Goal: Contribute content: Contribute content

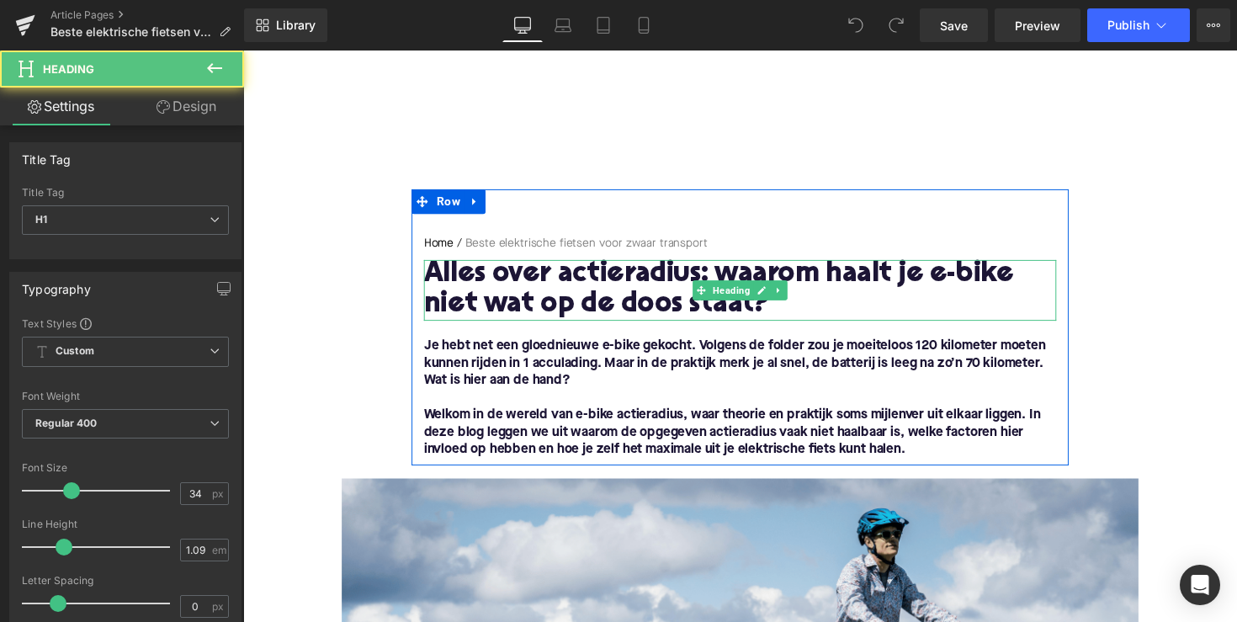
click at [646, 290] on h1 "Alles over actieradius: waarom haalt je e-bike niet wat op de doos staat?" at bounding box center [752, 296] width 648 height 62
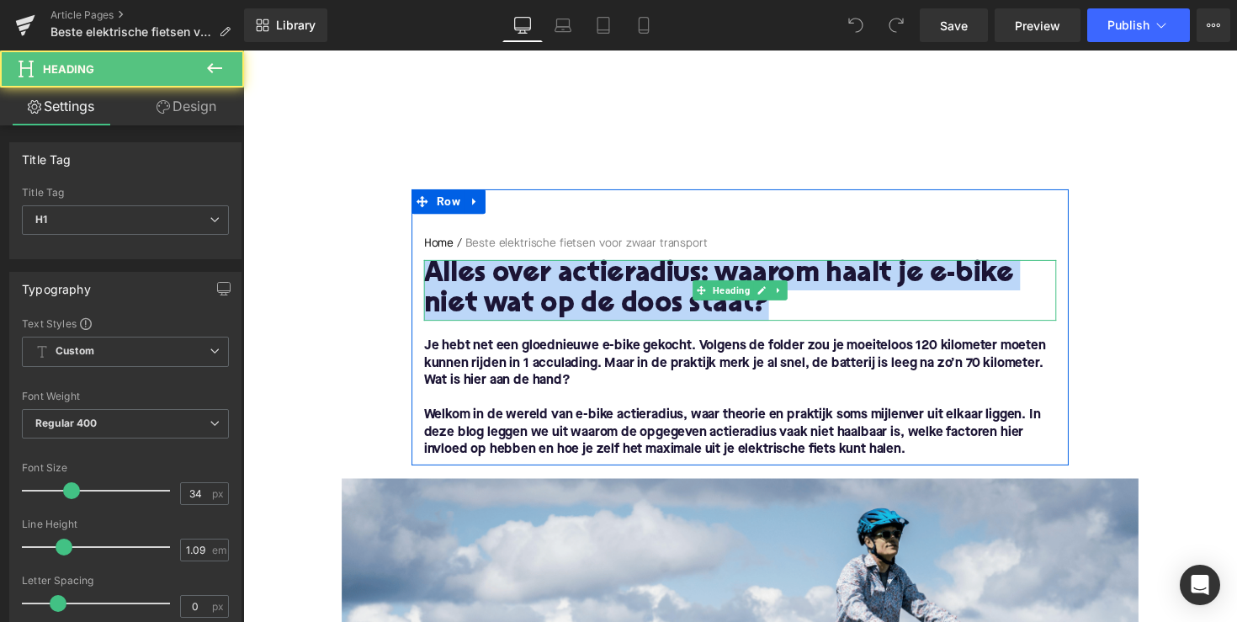
click at [646, 290] on h1 "Alles over actieradius: waarom haalt je e-bike niet wat op de doos staat?" at bounding box center [752, 296] width 648 height 62
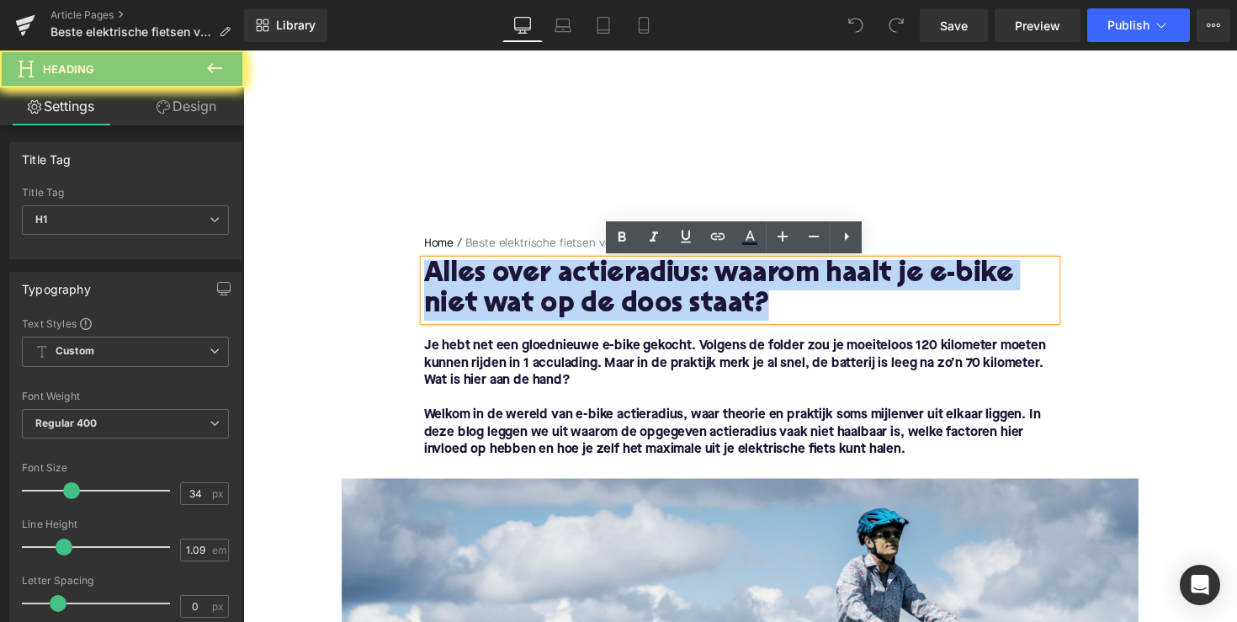
click at [646, 290] on h1 "Alles over actieradius: waarom haalt je e-bike niet wat op de doos staat?" at bounding box center [752, 296] width 648 height 62
paste div
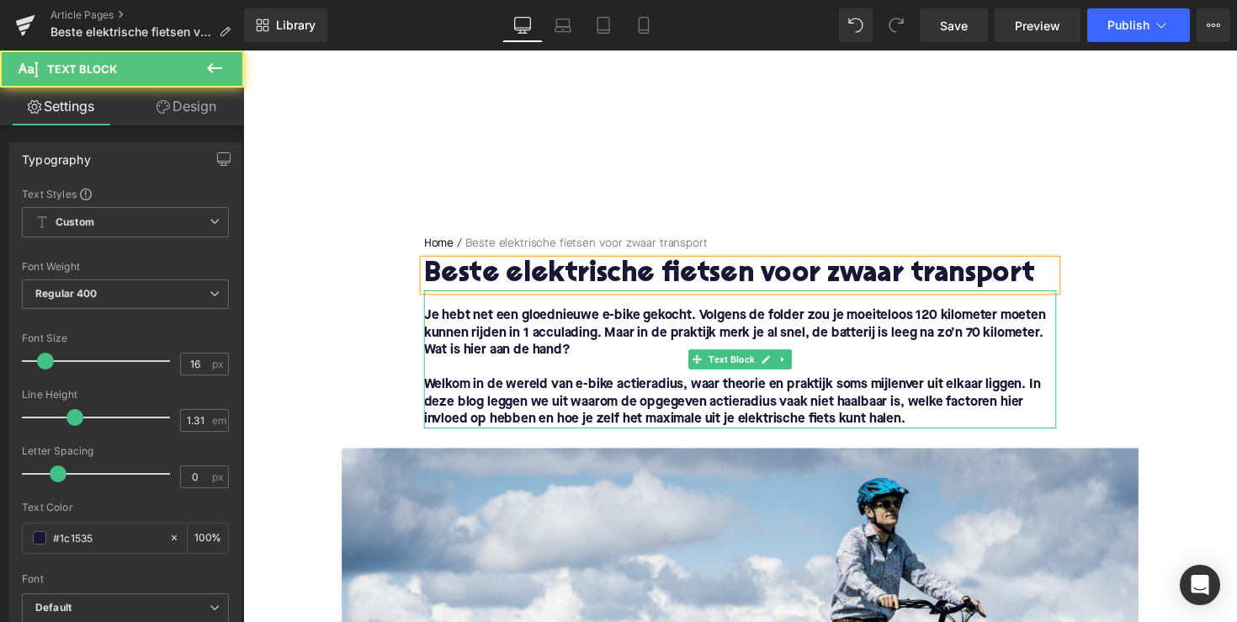
click at [550, 401] on font "Welkom in de wereld van e-bike actieradius, waar theorie en praktijk soms mijle…" at bounding box center [744, 410] width 632 height 49
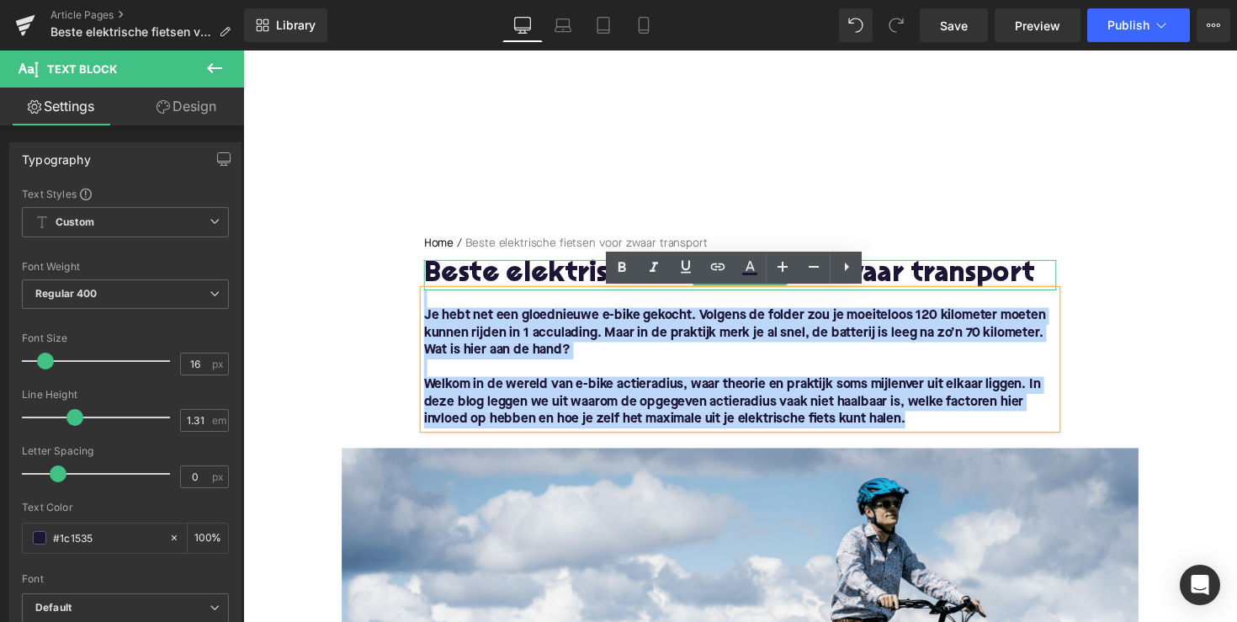
drag, startPoint x: 1019, startPoint y: 428, endPoint x: 428, endPoint y: 275, distance: 610.5
click at [428, 275] on div "Home / Beste elektrische fietsen voor zwaar transport Breadcrumbs Beste elektri…" at bounding box center [752, 339] width 673 height 198
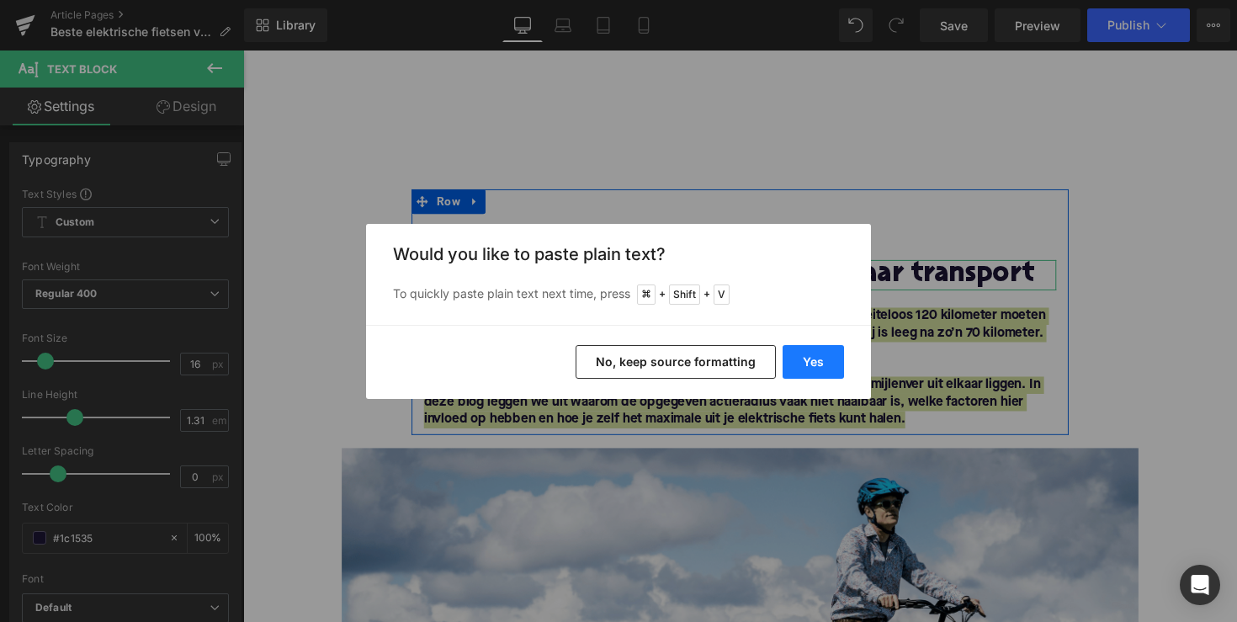
click at [798, 353] on button "Yes" at bounding box center [813, 362] width 61 height 34
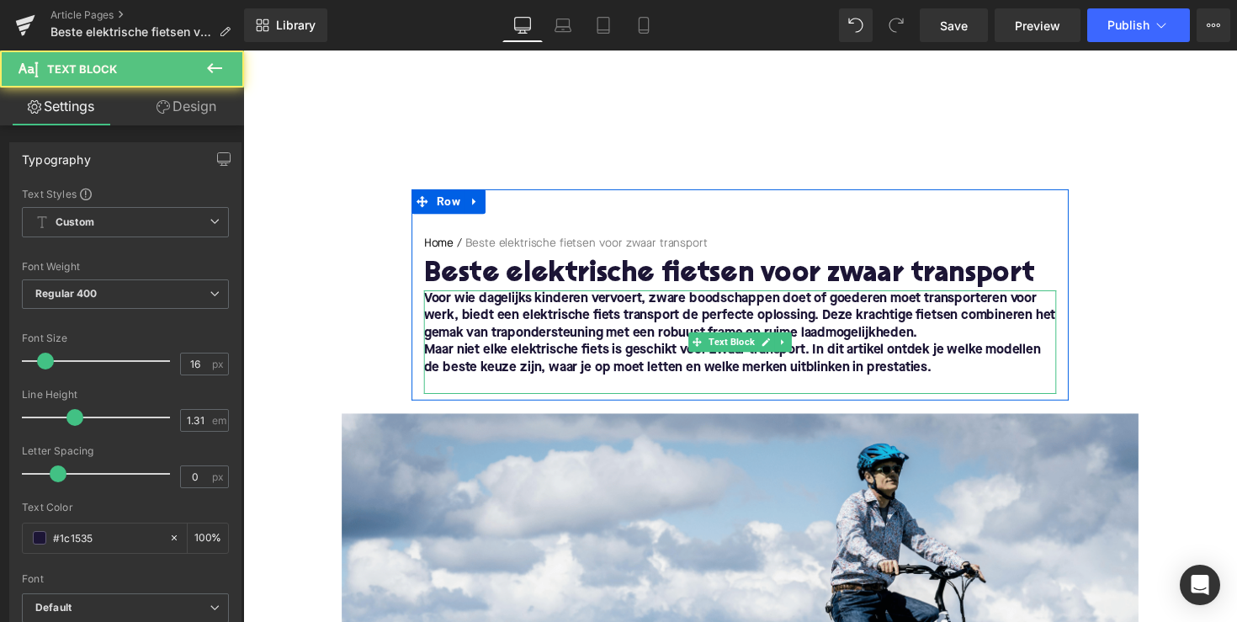
click at [430, 359] on font "Maar niet elke elektrische fiets is geschikt voor zwaar transport. In dit artik…" at bounding box center [744, 366] width 632 height 31
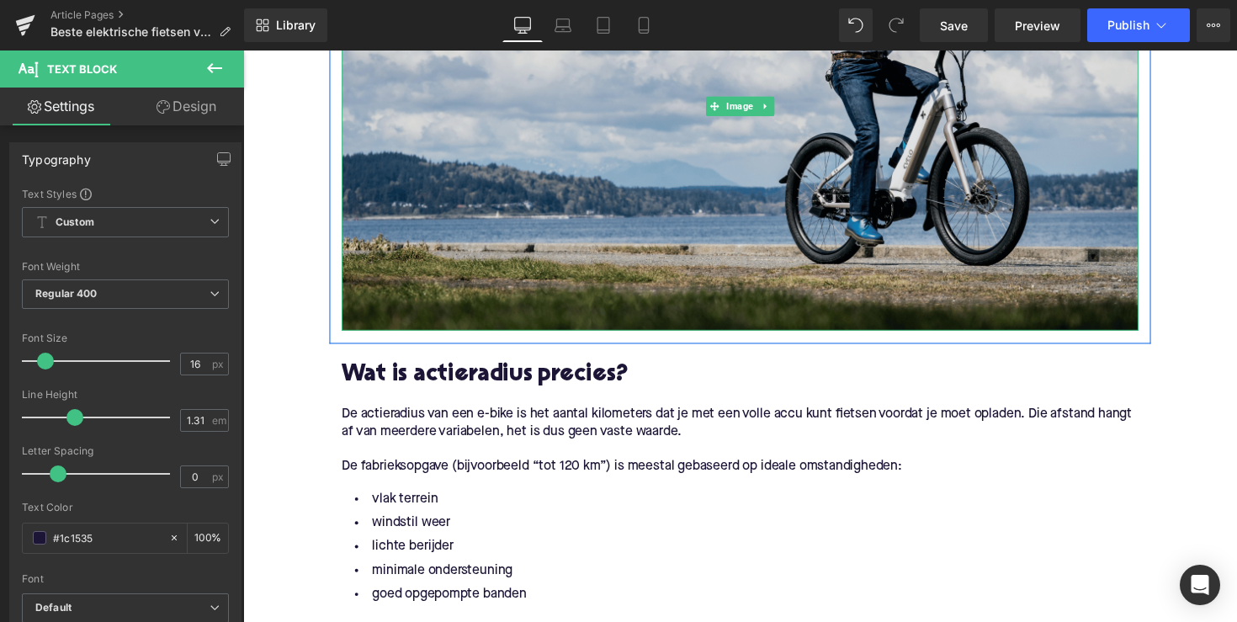
scroll to position [706, 0]
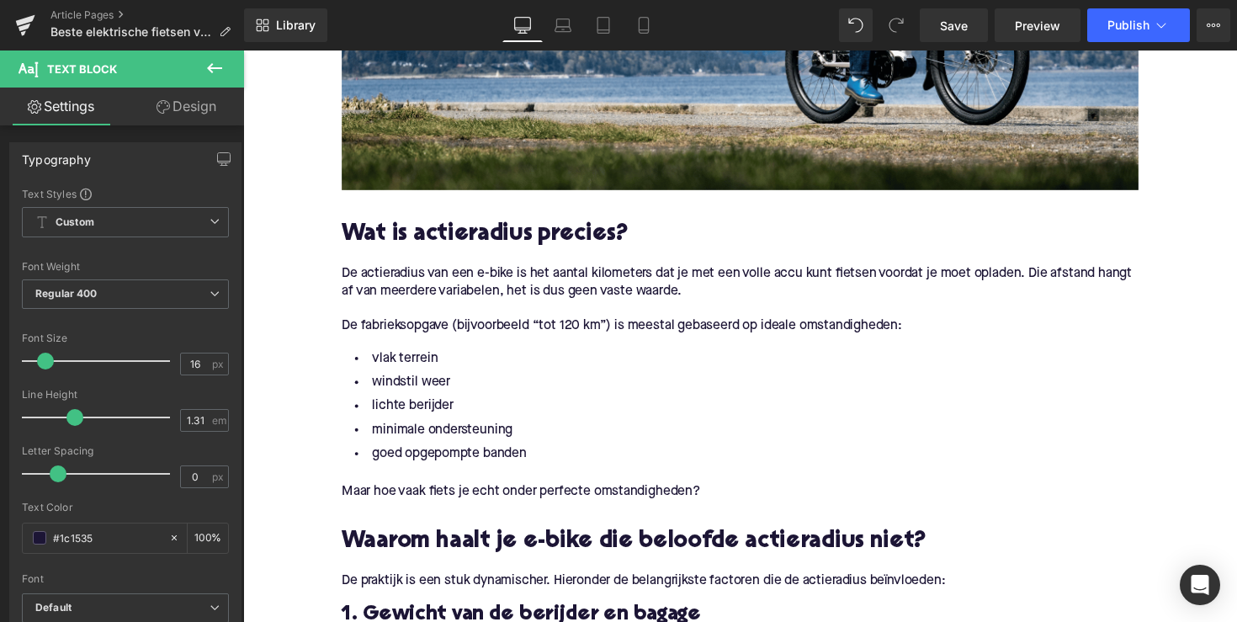
click at [508, 237] on h2 "Wat is actieradius precies?" at bounding box center [752, 240] width 817 height 26
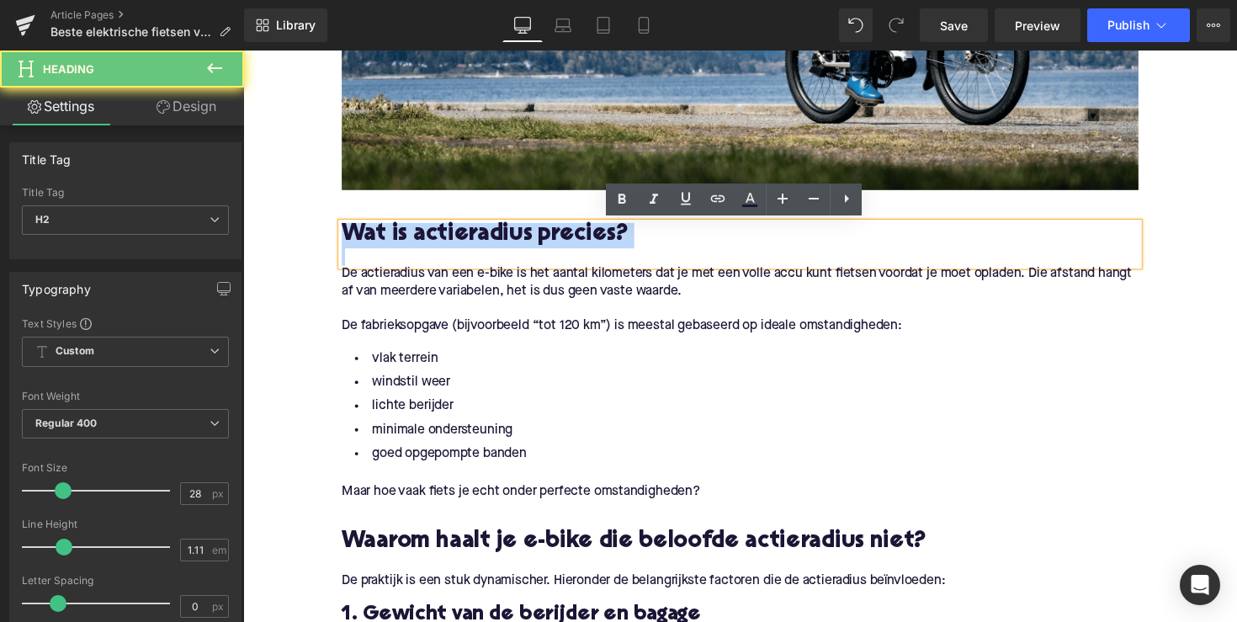
click at [508, 237] on h2 "Wat is actieradius precies?" at bounding box center [752, 240] width 817 height 26
paste div
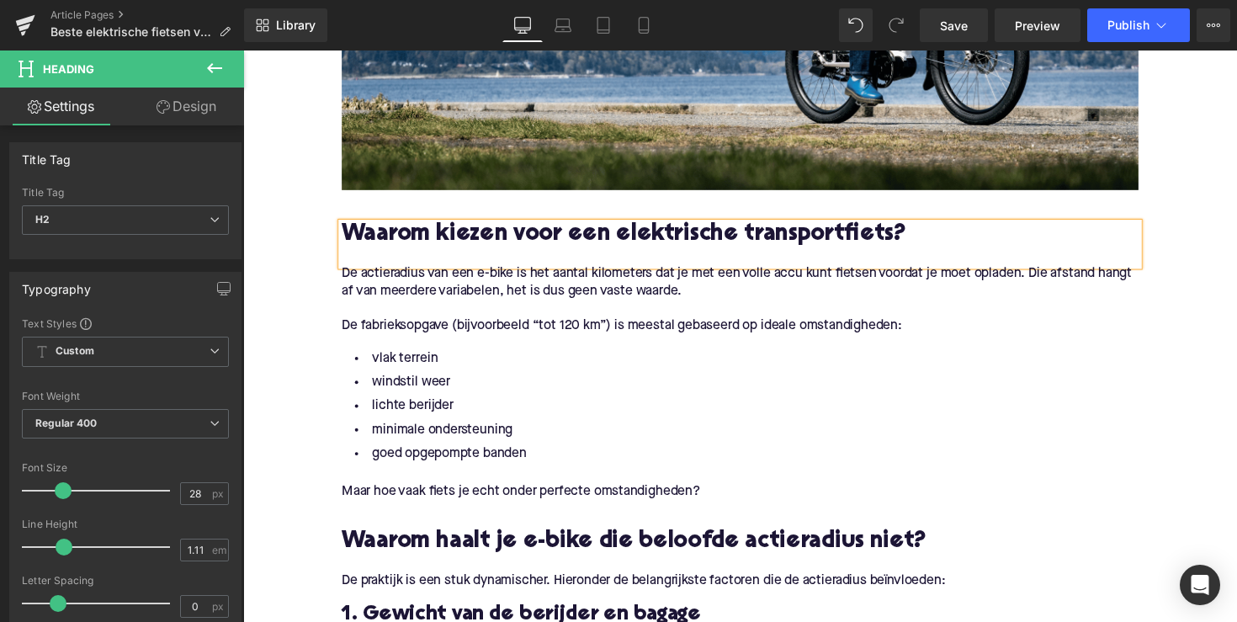
click at [523, 304] on p "De actieradius van een e-bike is het aantal kilometers dat je met een volle acc…" at bounding box center [752, 288] width 817 height 35
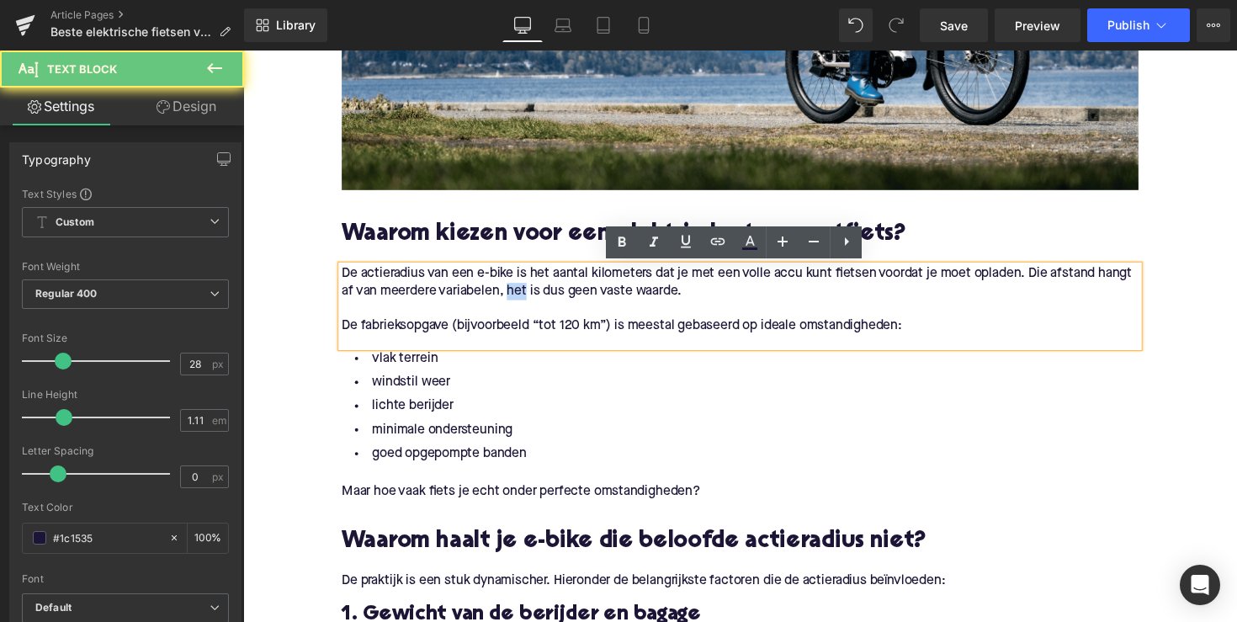
click at [523, 304] on p "De actieradius van een e-bike is het aantal kilometers dat je met een volle acc…" at bounding box center [752, 288] width 817 height 35
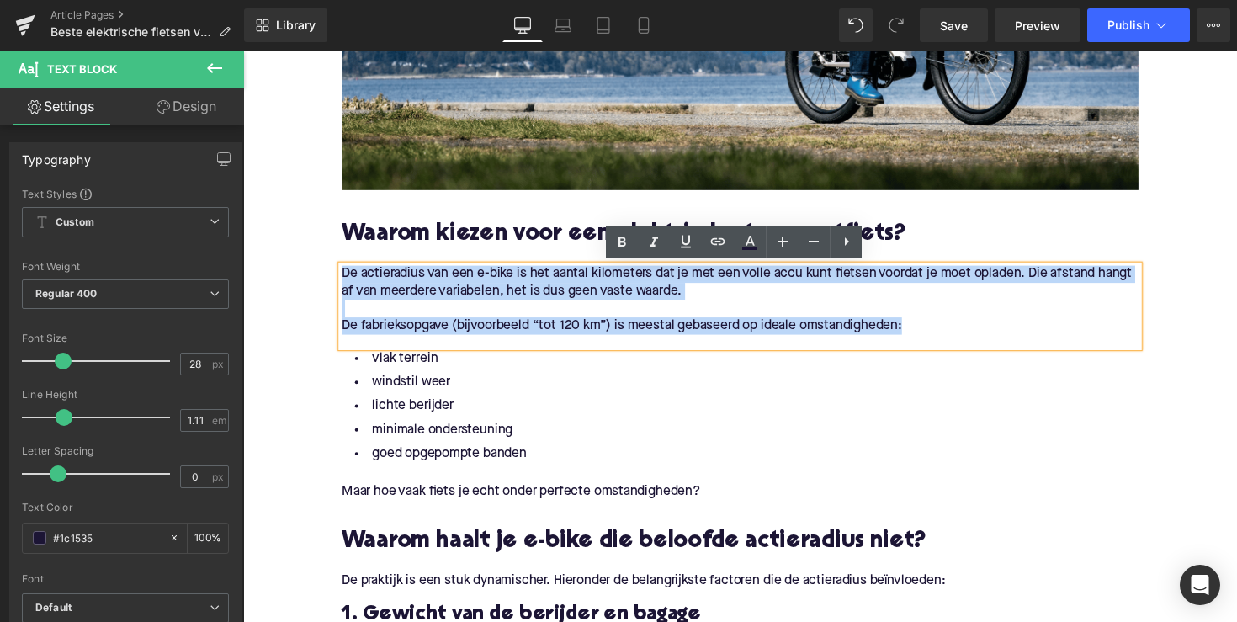
drag, startPoint x: 960, startPoint y: 343, endPoint x: 317, endPoint y: 282, distance: 645.2
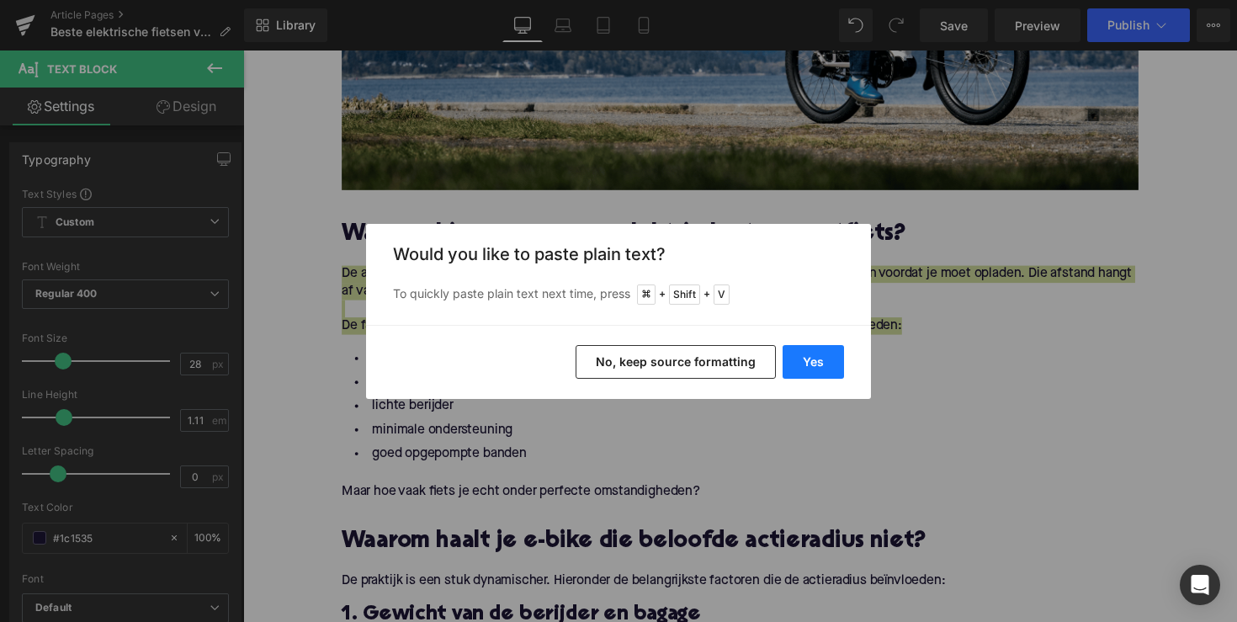
click at [795, 359] on button "Yes" at bounding box center [813, 362] width 61 height 34
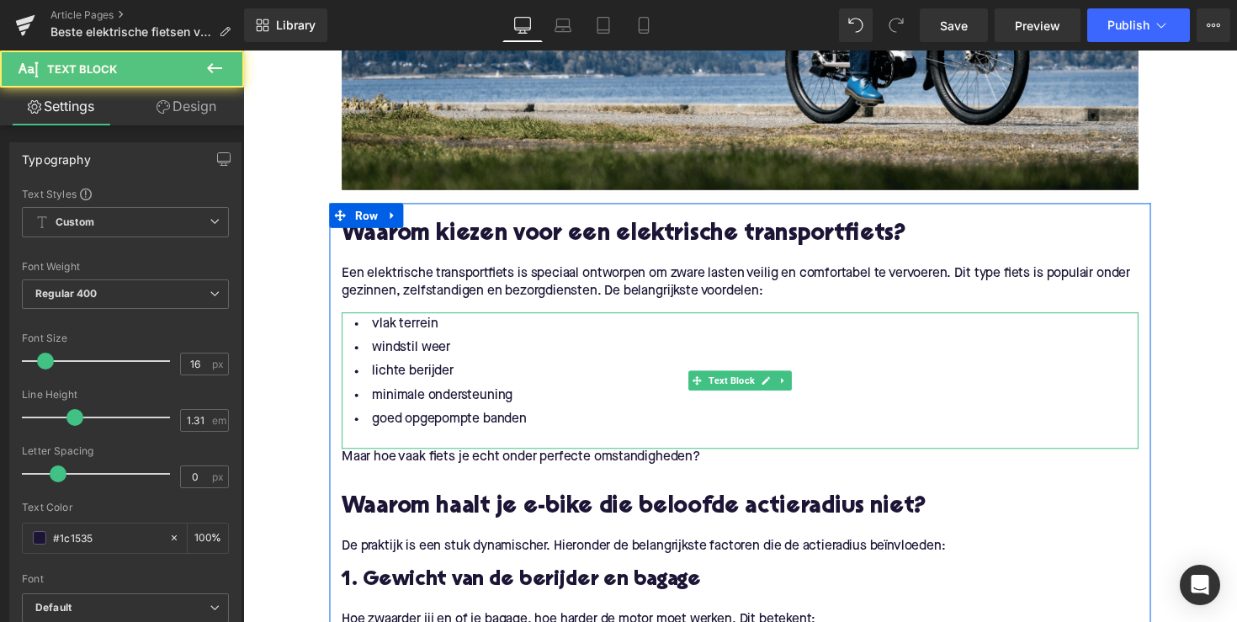
click at [500, 430] on li "goed opgepompte banden" at bounding box center [752, 429] width 817 height 24
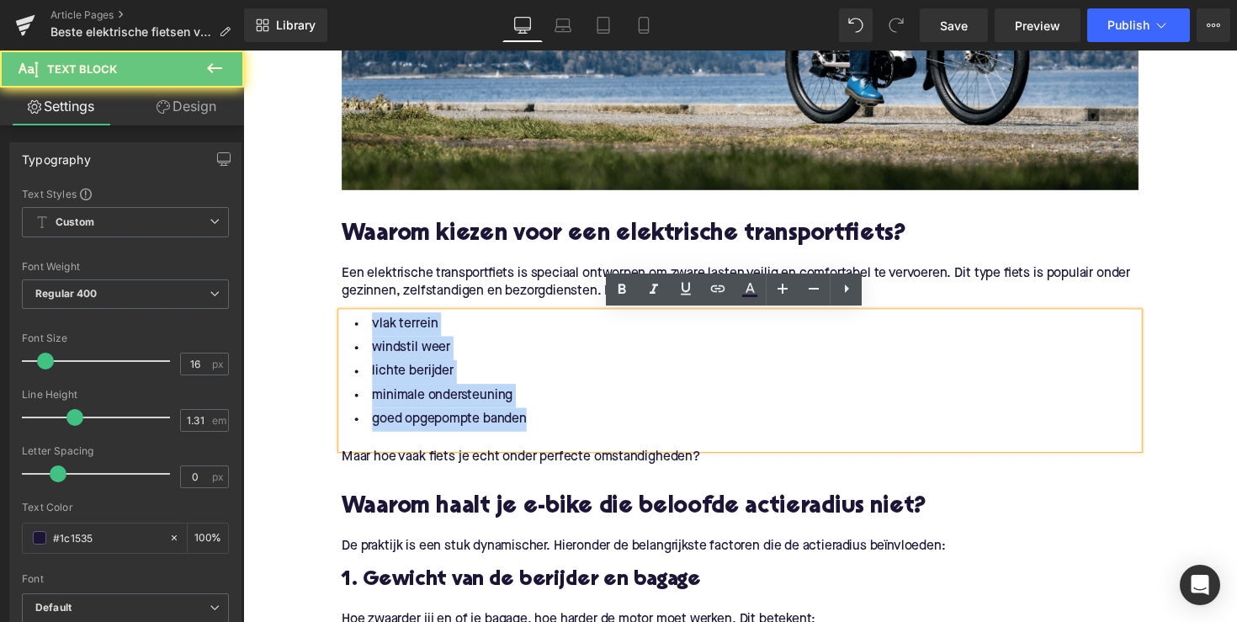
drag, startPoint x: 541, startPoint y: 429, endPoint x: 303, endPoint y: 321, distance: 261.8
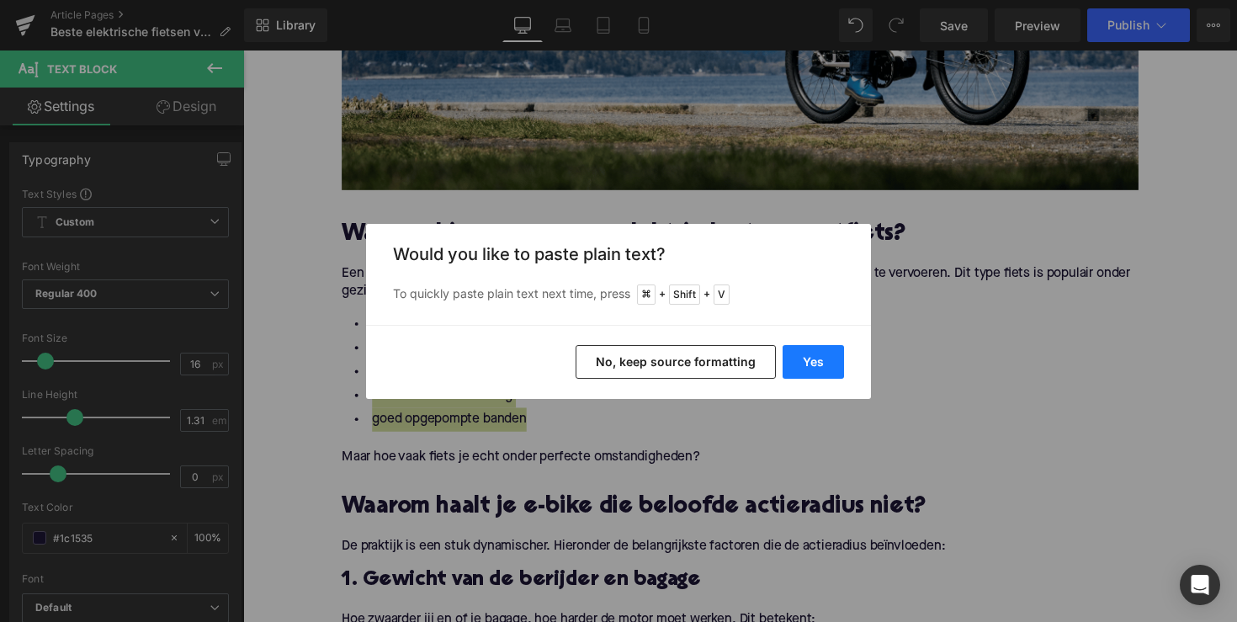
click at [811, 373] on button "Yes" at bounding box center [813, 362] width 61 height 34
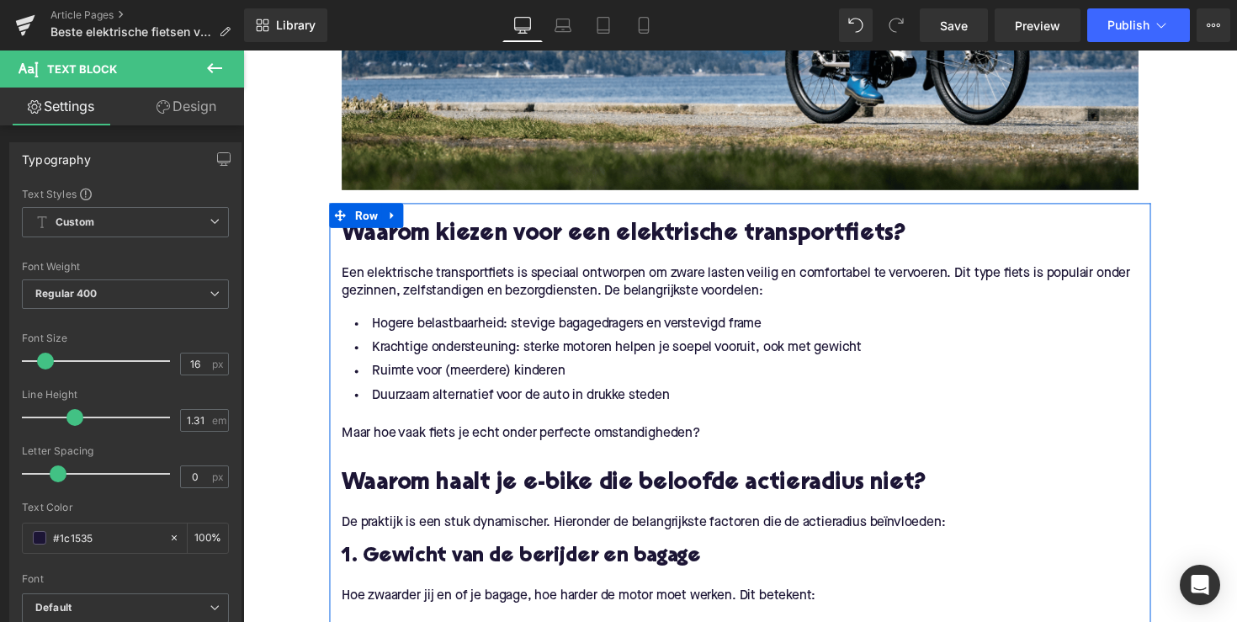
click at [243, 51] on div at bounding box center [243, 51] width 0 height 0
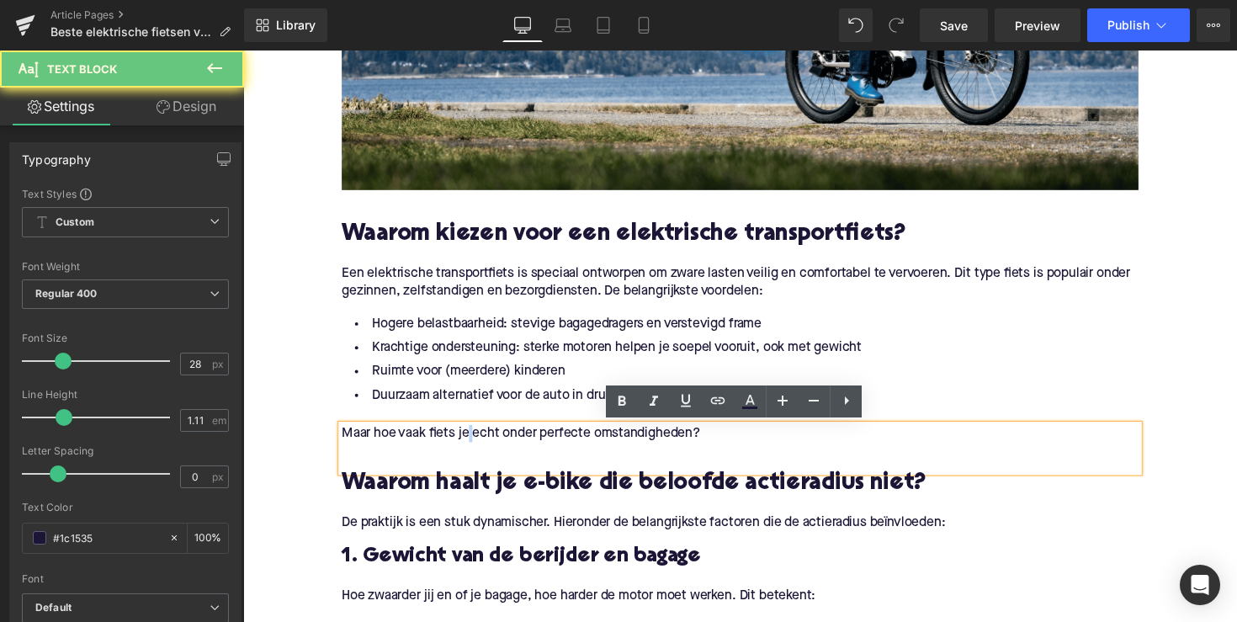
click at [470, 436] on p "Maar hoe vaak fiets je echt onder perfecte omstandigheden?" at bounding box center [752, 443] width 817 height 18
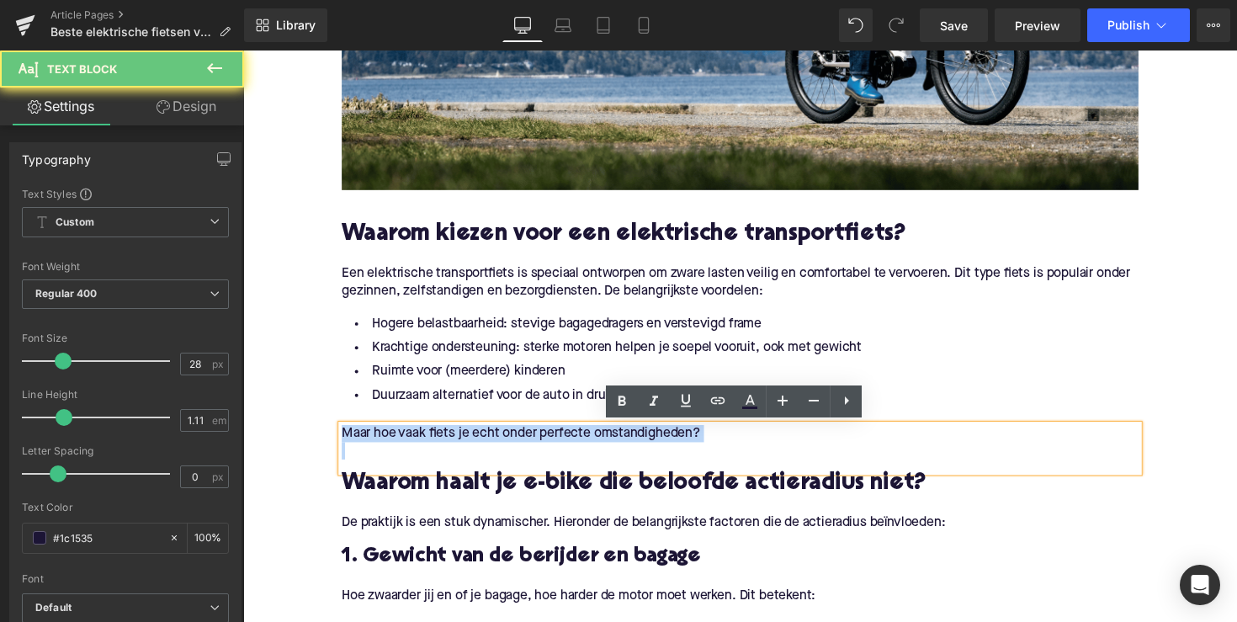
click at [470, 436] on p "Maar hoe vaak fiets je echt onder perfecte omstandigheden?" at bounding box center [752, 443] width 817 height 18
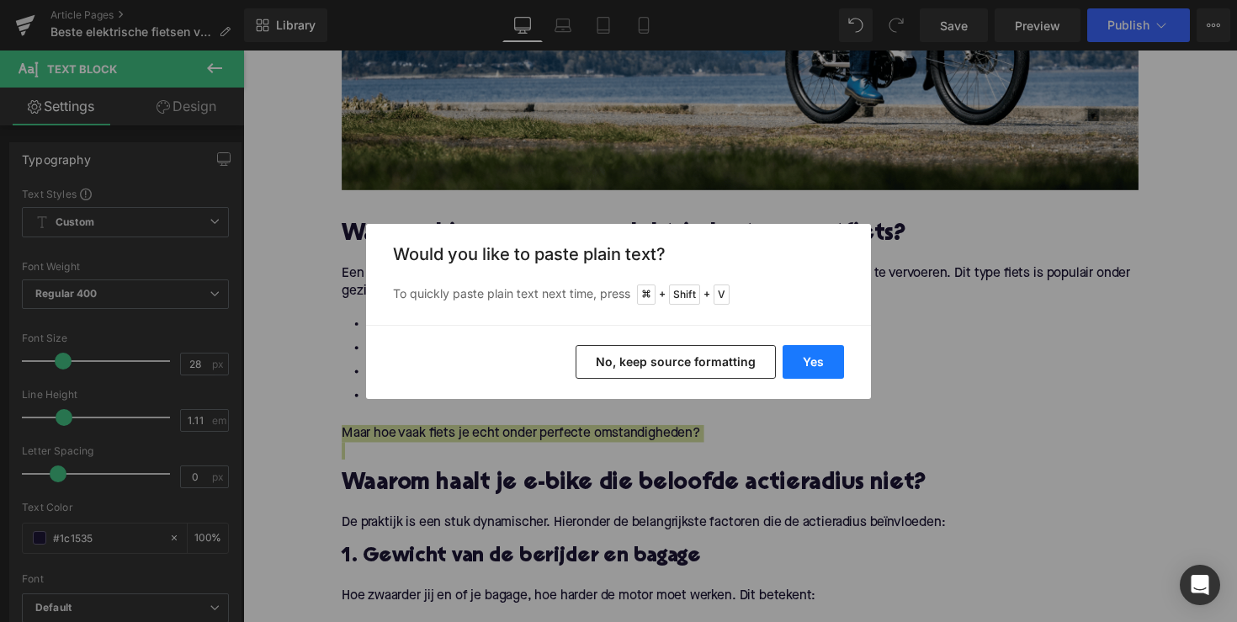
click at [795, 357] on button "Yes" at bounding box center [813, 362] width 61 height 34
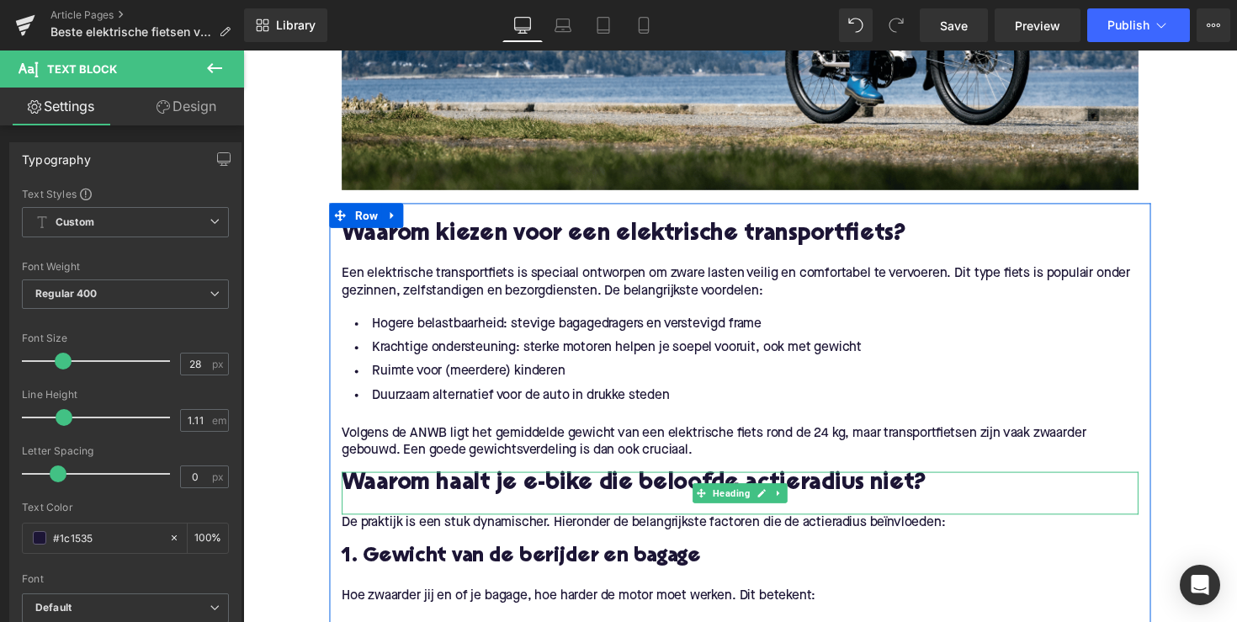
click at [454, 496] on h2 "Waarom haalt je e-bike die beloofde actieradius niet?" at bounding box center [752, 495] width 817 height 26
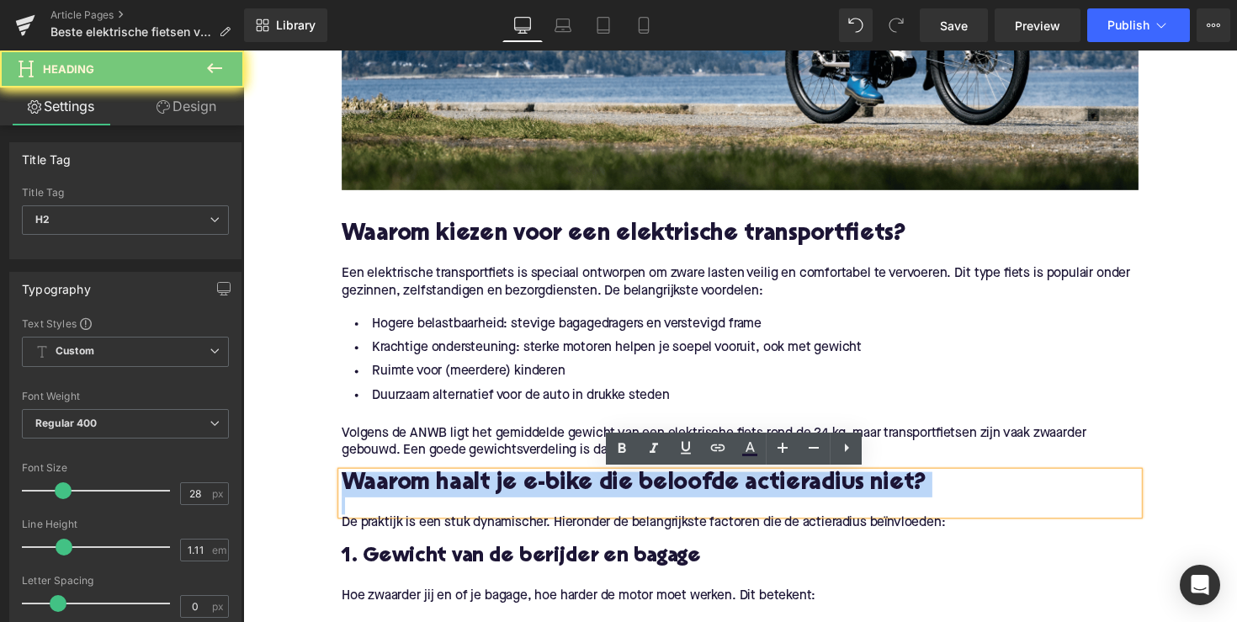
paste div
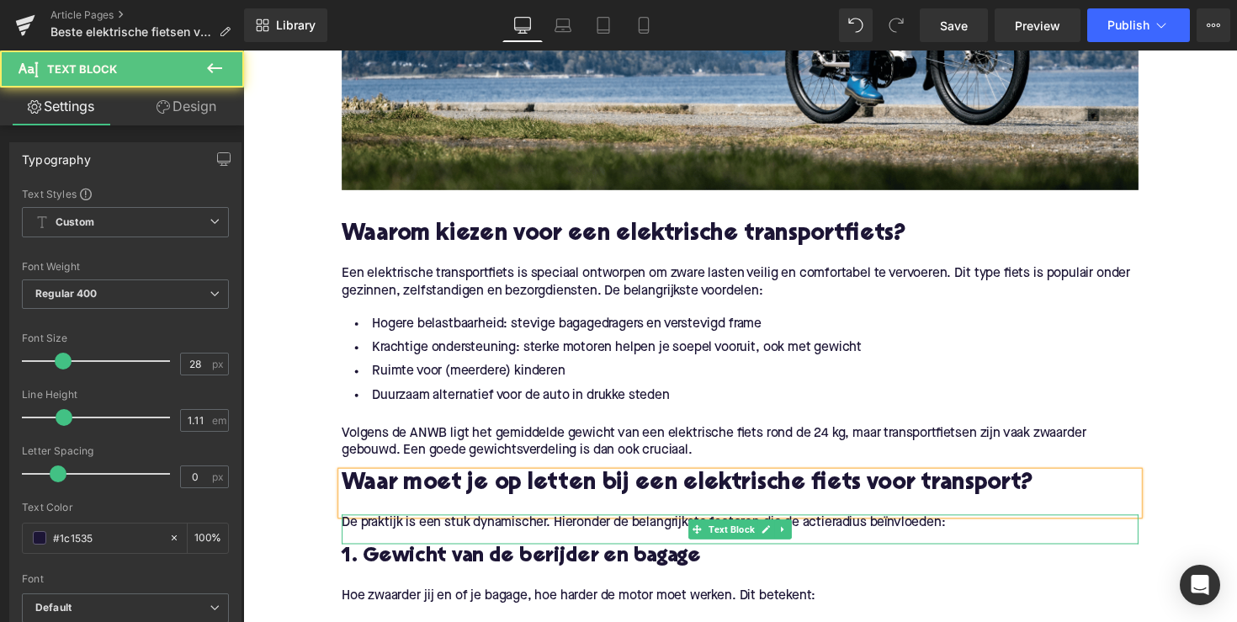
click at [466, 537] on p "De praktijk is een stuk dynamischer. Hieronder de belangrijkste factoren die de…" at bounding box center [752, 535] width 817 height 18
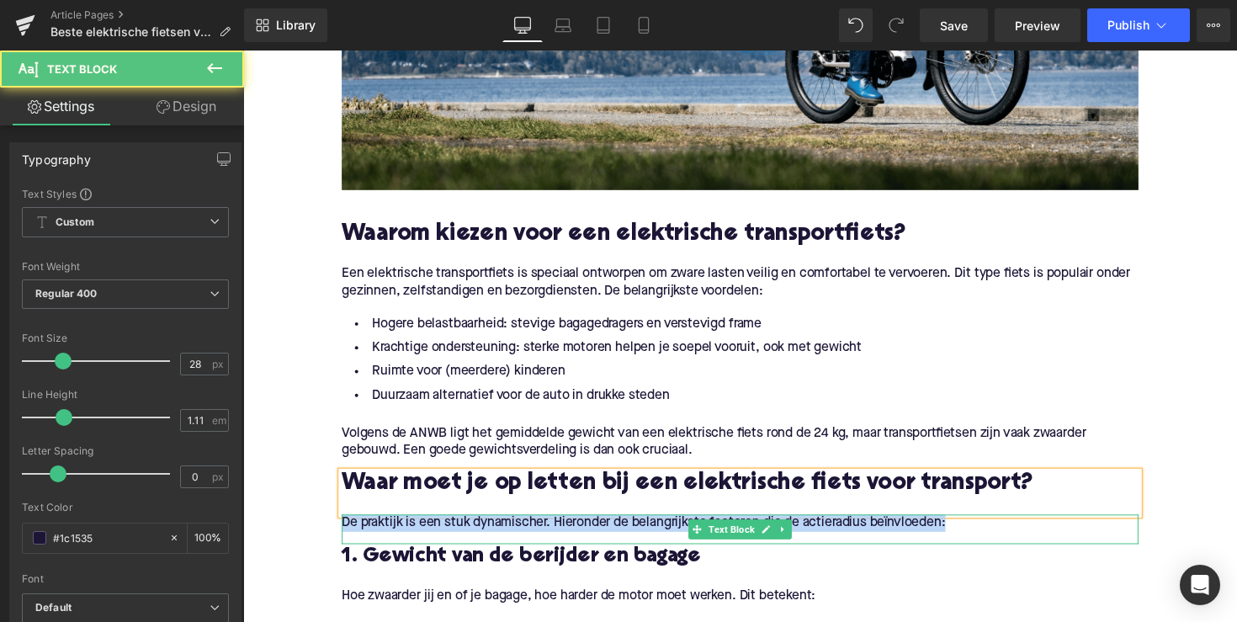
click at [466, 537] on p "De praktijk is een stuk dynamischer. Hieronder de belangrijkste factoren die de…" at bounding box center [752, 535] width 817 height 18
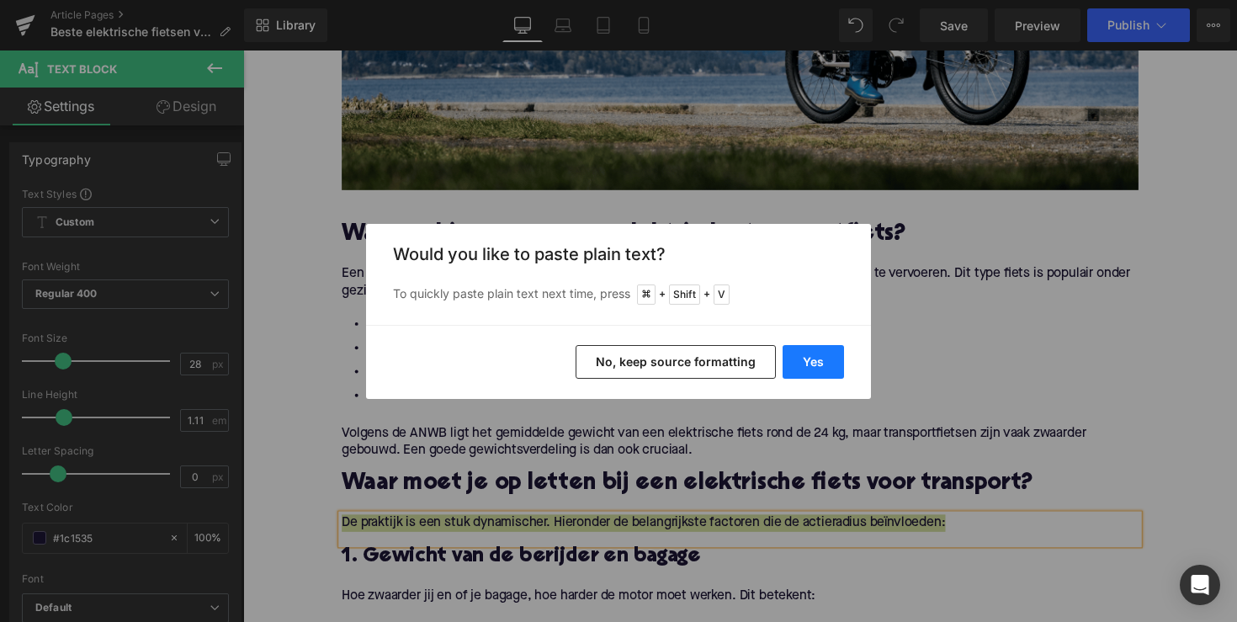
click at [817, 354] on button "Yes" at bounding box center [813, 362] width 61 height 34
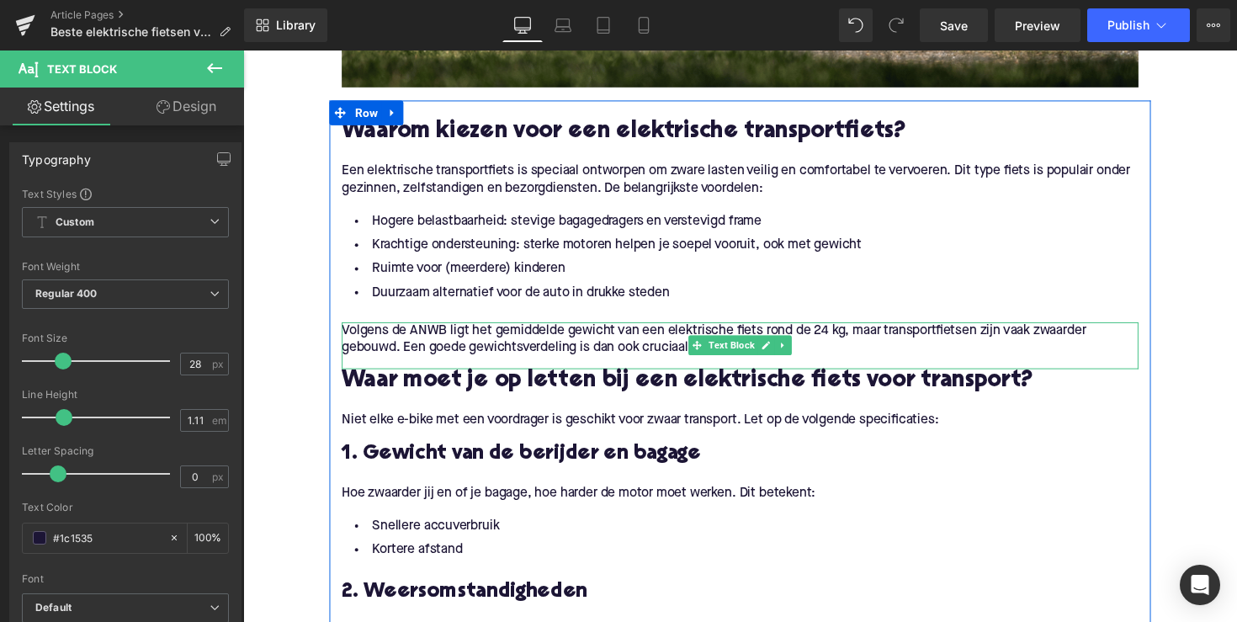
scroll to position [846, 0]
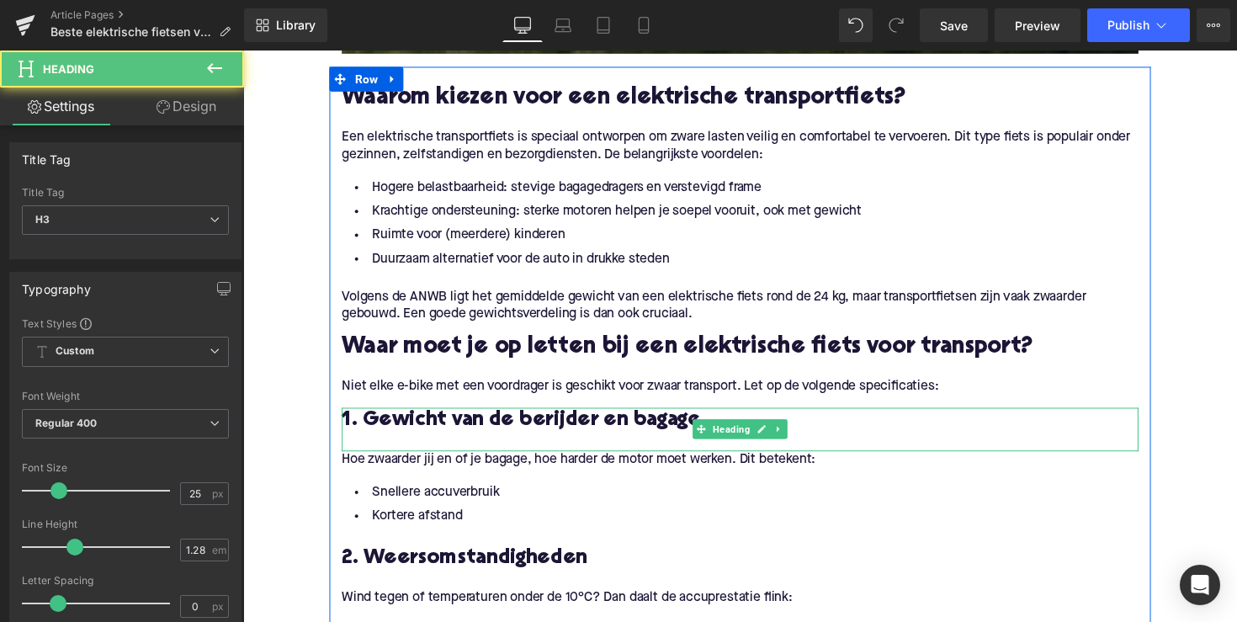
click at [481, 428] on h3 "1. Gewicht van de berijder en bagage" at bounding box center [752, 430] width 817 height 27
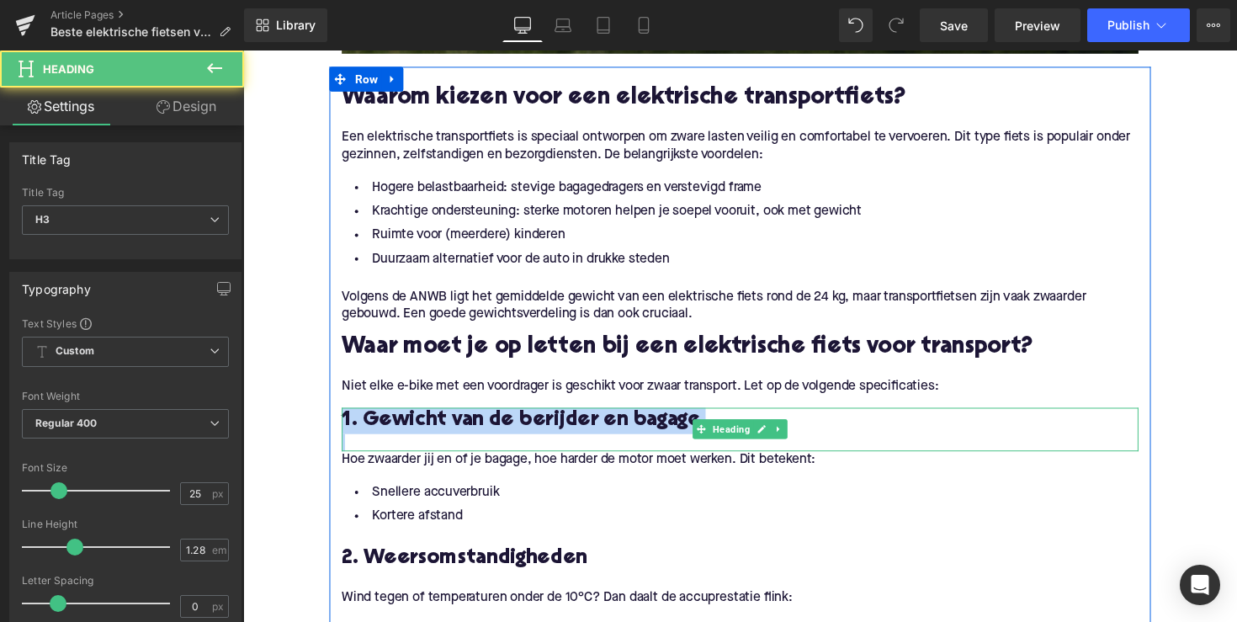
click at [481, 428] on h3 "1. Gewicht van de berijder en bagage" at bounding box center [752, 430] width 817 height 27
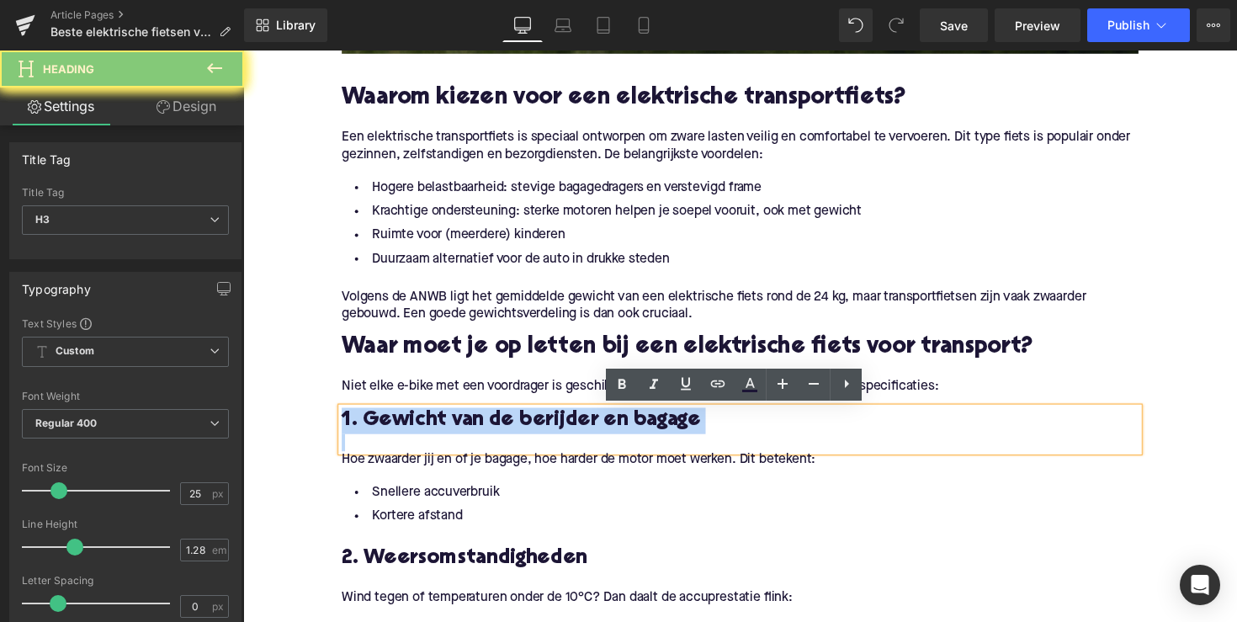
paste div
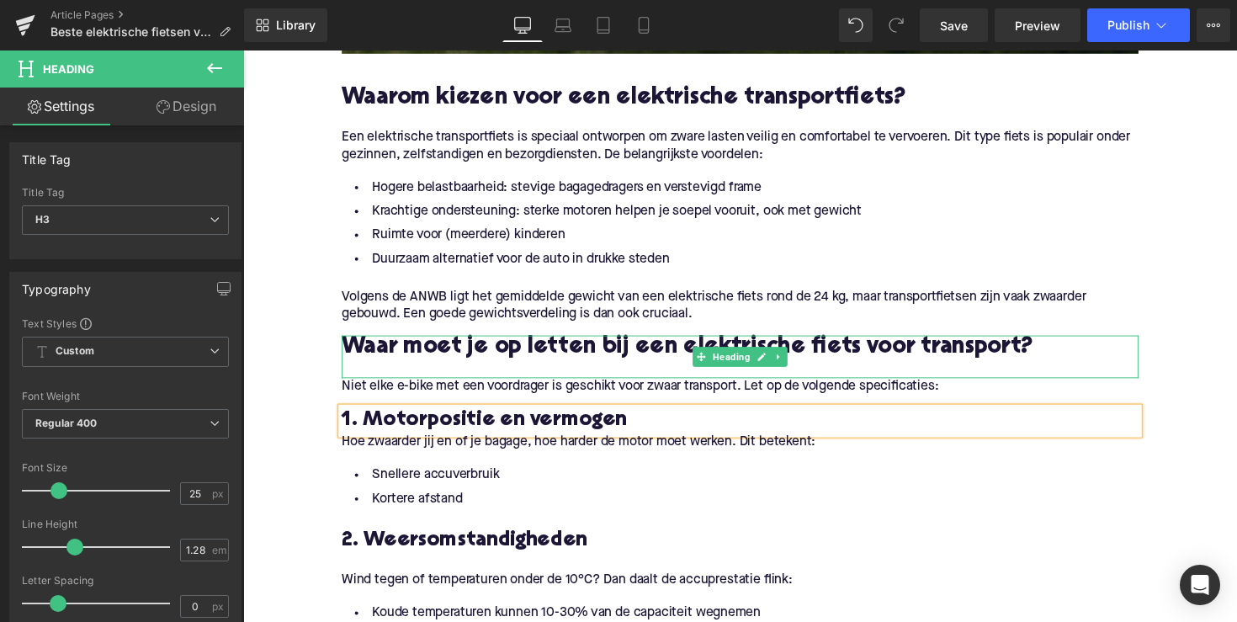
click at [531, 357] on h2 "Waar moet je op letten bij een elektrische fiets voor transport?" at bounding box center [752, 356] width 817 height 26
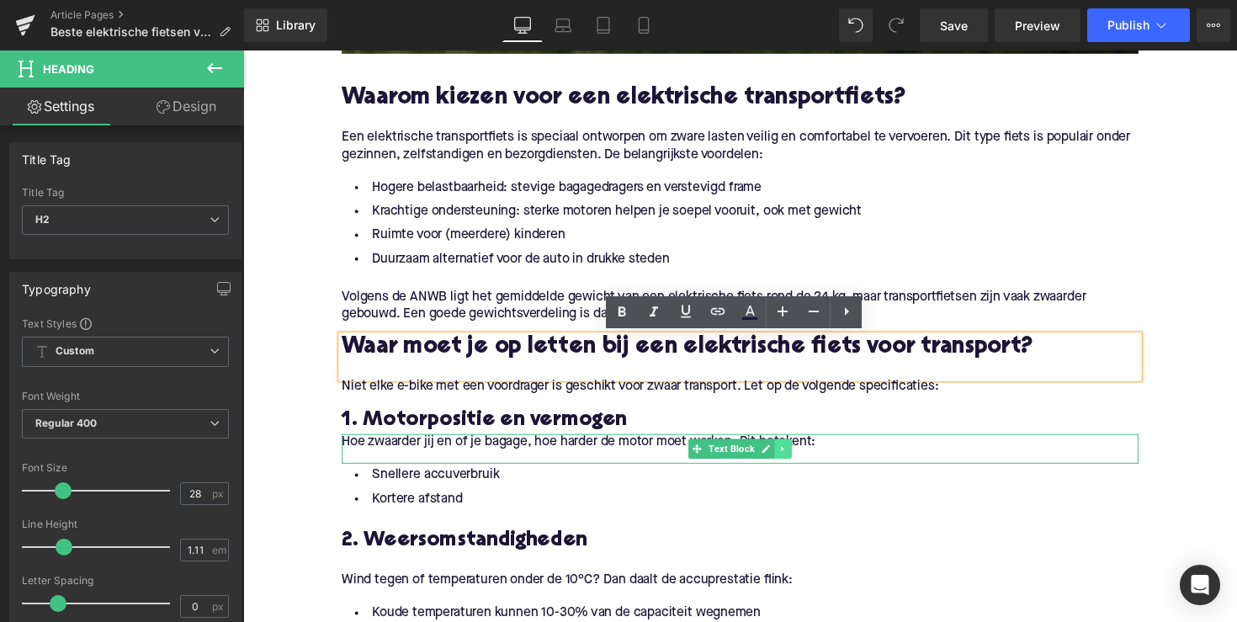
click at [792, 454] on icon at bounding box center [796, 459] width 9 height 10
click at [801, 459] on icon at bounding box center [805, 458] width 9 height 9
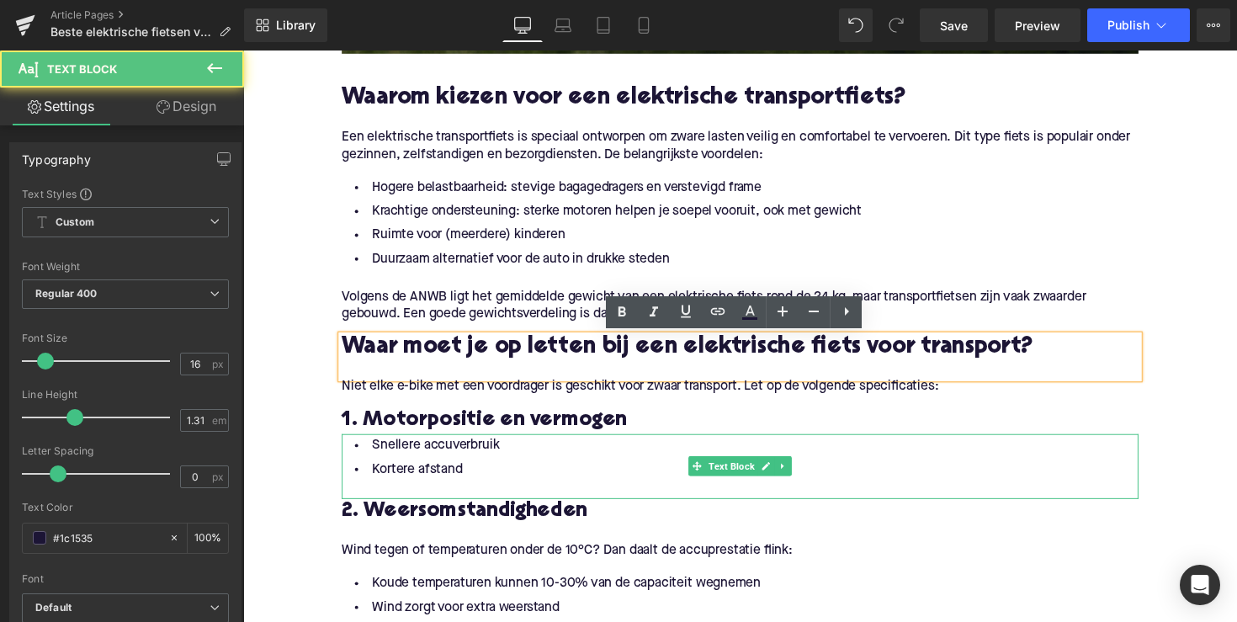
click at [467, 476] on li "Kortere afstand" at bounding box center [752, 480] width 817 height 24
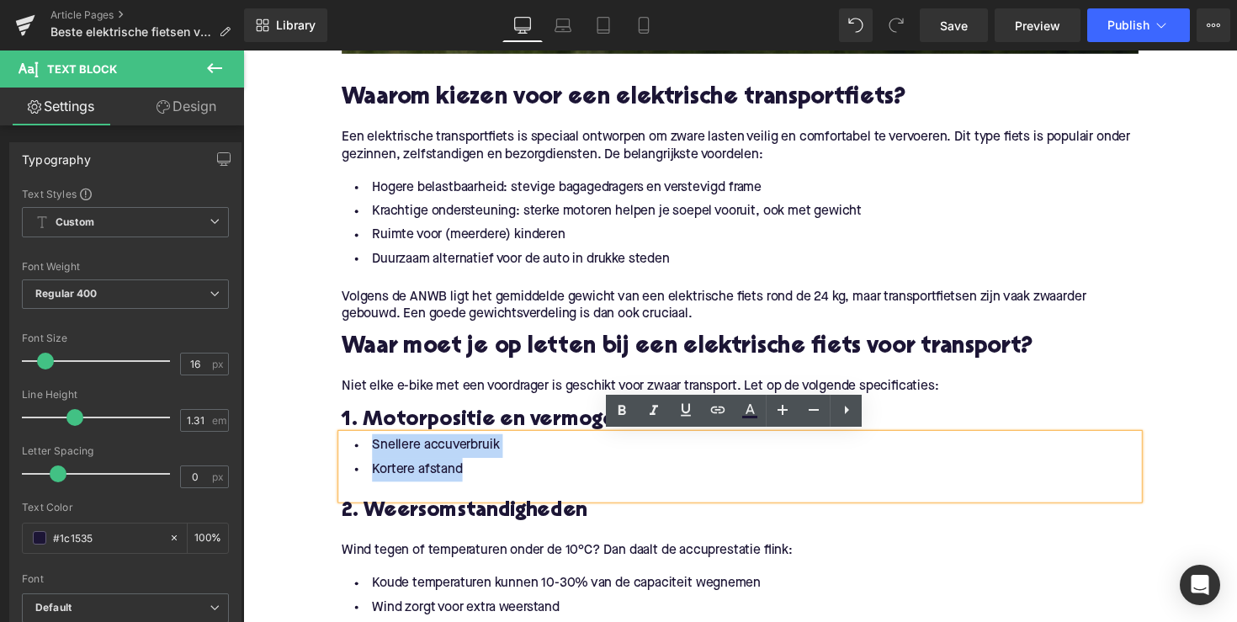
drag, startPoint x: 461, startPoint y: 479, endPoint x: 348, endPoint y: 452, distance: 116.8
click at [348, 452] on ul "Snellere accuverbruik Kortere afstand" at bounding box center [752, 468] width 817 height 49
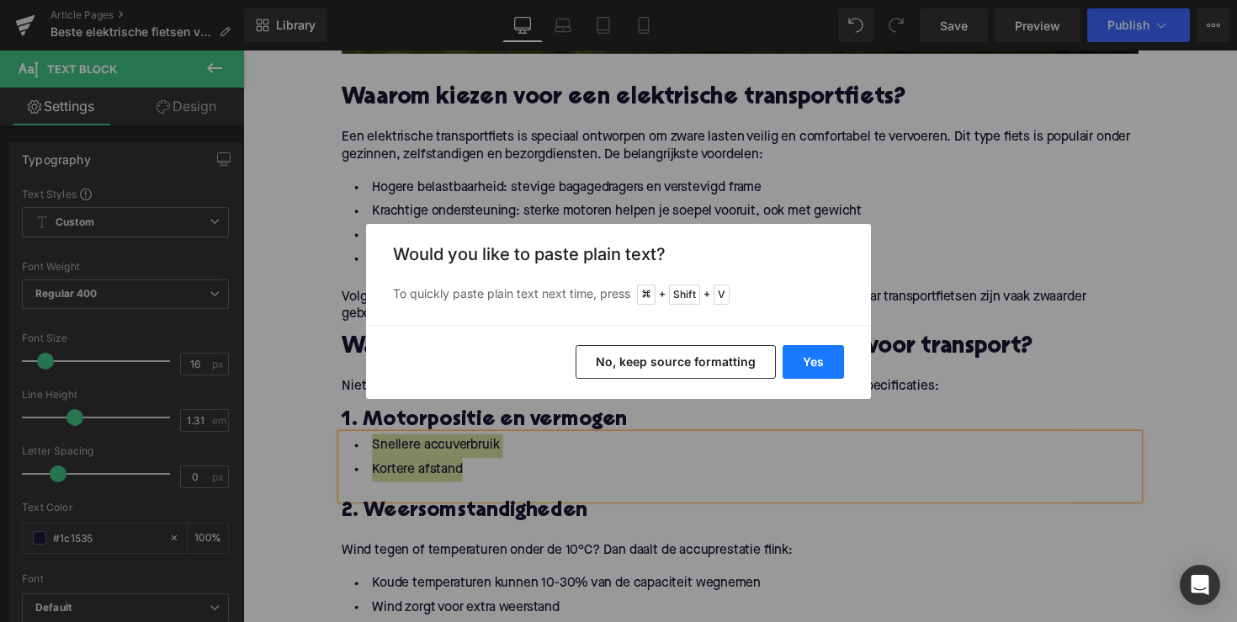
click at [801, 366] on button "Yes" at bounding box center [813, 362] width 61 height 34
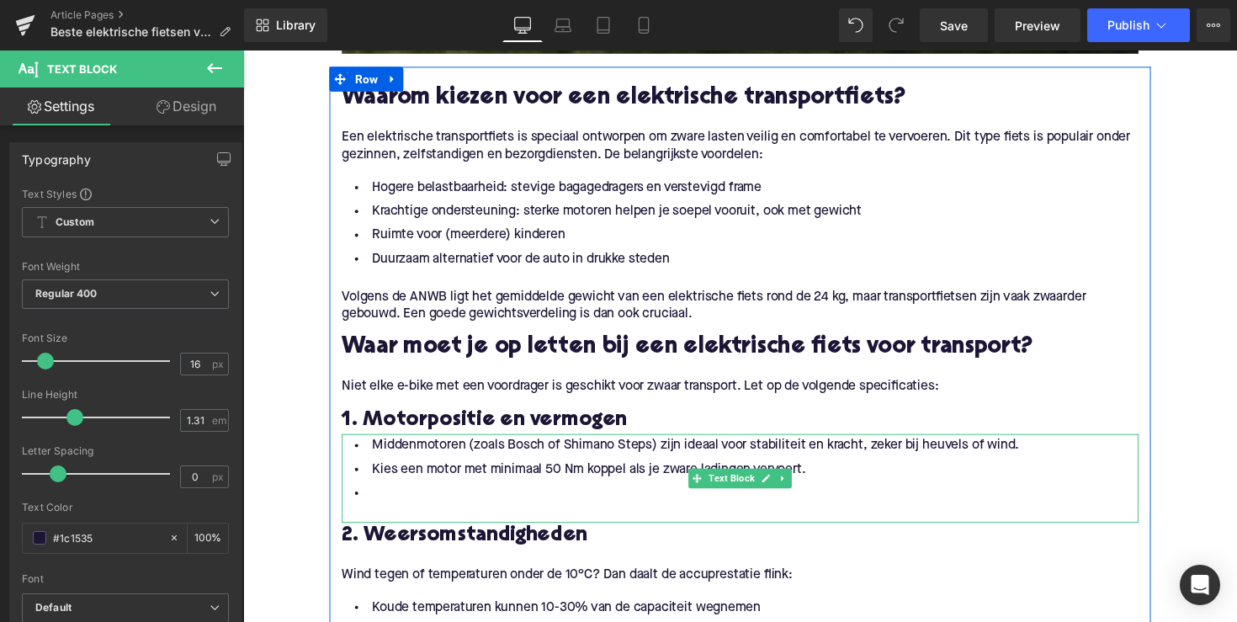
click at [477, 500] on li at bounding box center [752, 504] width 817 height 24
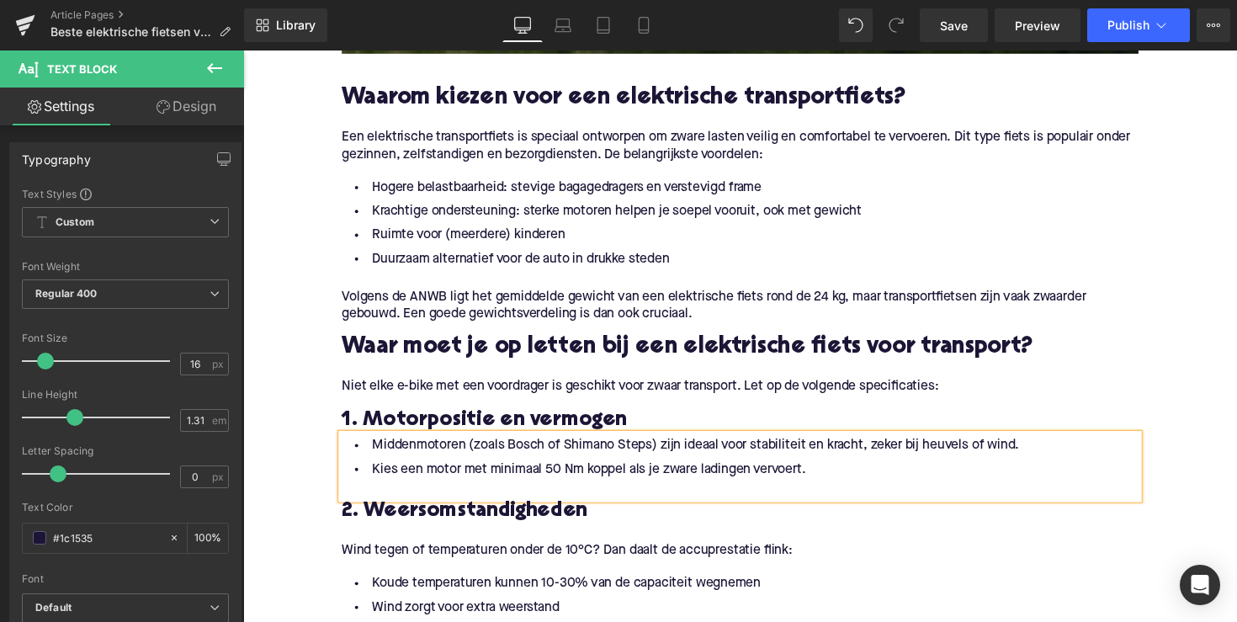
click at [420, 518] on h3 "2. Weersomstandigheden" at bounding box center [752, 523] width 817 height 27
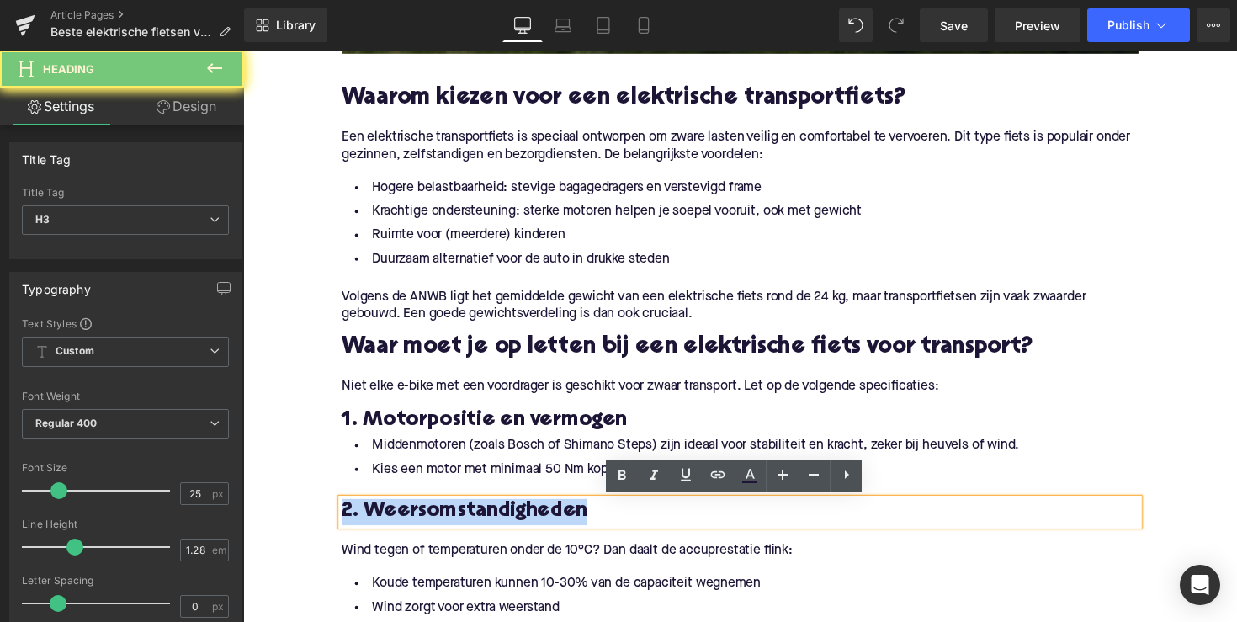
click at [420, 518] on h3 "2. Weersomstandigheden" at bounding box center [752, 523] width 817 height 27
paste div
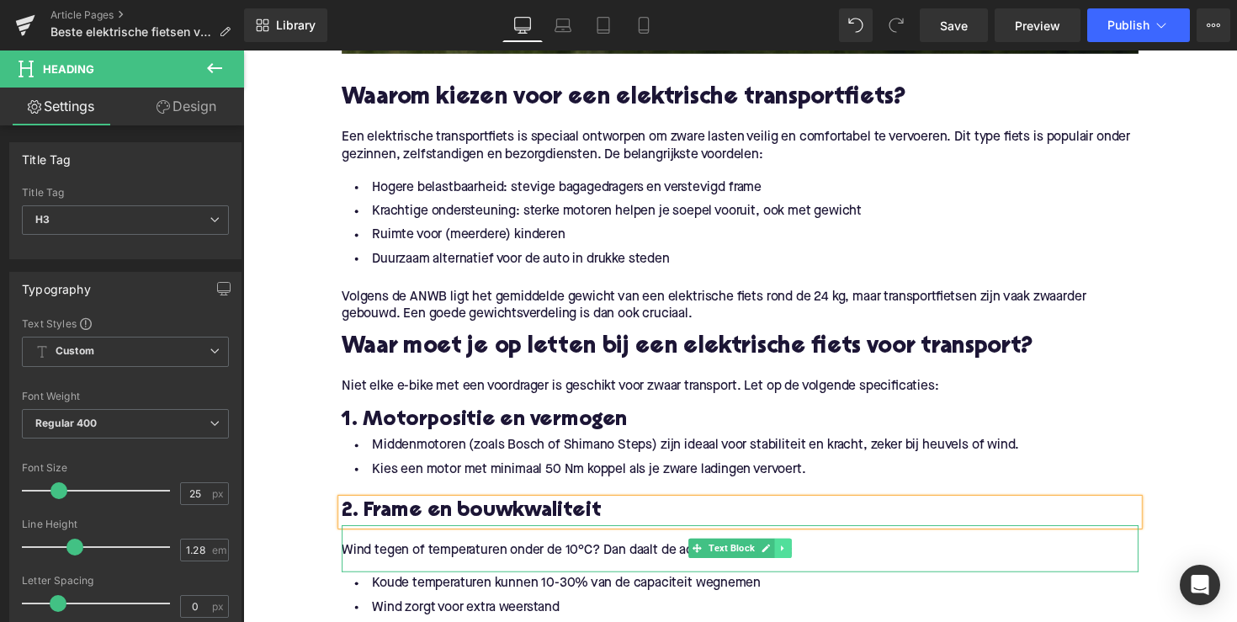
click at [788, 561] on link at bounding box center [797, 561] width 18 height 20
click at [801, 558] on icon at bounding box center [805, 560] width 9 height 9
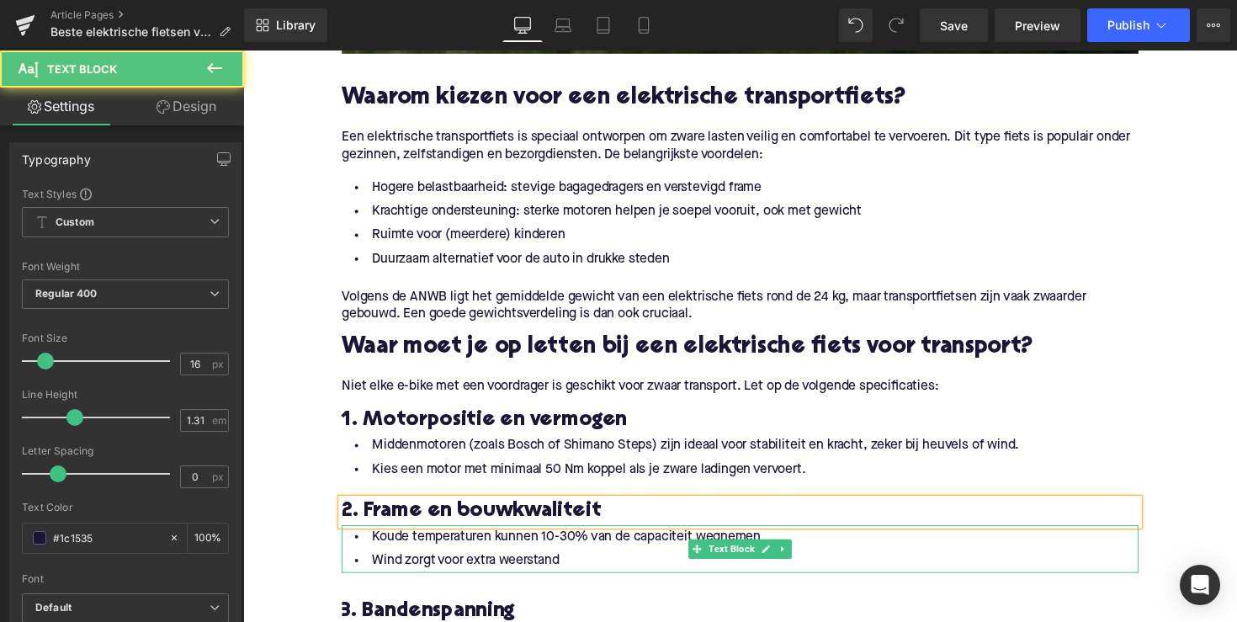
click at [441, 561] on li "Wind zorgt voor extra weerstand" at bounding box center [752, 573] width 817 height 24
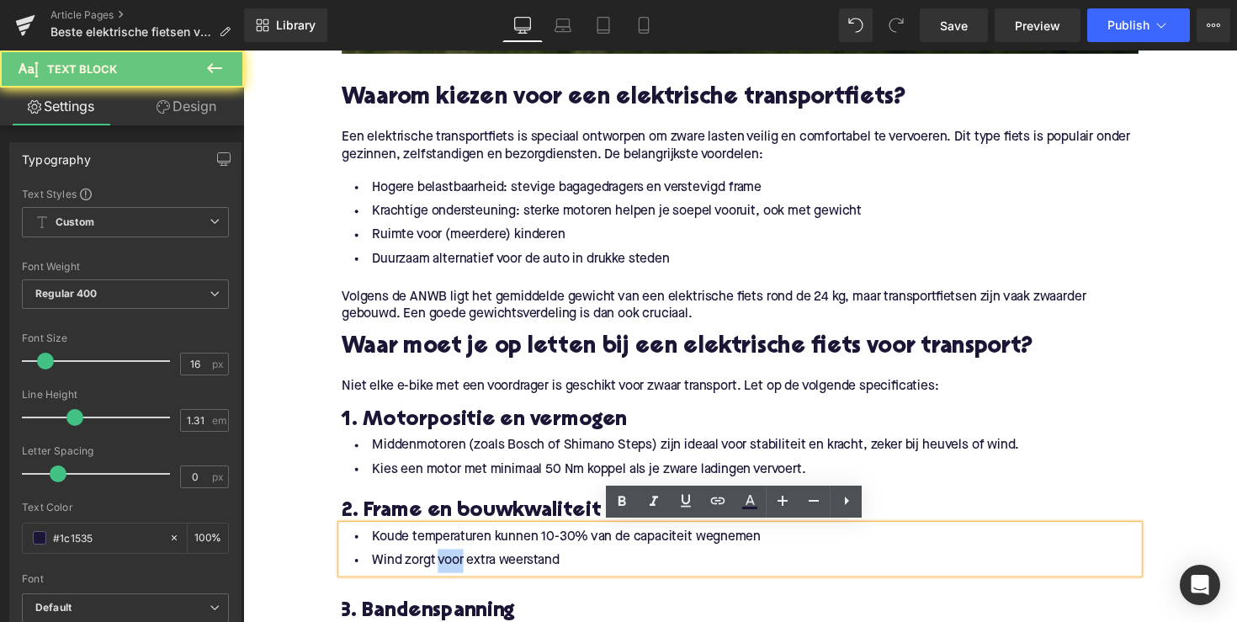
click at [441, 561] on li "Wind zorgt voor extra weerstand" at bounding box center [752, 573] width 817 height 24
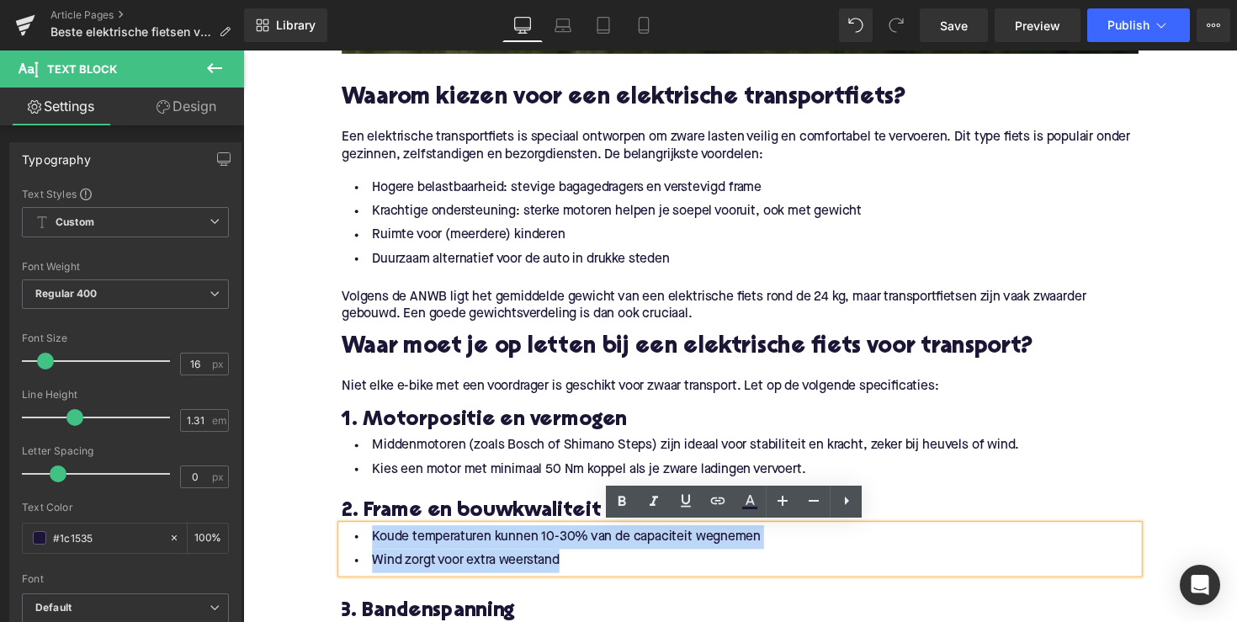
drag, startPoint x: 564, startPoint y: 567, endPoint x: 329, endPoint y: 544, distance: 236.0
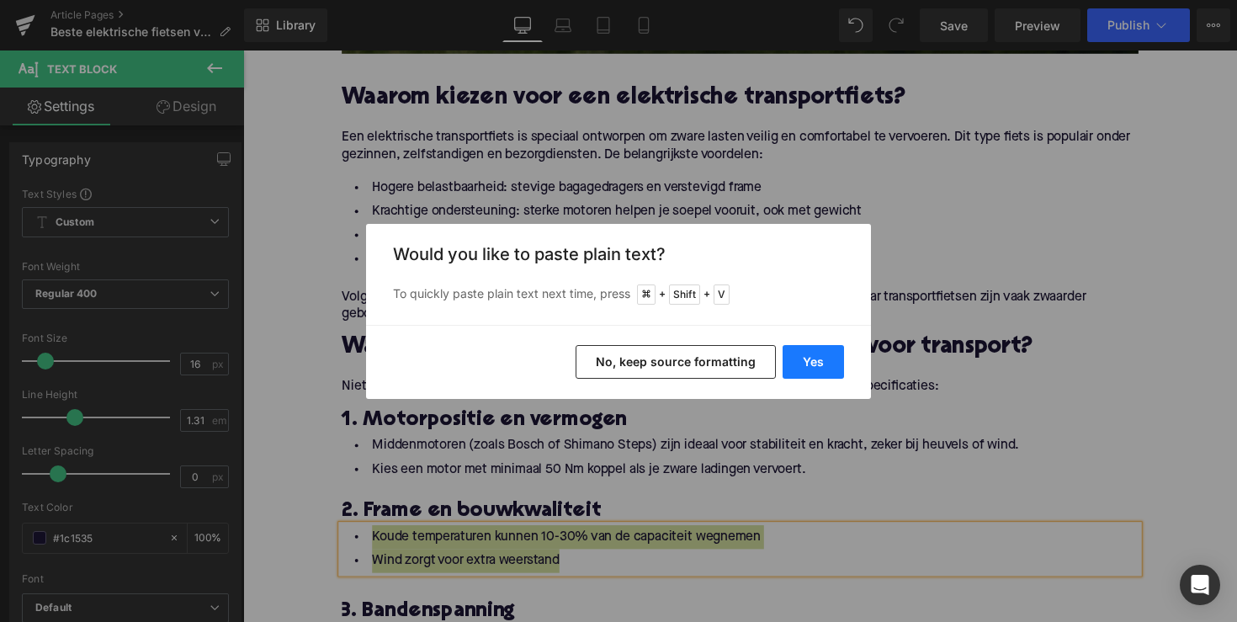
click at [822, 363] on button "Yes" at bounding box center [813, 362] width 61 height 34
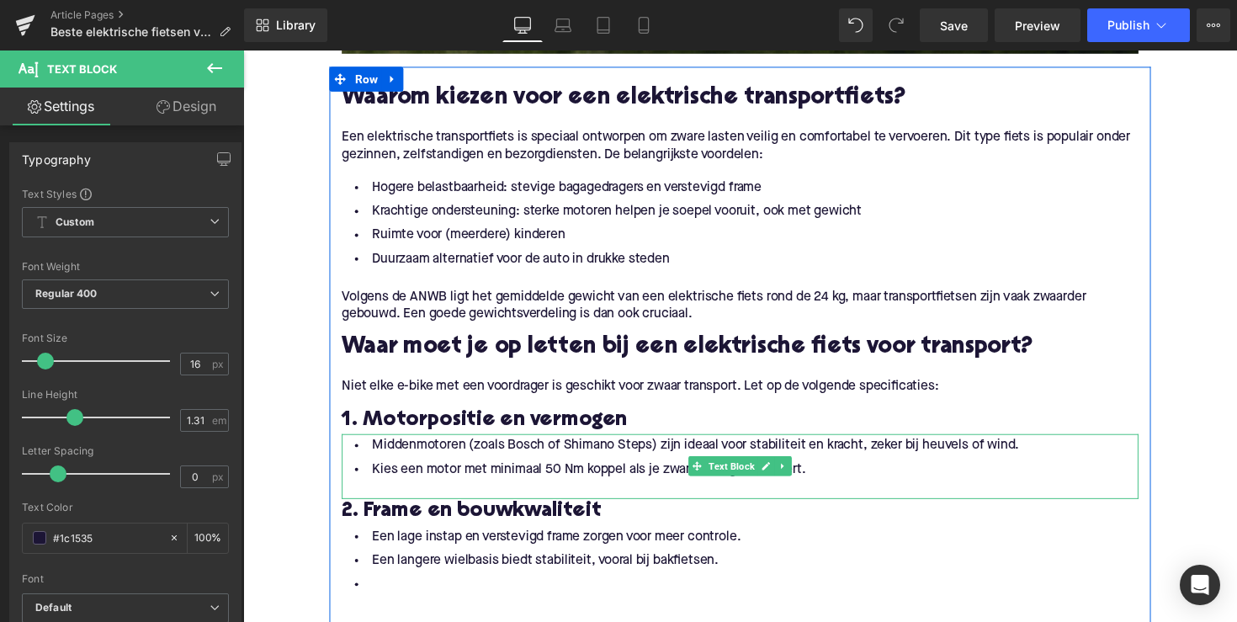
scroll to position [884, 0]
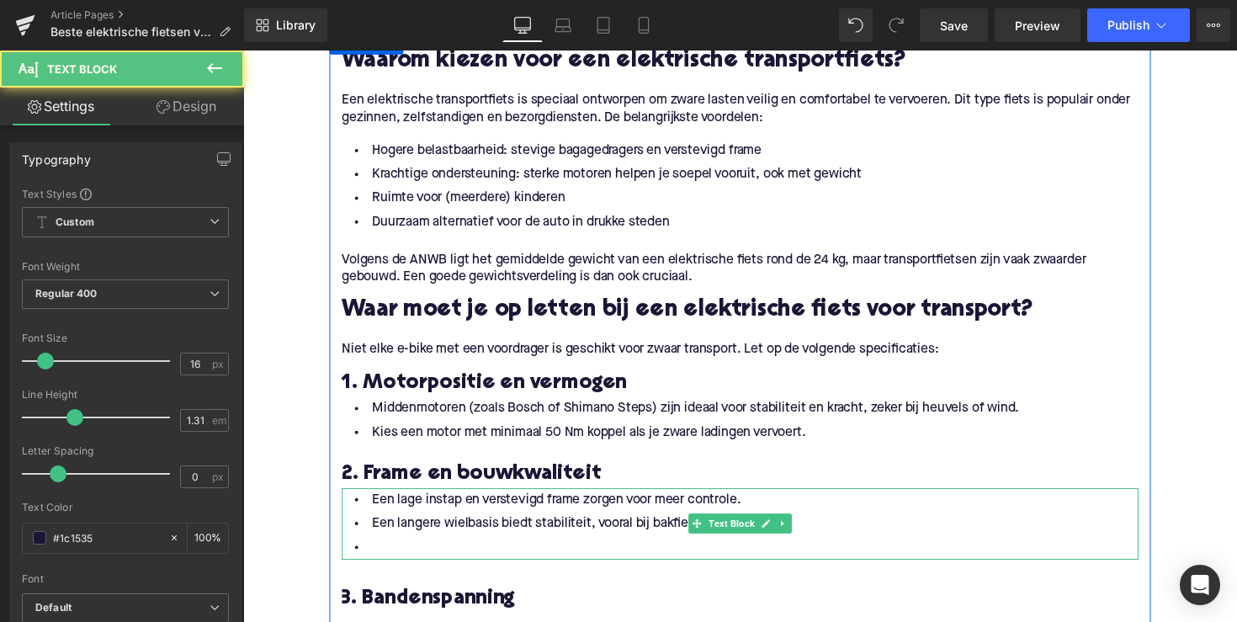
click at [446, 559] on li at bounding box center [752, 560] width 817 height 24
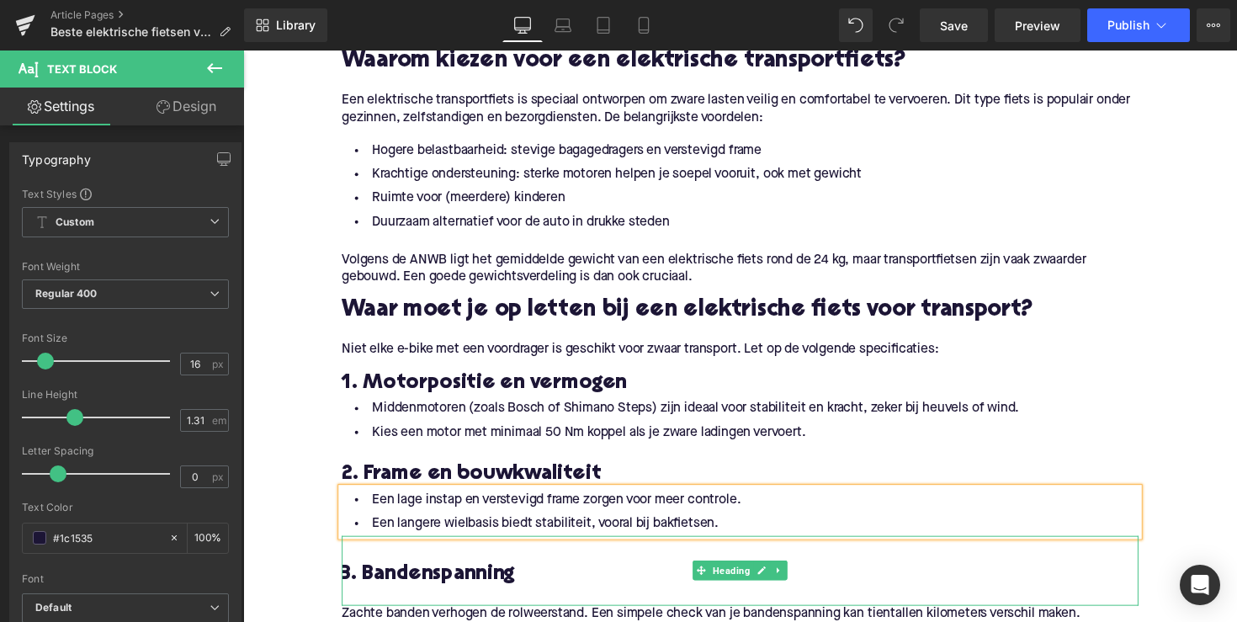
click at [412, 597] on h3 "3. Bandenspanning" at bounding box center [752, 588] width 817 height 27
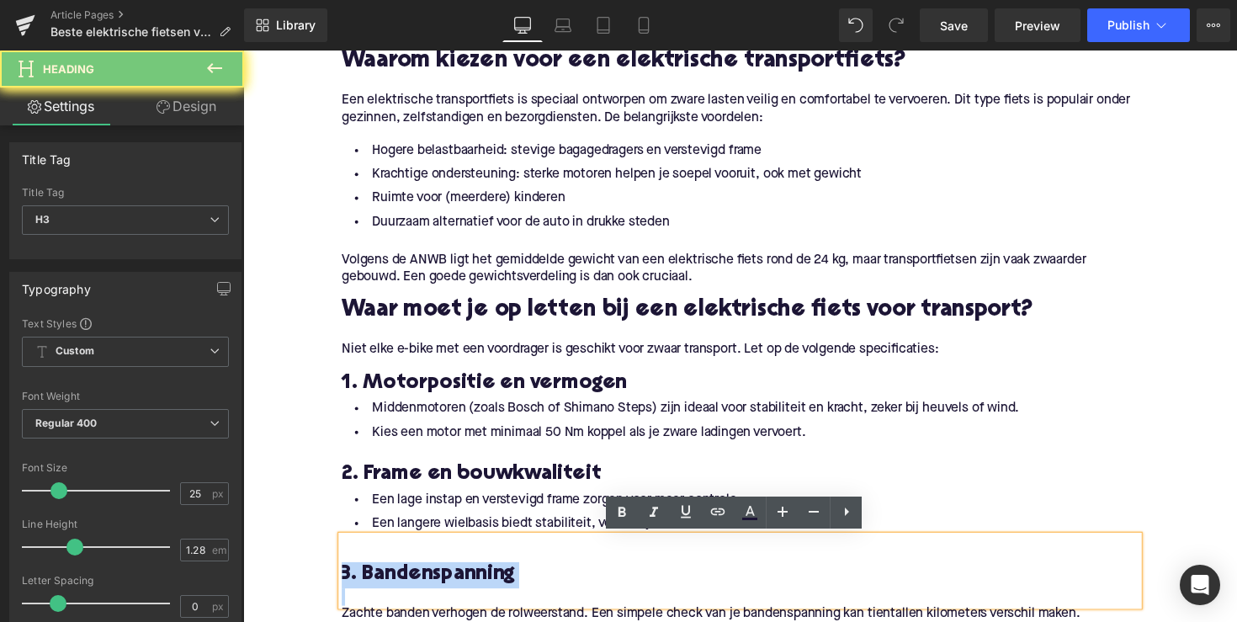
paste div
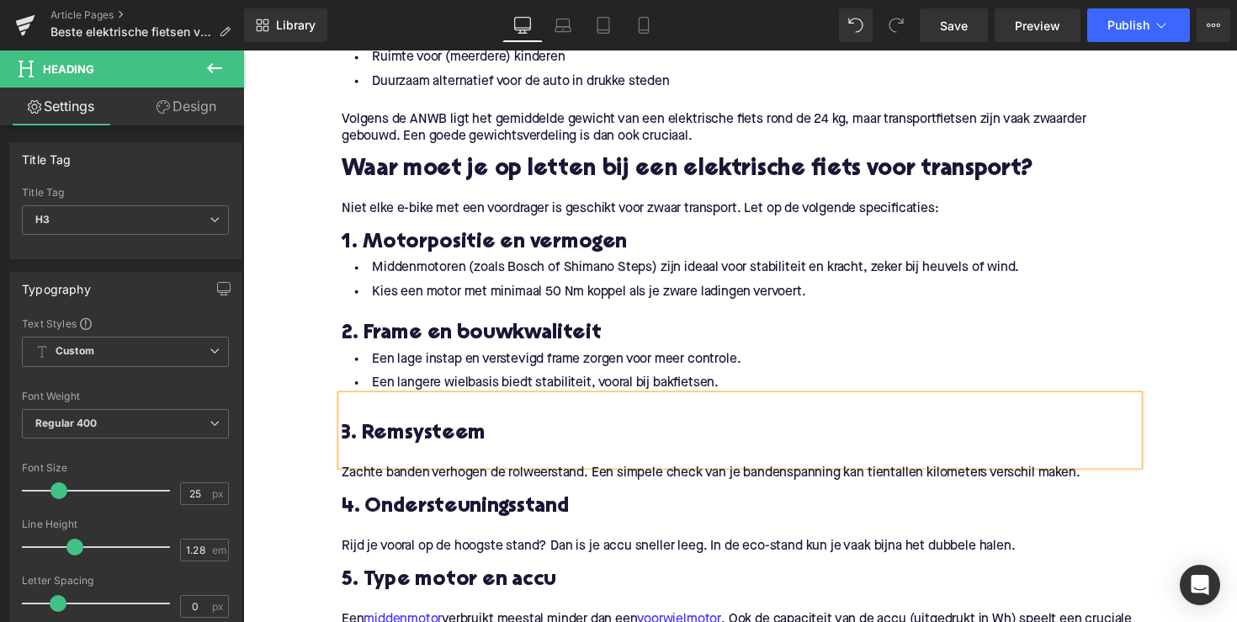
scroll to position [1052, 0]
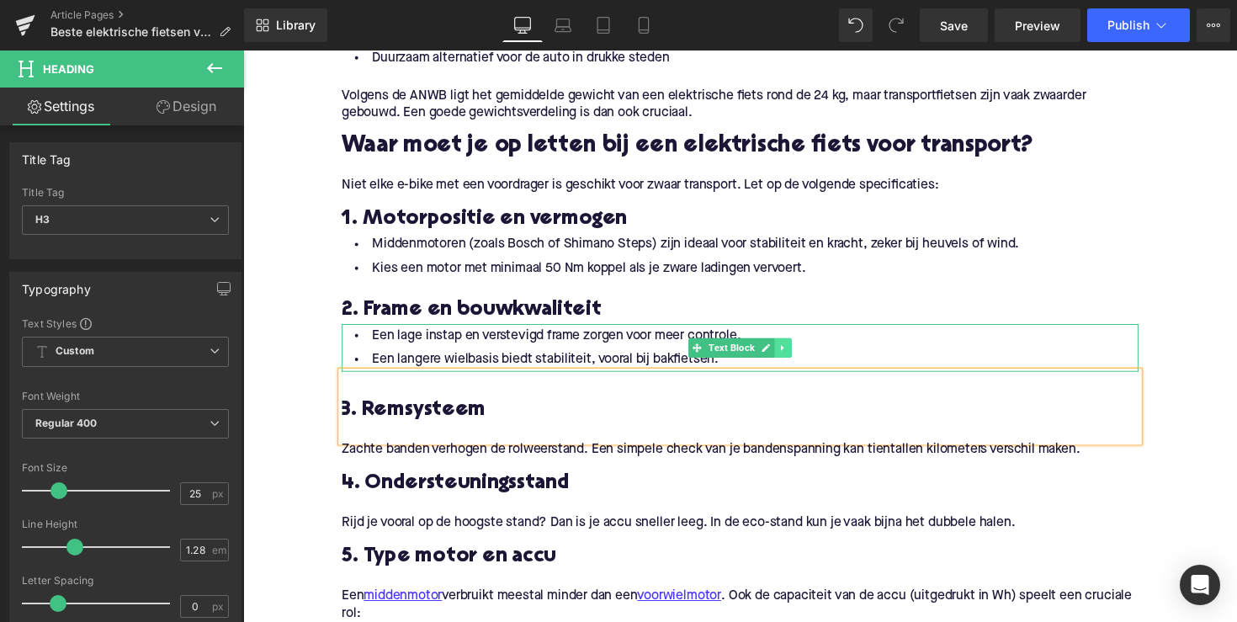
click at [795, 355] on icon at bounding box center [796, 355] width 3 height 6
click at [785, 355] on icon at bounding box center [787, 354] width 9 height 9
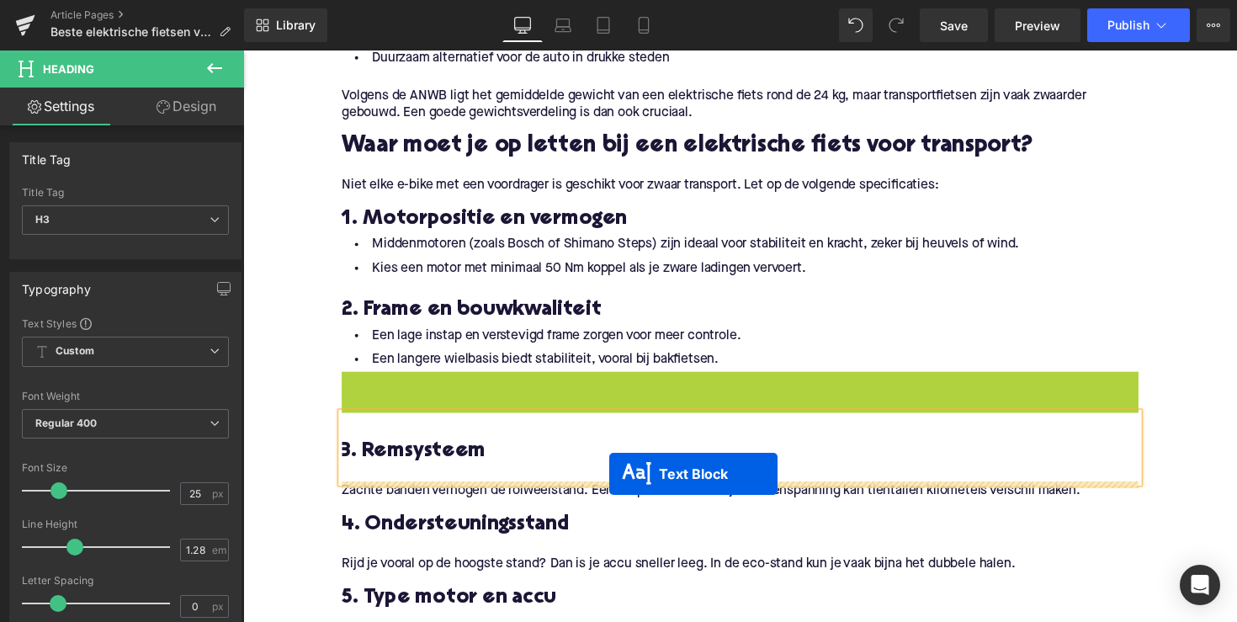
drag, startPoint x: 702, startPoint y: 407, endPoint x: 617, endPoint y: 485, distance: 115.6
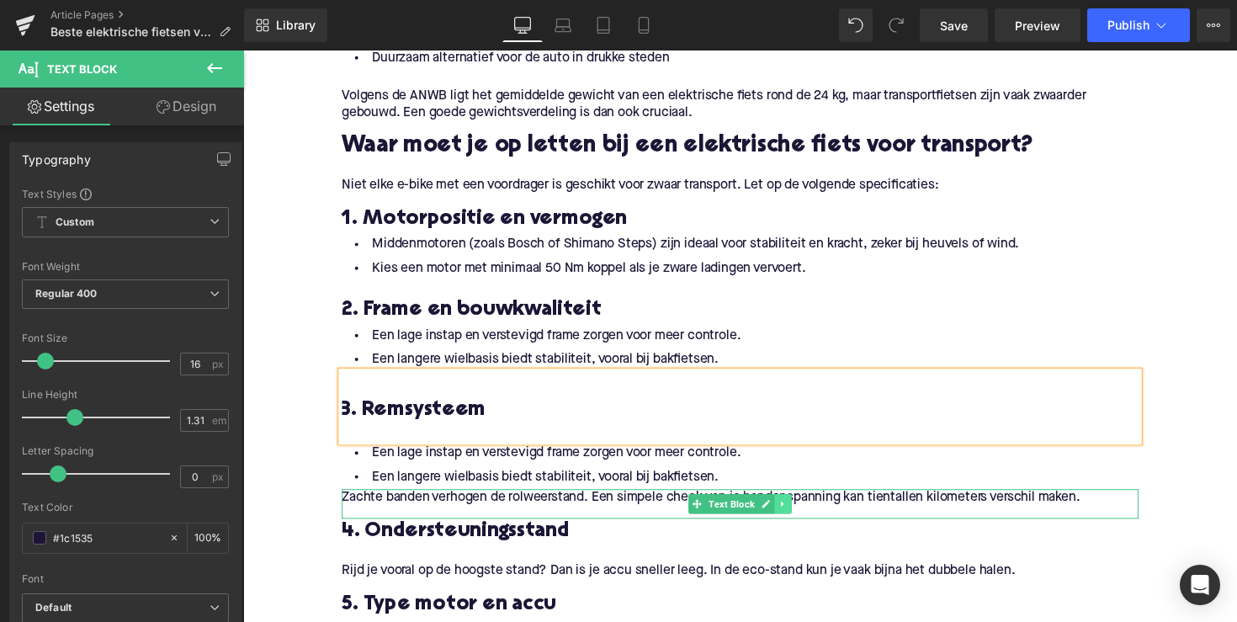
click at [797, 515] on icon at bounding box center [796, 515] width 9 height 10
click at [796, 518] on link at bounding box center [805, 515] width 18 height 20
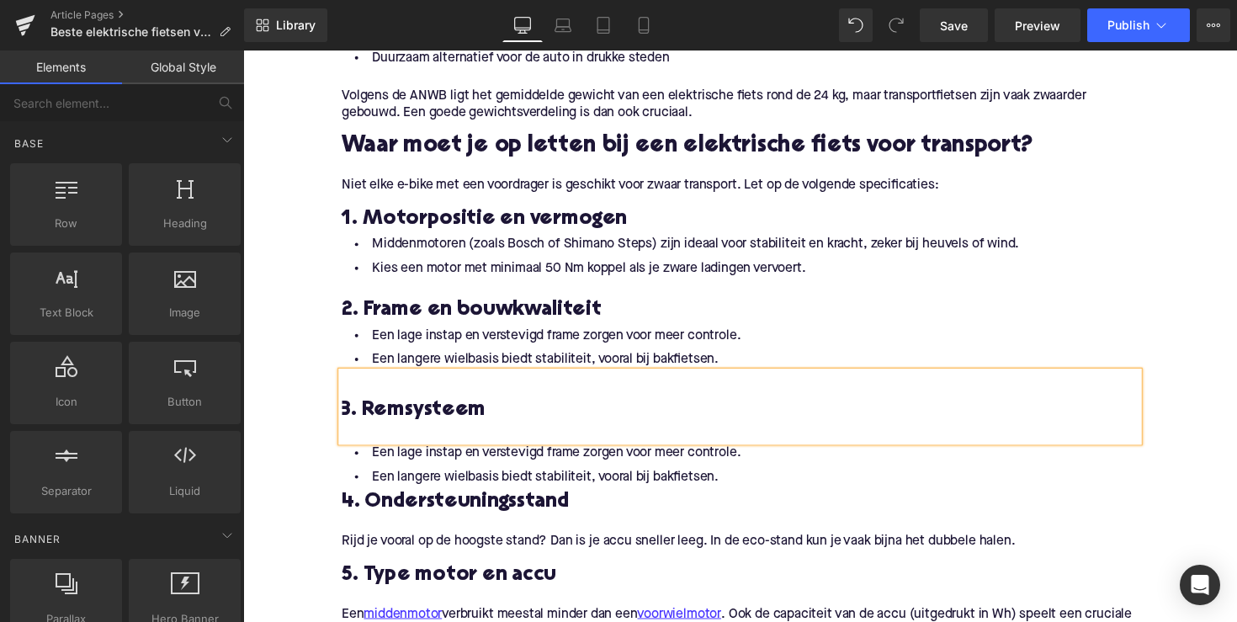
click at [529, 486] on li "Een langere wielbasis biedt stabiliteit, vooral bij bakfietsen." at bounding box center [752, 488] width 817 height 24
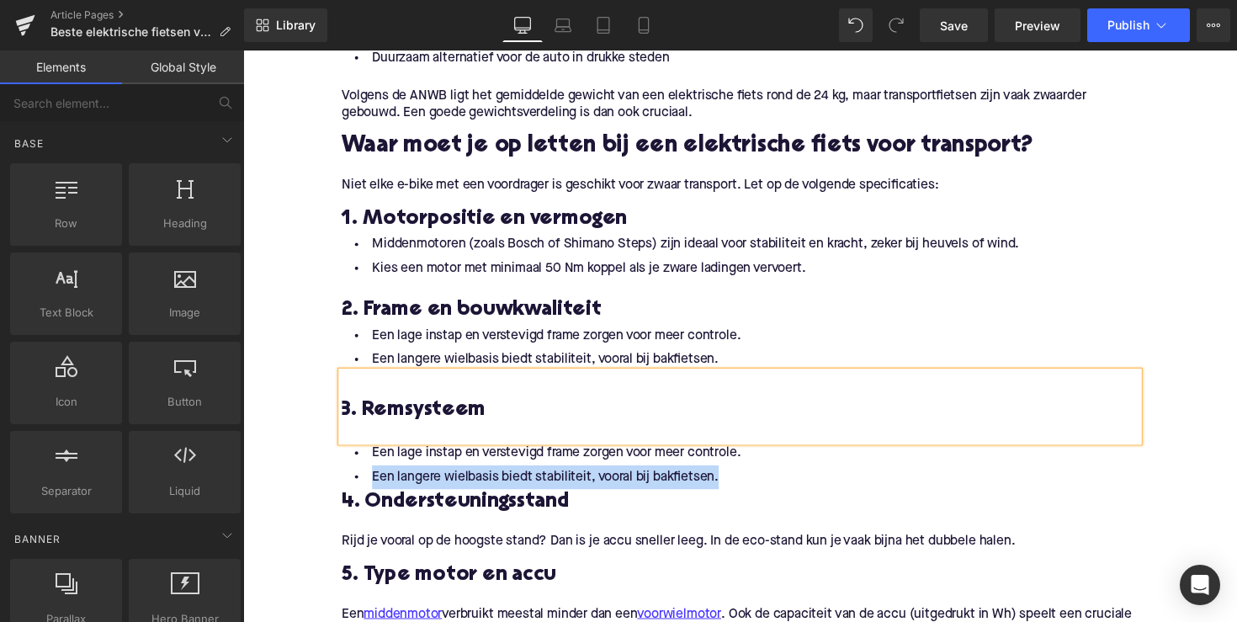
click at [529, 486] on li "Een langere wielbasis biedt stabiliteit, vooral bij bakfietsen." at bounding box center [752, 488] width 817 height 24
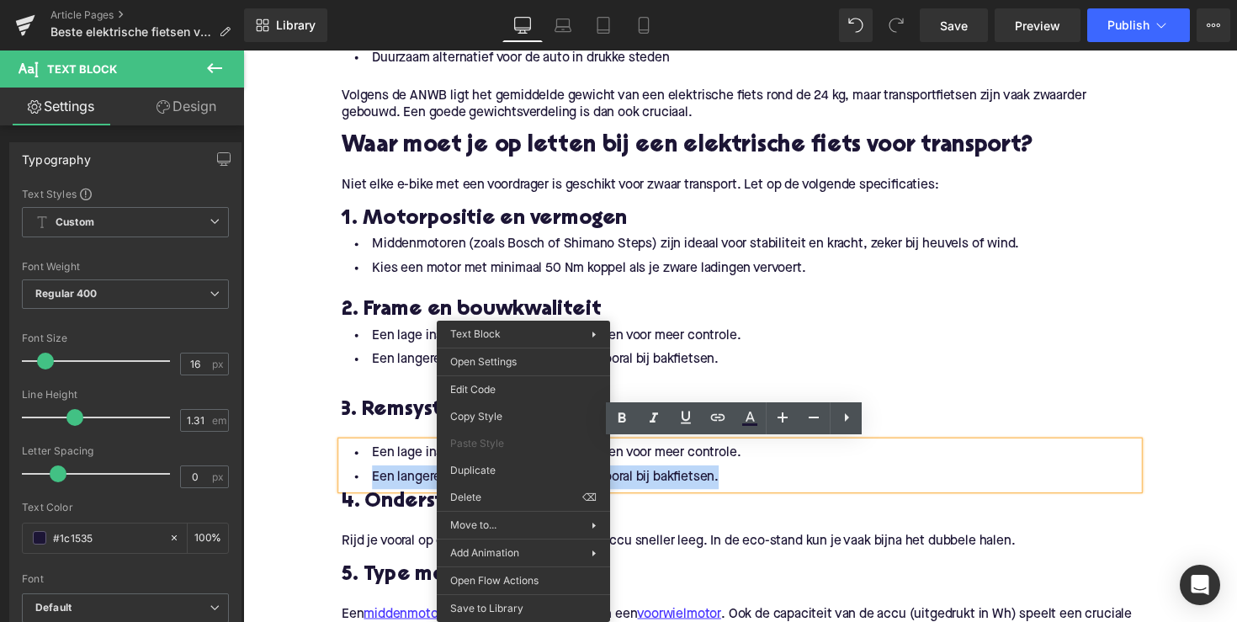
click at [724, 492] on li "Een langere wielbasis biedt stabiliteit, vooral bij bakfietsen." at bounding box center [752, 488] width 817 height 24
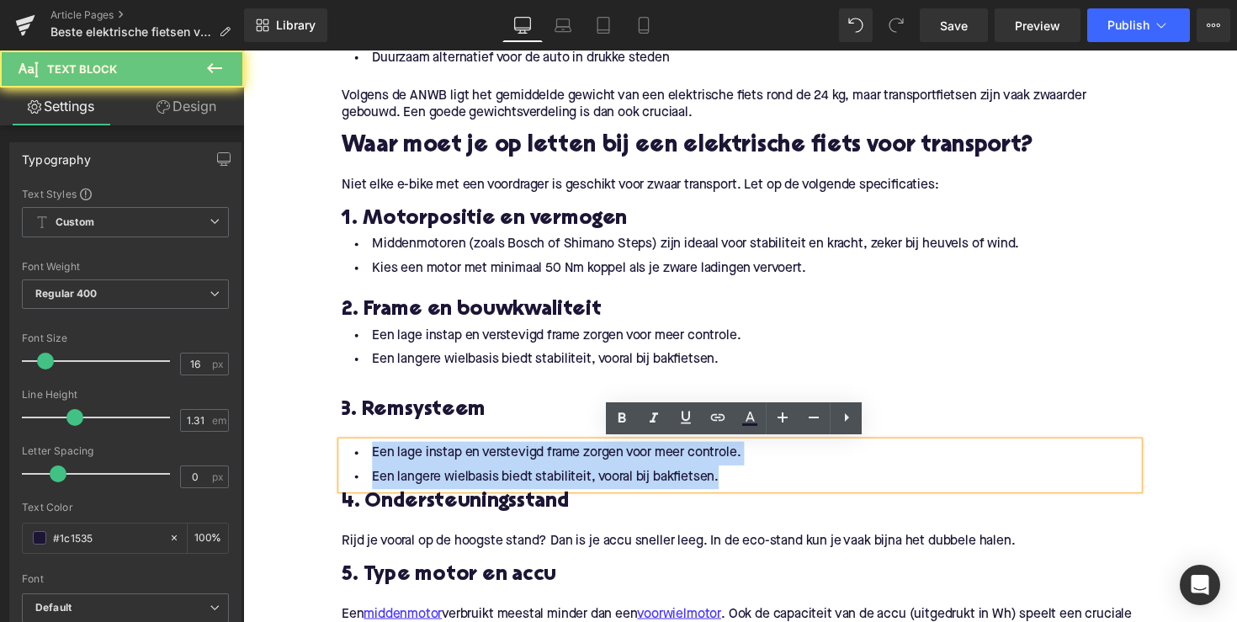
drag, startPoint x: 739, startPoint y: 487, endPoint x: 327, endPoint y: 424, distance: 417.2
click at [327, 424] on div "Home / Beste elektrische fietsen voor zwaar transport Breadcrumbs Beste elektri…" at bounding box center [752, 579] width 1019 height 2876
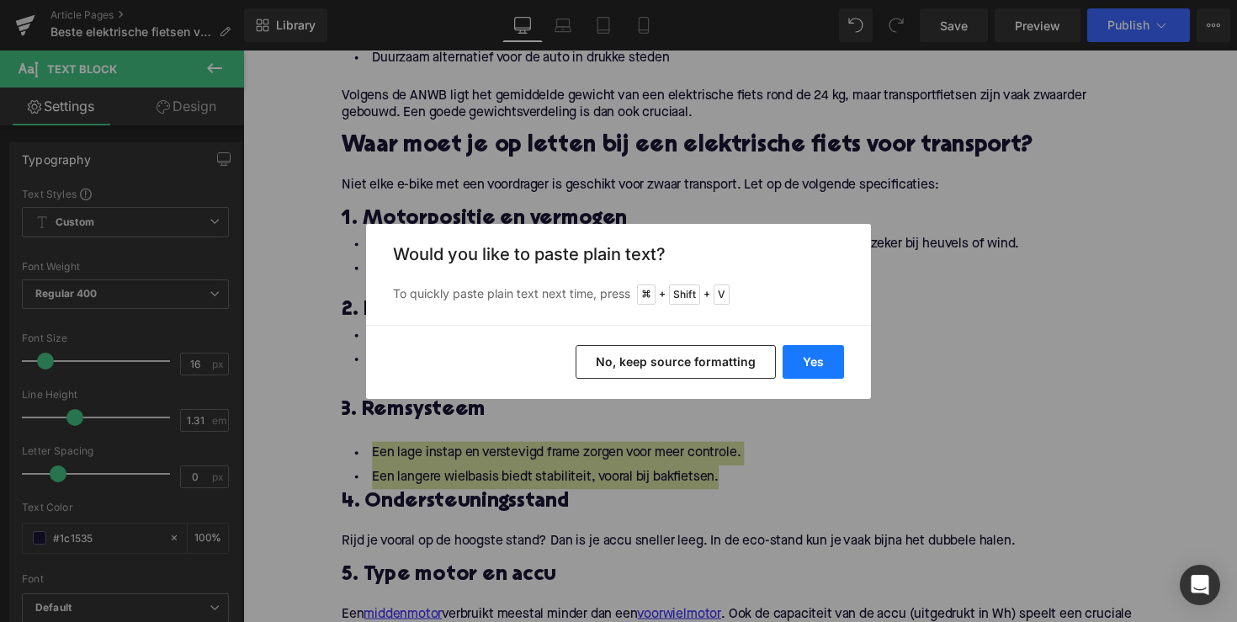
click at [810, 351] on button "Yes" at bounding box center [813, 362] width 61 height 34
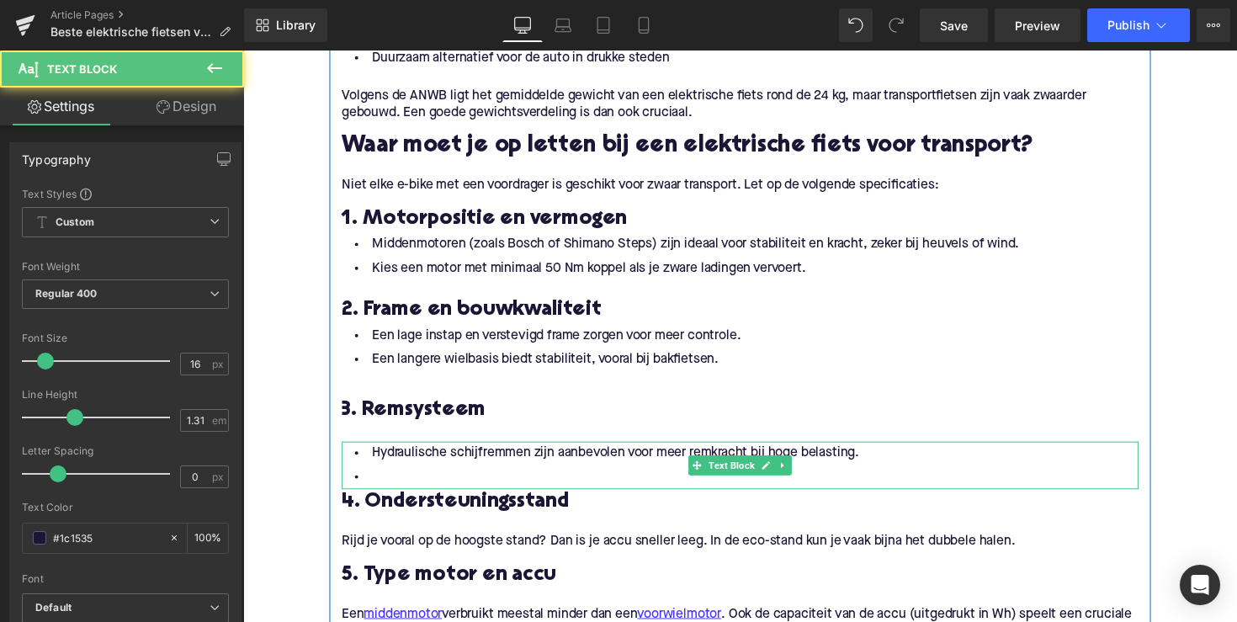
click at [378, 482] on li at bounding box center [752, 488] width 817 height 24
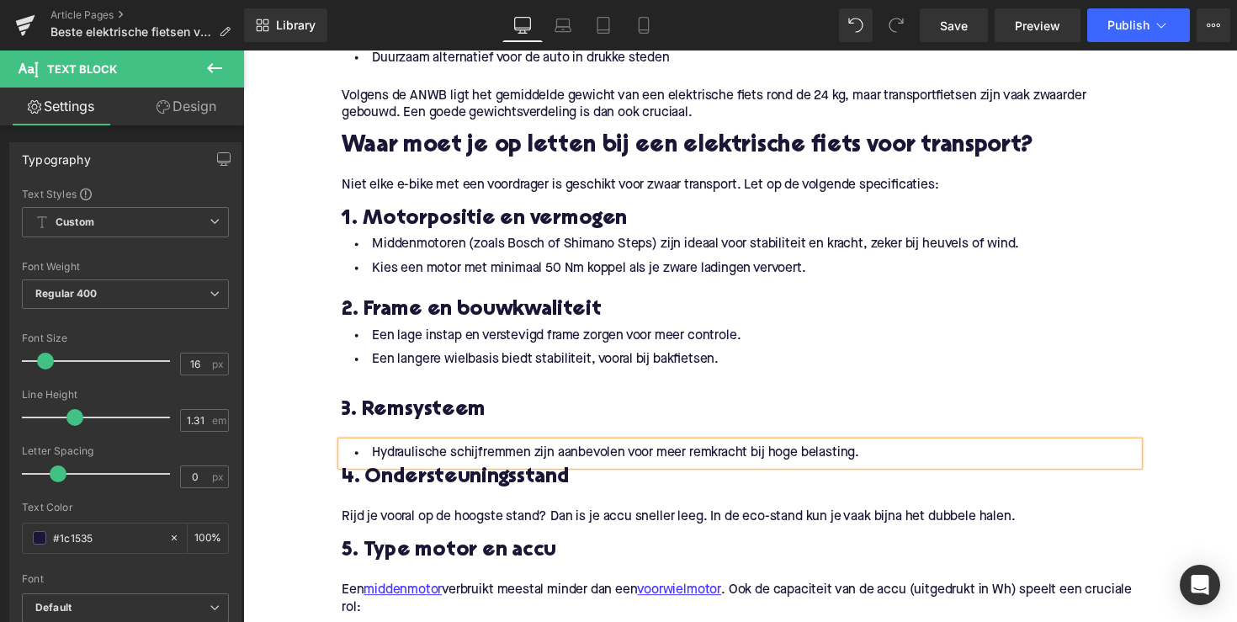
click at [440, 480] on h3 "4. Ondersteuningsstand" at bounding box center [752, 489] width 817 height 27
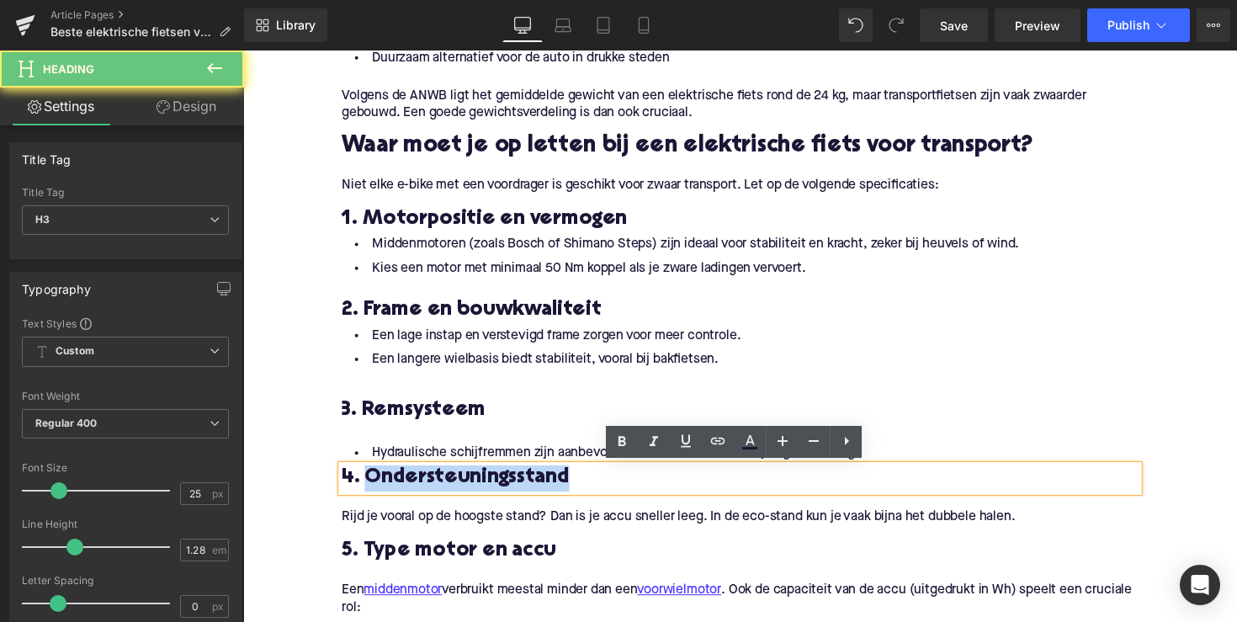
paste div
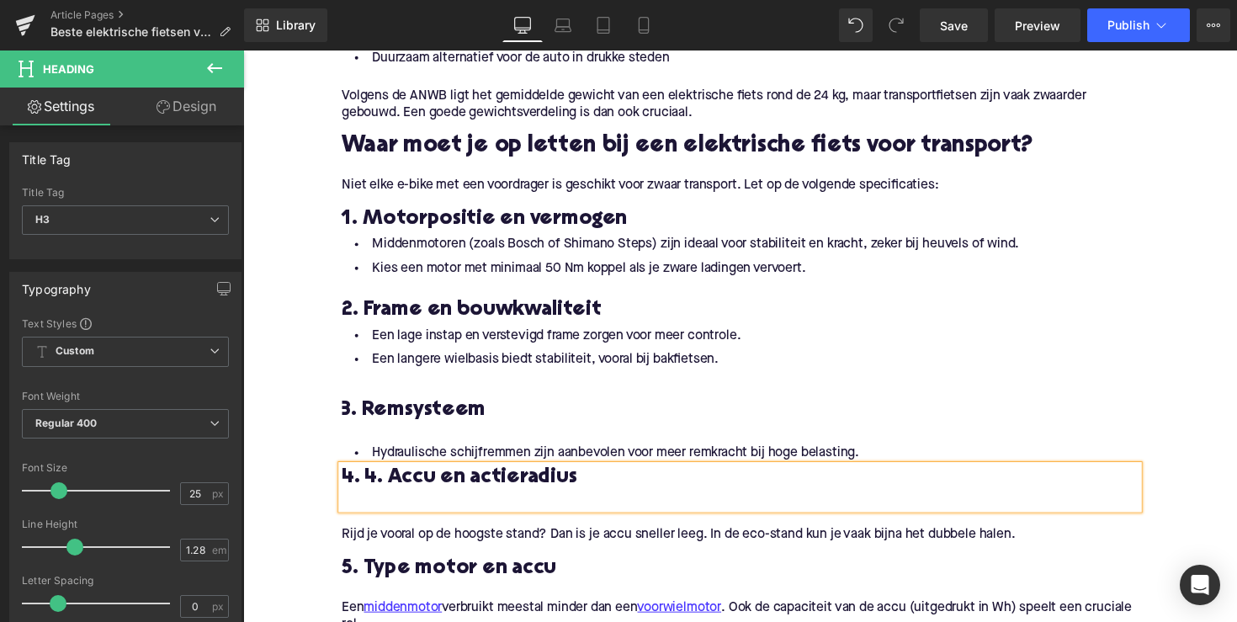
click at [365, 487] on h3 "4. 4. Accu en actieradius" at bounding box center [752, 489] width 817 height 27
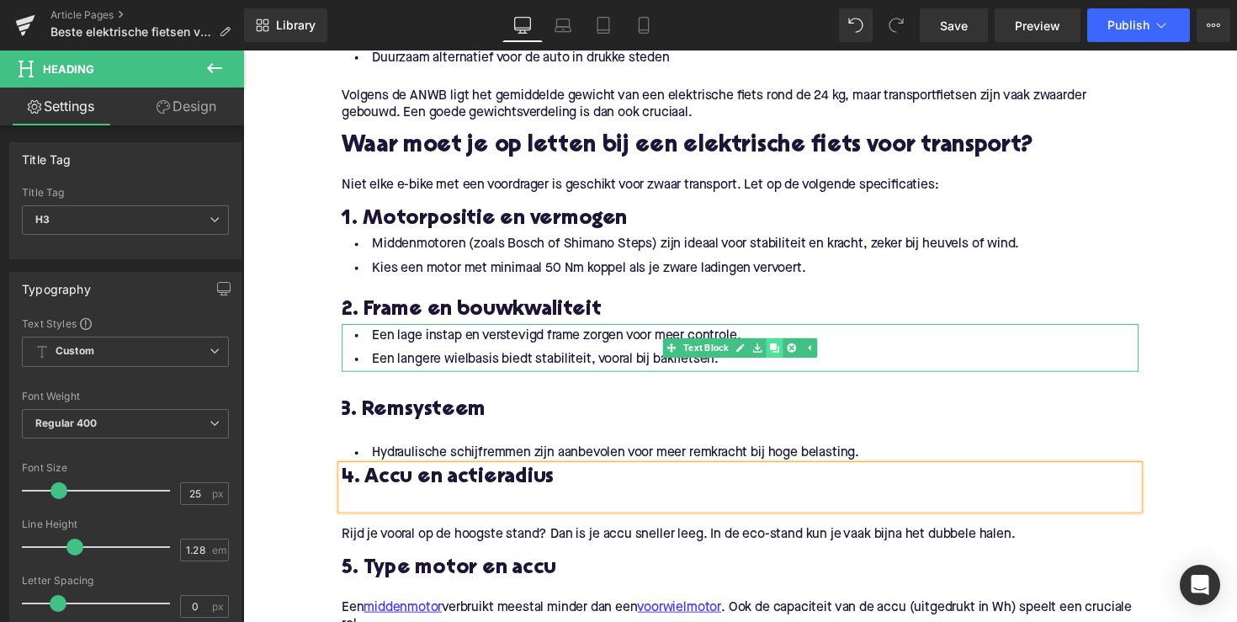
click at [784, 357] on icon at bounding box center [787, 354] width 9 height 9
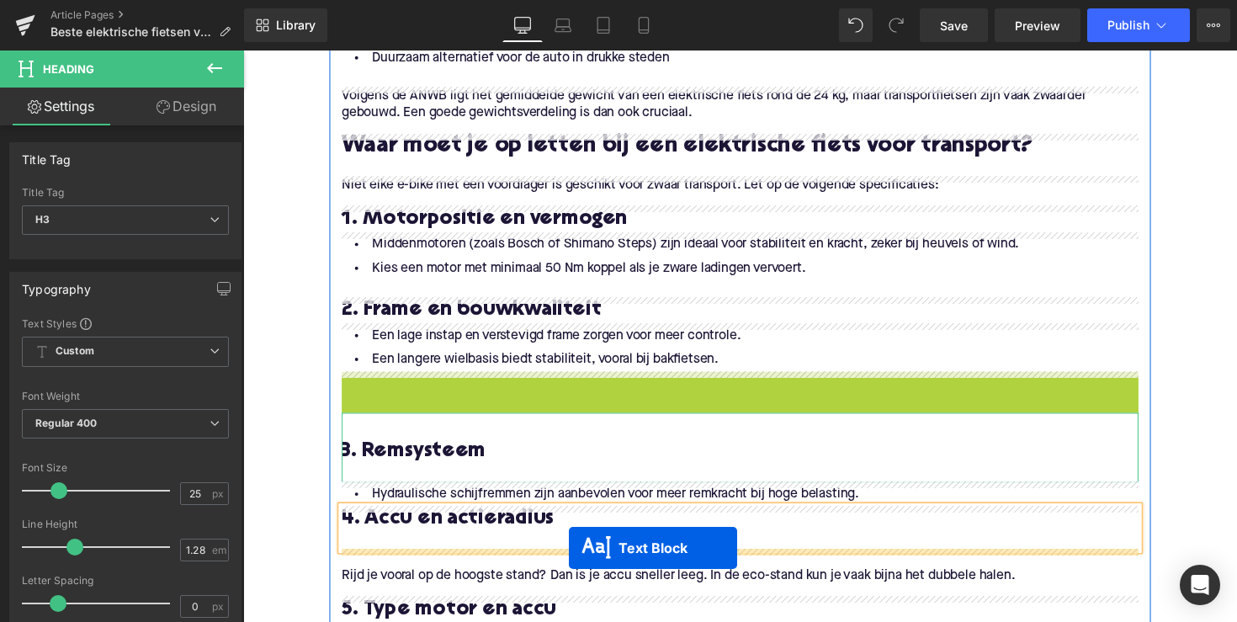
drag, startPoint x: 703, startPoint y: 410, endPoint x: 578, endPoint y: 561, distance: 195.5
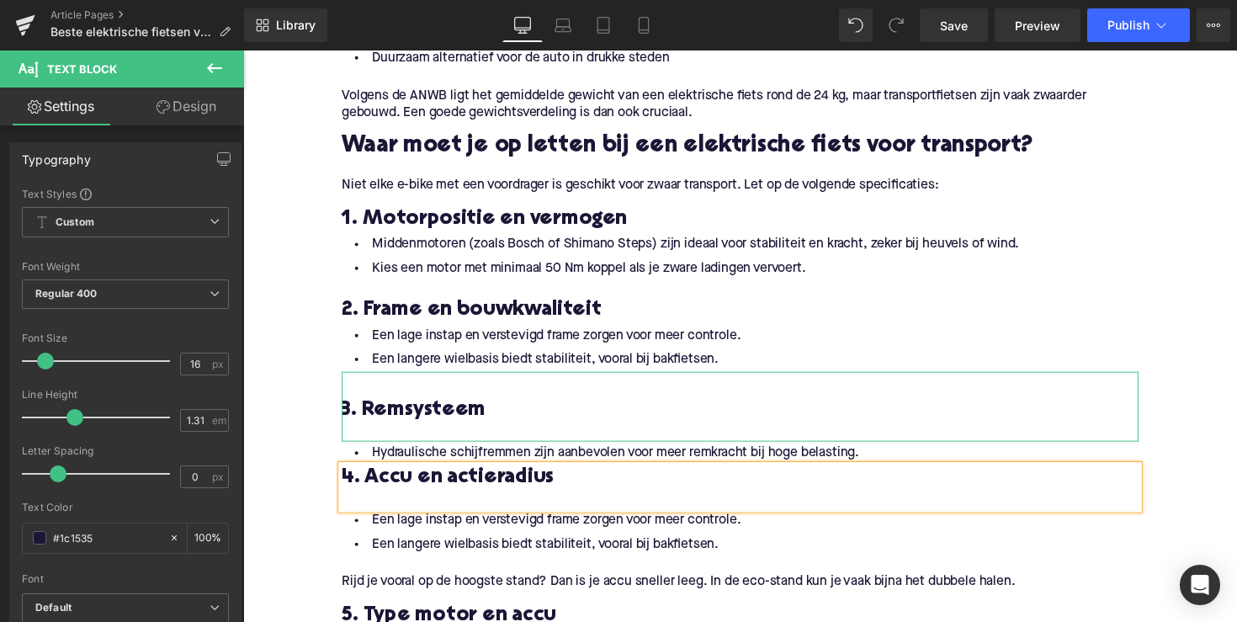
click at [494, 534] on li "Een lage instap en verstevigd frame zorgen voor meer controle." at bounding box center [752, 532] width 817 height 24
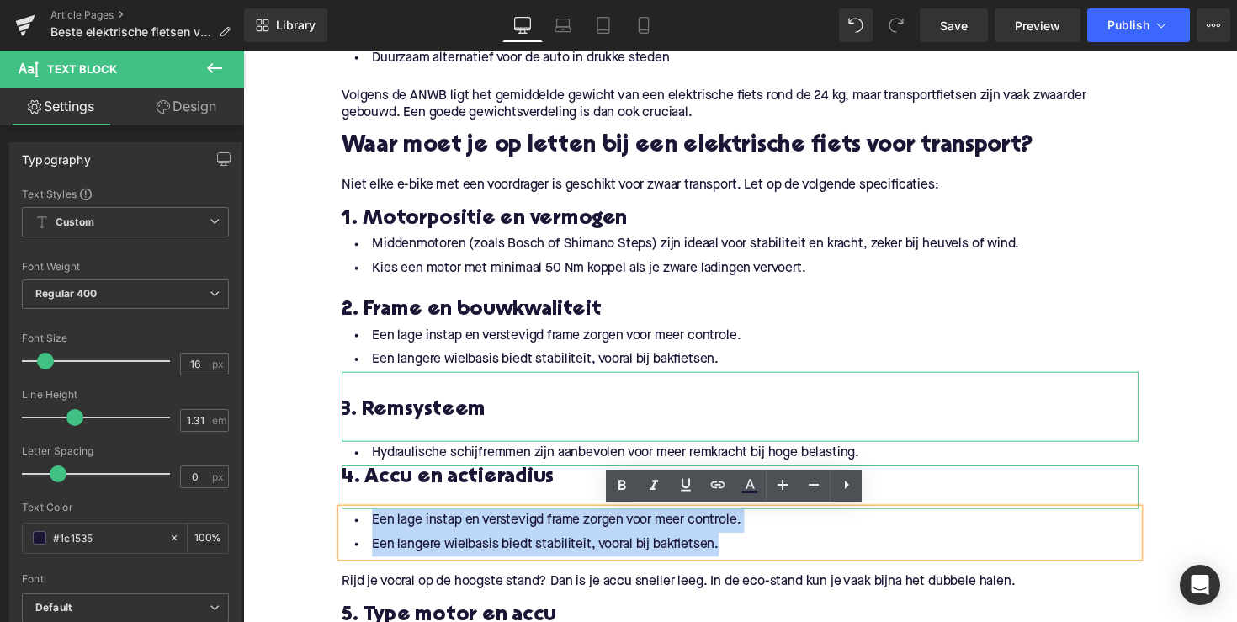
drag, startPoint x: 734, startPoint y: 558, endPoint x: 359, endPoint y: 504, distance: 378.4
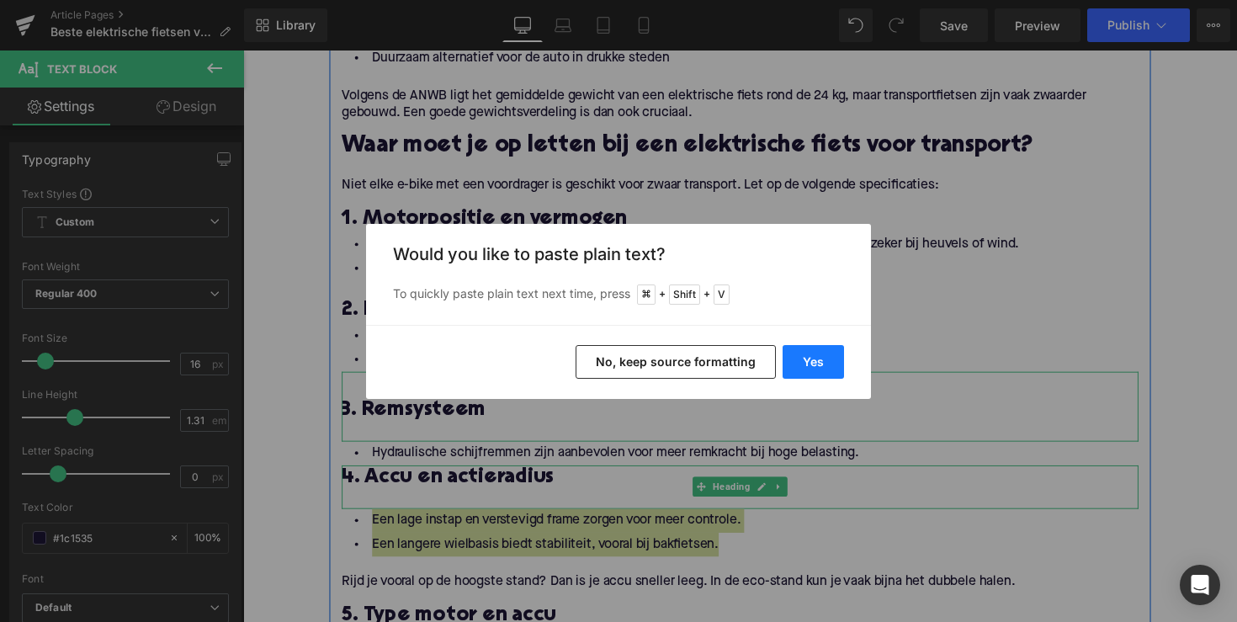
click at [827, 350] on button "Yes" at bounding box center [813, 362] width 61 height 34
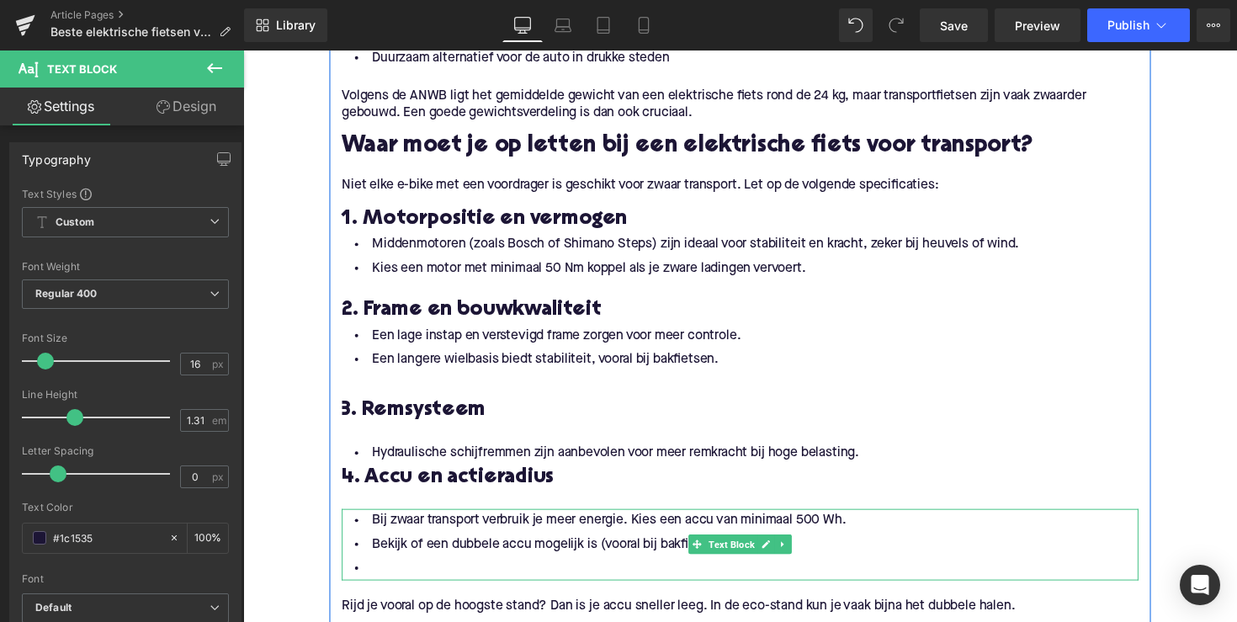
click at [557, 571] on li at bounding box center [752, 581] width 817 height 24
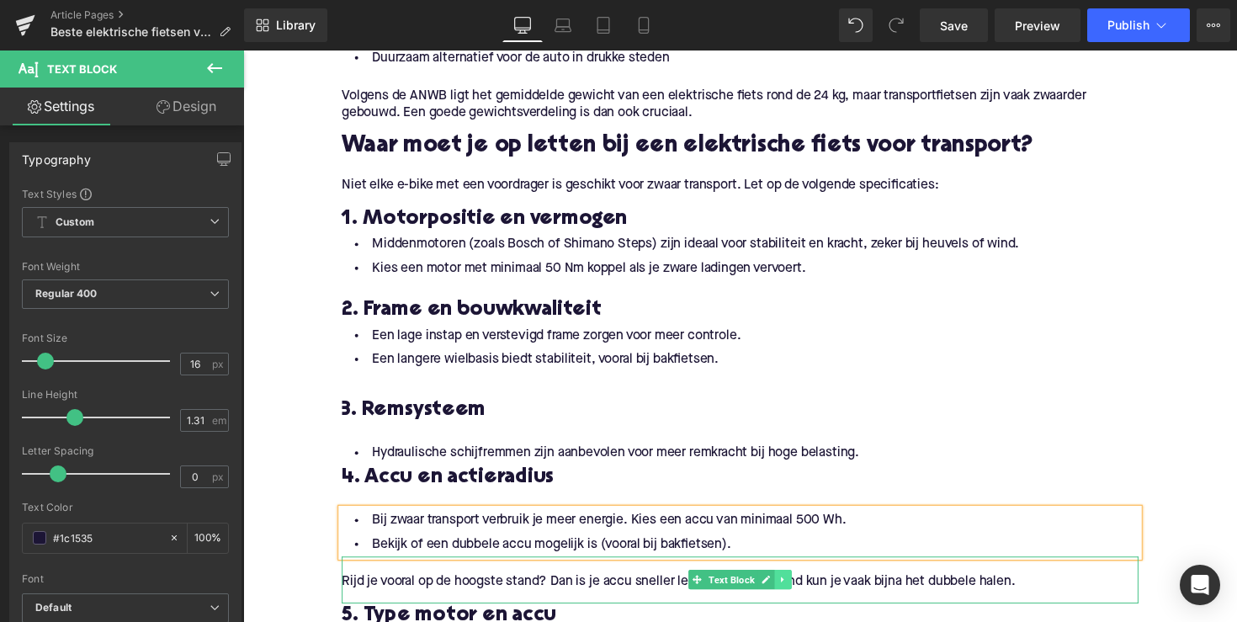
click at [789, 597] on link at bounding box center [797, 593] width 18 height 20
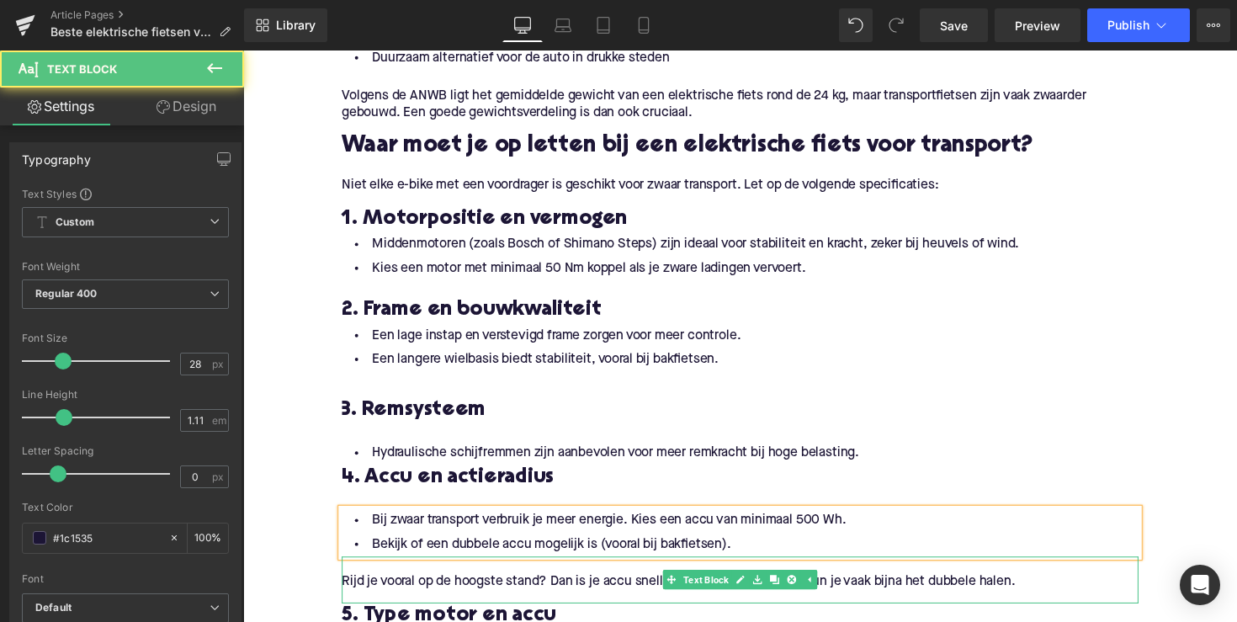
click at [801, 581] on p at bounding box center [752, 578] width 817 height 18
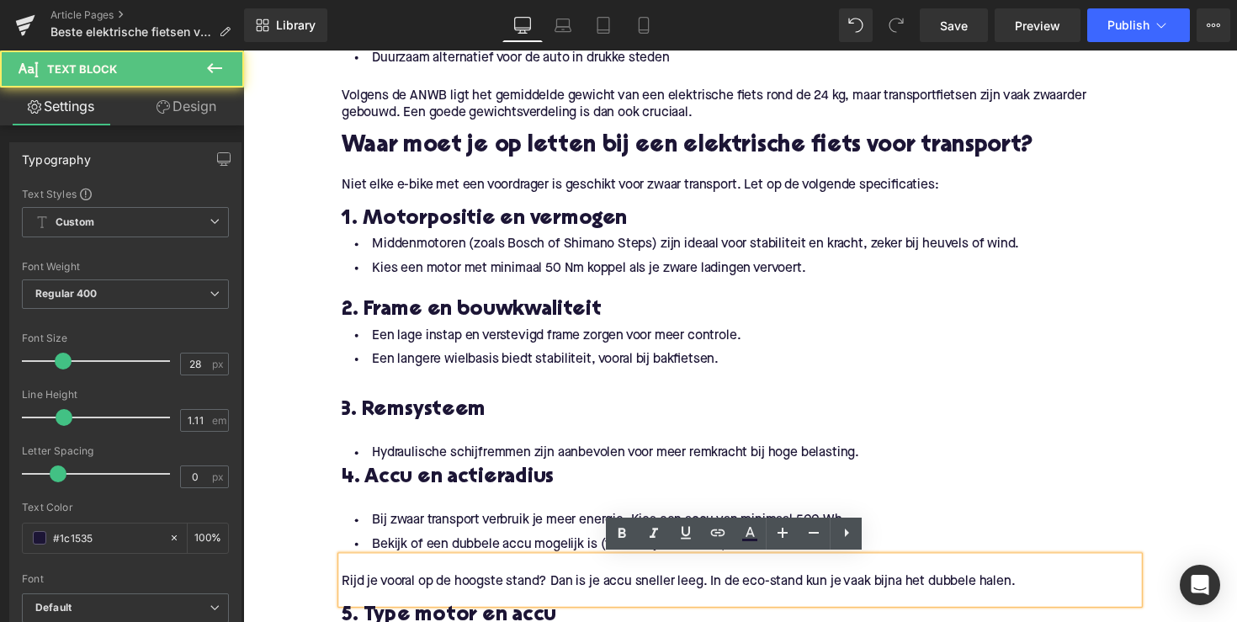
click at [836, 482] on h3 "4. Accu en actieradius" at bounding box center [752, 489] width 817 height 27
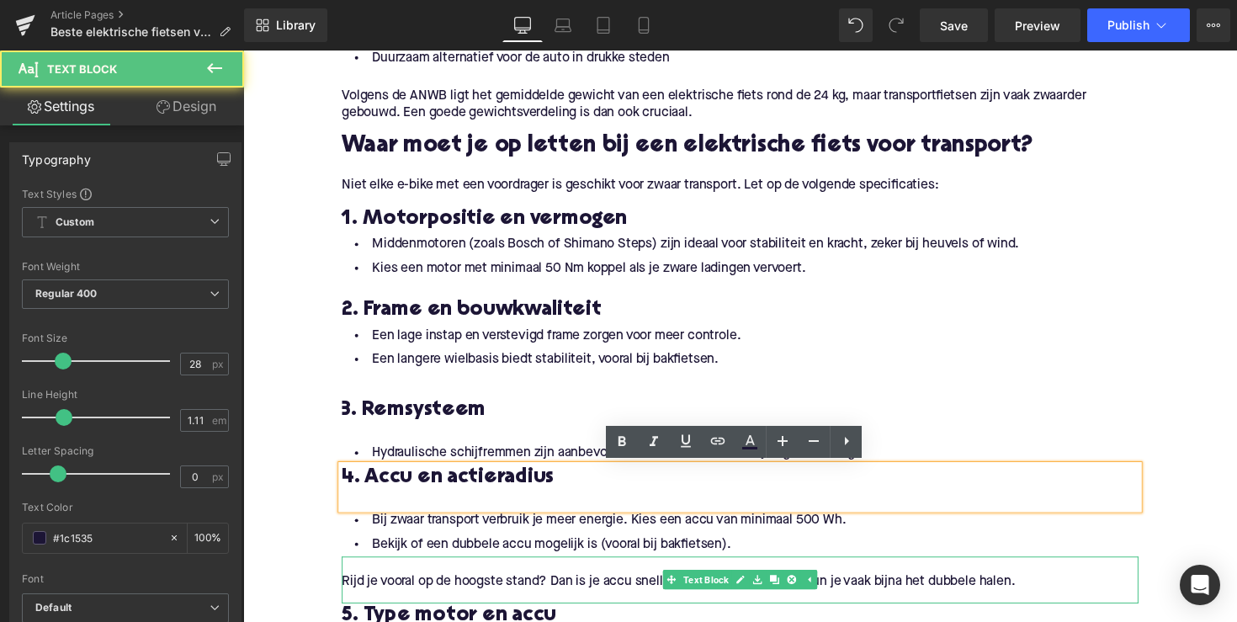
click at [878, 598] on p "Rijd je vooral op de hoogste stand? Dan is je accu sneller leeg. In de eco-stan…" at bounding box center [752, 596] width 817 height 18
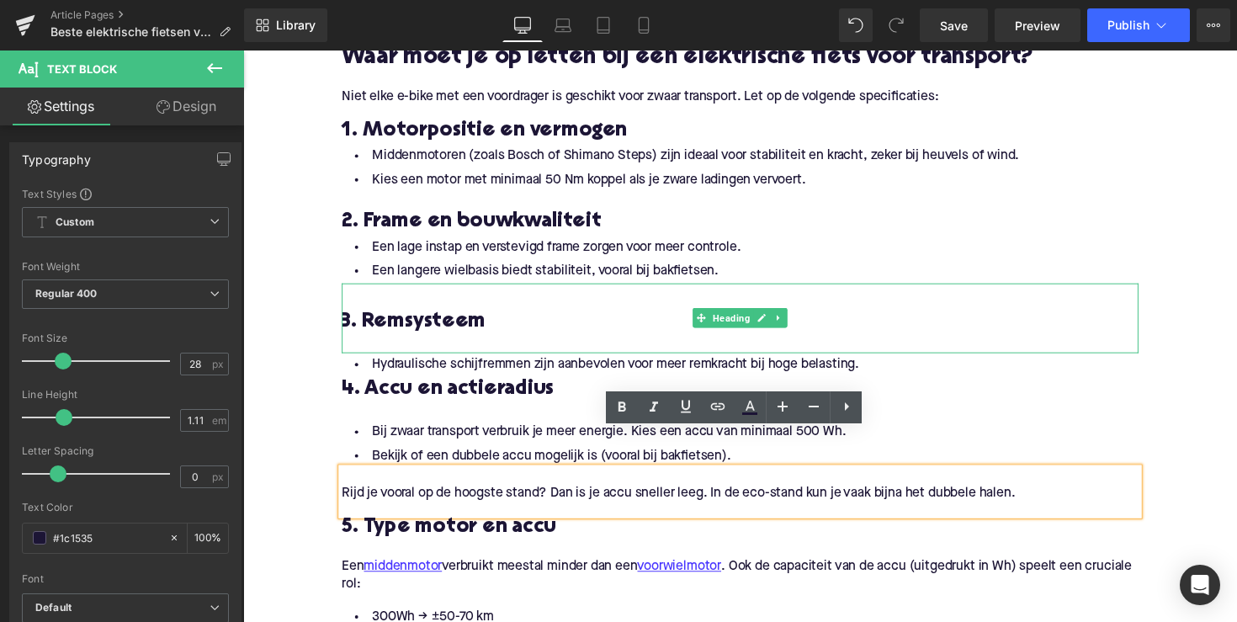
scroll to position [1181, 0]
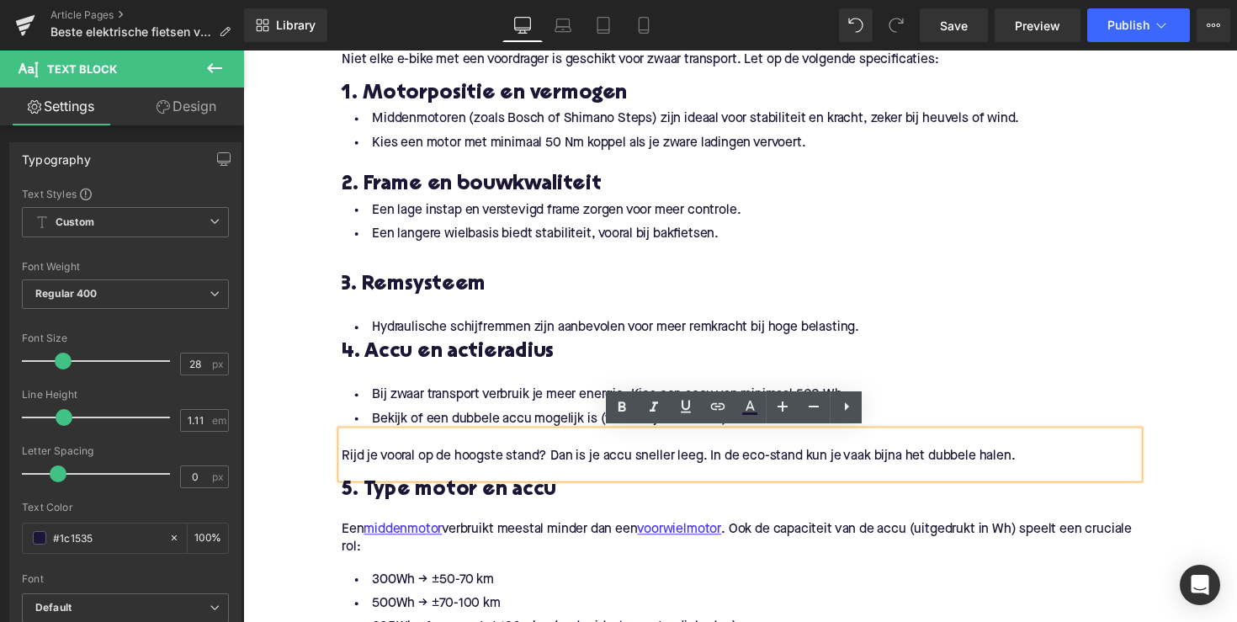
click at [637, 531] on p at bounding box center [752, 524] width 817 height 18
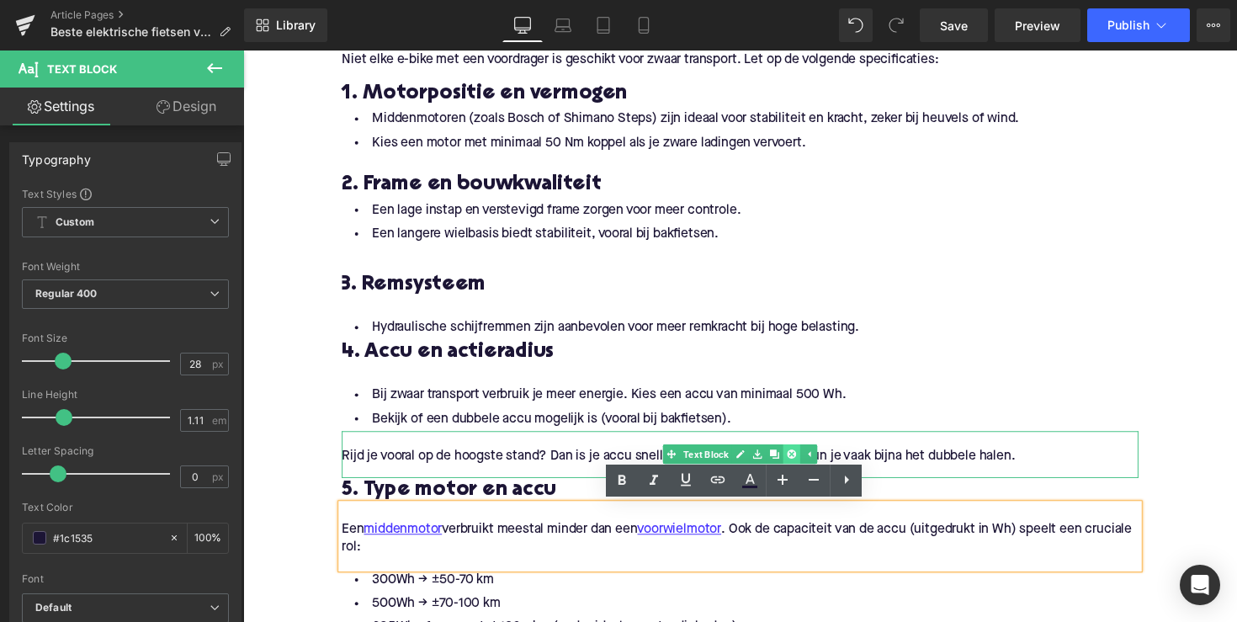
click at [805, 464] on icon at bounding box center [805, 464] width 9 height 9
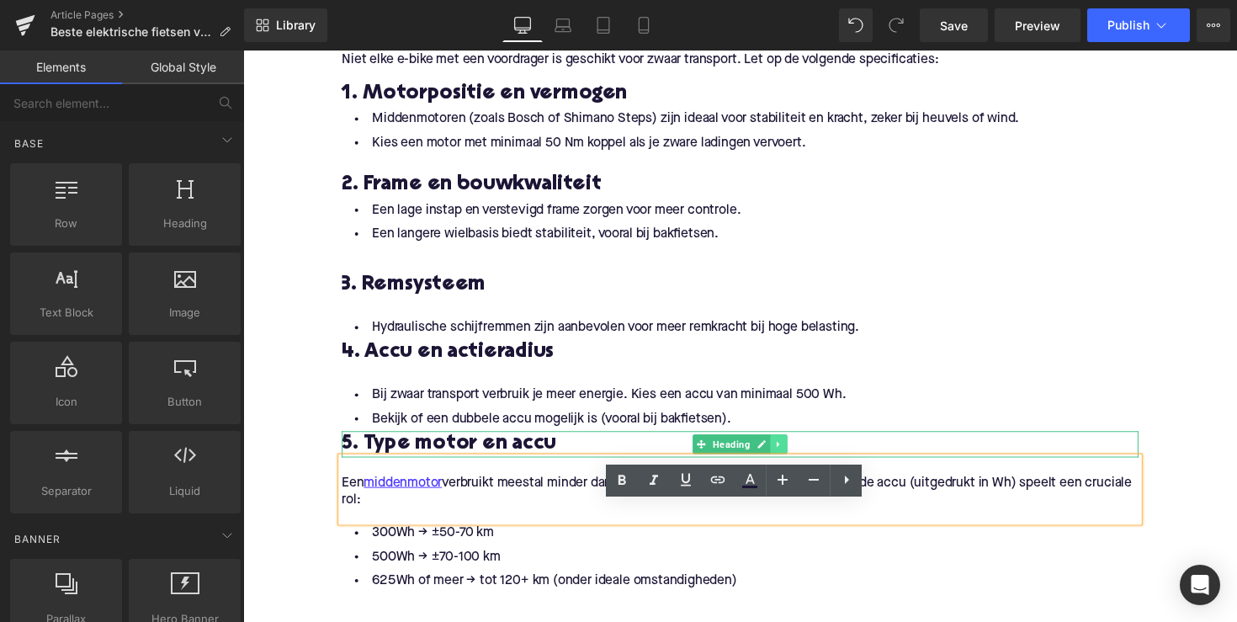
click at [794, 453] on link at bounding box center [793, 454] width 18 height 20
click at [799, 454] on icon at bounding box center [800, 453] width 9 height 9
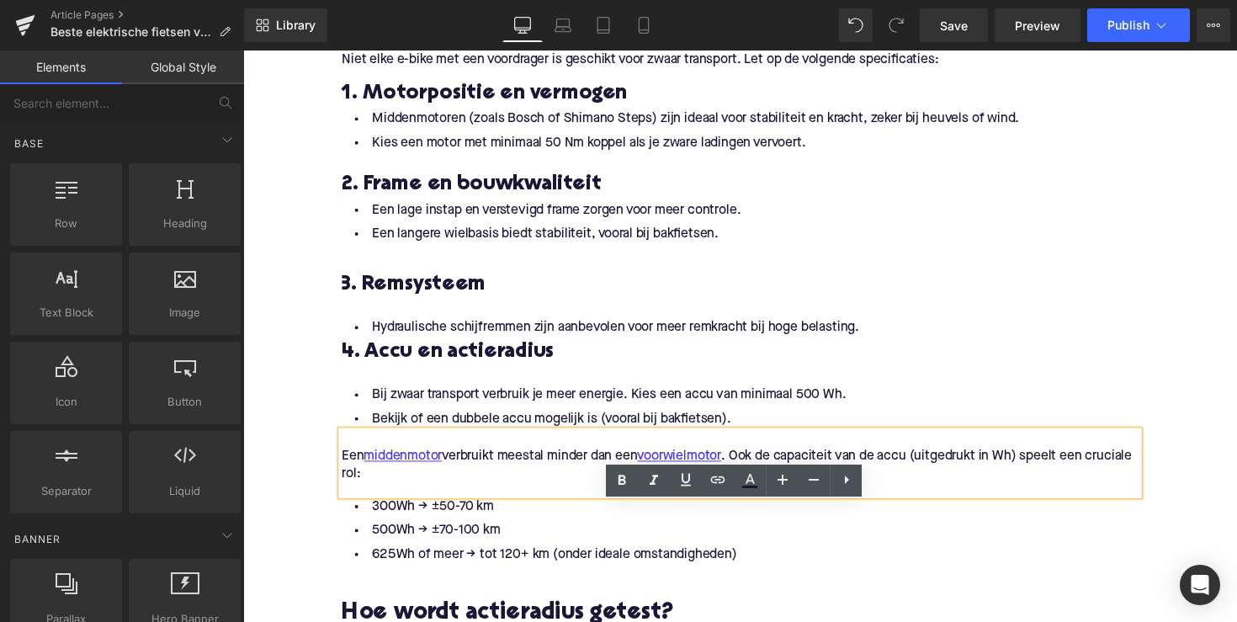
click at [814, 309] on div at bounding box center [752, 314] width 817 height 18
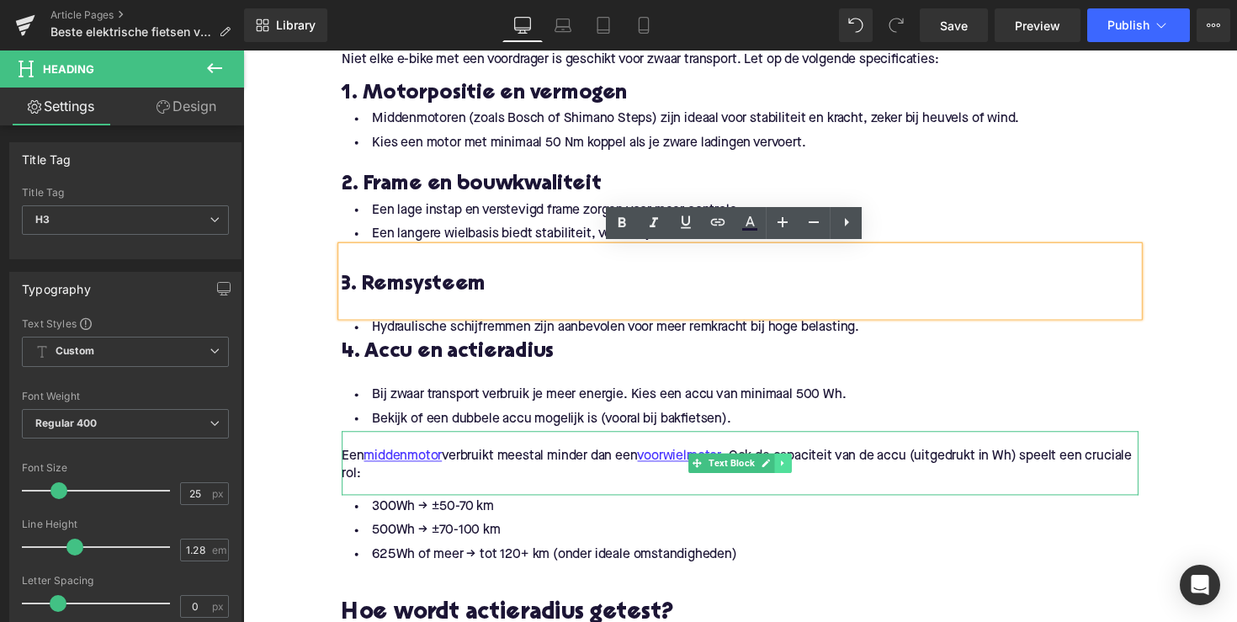
click at [794, 479] on link at bounding box center [797, 473] width 18 height 20
click at [801, 478] on link at bounding box center [805, 473] width 18 height 20
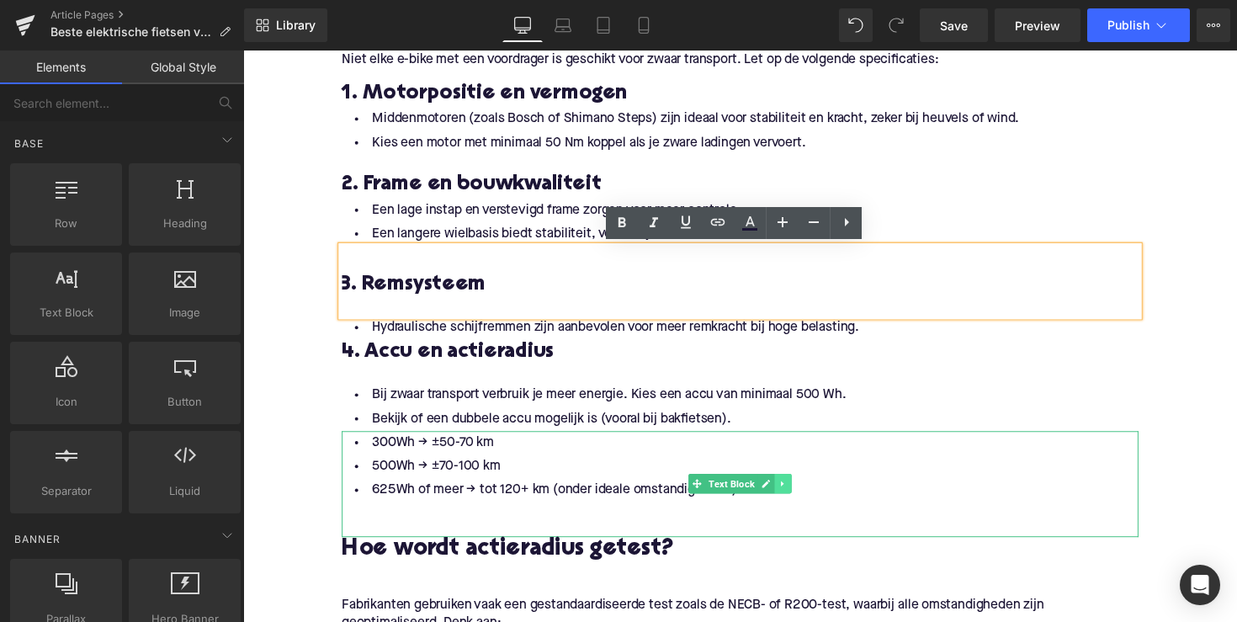
click at [794, 491] on icon at bounding box center [796, 494] width 9 height 10
click at [801, 493] on icon at bounding box center [805, 494] width 9 height 9
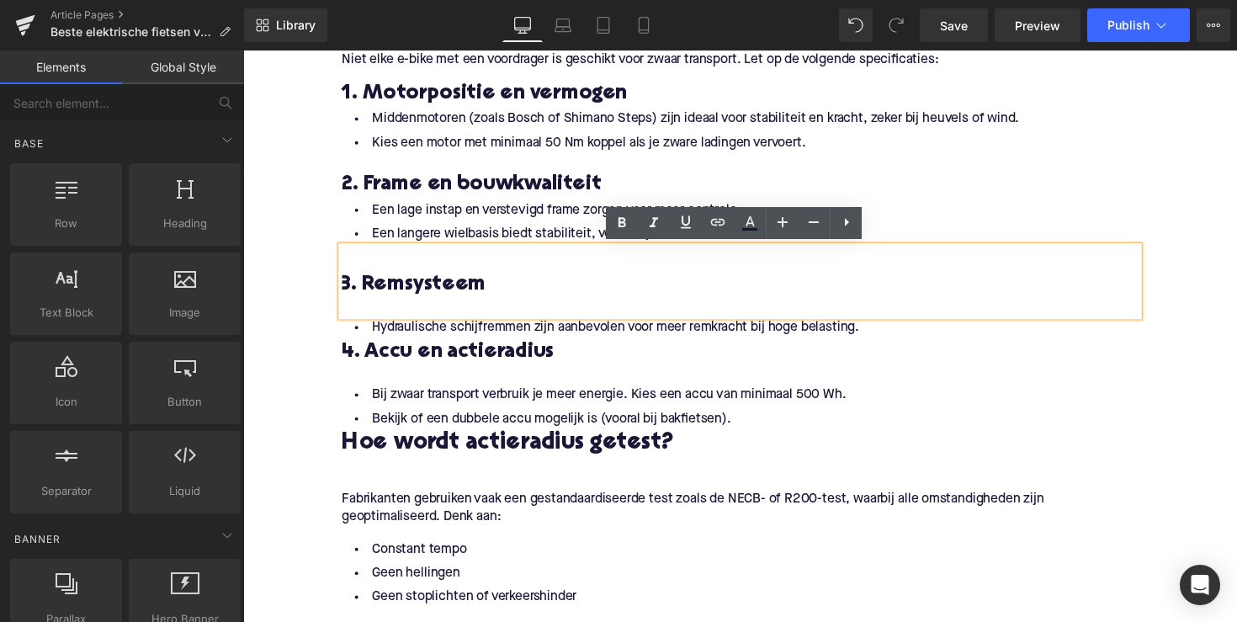
click at [492, 458] on h2 "Hoe wordt actieradius getest?" at bounding box center [752, 453] width 817 height 26
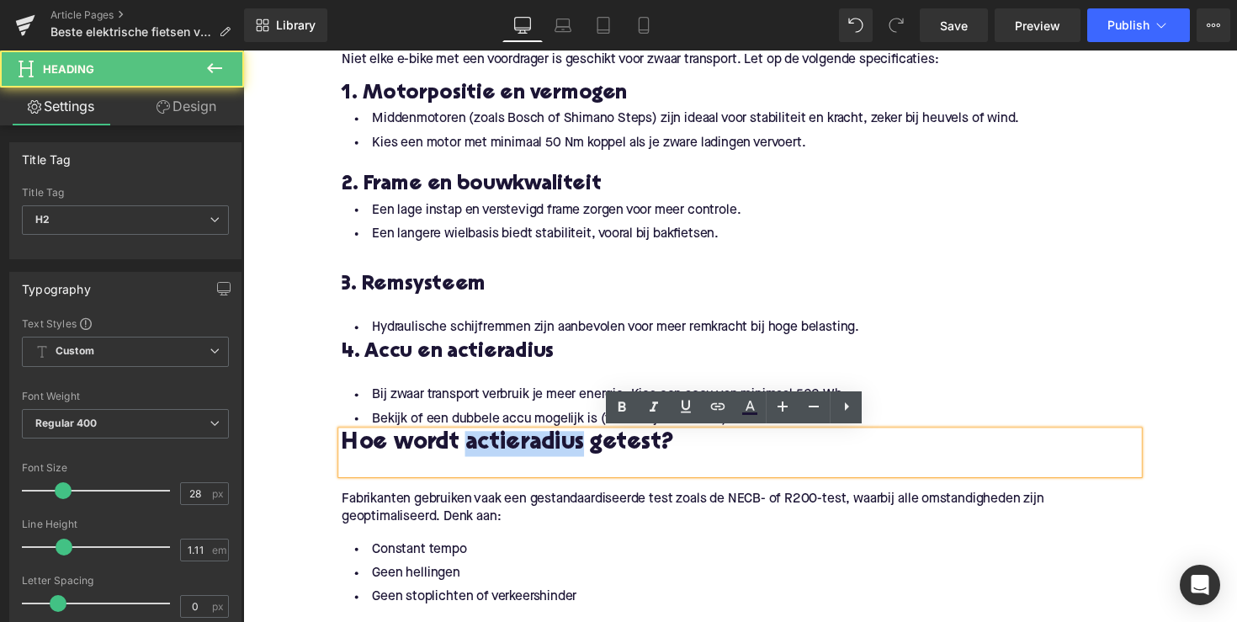
click at [492, 458] on h2 "Hoe wordt actieradius getest?" at bounding box center [752, 453] width 817 height 26
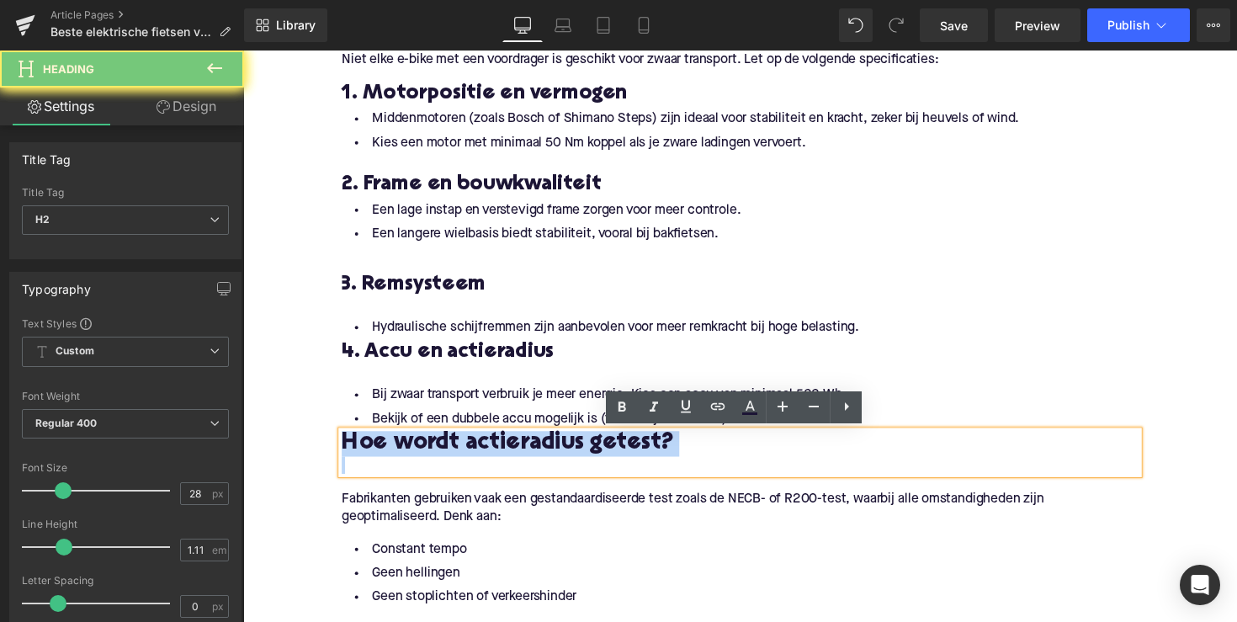
click at [492, 458] on h2 "Hoe wordt actieradius getest?" at bounding box center [752, 453] width 817 height 26
paste div
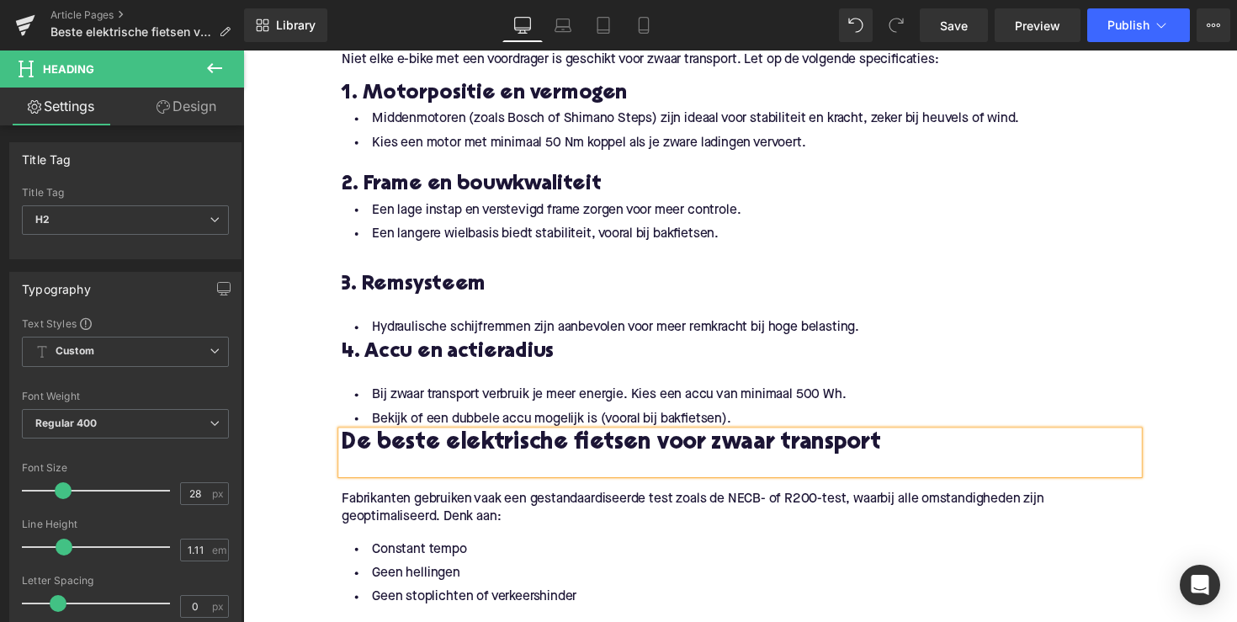
click at [344, 450] on h2 "De beste elektrische fietsen voor zwaar transport" at bounding box center [752, 453] width 817 height 26
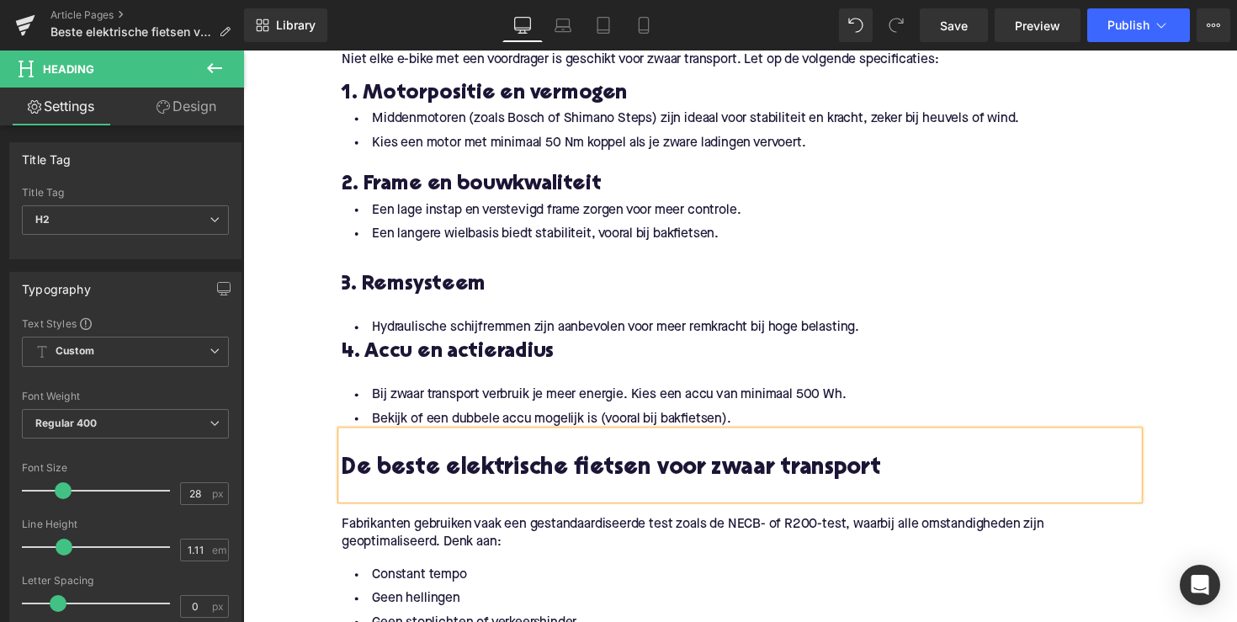
click at [417, 538] on p "Fabrikanten gebruiken vaak een gestandaardiseerde test zoals de NECB- of R200-t…" at bounding box center [752, 545] width 817 height 35
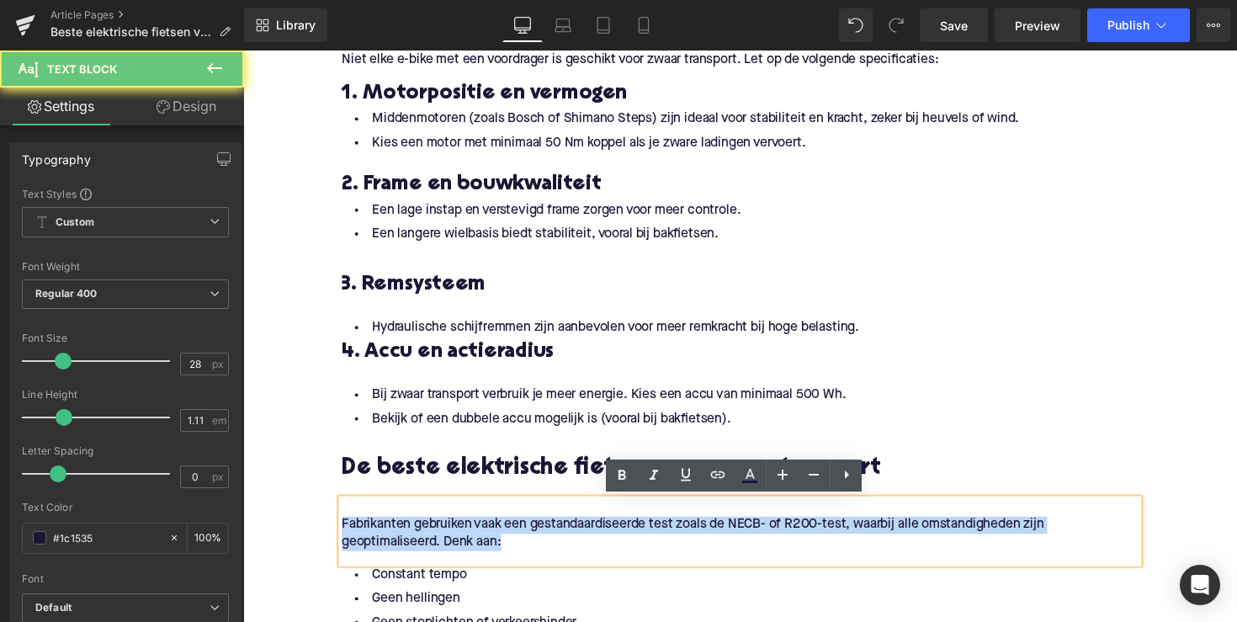
click at [417, 538] on p "Fabrikanten gebruiken vaak een gestandaardiseerde test zoals de NECB- of R200-t…" at bounding box center [752, 545] width 817 height 35
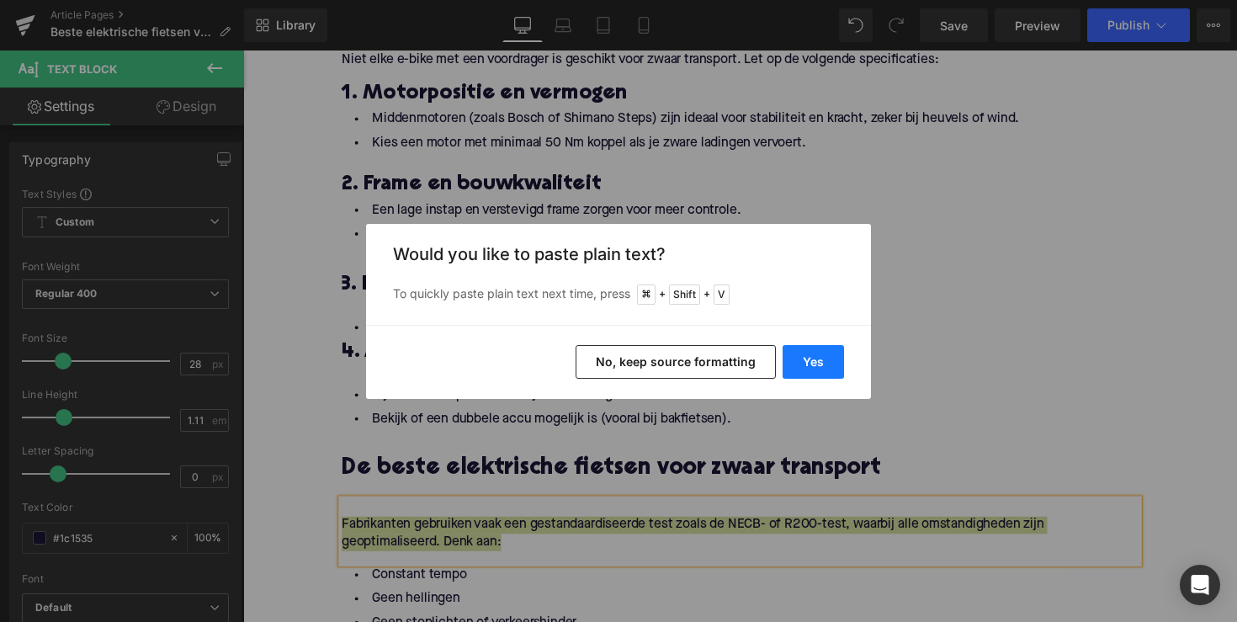
click at [804, 364] on button "Yes" at bounding box center [813, 362] width 61 height 34
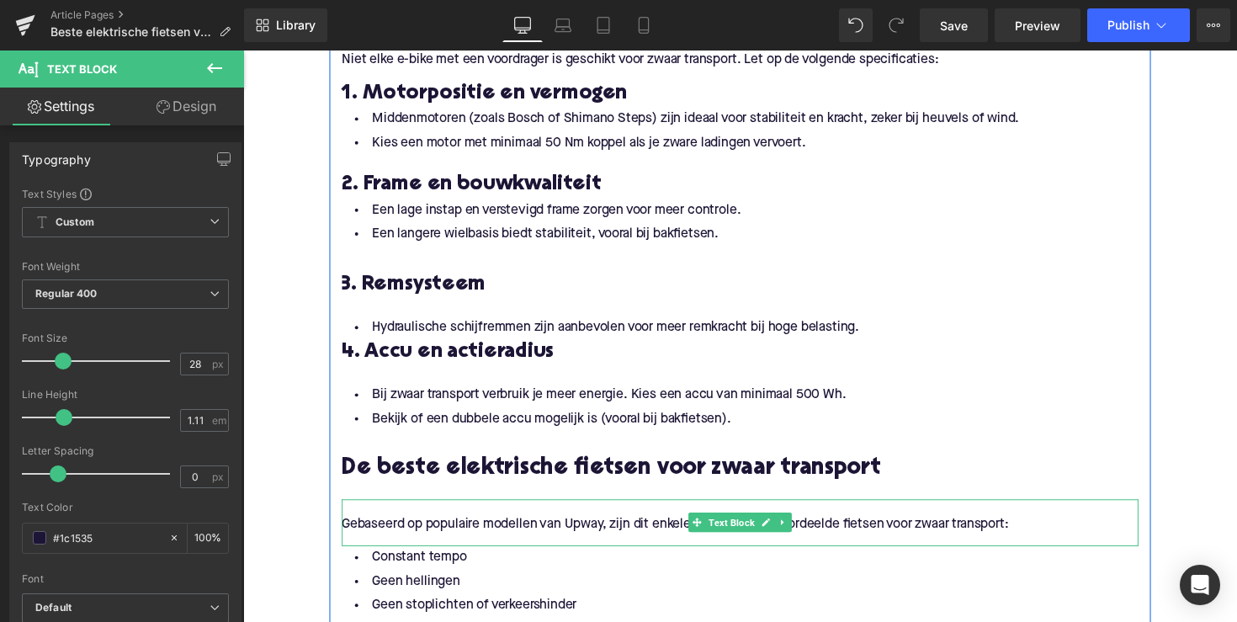
click at [556, 519] on p at bounding box center [752, 519] width 817 height 18
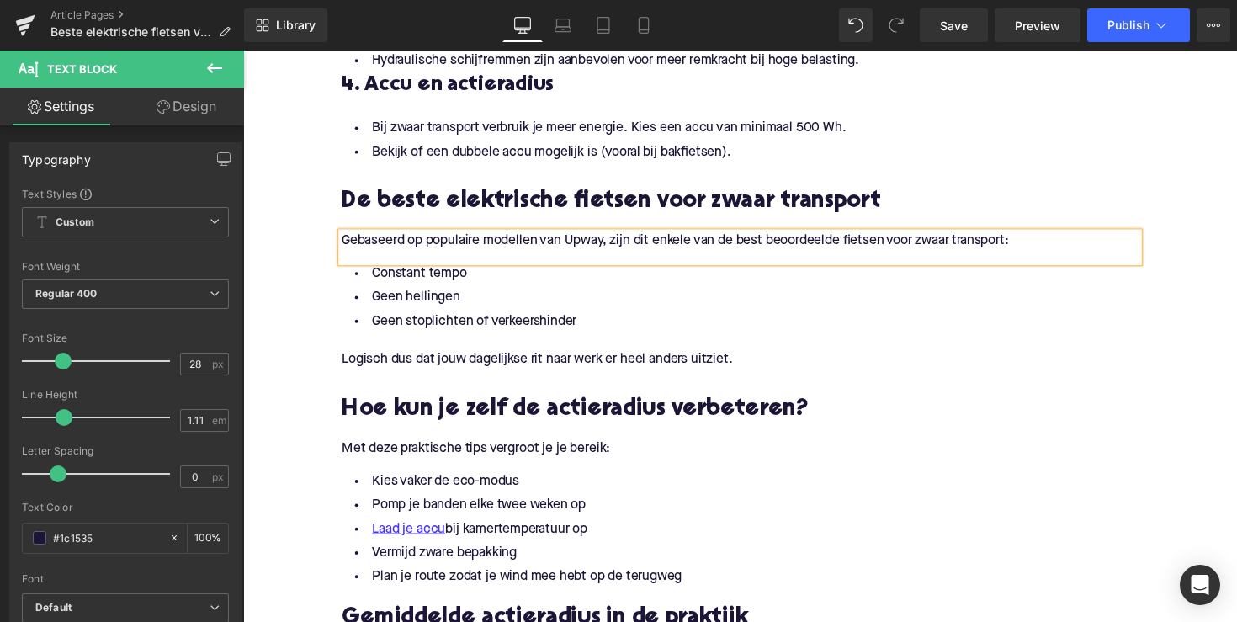
scroll to position [1450, 0]
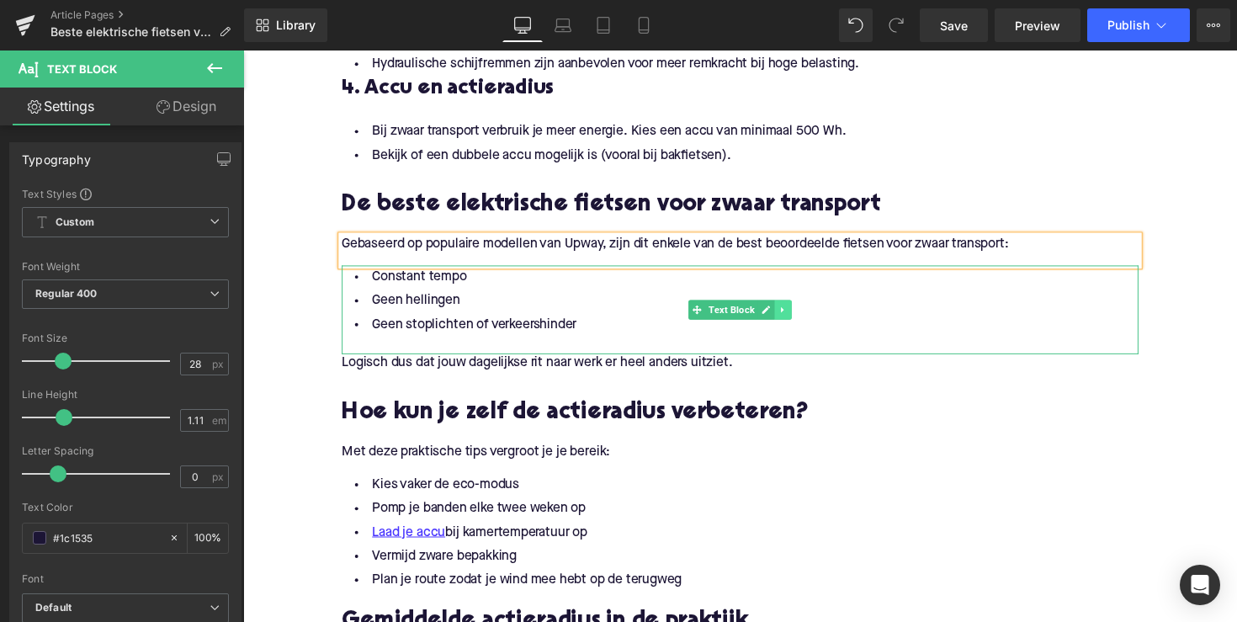
click at [796, 317] on icon at bounding box center [796, 316] width 9 height 10
click at [801, 317] on icon at bounding box center [805, 315] width 9 height 9
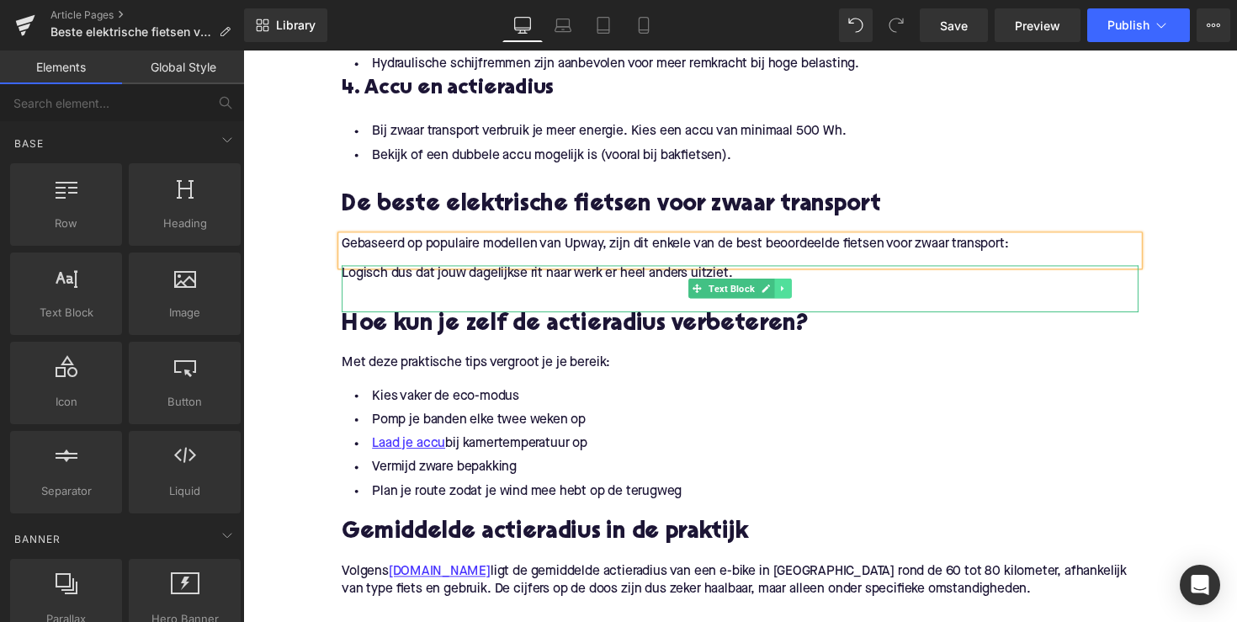
click at [801, 291] on link at bounding box center [797, 295] width 18 height 20
click at [803, 291] on icon at bounding box center [805, 294] width 9 height 9
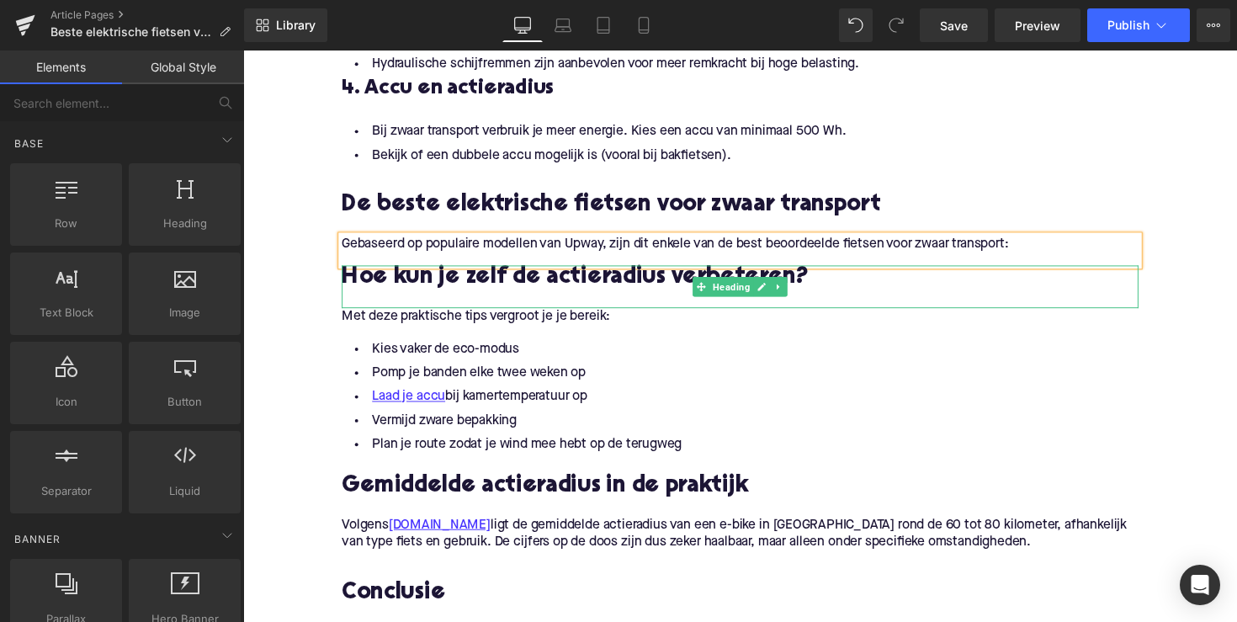
click at [447, 285] on h2 "Hoe kun je zelf de actieradius verbeteren?" at bounding box center [752, 284] width 817 height 26
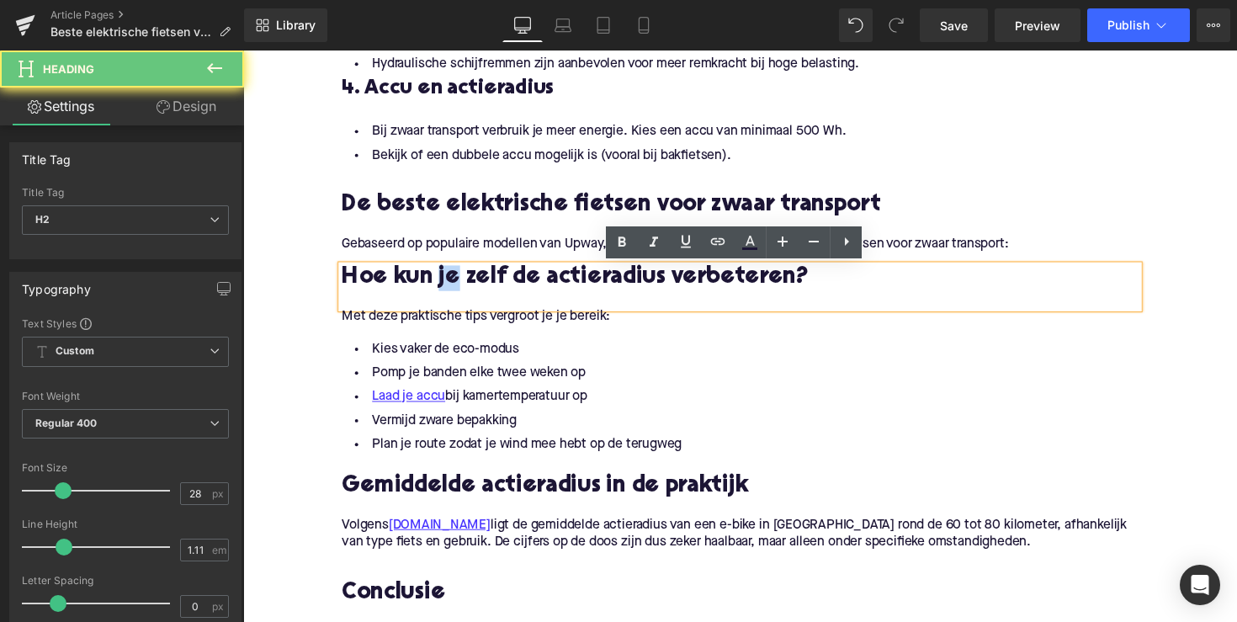
click at [447, 285] on h2 "Hoe kun je zelf de actieradius verbeteren?" at bounding box center [752, 284] width 817 height 26
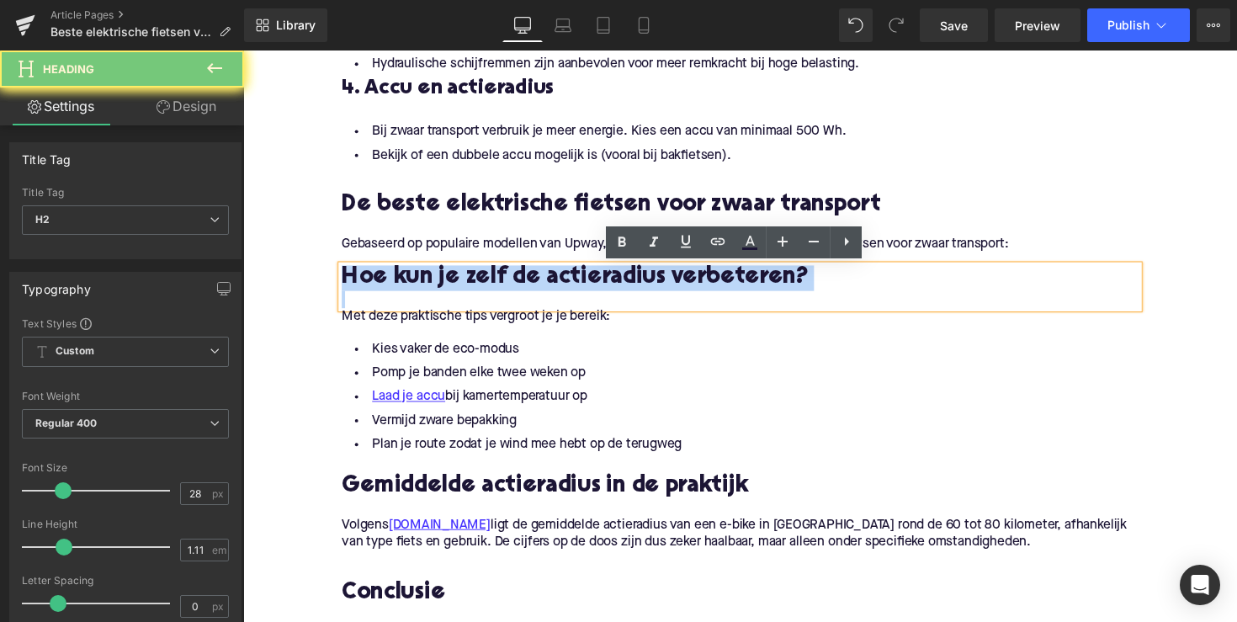
paste div
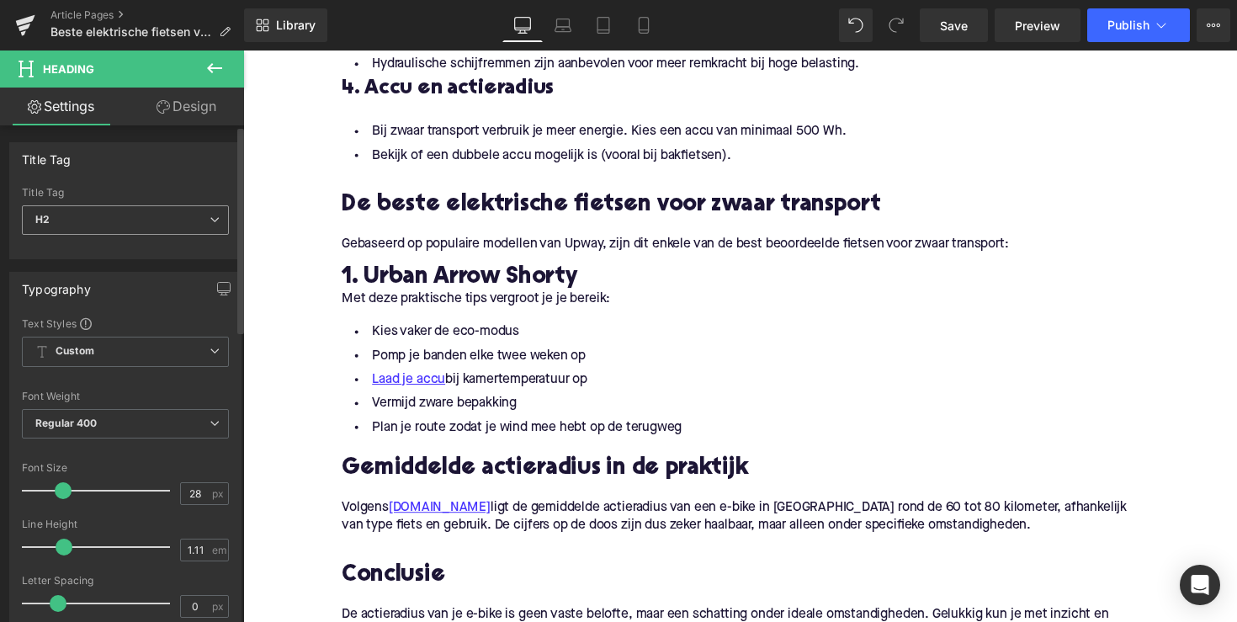
click at [176, 215] on span "H2" at bounding box center [125, 219] width 207 height 29
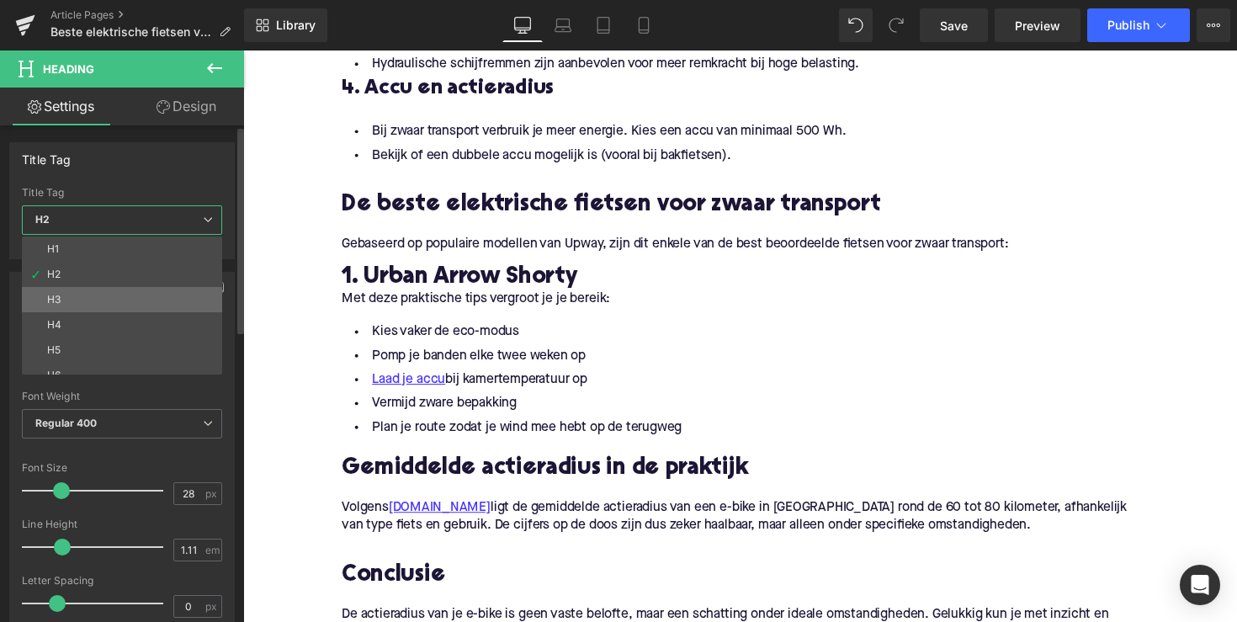
click at [162, 296] on li "H3" at bounding box center [126, 299] width 208 height 25
type input "25"
type input "1.28"
type input "100"
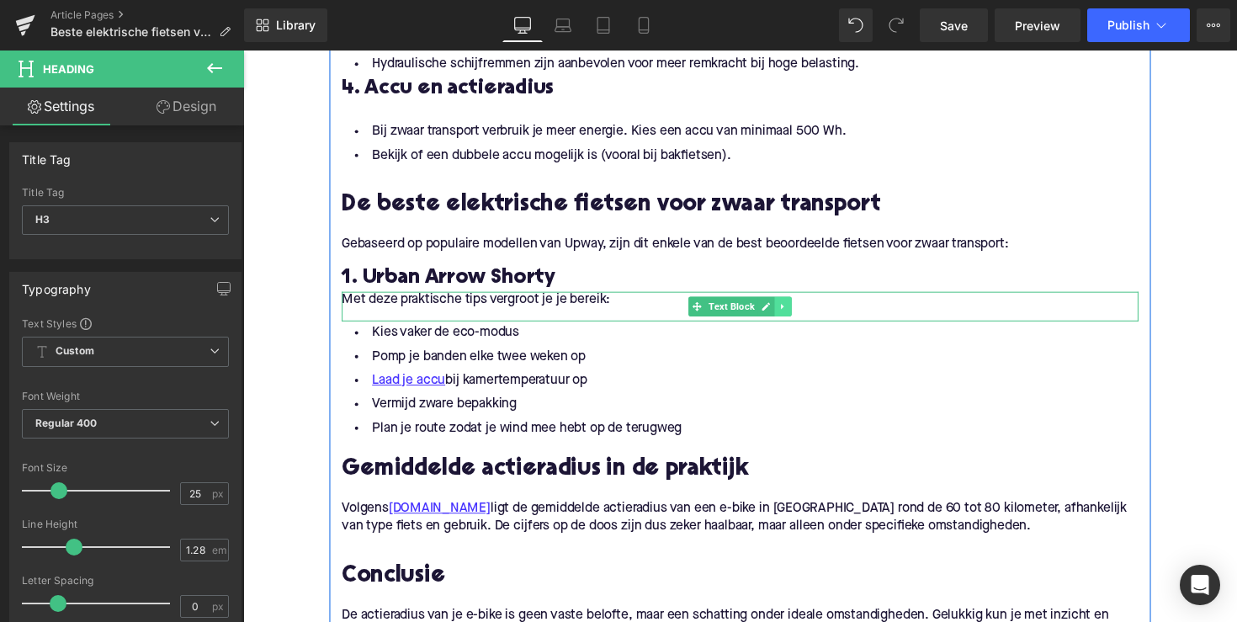
click at [795, 306] on link at bounding box center [797, 313] width 18 height 20
click at [796, 311] on link at bounding box center [805, 313] width 18 height 20
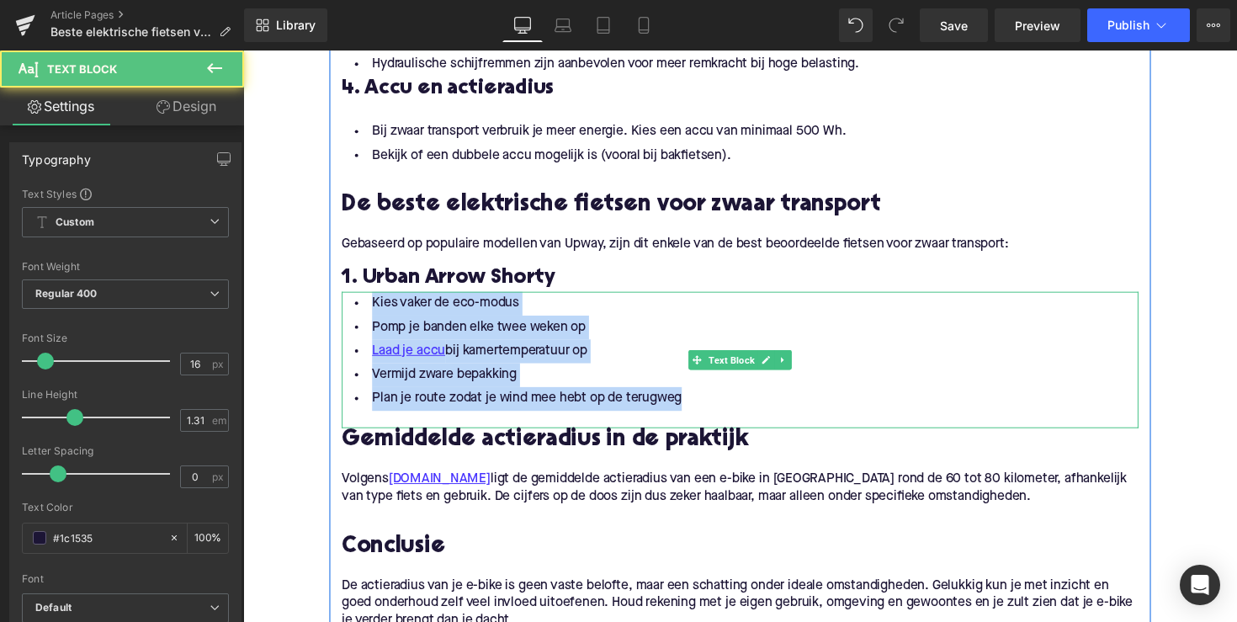
drag, startPoint x: 694, startPoint y: 410, endPoint x: 369, endPoint y: 311, distance: 339.8
click at [369, 311] on ul "Kies vaker de eco-modus Pomp je banden elke twee weken op Laad je accu bij kame…" at bounding box center [752, 359] width 817 height 122
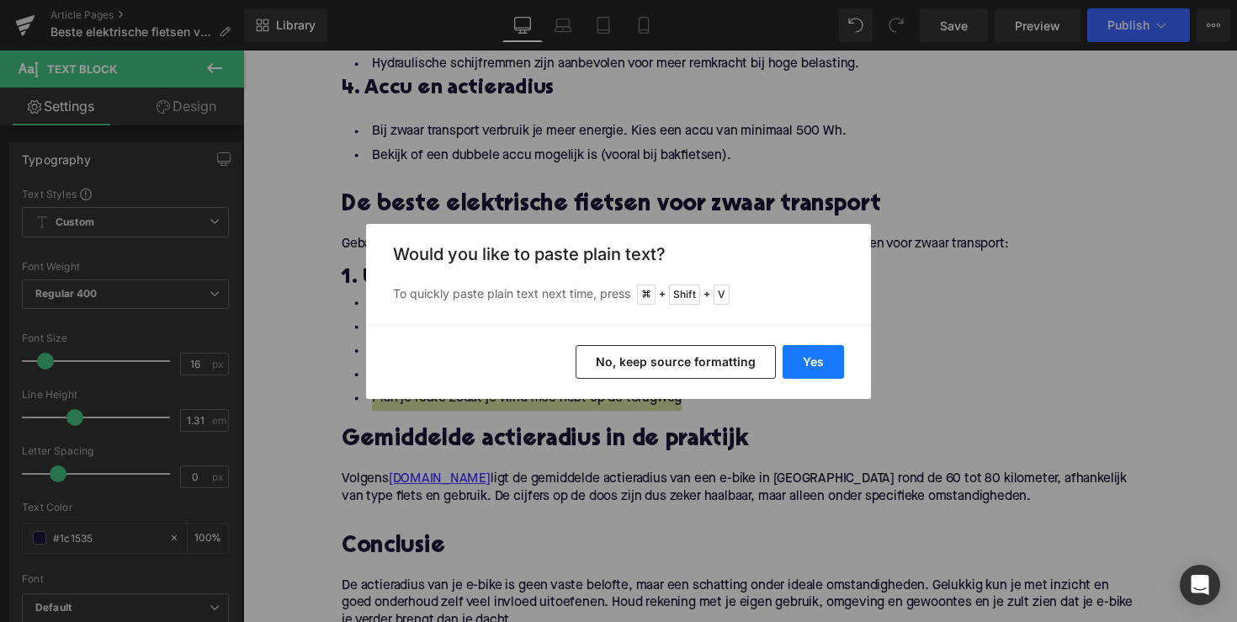
click at [795, 358] on button "Yes" at bounding box center [813, 362] width 61 height 34
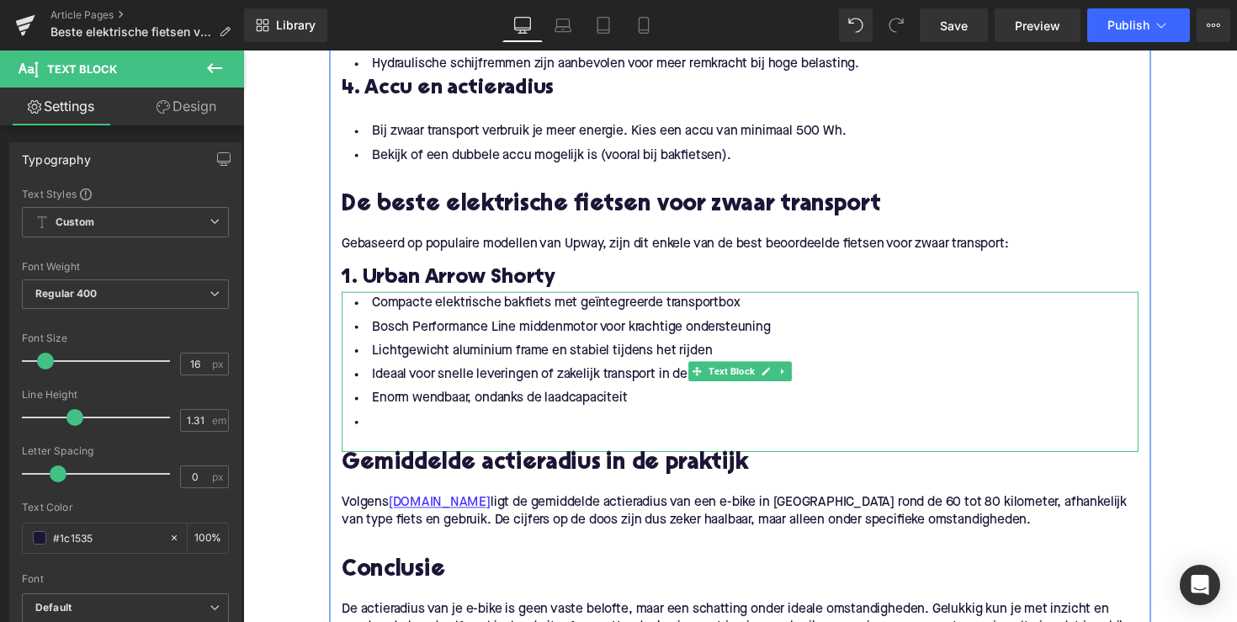
click at [517, 426] on li at bounding box center [752, 432] width 817 height 24
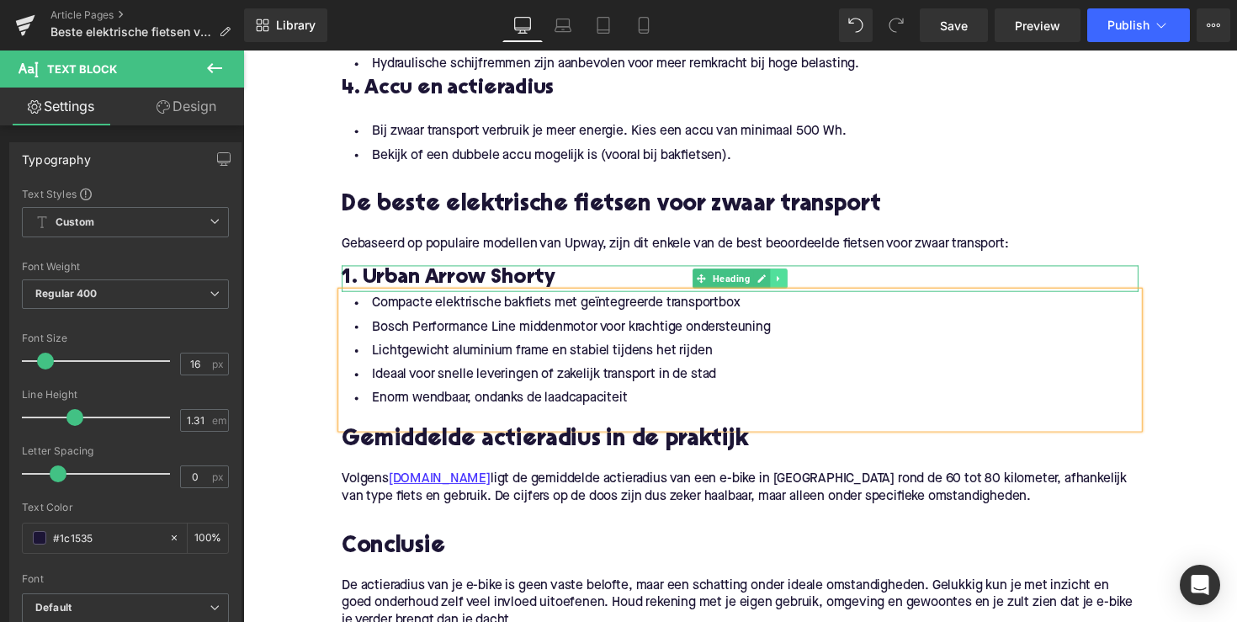
click at [784, 282] on link at bounding box center [793, 284] width 18 height 20
click at [779, 284] on icon at bounding box center [783, 283] width 9 height 9
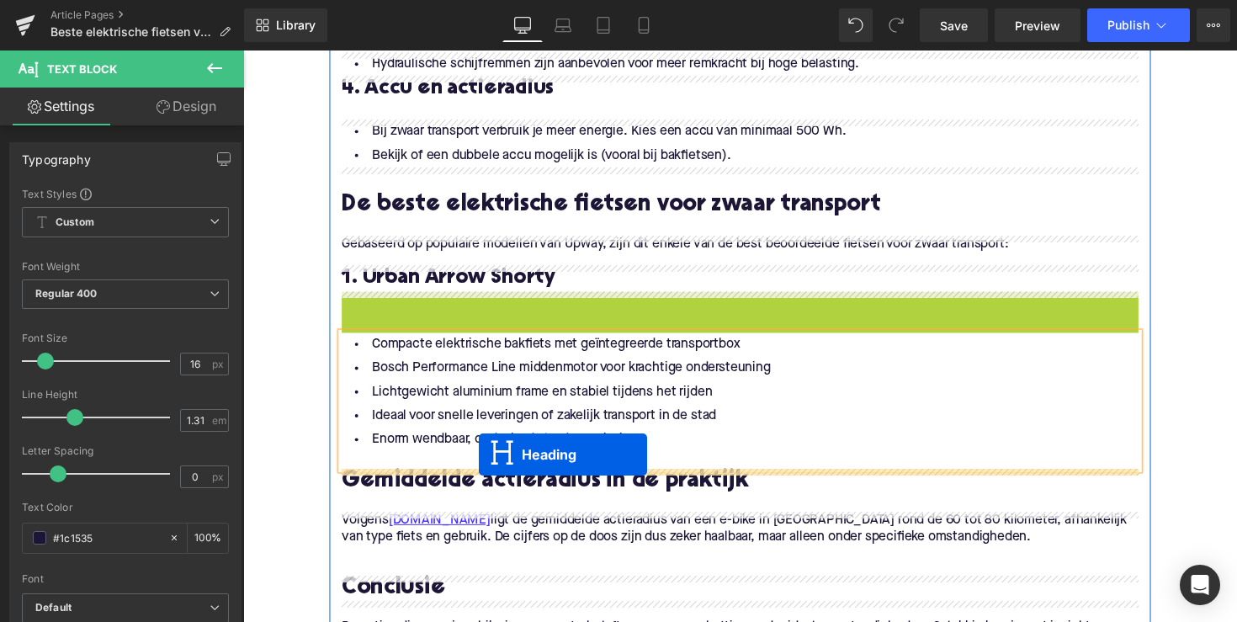
drag, startPoint x: 708, startPoint y: 307, endPoint x: 485, endPoint y: 465, distance: 273.0
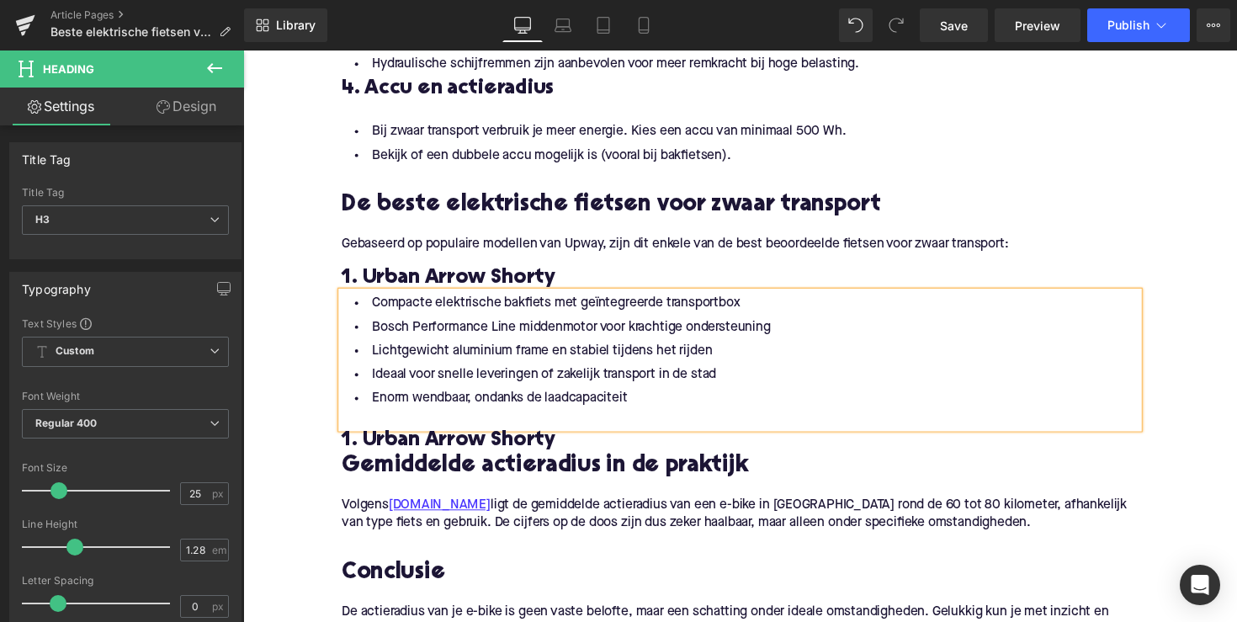
click at [444, 450] on h3 "1. Urban Arrow Shorty" at bounding box center [752, 451] width 817 height 27
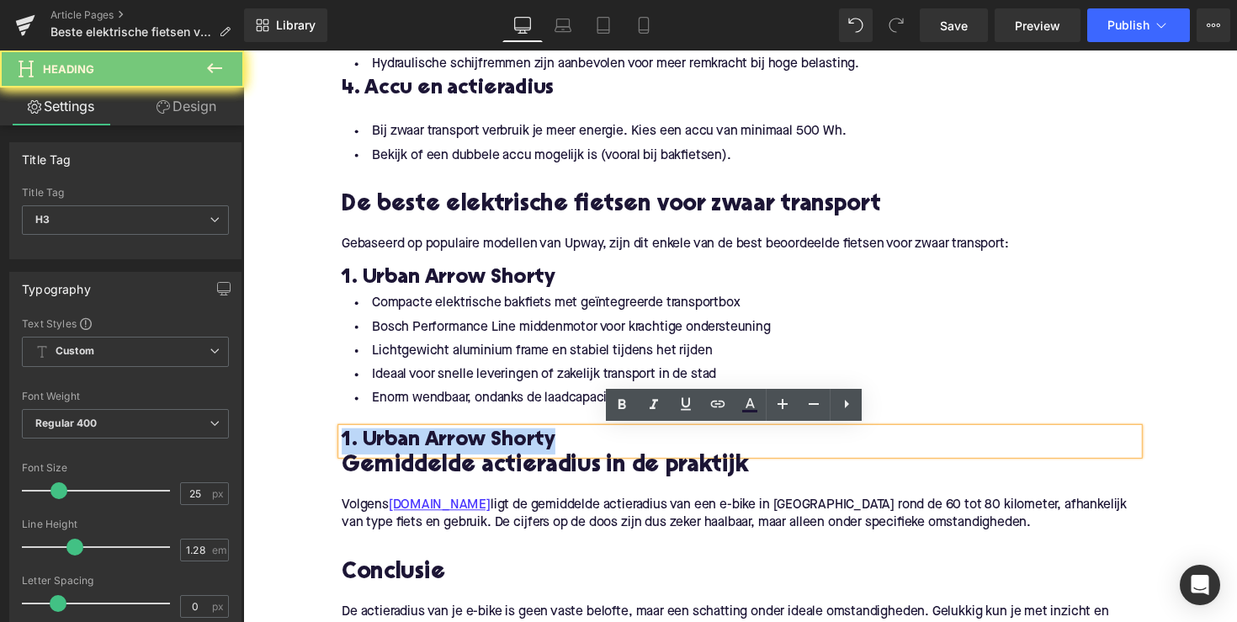
click at [444, 450] on h3 "1. Urban Arrow Shorty" at bounding box center [752, 451] width 817 height 27
paste div
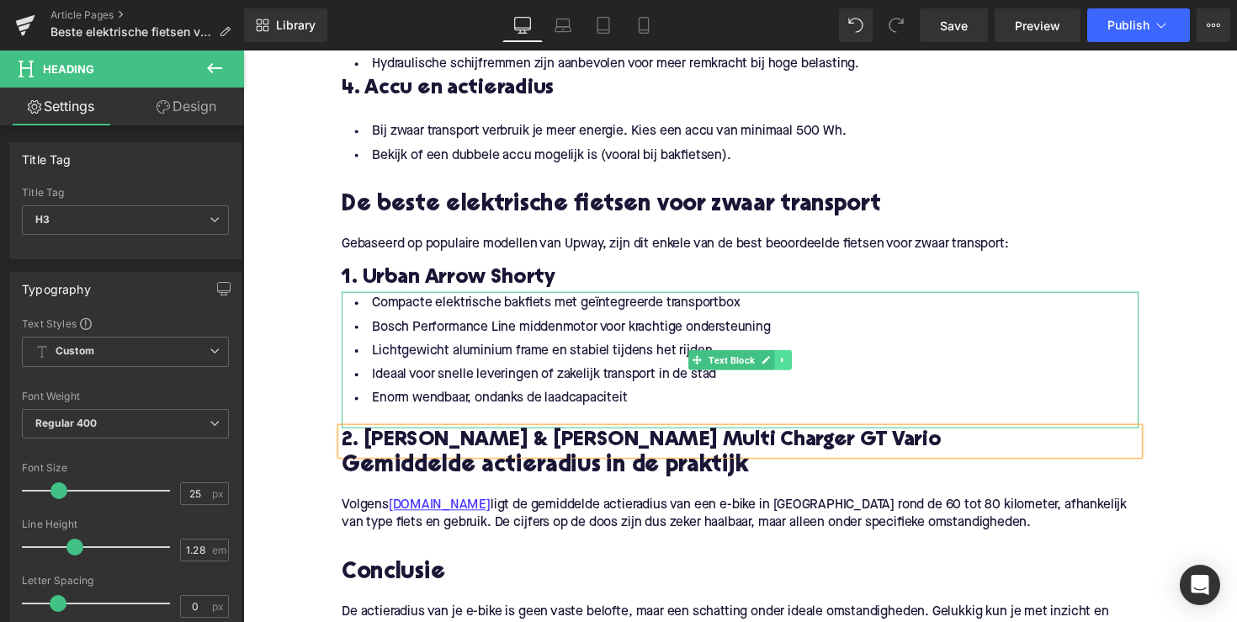
click at [795, 368] on icon at bounding box center [796, 368] width 3 height 6
click at [801, 370] on icon at bounding box center [805, 368] width 9 height 10
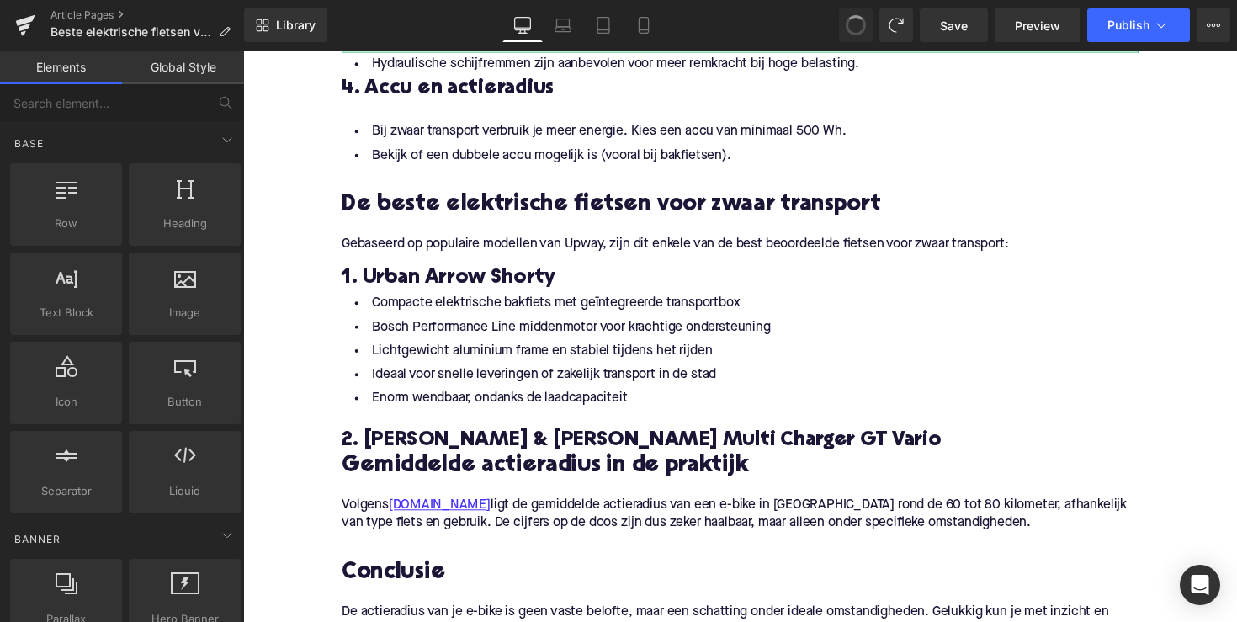
drag, startPoint x: 858, startPoint y: 20, endPoint x: 556, endPoint y: 188, distance: 345.5
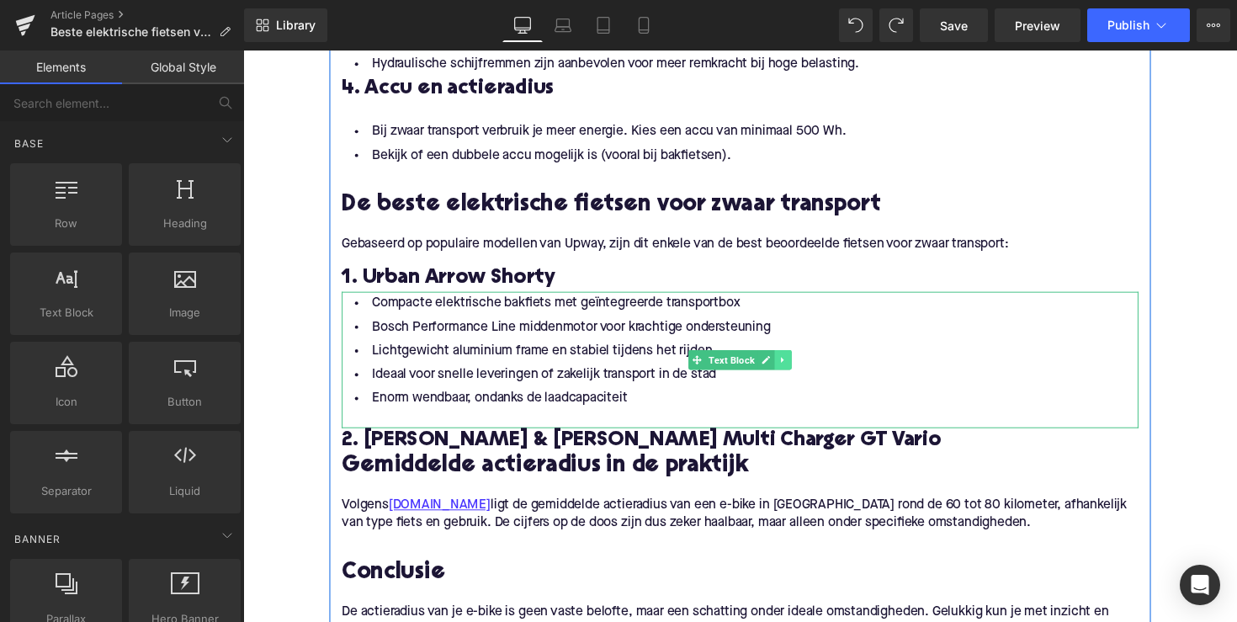
click at [795, 370] on icon at bounding box center [796, 368] width 9 height 10
click at [783, 370] on icon at bounding box center [787, 367] width 9 height 9
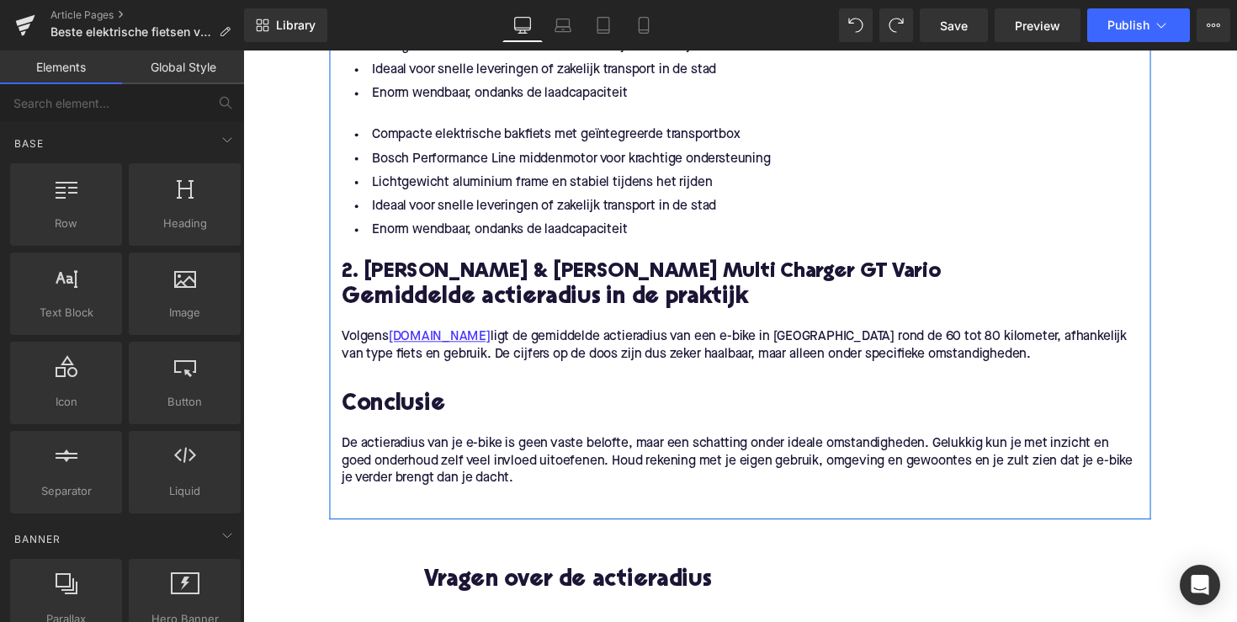
scroll to position [1732, 0]
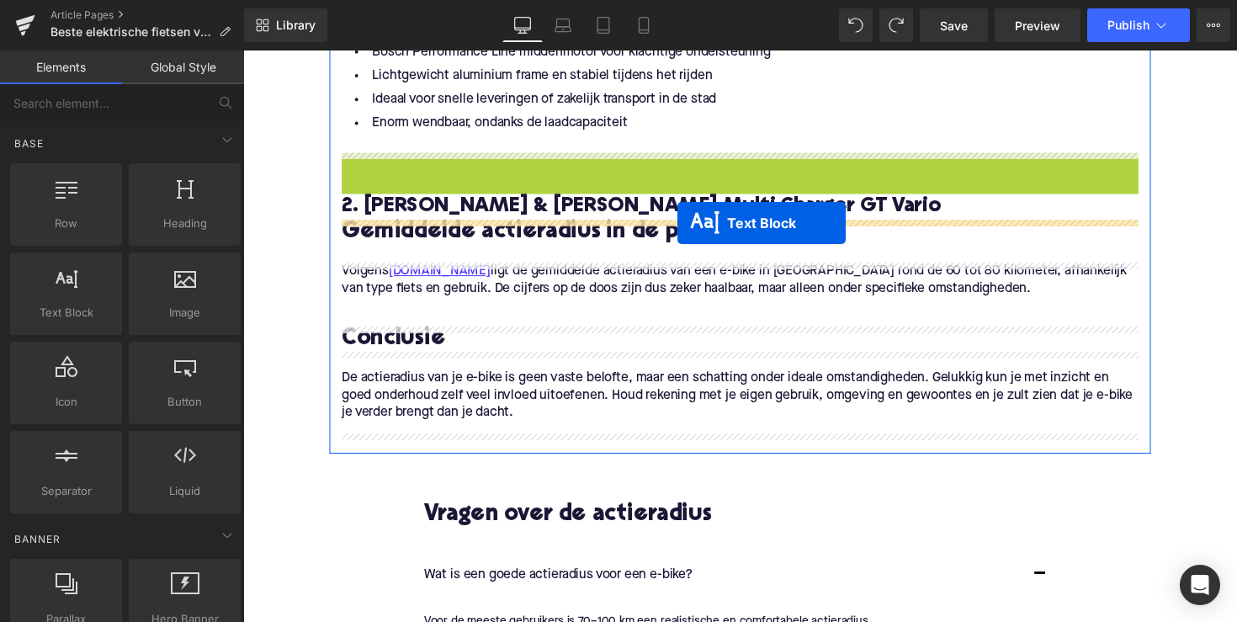
drag, startPoint x: 699, startPoint y: 222, endPoint x: 689, endPoint y: 227, distance: 11.3
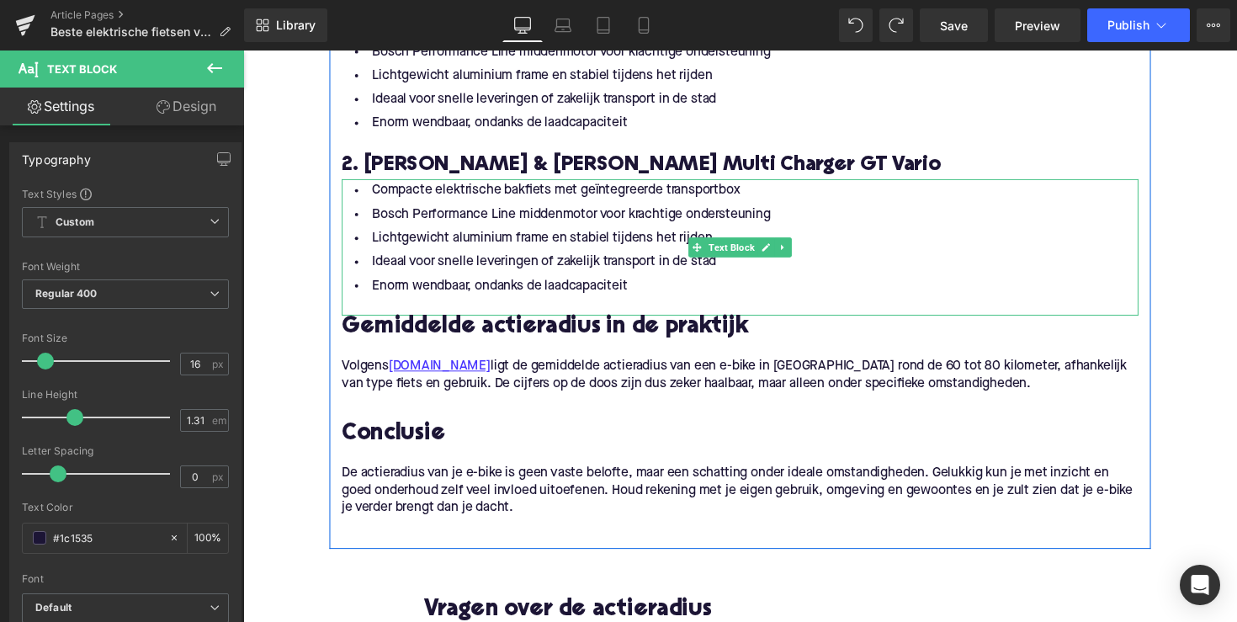
click at [636, 292] on li "Enorm wendbaar, ondanks de laadcapaciteit" at bounding box center [752, 292] width 817 height 24
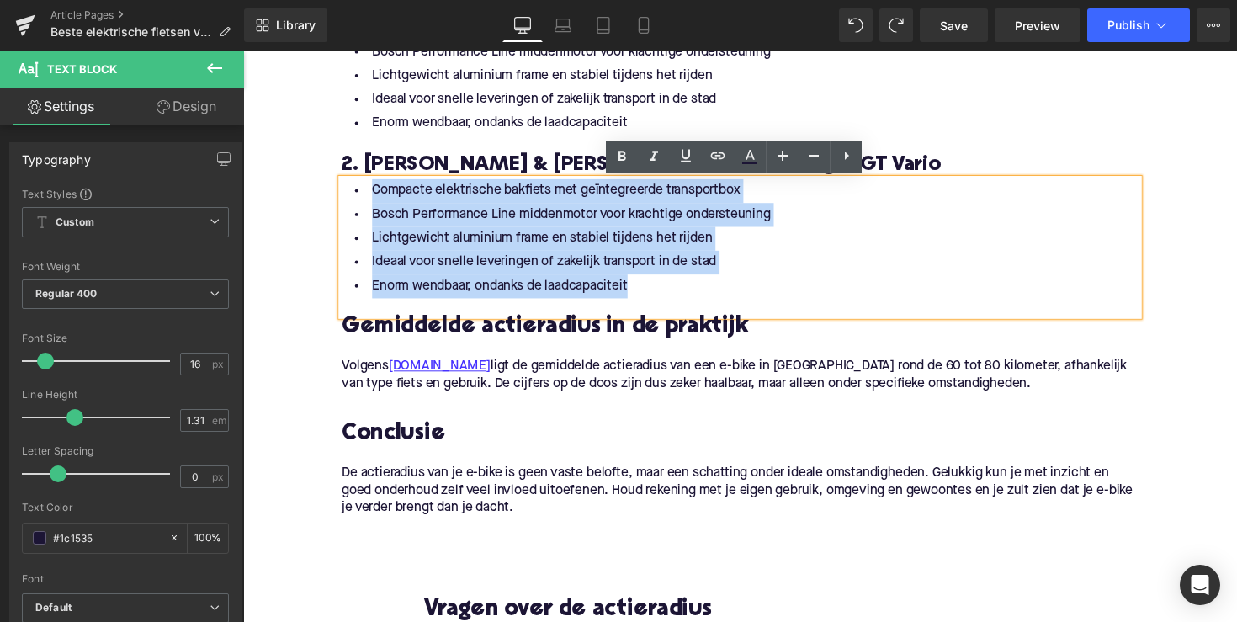
drag, startPoint x: 639, startPoint y: 292, endPoint x: 337, endPoint y: 181, distance: 322.0
click at [344, 183] on div "Compacte elektrische bakfiets met geïntegreerde transportbox Bosch Performance …" at bounding box center [752, 253] width 817 height 140
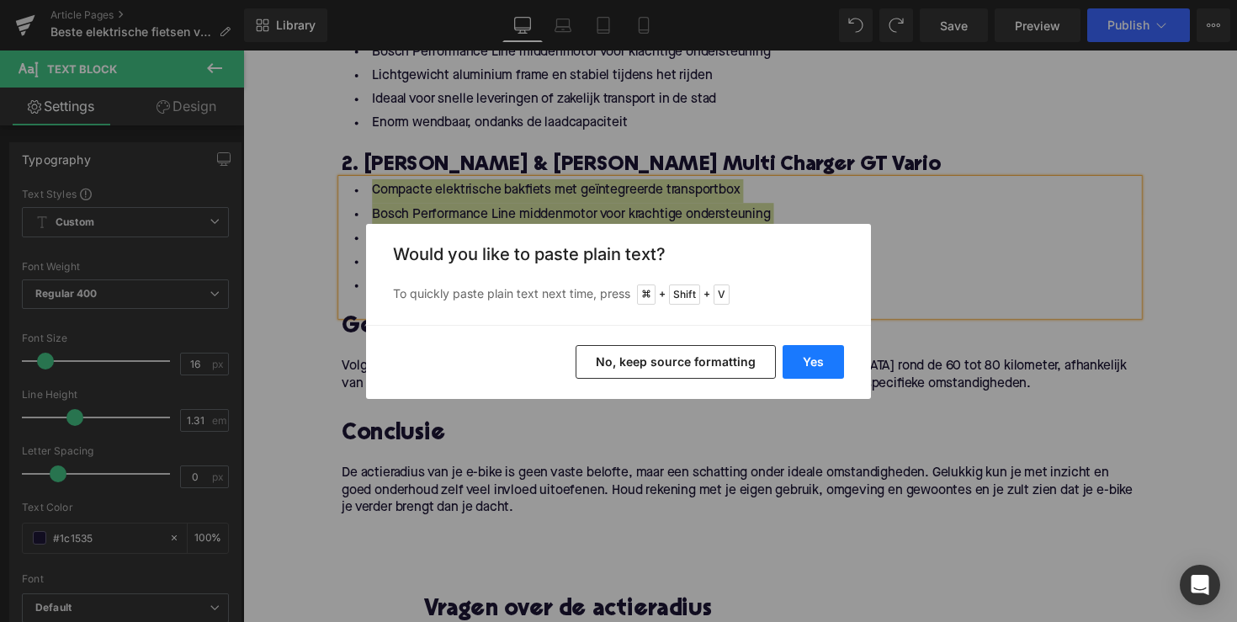
click at [809, 351] on button "Yes" at bounding box center [813, 362] width 61 height 34
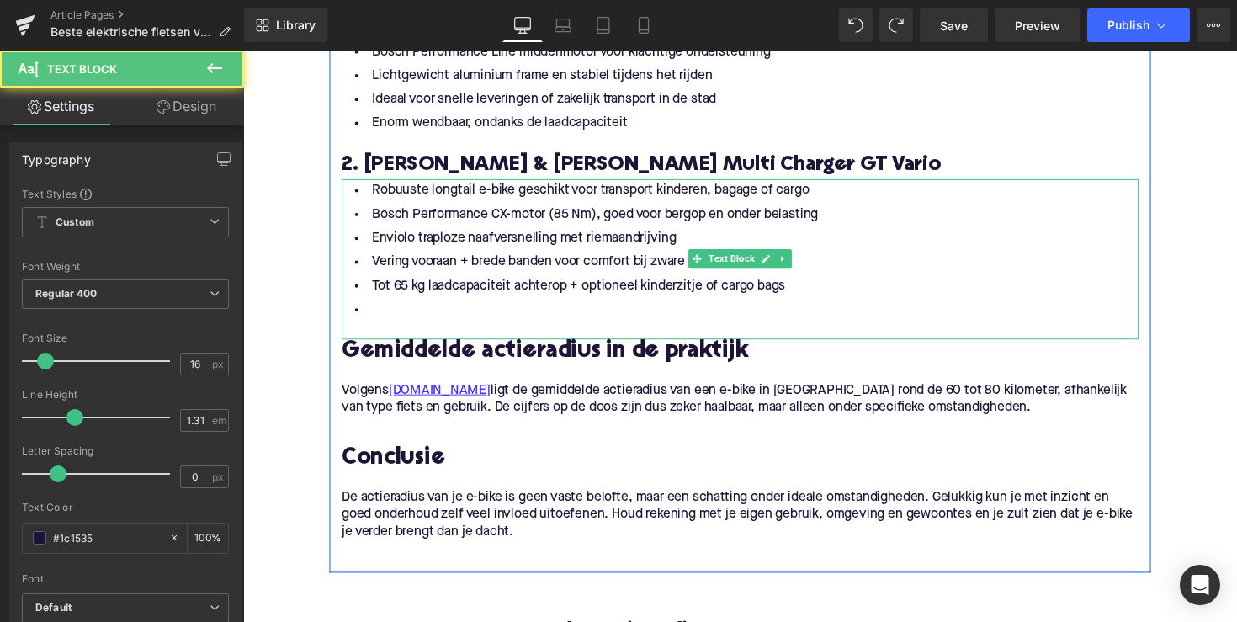
click at [549, 326] on li at bounding box center [752, 317] width 817 height 24
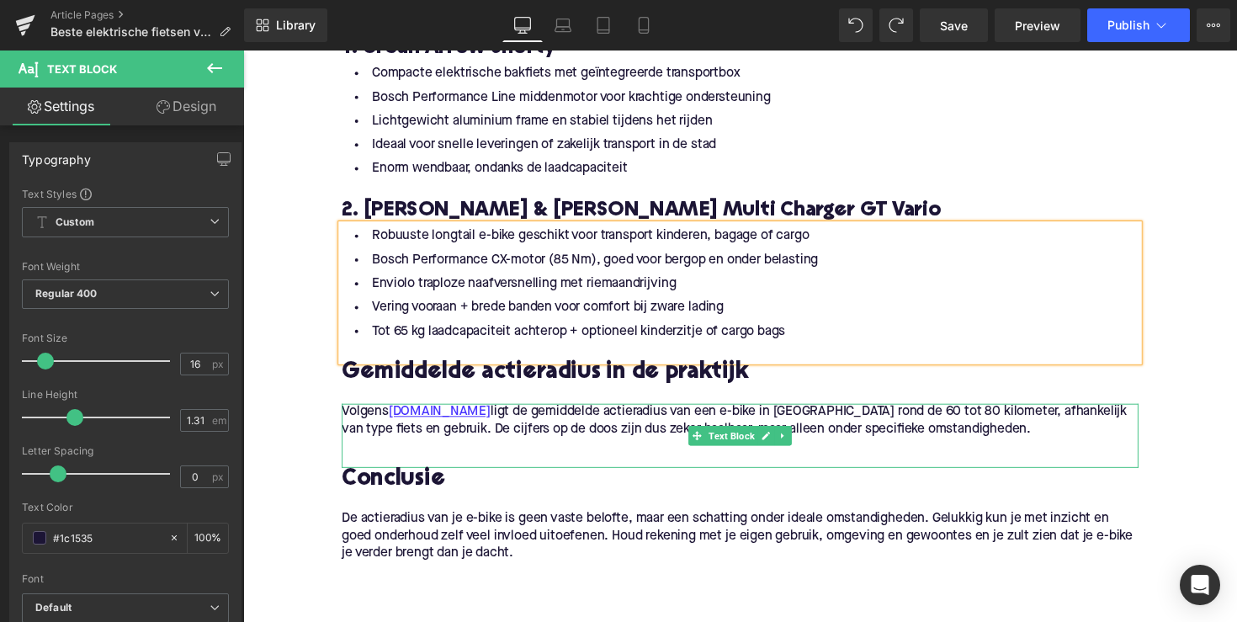
scroll to position [1661, 0]
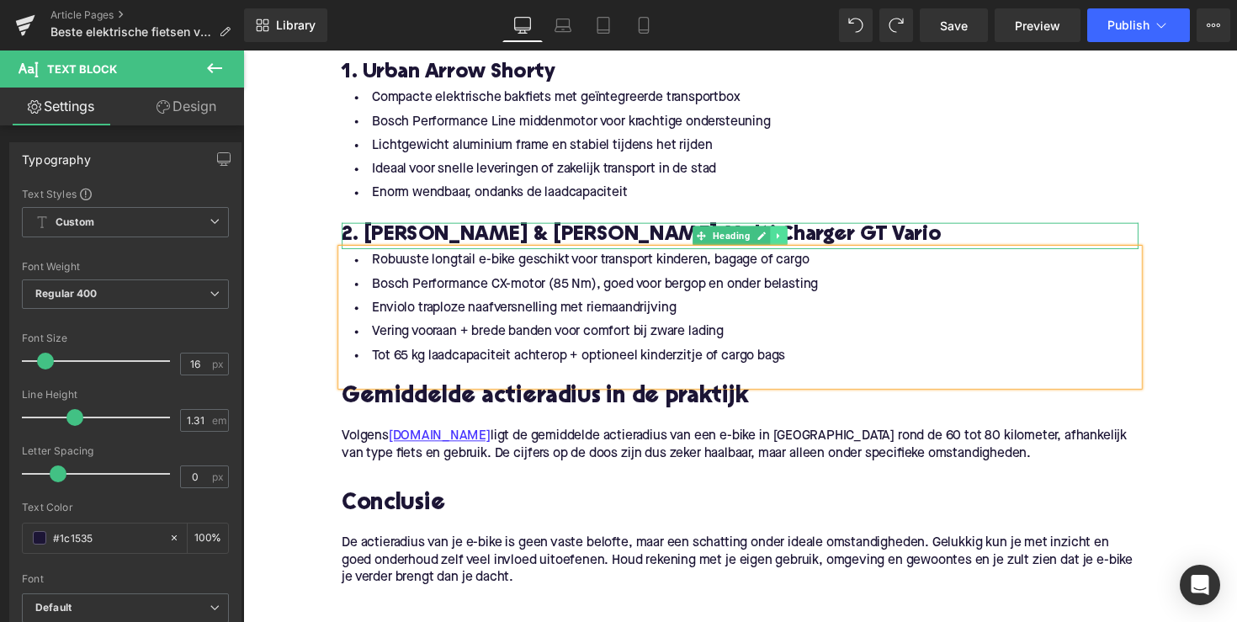
click at [784, 242] on link at bounding box center [793, 241] width 18 height 20
click at [783, 242] on icon at bounding box center [783, 240] width 9 height 9
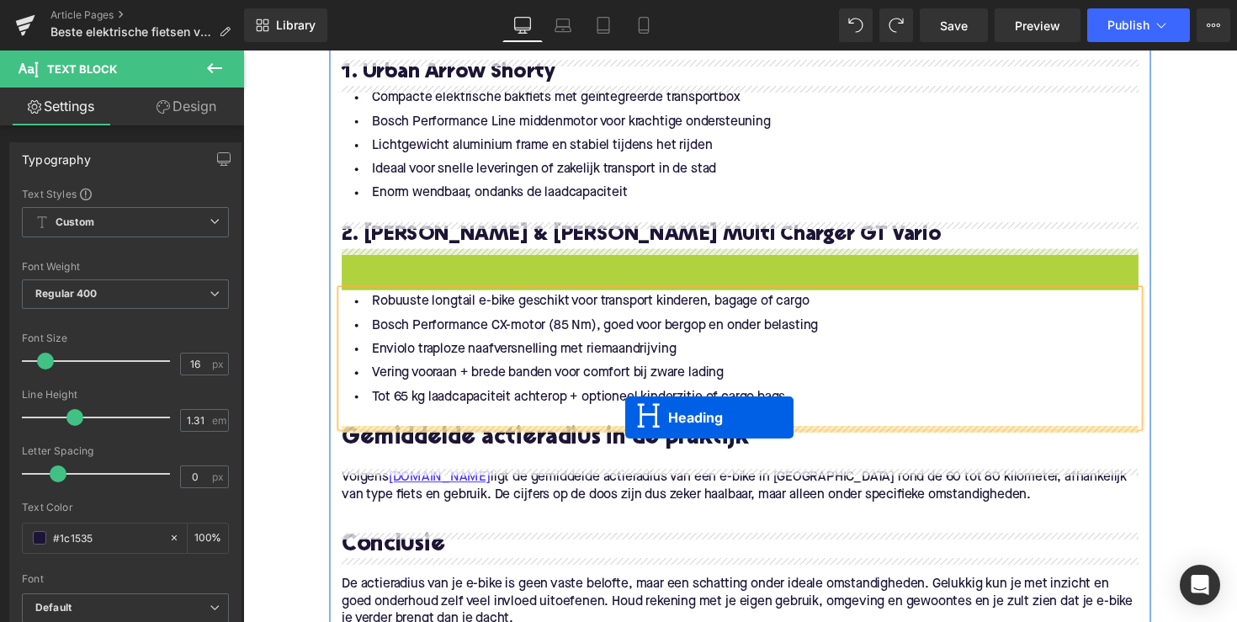
drag, startPoint x: 711, startPoint y: 265, endPoint x: 635, endPoint y: 427, distance: 178.9
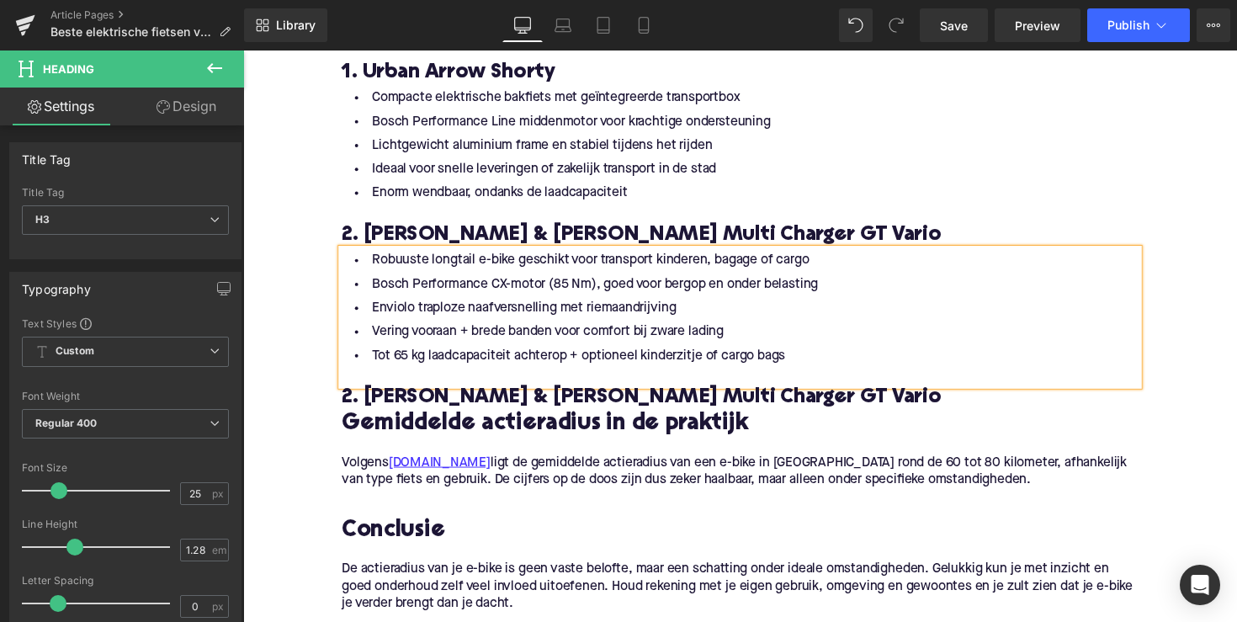
click at [243, 51] on div at bounding box center [243, 51] width 0 height 0
click at [561, 417] on h3 "2. [PERSON_NAME] & [PERSON_NAME] Multi Charger GT Vario" at bounding box center [752, 407] width 817 height 27
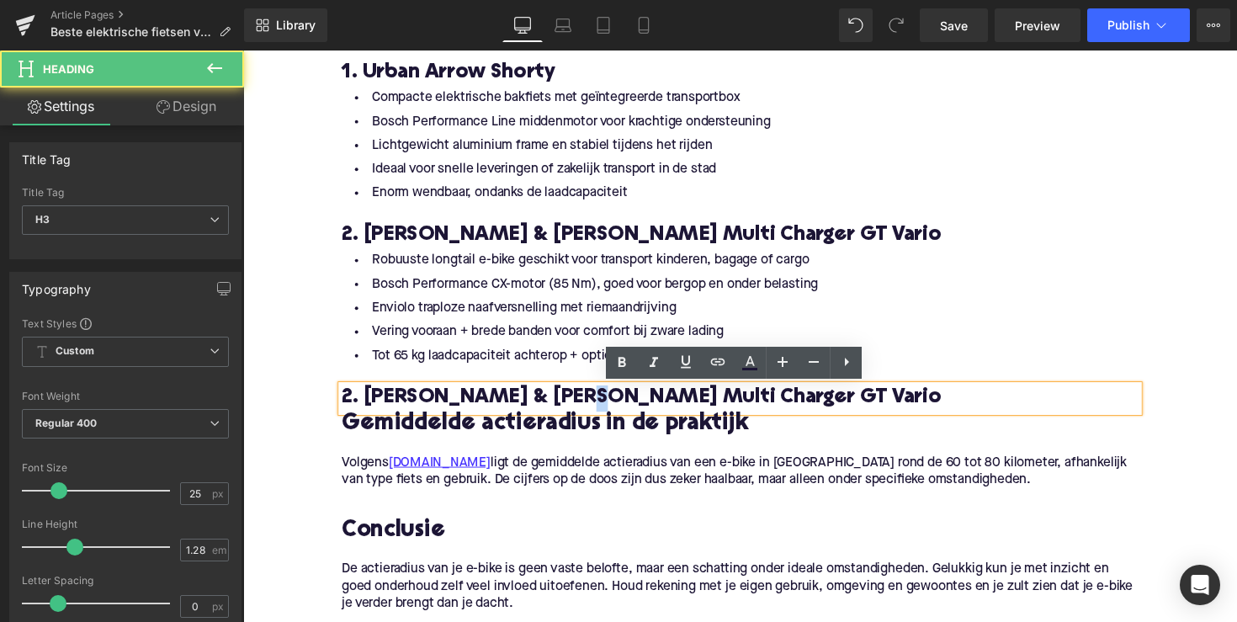
click at [561, 412] on h3 "2. [PERSON_NAME] & [PERSON_NAME] Multi Charger GT Vario" at bounding box center [752, 407] width 817 height 27
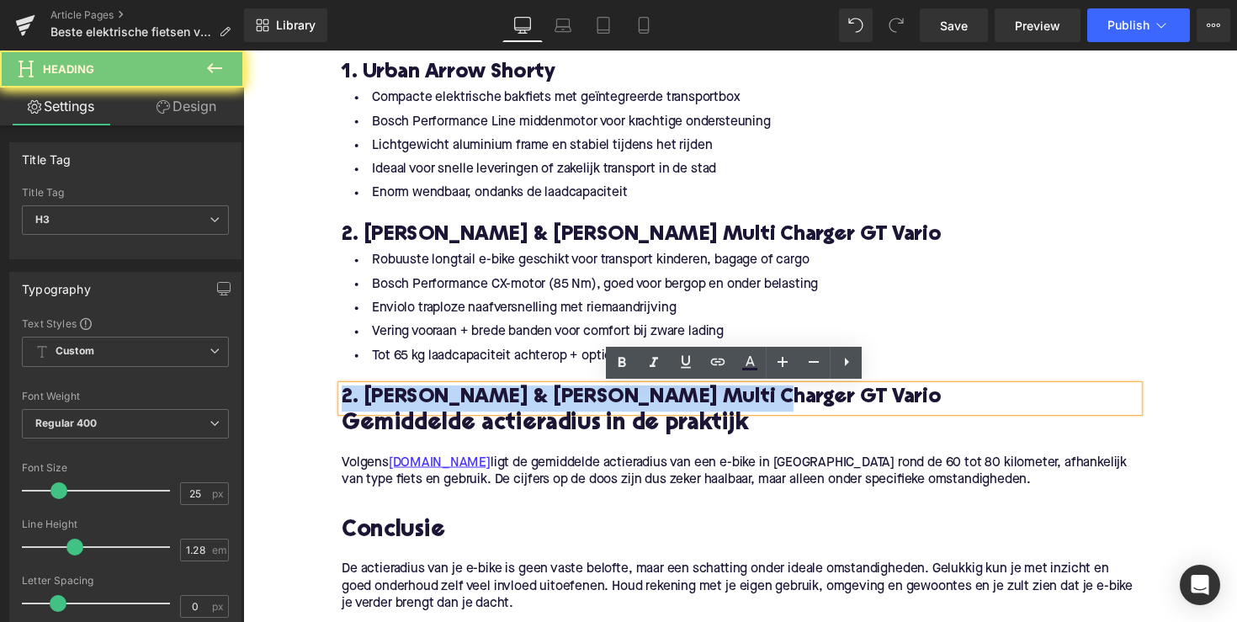
click at [561, 412] on h3 "2. [PERSON_NAME] & [PERSON_NAME] Multi Charger GT Vario" at bounding box center [752, 407] width 817 height 27
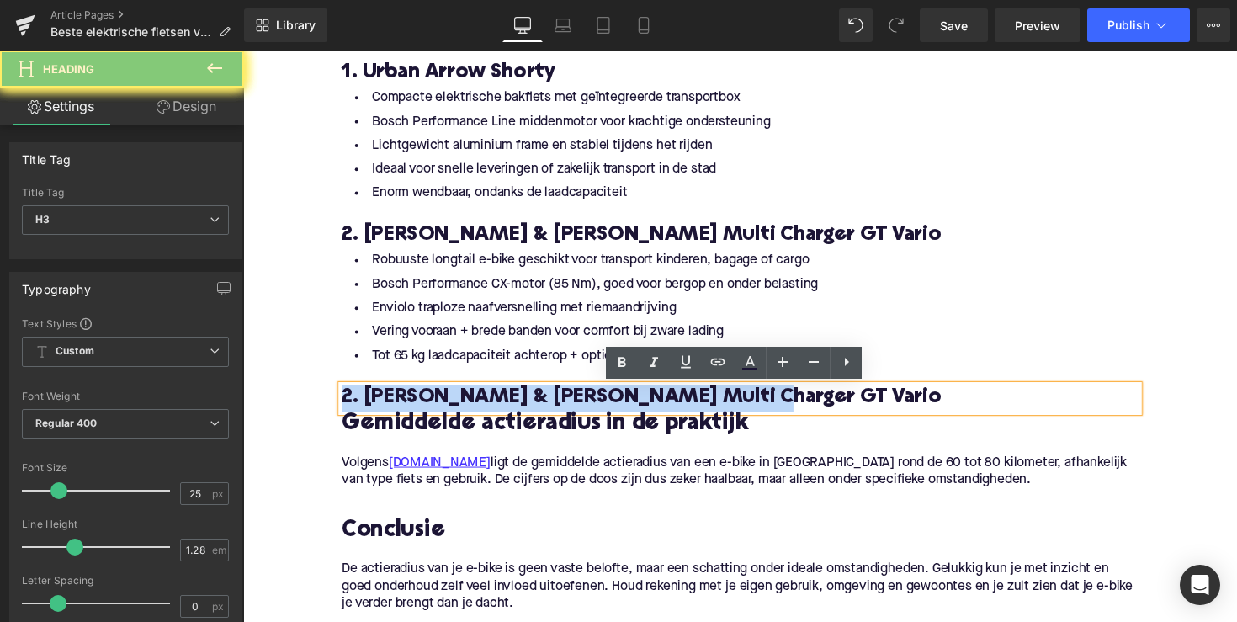
paste div
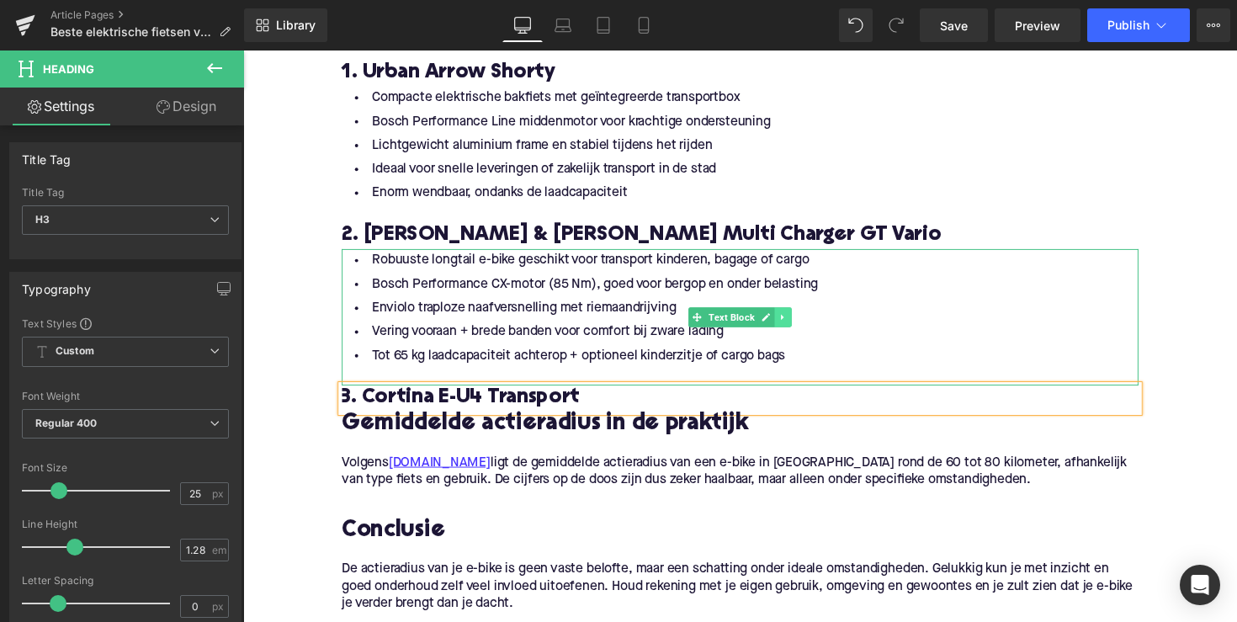
click at [793, 321] on icon at bounding box center [796, 324] width 9 height 10
click at [789, 326] on icon at bounding box center [787, 323] width 9 height 9
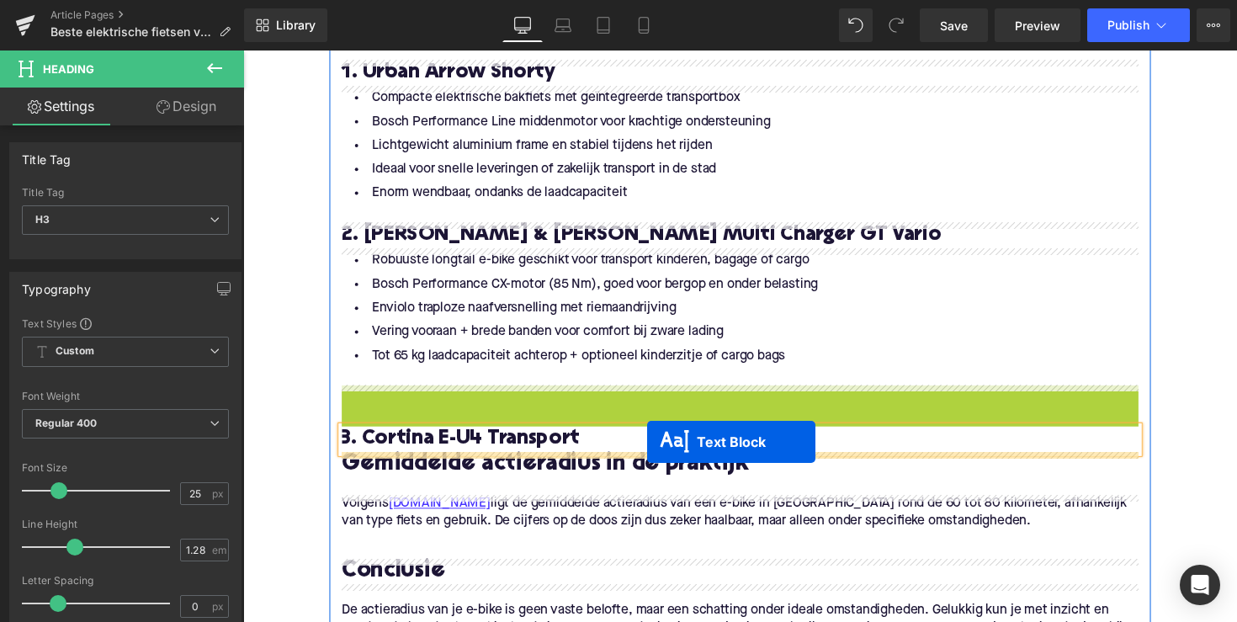
drag, startPoint x: 705, startPoint y: 461, endPoint x: 657, endPoint y: 454, distance: 48.6
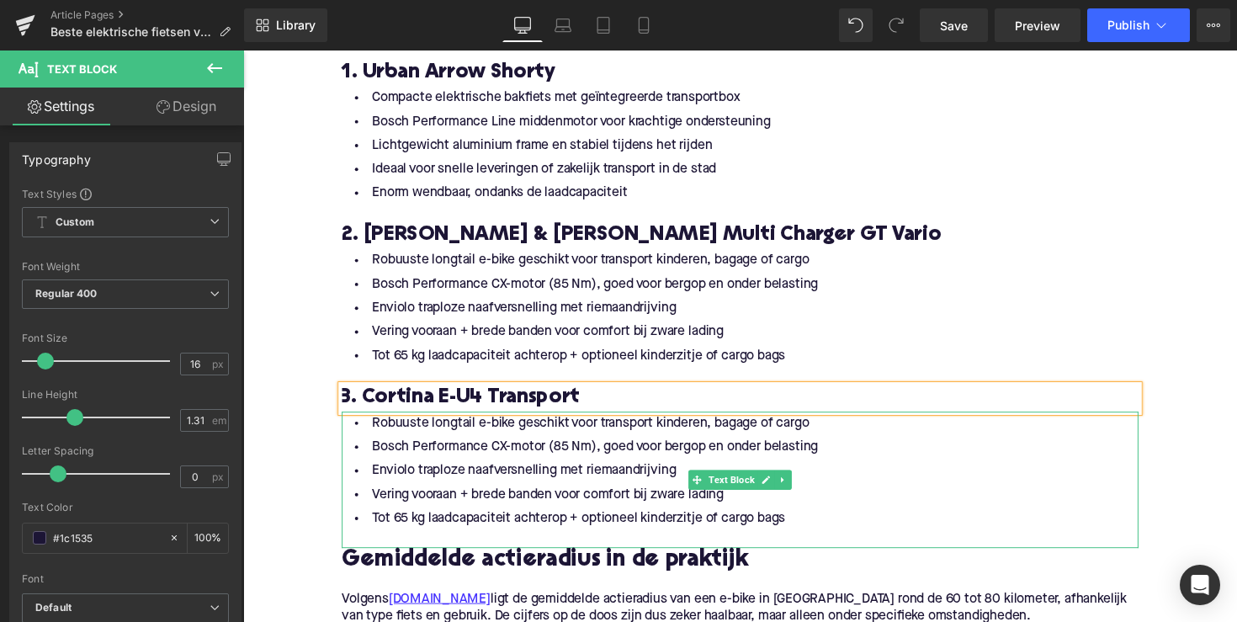
click at [801, 532] on li "Tot 65 kg laadcapaciteit achterop + optioneel kinderzitje of cargo bags" at bounding box center [752, 531] width 817 height 24
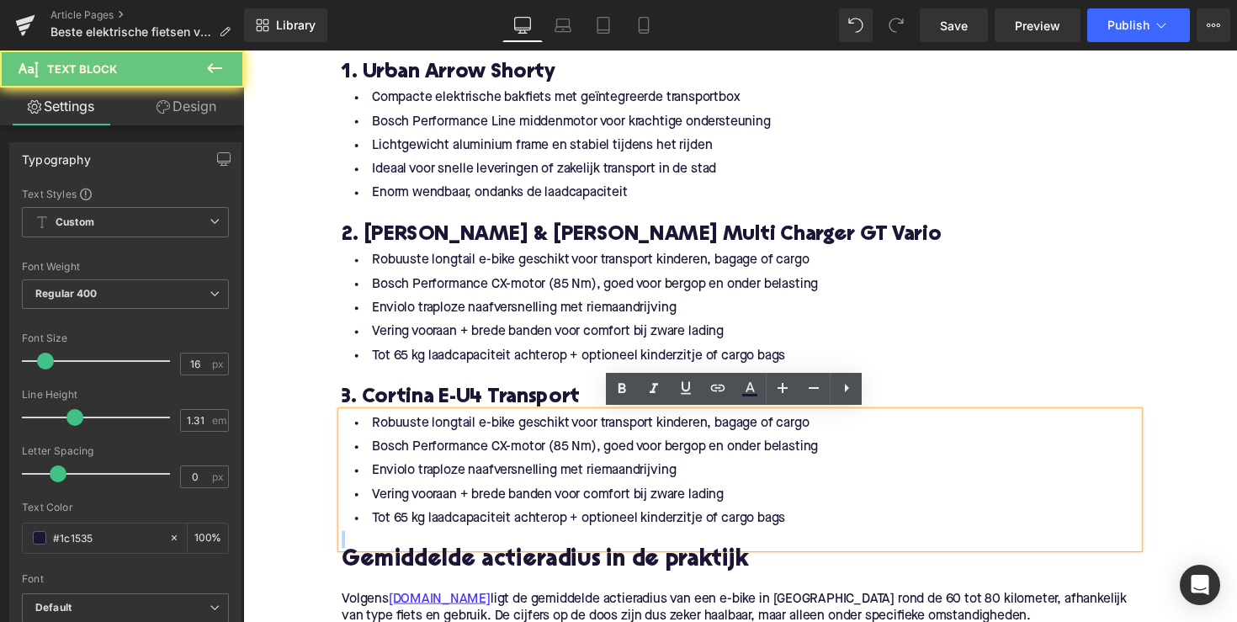
click at [802, 532] on li "Tot 65 kg laadcapaciteit achterop + optioneel kinderzitje of cargo bags" at bounding box center [752, 531] width 817 height 24
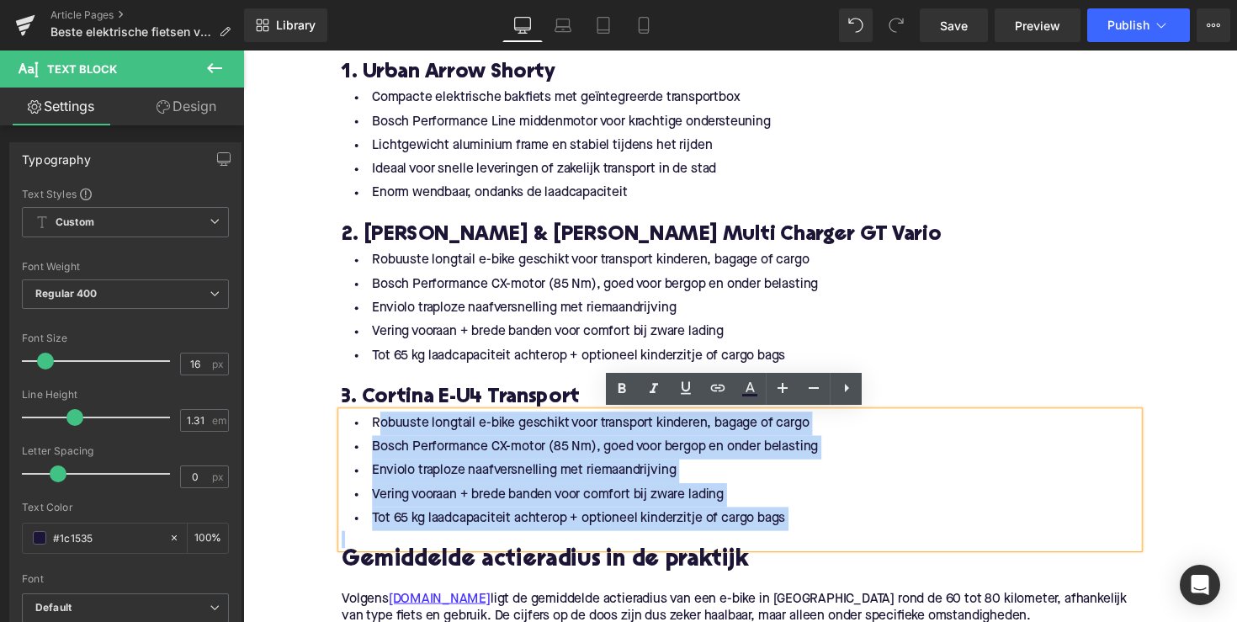
drag, startPoint x: 808, startPoint y: 532, endPoint x: 343, endPoint y: 427, distance: 477.2
click at [344, 427] on ul "Robuuste longtail e-bike geschikt voor transport kinderen, bagage of cargo Bosc…" at bounding box center [752, 482] width 817 height 122
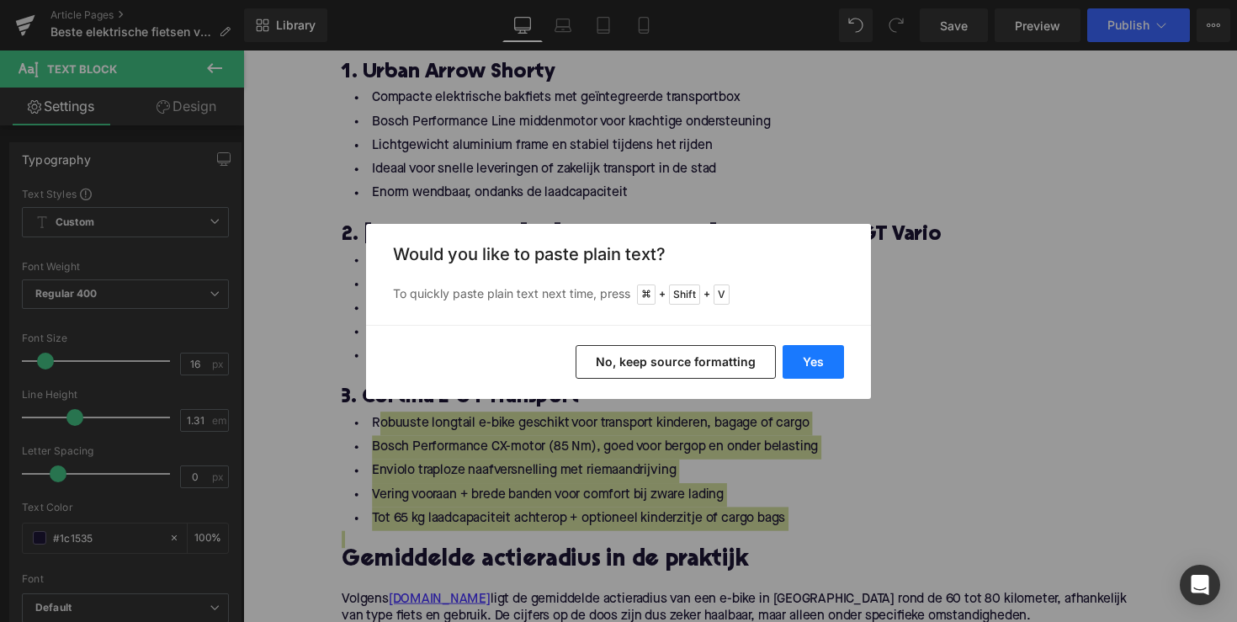
click at [799, 375] on button "Yes" at bounding box center [813, 362] width 61 height 34
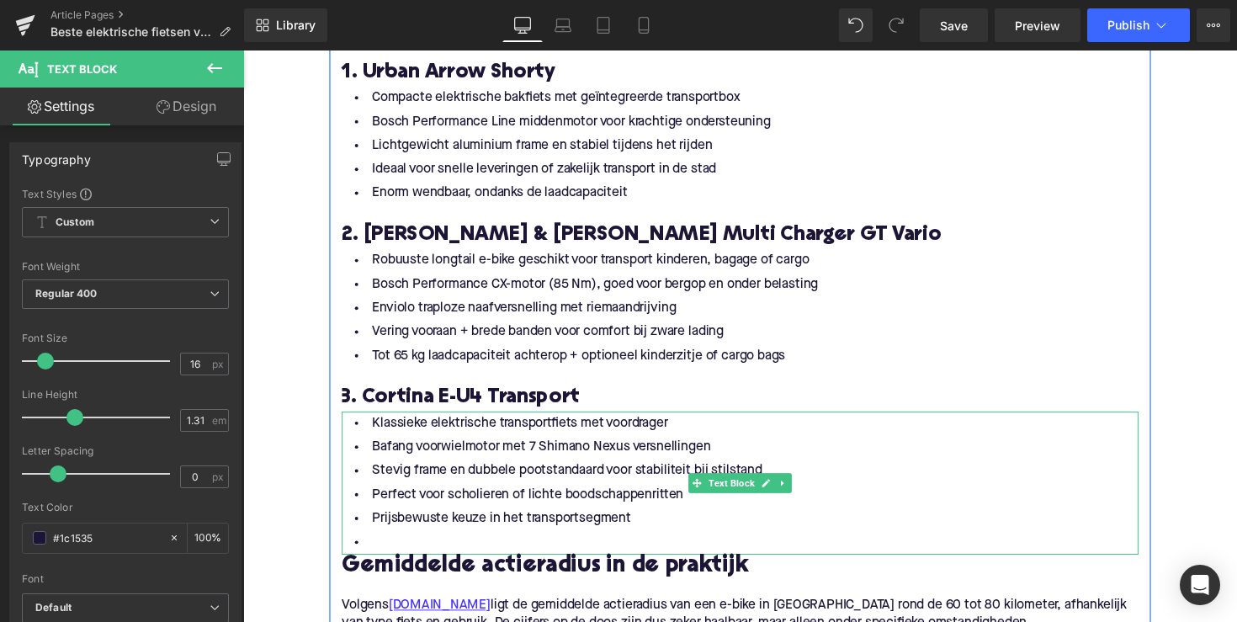
click at [450, 551] on li at bounding box center [752, 555] width 817 height 24
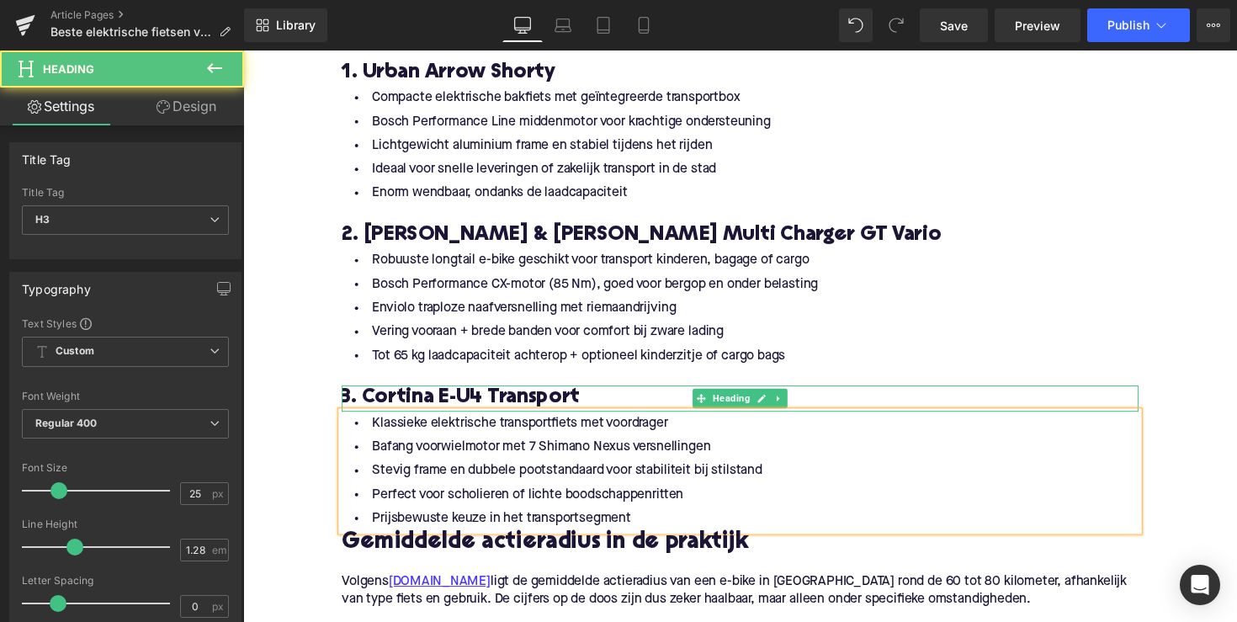
click at [623, 399] on h3 "3. Cortina E-U4 Transport" at bounding box center [752, 407] width 817 height 27
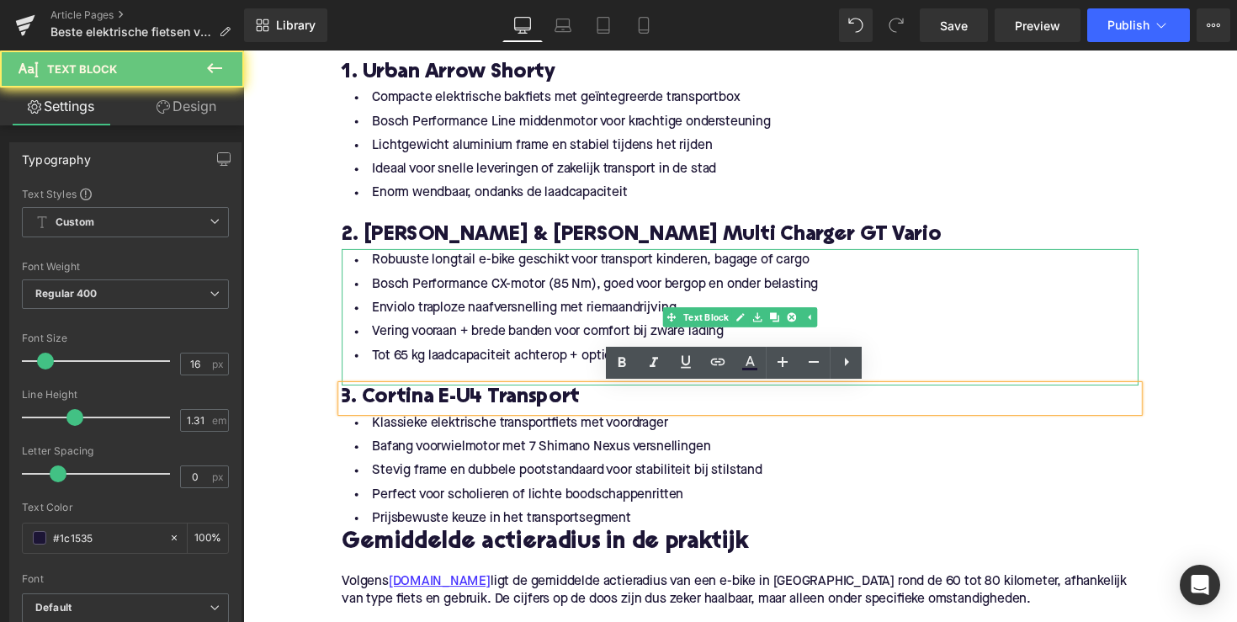
click at [662, 317] on li "Enviolo traploze naafversnelling met riemaandrijving" at bounding box center [752, 315] width 817 height 24
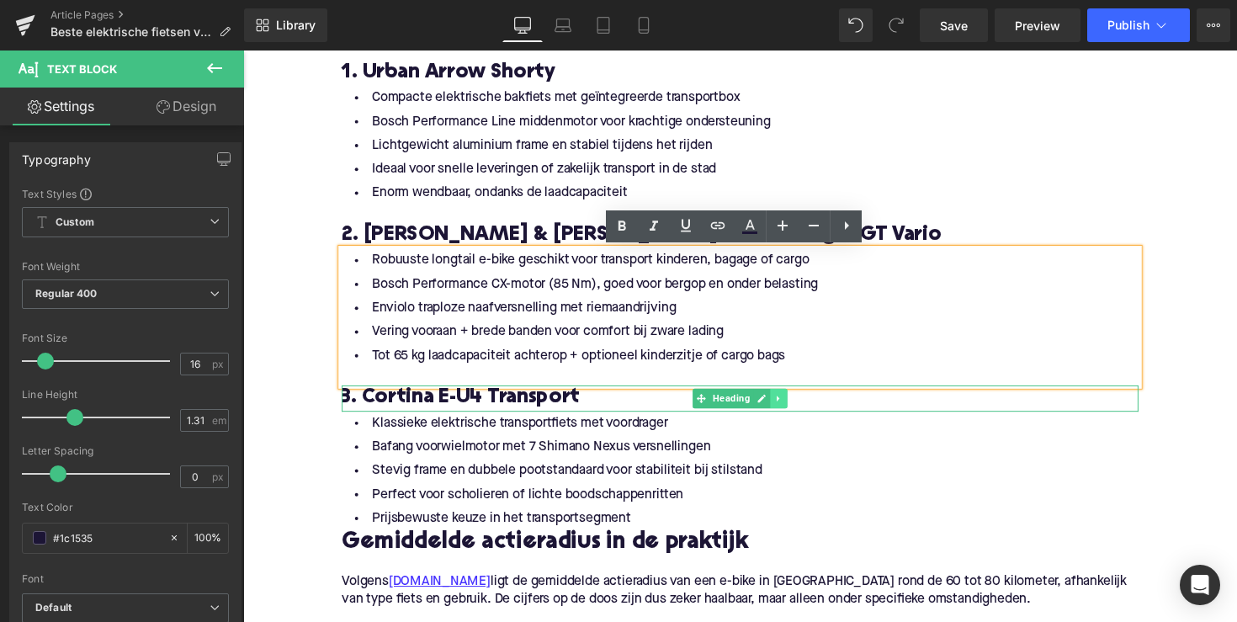
click at [786, 414] on link at bounding box center [793, 407] width 18 height 20
click at [776, 413] on link at bounding box center [783, 407] width 18 height 20
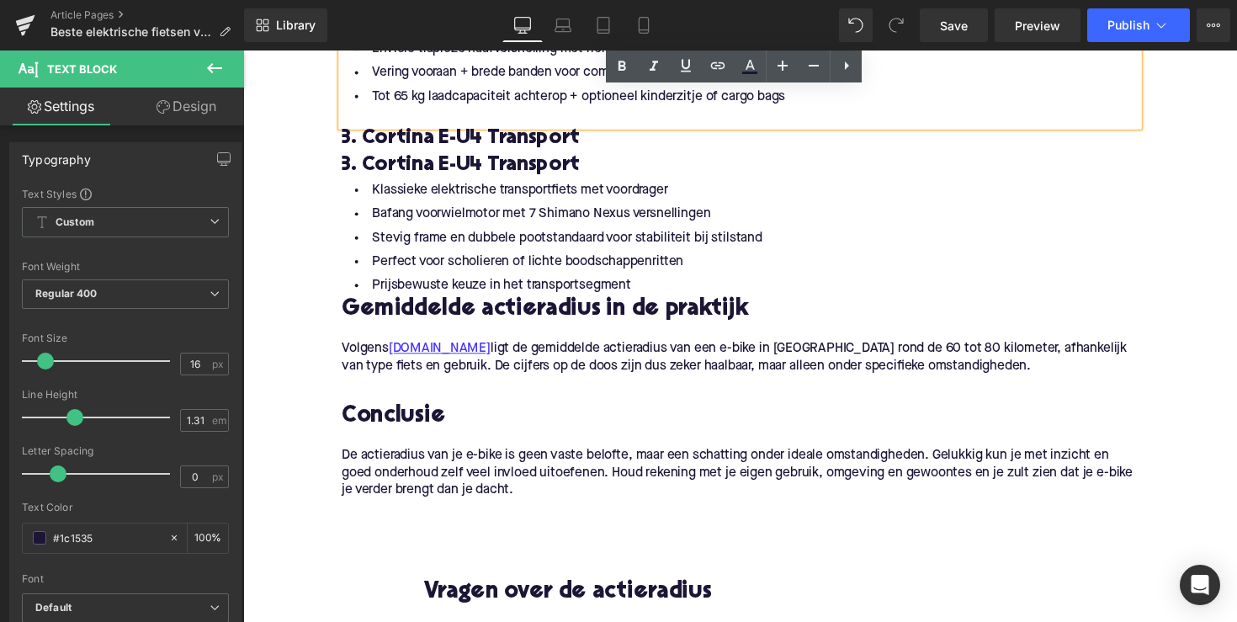
scroll to position [1900, 0]
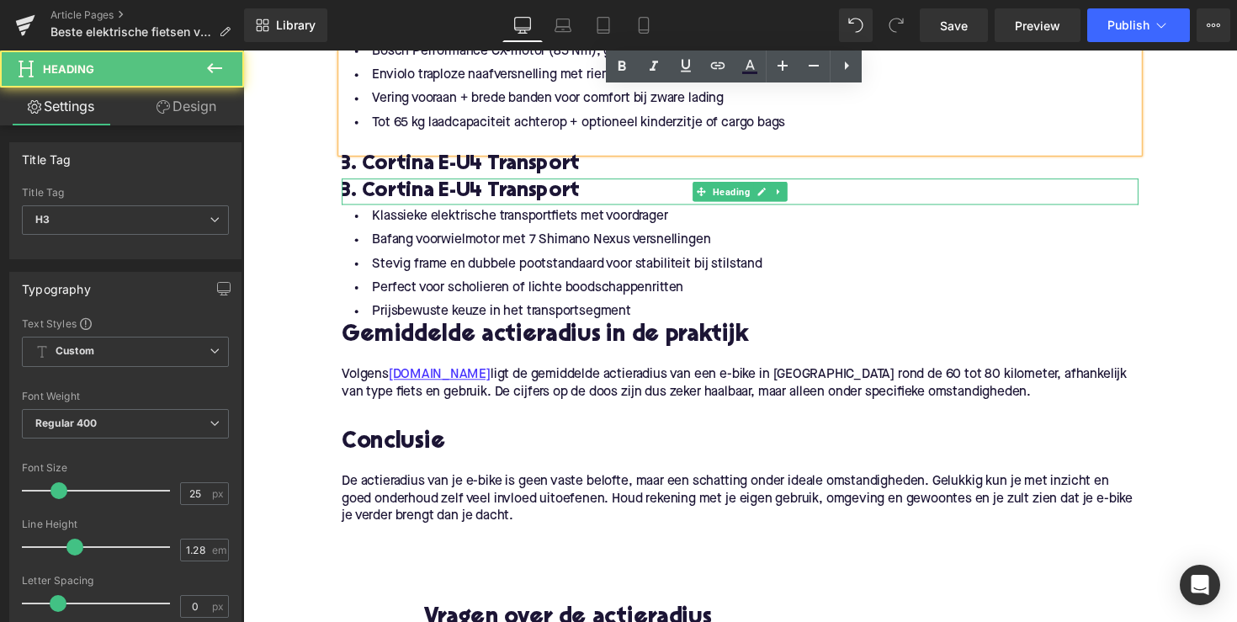
click at [632, 189] on h3 "3. Cortina E-U4 Transport" at bounding box center [752, 195] width 817 height 27
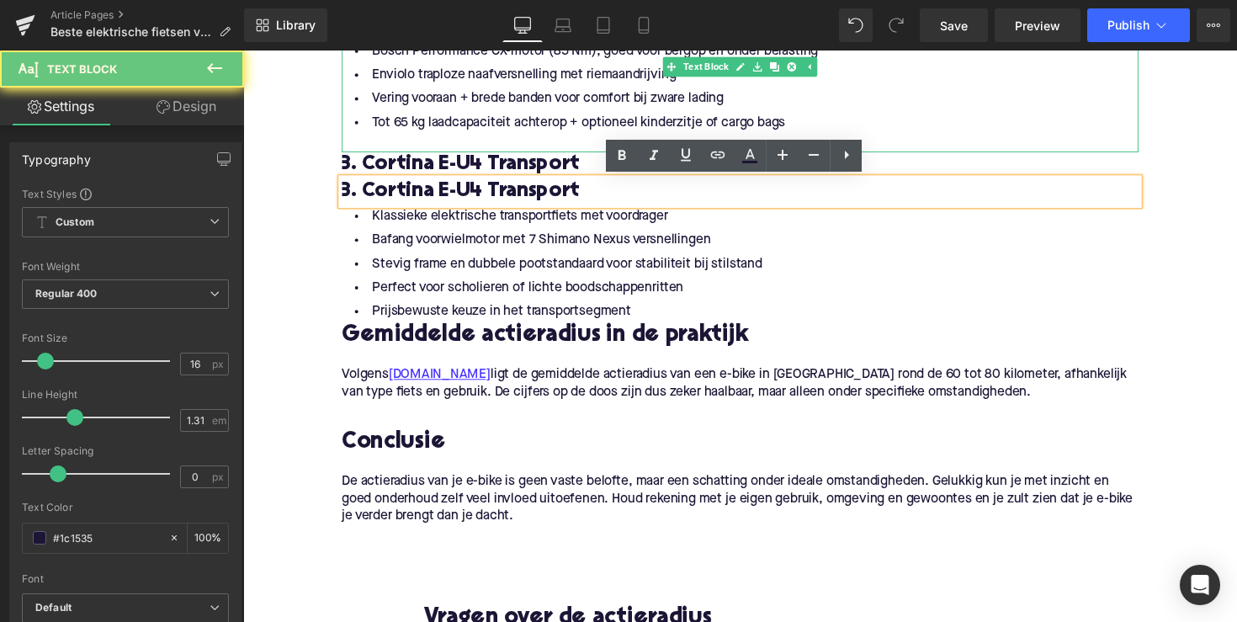
click at [571, 129] on li "Tot 65 kg laadcapaciteit achterop + optioneel kinderzitje of cargo bags" at bounding box center [752, 125] width 817 height 24
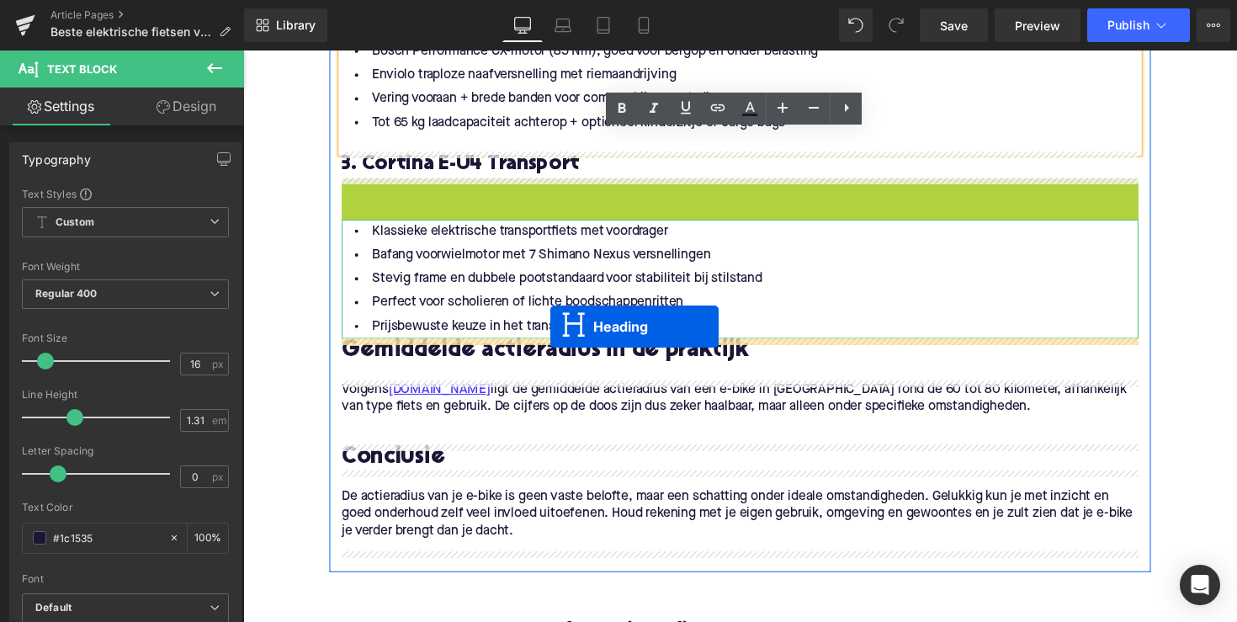
drag, startPoint x: 704, startPoint y: 193, endPoint x: 558, endPoint y: 333, distance: 202.4
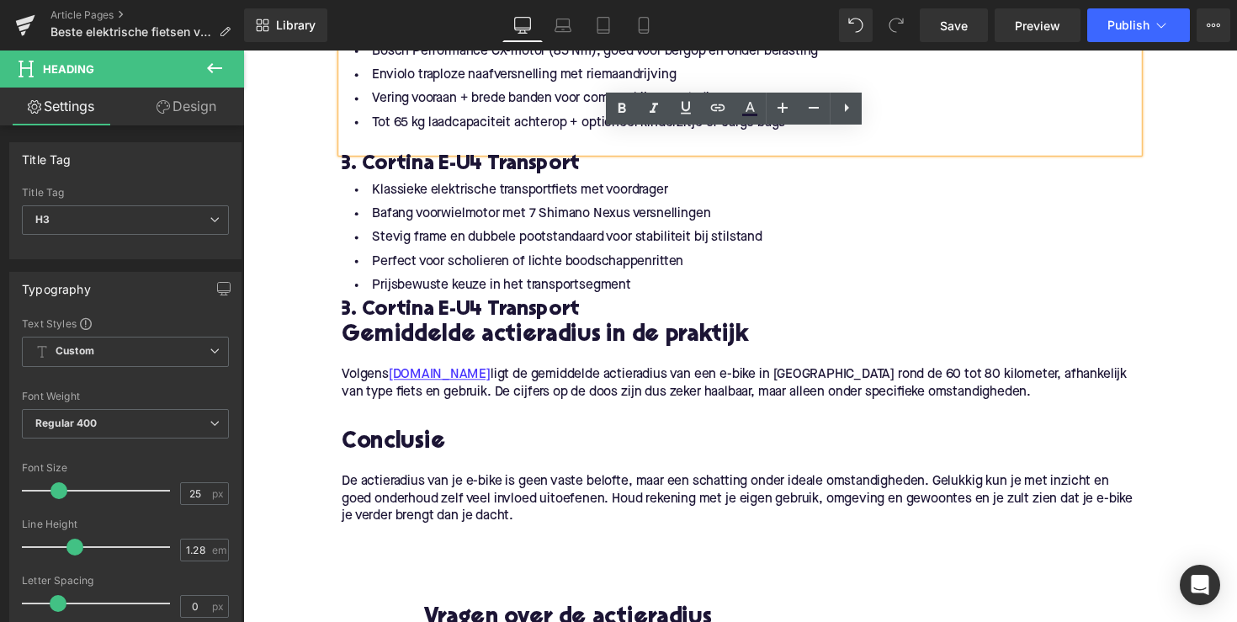
click at [418, 309] on h3 "3. Cortina E-U4 Transport" at bounding box center [752, 317] width 817 height 27
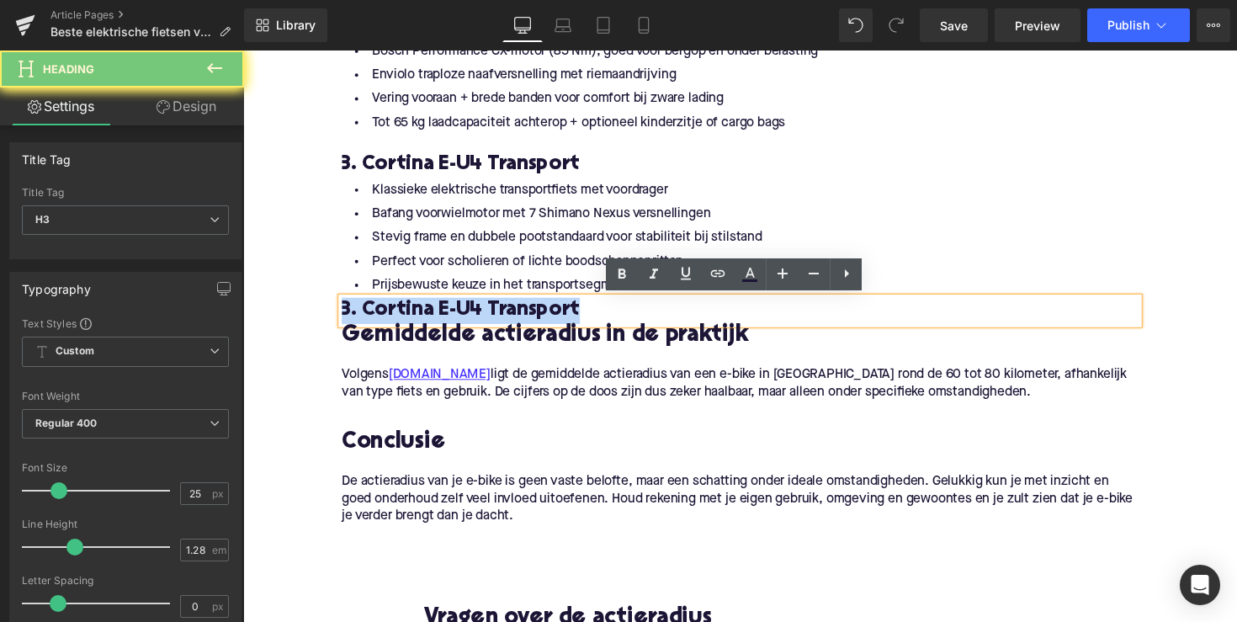
click at [418, 309] on h3 "3. Cortina E-U4 Transport" at bounding box center [752, 317] width 817 height 27
paste div
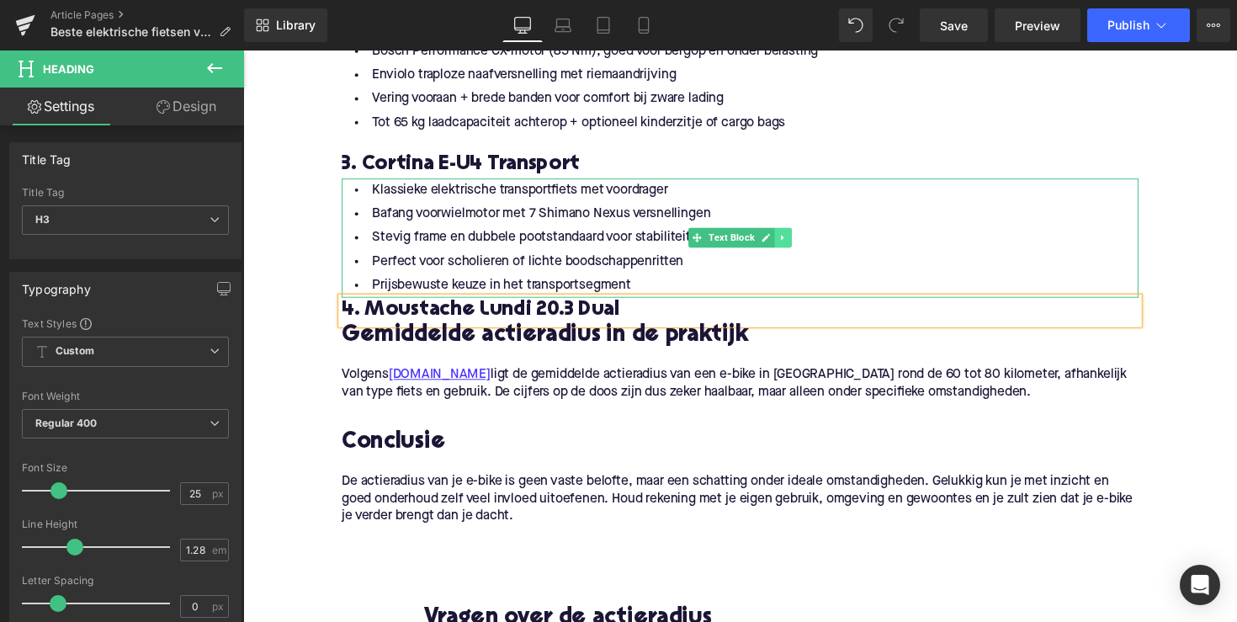
click at [789, 247] on link at bounding box center [797, 242] width 18 height 20
click at [784, 247] on icon at bounding box center [787, 242] width 9 height 9
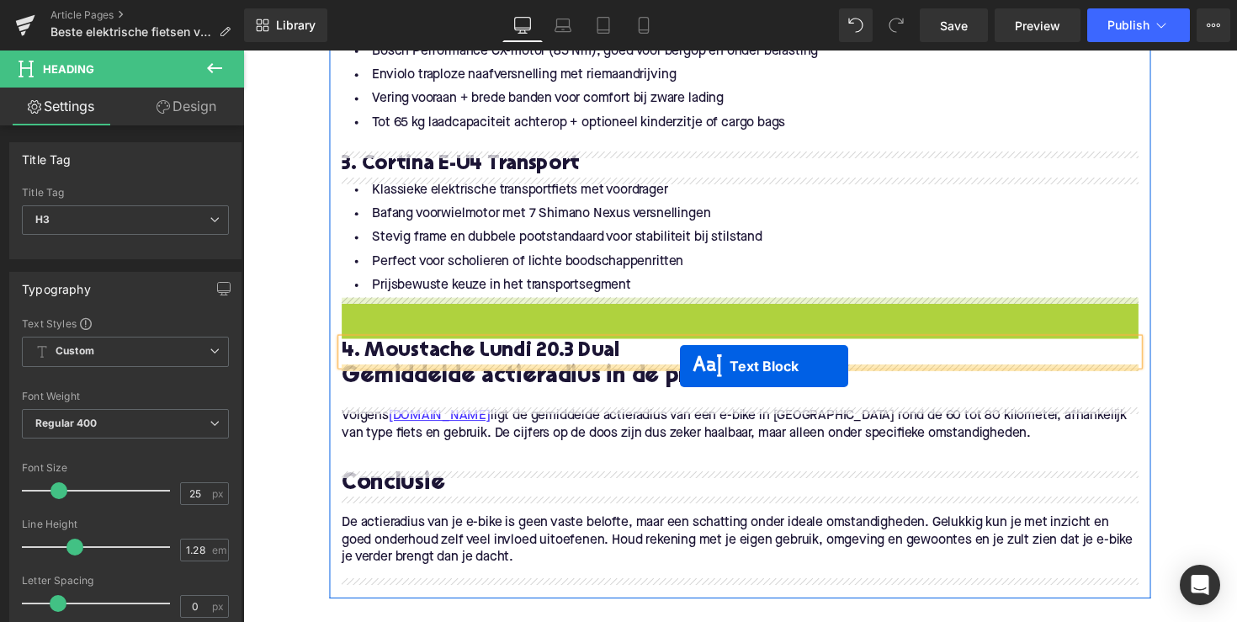
drag, startPoint x: 706, startPoint y: 364, endPoint x: 691, endPoint y: 374, distance: 17.8
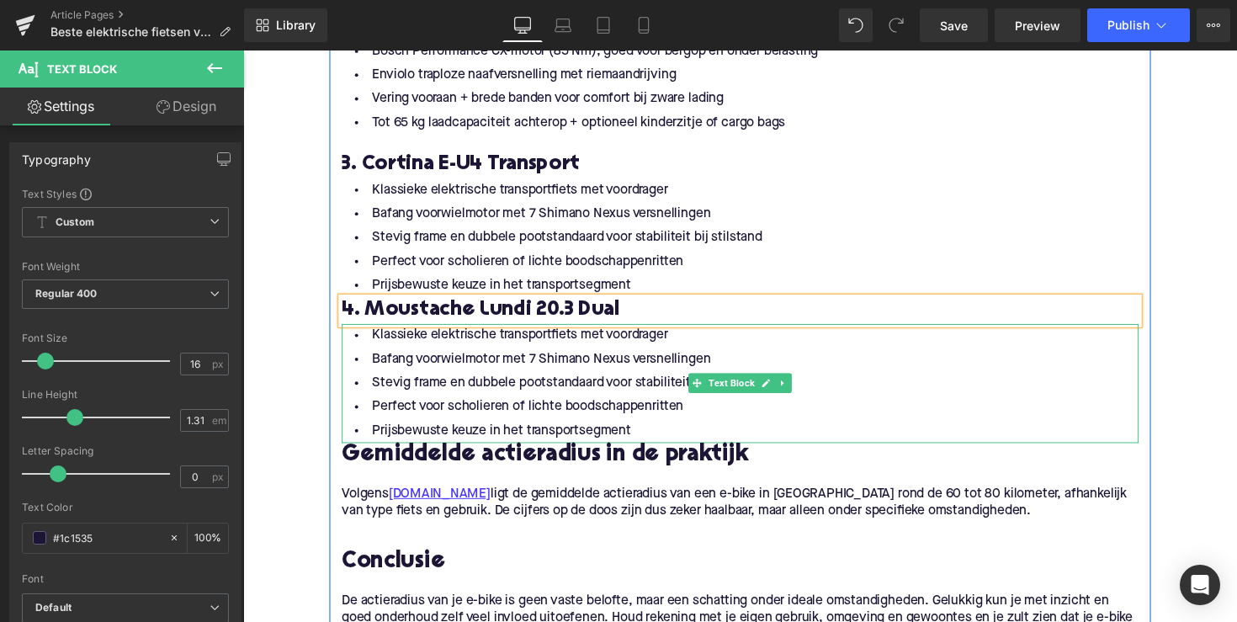
click at [651, 440] on li "Prijsbewuste keuze in het transportsegment" at bounding box center [752, 440] width 817 height 24
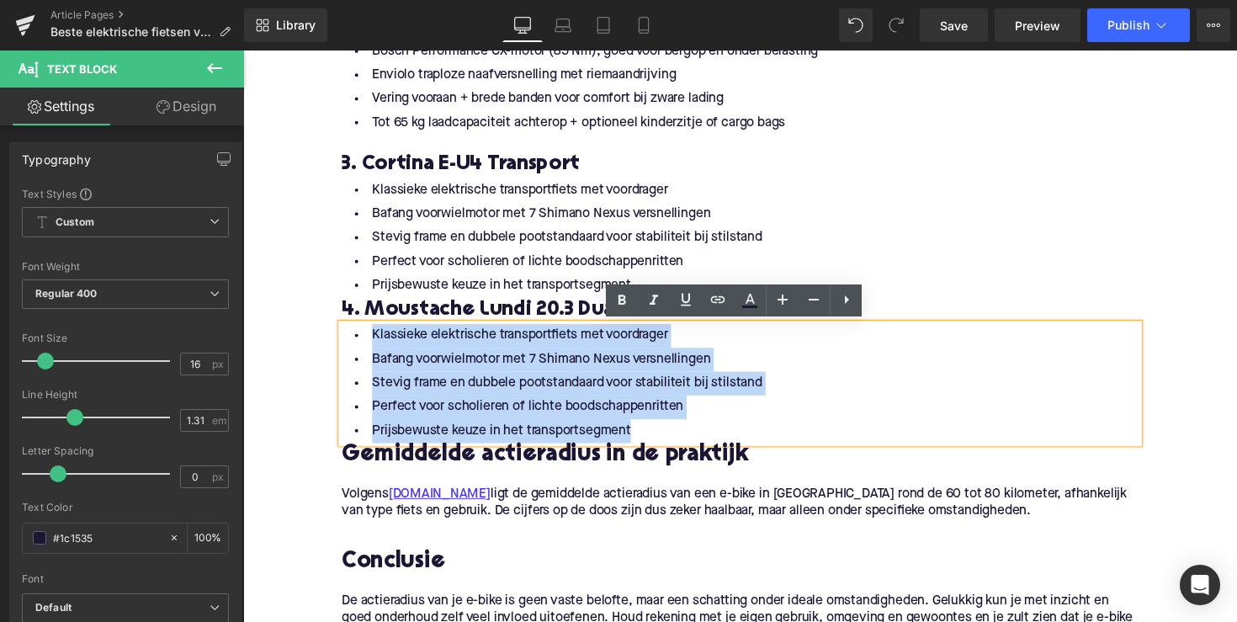
drag, startPoint x: 641, startPoint y: 439, endPoint x: 333, endPoint y: 342, distance: 324.0
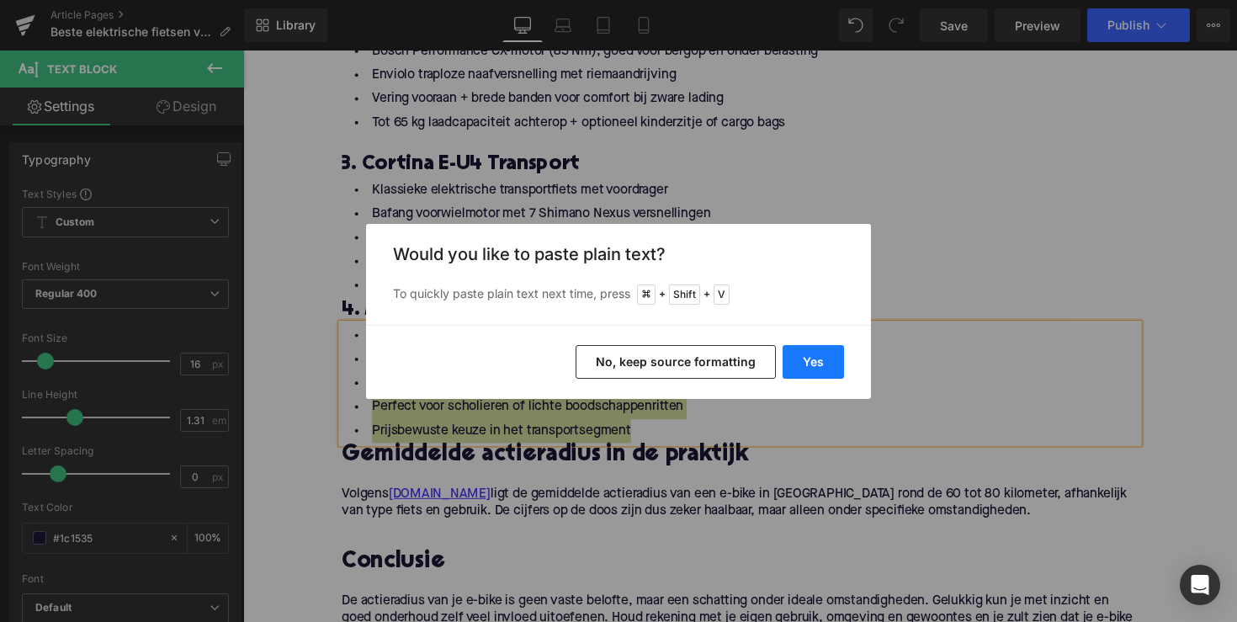
click at [800, 364] on button "Yes" at bounding box center [813, 362] width 61 height 34
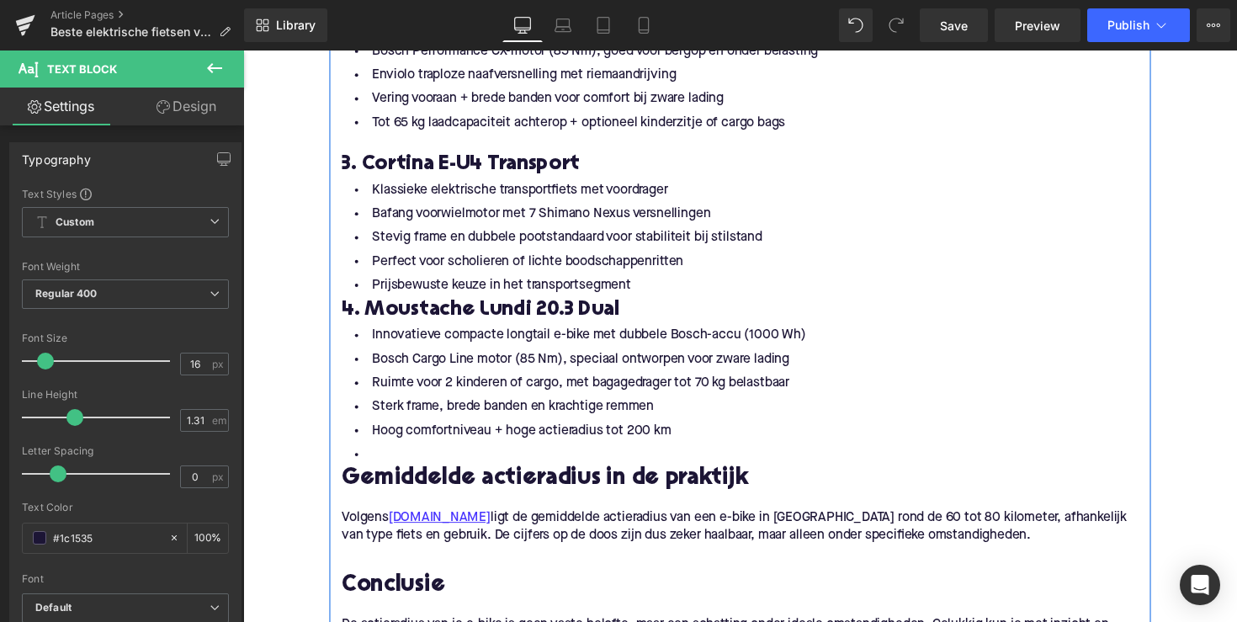
click at [403, 460] on li at bounding box center [752, 465] width 817 height 24
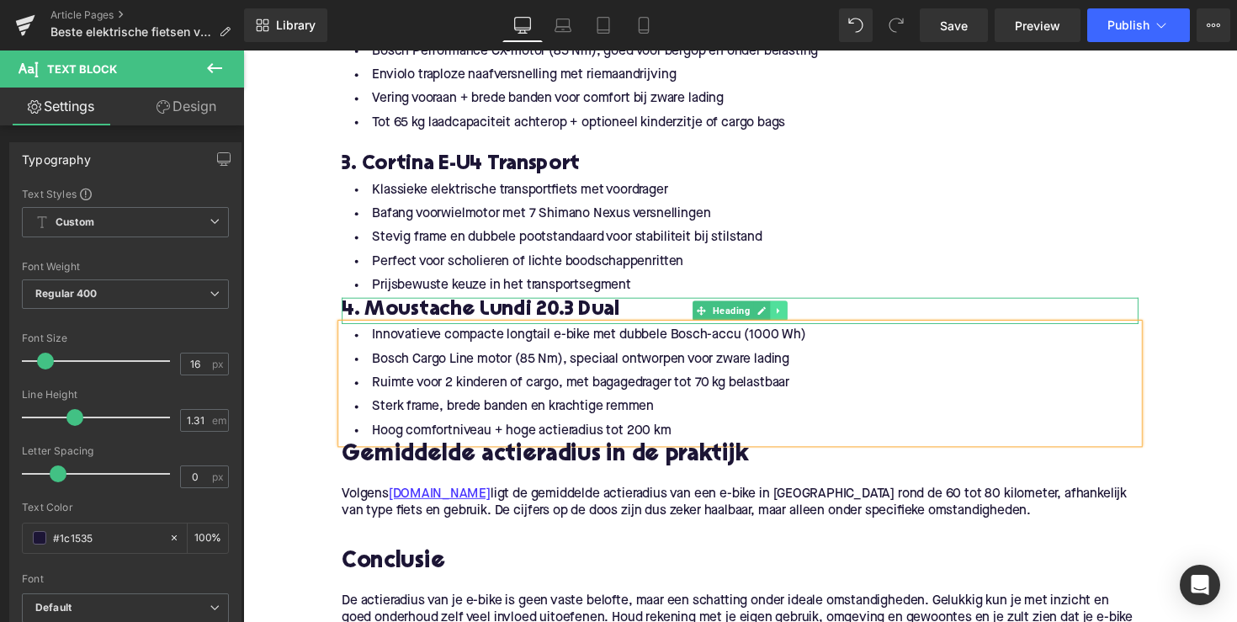
click at [790, 317] on icon at bounding box center [791, 318] width 3 height 6
click at [781, 319] on icon at bounding box center [783, 316] width 9 height 9
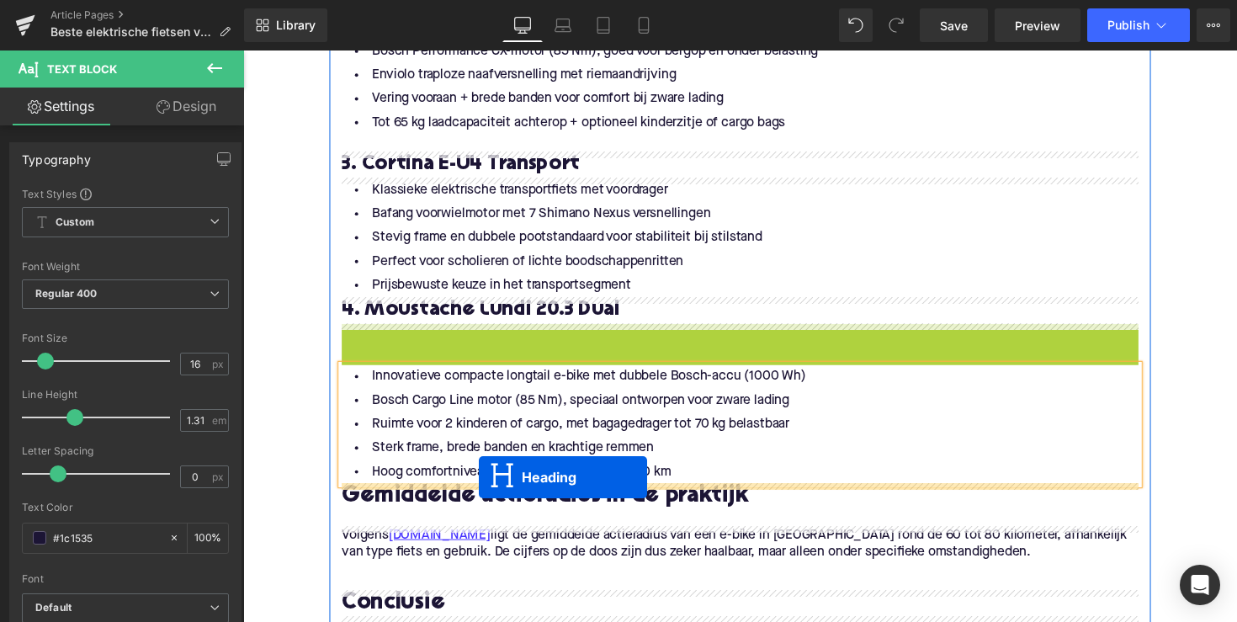
drag, startPoint x: 710, startPoint y: 342, endPoint x: 485, endPoint y: 487, distance: 267.8
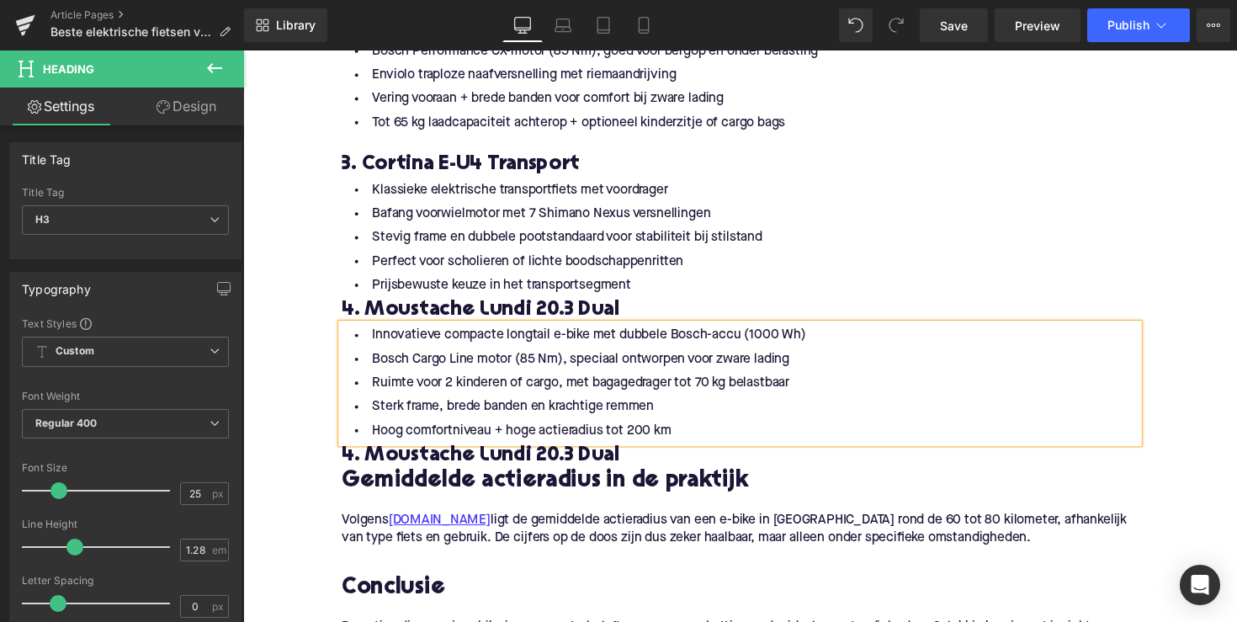
click at [450, 460] on h3 "4. Moustache Lundi 20.3 Dual" at bounding box center [752, 466] width 817 height 27
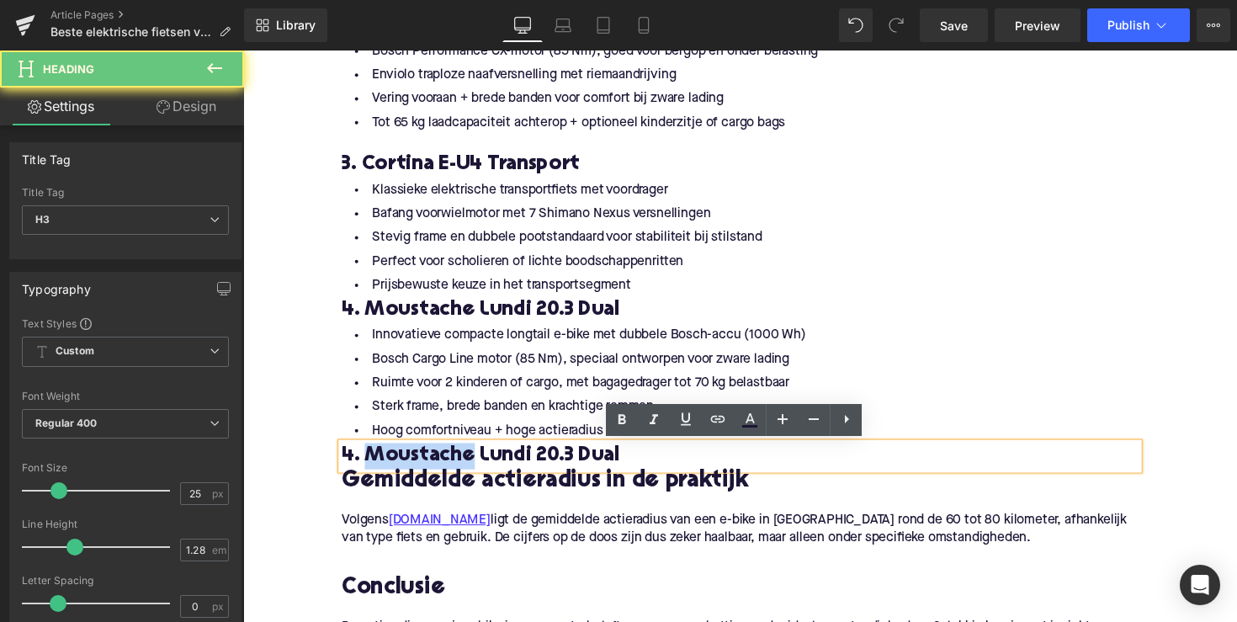
click at [450, 460] on h3 "4. Moustache Lundi 20.3 Dual" at bounding box center [752, 466] width 817 height 27
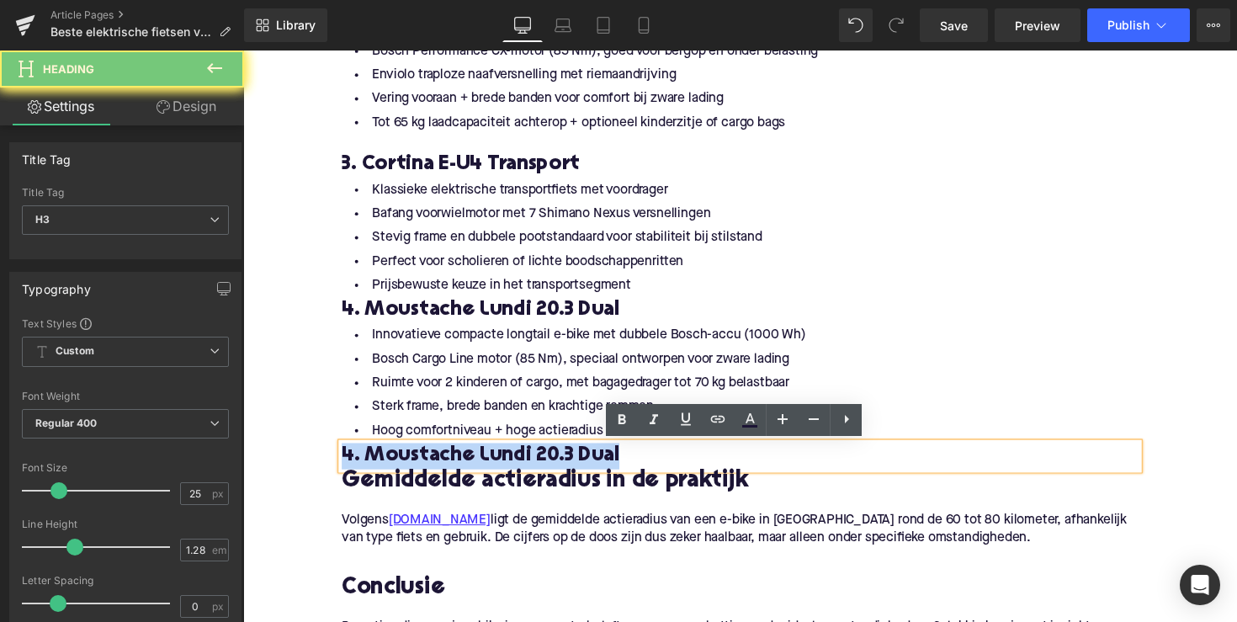
paste div
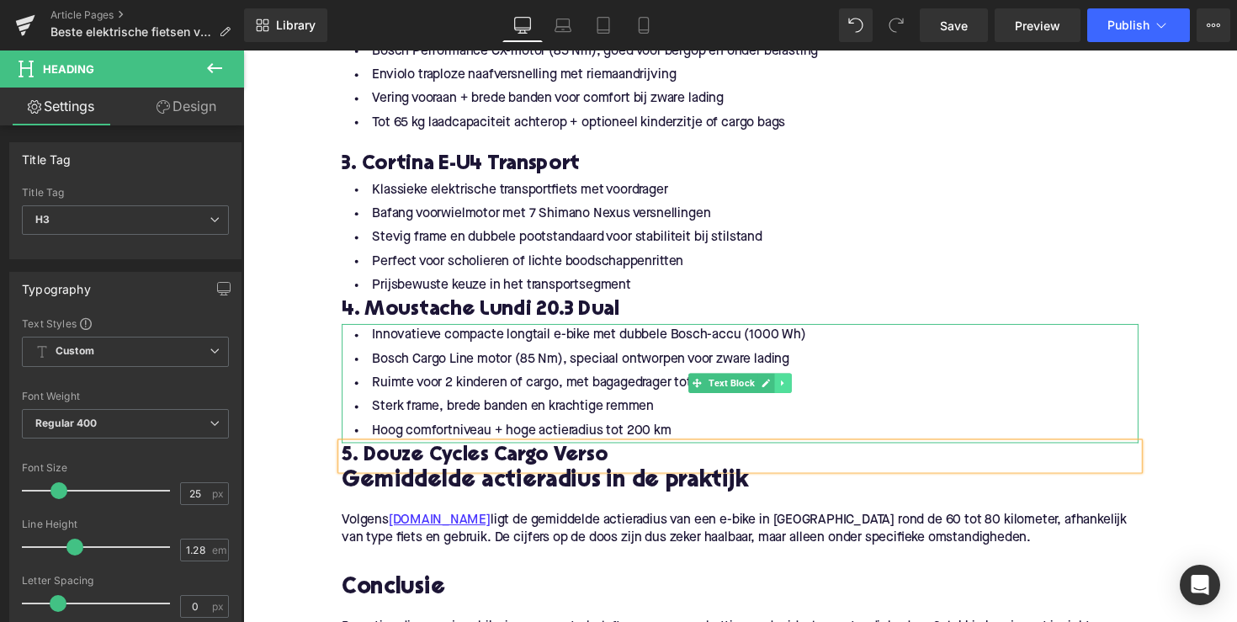
click at [792, 390] on icon at bounding box center [796, 391] width 9 height 10
click at [785, 392] on icon at bounding box center [787, 391] width 9 height 9
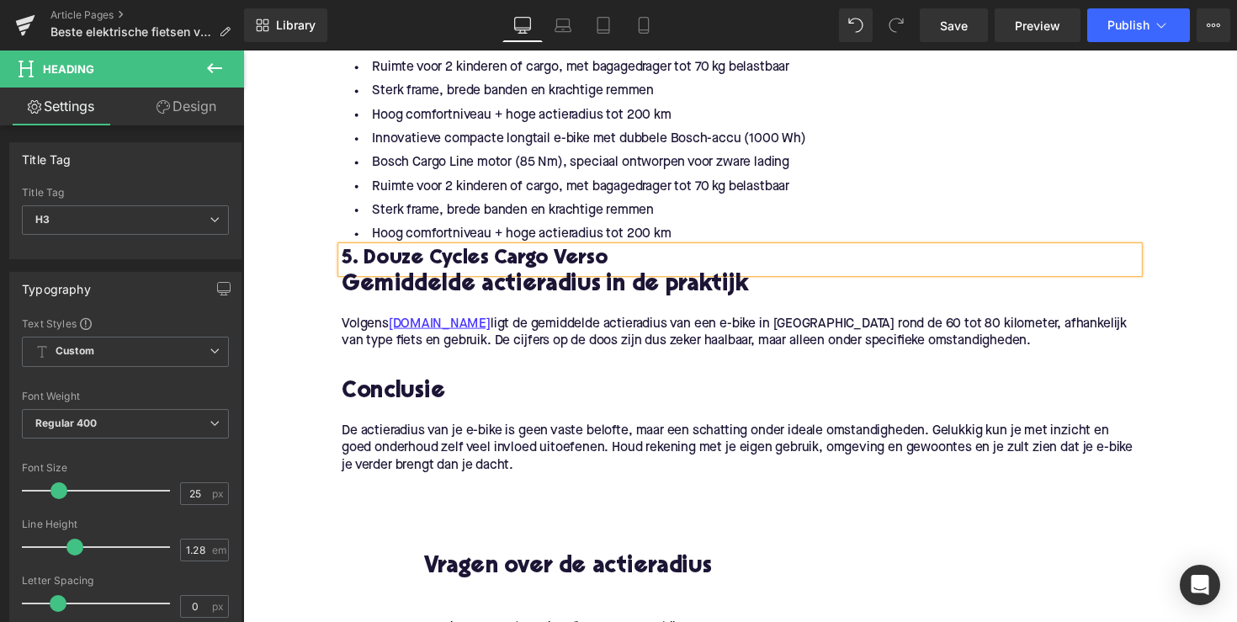
scroll to position [2218, 0]
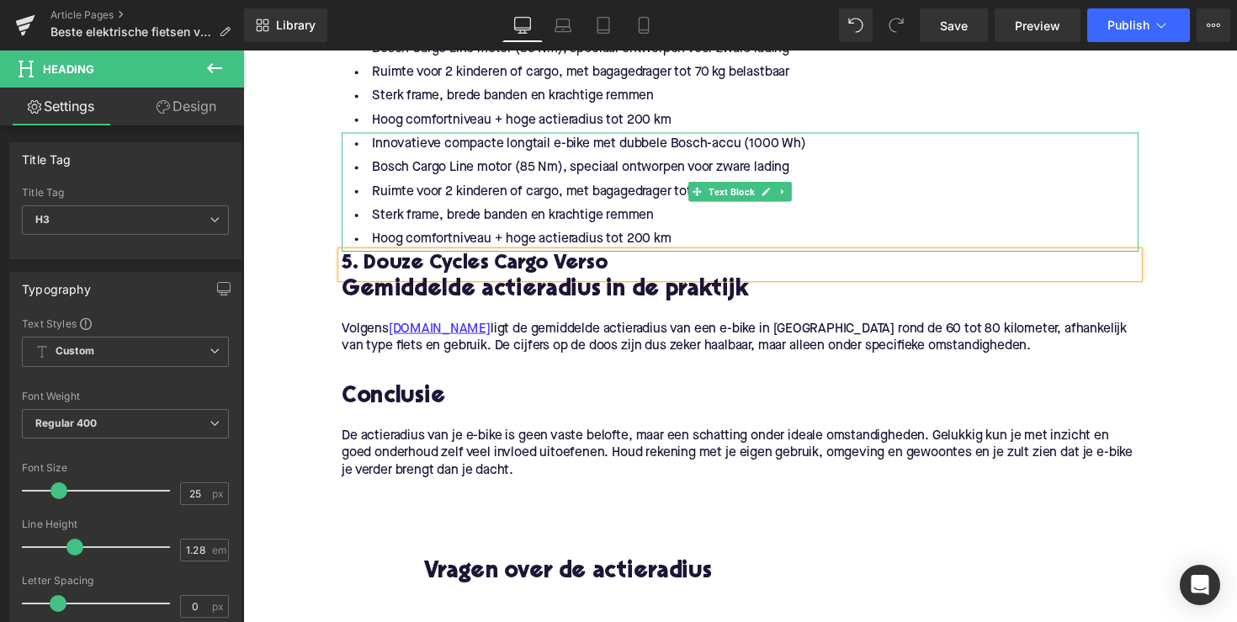
click at [721, 168] on li "Bosch Cargo Line motor (85 Nm), speciaal ontworpen voor zware lading" at bounding box center [752, 171] width 817 height 24
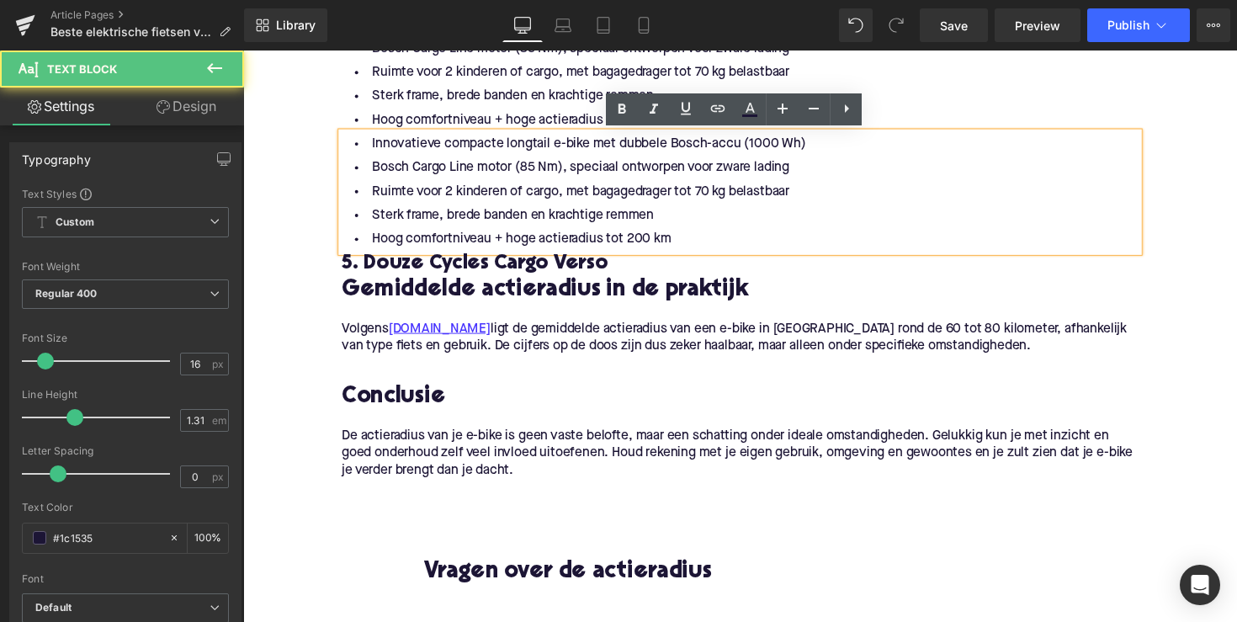
click at [586, 93] on li "Sterk frame, brede banden en krachtige remmen" at bounding box center [752, 98] width 817 height 24
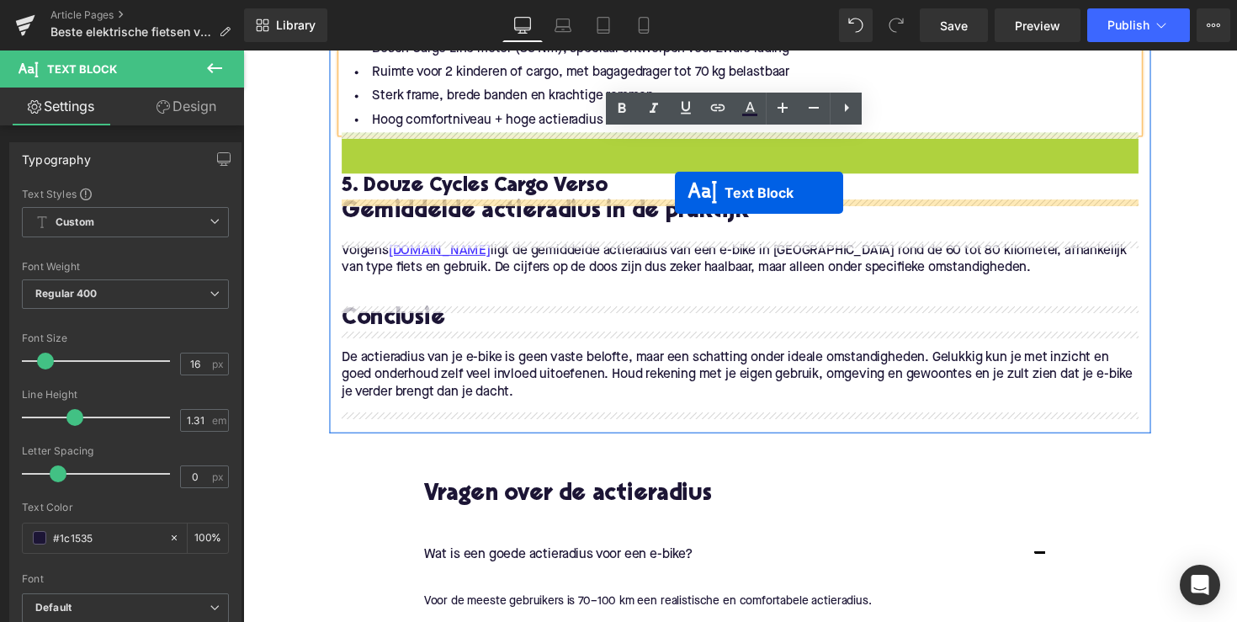
drag, startPoint x: 703, startPoint y: 196, endPoint x: 686, endPoint y: 196, distance: 16.8
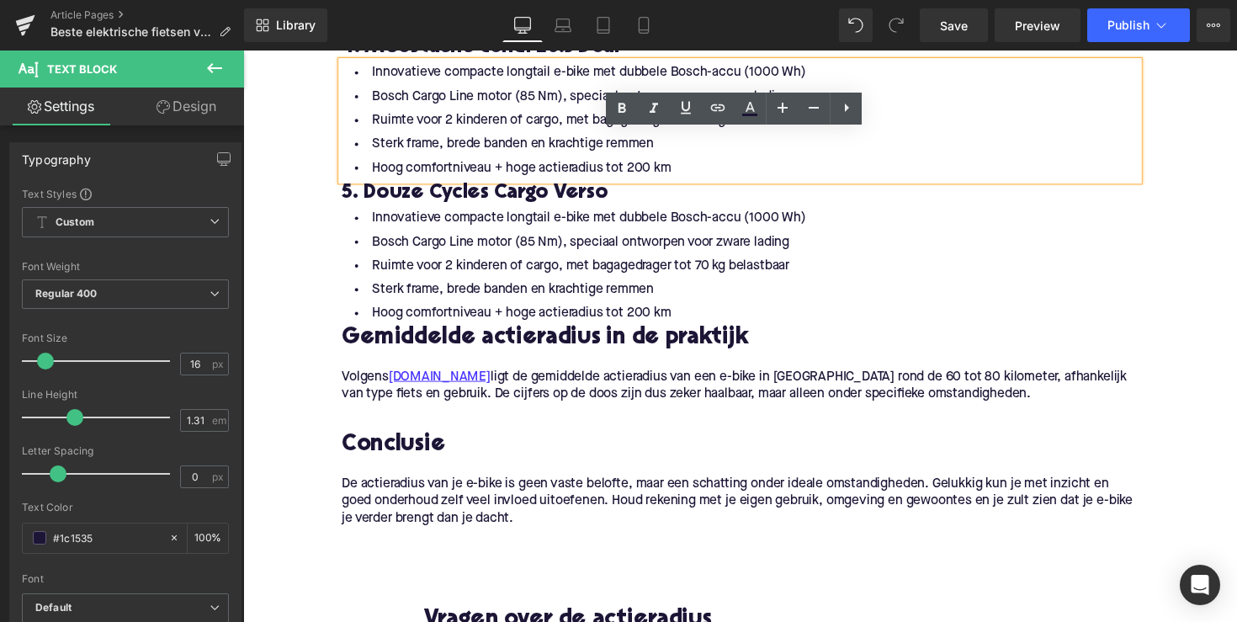
scroll to position [2144, 0]
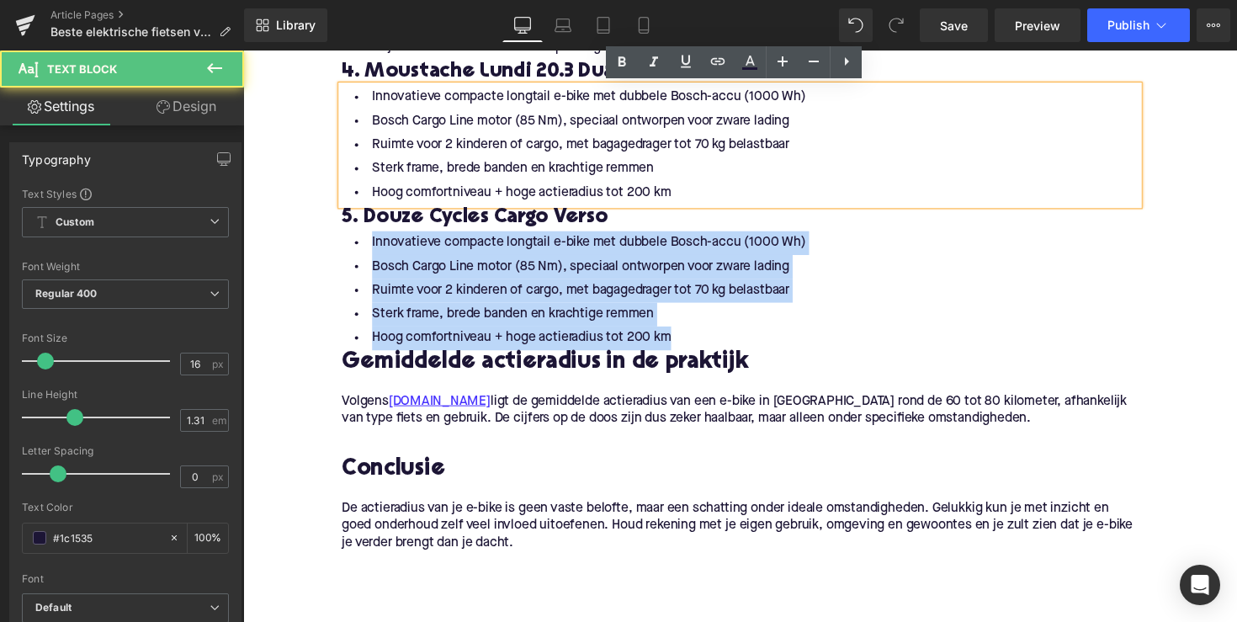
drag, startPoint x: 676, startPoint y: 343, endPoint x: 322, endPoint y: 231, distance: 371.7
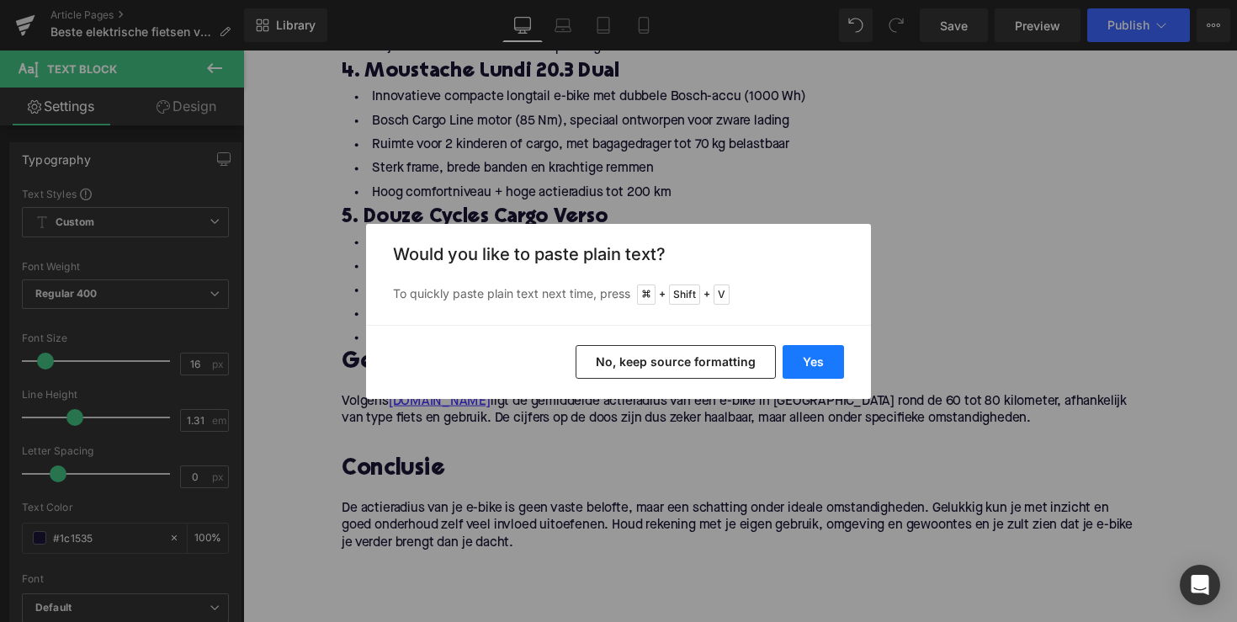
click at [817, 352] on button "Yes" at bounding box center [813, 362] width 61 height 34
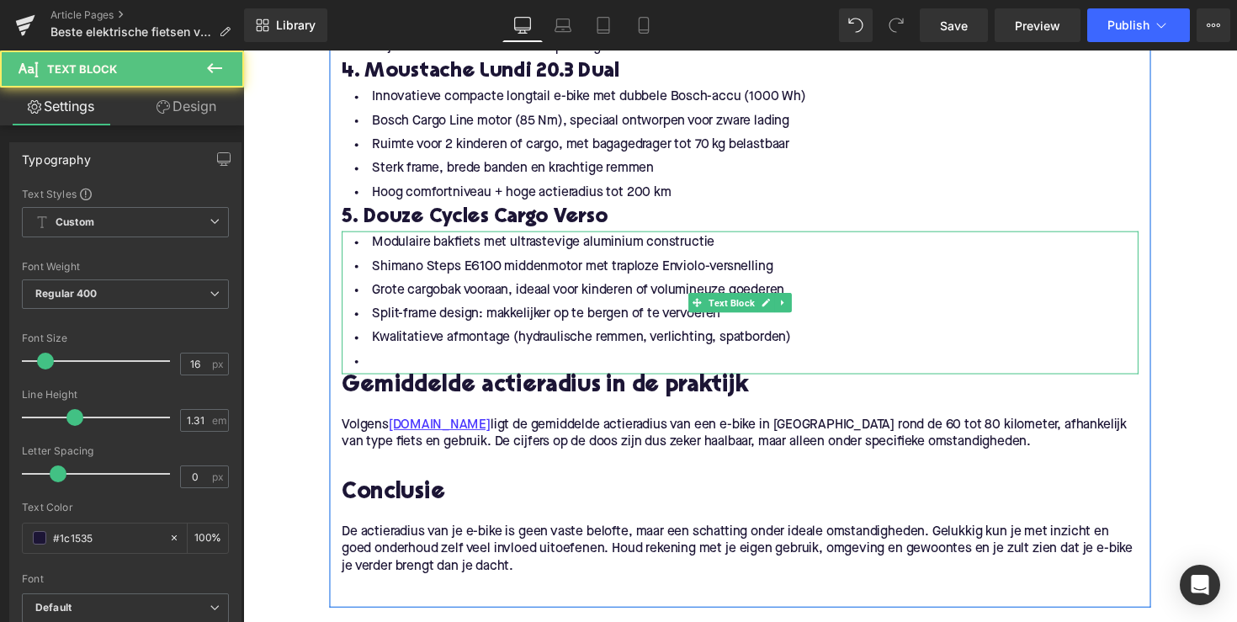
click at [407, 364] on li at bounding box center [752, 370] width 817 height 24
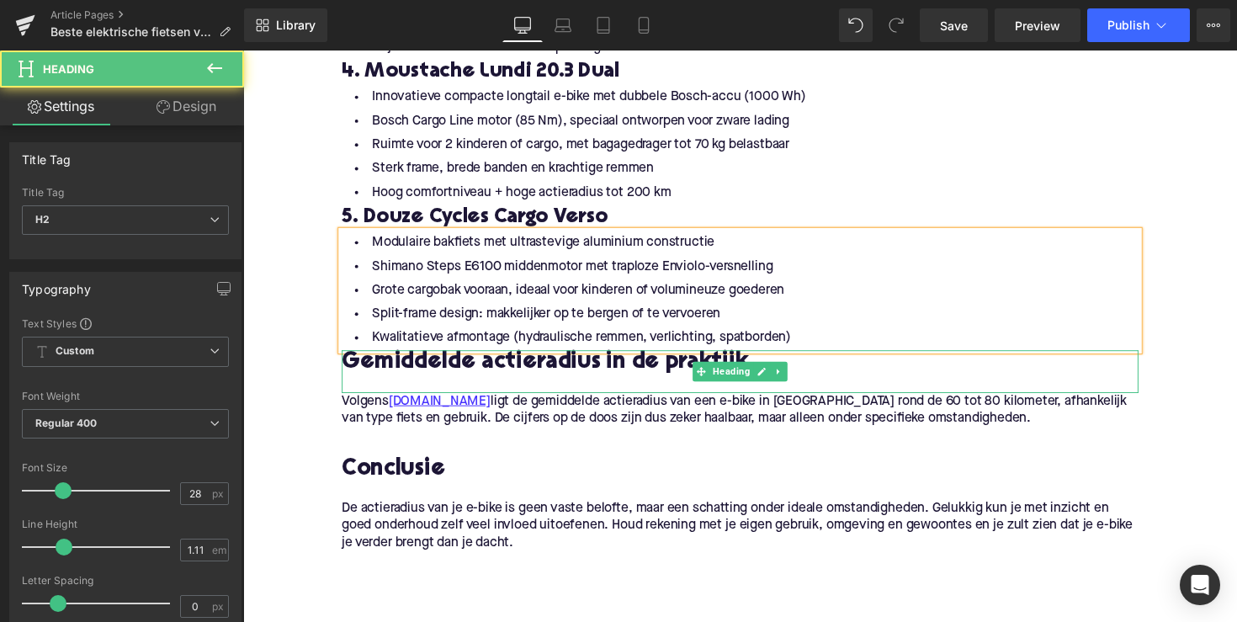
click at [489, 376] on h2 "Gemiddelde actieradius in de praktijk" at bounding box center [752, 371] width 817 height 26
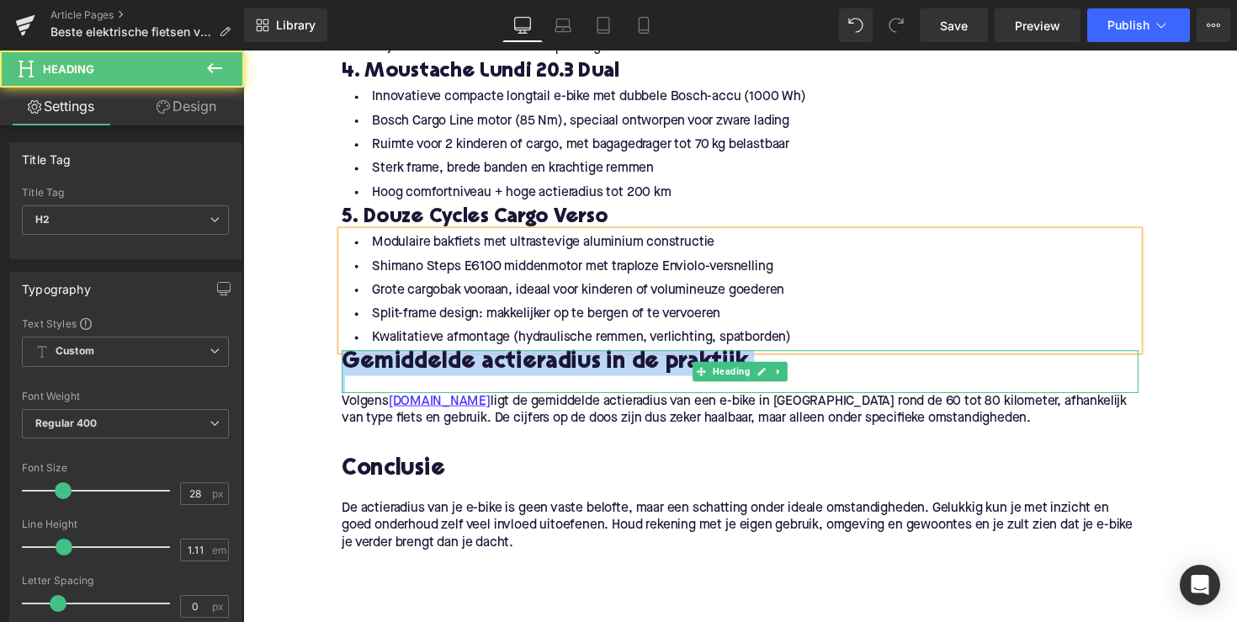
click at [489, 376] on h2 "Gemiddelde actieradius in de praktijk" at bounding box center [752, 371] width 817 height 26
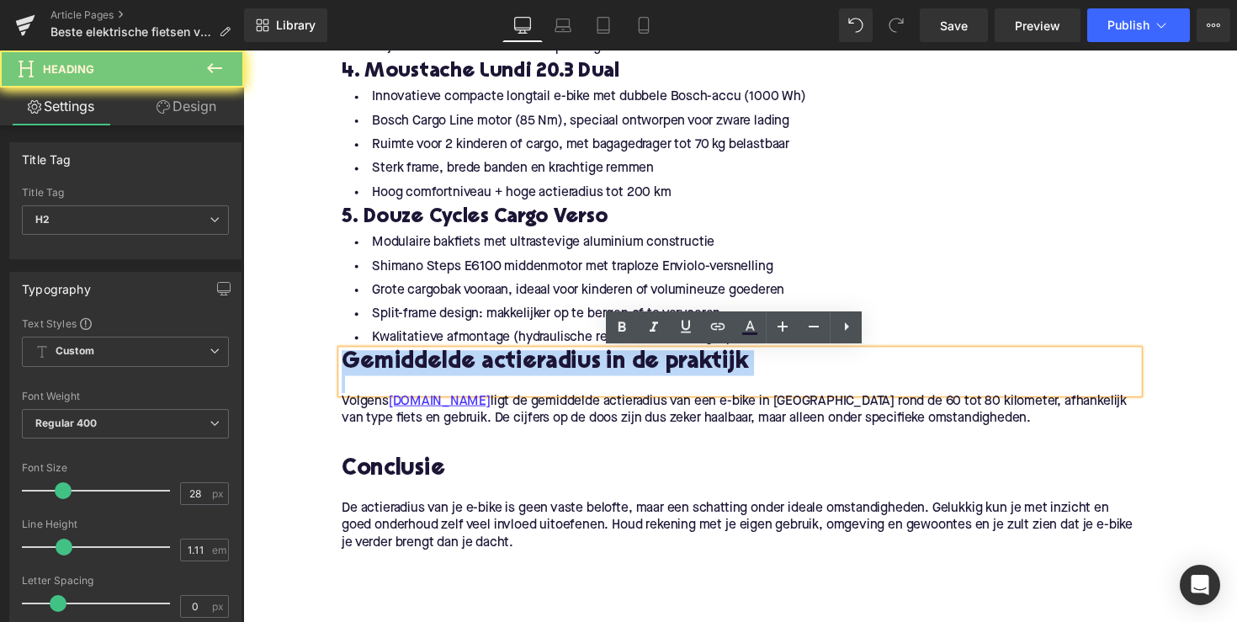
paste div
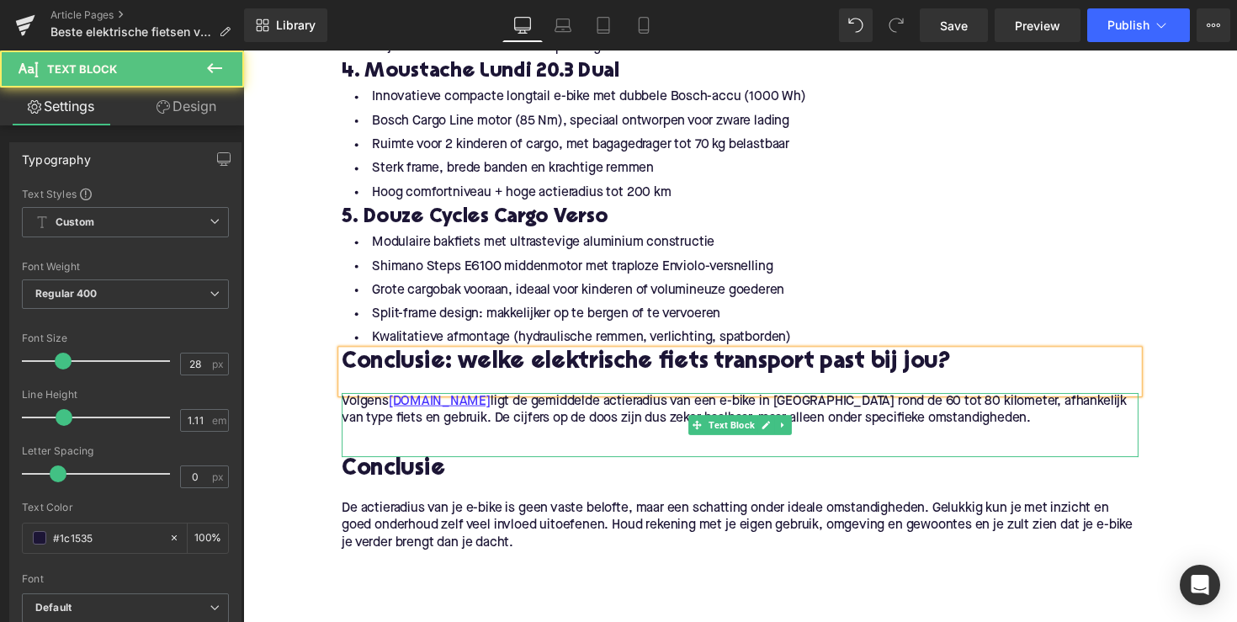
click at [553, 429] on p "Volgens [DOMAIN_NAME] ligt de gemiddelde actieradius van een e-bike in [GEOGRAP…" at bounding box center [752, 419] width 817 height 35
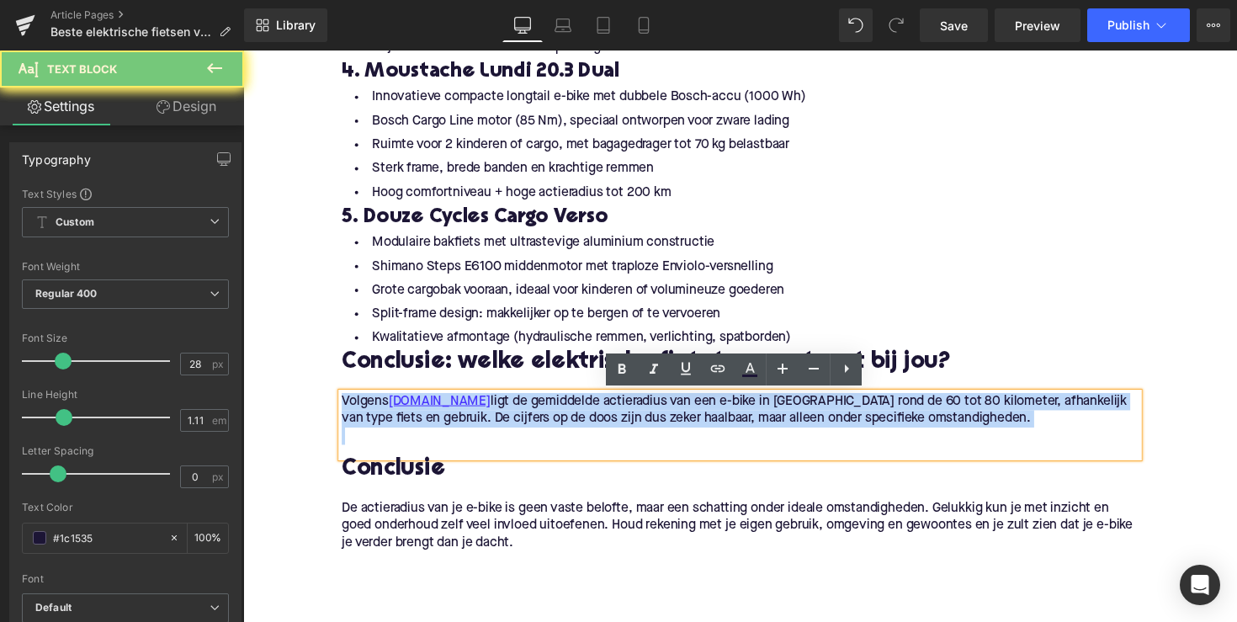
click at [553, 429] on p "Volgens [DOMAIN_NAME] ligt de gemiddelde actieradius van een e-bike in [GEOGRAP…" at bounding box center [752, 419] width 817 height 35
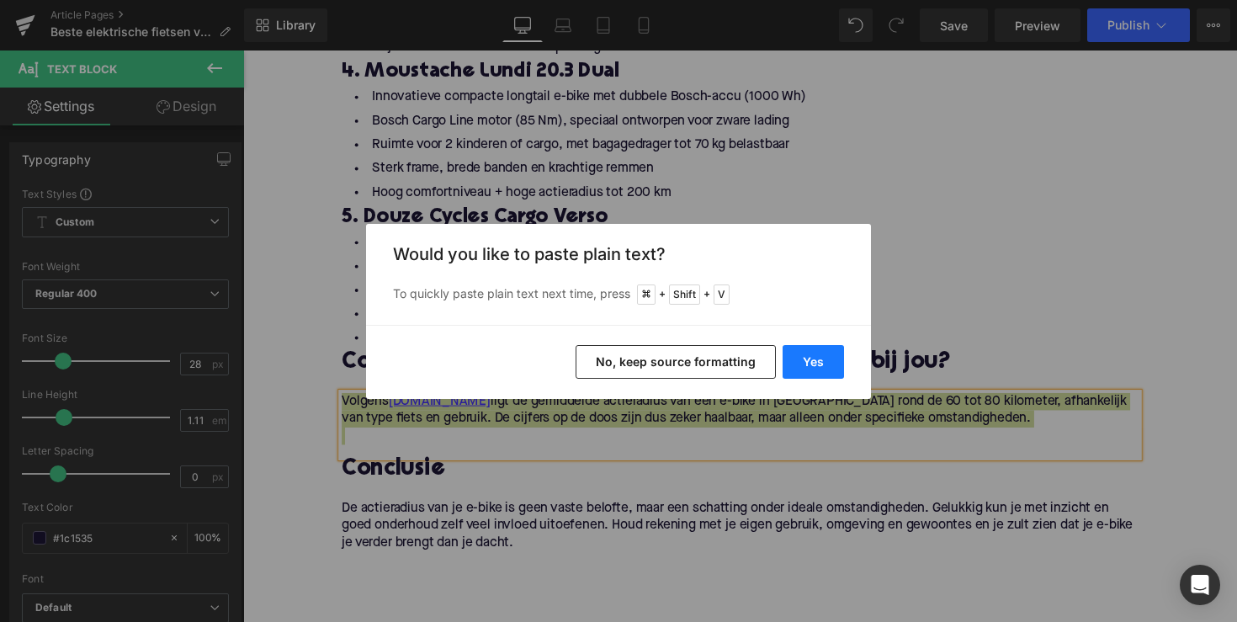
click at [811, 368] on button "Yes" at bounding box center [813, 362] width 61 height 34
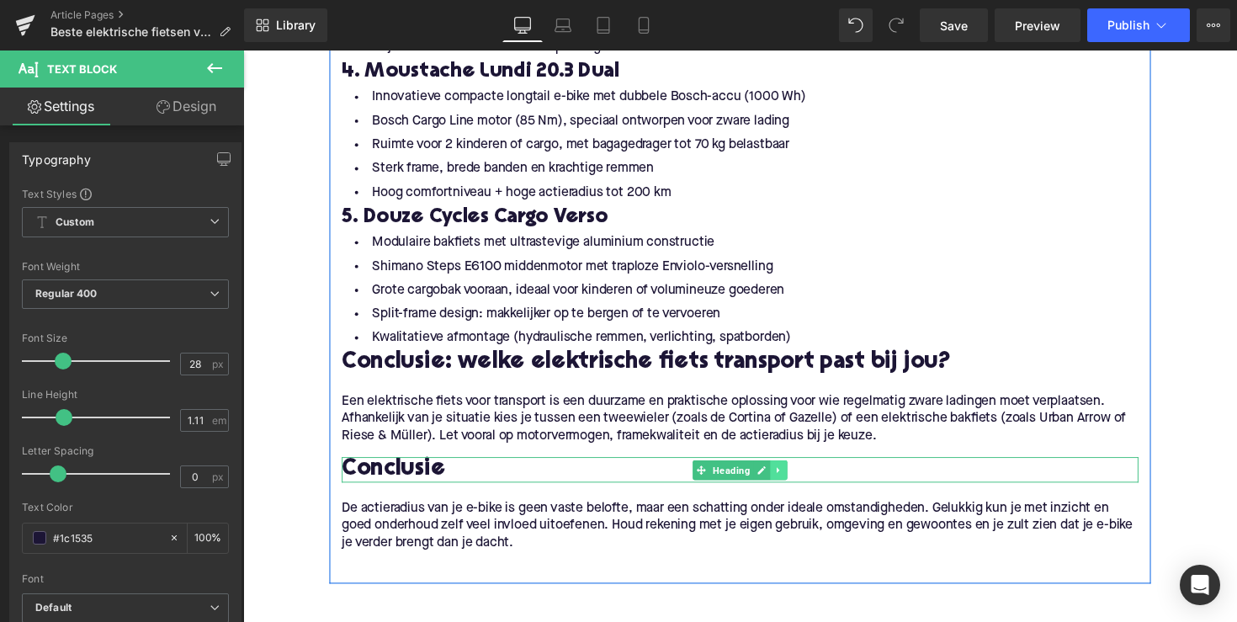
click at [784, 481] on link at bounding box center [793, 481] width 18 height 20
click at [801, 477] on icon at bounding box center [800, 480] width 9 height 9
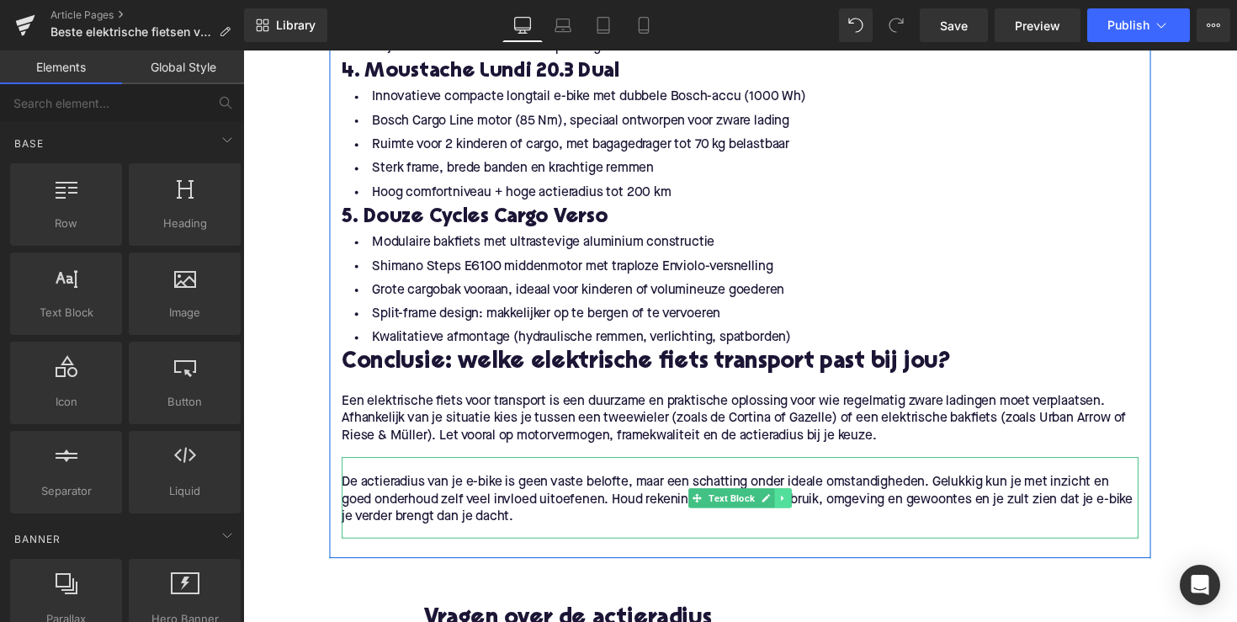
click at [801, 508] on link at bounding box center [797, 509] width 18 height 20
click at [801, 507] on icon at bounding box center [805, 508] width 9 height 9
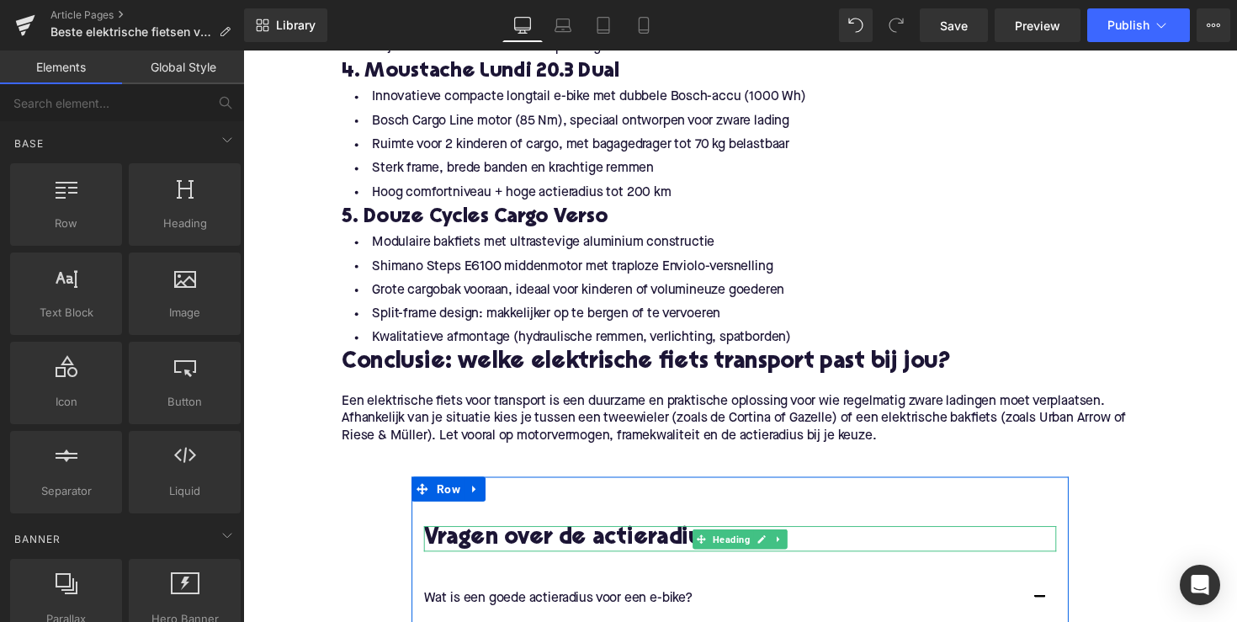
click at [646, 549] on h2 "Vragen over de actieradius" at bounding box center [752, 551] width 648 height 26
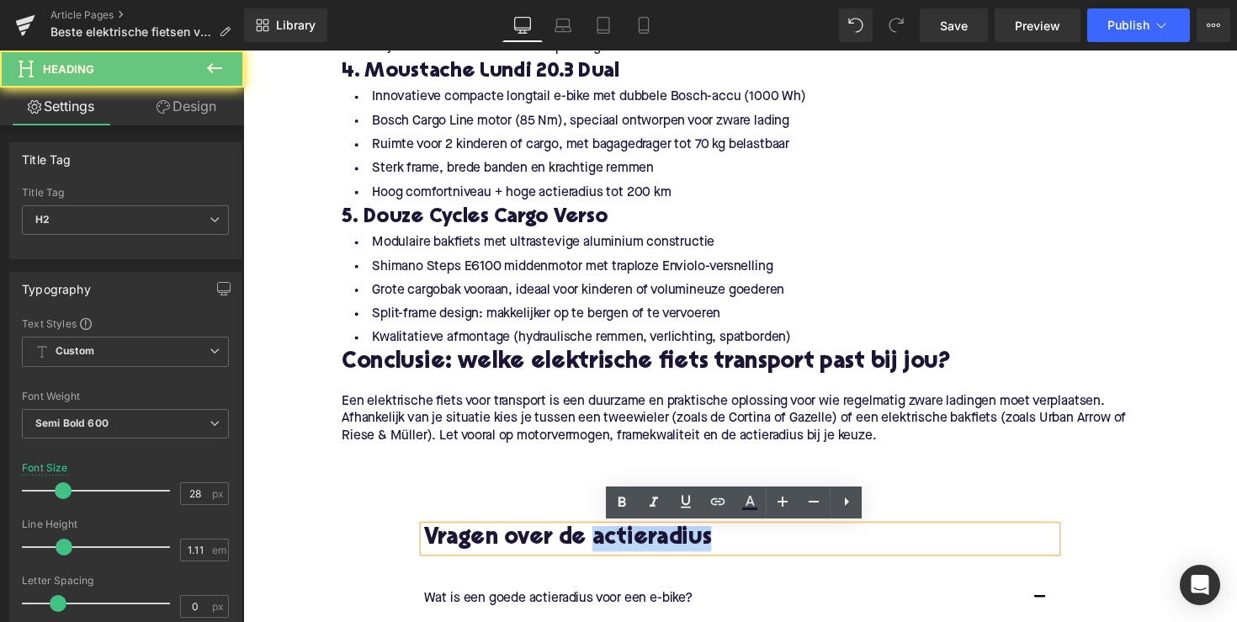
click at [646, 549] on h2 "Vragen over de actieradius" at bounding box center [752, 551] width 648 height 26
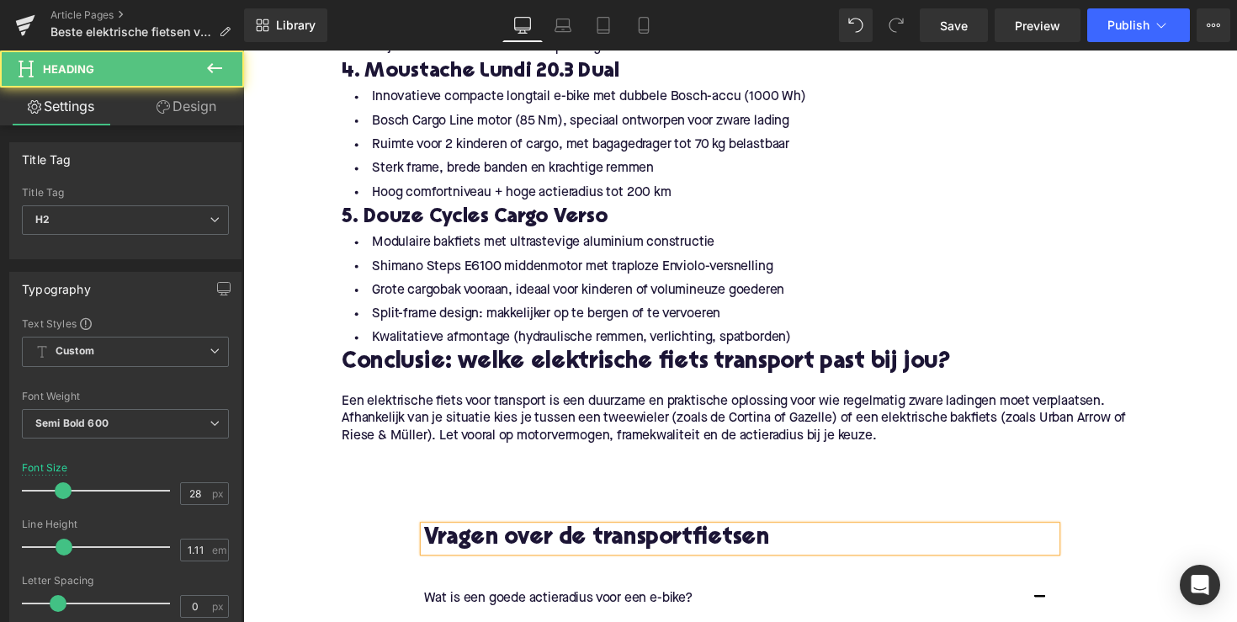
click at [592, 554] on h2 "Vragen over de transportfietsen" at bounding box center [752, 551] width 648 height 26
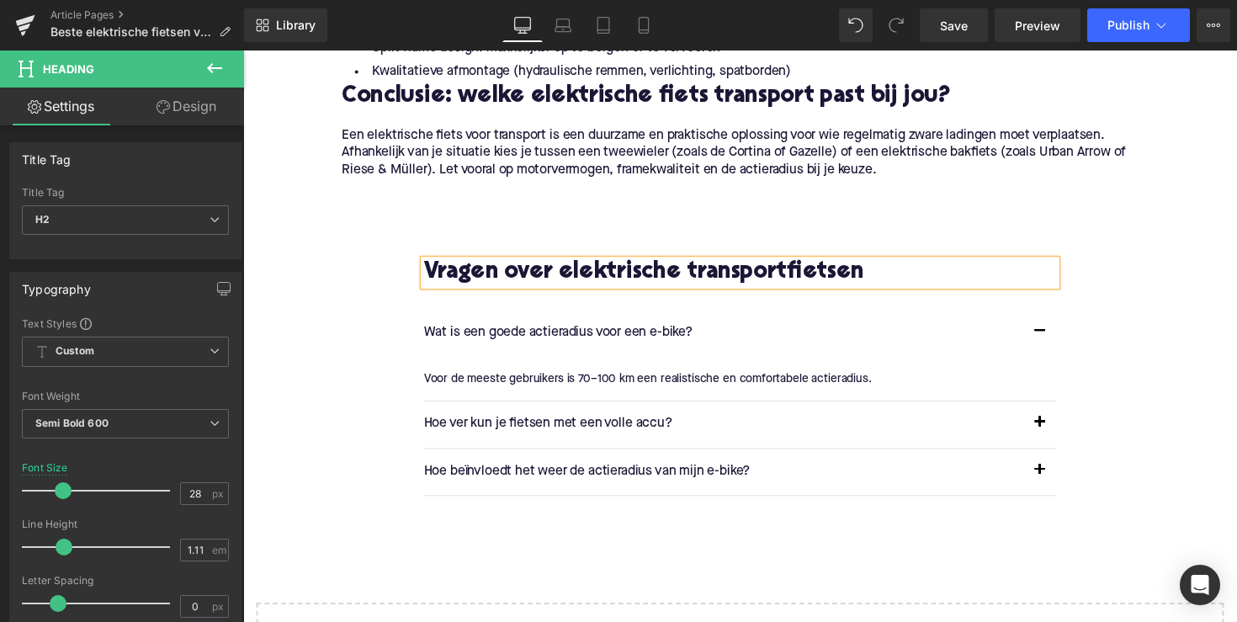
scroll to position [2434, 0]
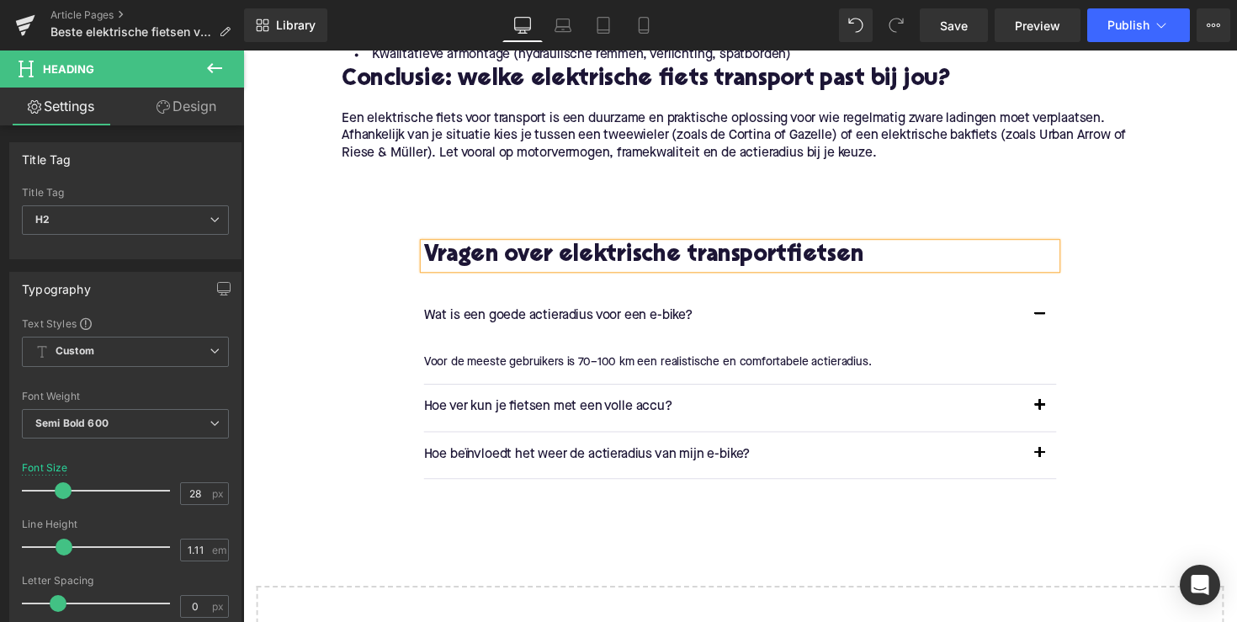
click at [547, 321] on p "Wat is een goede actieradius voor een e-bike?" at bounding box center [735, 323] width 615 height 22
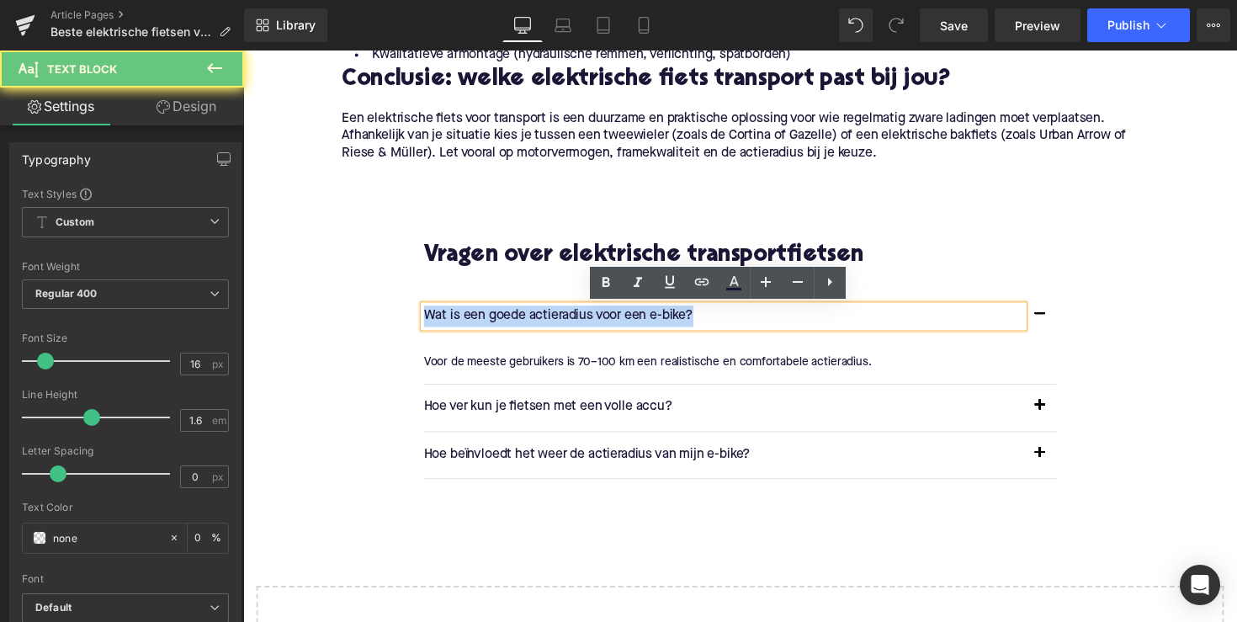
click at [547, 321] on p "Wat is een goede actieradius voor een e-bike?" at bounding box center [735, 323] width 615 height 22
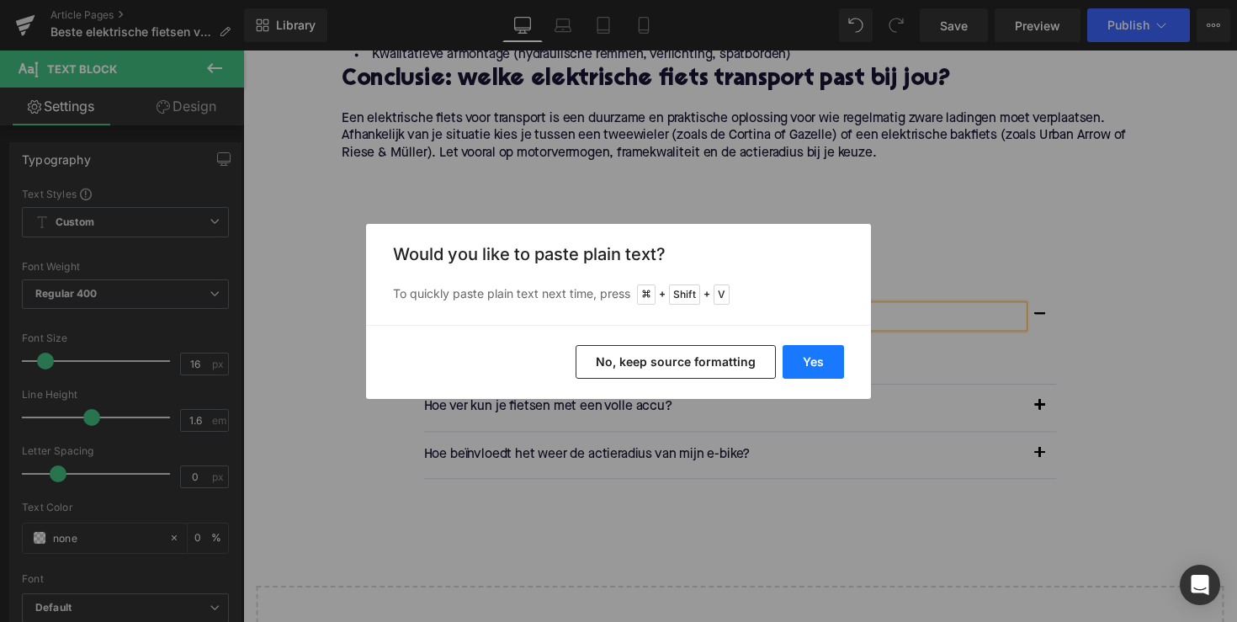
click at [803, 355] on button "Yes" at bounding box center [813, 362] width 61 height 34
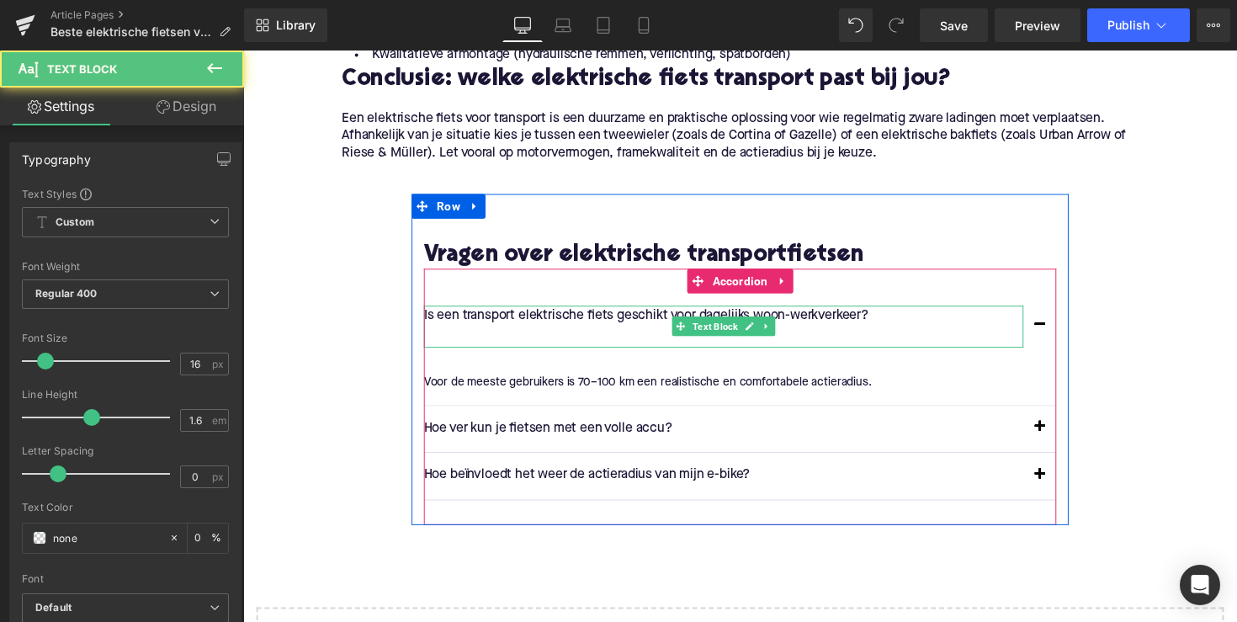
click at [672, 337] on p at bounding box center [735, 345] width 615 height 22
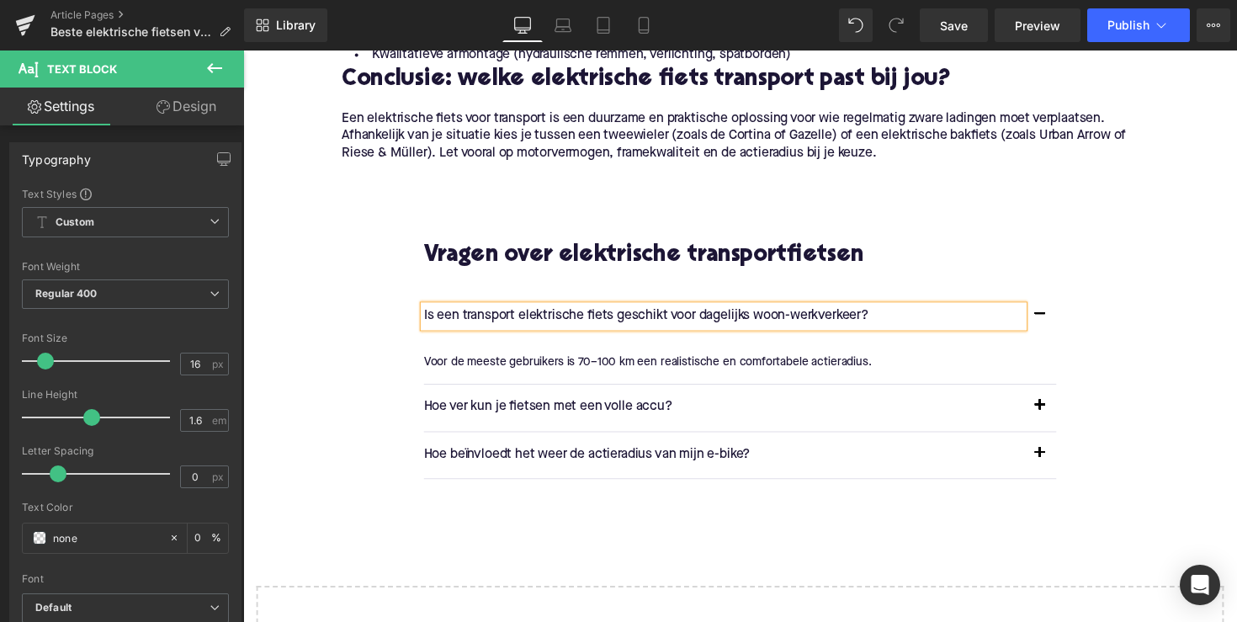
click at [544, 369] on p "Voor de meeste gebruikers is 70–100 km een realistische en comfortabele actiera…" at bounding box center [746, 369] width 636 height 19
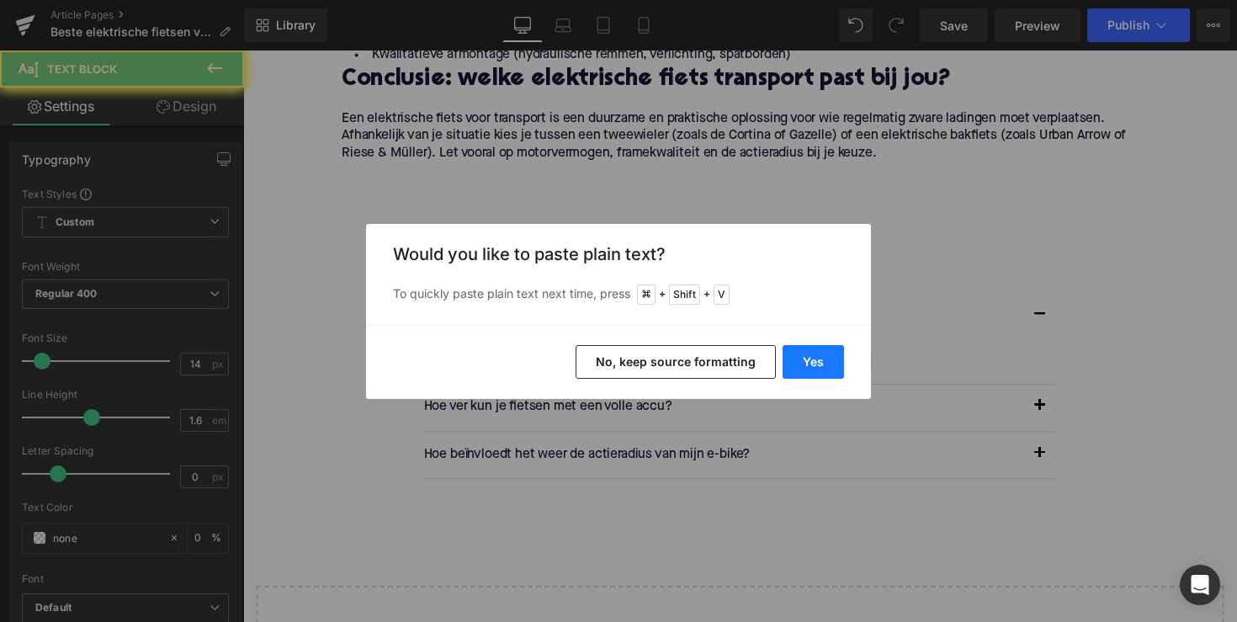
click at [818, 356] on button "Yes" at bounding box center [813, 362] width 61 height 34
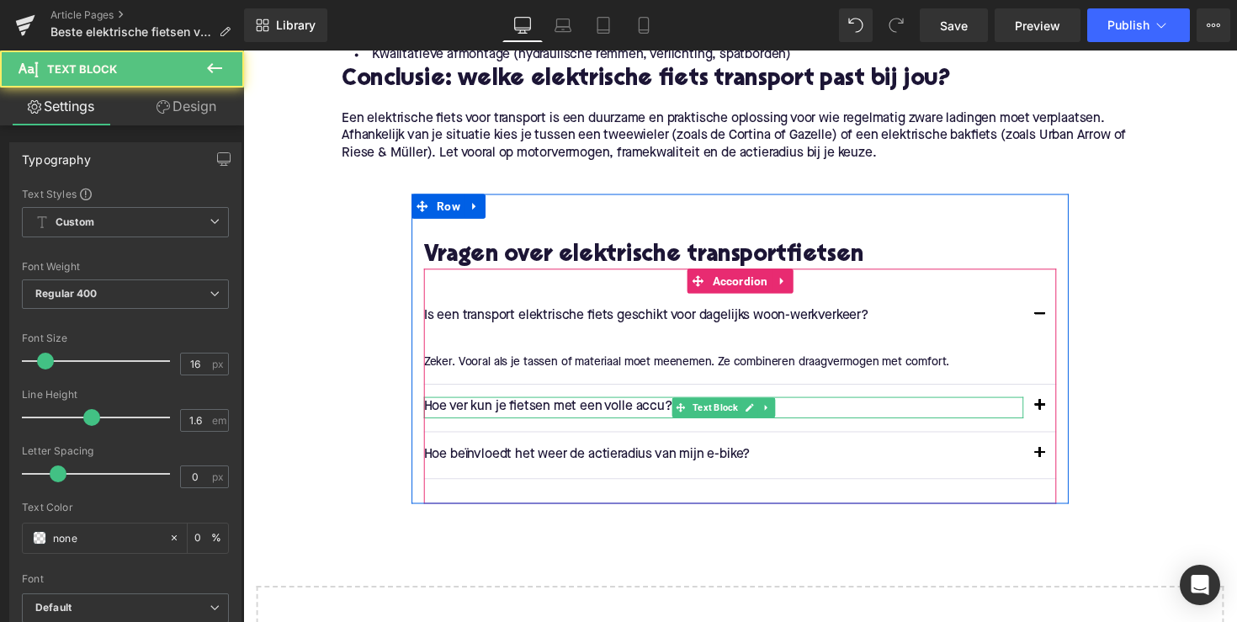
click at [524, 415] on p "Hoe ver kun je fietsen met een volle accu?" at bounding box center [735, 417] width 615 height 22
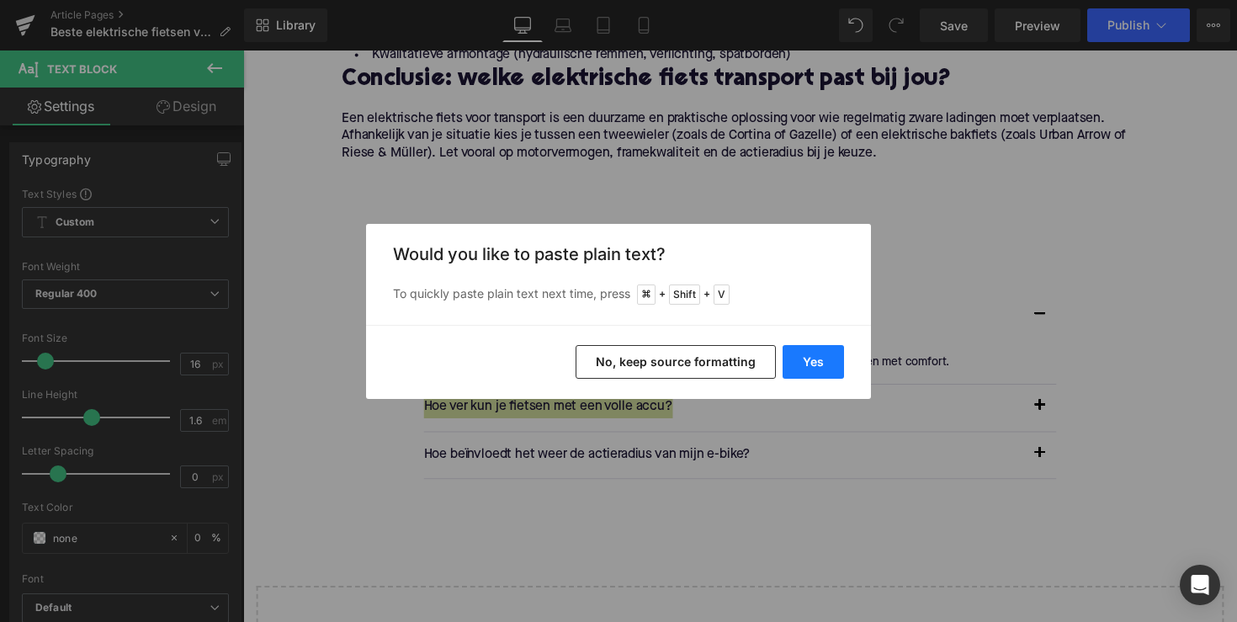
click at [801, 366] on button "Yes" at bounding box center [813, 362] width 61 height 34
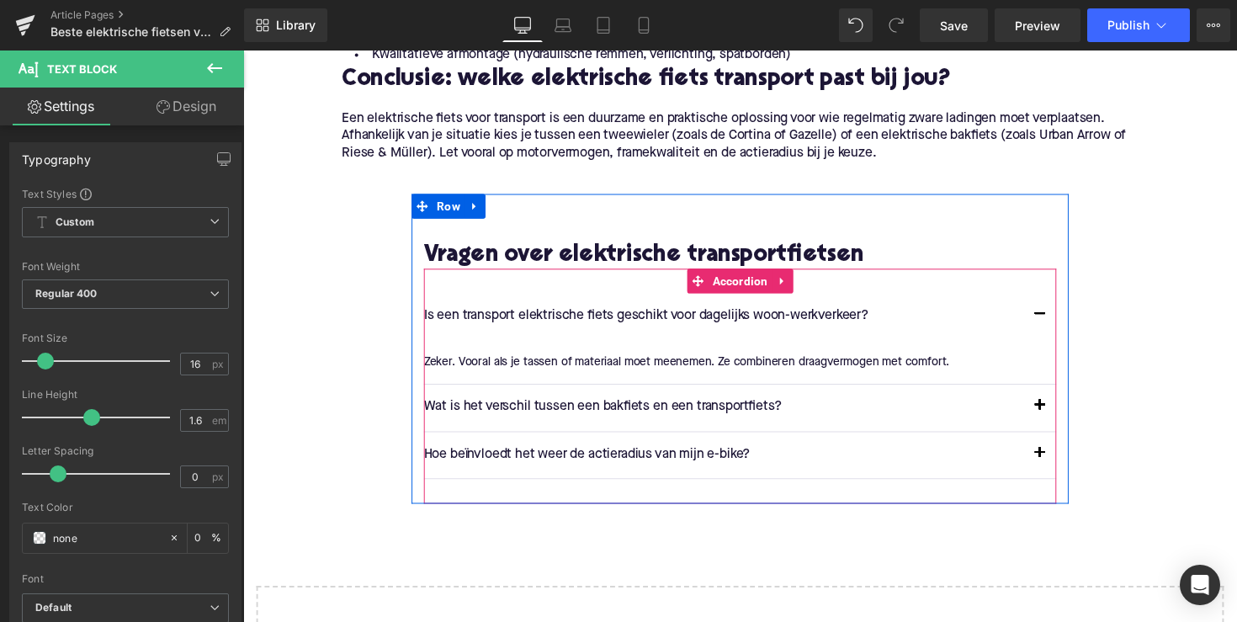
click at [1061, 414] on button "button" at bounding box center [1060, 416] width 34 height 47
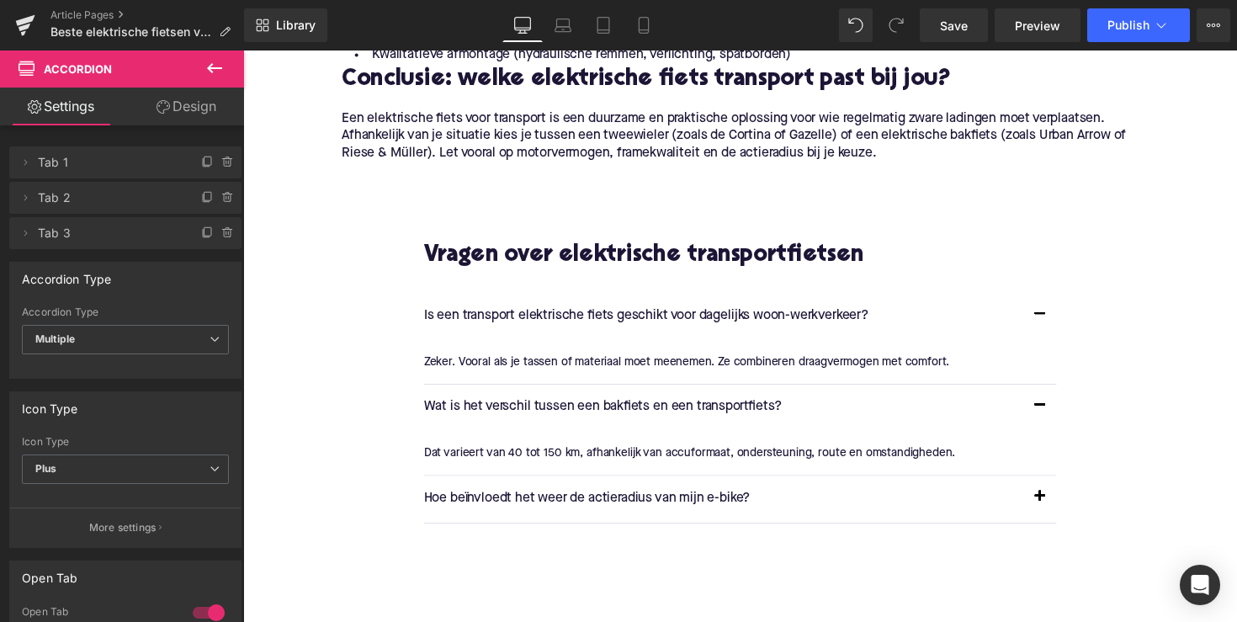
click at [243, 51] on div at bounding box center [243, 51] width 0 height 0
click at [628, 455] on div "Dat varieert van 40 tot 150 km, afhankelijk van accuformaat, ondersteuning, rou…" at bounding box center [746, 463] width 636 height 19
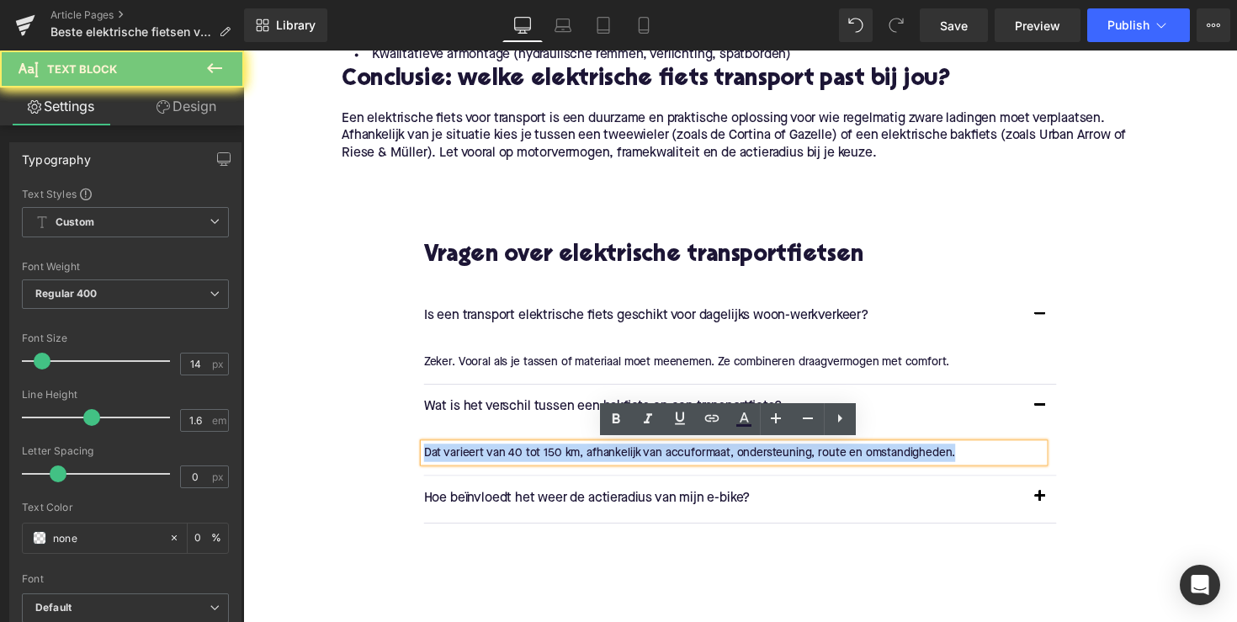
click at [628, 455] on div "Dat varieert van 40 tot 150 km, afhankelijk van accuformaat, ondersteuning, rou…" at bounding box center [746, 463] width 636 height 19
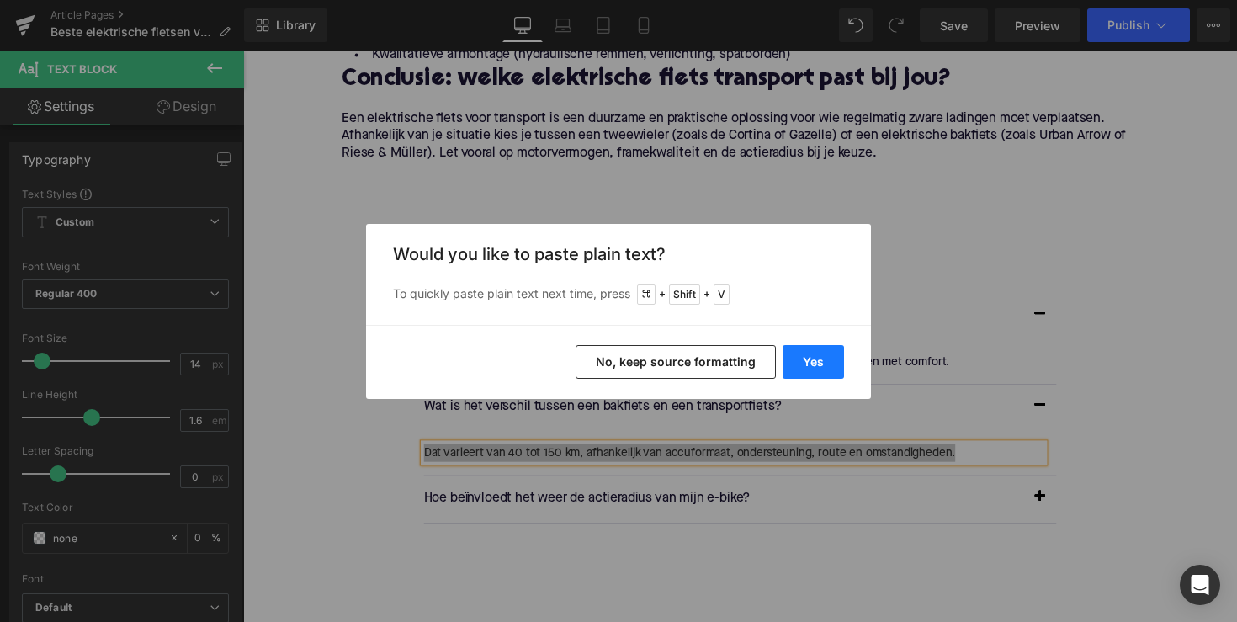
click at [832, 348] on button "Yes" at bounding box center [813, 362] width 61 height 34
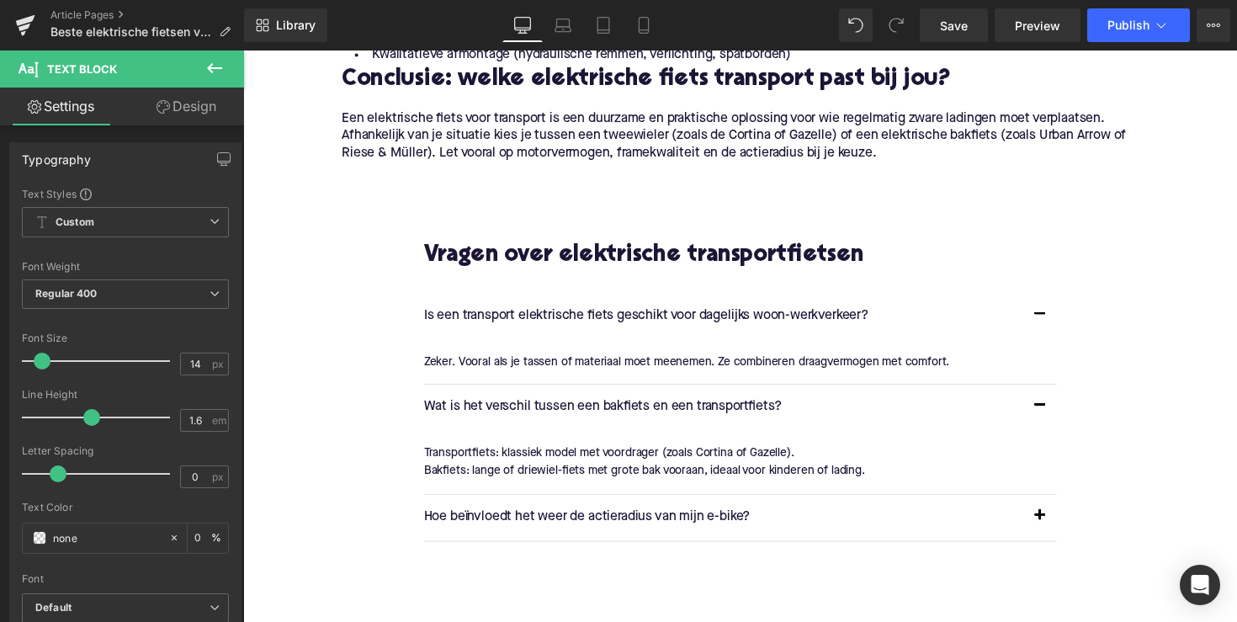
click at [243, 51] on div at bounding box center [243, 51] width 0 height 0
click at [581, 519] on p "Hoe beïnvloedt het weer de actieradius van mijn e-bike?" at bounding box center [735, 530] width 615 height 22
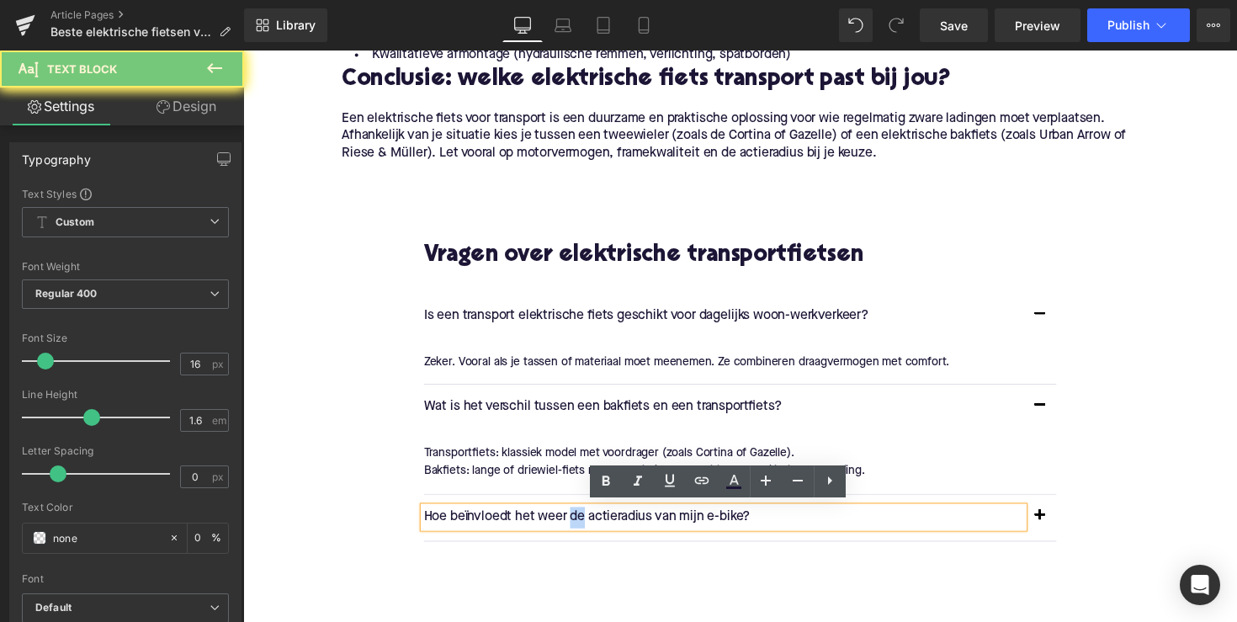
click at [581, 519] on p "Hoe beïnvloedt het weer de actieradius van mijn e-bike?" at bounding box center [735, 530] width 615 height 22
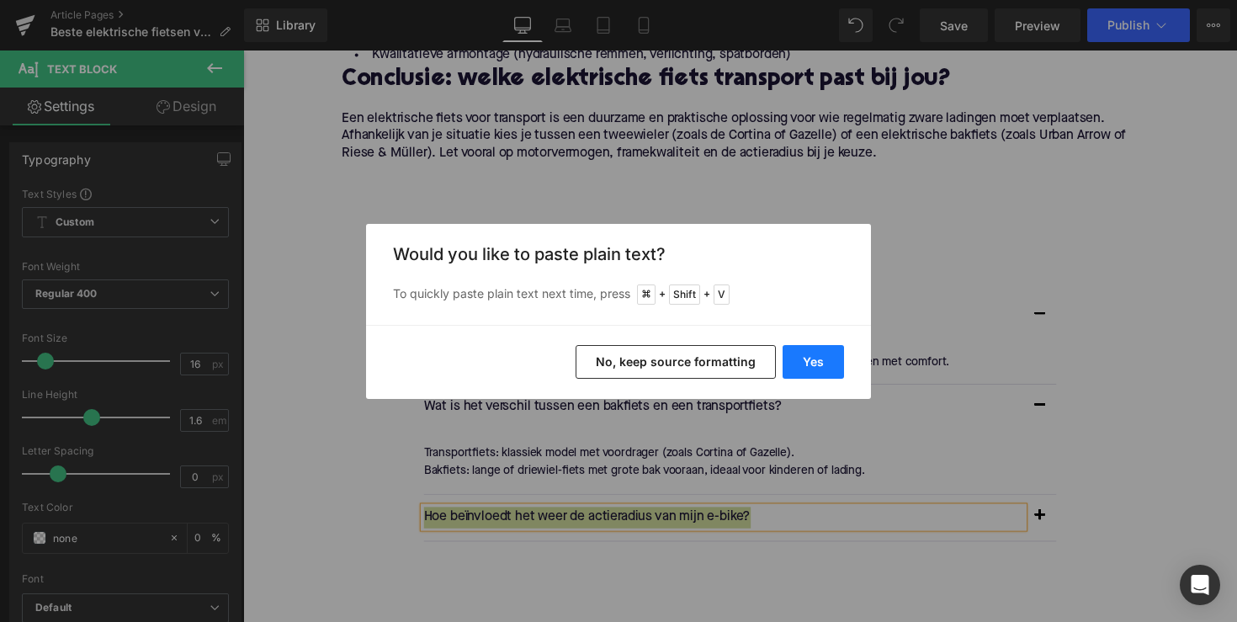
drag, startPoint x: 822, startPoint y: 372, endPoint x: 604, endPoint y: 338, distance: 219.9
click at [822, 372] on button "Yes" at bounding box center [813, 362] width 61 height 34
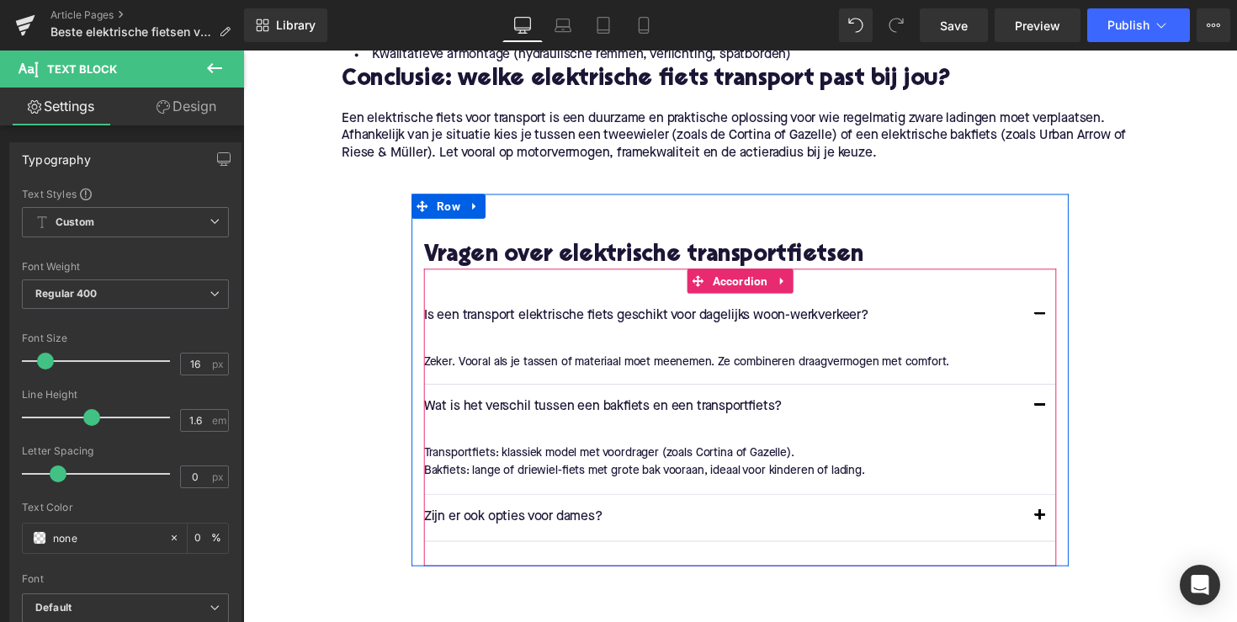
click at [1054, 523] on button "button" at bounding box center [1060, 529] width 34 height 47
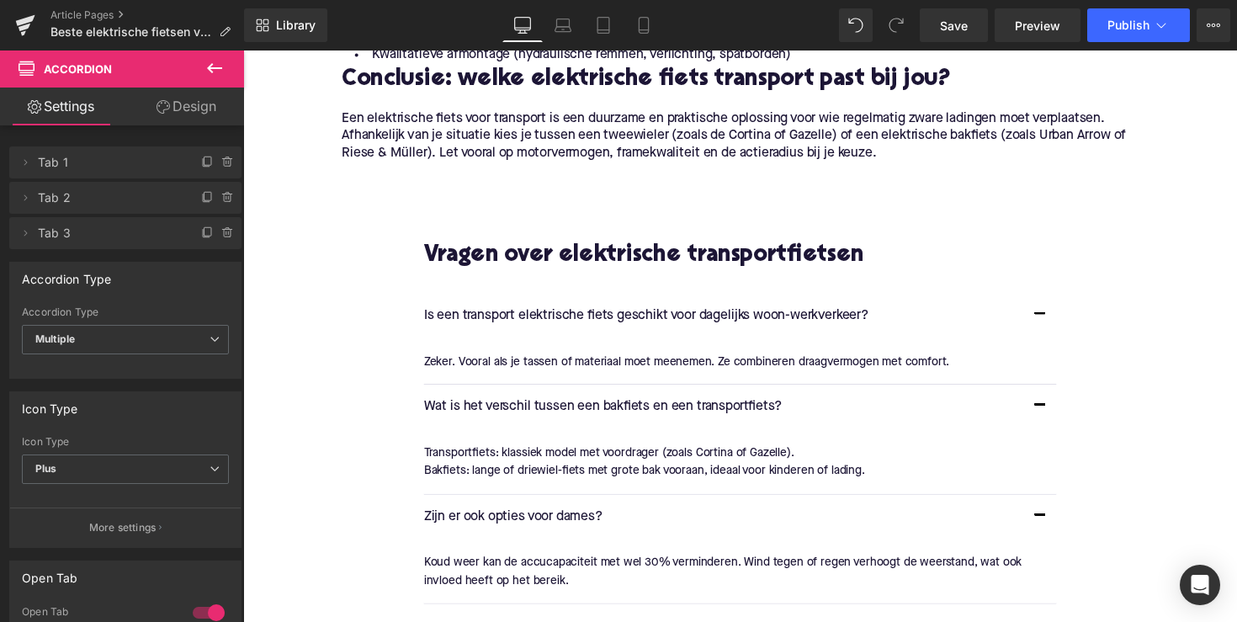
click at [550, 567] on p "Koud weer kan de accucapaciteit met wel 30% verminderen. Wind tegen of regen ve…" at bounding box center [746, 585] width 636 height 38
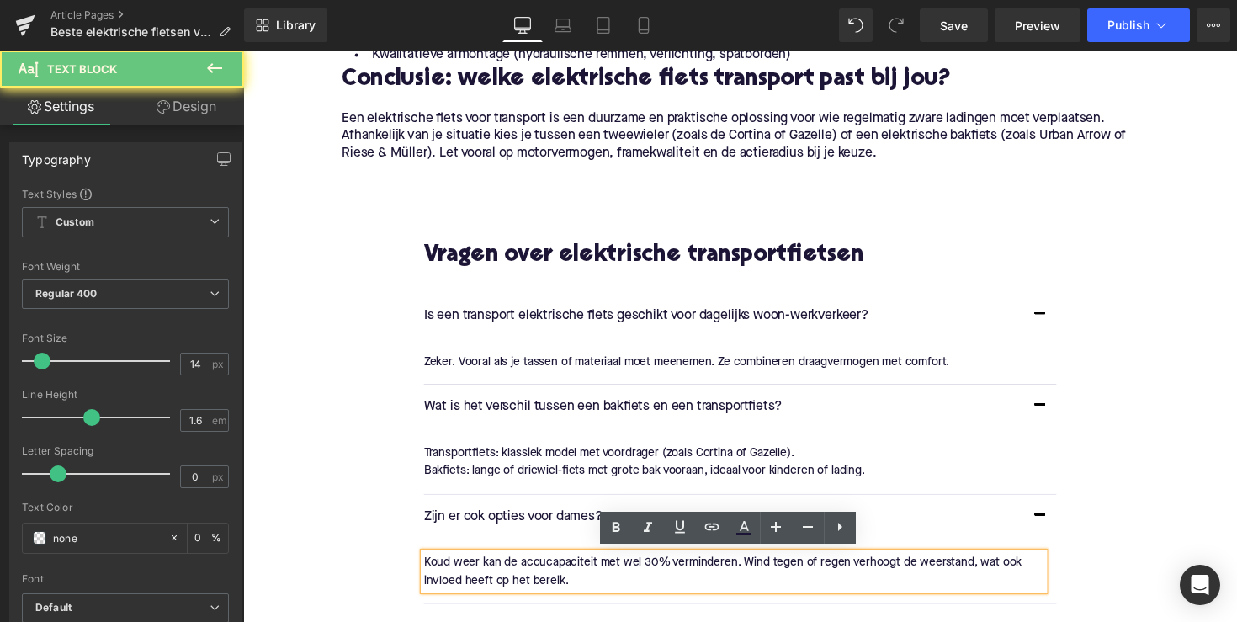
click at [550, 567] on p "Koud weer kan de accucapaciteit met wel 30% verminderen. Wind tegen of regen ve…" at bounding box center [746, 585] width 636 height 38
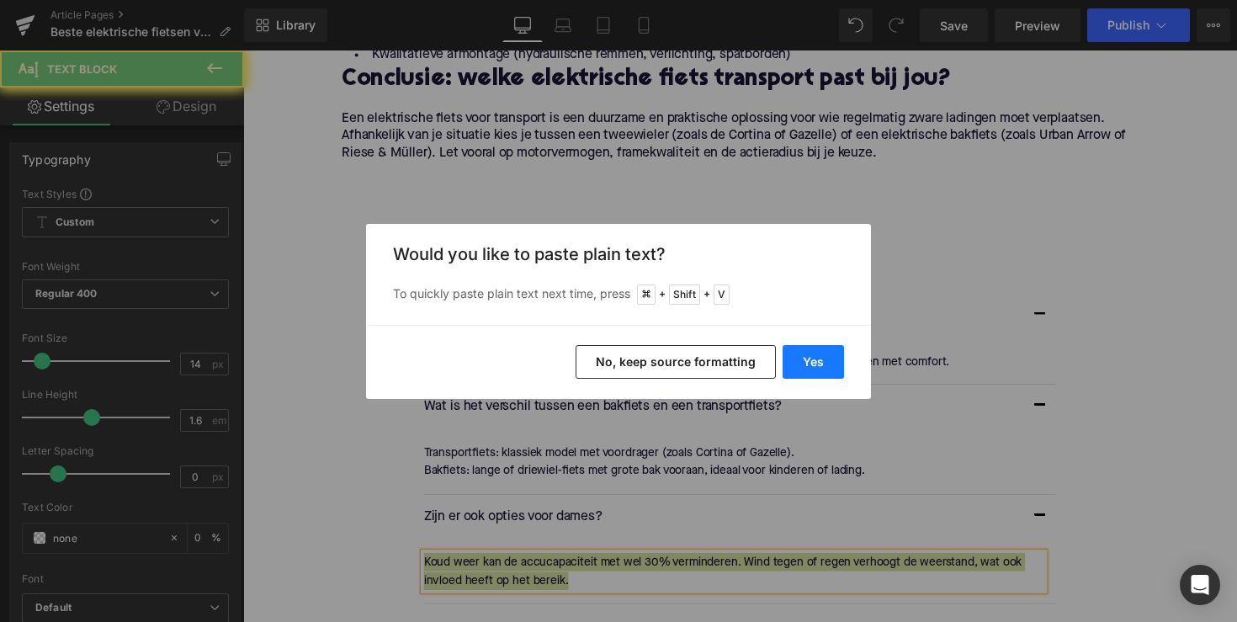
click at [821, 364] on button "Yes" at bounding box center [813, 362] width 61 height 34
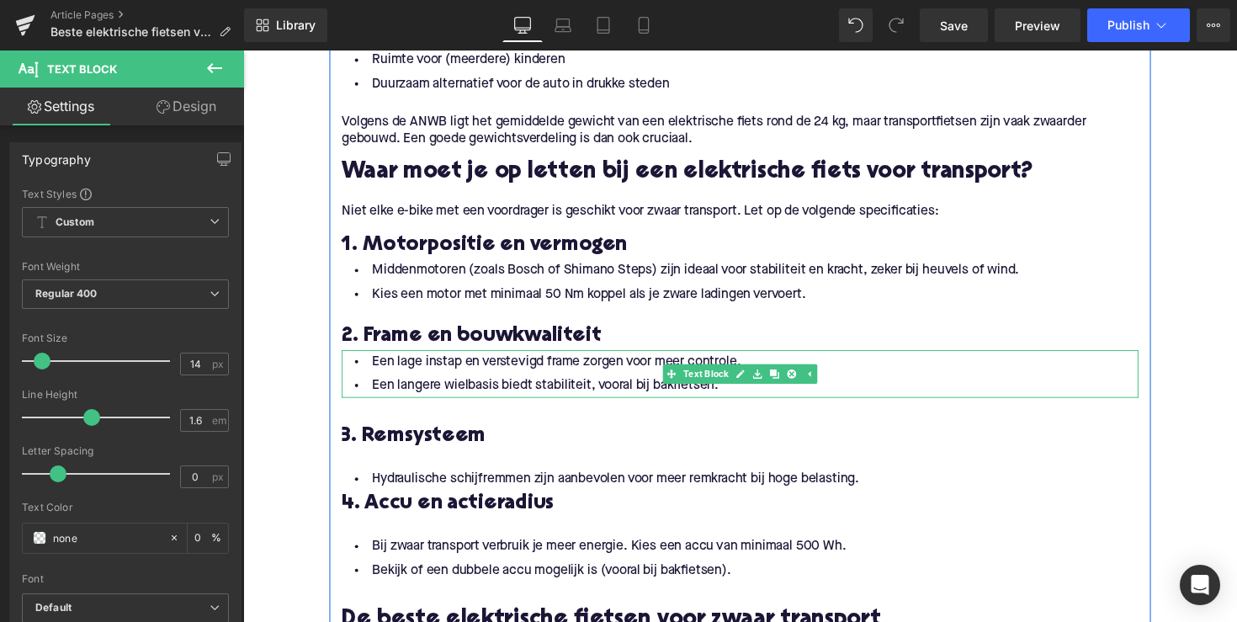
scroll to position [1046, 0]
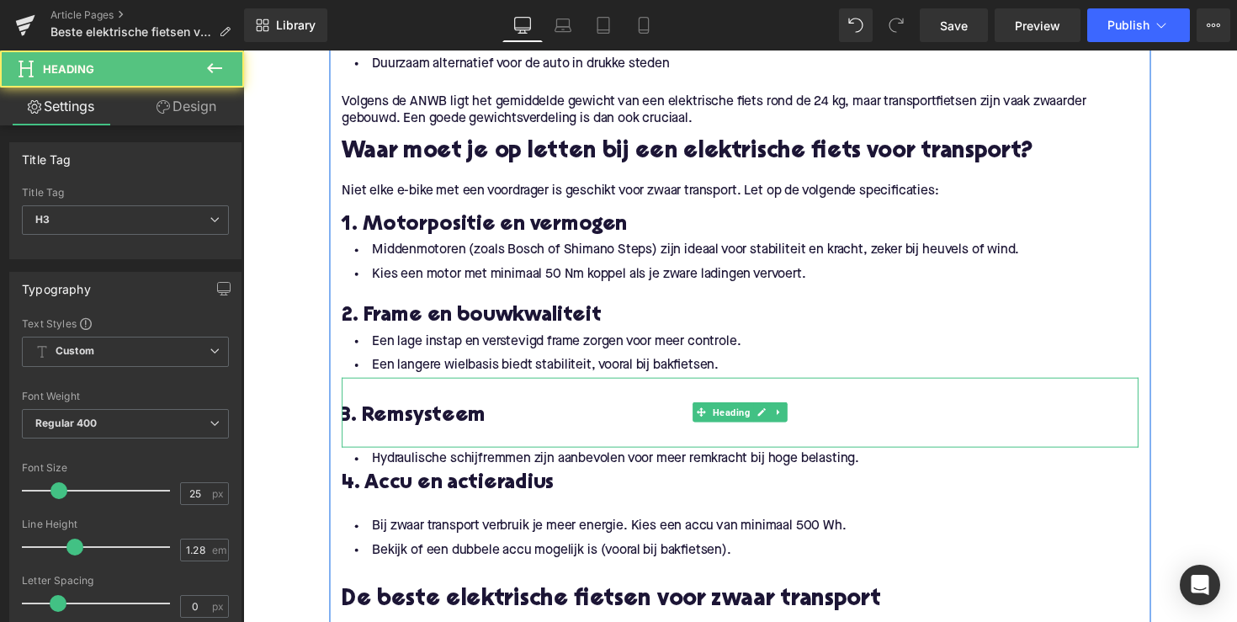
click at [453, 396] on h3 at bounding box center [752, 399] width 817 height 27
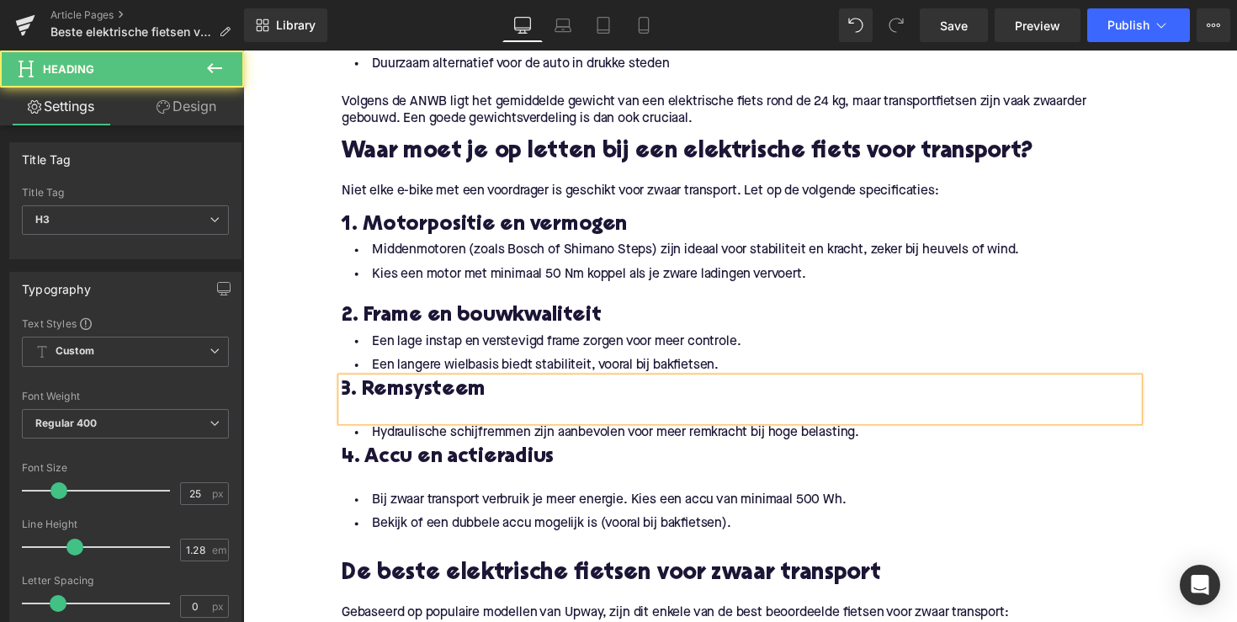
click at [618, 411] on h3 "3. Remsysteem" at bounding box center [752, 399] width 817 height 27
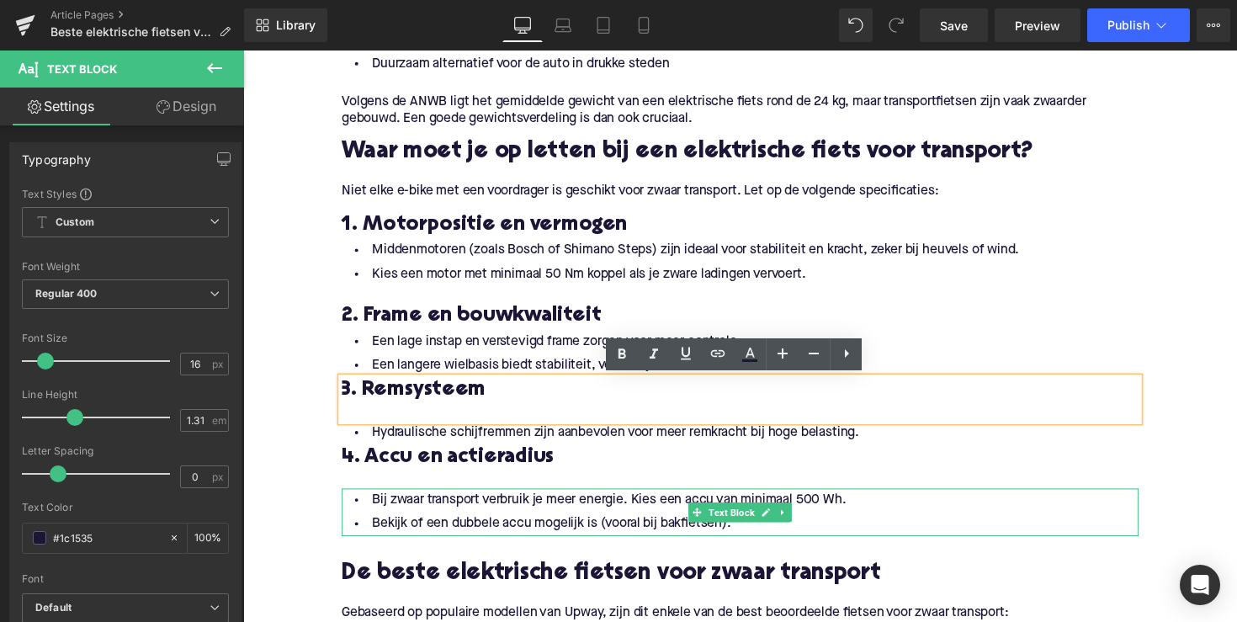
click at [628, 528] on li "Bekijk of een dubbele accu mogelijk is (vooral bij bakfietsen)." at bounding box center [752, 536] width 817 height 24
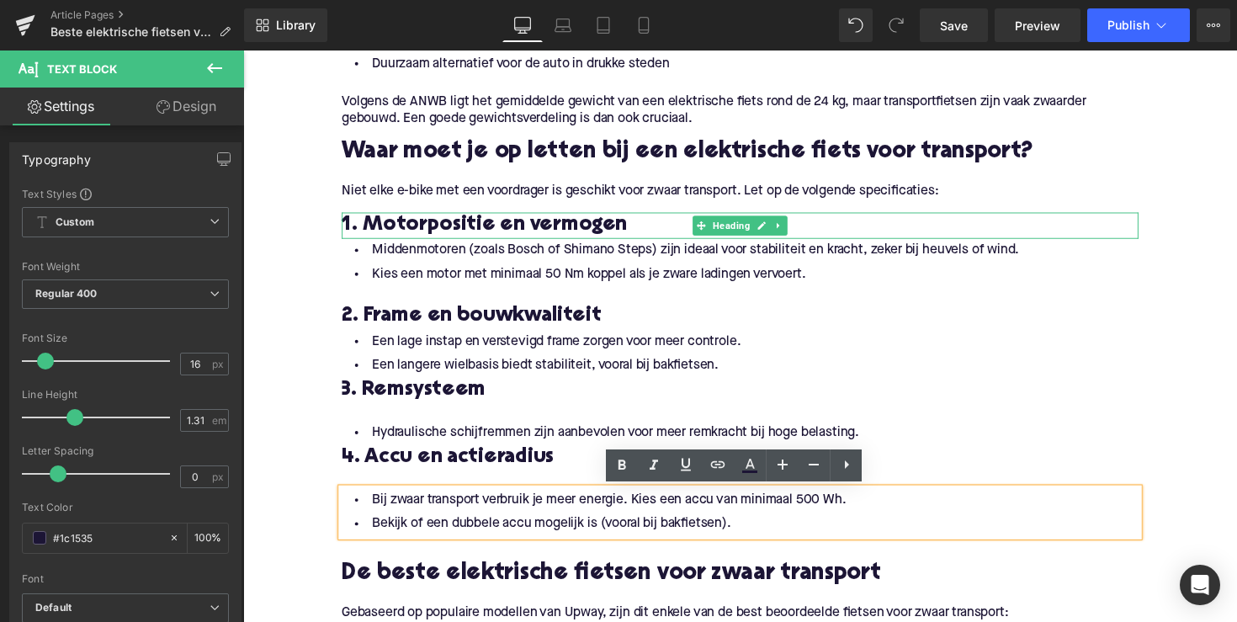
click at [625, 228] on h3 "1. Motorpositie en vermogen" at bounding box center [752, 229] width 817 height 27
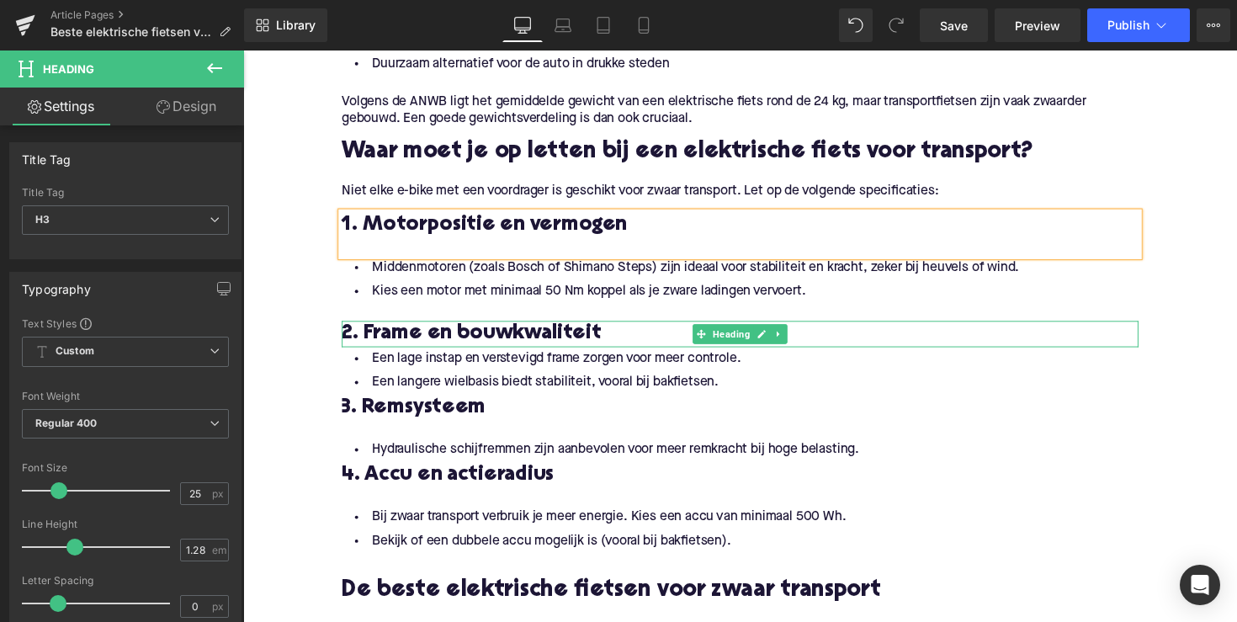
click at [618, 340] on h3 "2. Frame en bouwkwaliteit" at bounding box center [752, 340] width 817 height 27
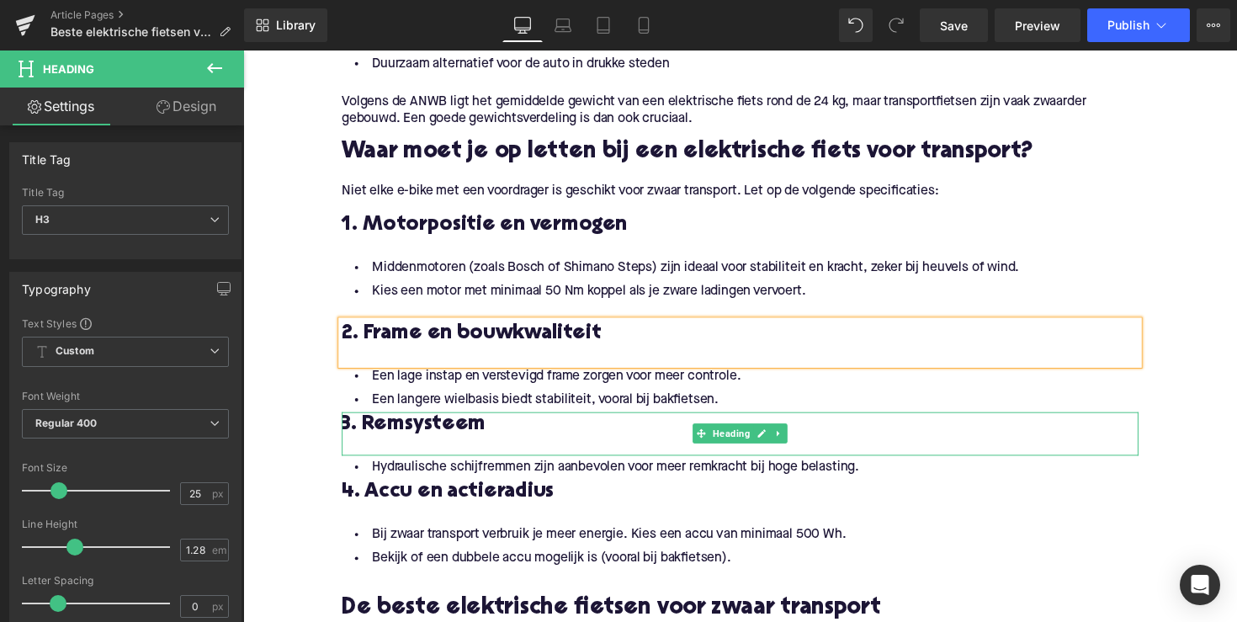
click at [493, 450] on div at bounding box center [752, 457] width 817 height 18
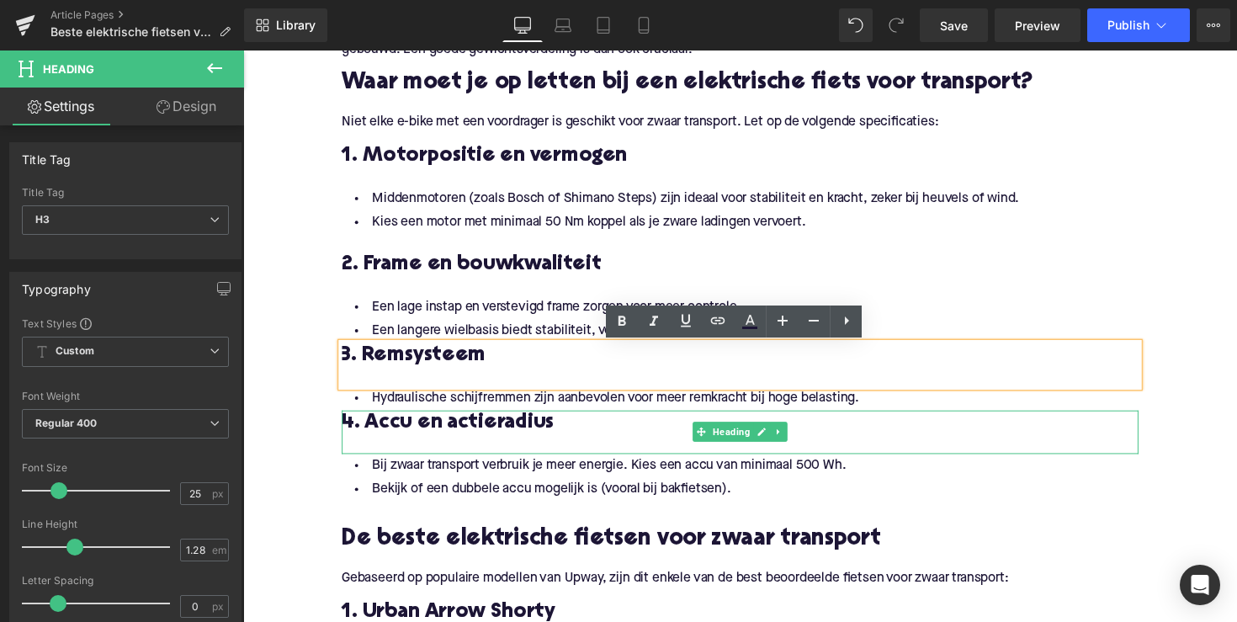
scroll to position [1113, 0]
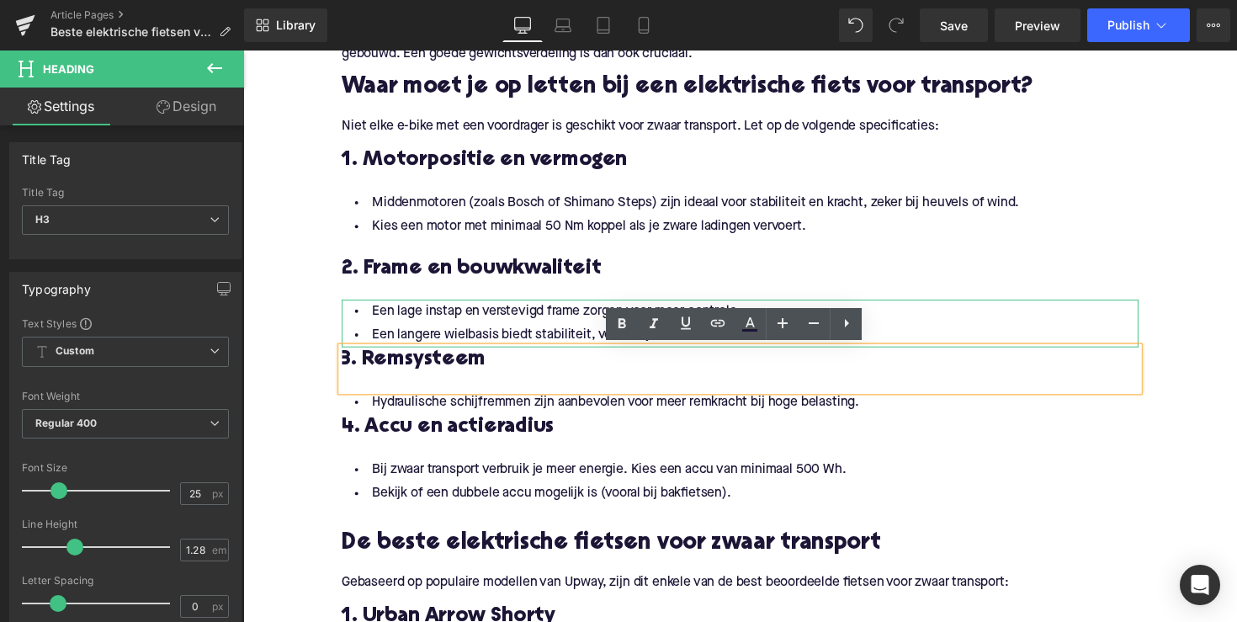
click at [511, 338] on li "Een langere wielbasis biedt stabiliteit, vooral bij bakfietsen." at bounding box center [752, 342] width 817 height 24
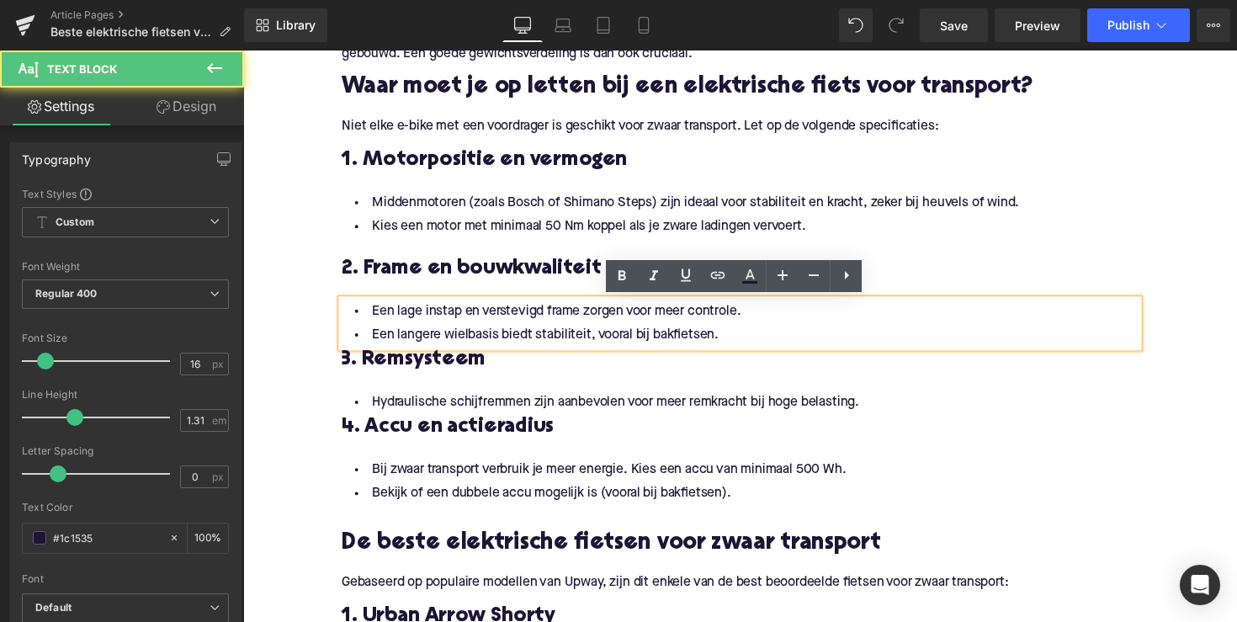
click at [736, 340] on li "Een langere wielbasis biedt stabiliteit, vooral bij bakfietsen." at bounding box center [752, 342] width 817 height 24
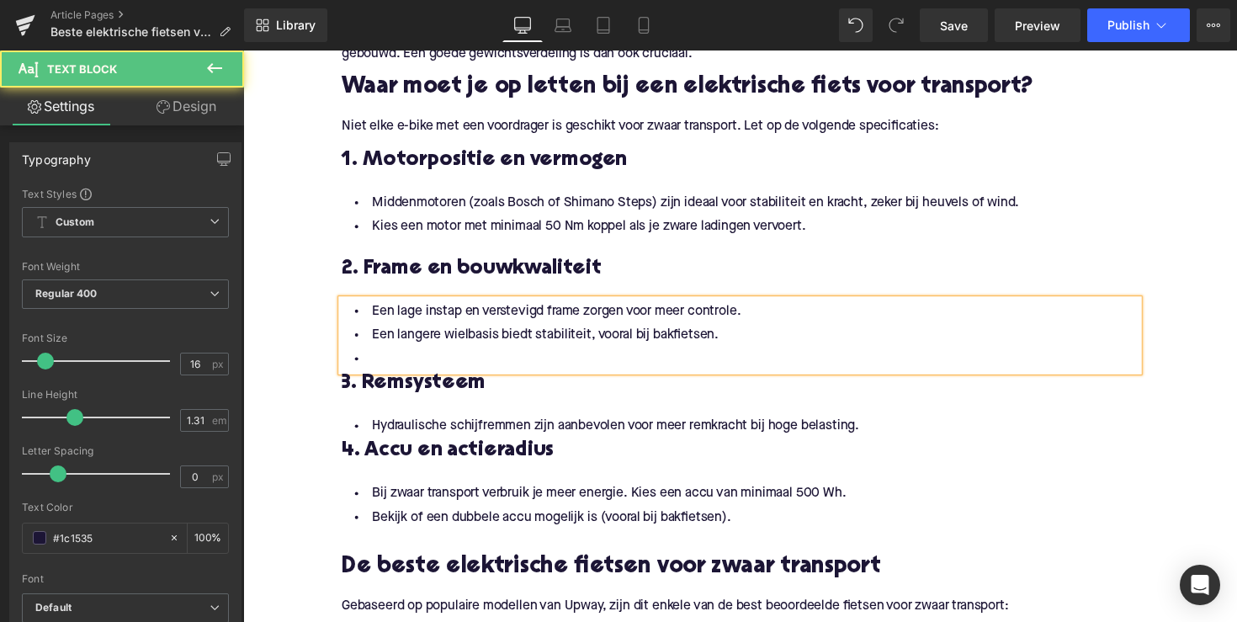
drag, startPoint x: 362, startPoint y: 364, endPoint x: 333, endPoint y: 364, distance: 29.5
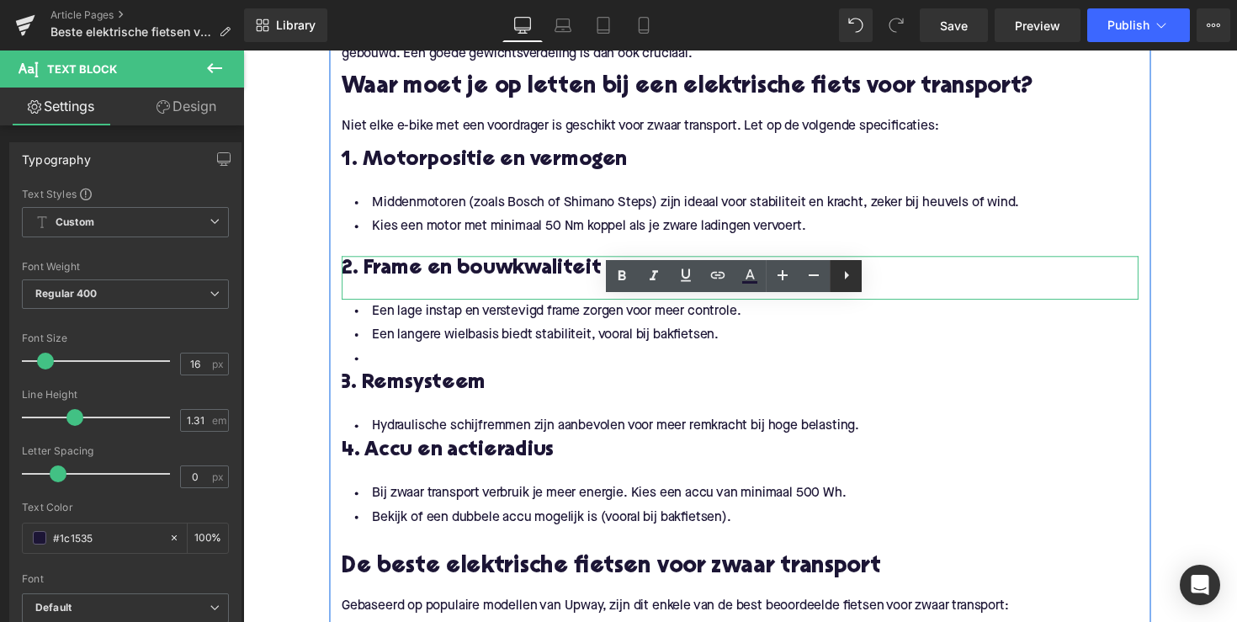
click at [851, 277] on icon at bounding box center [847, 275] width 20 height 20
click at [846, 277] on icon at bounding box center [846, 275] width 20 height 20
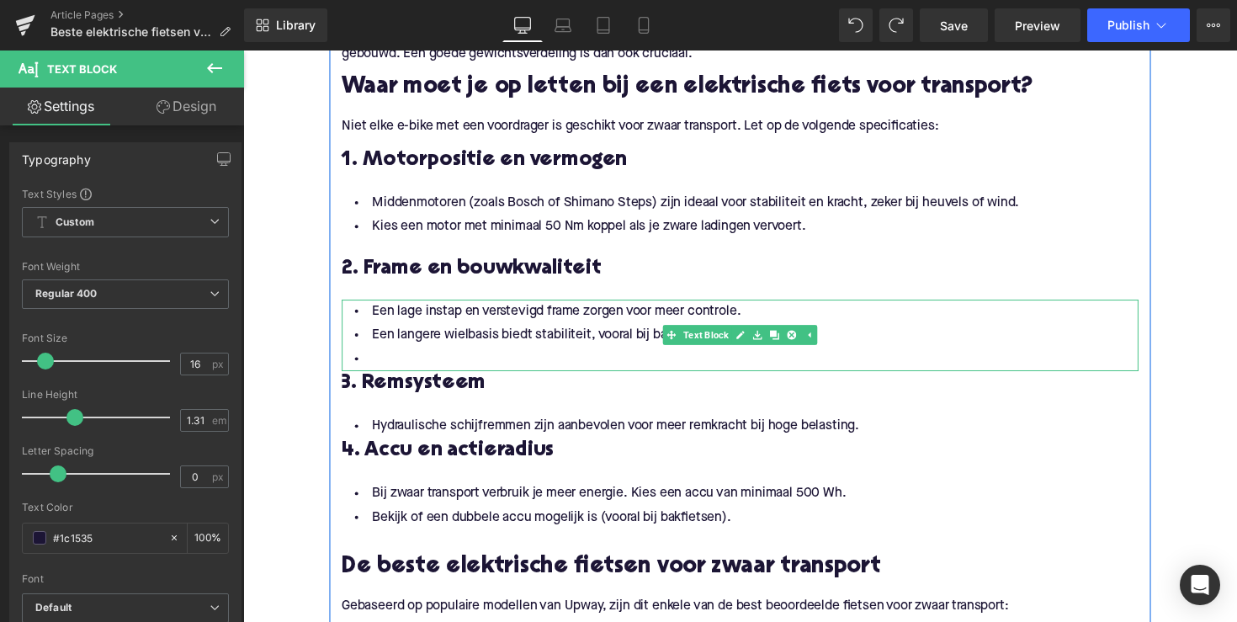
click at [392, 357] on li at bounding box center [752, 366] width 817 height 24
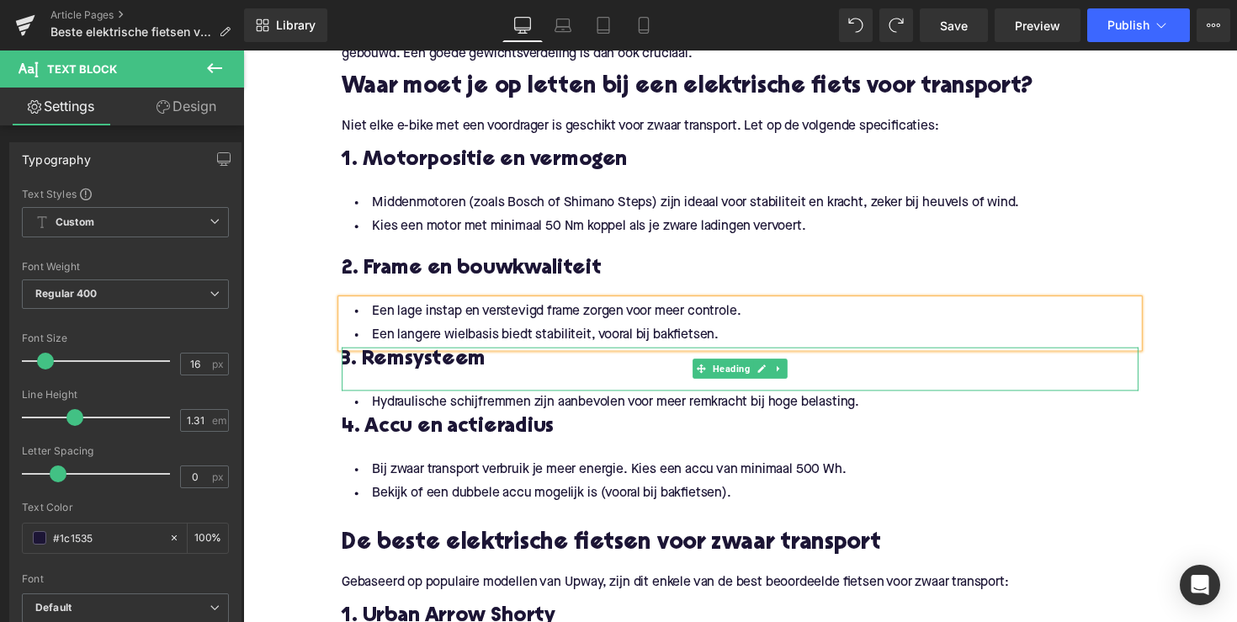
click at [352, 366] on span "3. Remsysteem" at bounding box center [418, 367] width 148 height 21
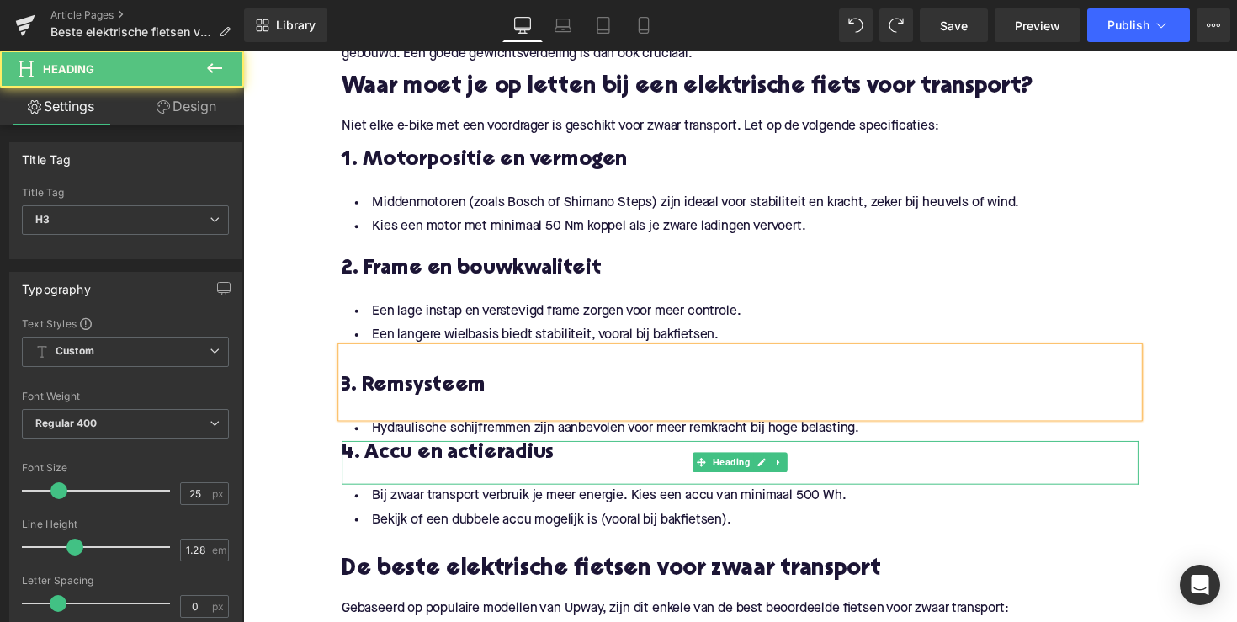
click at [349, 459] on h3 "4. Accu en actieradius" at bounding box center [752, 463] width 817 height 27
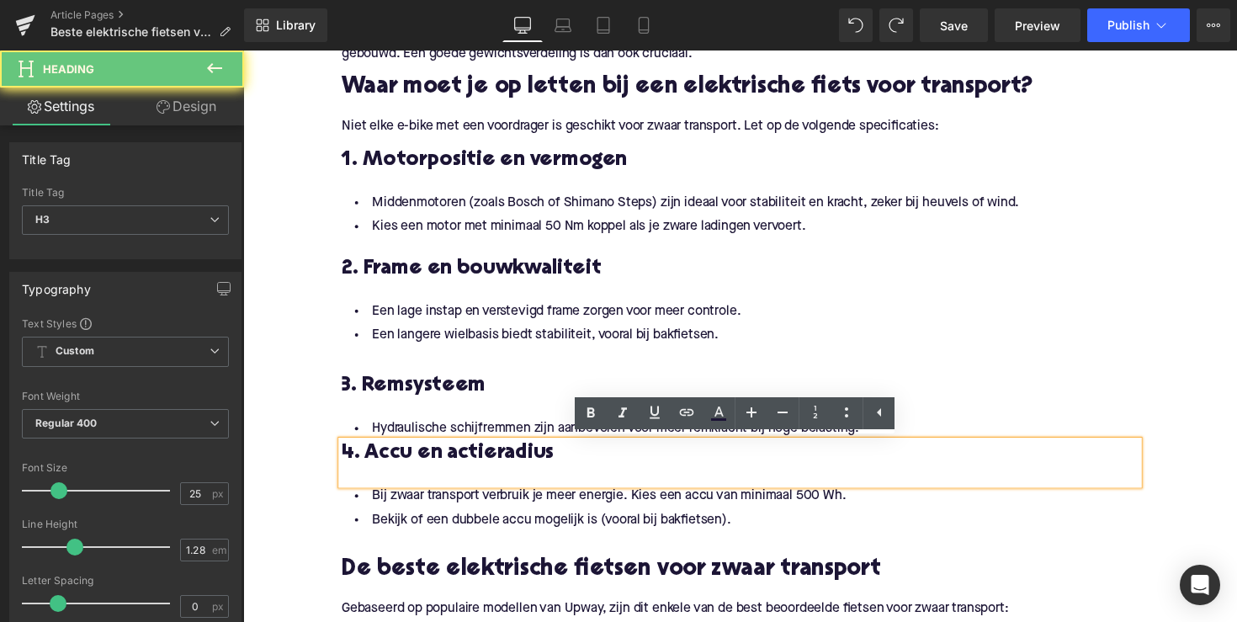
click at [344, 462] on h3 "4. Accu en actieradius" at bounding box center [752, 463] width 817 height 27
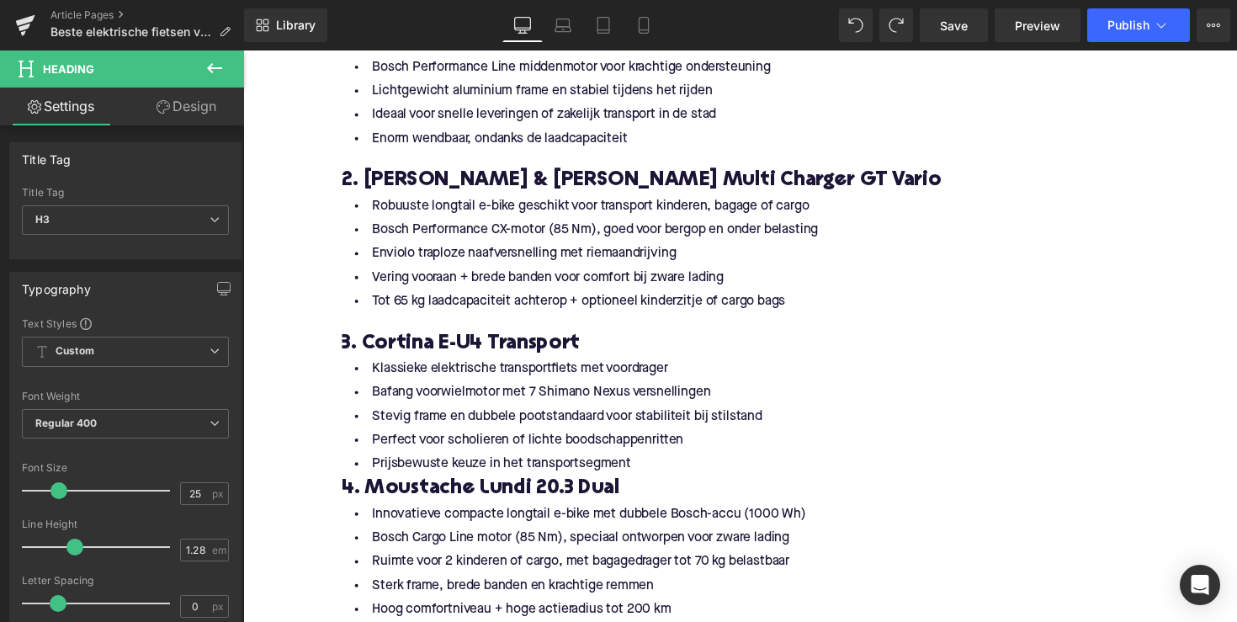
scroll to position [1961, 0]
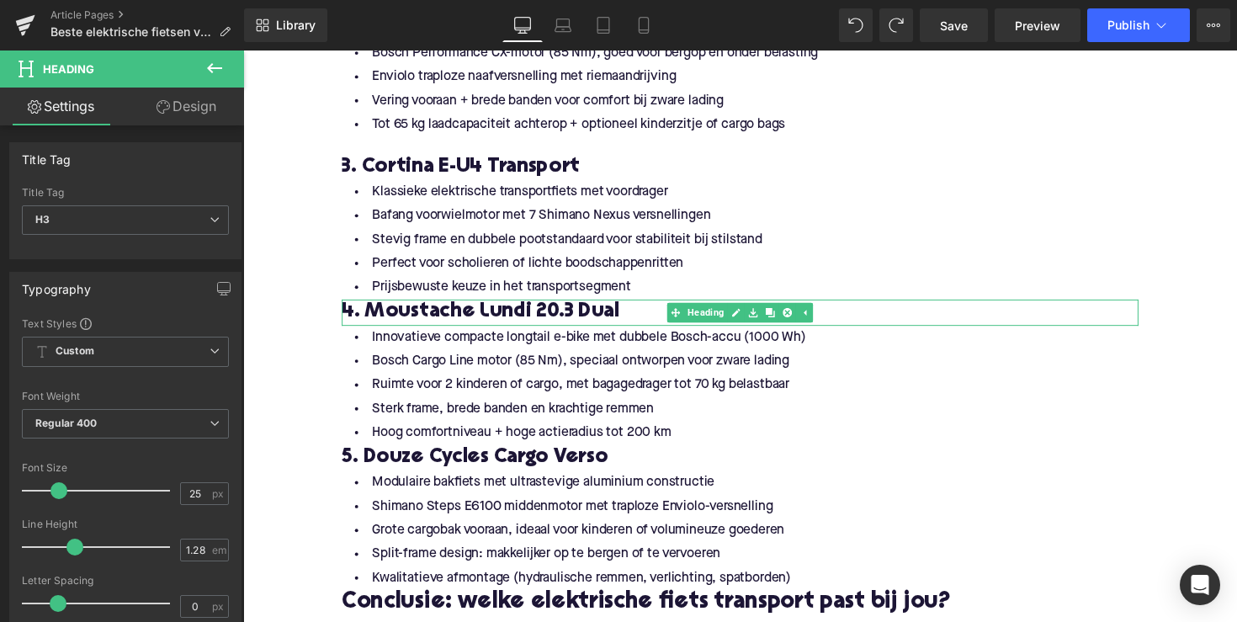
click at [349, 317] on h3 "4. Moustache Lundi 20.3 Dual" at bounding box center [752, 319] width 817 height 27
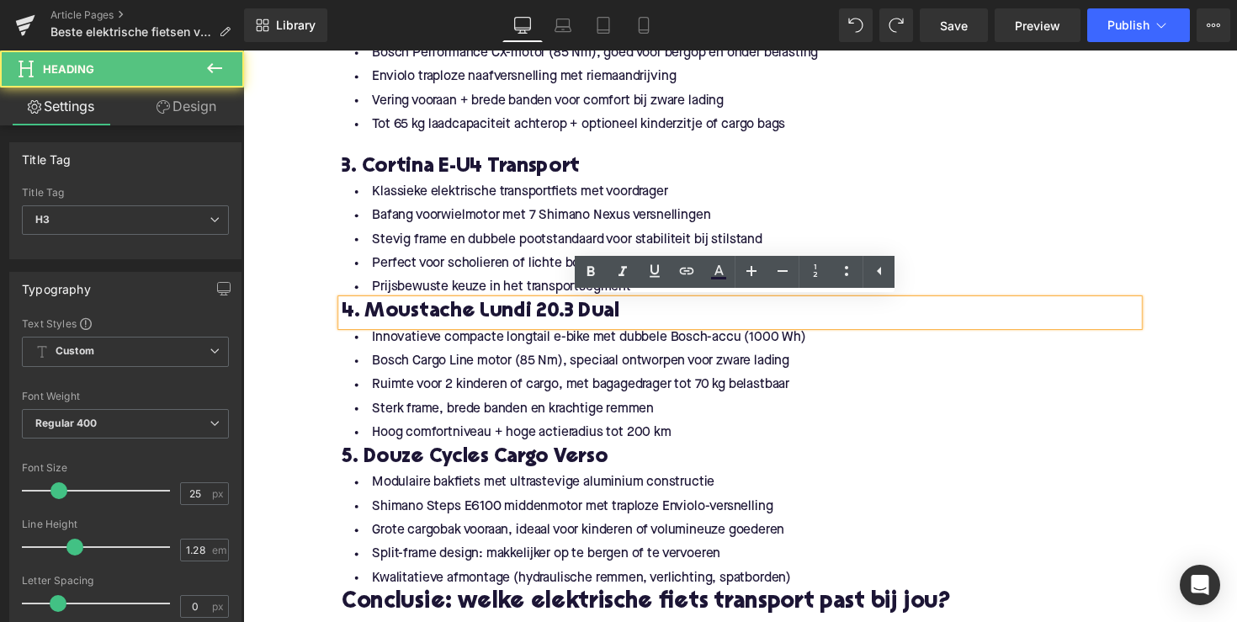
click at [346, 317] on h3 "4. Moustache Lundi 20.3 Dual" at bounding box center [752, 319] width 817 height 27
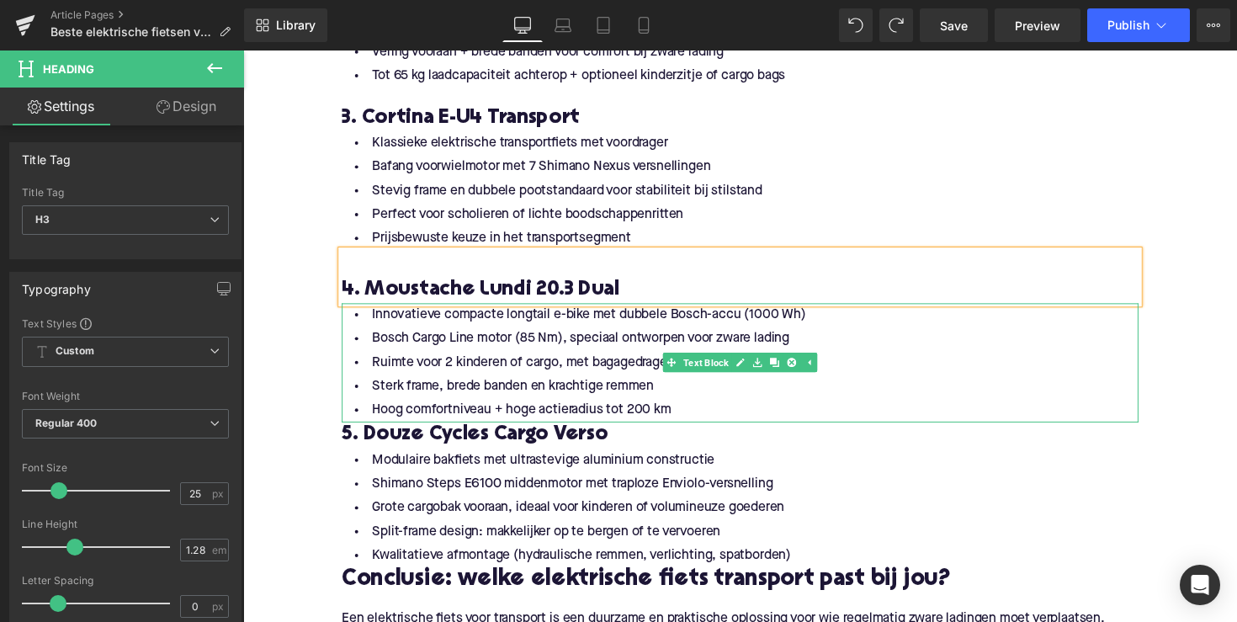
scroll to position [2039, 0]
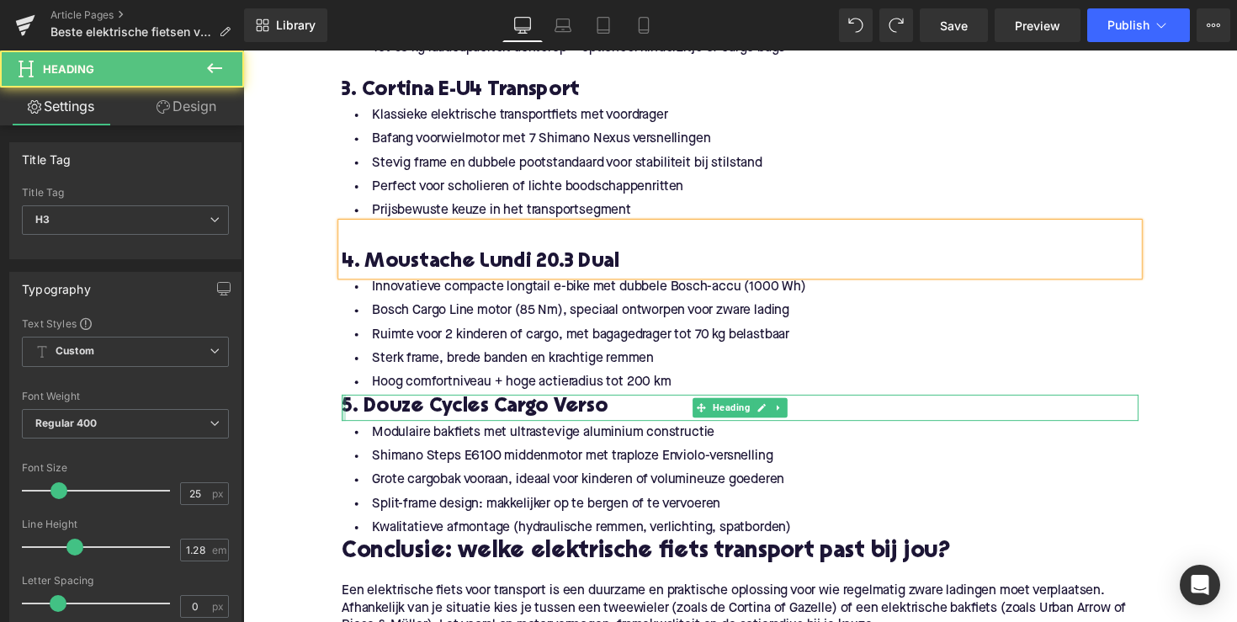
click at [344, 417] on div at bounding box center [346, 416] width 4 height 27
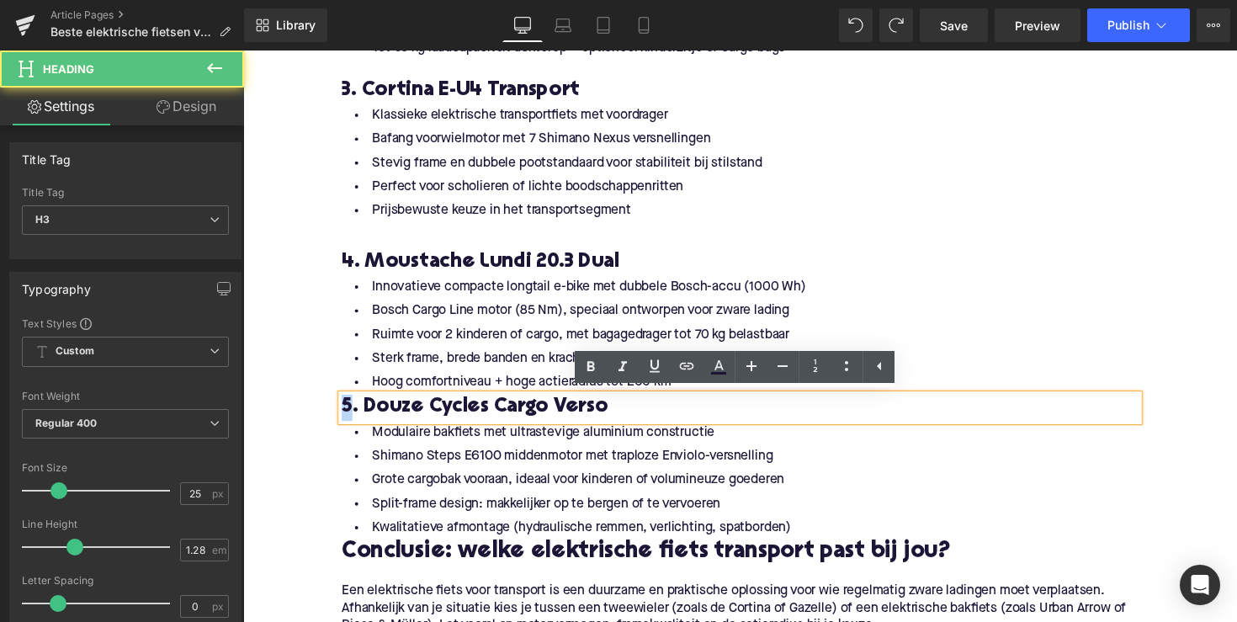
click at [344, 417] on h3 "5. Douze Cycles Cargo Verso" at bounding box center [752, 416] width 817 height 27
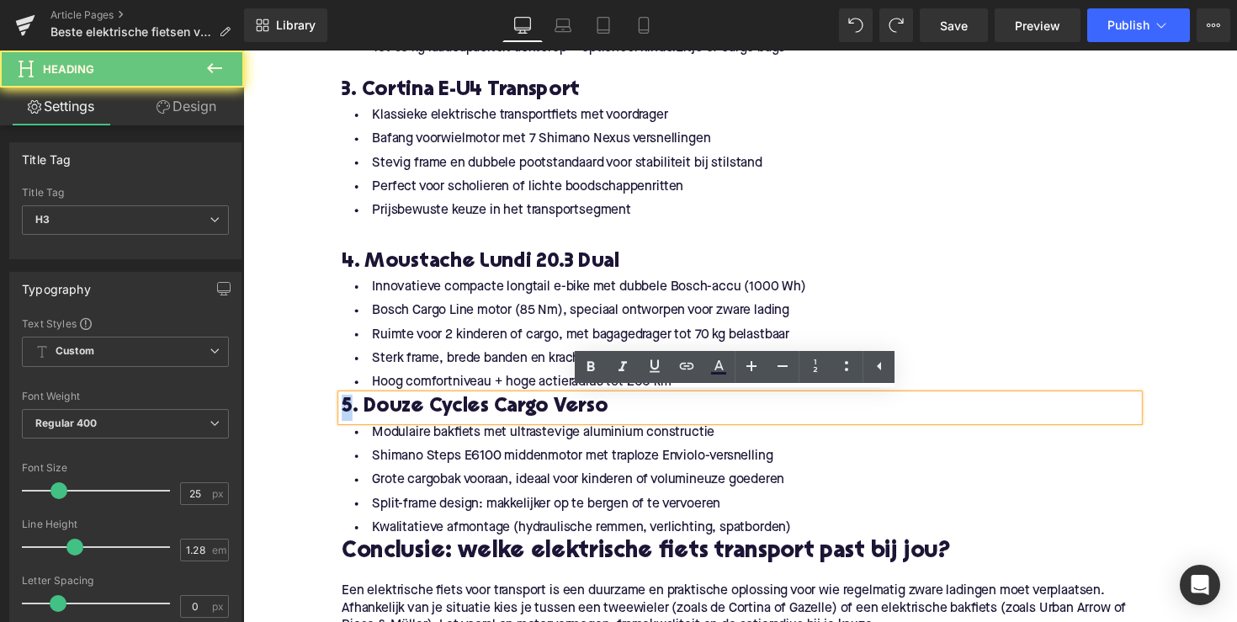
click at [344, 417] on h3 "5. Douze Cycles Cargo Verso" at bounding box center [752, 416] width 817 height 27
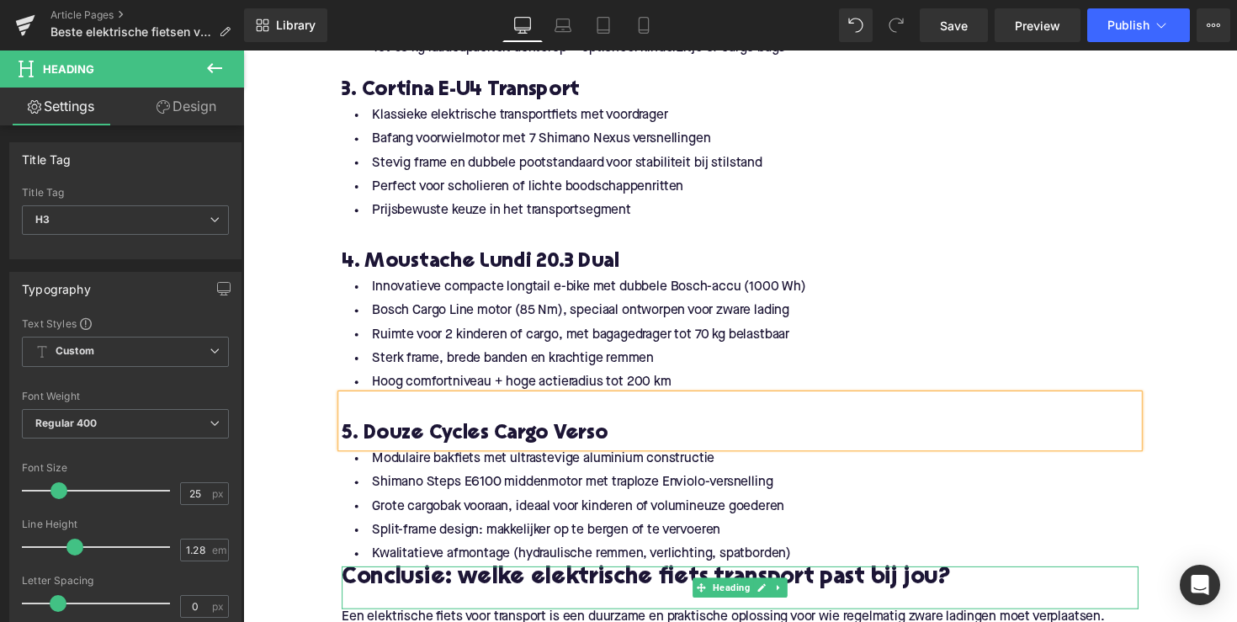
click at [348, 592] on h2 "Conclusie: welke elektrische fiets transport past bij jou?" at bounding box center [752, 592] width 817 height 26
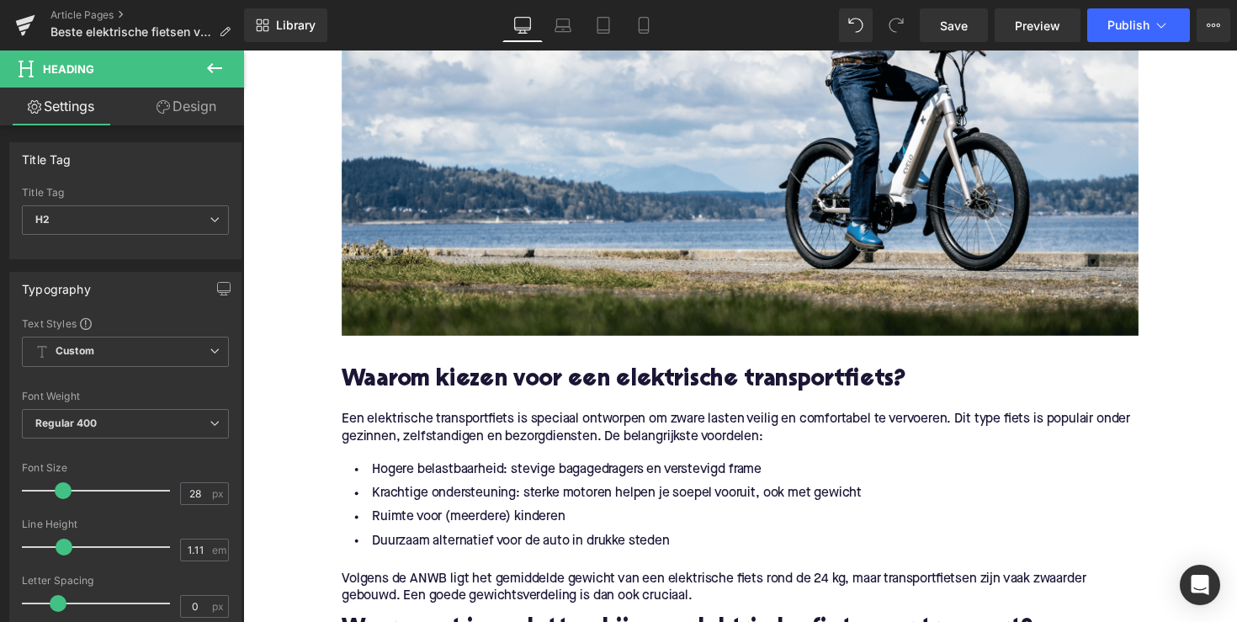
scroll to position [684, 0]
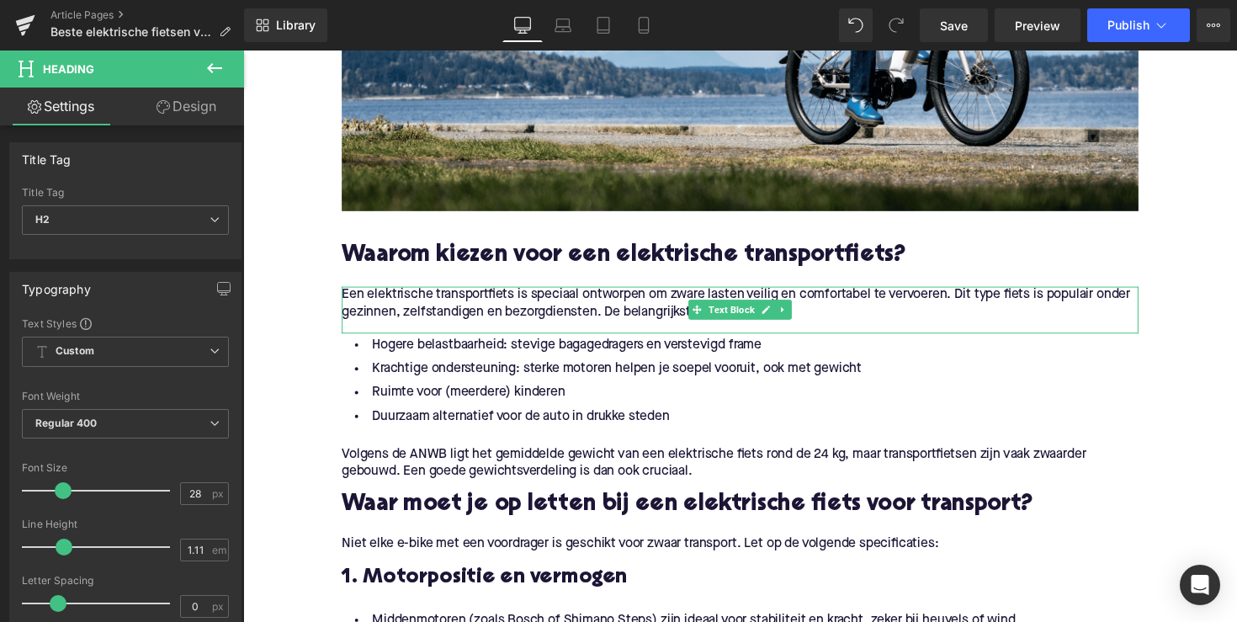
click at [543, 333] on div "Een elektrische transportfiets is speciaal ontworpen om zware lasten veilig en …" at bounding box center [752, 317] width 817 height 48
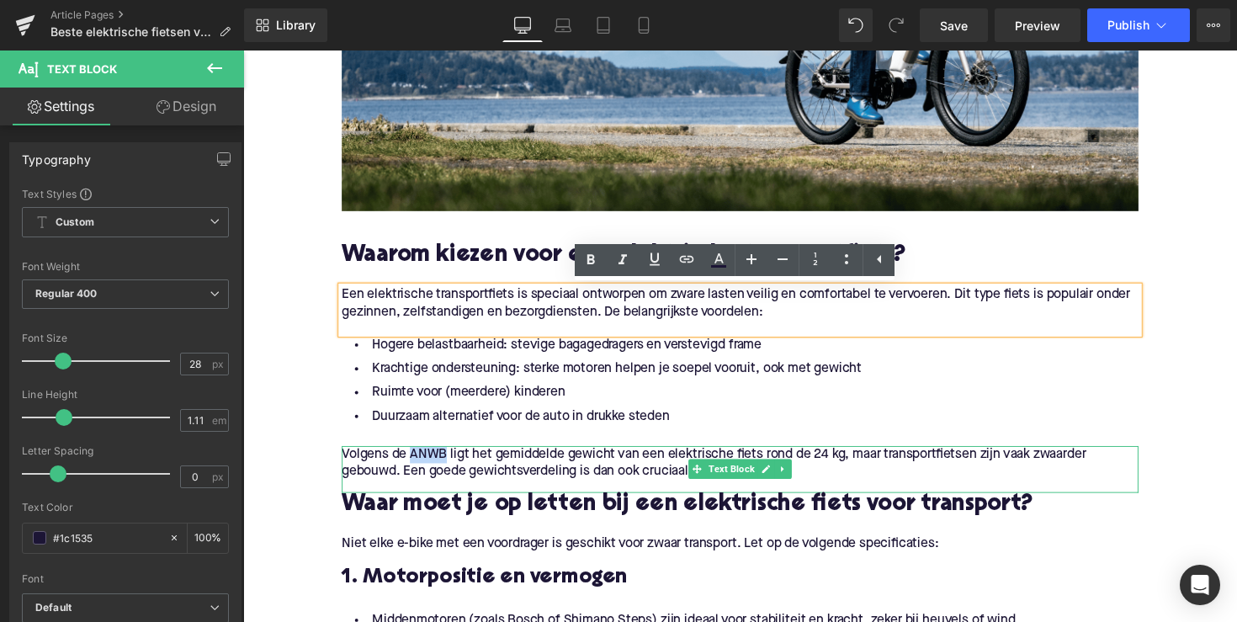
drag, startPoint x: 449, startPoint y: 461, endPoint x: 414, endPoint y: 461, distance: 34.5
click at [414, 461] on p "Volgens de ANWB ligt het gemiddelde gewicht van een elektrische fiets rond de 2…" at bounding box center [752, 473] width 817 height 35
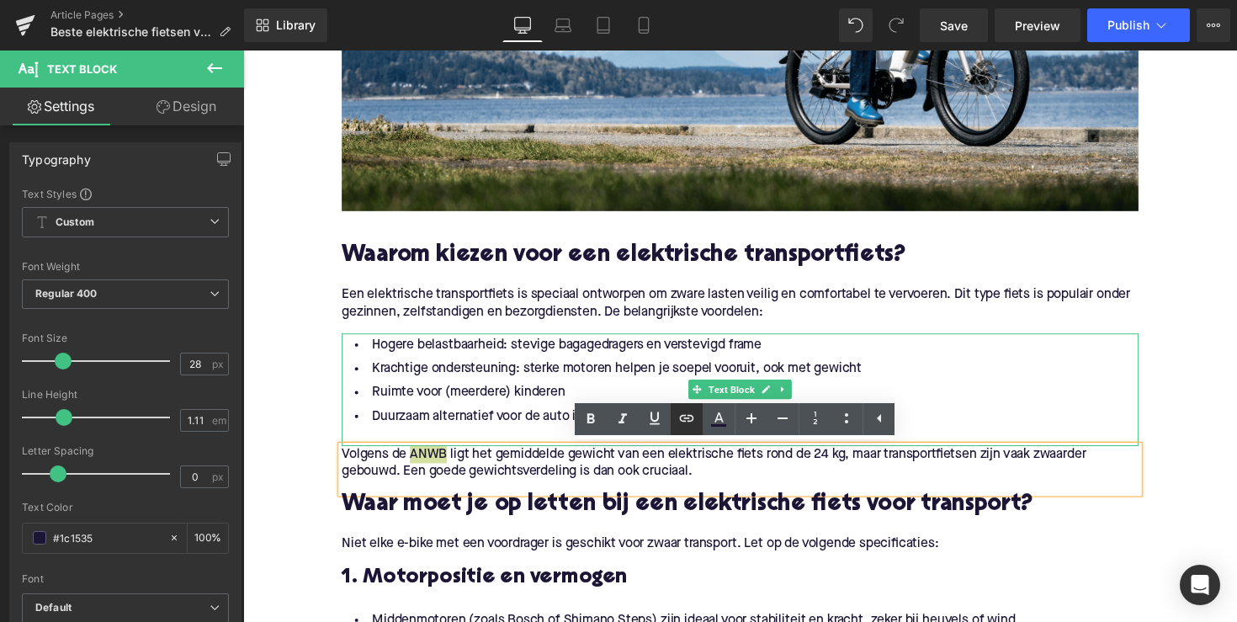
drag, startPoint x: 695, startPoint y: 423, endPoint x: 435, endPoint y: 314, distance: 282.2
click at [695, 423] on icon at bounding box center [687, 418] width 20 height 20
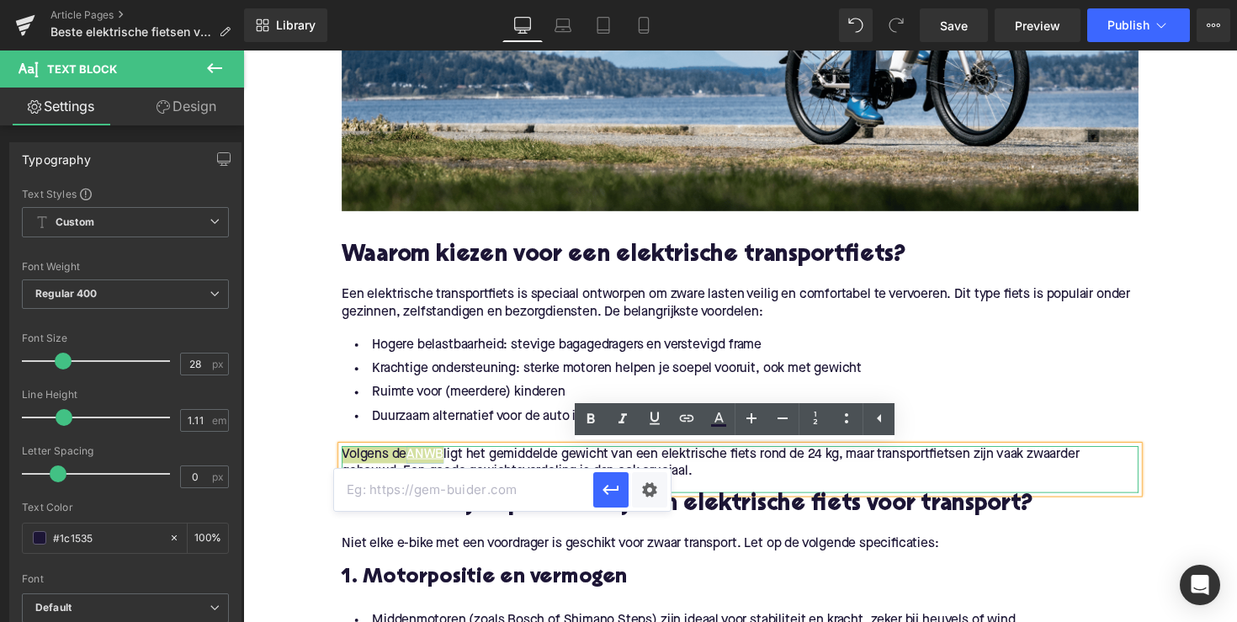
click at [556, 485] on input "text" at bounding box center [463, 490] width 259 height 42
paste input "[URL][DOMAIN_NAME]"
click at [624, 498] on button "button" at bounding box center [610, 489] width 35 height 35
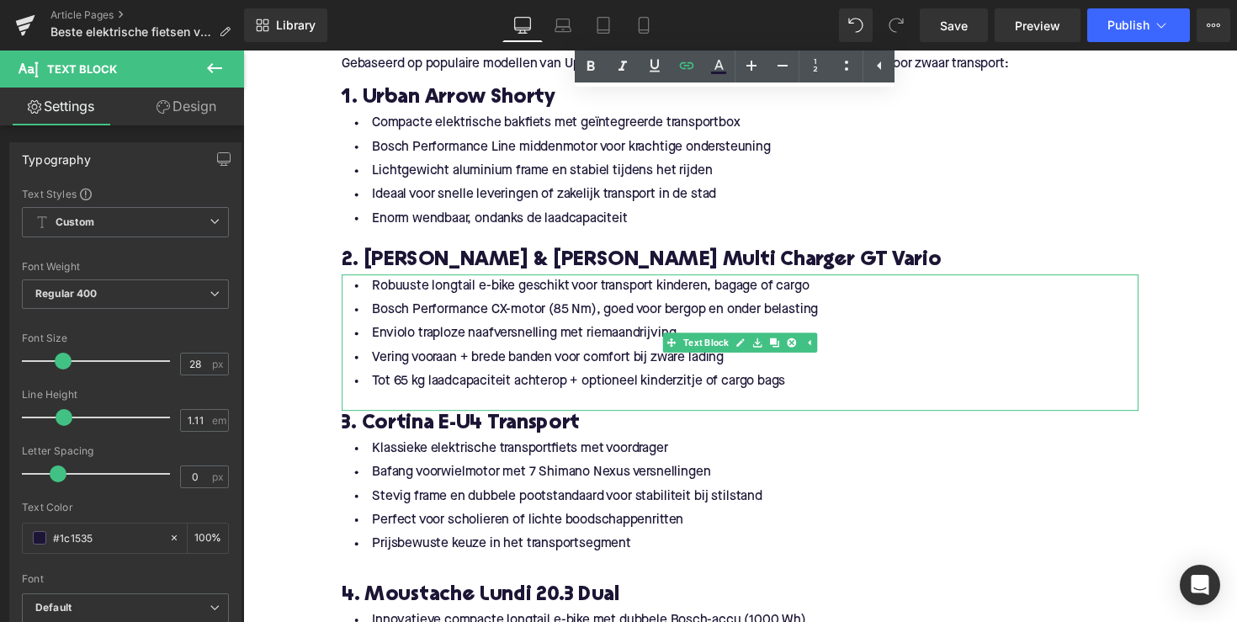
scroll to position [1621, 0]
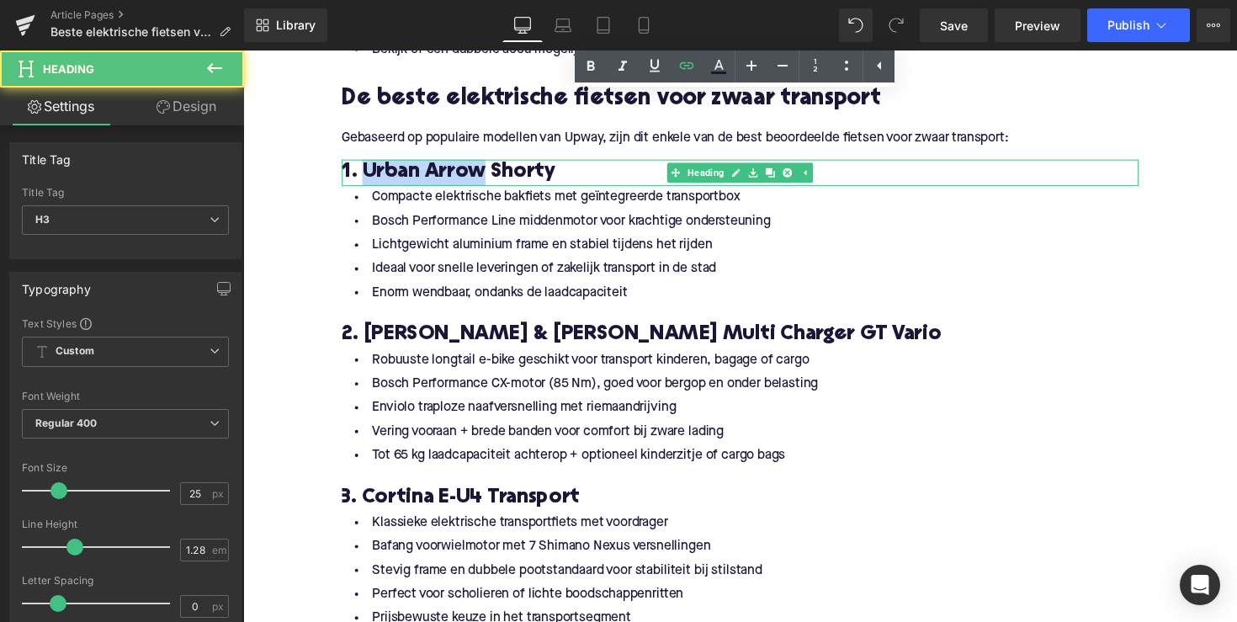
drag, startPoint x: 487, startPoint y: 176, endPoint x: 364, endPoint y: 175, distance: 122.1
click at [364, 175] on h3 "1. Urban Arrow Shorty" at bounding box center [752, 175] width 817 height 27
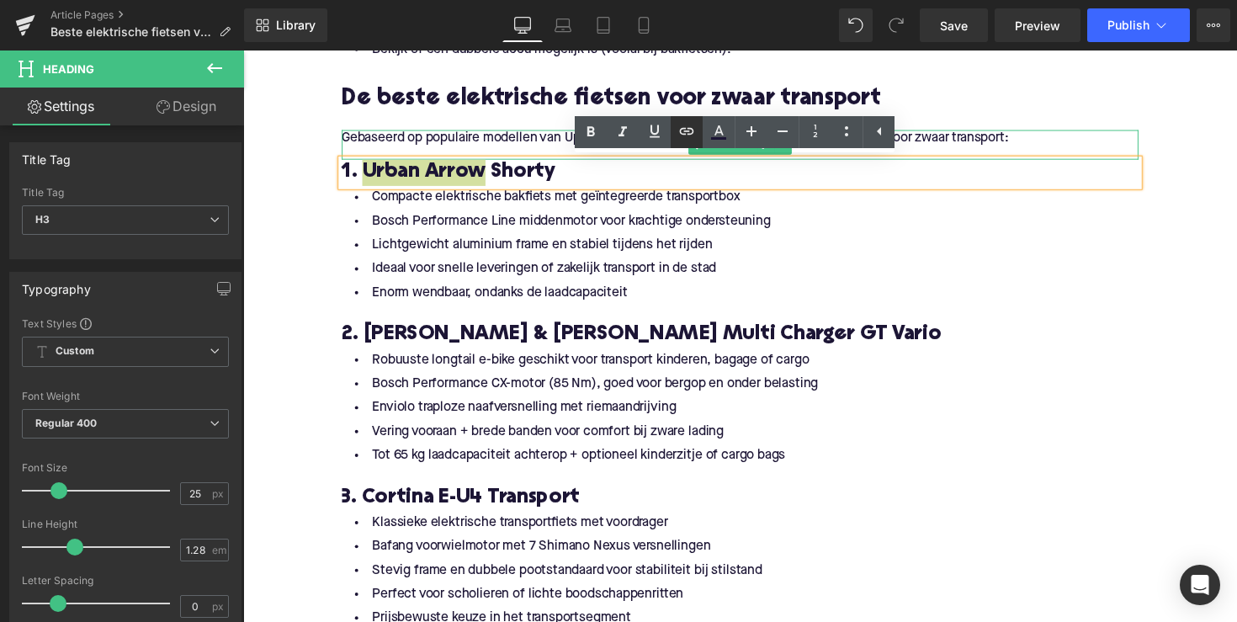
click at [696, 120] on link at bounding box center [687, 132] width 32 height 32
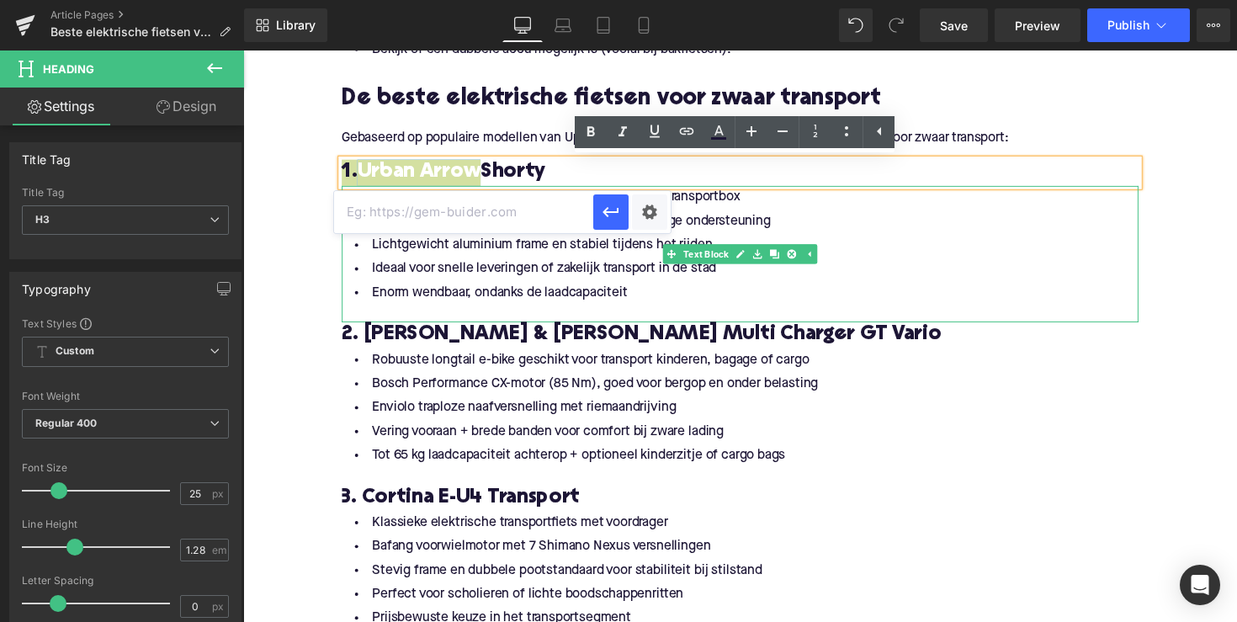
click at [542, 217] on input "text" at bounding box center [463, 212] width 259 height 42
paste input "[URL][DOMAIN_NAME]"
type input "[URL][DOMAIN_NAME]"
click at [622, 213] on button "button" at bounding box center [610, 211] width 35 height 35
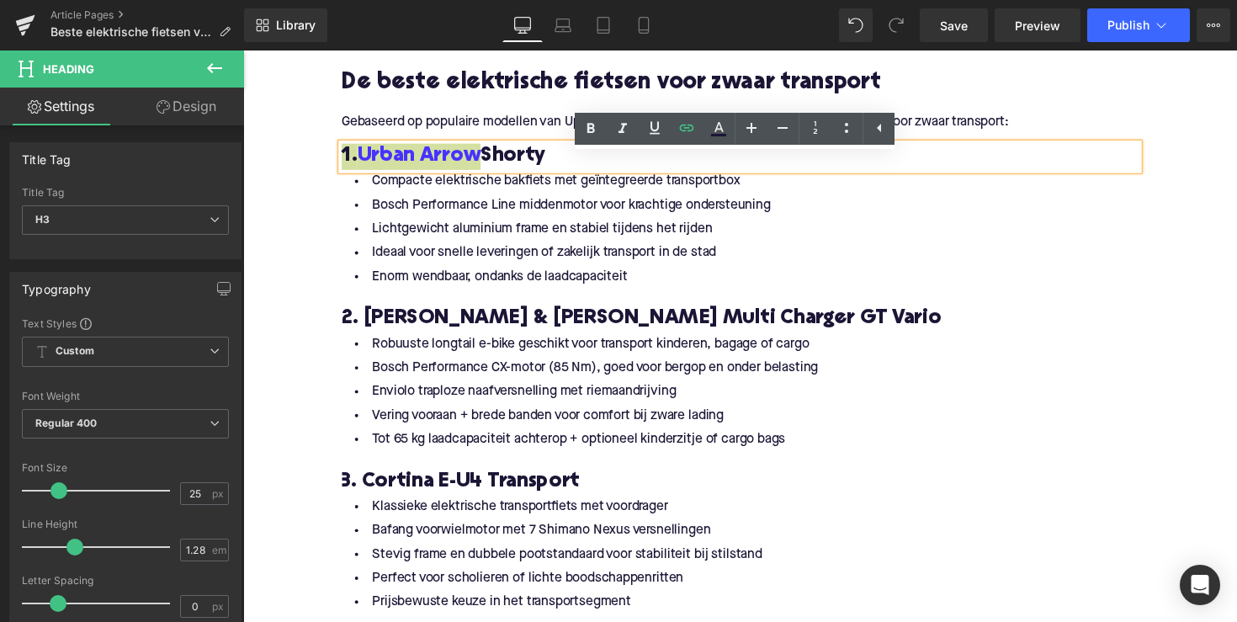
scroll to position [1625, 0]
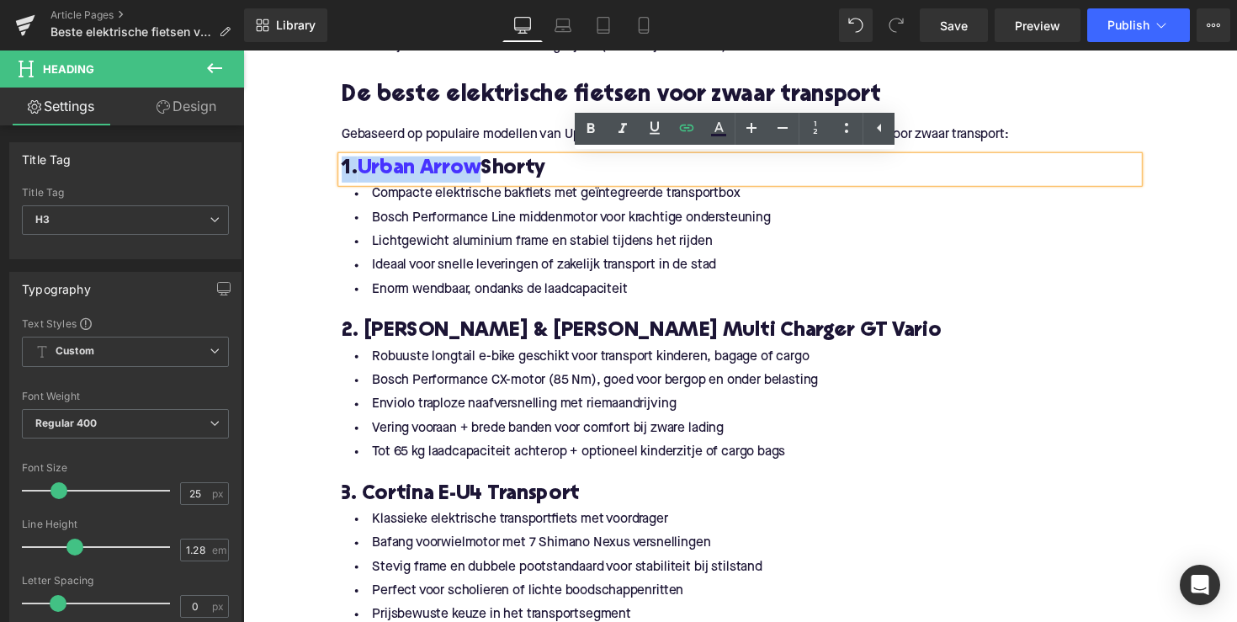
click at [489, 343] on h3 "2. [PERSON_NAME] & [PERSON_NAME] Multi Charger GT Vario" at bounding box center [752, 339] width 817 height 27
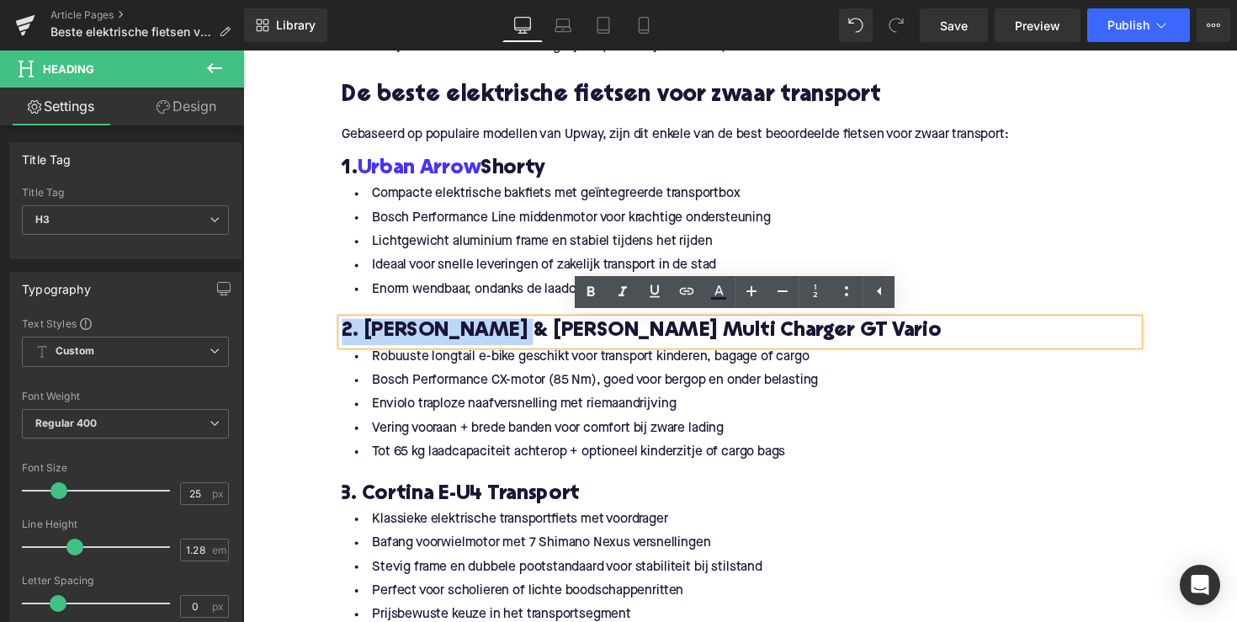
drag, startPoint x: 500, startPoint y: 343, endPoint x: 322, endPoint y: 342, distance: 178.5
click at [322, 342] on div "Home / Beste elektrische fietsen voor zwaar transport Breadcrumbs Beste elektri…" at bounding box center [752, 192] width 1019 height 3248
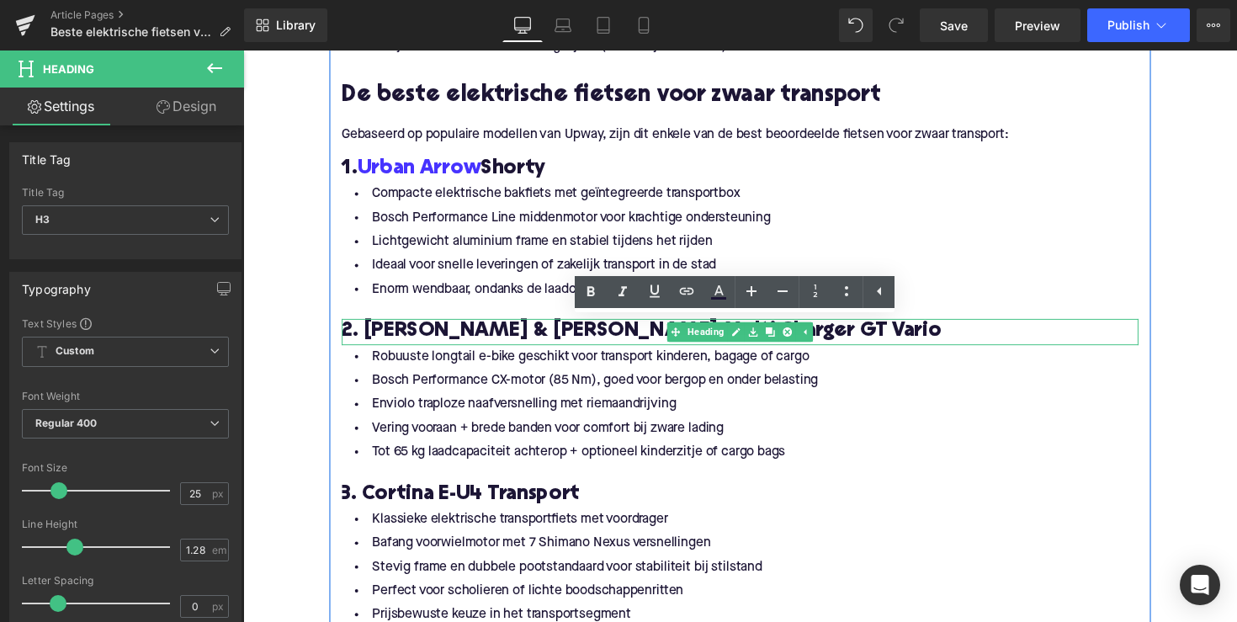
click at [360, 333] on h3 "2. [PERSON_NAME] & [PERSON_NAME] Multi Charger GT Vario" at bounding box center [752, 339] width 817 height 27
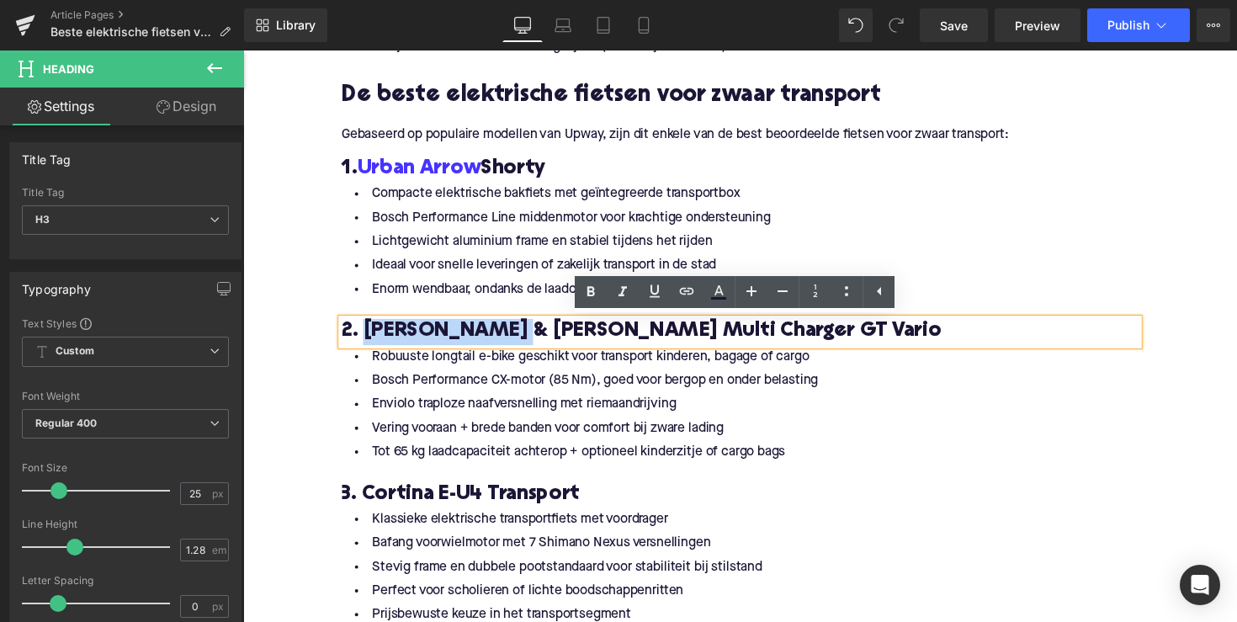
drag, startPoint x: 361, startPoint y: 334, endPoint x: 502, endPoint y: 339, distance: 140.7
click at [502, 339] on h3 "2. [PERSON_NAME] & [PERSON_NAME] Multi Charger GT Vario" at bounding box center [752, 339] width 817 height 27
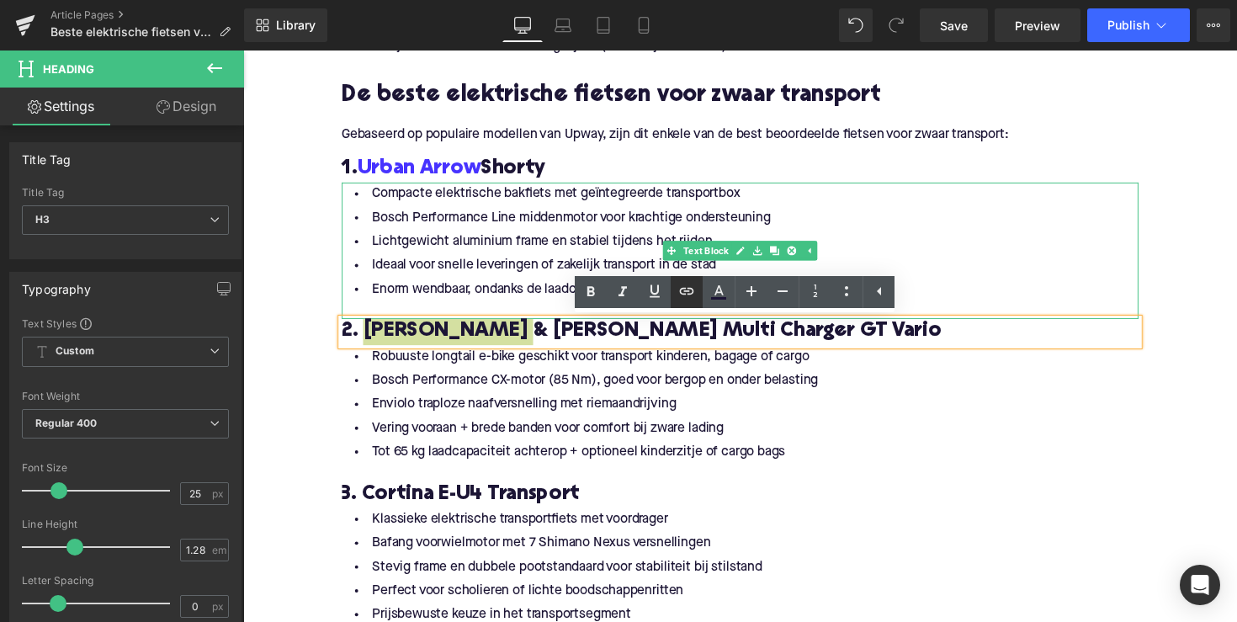
click at [681, 287] on icon at bounding box center [687, 291] width 20 height 20
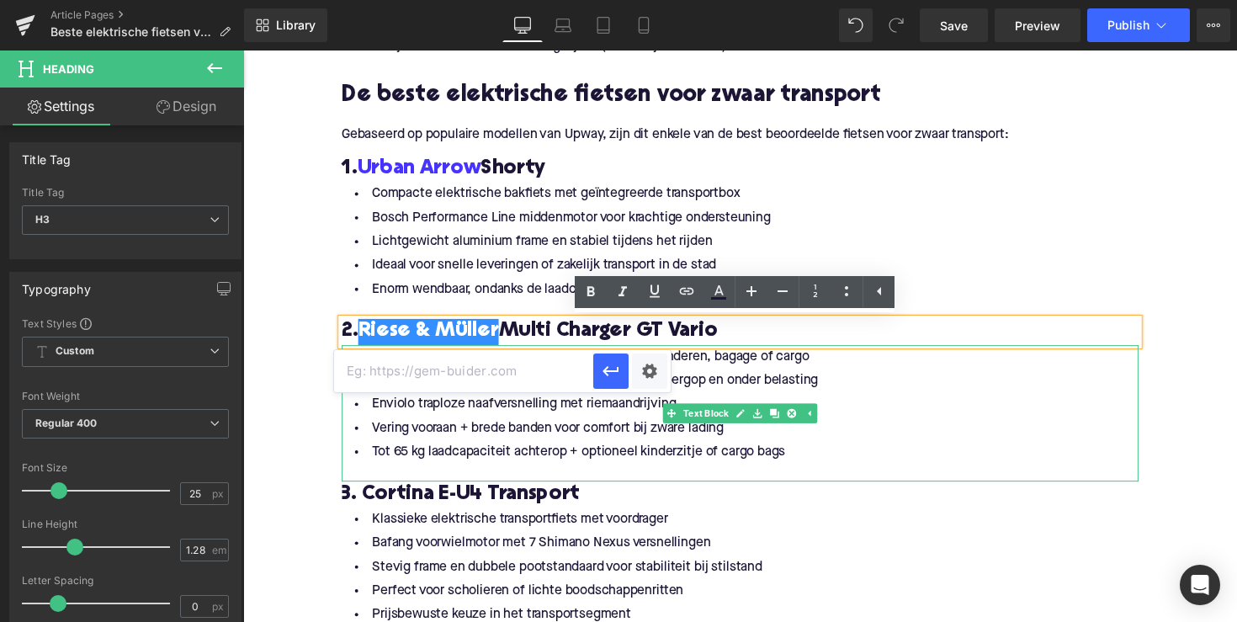
click at [531, 366] on input "text" at bounding box center [463, 371] width 259 height 42
paste input "[URL][DOMAIN_NAME]"
click at [611, 367] on icon "button" at bounding box center [611, 371] width 20 height 20
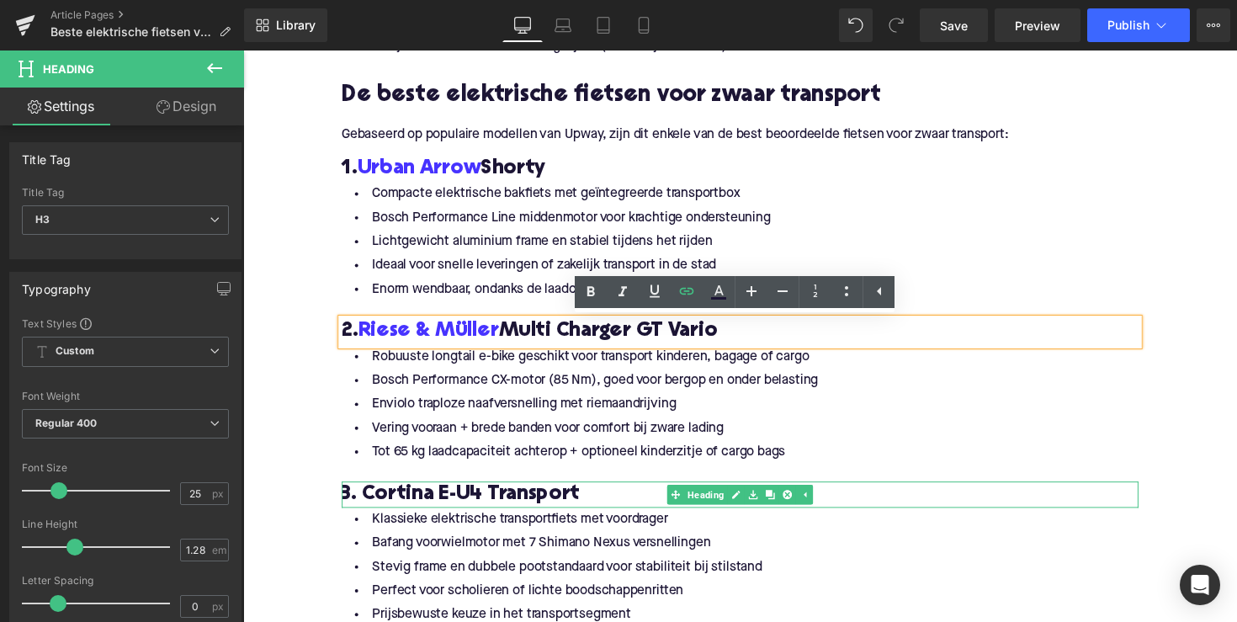
click at [409, 508] on h3 "3. Cortina E-U4 Transport" at bounding box center [752, 505] width 817 height 27
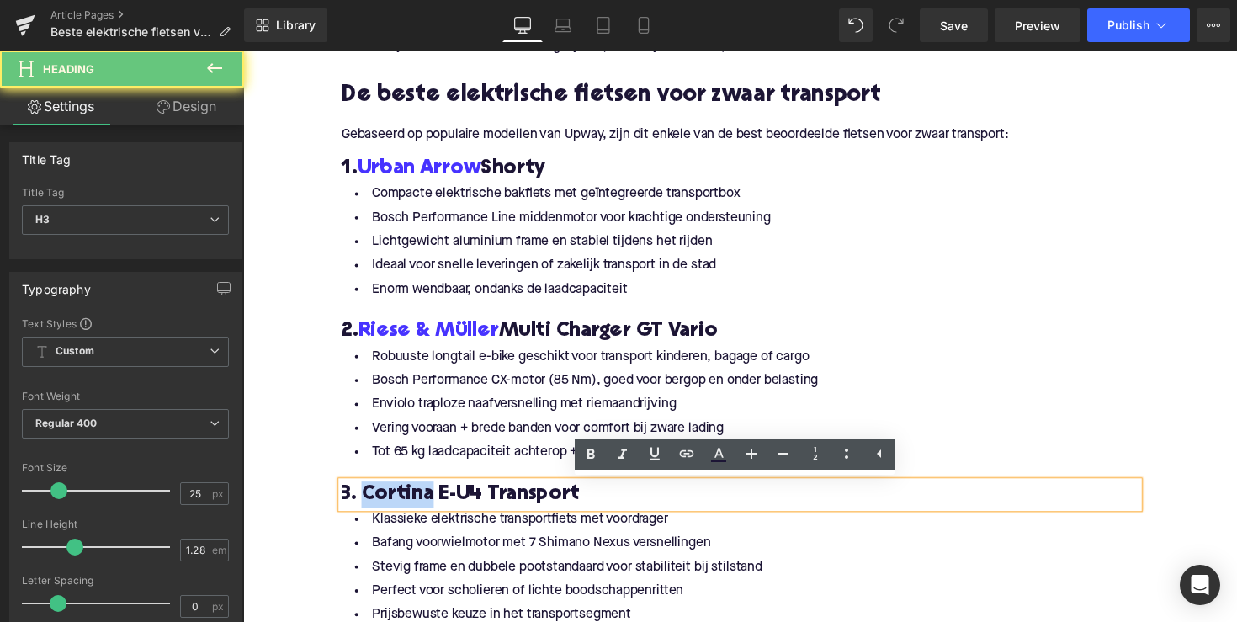
click at [409, 508] on h3 "3. Cortina E-U4 Transport" at bounding box center [752, 505] width 817 height 27
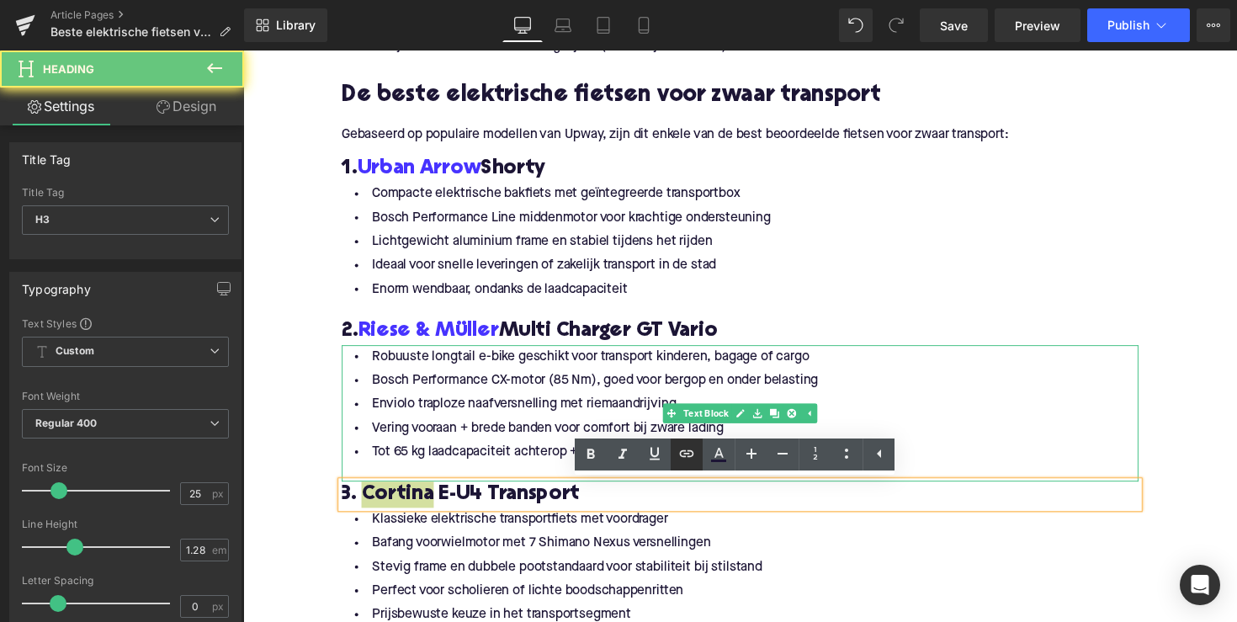
click at [687, 458] on icon at bounding box center [687, 454] width 20 height 20
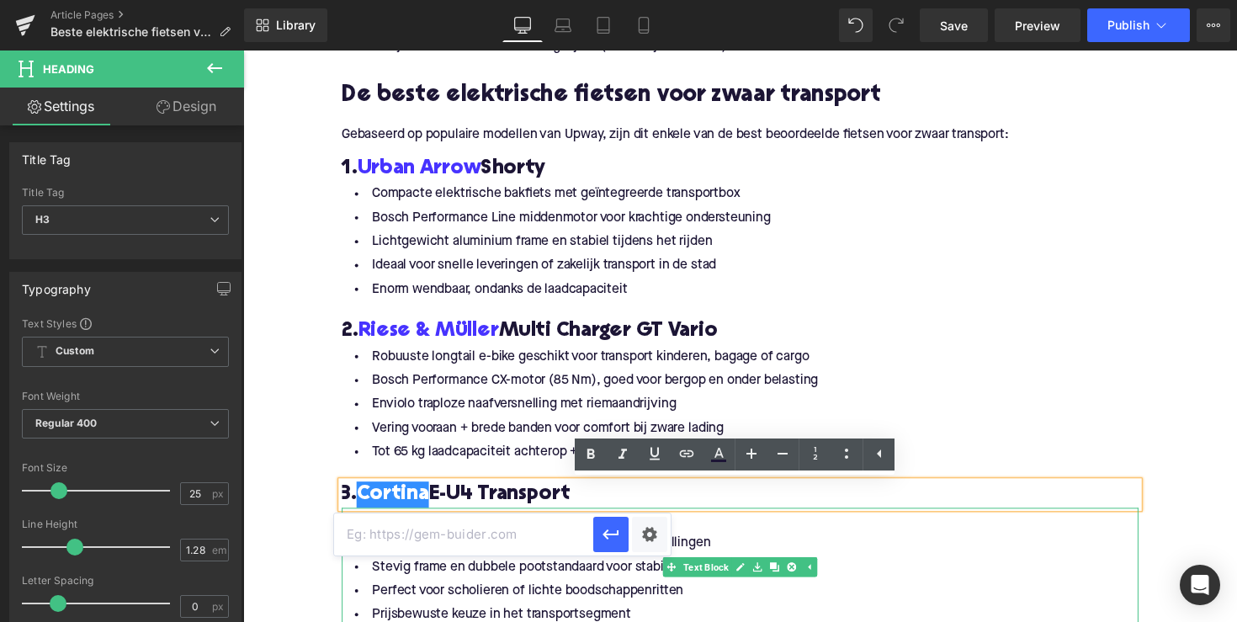
click at [538, 547] on input "text" at bounding box center [463, 534] width 259 height 42
paste input "[URL][DOMAIN_NAME]"
type input "[URL][DOMAIN_NAME]"
click at [620, 535] on icon "button" at bounding box center [611, 534] width 20 height 20
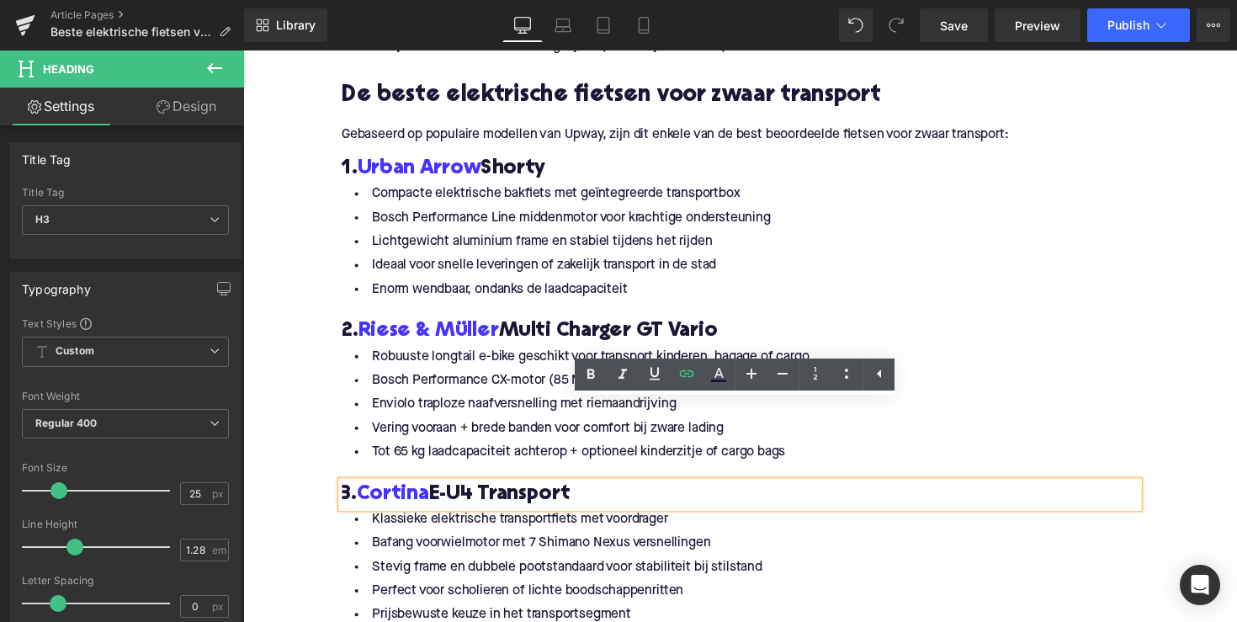
scroll to position [2003, 0]
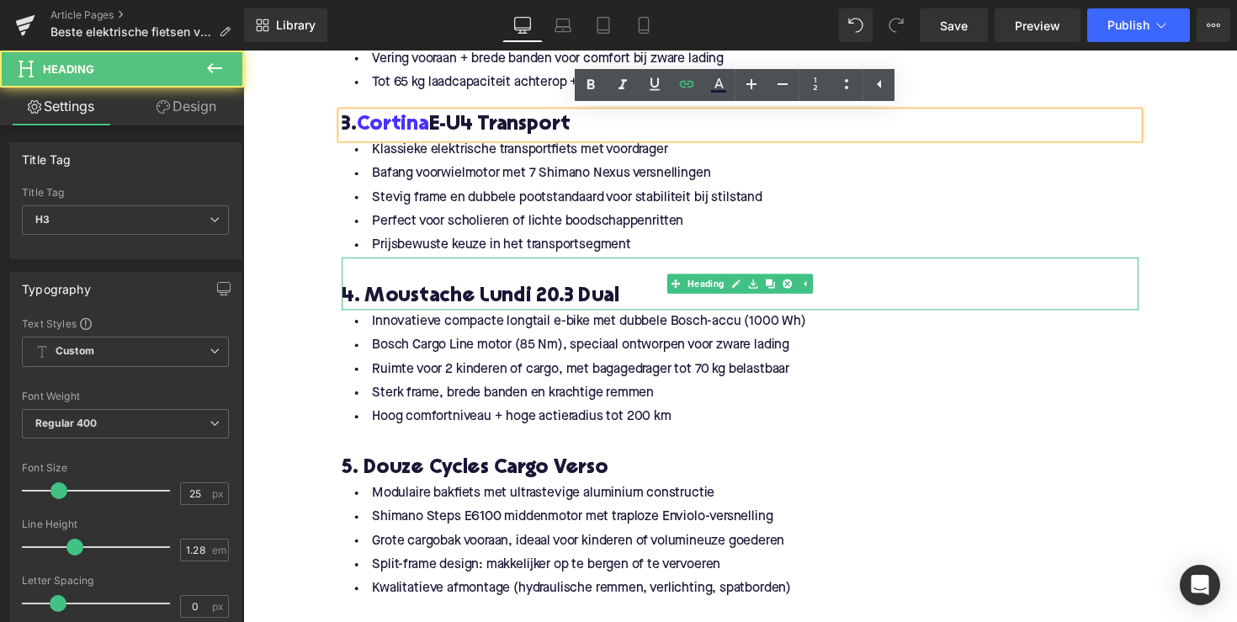
click at [413, 301] on h3 "4. Moustache Lundi 20.3 Dual" at bounding box center [752, 303] width 817 height 27
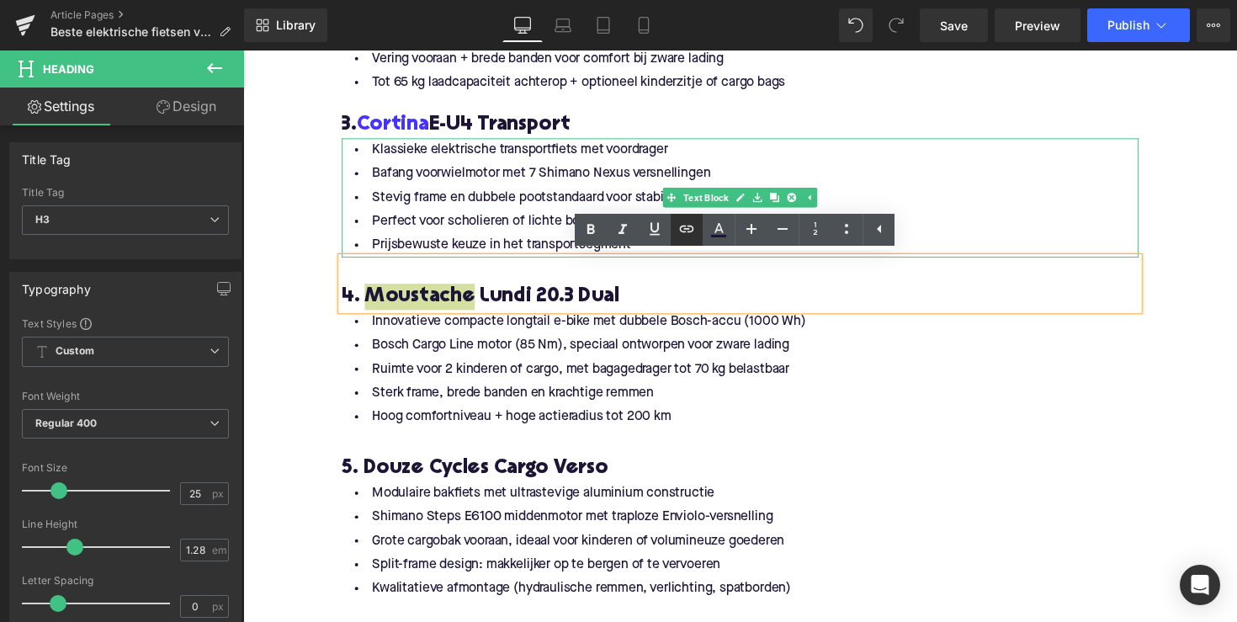
click at [691, 231] on icon at bounding box center [687, 229] width 20 height 20
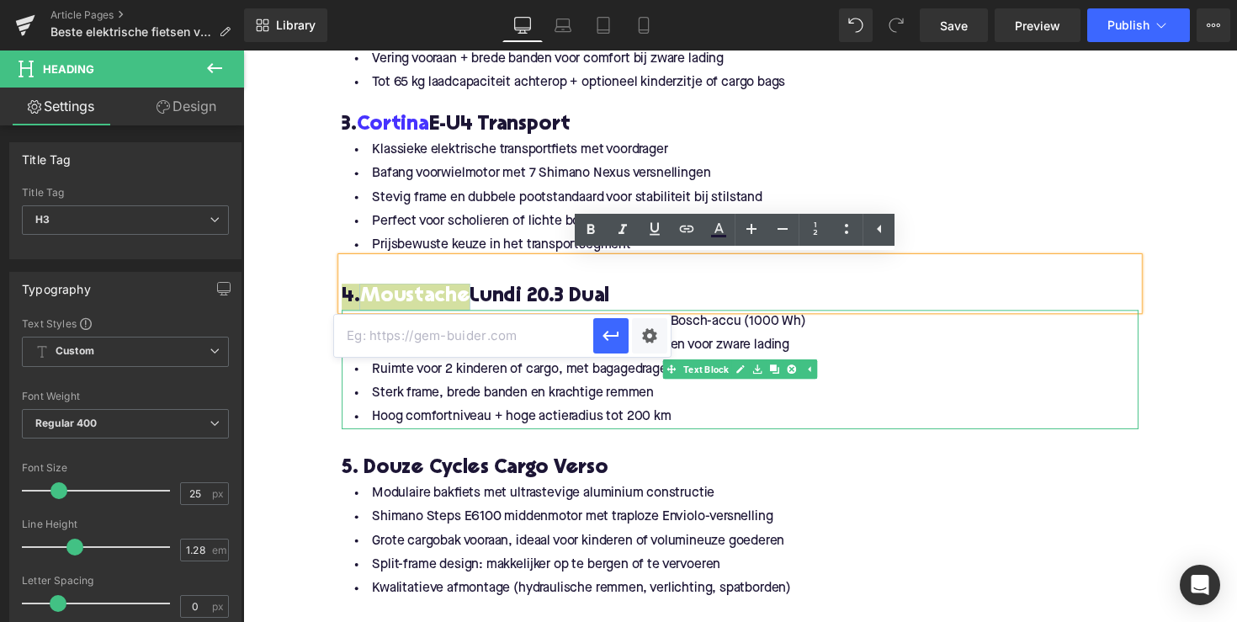
click at [507, 343] on input "text" at bounding box center [463, 336] width 259 height 42
paste input "[URL][DOMAIN_NAME]"
click at [616, 340] on icon "button" at bounding box center [611, 336] width 20 height 20
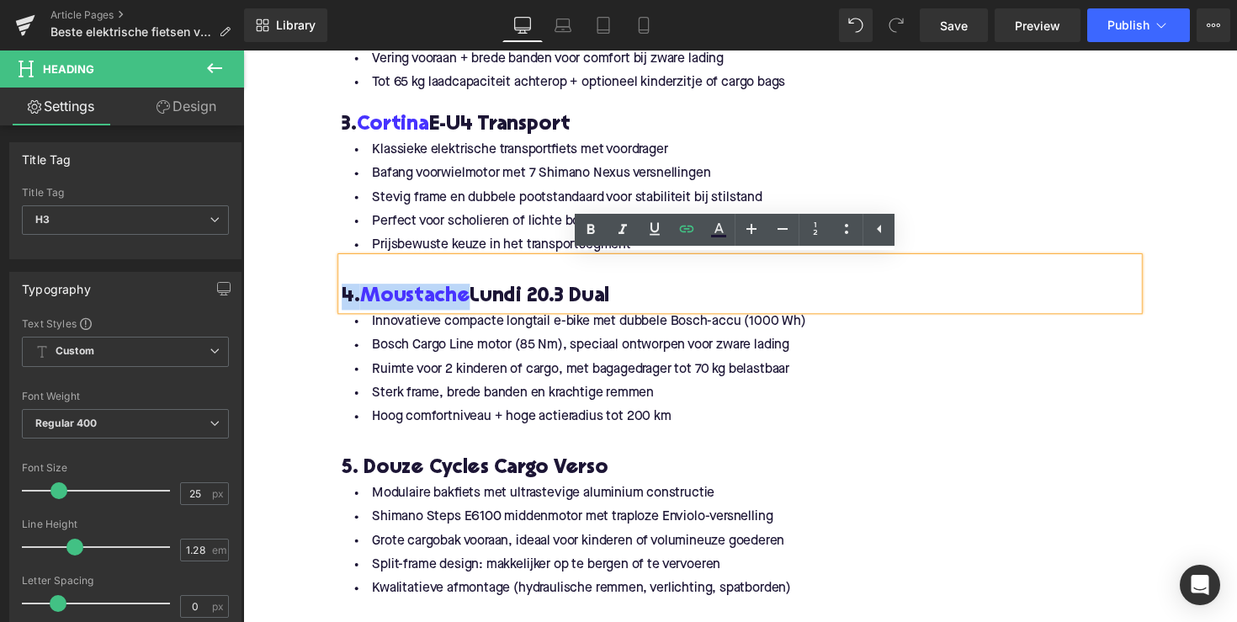
click at [394, 476] on h3 "5. Douze Cycles Cargo Verso" at bounding box center [752, 479] width 817 height 27
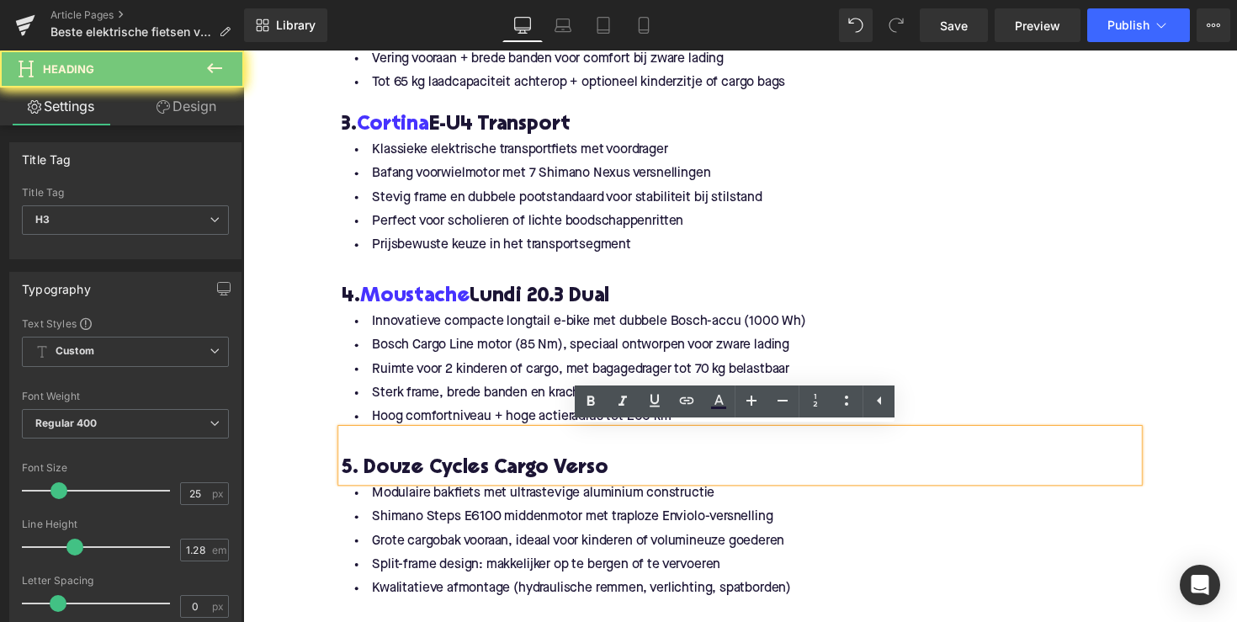
click at [466, 482] on h3 "5. Douze Cycles Cargo Verso" at bounding box center [752, 479] width 817 height 27
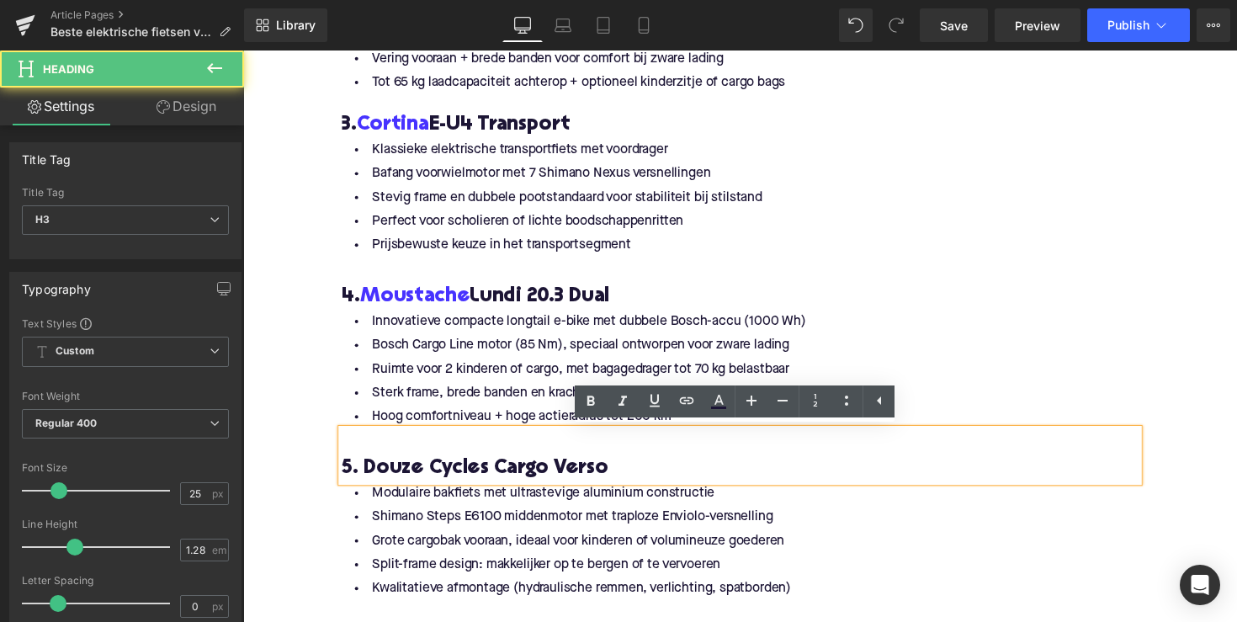
click at [399, 482] on h3 "5. Douze Cycles Cargo Verso" at bounding box center [752, 479] width 817 height 27
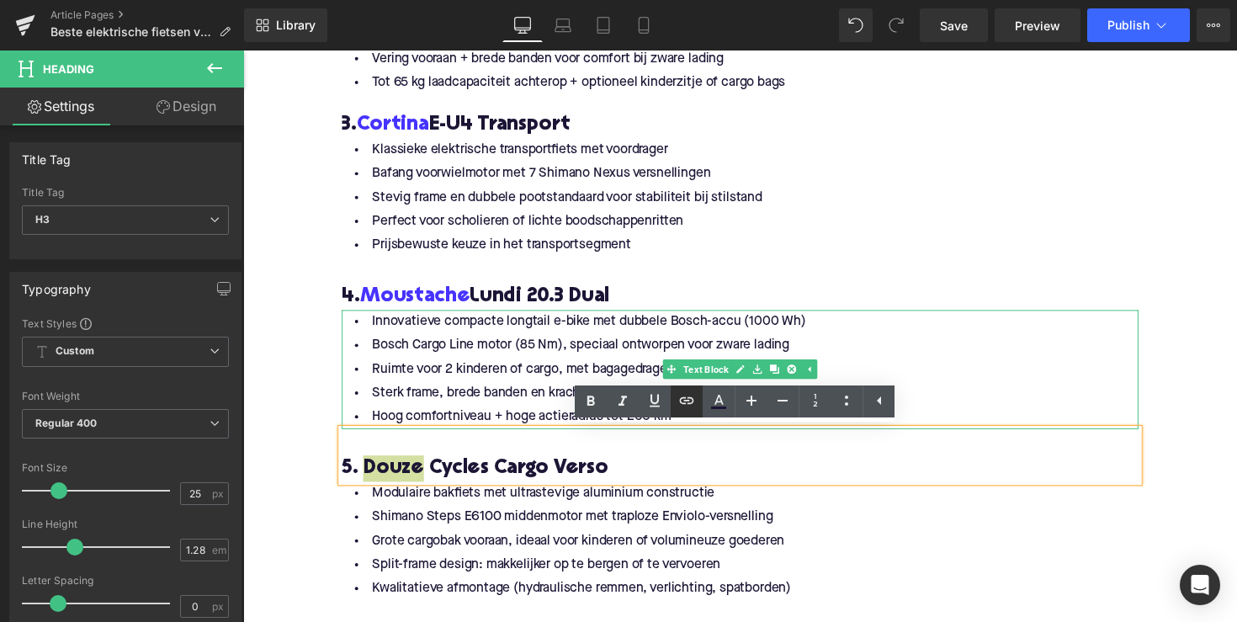
click at [682, 402] on icon at bounding box center [687, 401] width 20 height 20
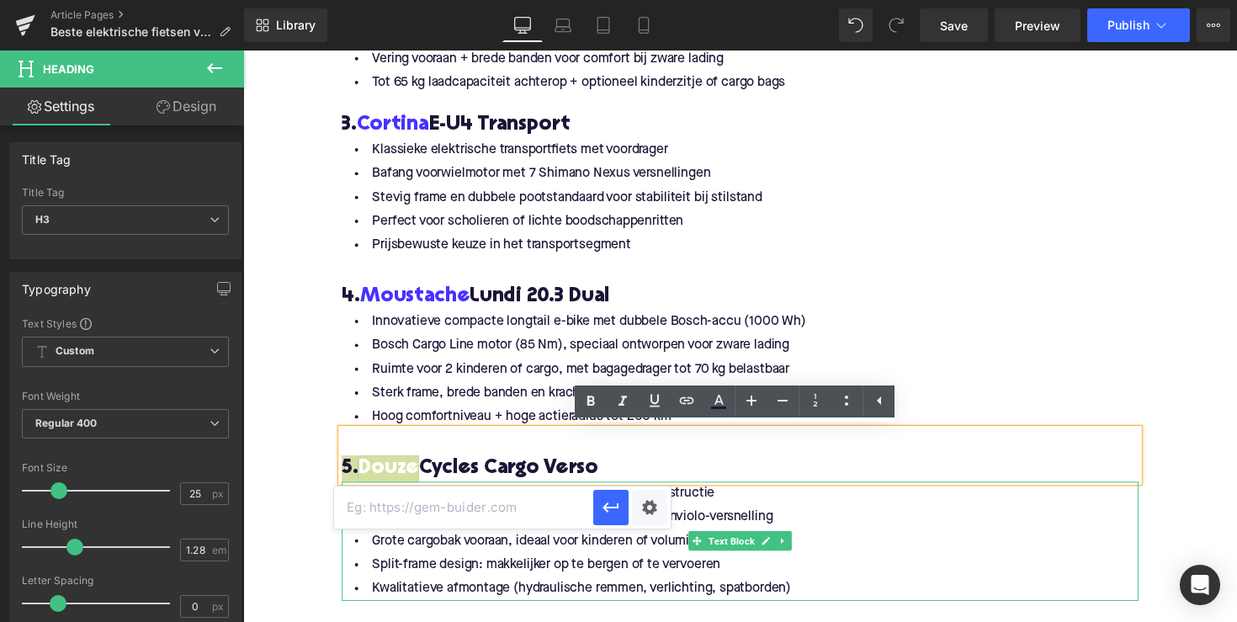
click at [541, 523] on input "text" at bounding box center [463, 508] width 259 height 42
paste input "[URL][DOMAIN_NAME]"
type input "[URL][DOMAIN_NAME]"
click at [613, 503] on icon "button" at bounding box center [611, 507] width 20 height 20
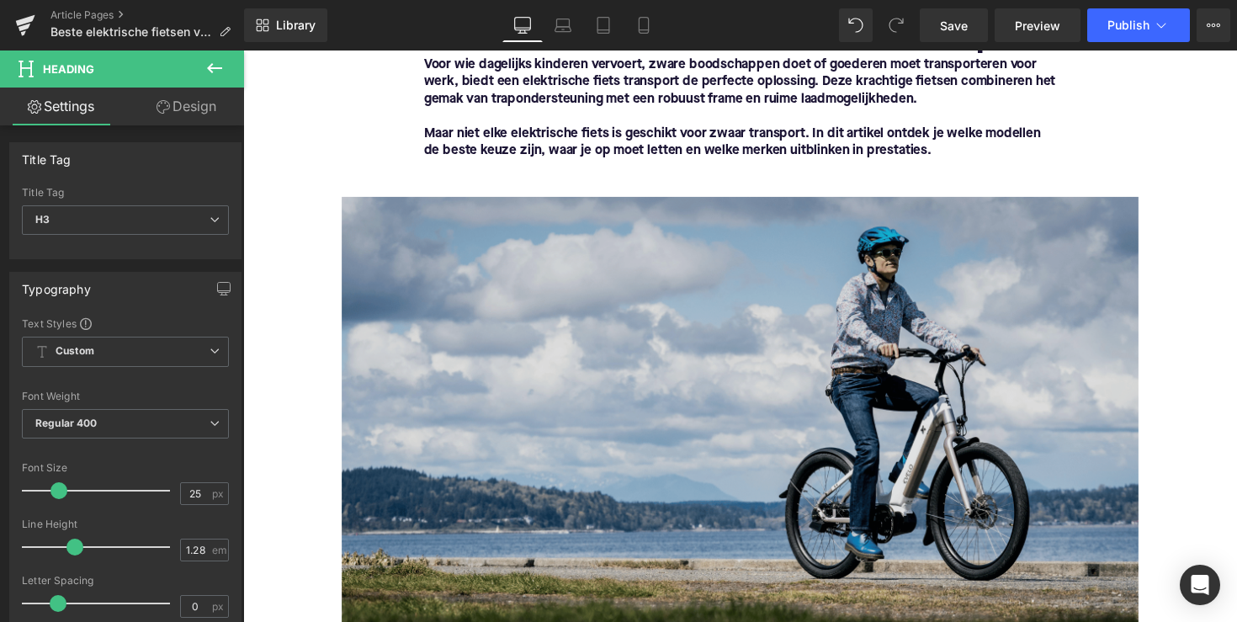
scroll to position [232, 0]
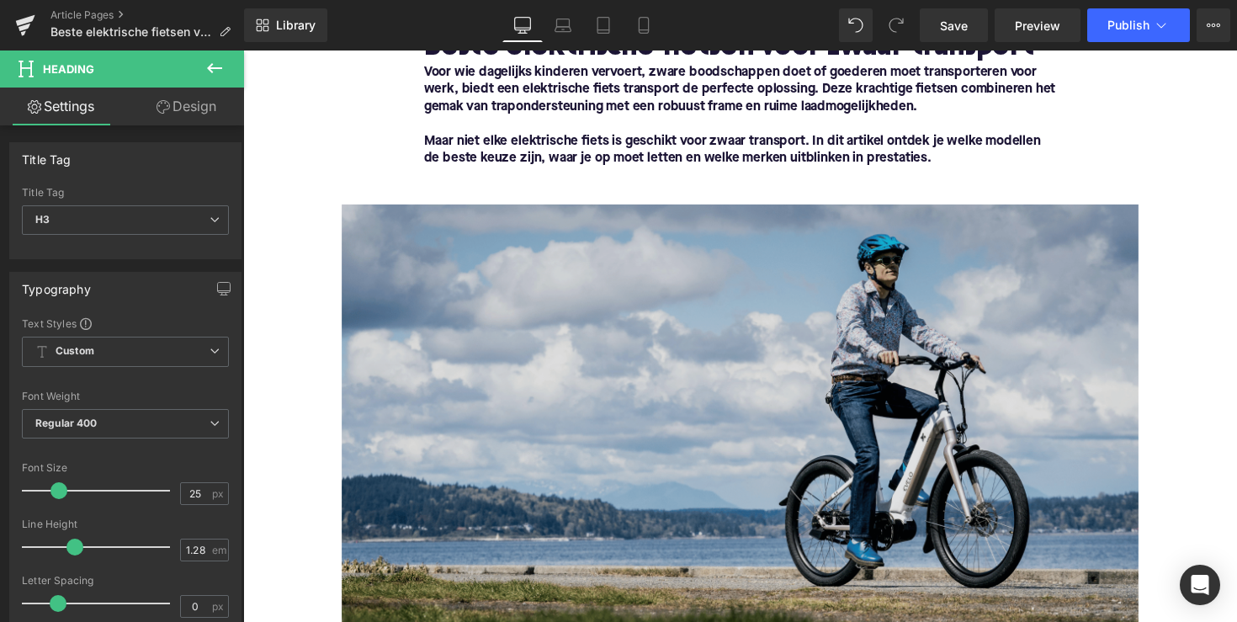
click at [781, 449] on img at bounding box center [752, 438] width 817 height 460
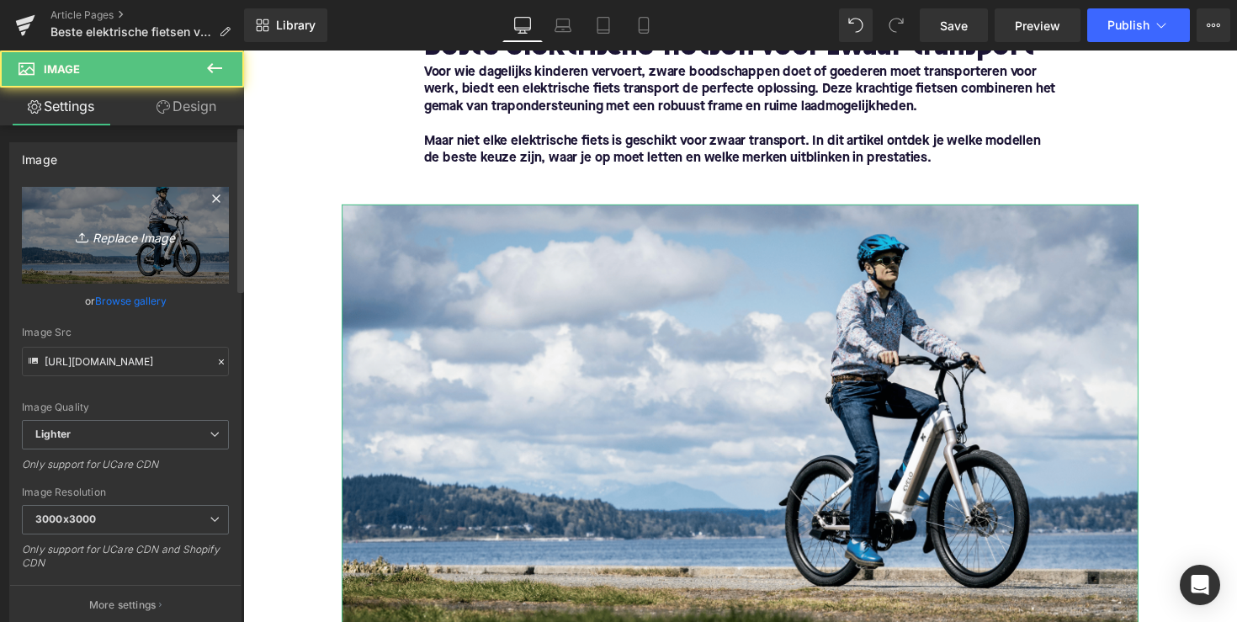
click at [130, 241] on icon "Replace Image" at bounding box center [125, 235] width 135 height 21
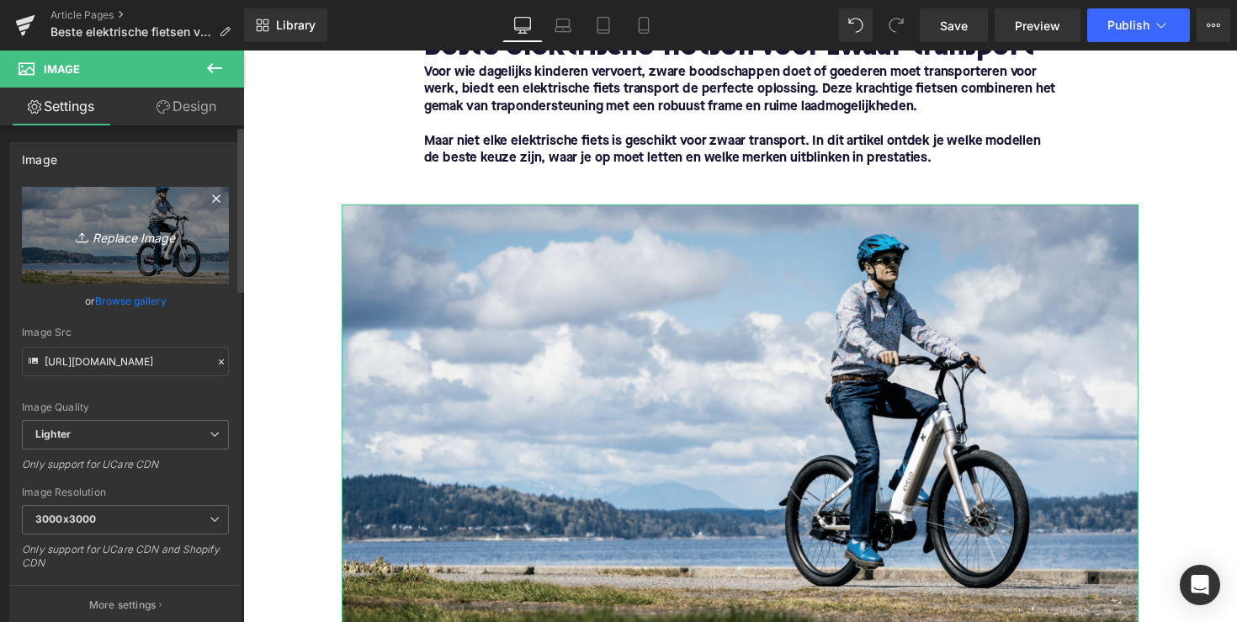
type input "C:\fakepath\csm_Bosch-eBike-Cargo-BCN-MY2022-JMV_7578_5832a9f0ed.jpg"
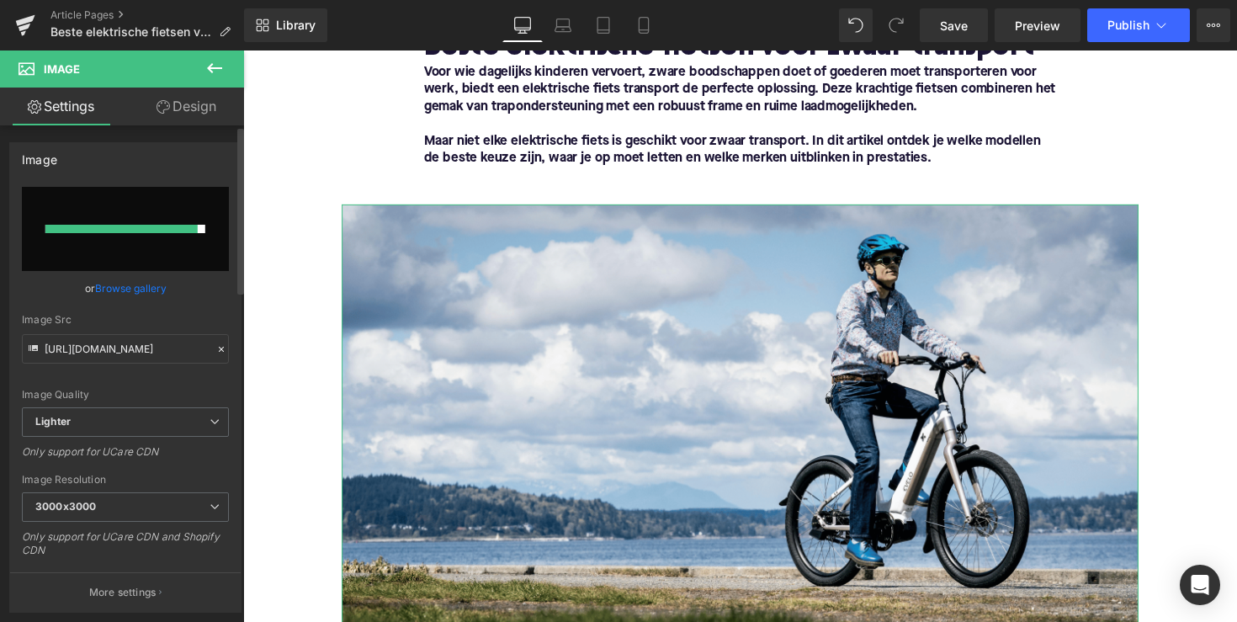
type input "[URL][DOMAIN_NAME]"
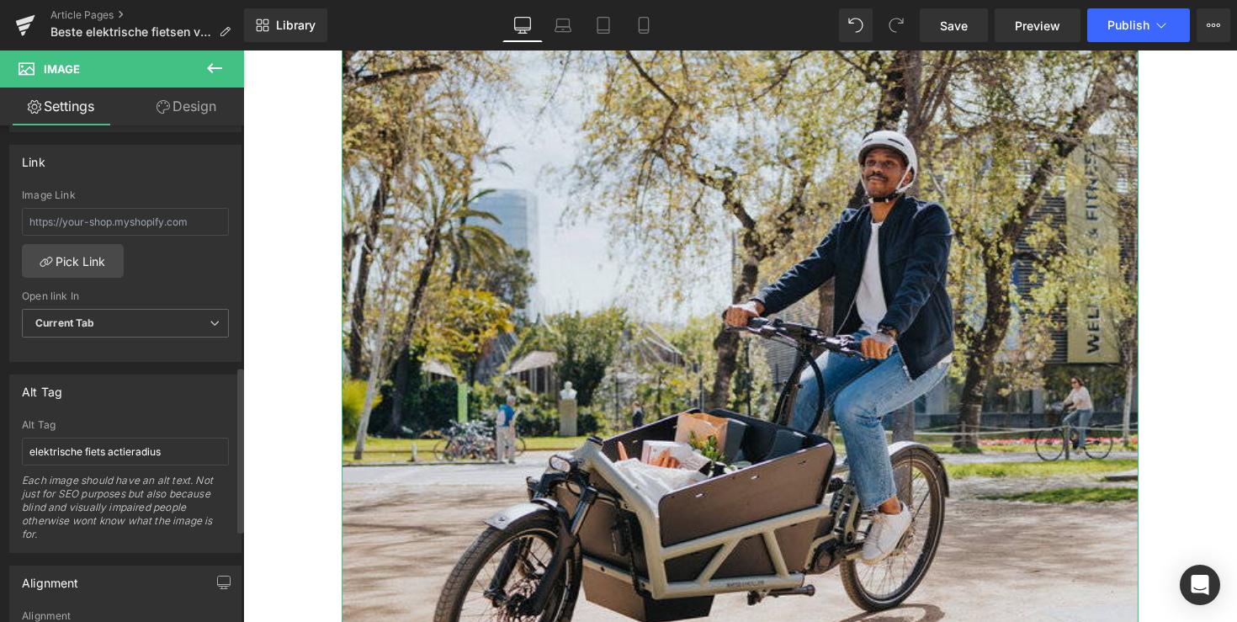
scroll to position [732, 0]
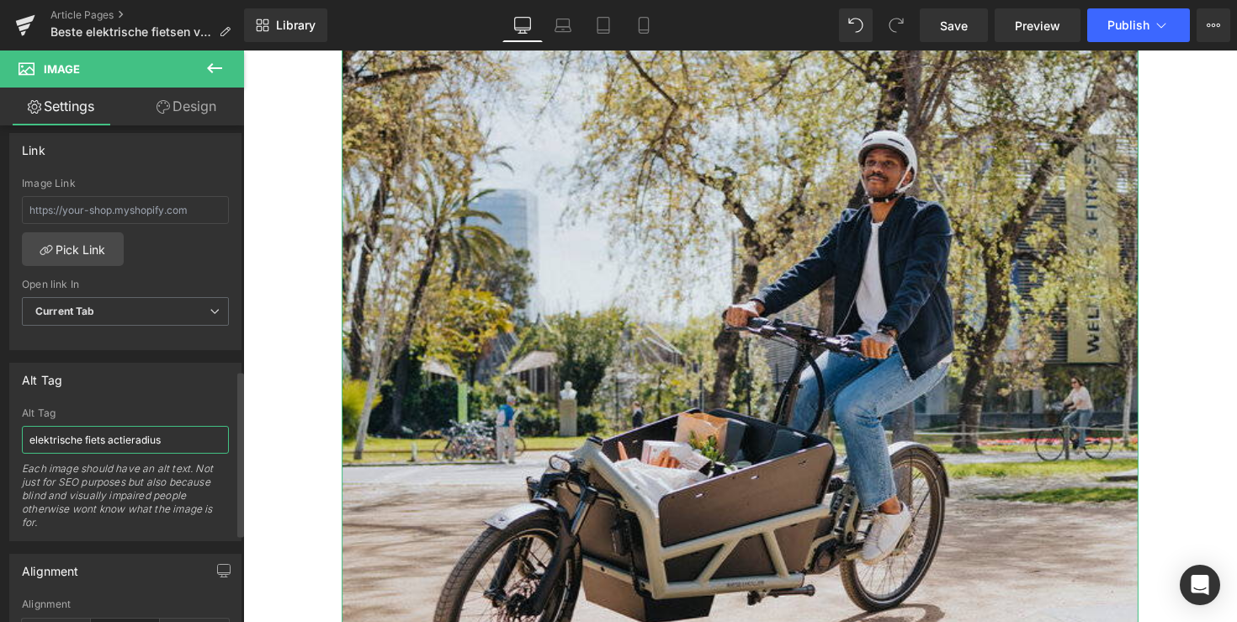
click at [125, 437] on input "elektrische fiets actieradius" at bounding box center [125, 440] width 207 height 28
drag, startPoint x: 109, startPoint y: 438, endPoint x: 178, endPoint y: 438, distance: 69.9
click at [178, 438] on input "elektrische fiets actieradius" at bounding box center [125, 440] width 207 height 28
type input "elektrische fiets transport"
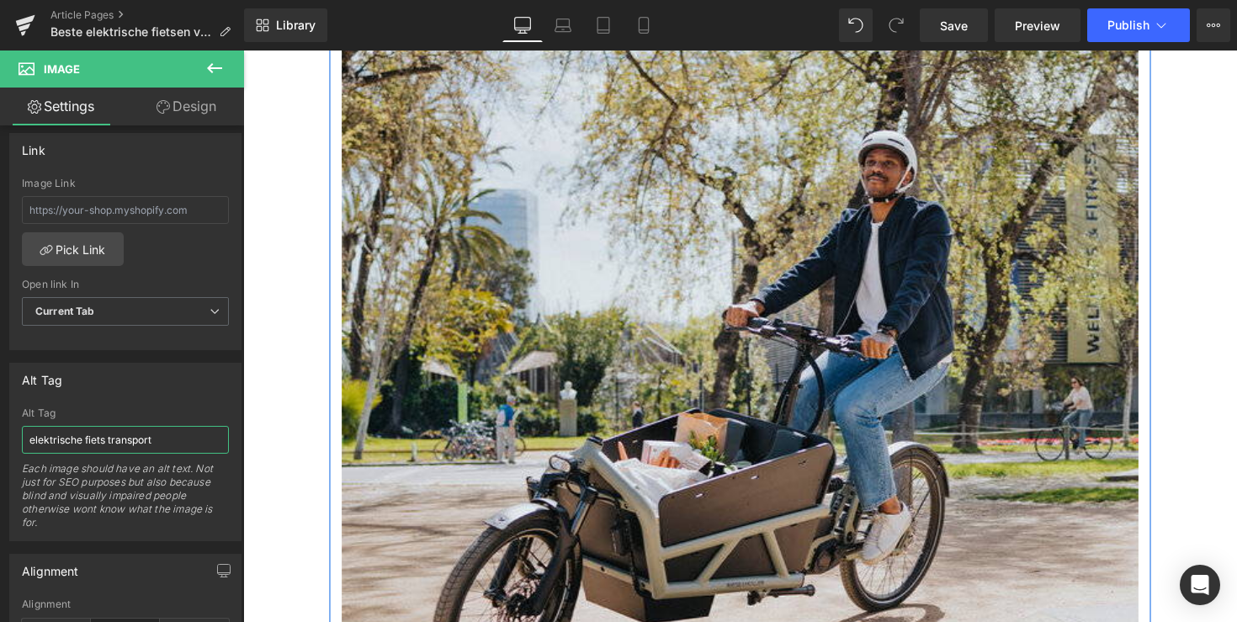
click at [340, 425] on div "Image" at bounding box center [753, 399] width 842 height 817
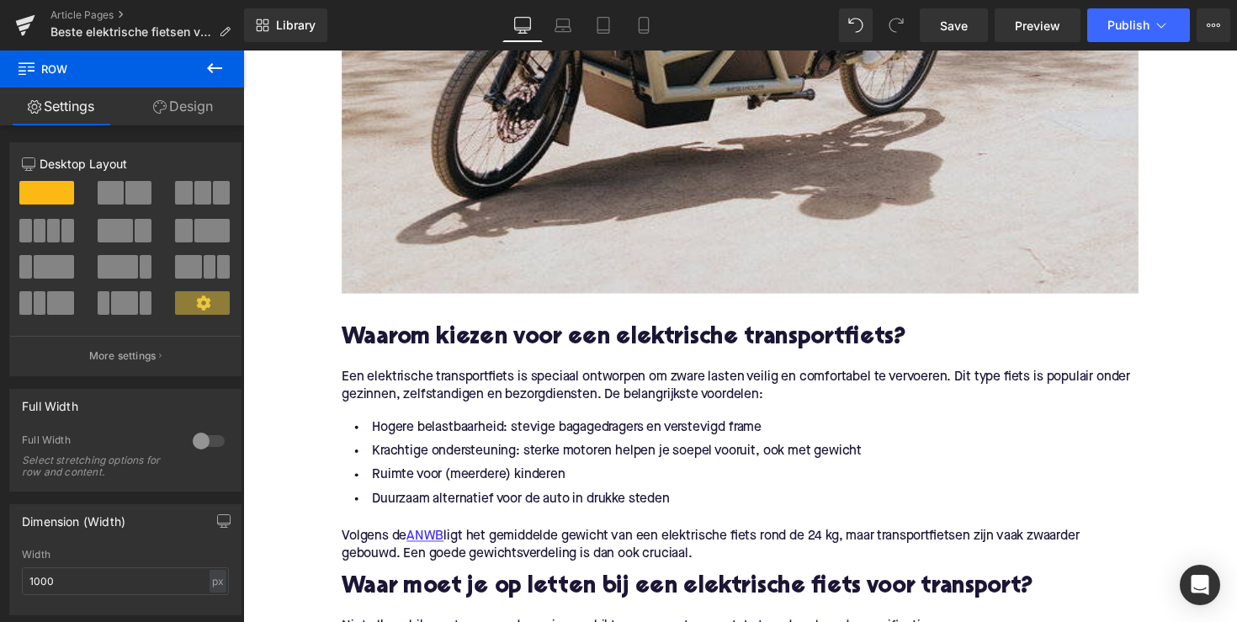
scroll to position [862, 0]
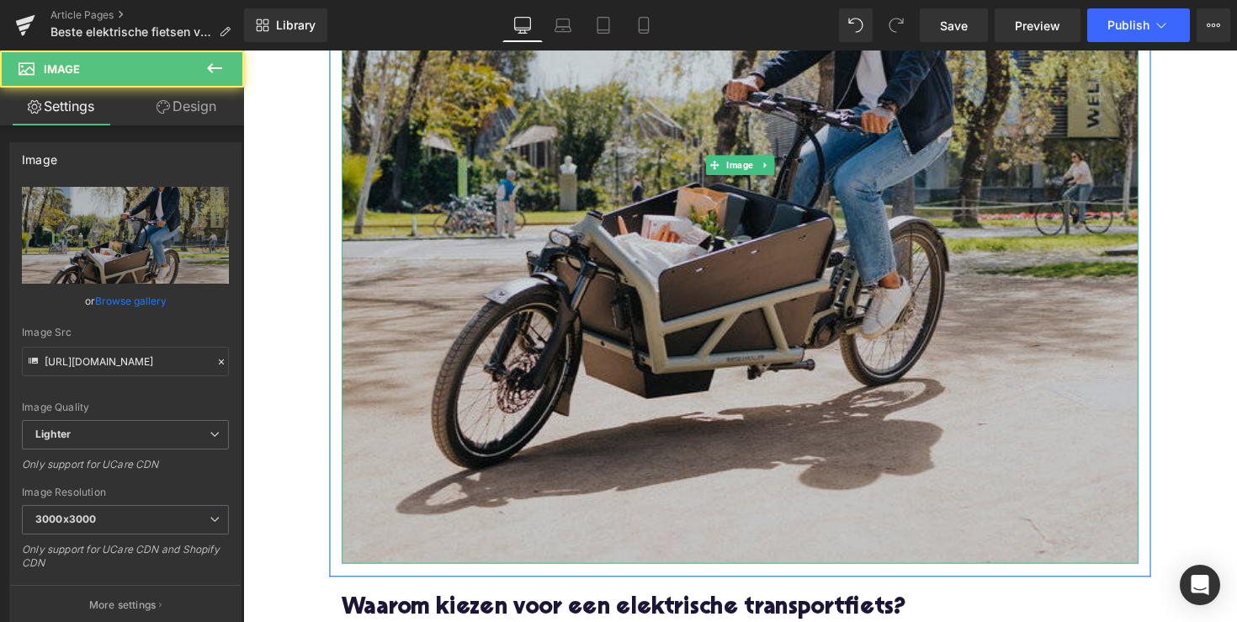
scroll to position [670, 0]
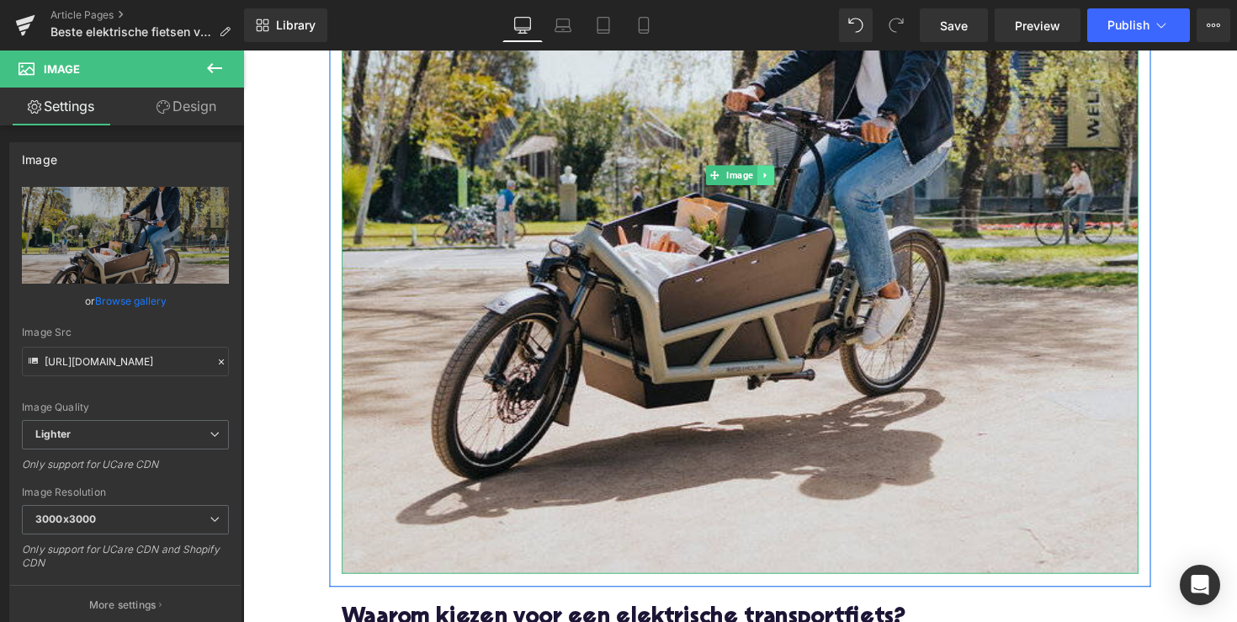
click at [770, 171] on link at bounding box center [779, 178] width 18 height 20
click at [768, 176] on icon at bounding box center [769, 177] width 9 height 9
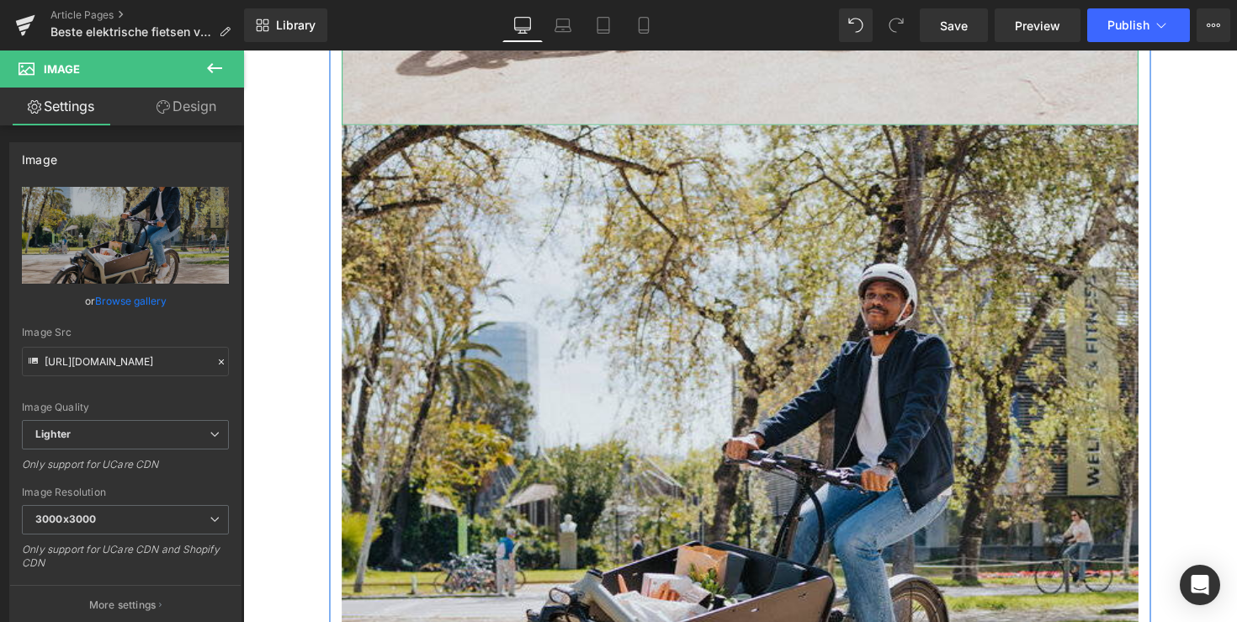
scroll to position [1139, 0]
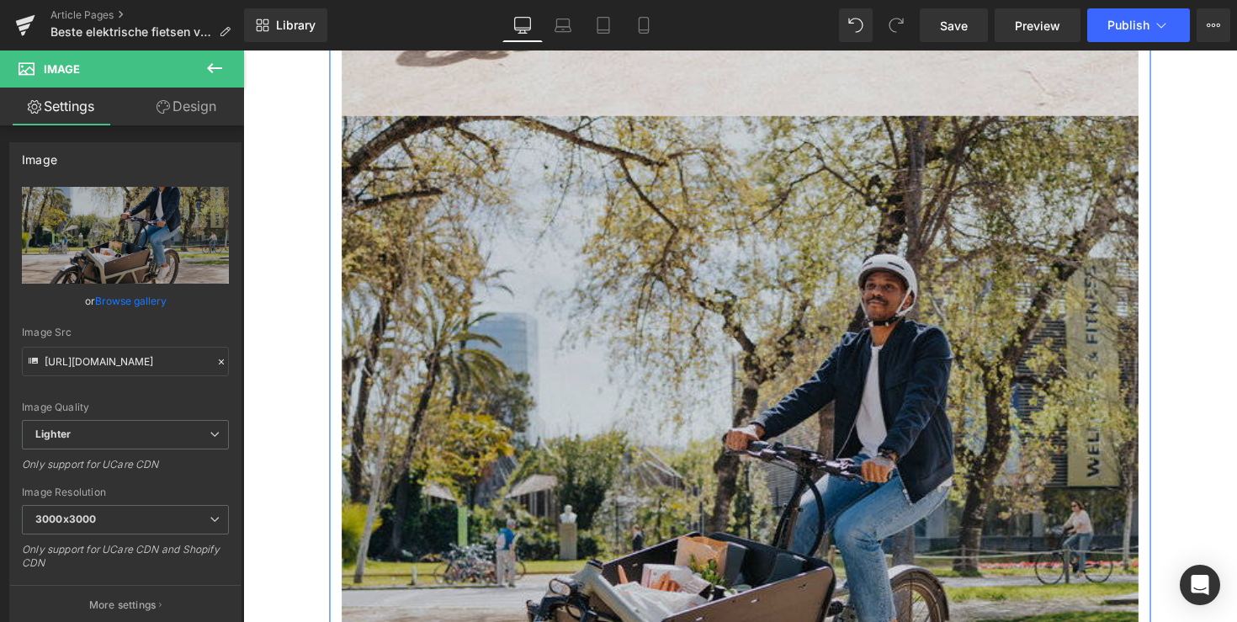
click at [740, 290] on img at bounding box center [752, 526] width 817 height 817
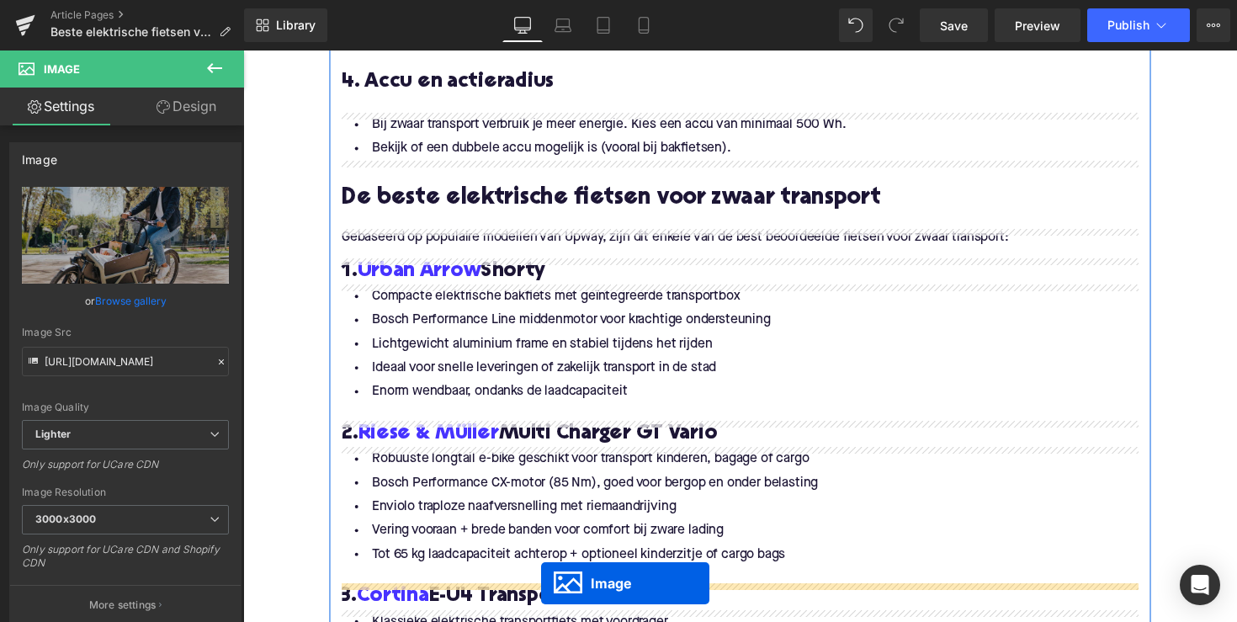
scroll to position [1878, 0]
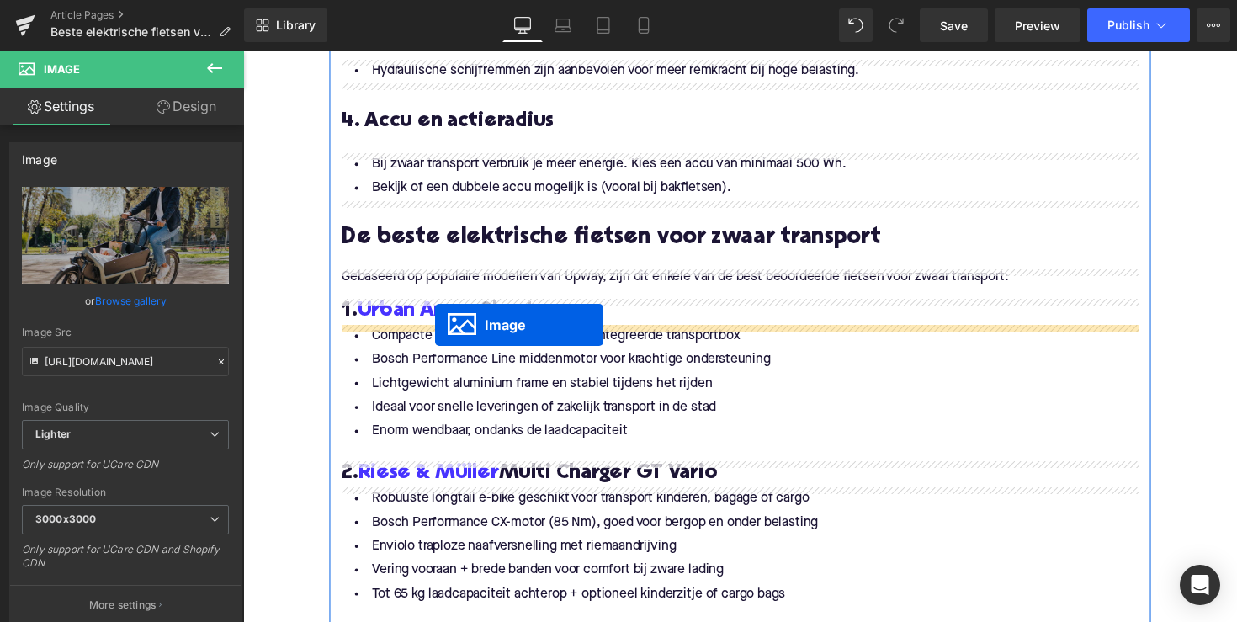
drag, startPoint x: 722, startPoint y: 526, endPoint x: 440, endPoint y: 332, distance: 342.5
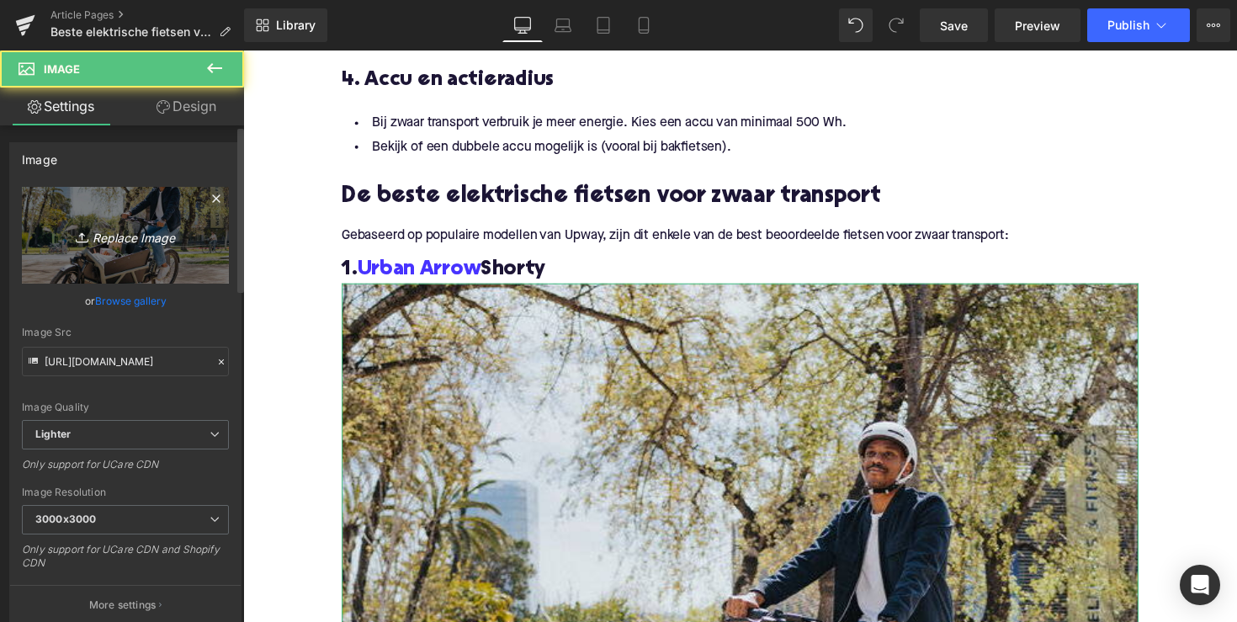
click at [162, 239] on icon "Replace Image" at bounding box center [125, 235] width 135 height 21
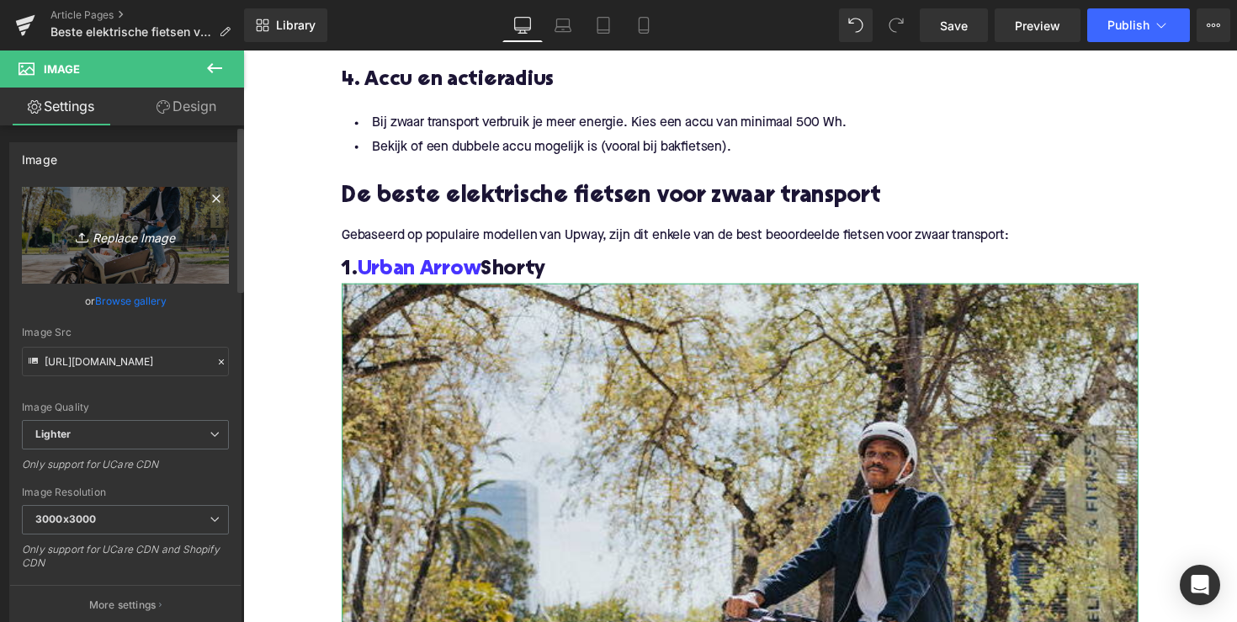
type input "C:\fakepath\BDX86-1.jpg"
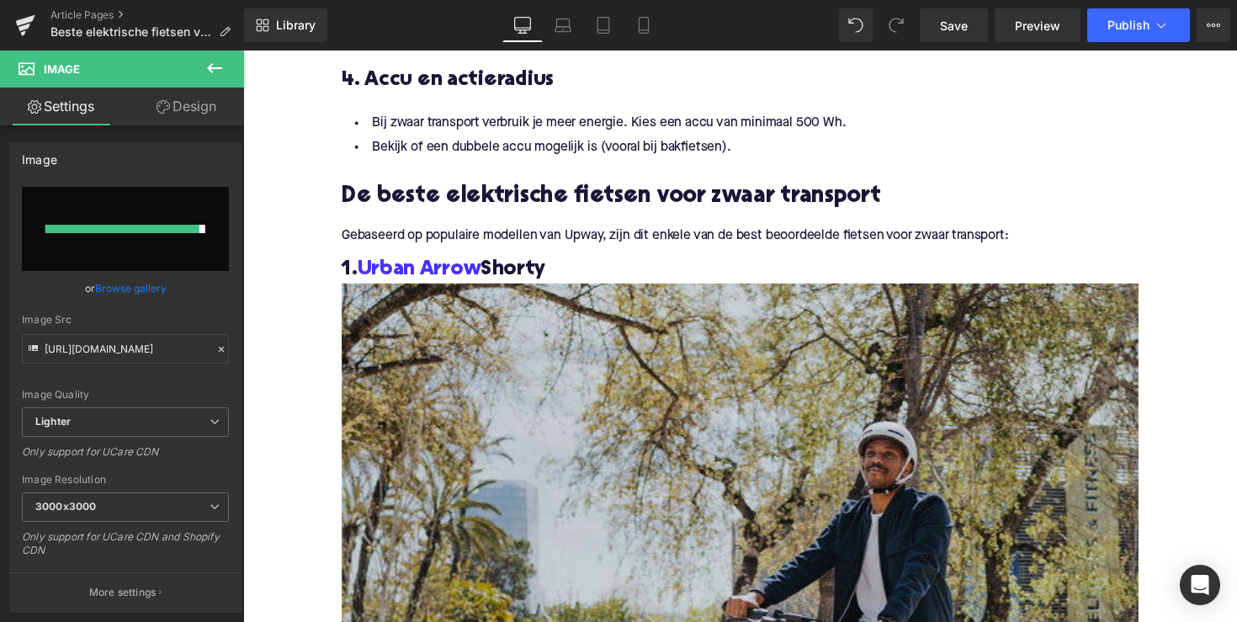
type input "[URL][DOMAIN_NAME]"
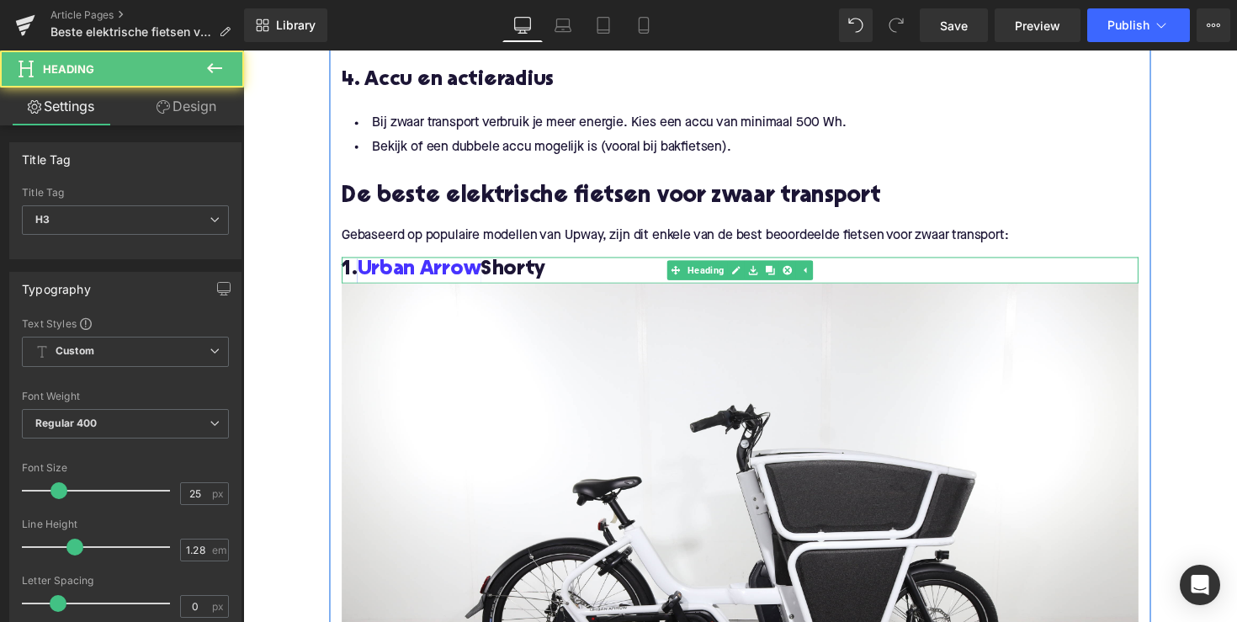
drag, startPoint x: 572, startPoint y: 278, endPoint x: 364, endPoint y: 270, distance: 208.1
click at [364, 270] on h3 "1. Urban Arrow Shorty" at bounding box center [752, 276] width 817 height 27
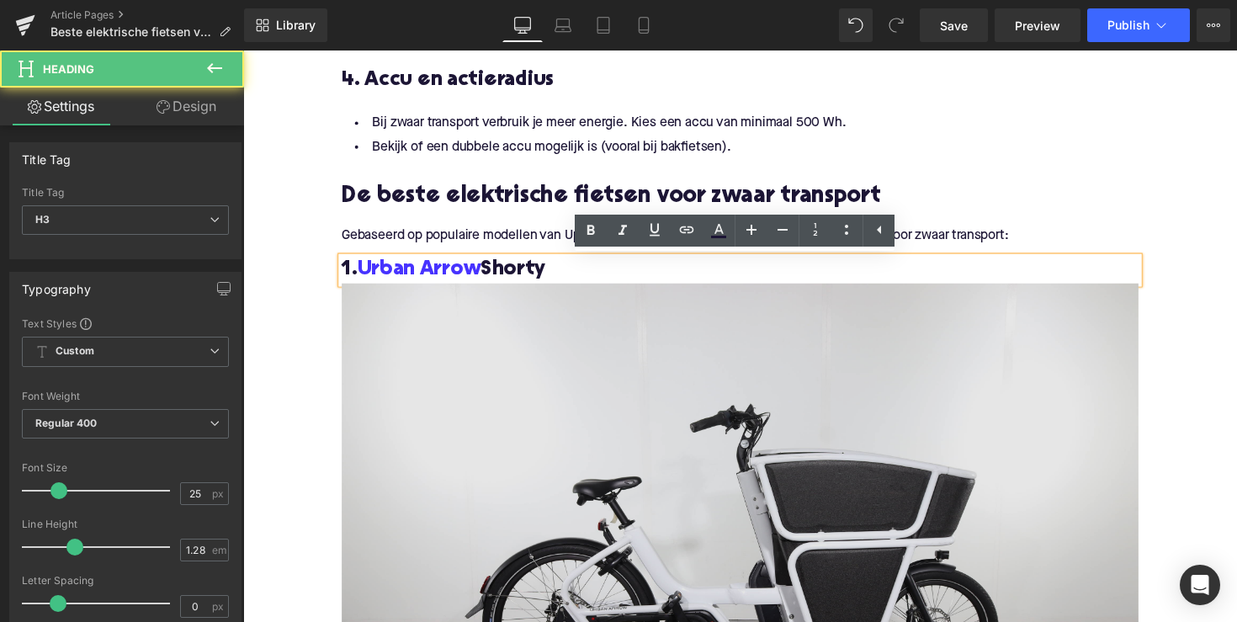
copy h3 "Urban Arrow Shorty"
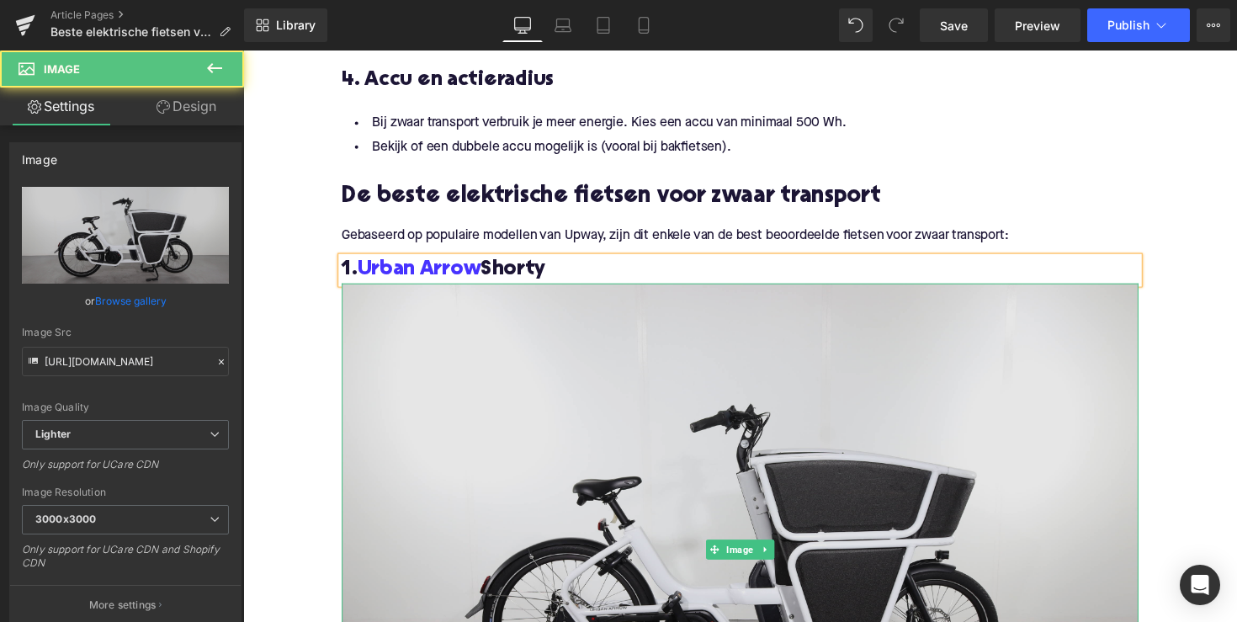
click at [513, 485] on img at bounding box center [752, 562] width 817 height 545
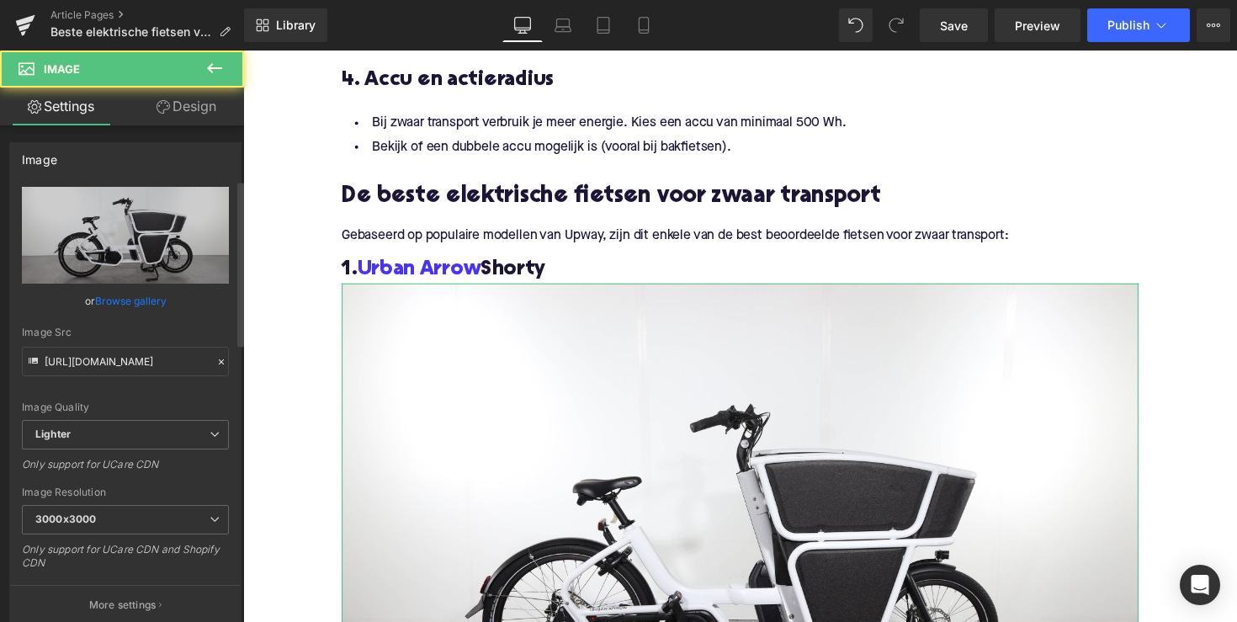
scroll to position [606, 0]
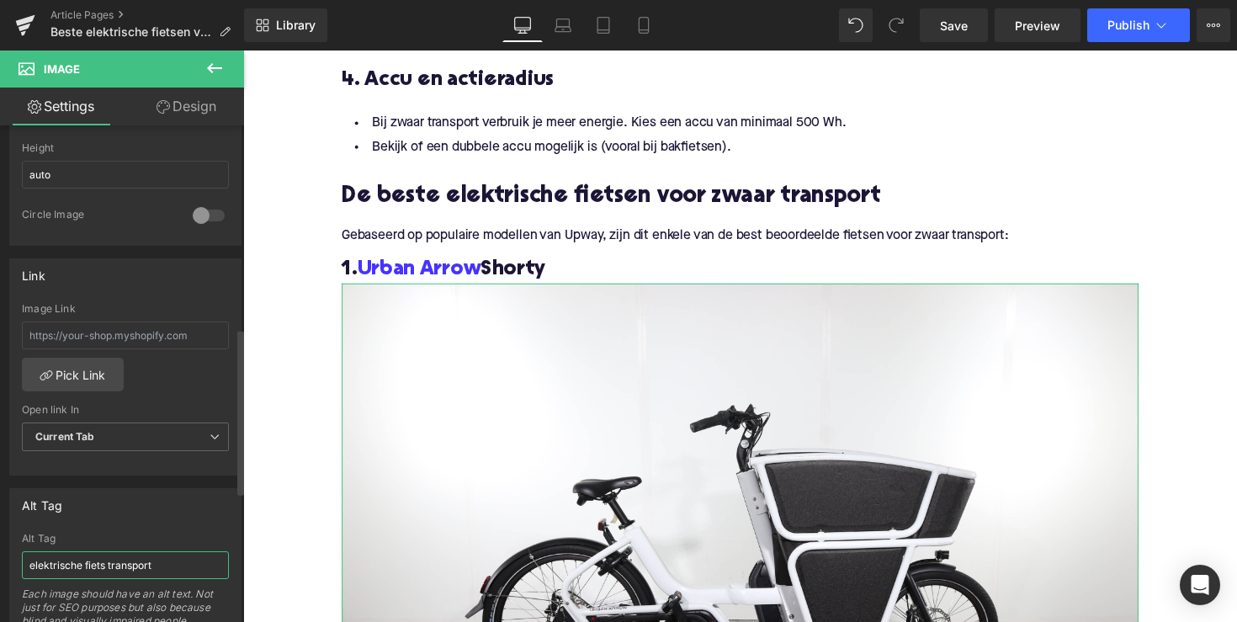
click at [100, 567] on input "elektrische fiets transport" at bounding box center [125, 565] width 207 height 28
paste input "Urban Arrow Shorty"
type input "Urban Arrow Shorty"
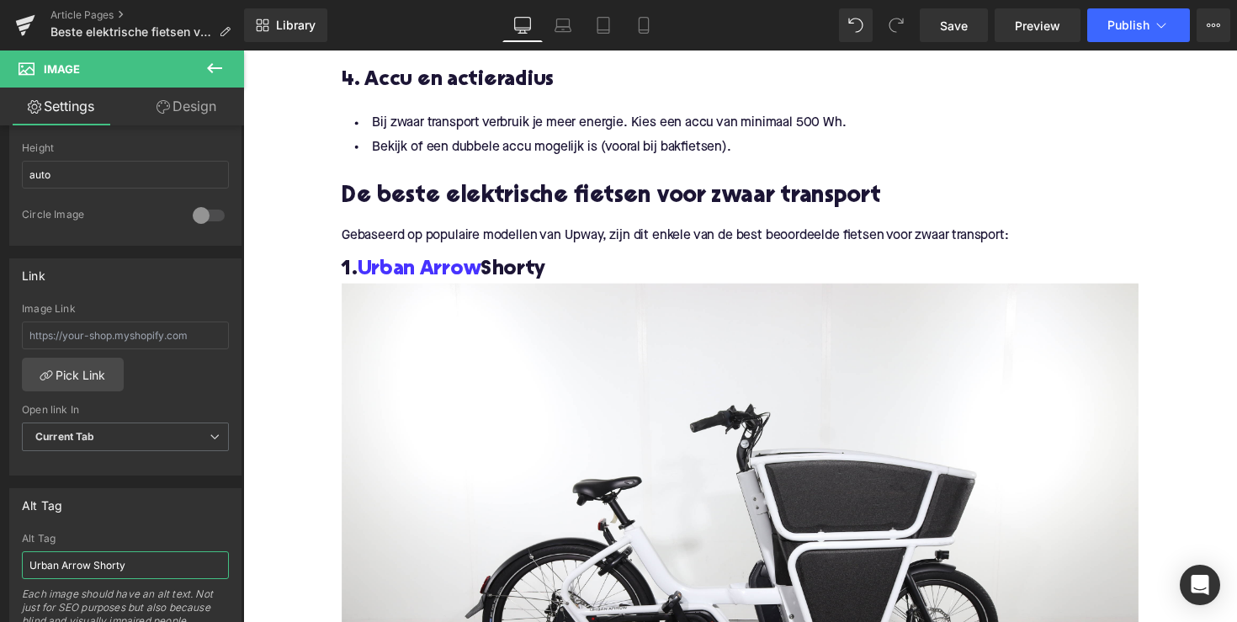
click at [243, 51] on div at bounding box center [243, 51] width 0 height 0
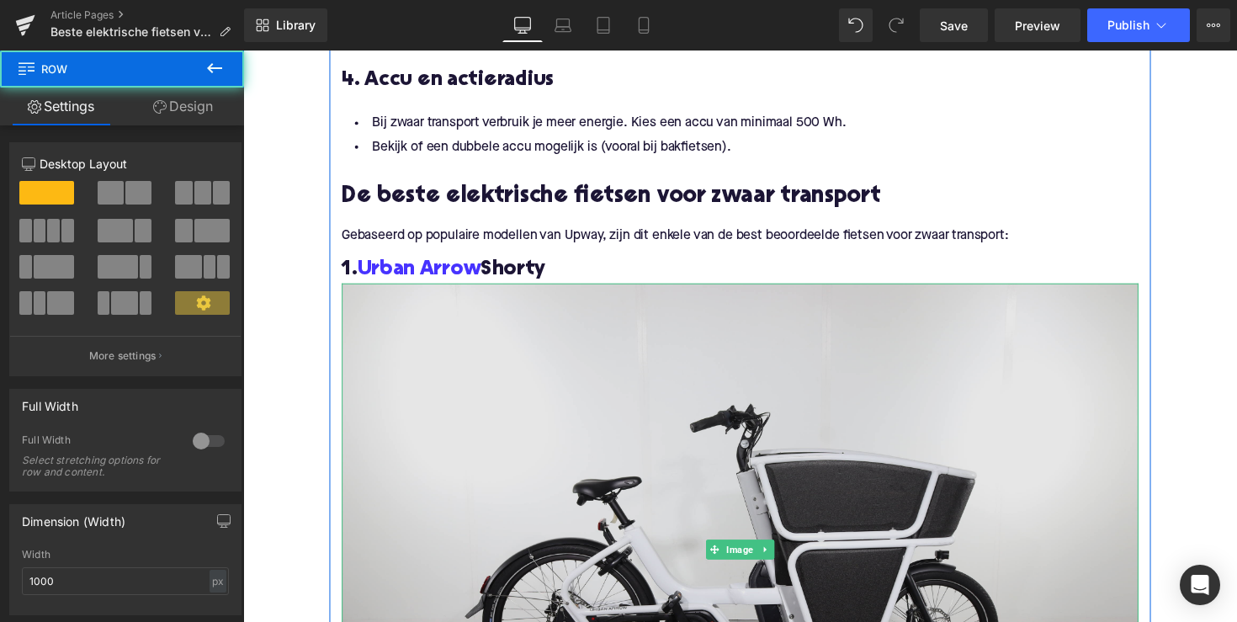
click at [424, 462] on img at bounding box center [752, 562] width 817 height 545
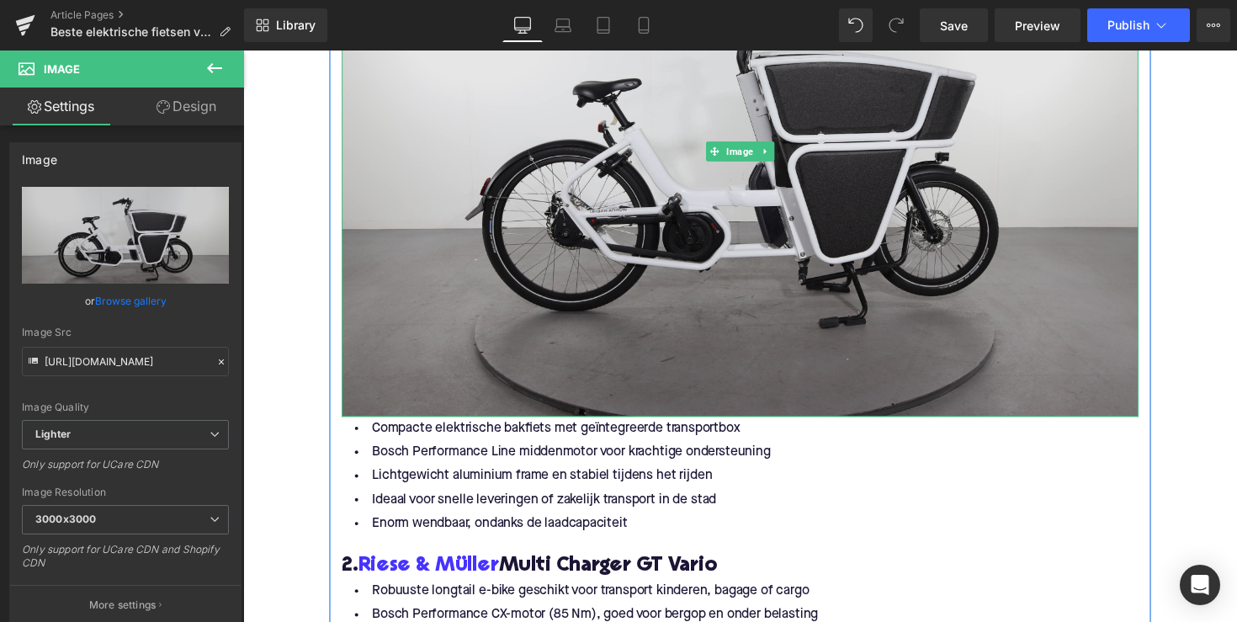
scroll to position [2197, 0]
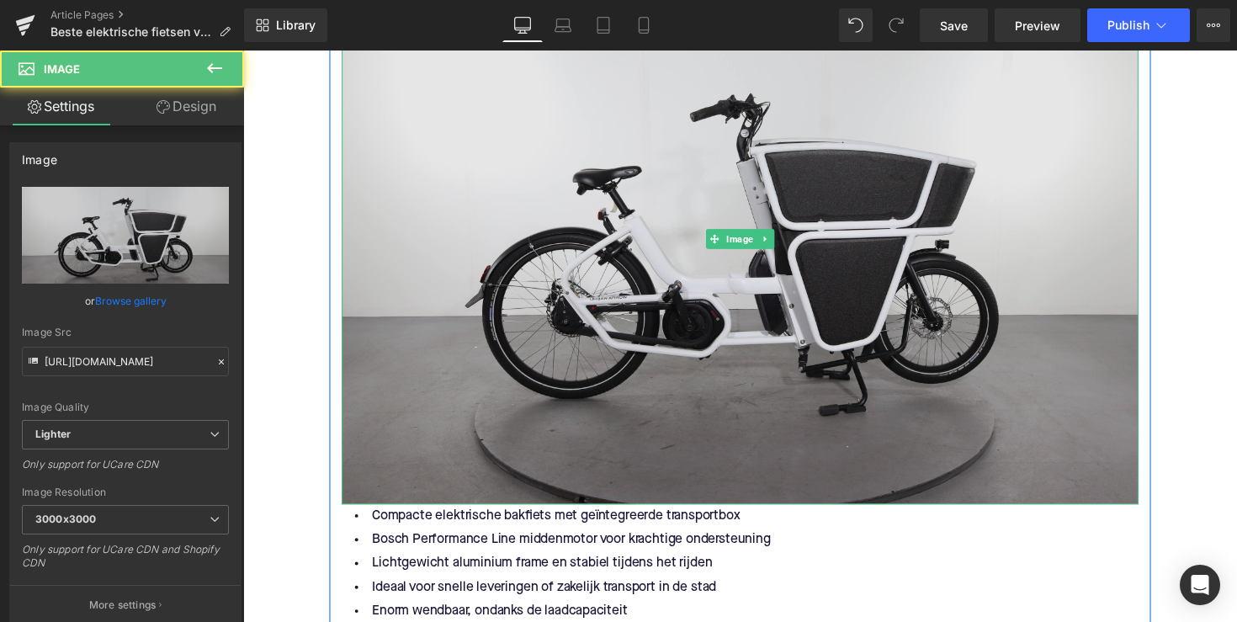
click at [701, 249] on img at bounding box center [752, 243] width 817 height 545
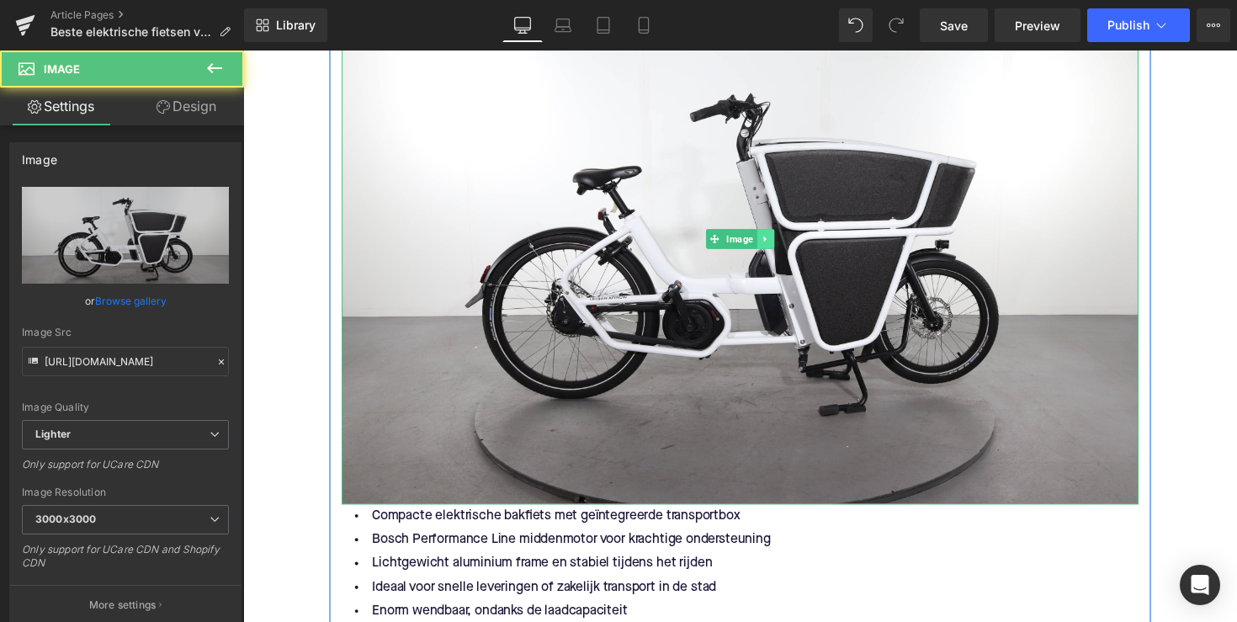
click at [780, 245] on link at bounding box center [779, 243] width 18 height 20
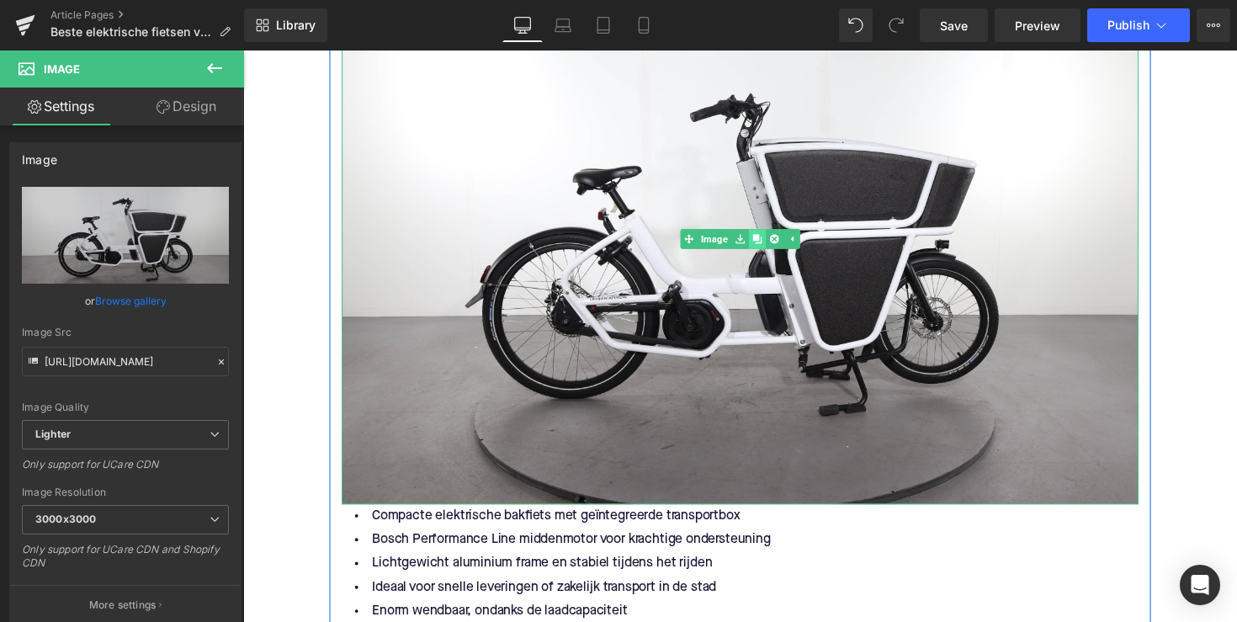
click at [769, 242] on icon at bounding box center [769, 242] width 9 height 9
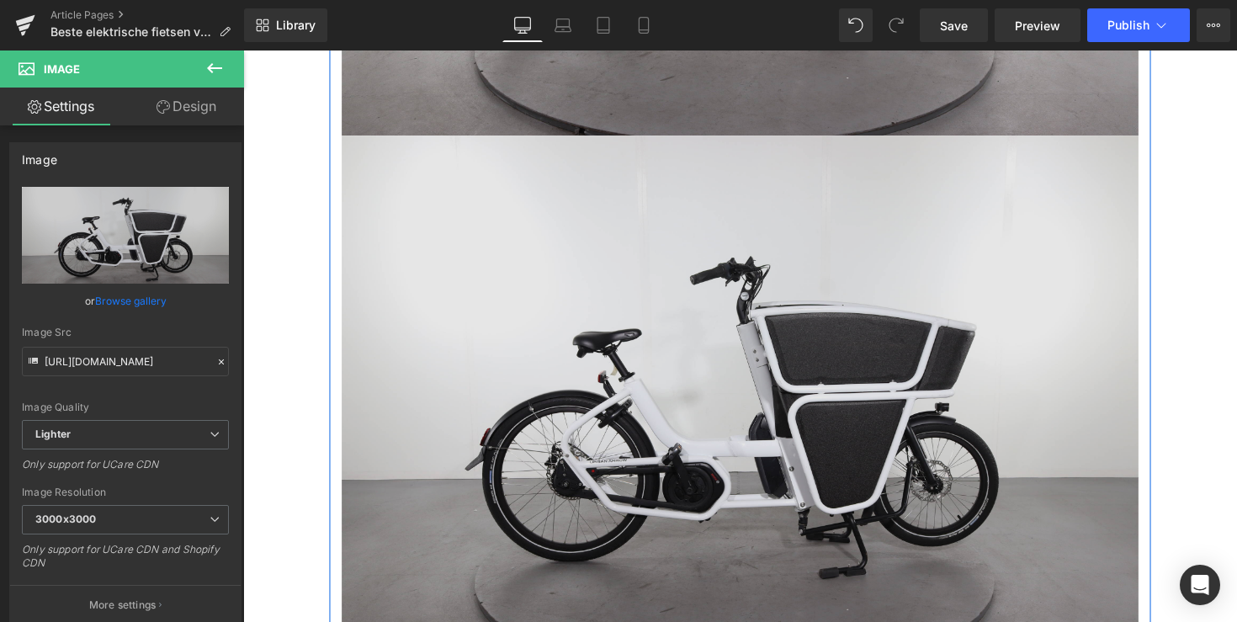
scroll to position [2594, 0]
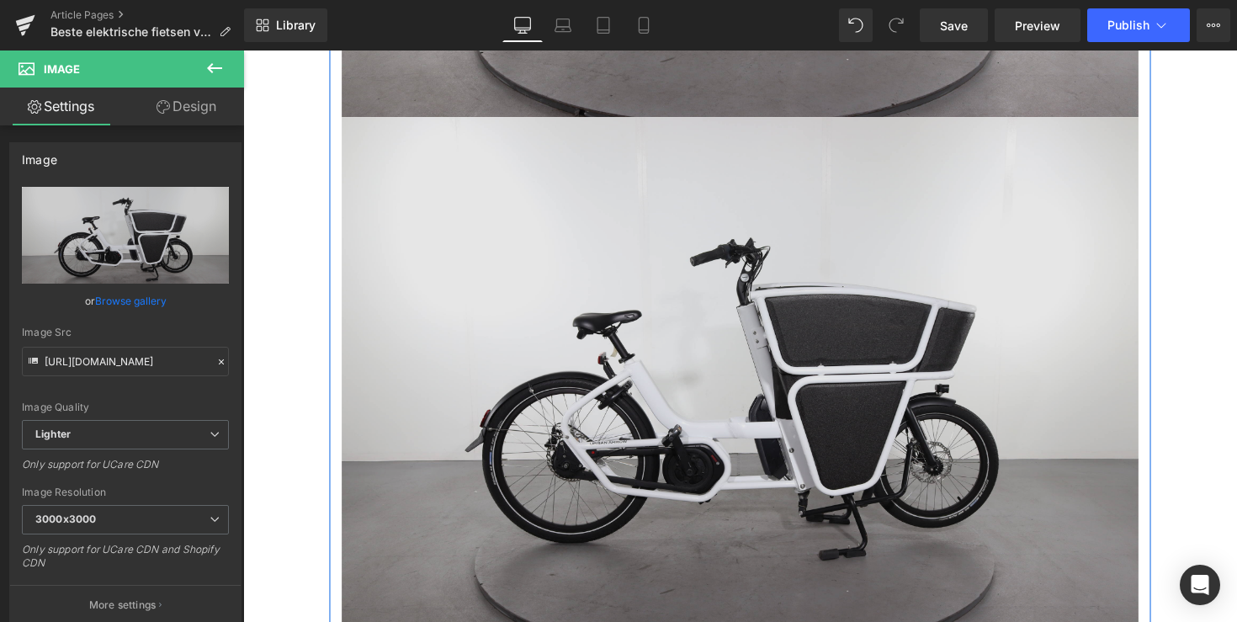
click at [711, 323] on img at bounding box center [752, 391] width 817 height 545
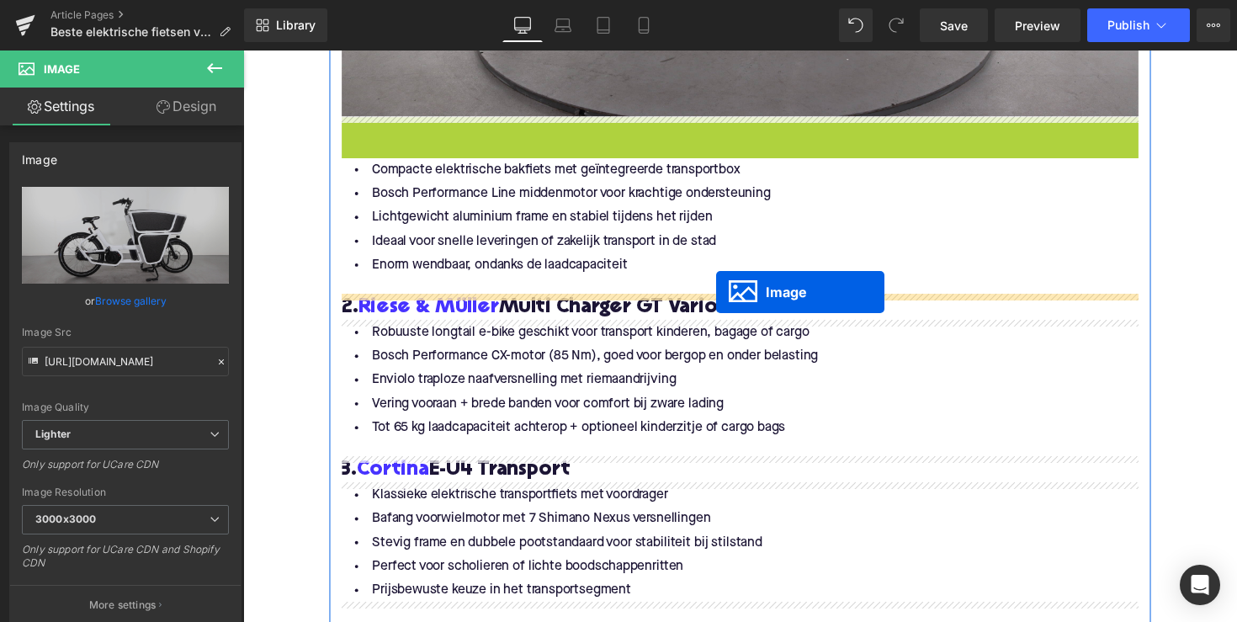
scroll to position [2594, 0]
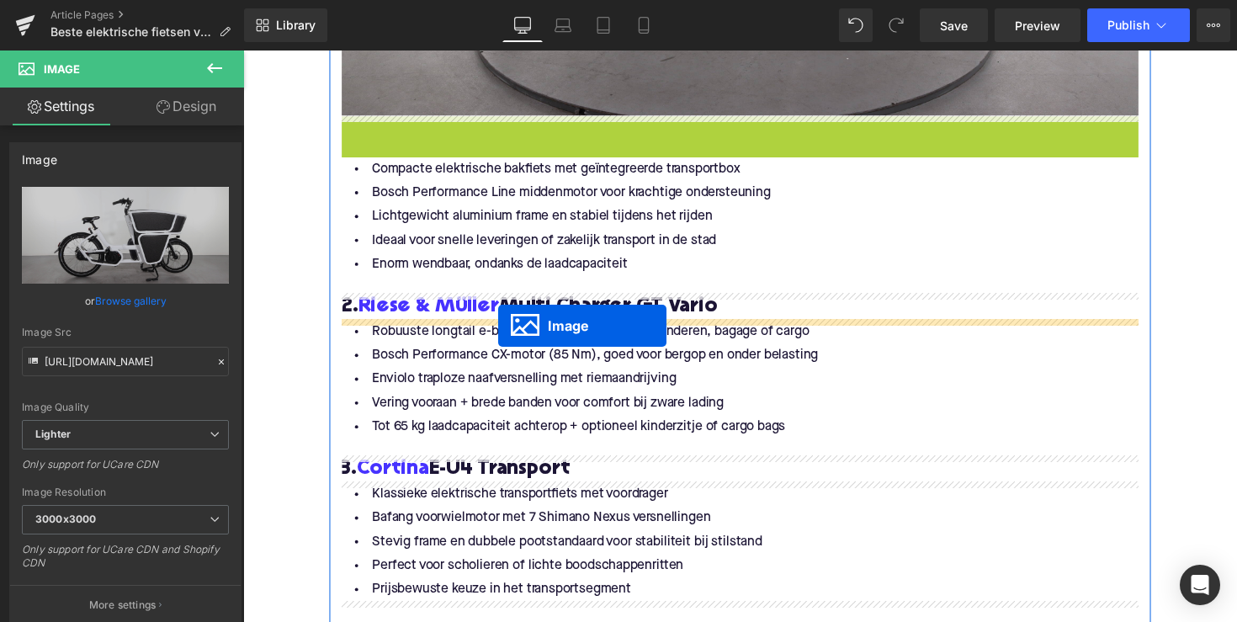
drag, startPoint x: 729, startPoint y: 389, endPoint x: 504, endPoint y: 333, distance: 231.7
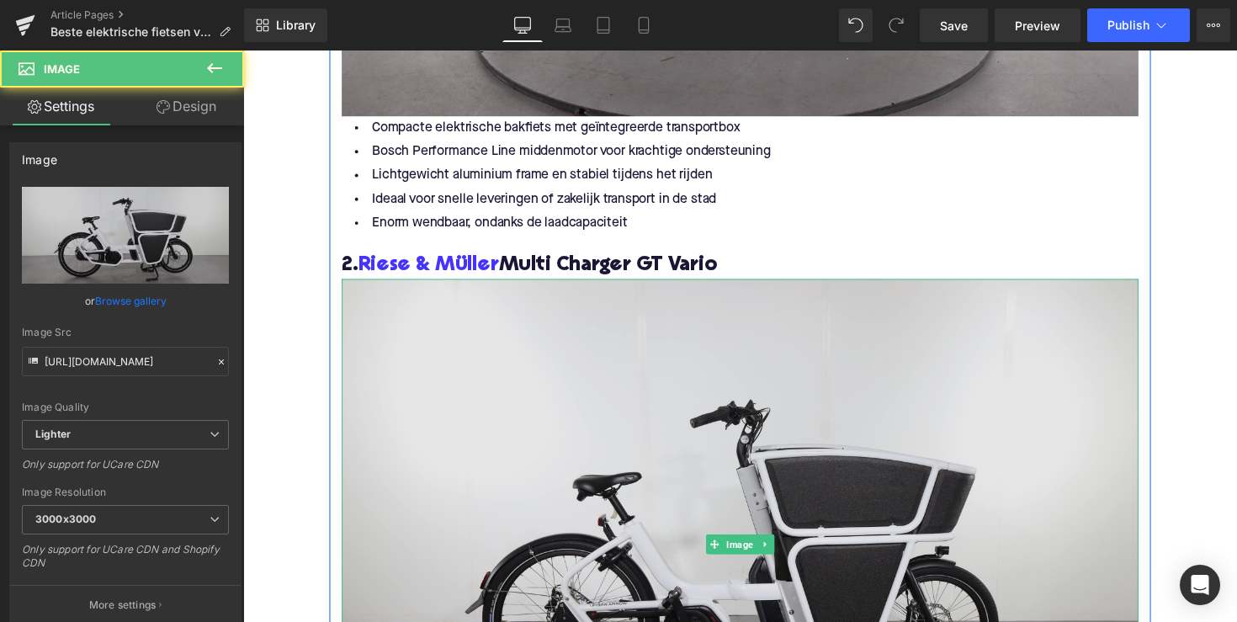
click at [551, 383] on img at bounding box center [752, 557] width 817 height 545
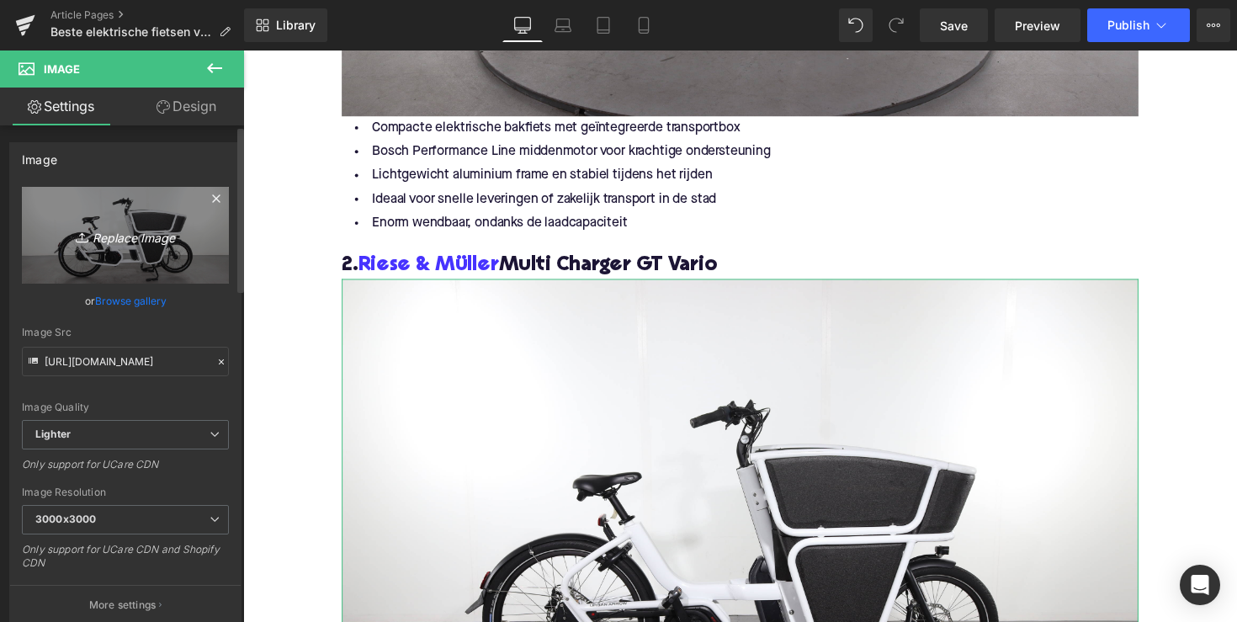
click at [170, 252] on link "Replace Image" at bounding box center [125, 235] width 207 height 97
type input "C:\fakepath\NB67-1.jpg"
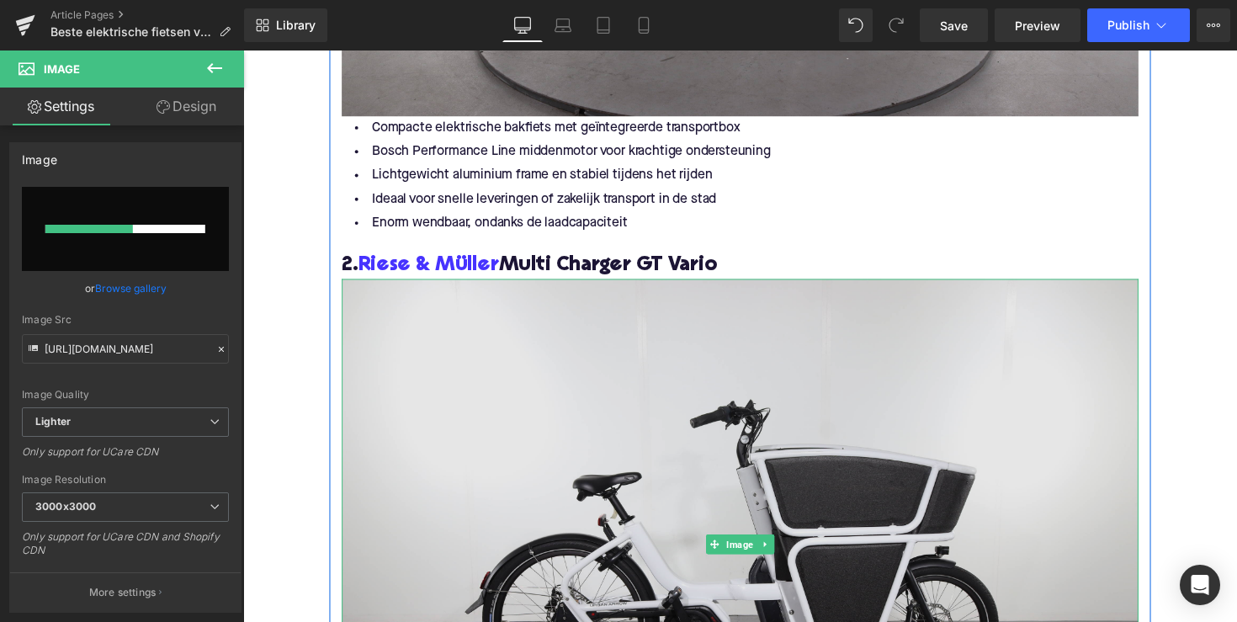
scroll to position [2599, 0]
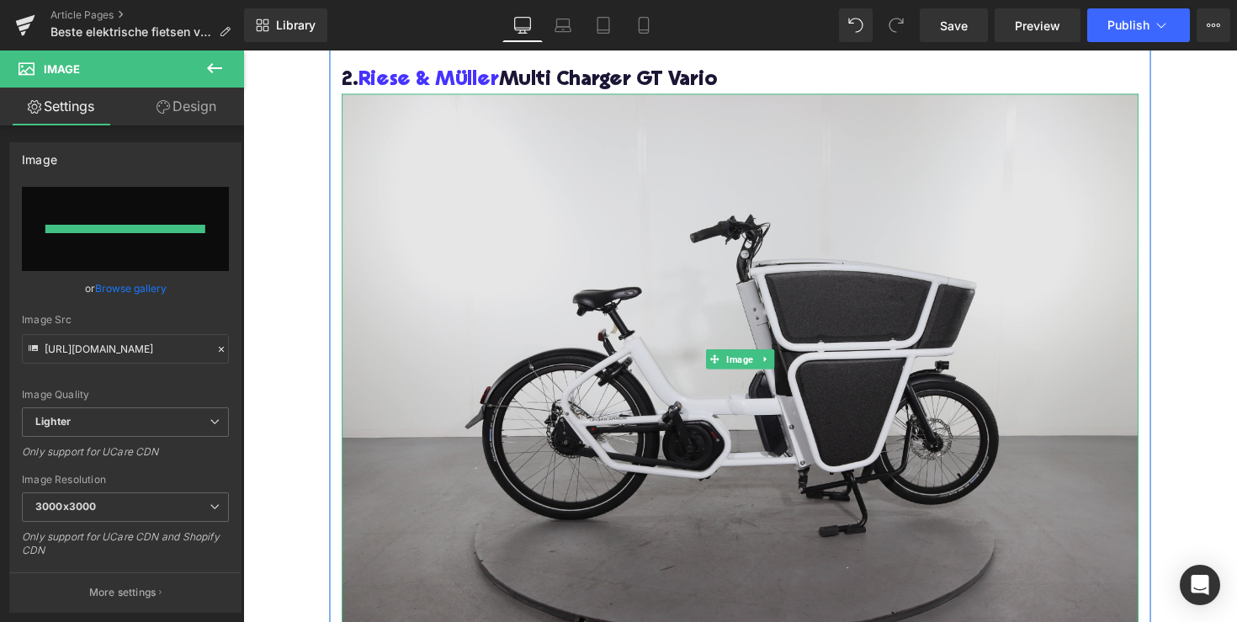
type input "[URL][DOMAIN_NAME]"
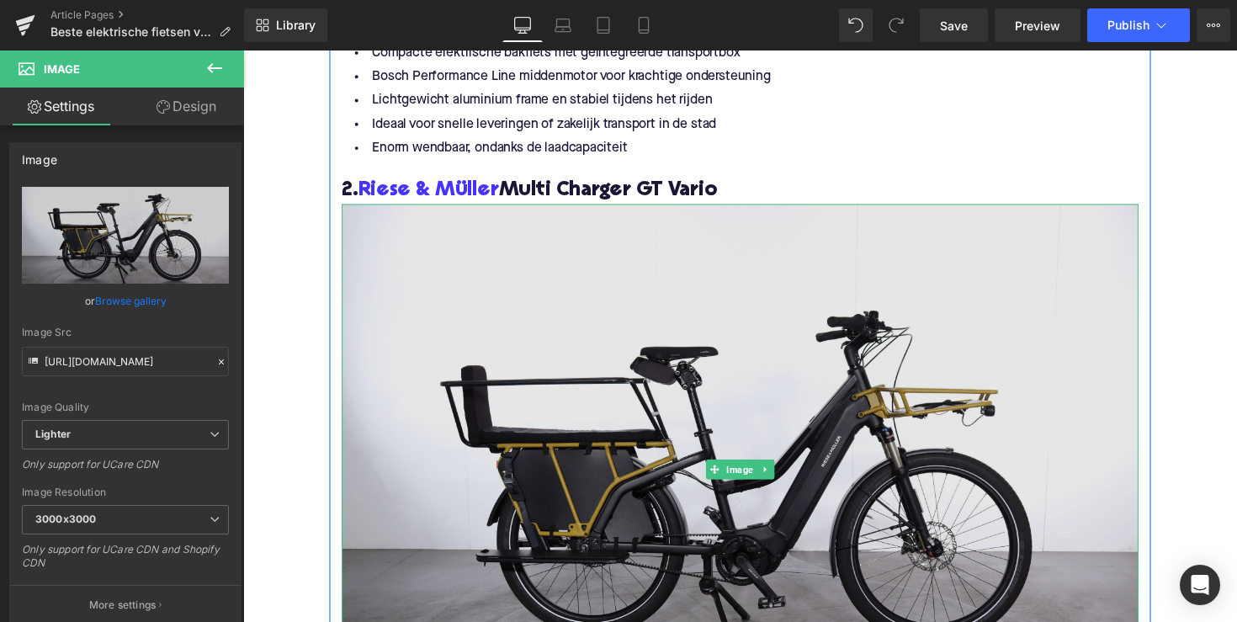
scroll to position [2514, 0]
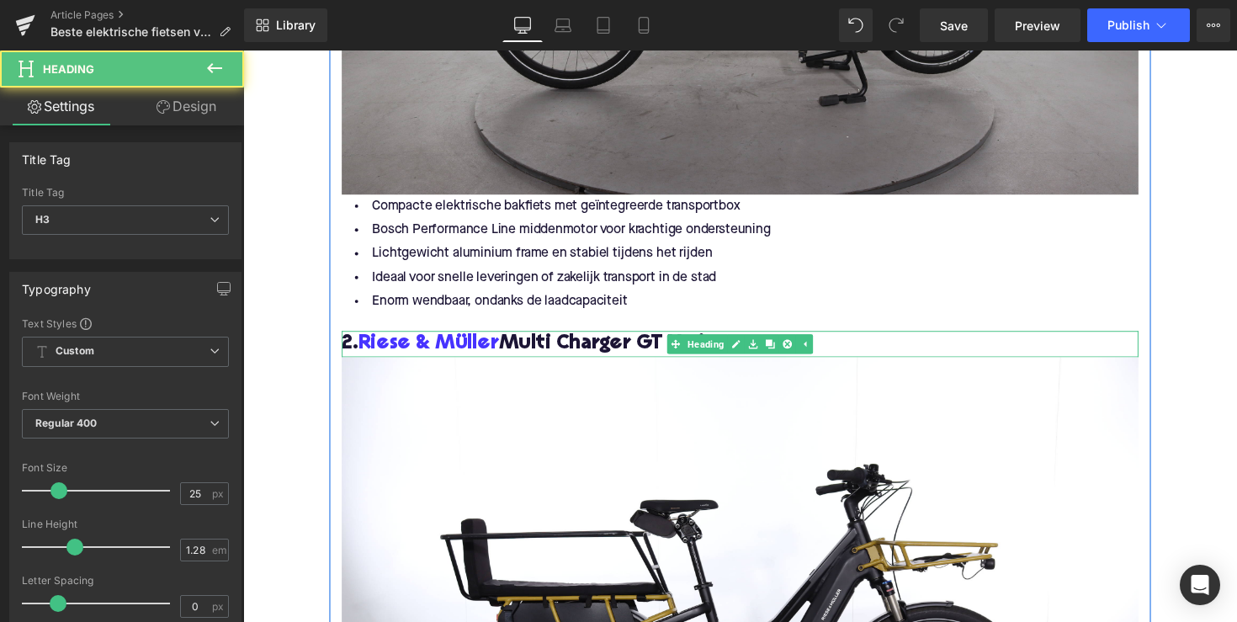
click at [631, 343] on h3 "2. [PERSON_NAME] & [PERSON_NAME] Multi Charger GT Vario" at bounding box center [752, 351] width 817 height 27
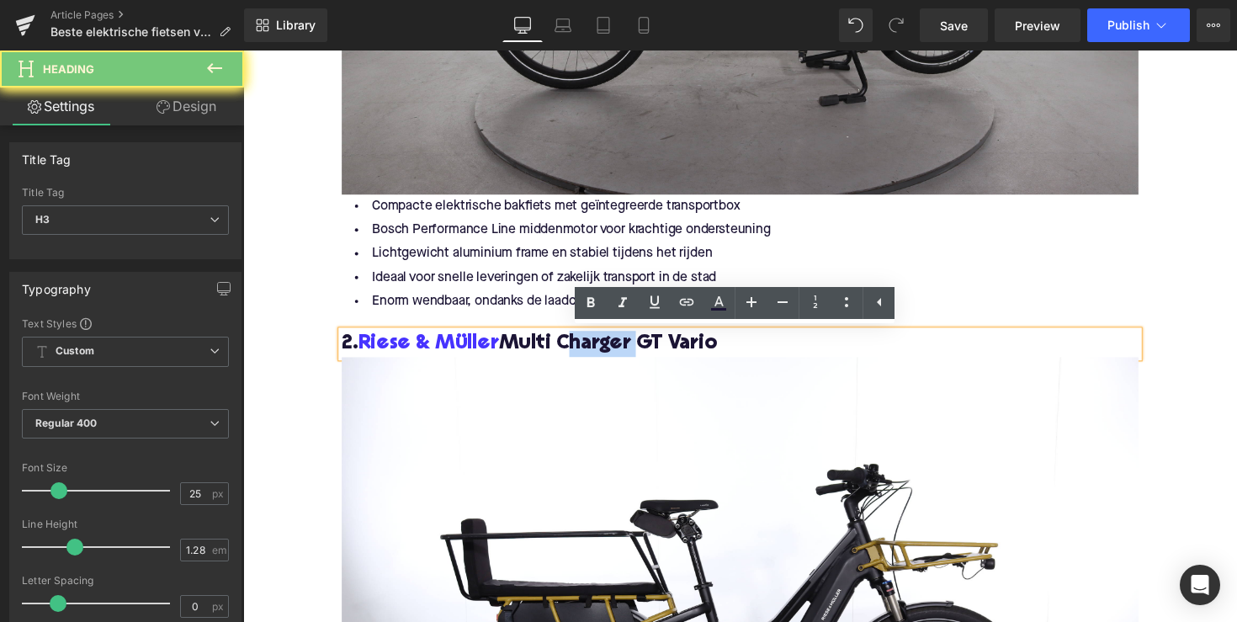
click at [631, 343] on h3 "2. [PERSON_NAME] & [PERSON_NAME] Multi Charger GT Vario" at bounding box center [752, 351] width 817 height 27
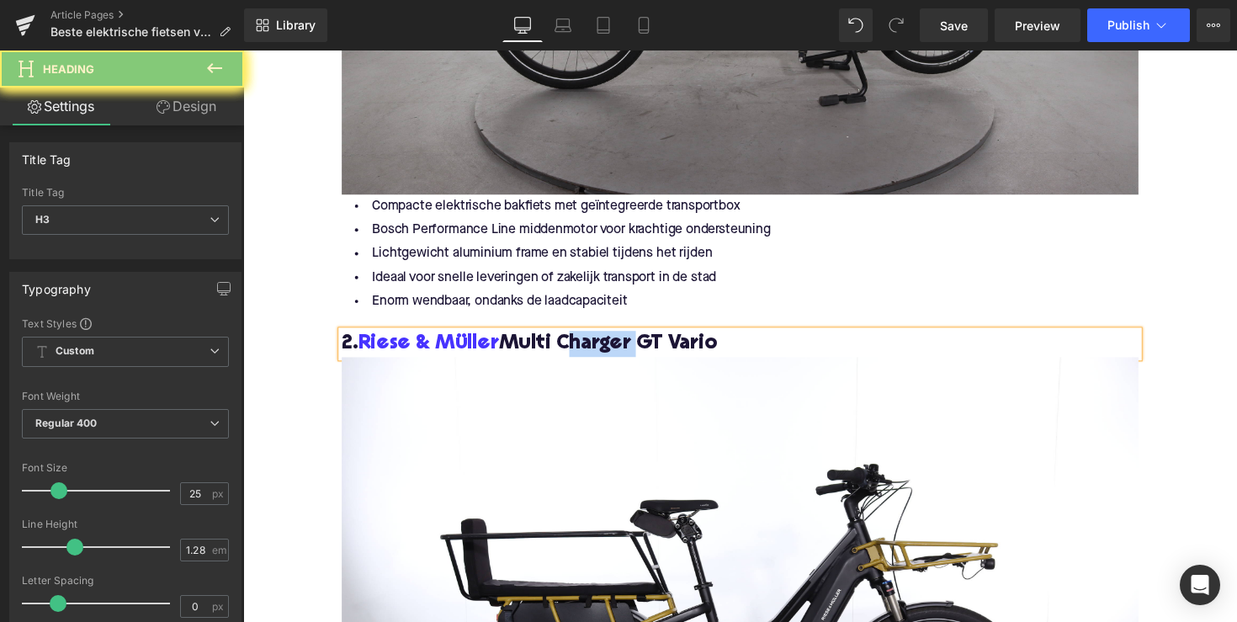
copy h3 "2. [PERSON_NAME] & [PERSON_NAME] Multi Charger GT Vario"
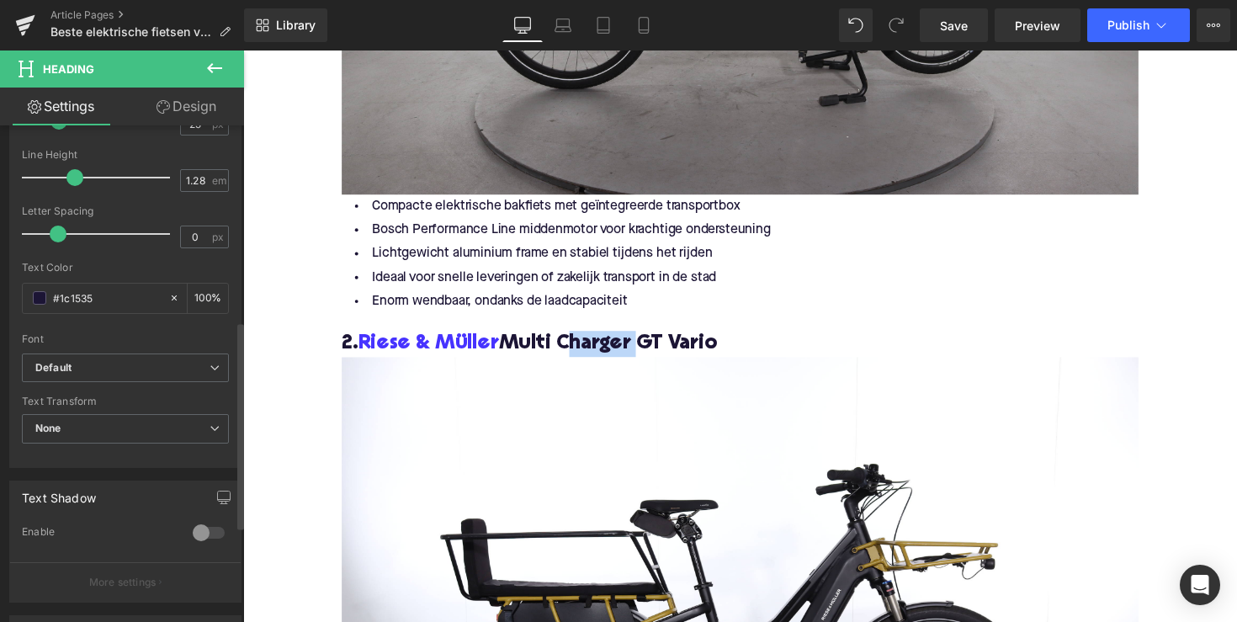
scroll to position [483, 0]
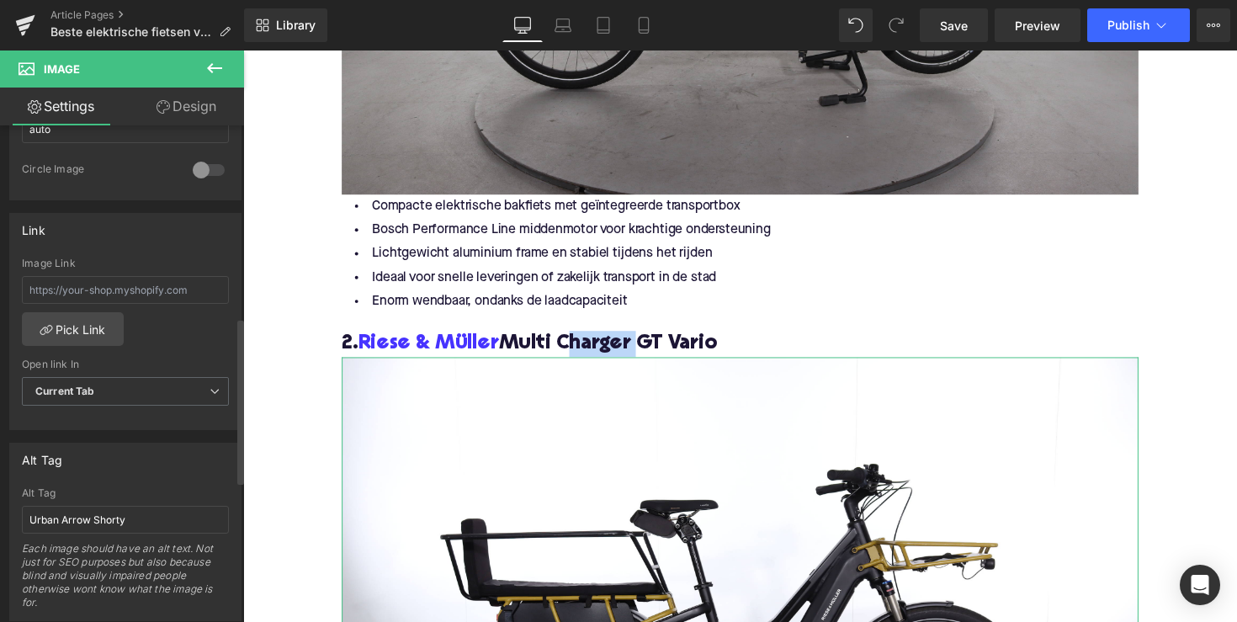
scroll to position [673, 0]
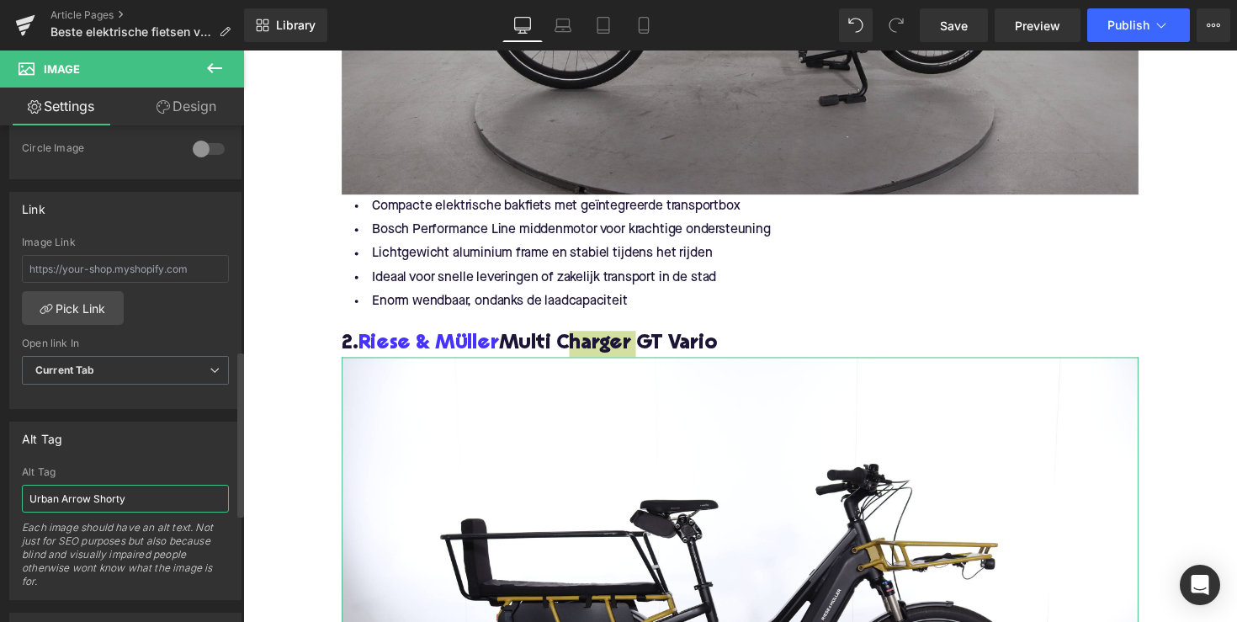
click at [108, 506] on input "Urban Arrow Shorty" at bounding box center [125, 499] width 207 height 28
paste input "2. [PERSON_NAME] & [PERSON_NAME] Multi Charger GT Vario"
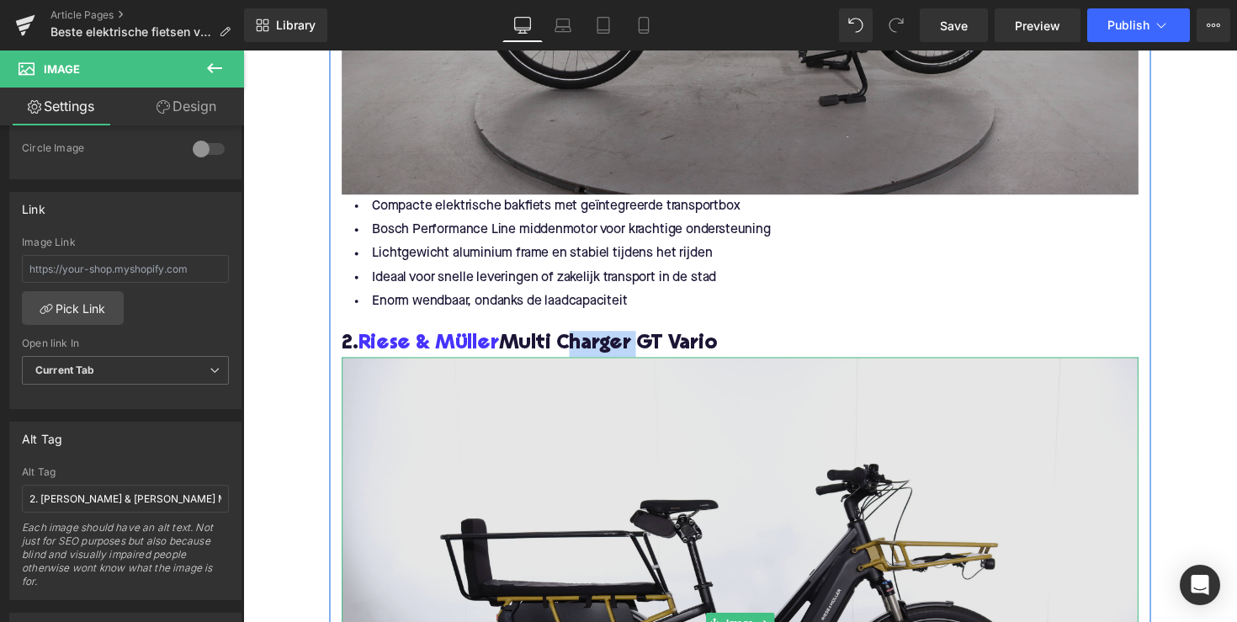
scroll to position [2519, 0]
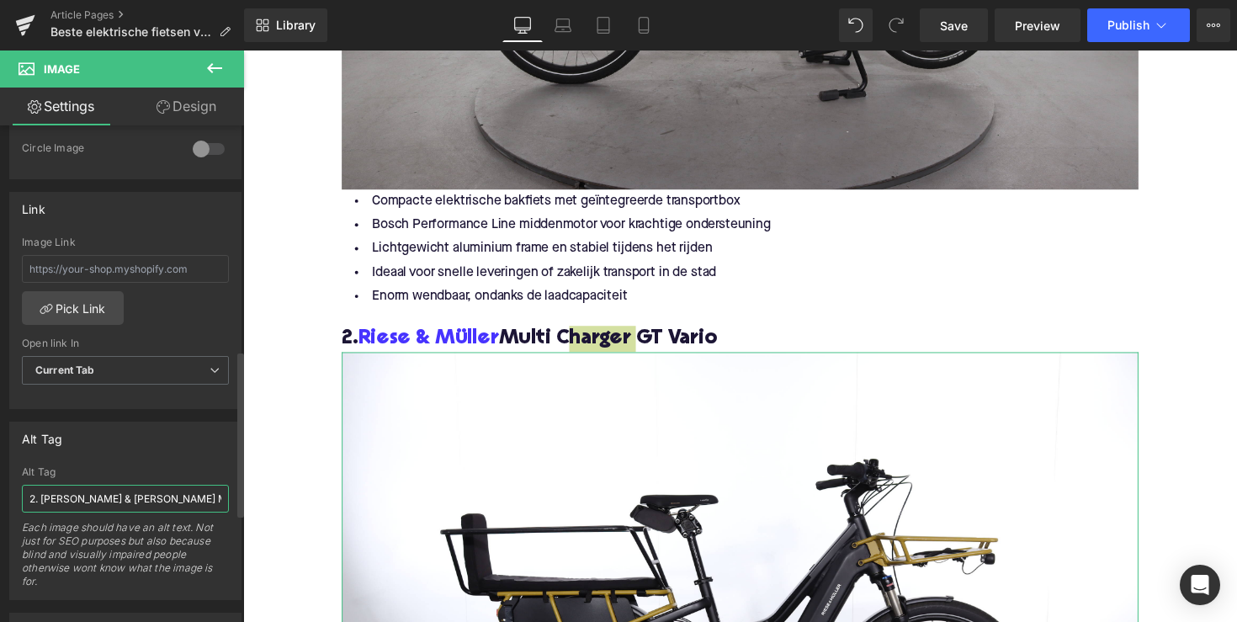
drag, startPoint x: 43, startPoint y: 501, endPoint x: 21, endPoint y: 501, distance: 21.9
click at [21, 501] on div "2. [PERSON_NAME] & Müller Multi Charger GT Vario Alt Tag 2. [PERSON_NAME] & [PE…" at bounding box center [125, 532] width 231 height 133
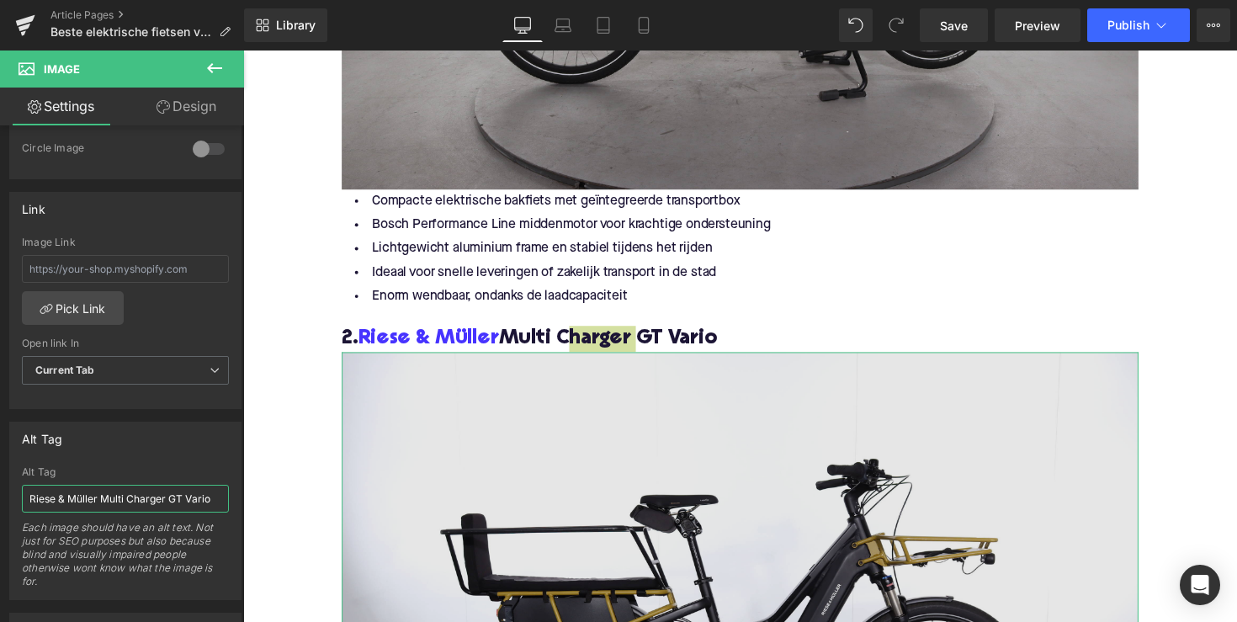
type input "Riese & Müller Multi Charger GT Vario"
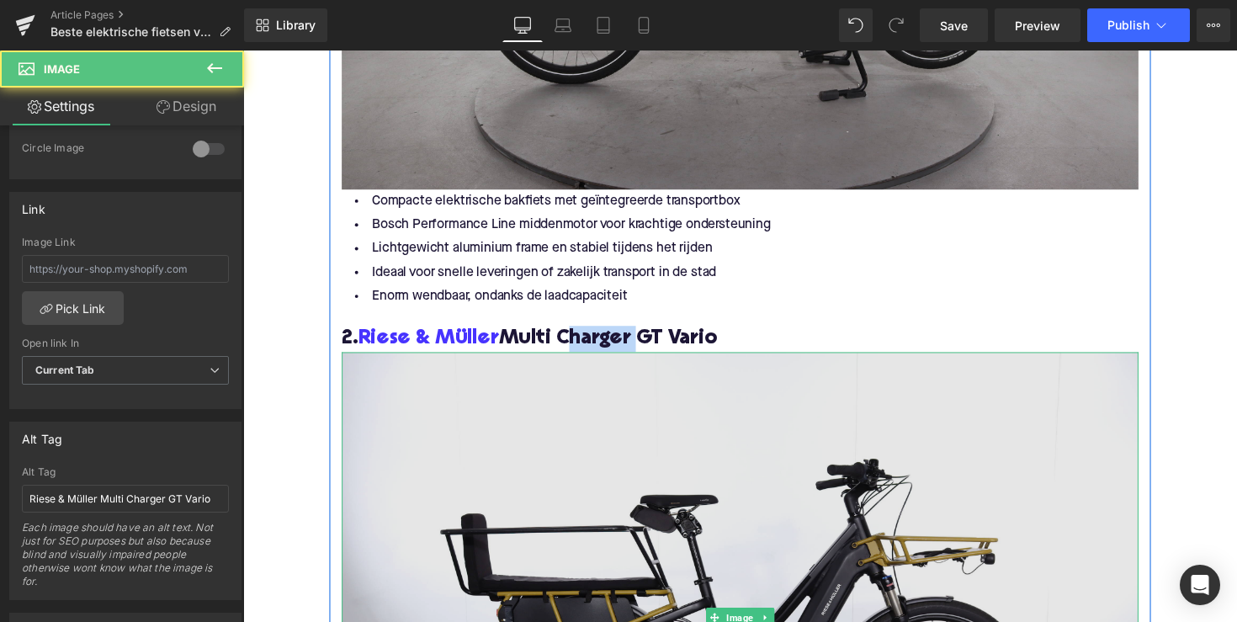
click at [620, 500] on img at bounding box center [752, 631] width 817 height 545
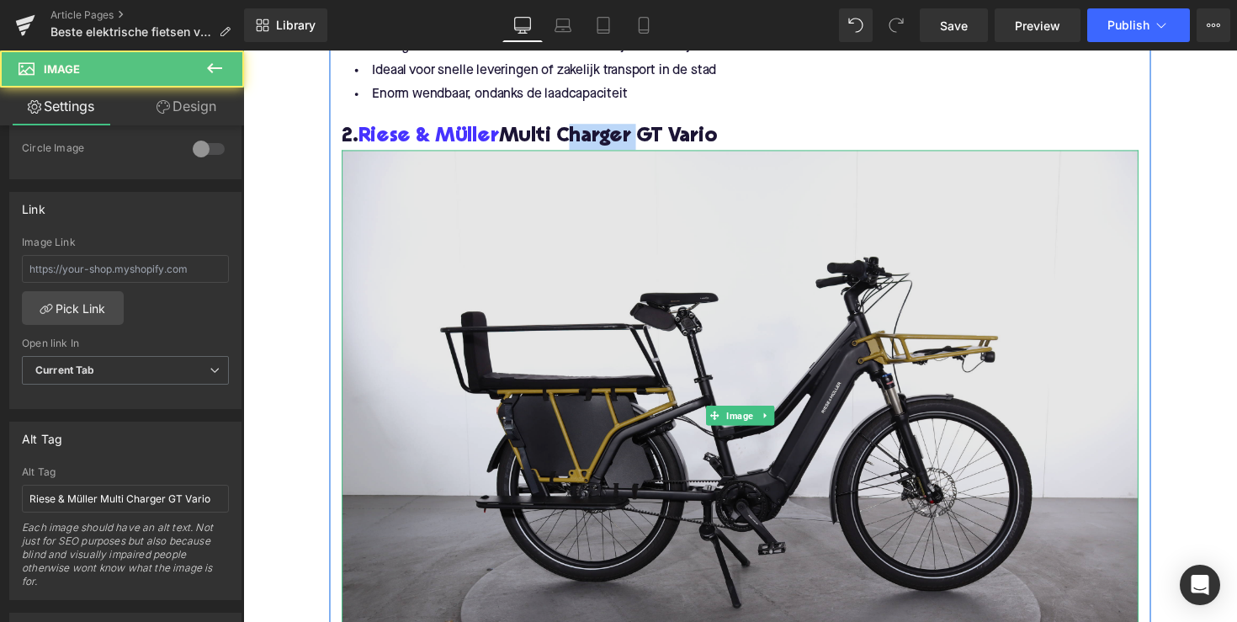
scroll to position [2740, 0]
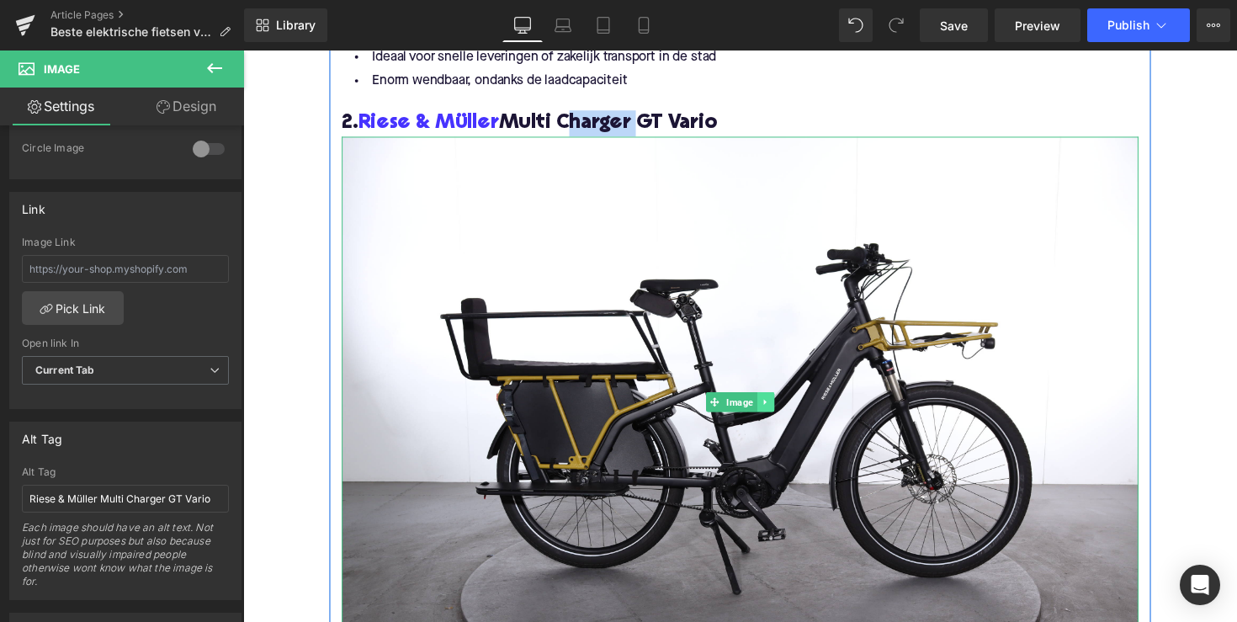
click at [774, 415] on icon at bounding box center [778, 411] width 9 height 10
click at [767, 411] on icon at bounding box center [769, 411] width 9 height 9
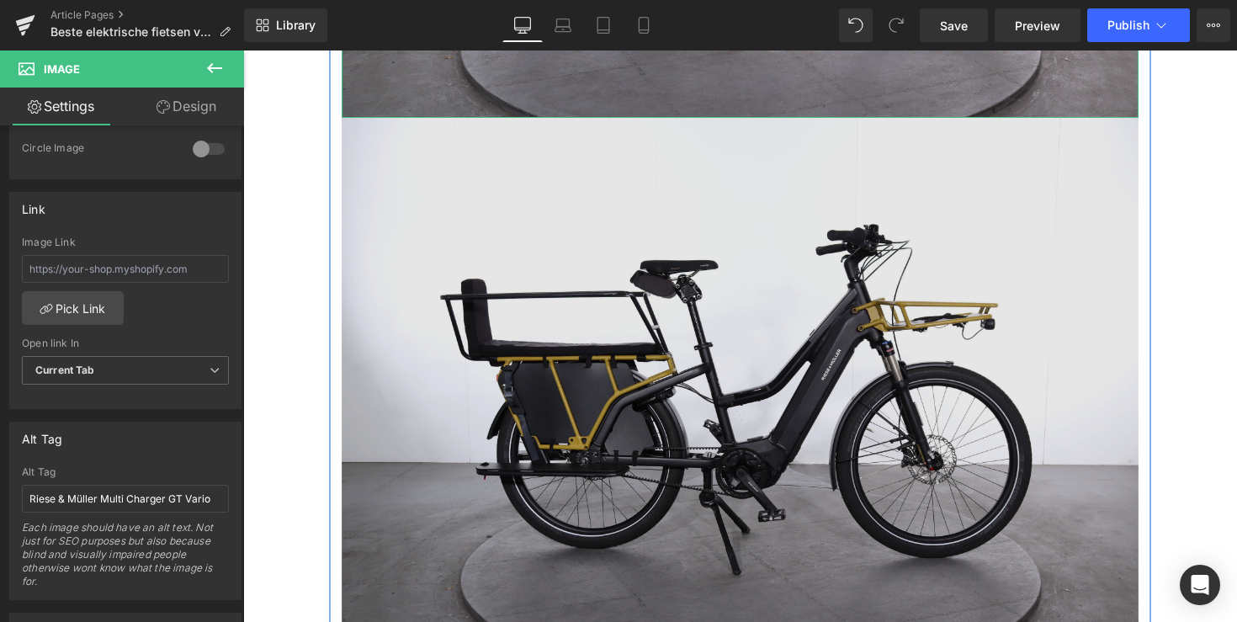
scroll to position [3305, 0]
click at [720, 348] on img at bounding box center [752, 391] width 817 height 545
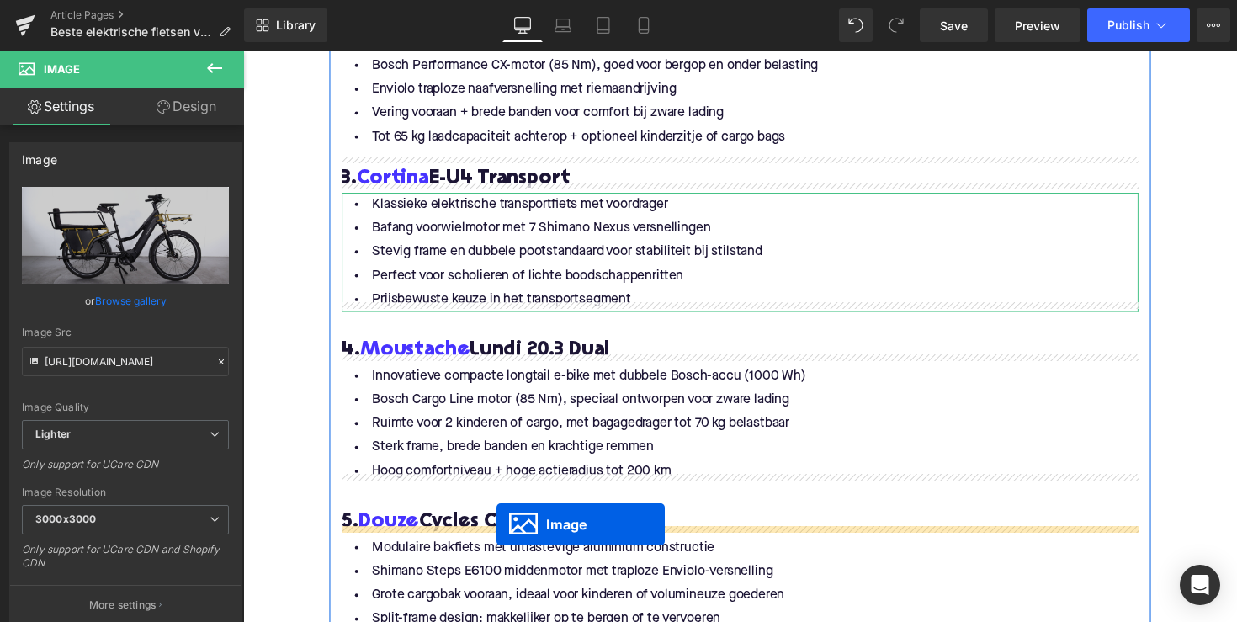
scroll to position [3419, 0]
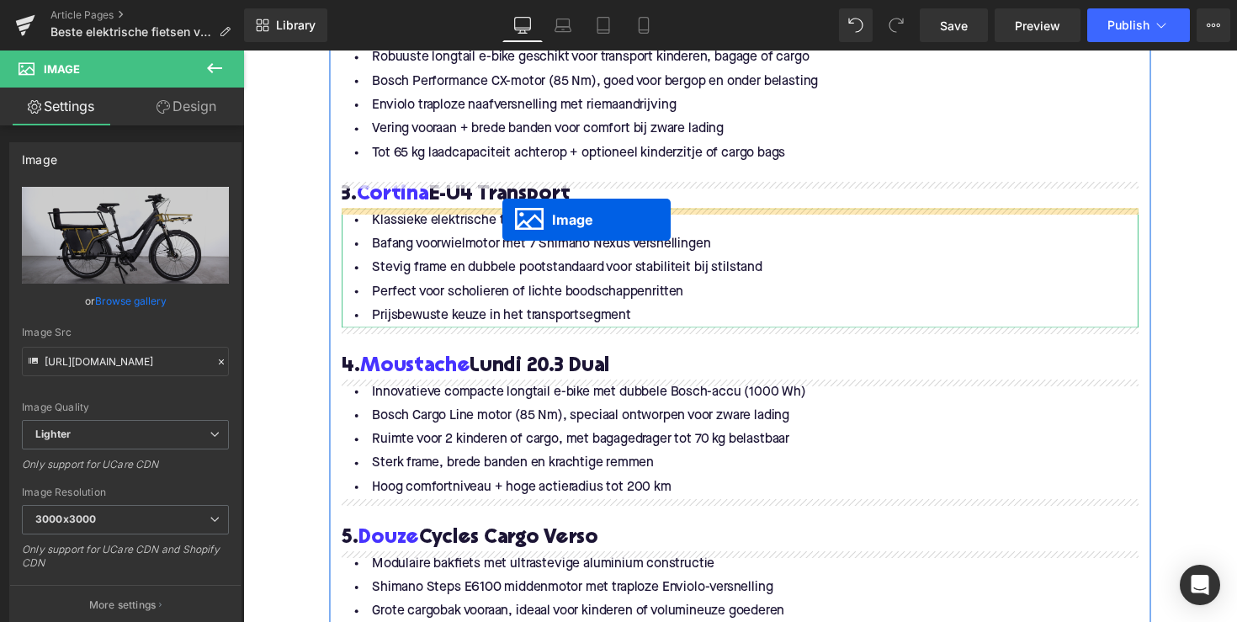
drag, startPoint x: 726, startPoint y: 394, endPoint x: 510, endPoint y: 224, distance: 275.2
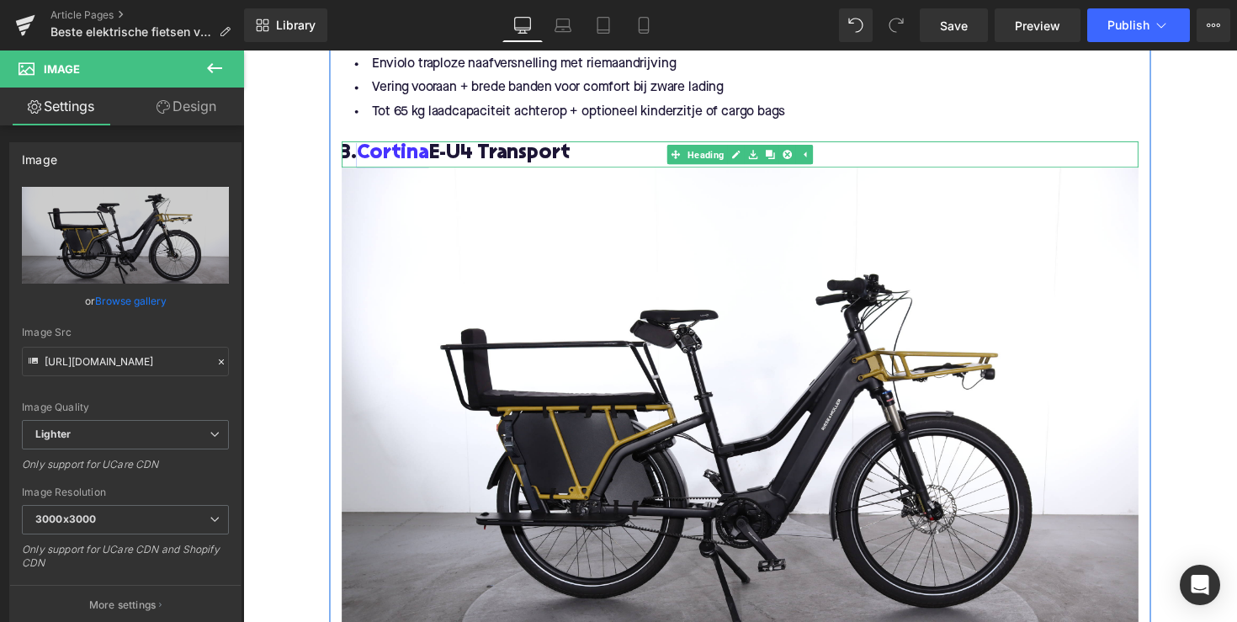
click at [364, 151] on link "Cortina" at bounding box center [396, 157] width 74 height 27
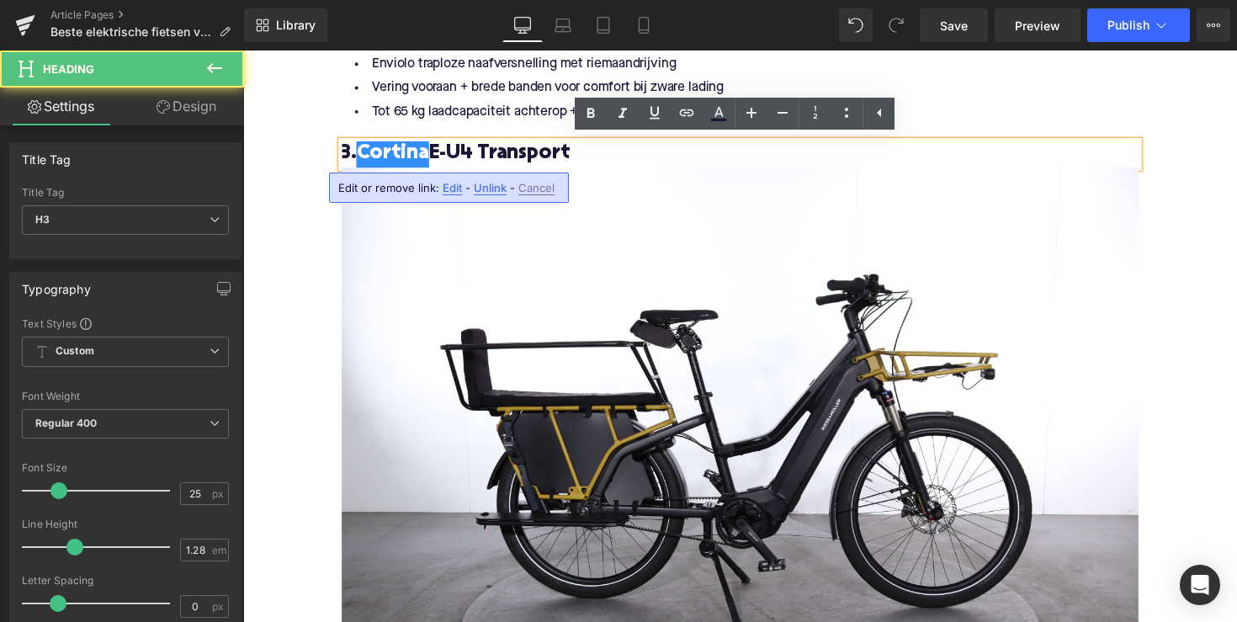
click at [364, 151] on link "Cortina" at bounding box center [396, 157] width 74 height 27
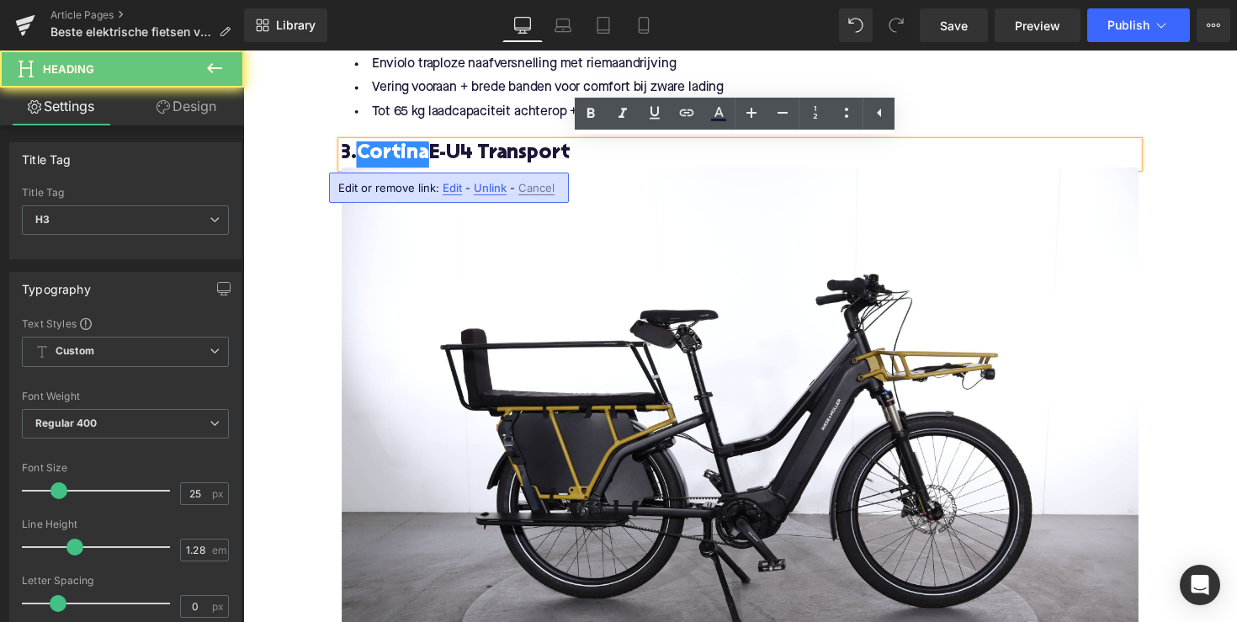
click at [365, 153] on link "Cortina" at bounding box center [396, 157] width 74 height 27
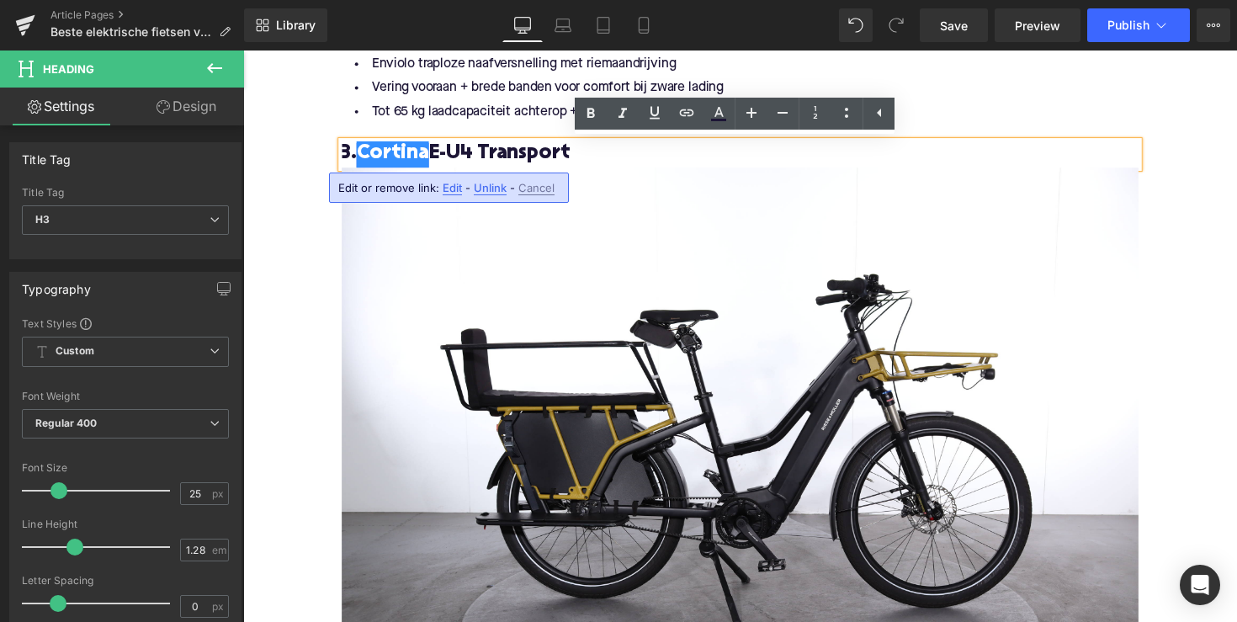
drag, startPoint x: 591, startPoint y: 150, endPoint x: 361, endPoint y: 153, distance: 229.8
click at [361, 153] on h3 "3. Cortina E-U4 Transport" at bounding box center [752, 157] width 817 height 27
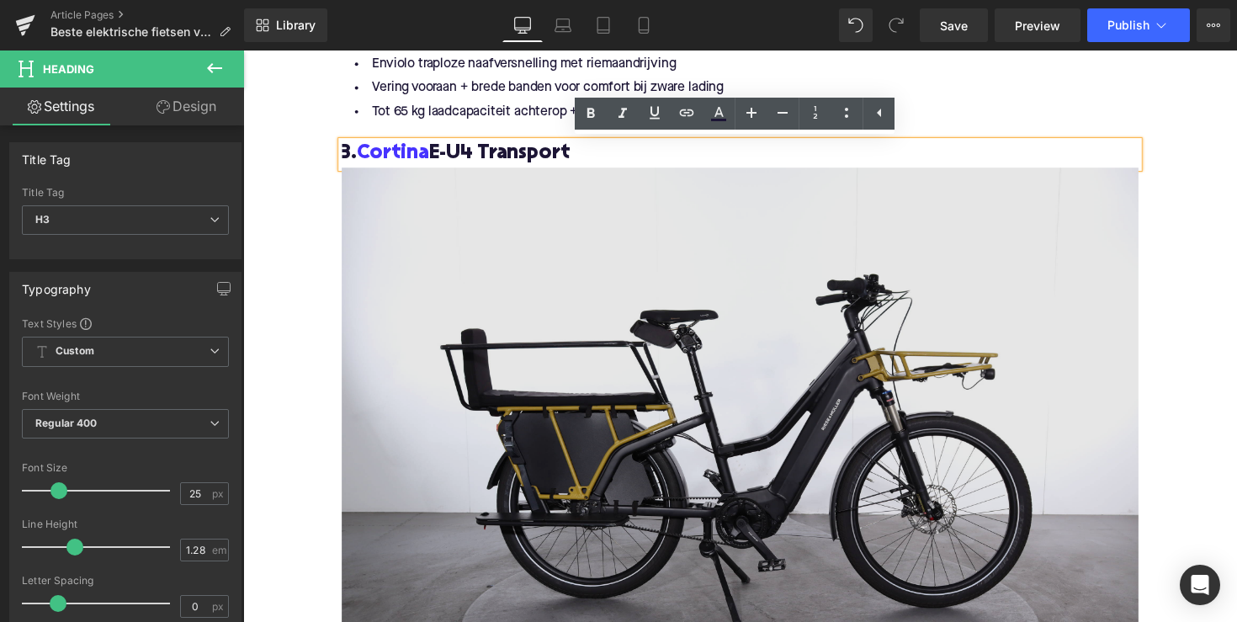
copy h3 "Cortina E-U4 Transport"
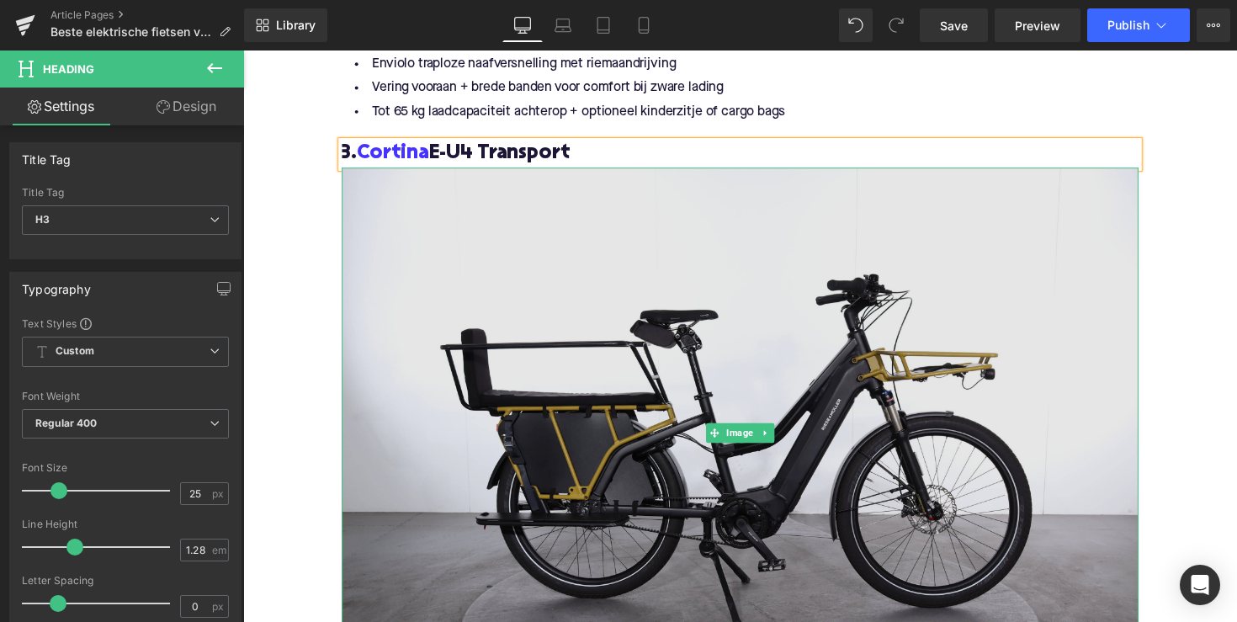
scroll to position [3564, 0]
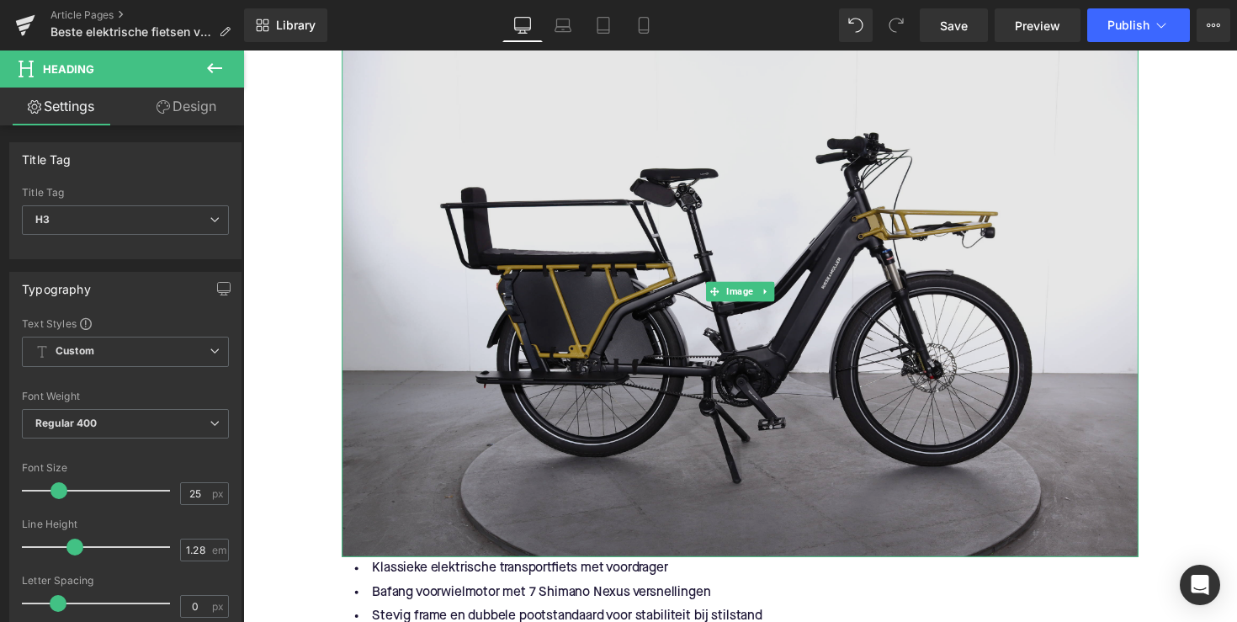
click at [744, 282] on img at bounding box center [752, 298] width 817 height 545
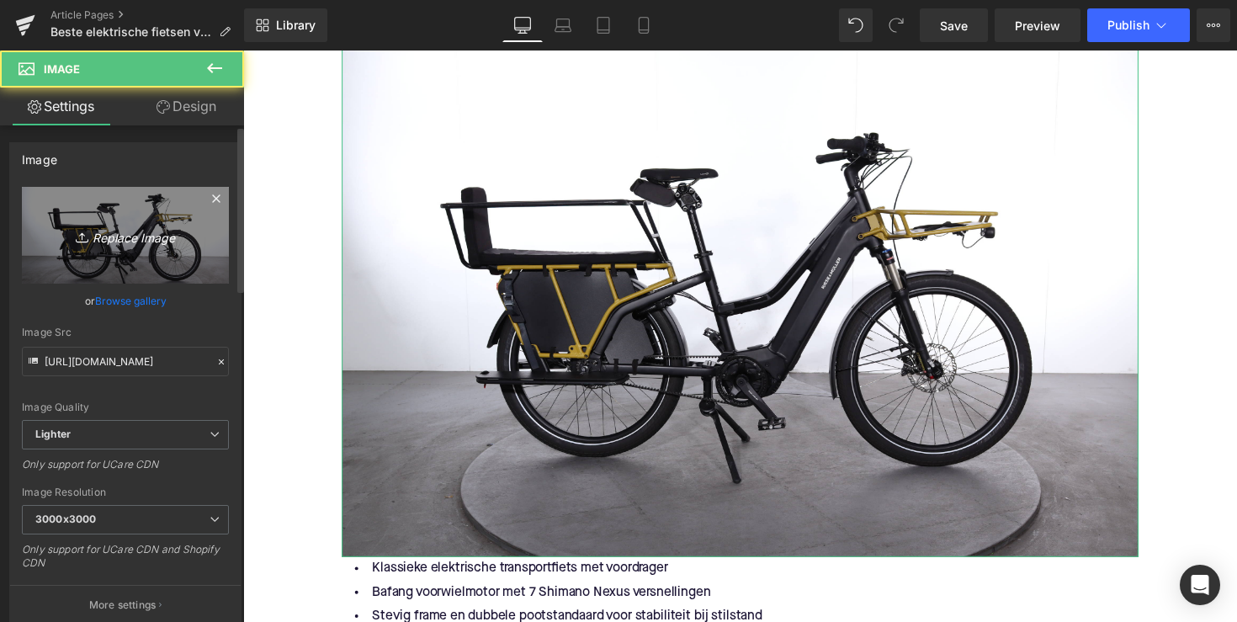
click at [139, 243] on icon "Replace Image" at bounding box center [125, 235] width 135 height 21
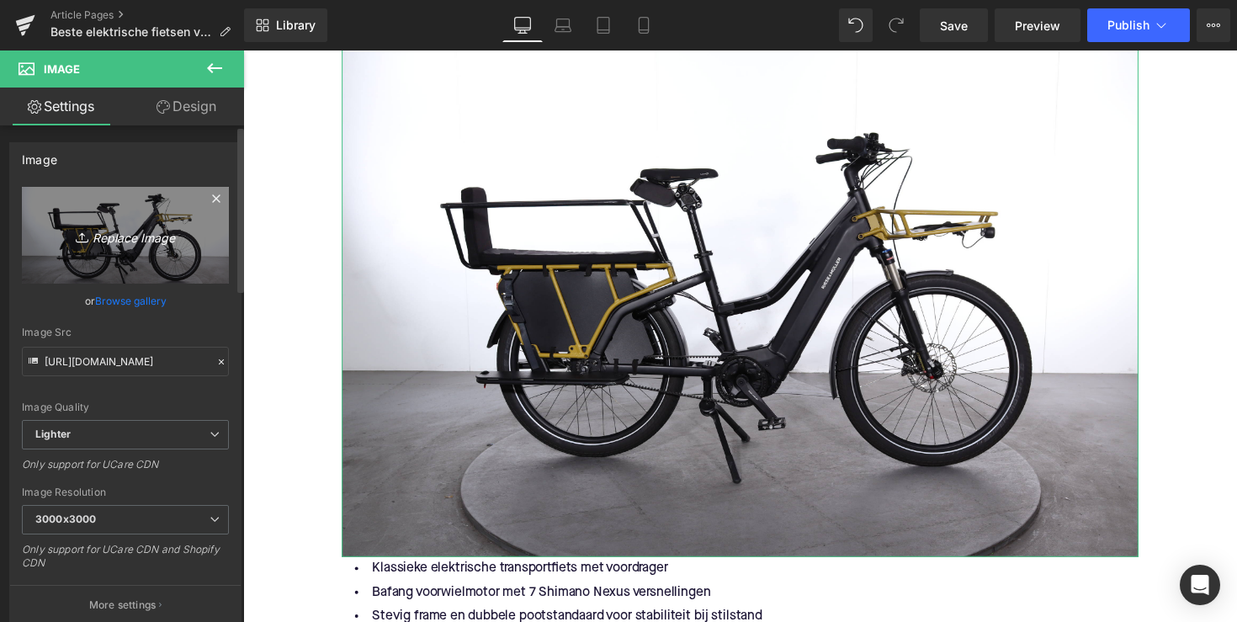
type input "C:\fakepath\EBL19-1.jpg"
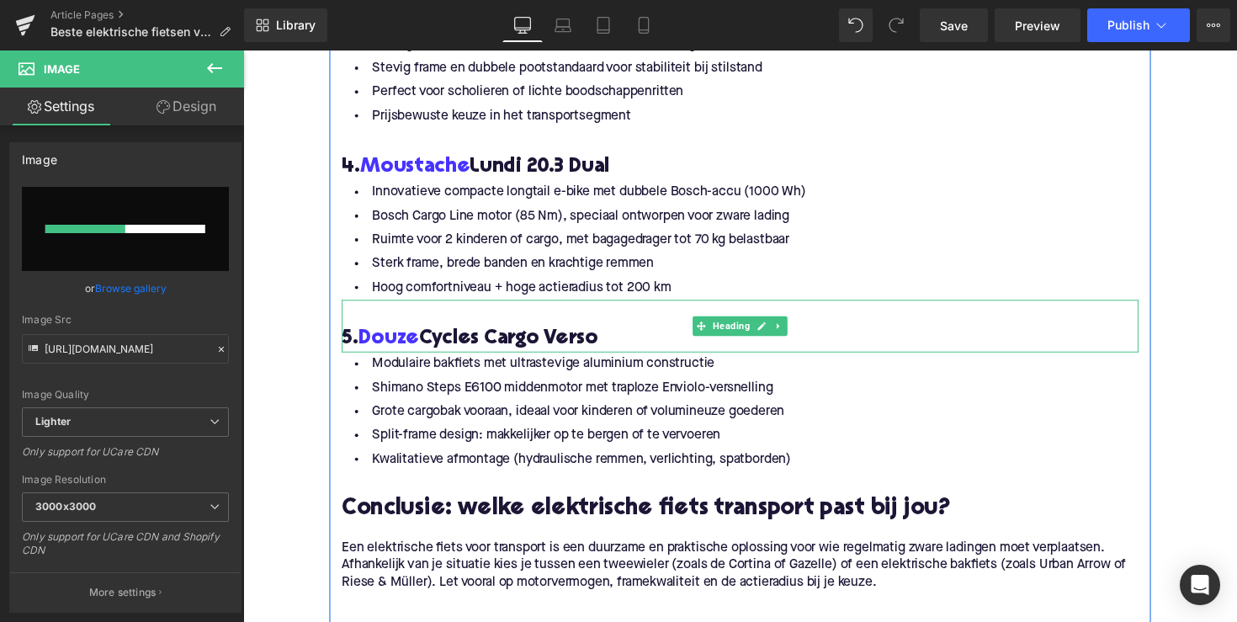
scroll to position [3984, 0]
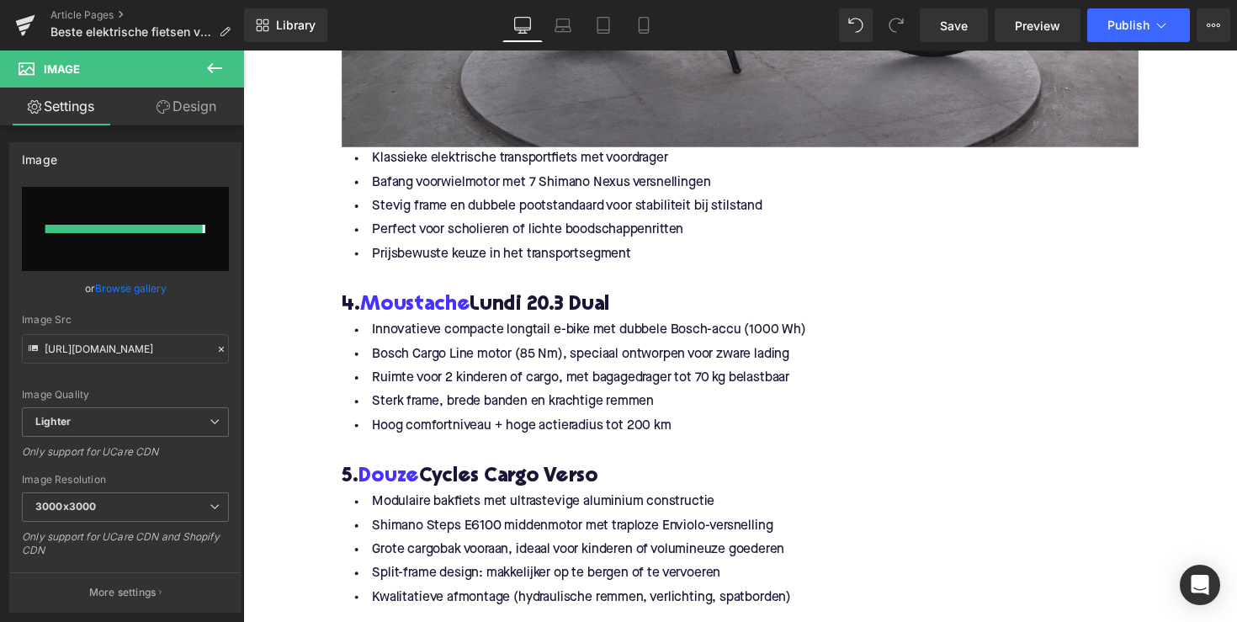
type input "[URL][DOMAIN_NAME]"
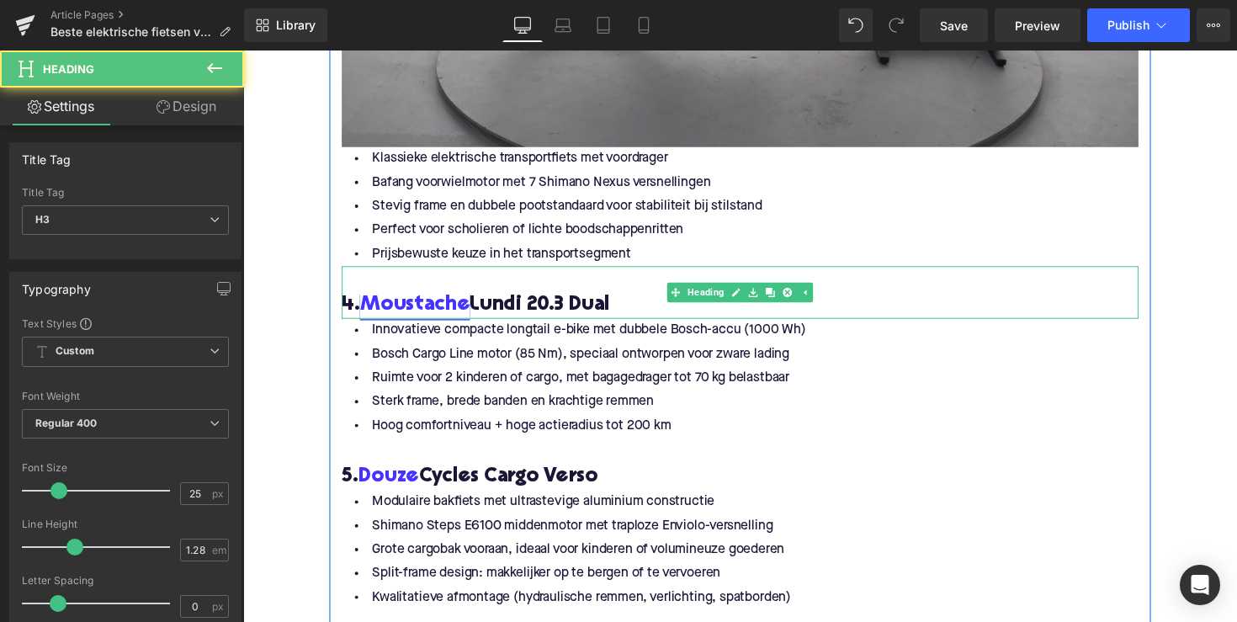
drag, startPoint x: 627, startPoint y: 303, endPoint x: 370, endPoint y: 306, distance: 257.6
click at [370, 306] on h3 "4. Moustache Lundi 20.3 Dual" at bounding box center [752, 312] width 817 height 27
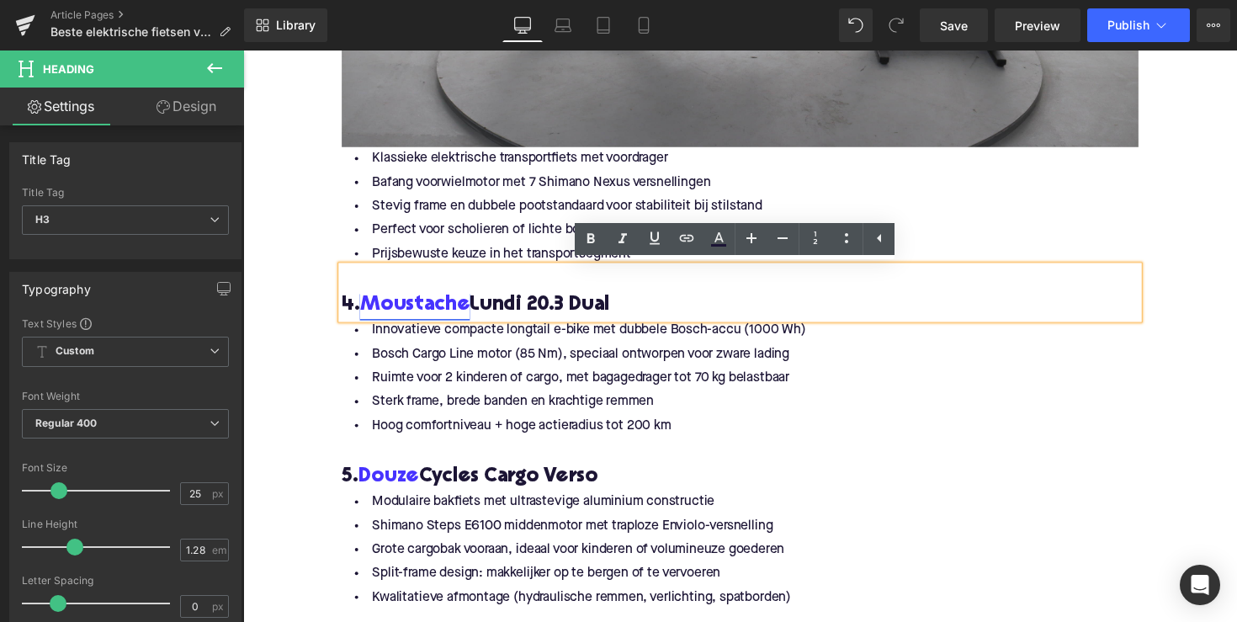
copy h3 "Moustache Lundi 20.3 Dual"
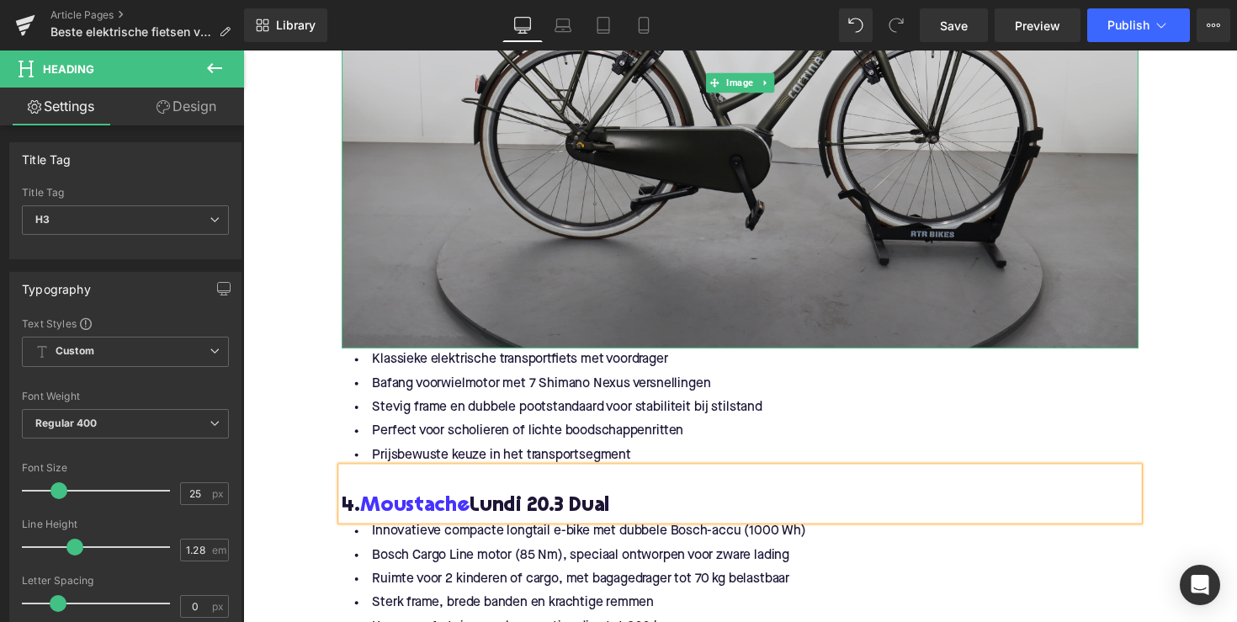
scroll to position [3239, 0]
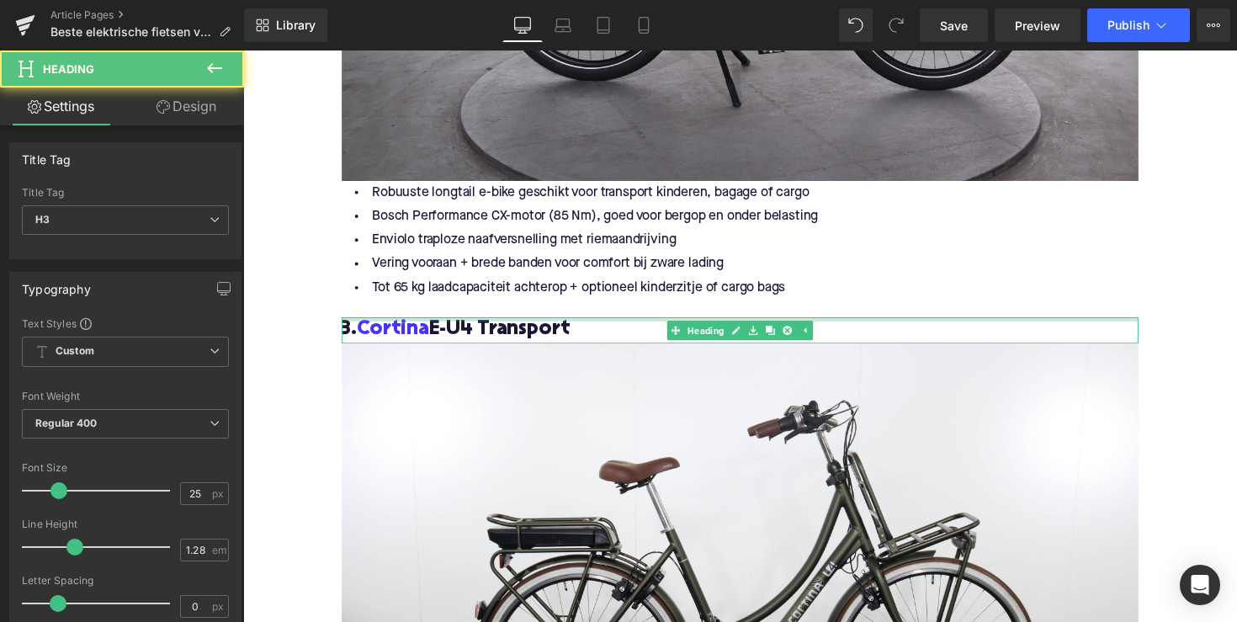
click at [570, 326] on div at bounding box center [752, 326] width 817 height 4
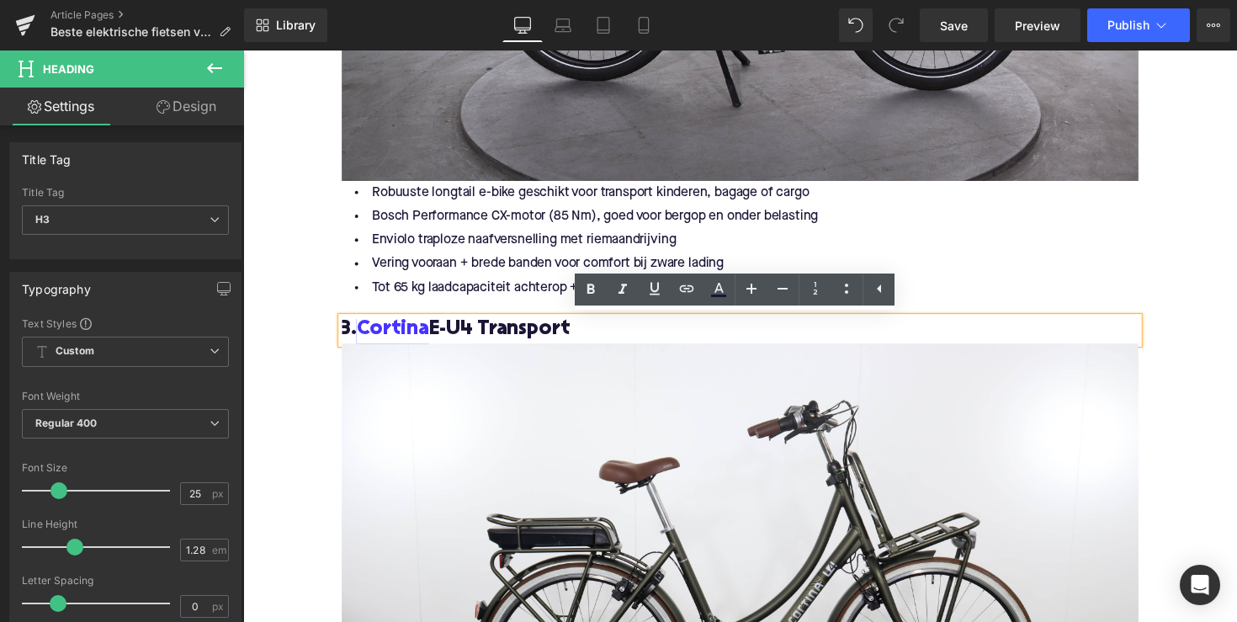
drag, startPoint x: 587, startPoint y: 342, endPoint x: 368, endPoint y: 338, distance: 218.9
click at [368, 338] on h3 "3. Cortina E-U4 Transport" at bounding box center [752, 337] width 817 height 27
click at [368, 338] on link "Cortina" at bounding box center [396, 337] width 74 height 27
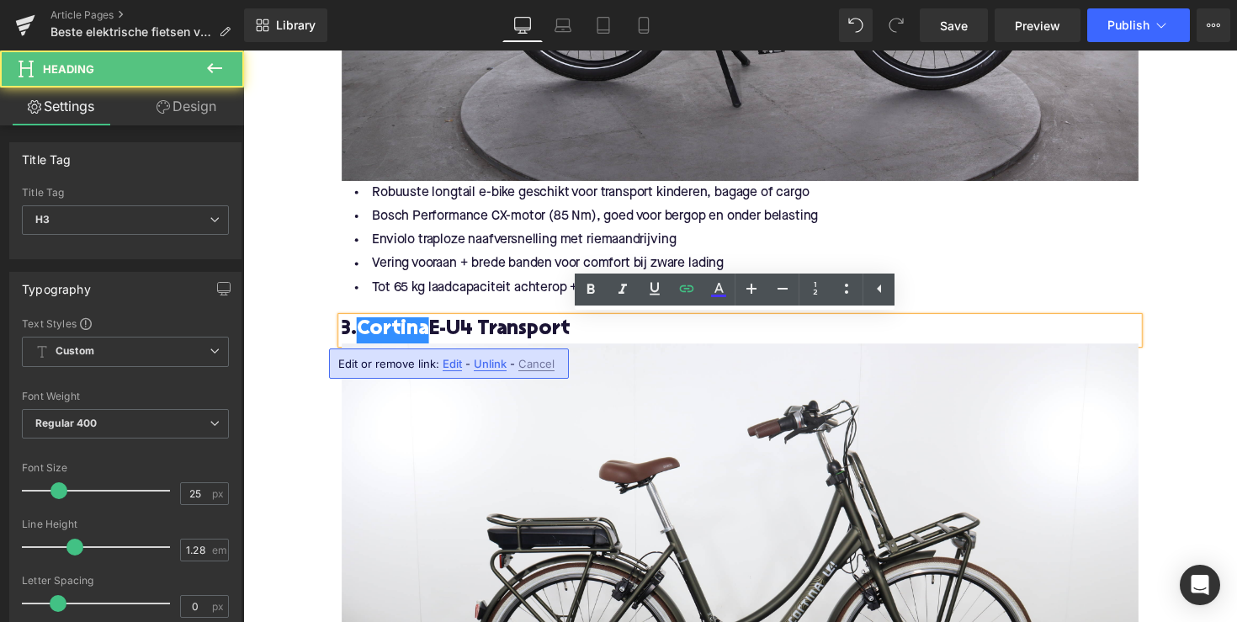
click at [592, 325] on h3 "3. Cortina E-U4 Transport" at bounding box center [752, 337] width 817 height 27
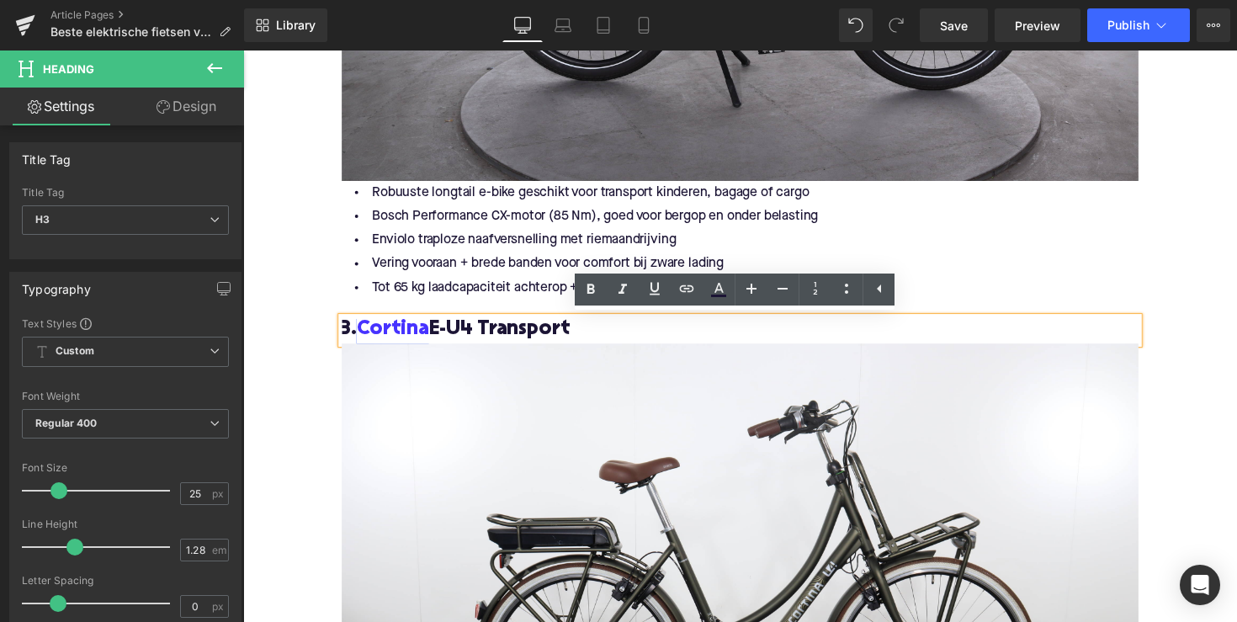
drag, startPoint x: 591, startPoint y: 333, endPoint x: 364, endPoint y: 331, distance: 226.4
click at [364, 331] on h3 "3. Cortina E-U4 Transport" at bounding box center [752, 337] width 817 height 27
copy h3 "Cortina E-U4 Transport"
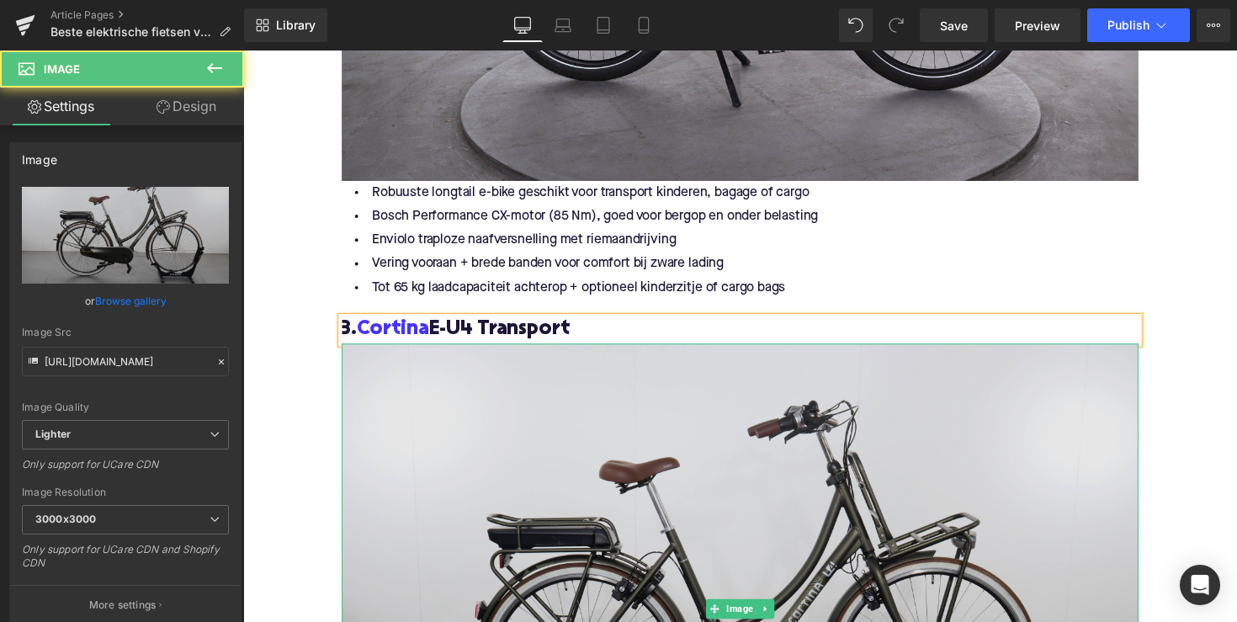
click at [486, 459] on img at bounding box center [752, 623] width 817 height 545
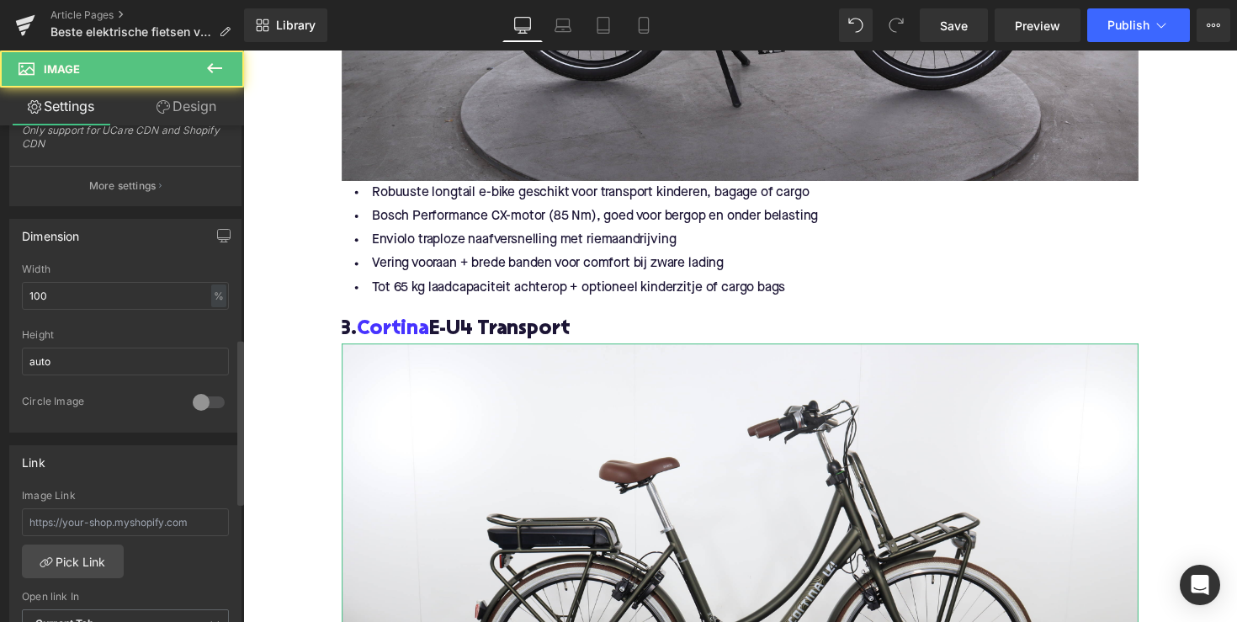
scroll to position [702, 0]
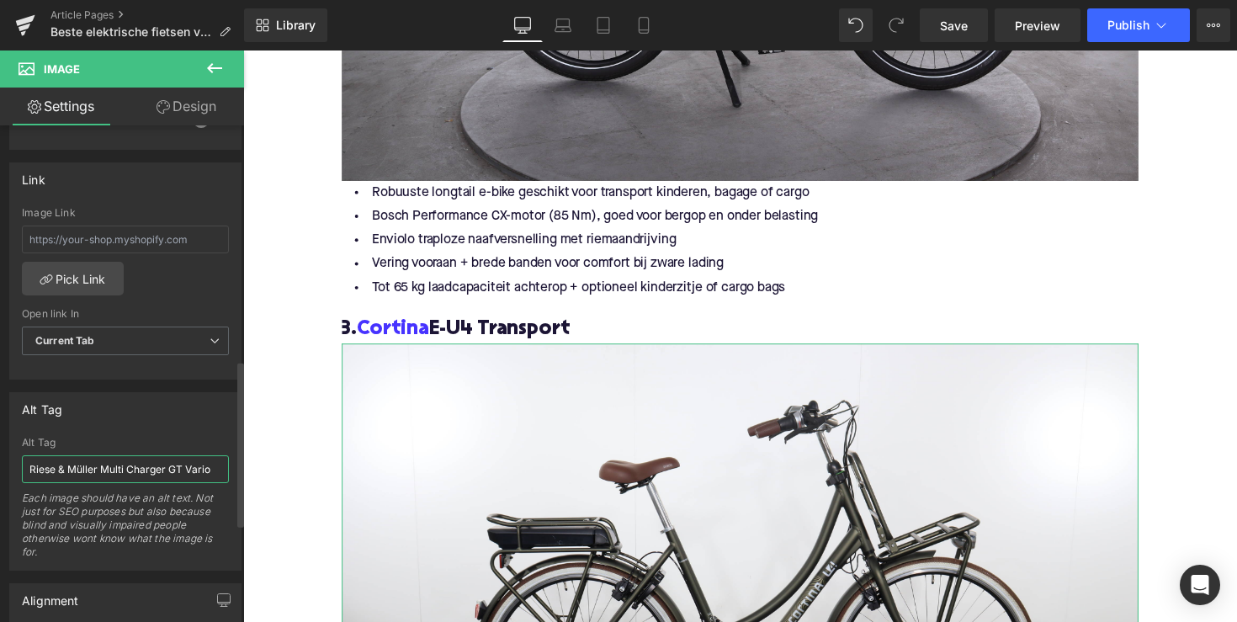
click at [107, 470] on input "Riese & Müller Multi Charger GT Vario" at bounding box center [125, 469] width 207 height 28
paste input "Cortina E-U4 Transport"
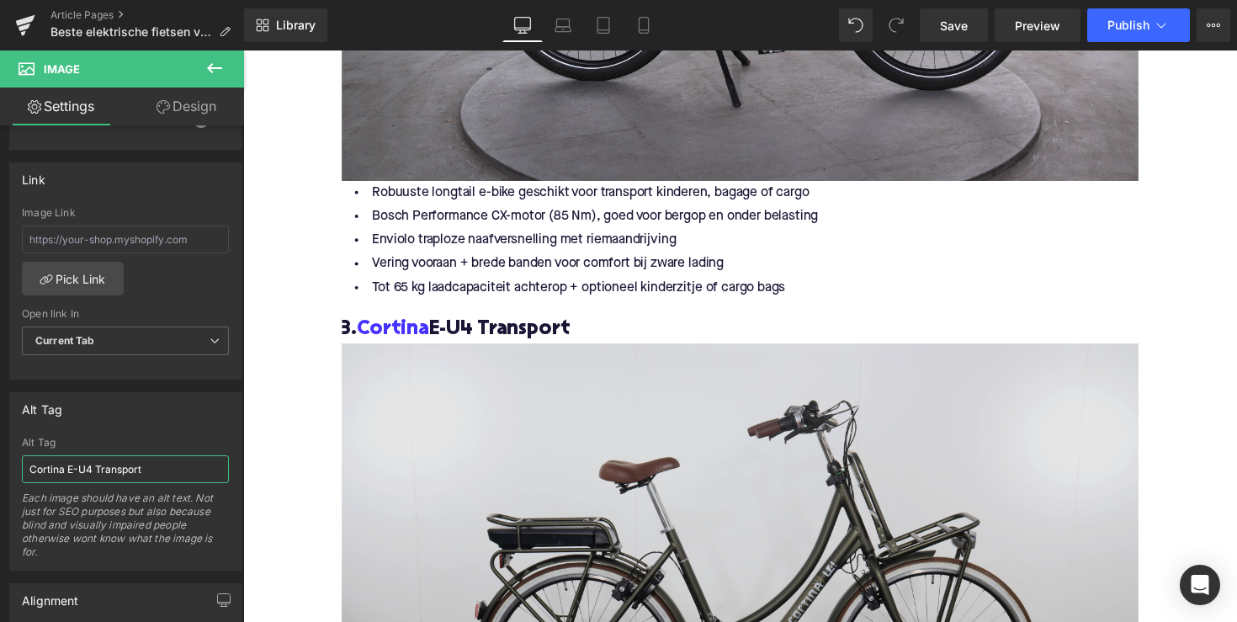
type input "Cortina E-U4 Transport"
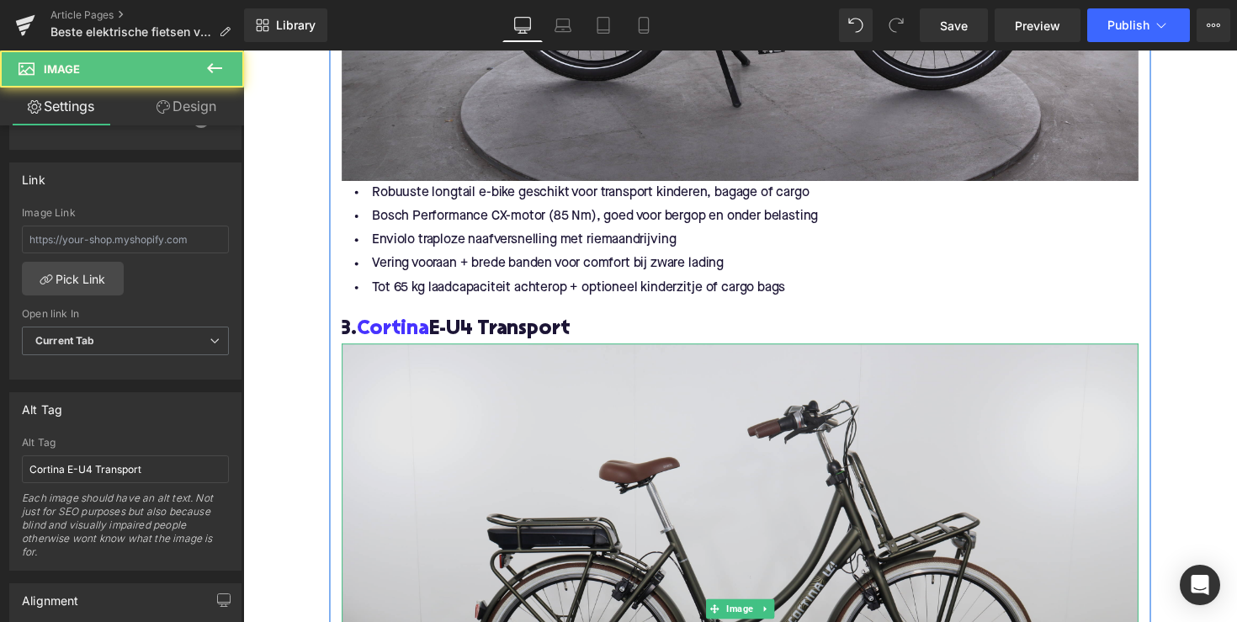
click at [421, 445] on img at bounding box center [752, 623] width 817 height 545
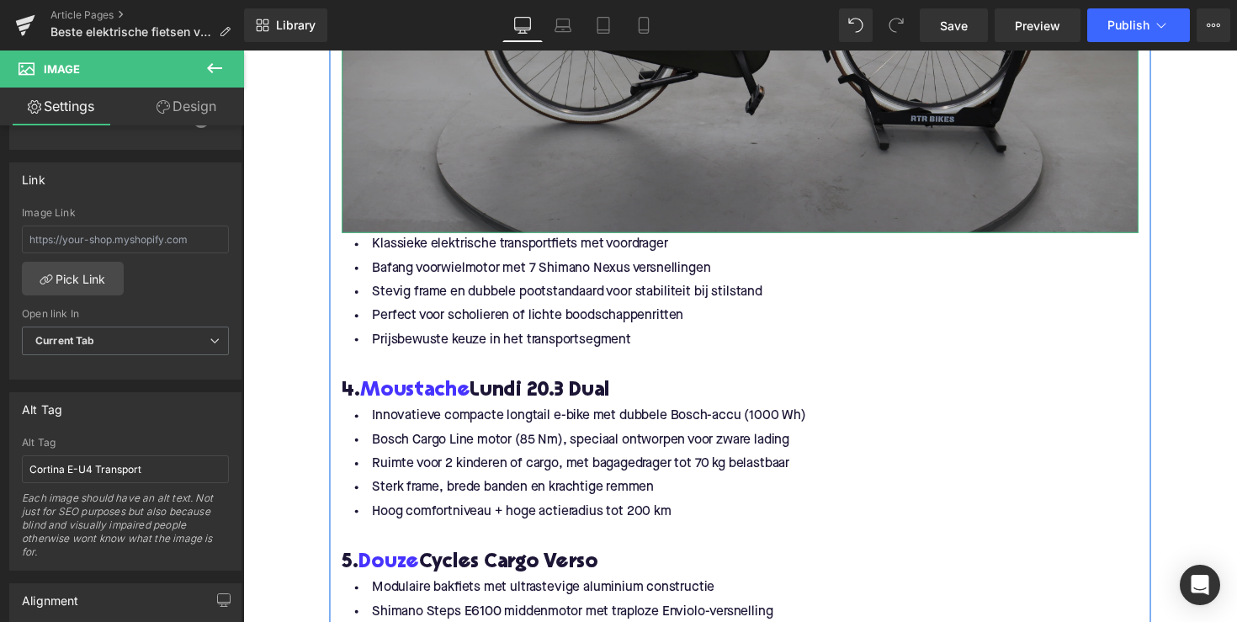
scroll to position [4062, 0]
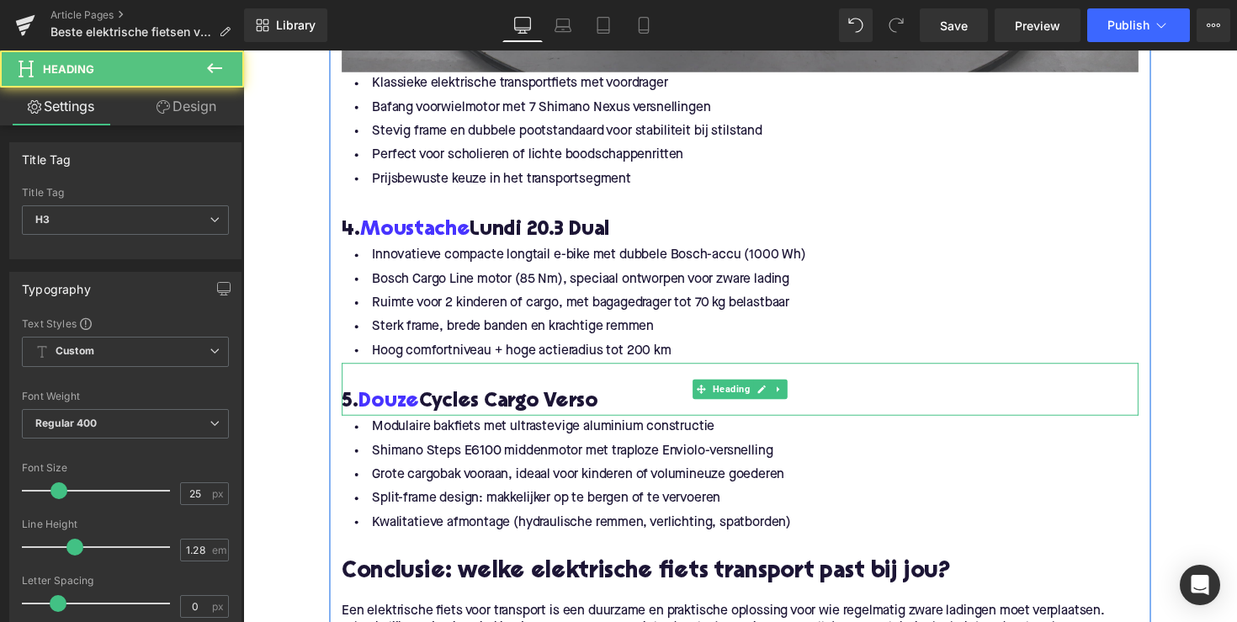
click at [572, 410] on h3 "5. Douze Cycles Cargo Verso" at bounding box center [752, 410] width 817 height 27
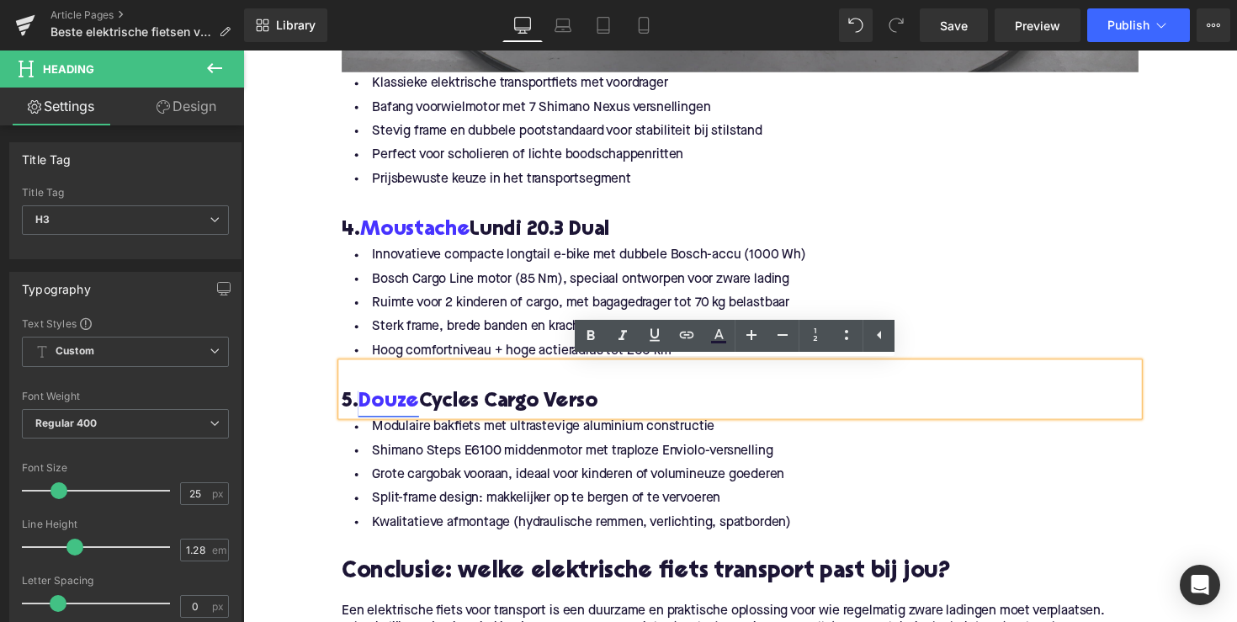
drag, startPoint x: 594, startPoint y: 410, endPoint x: 364, endPoint y: 410, distance: 229.8
click at [364, 410] on h3 "5. Douze Cycles Cargo Verso" at bounding box center [752, 410] width 817 height 27
copy h3 "Douze Cycles Cargo Verso"
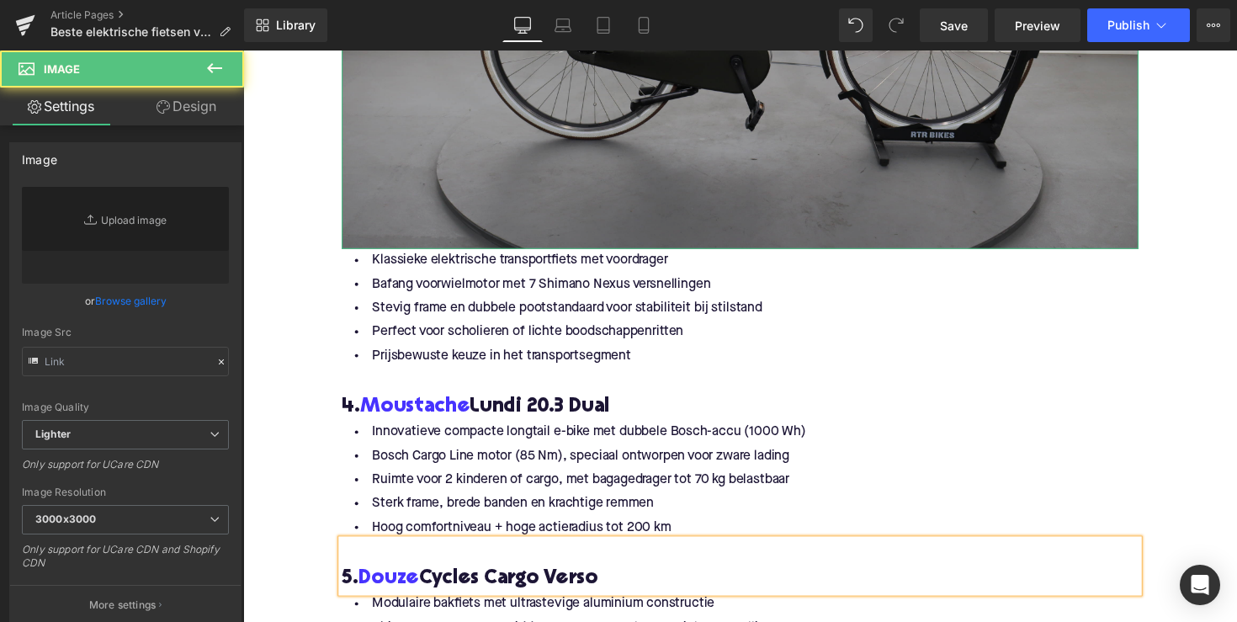
type input "[URL][DOMAIN_NAME]"
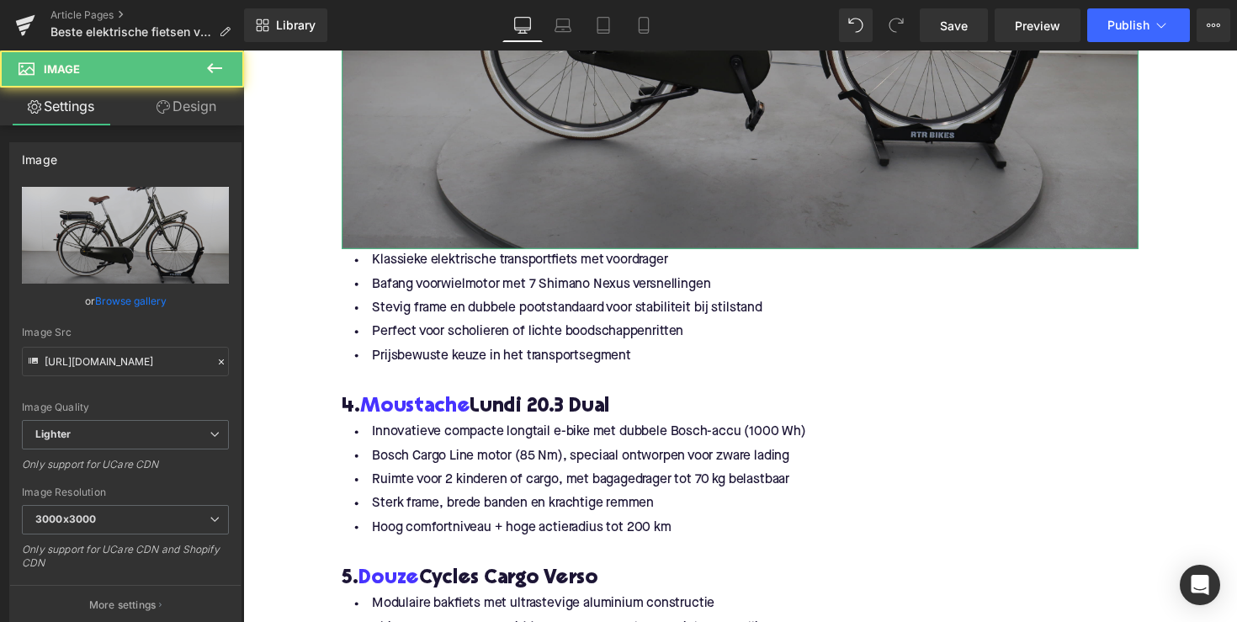
scroll to position [3748, 0]
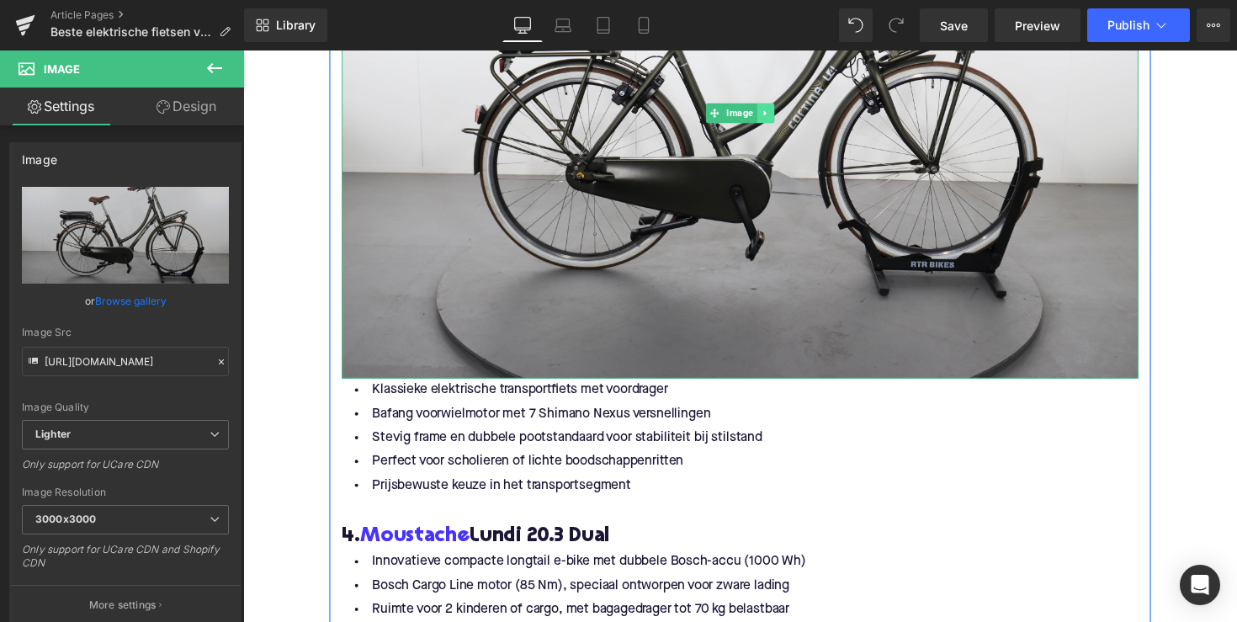
click at [776, 115] on icon at bounding box center [777, 115] width 3 height 6
click at [766, 116] on icon at bounding box center [769, 113] width 9 height 9
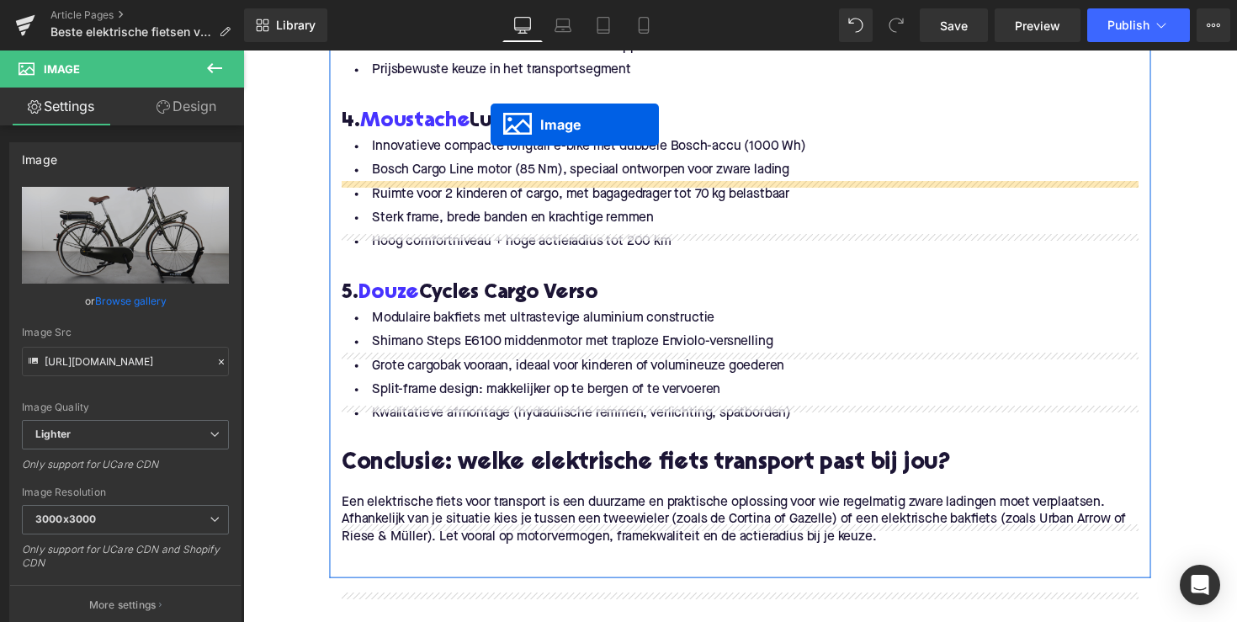
scroll to position [4114, 0]
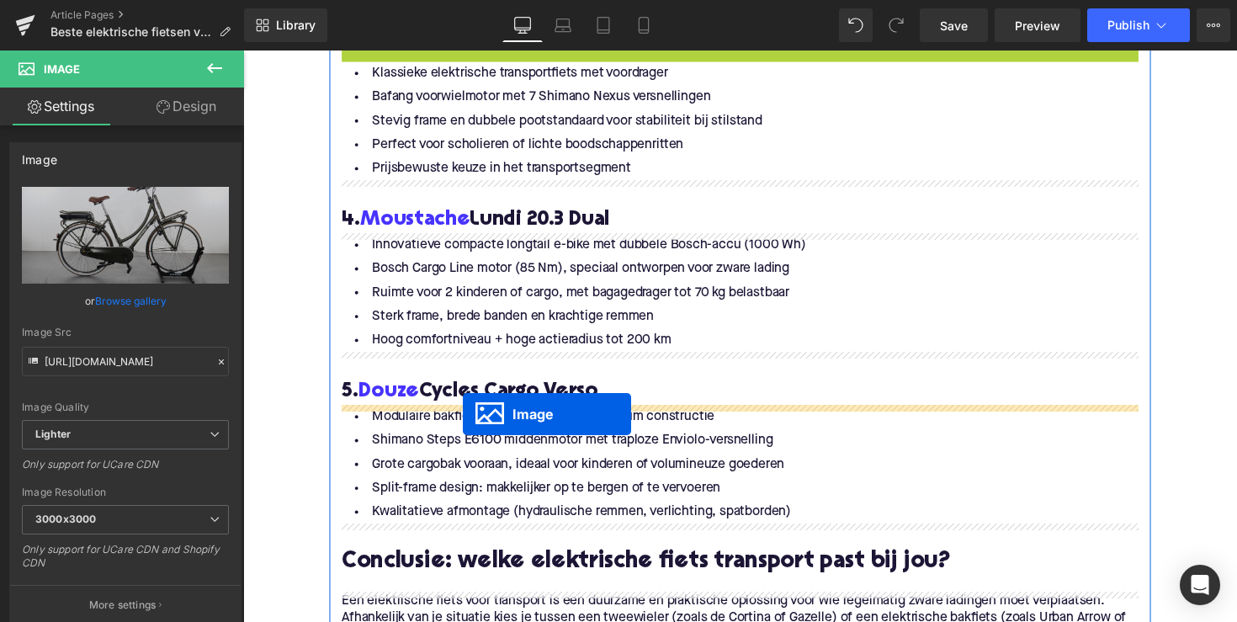
drag, startPoint x: 726, startPoint y: 455, endPoint x: 468, endPoint y: 423, distance: 259.6
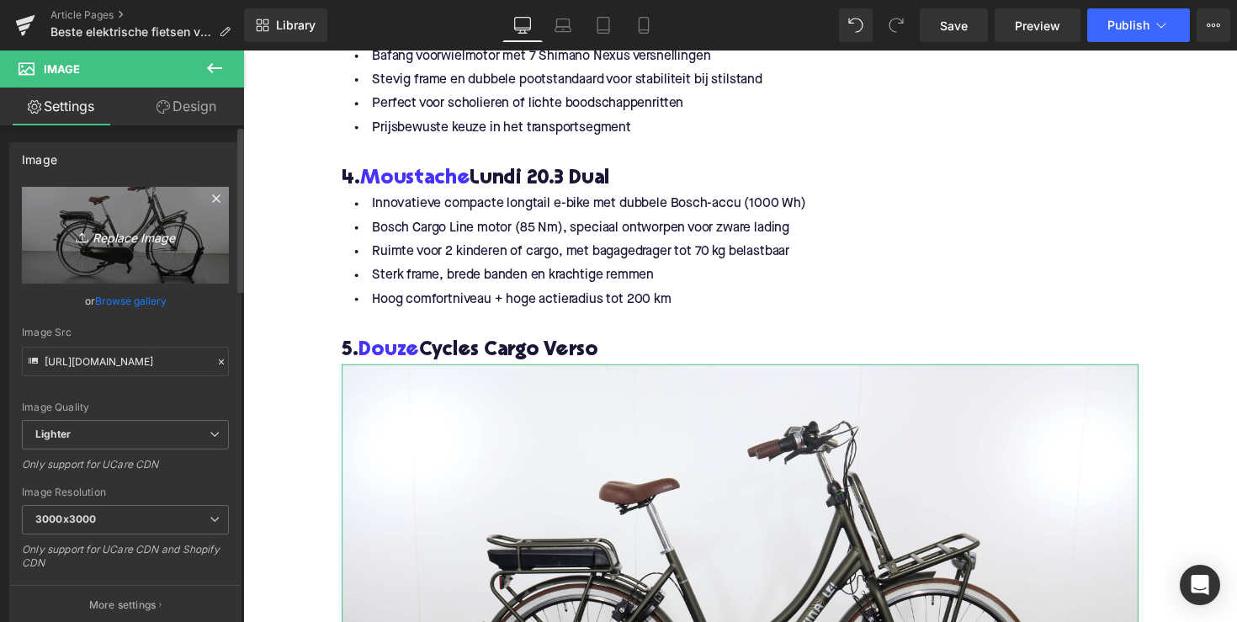
click at [136, 253] on link "Replace Image" at bounding box center [125, 235] width 207 height 97
type input "C:\fakepath\ML59-1.jpg"
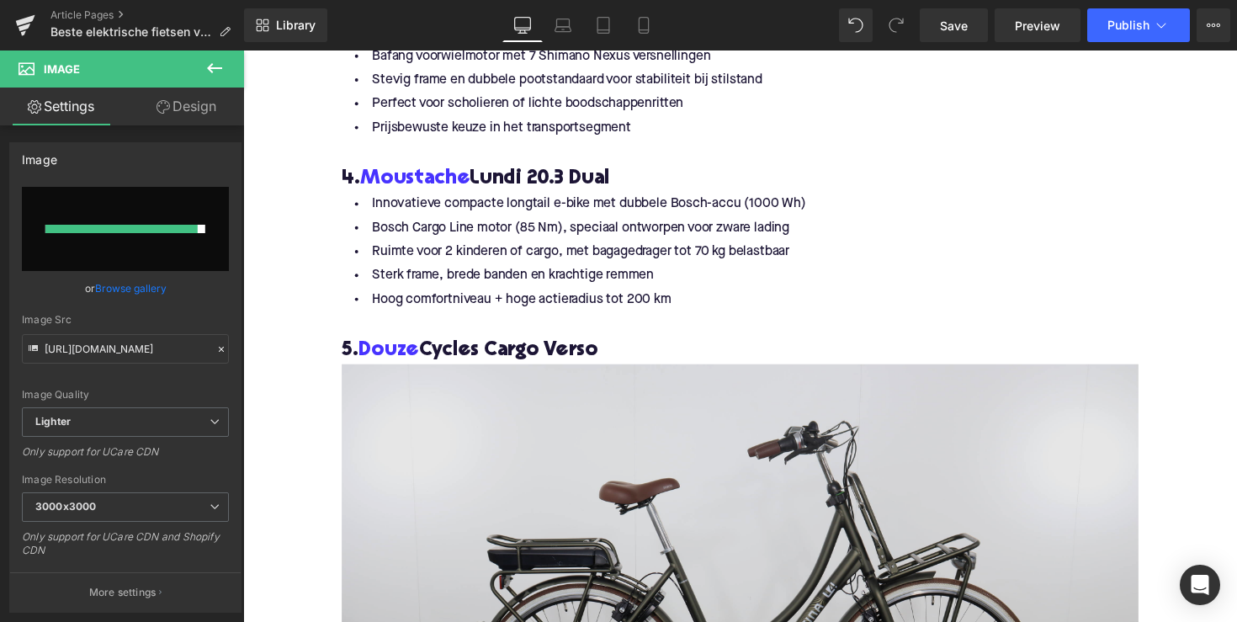
scroll to position [4122, 0]
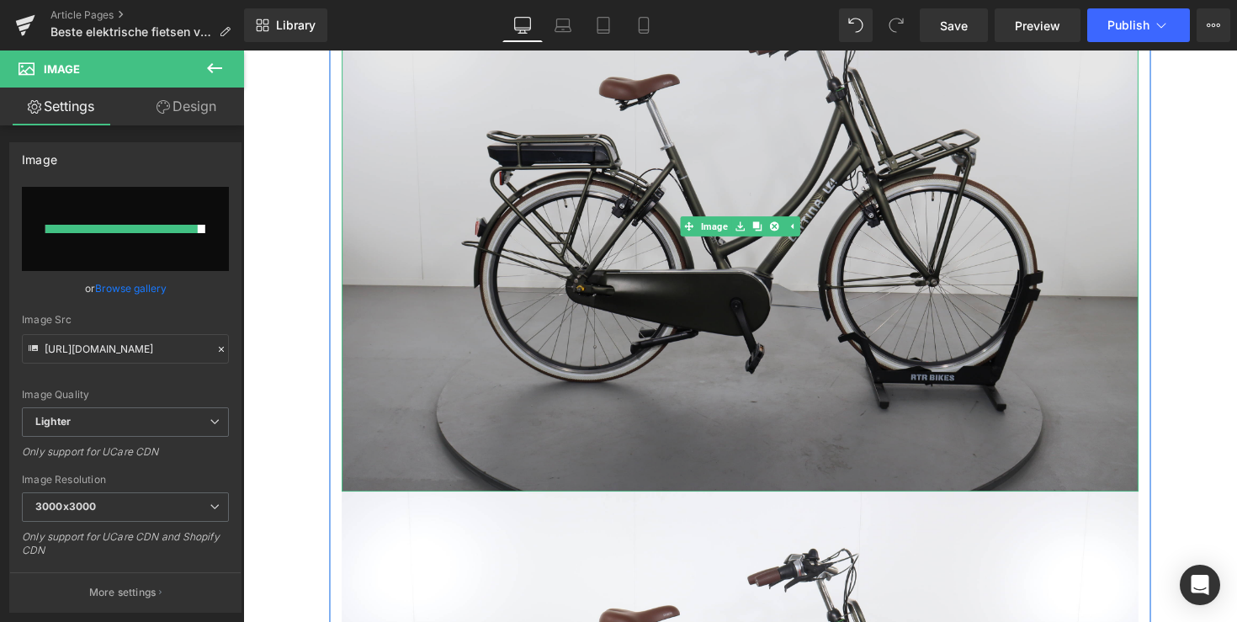
scroll to position [4783, 0]
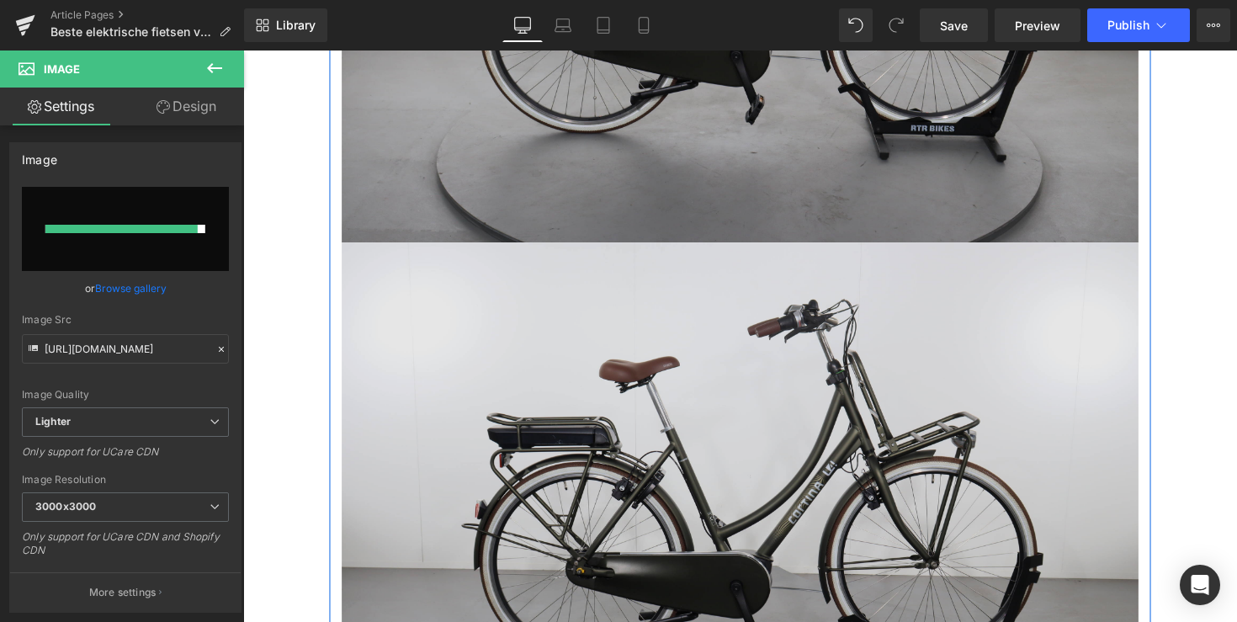
click at [680, 426] on img at bounding box center [752, 519] width 817 height 545
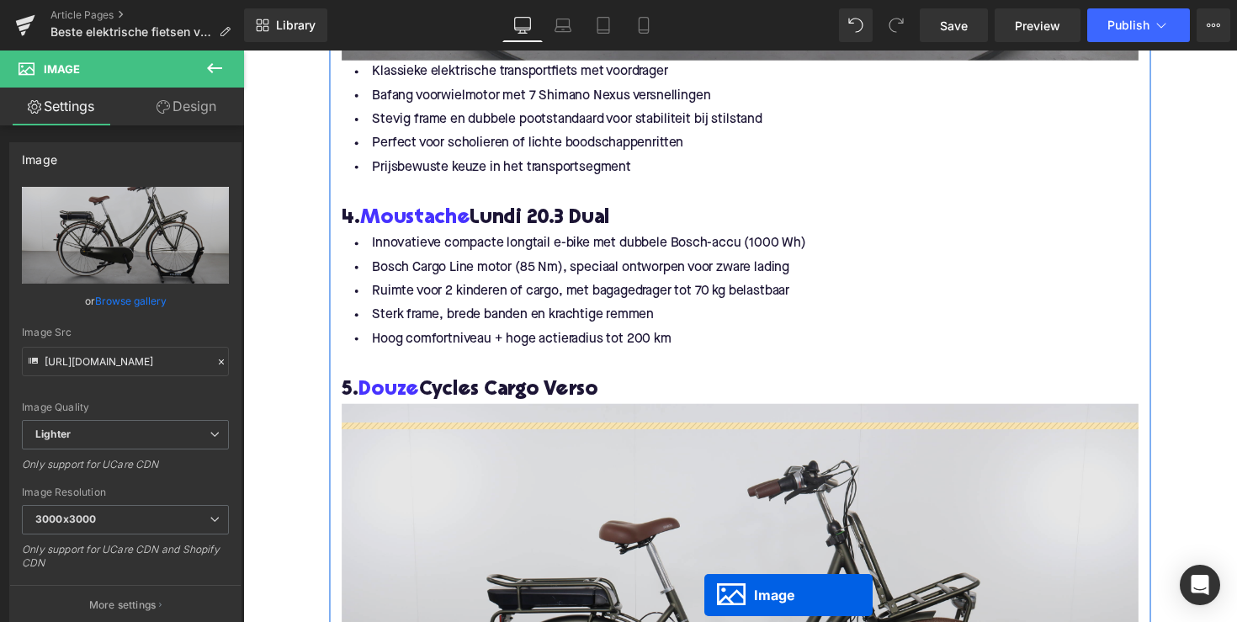
scroll to position [4053, 0]
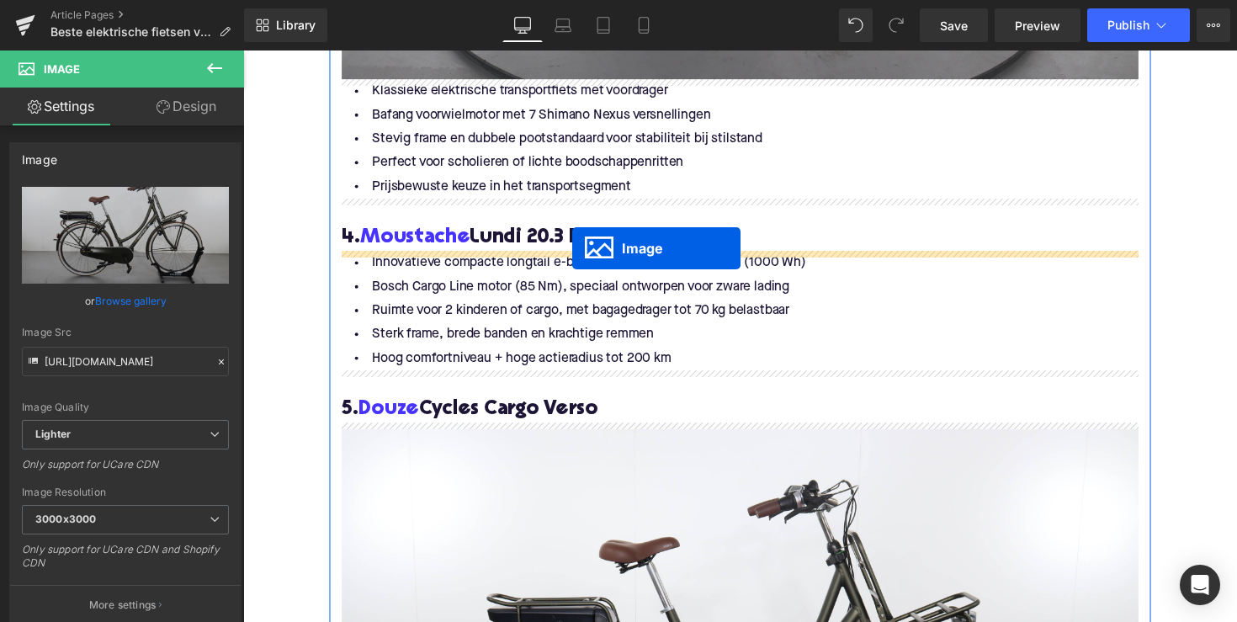
drag, startPoint x: 721, startPoint y: 517, endPoint x: 581, endPoint y: 253, distance: 298.2
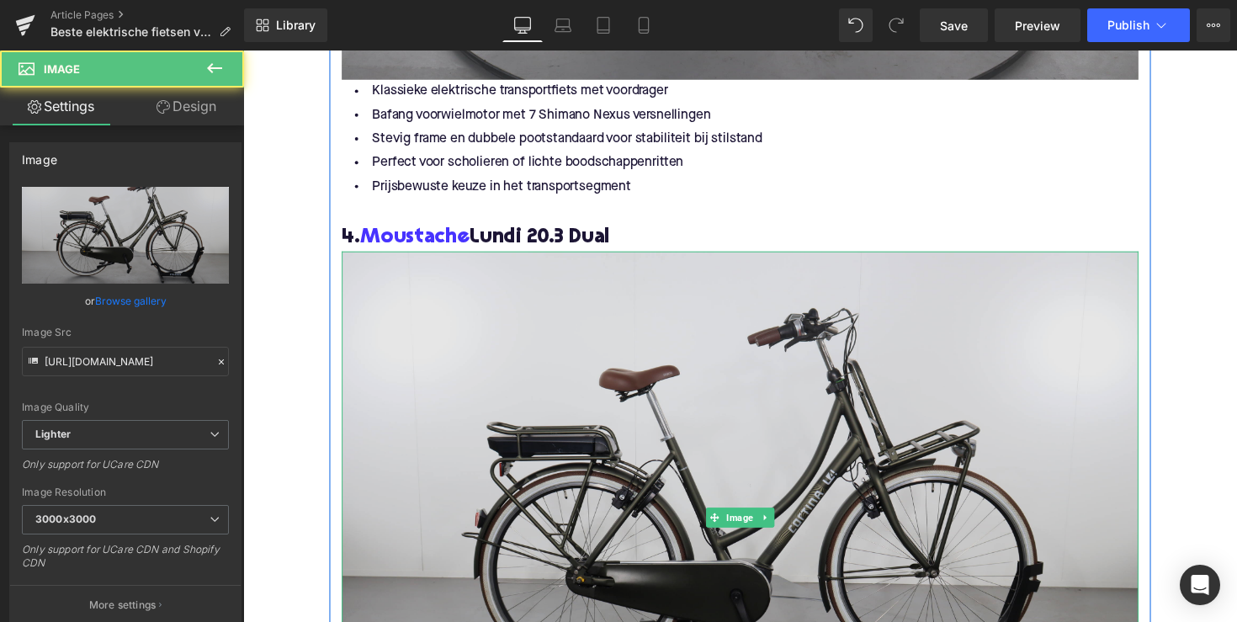
click at [508, 327] on img at bounding box center [752, 529] width 817 height 545
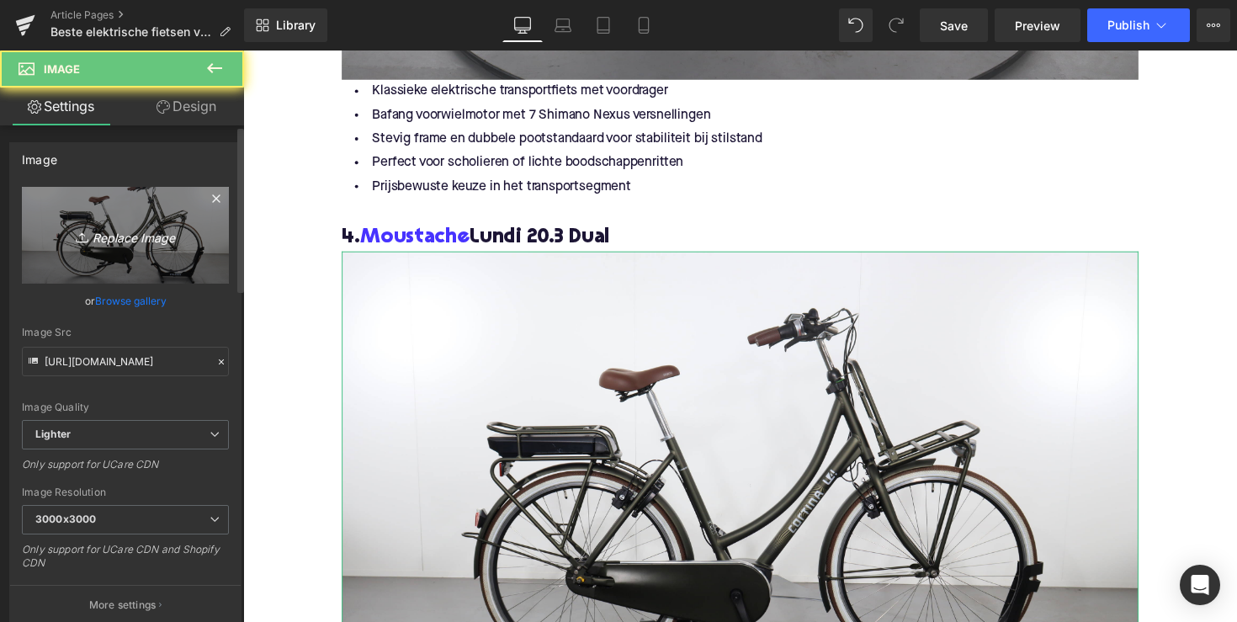
click at [200, 248] on link "Replace Image" at bounding box center [125, 235] width 207 height 97
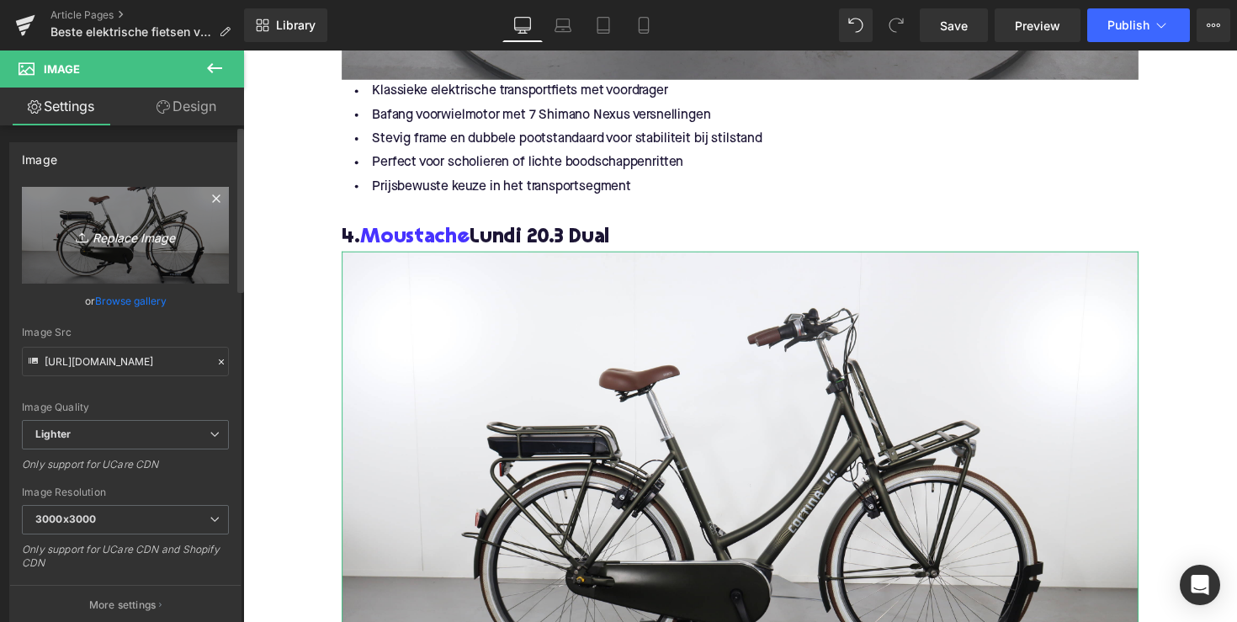
type input "C:\fakepath\Screenshot [DATE] 09.02.25.png"
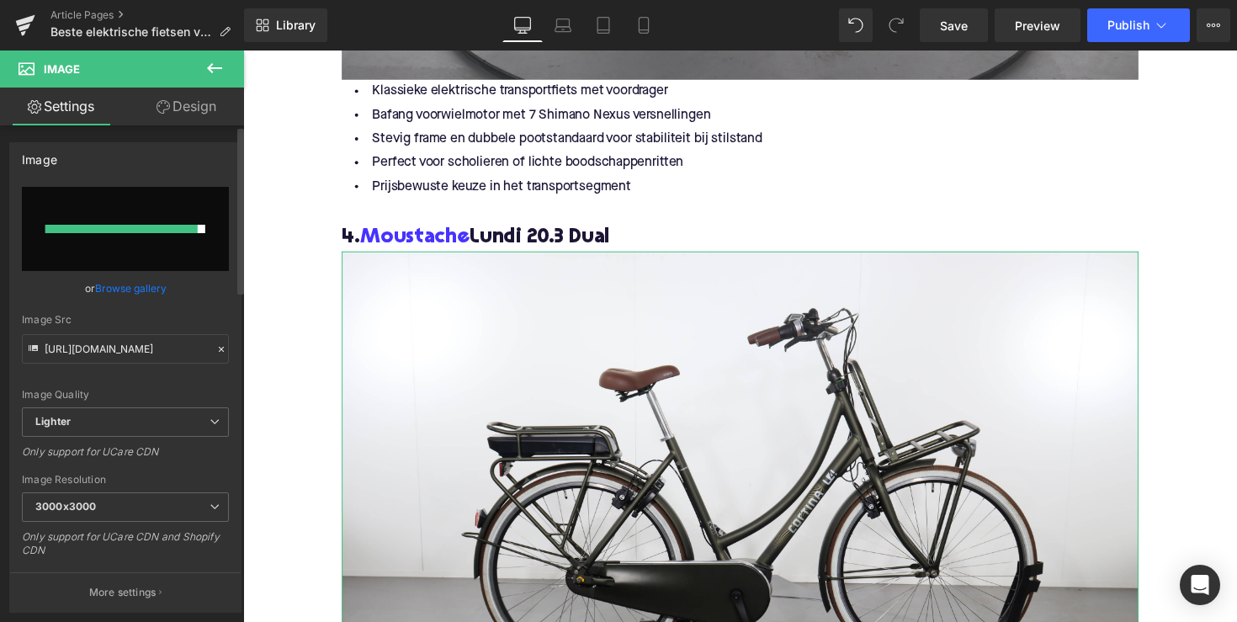
type input "[URL][DOMAIN_NAME][DATE]"
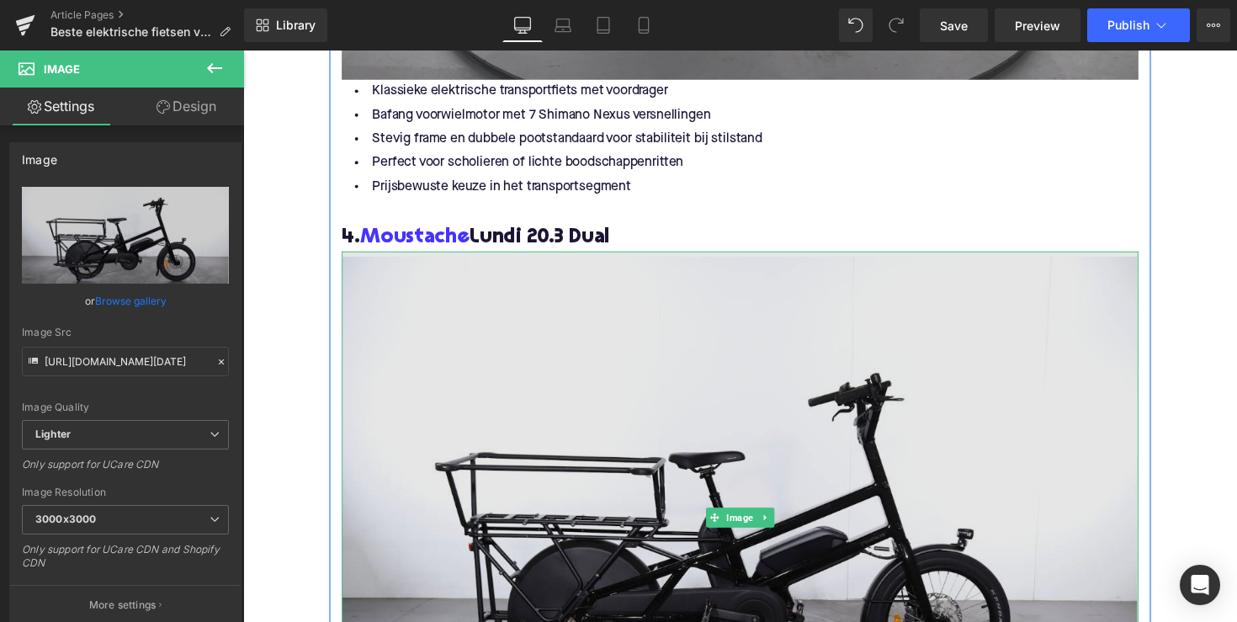
click at [854, 386] on img at bounding box center [752, 529] width 817 height 545
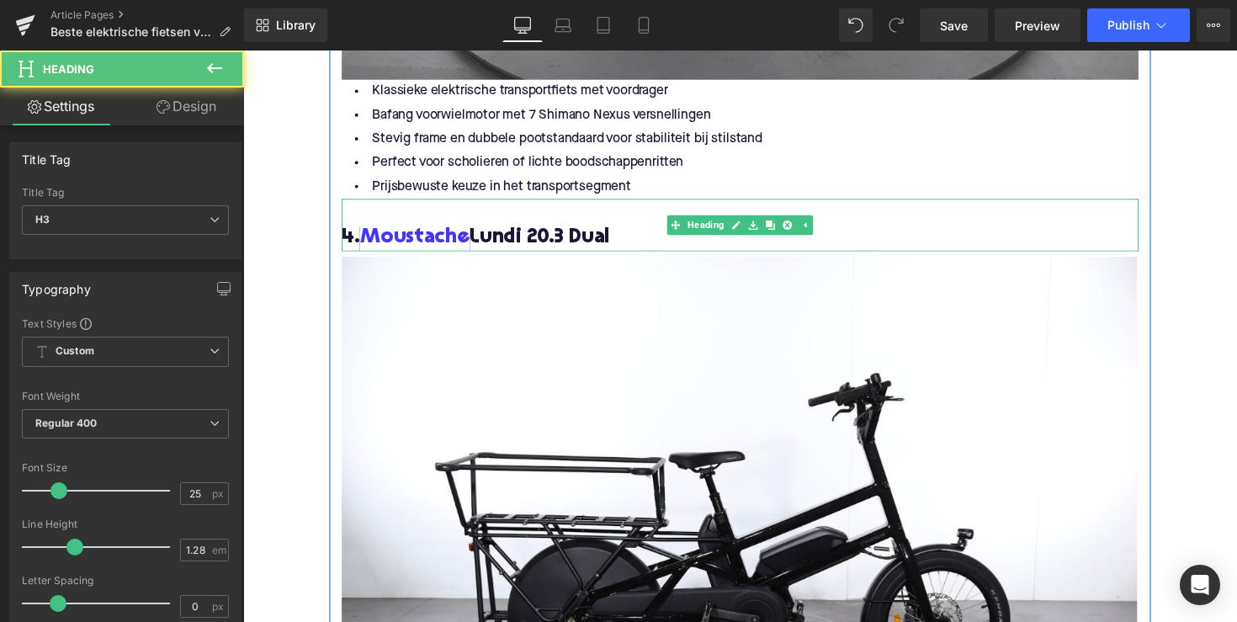
drag, startPoint x: 622, startPoint y: 238, endPoint x: 367, endPoint y: 237, distance: 255.1
click at [367, 237] on h3 "4. Moustache Lundi 20.3 Dual" at bounding box center [752, 243] width 817 height 27
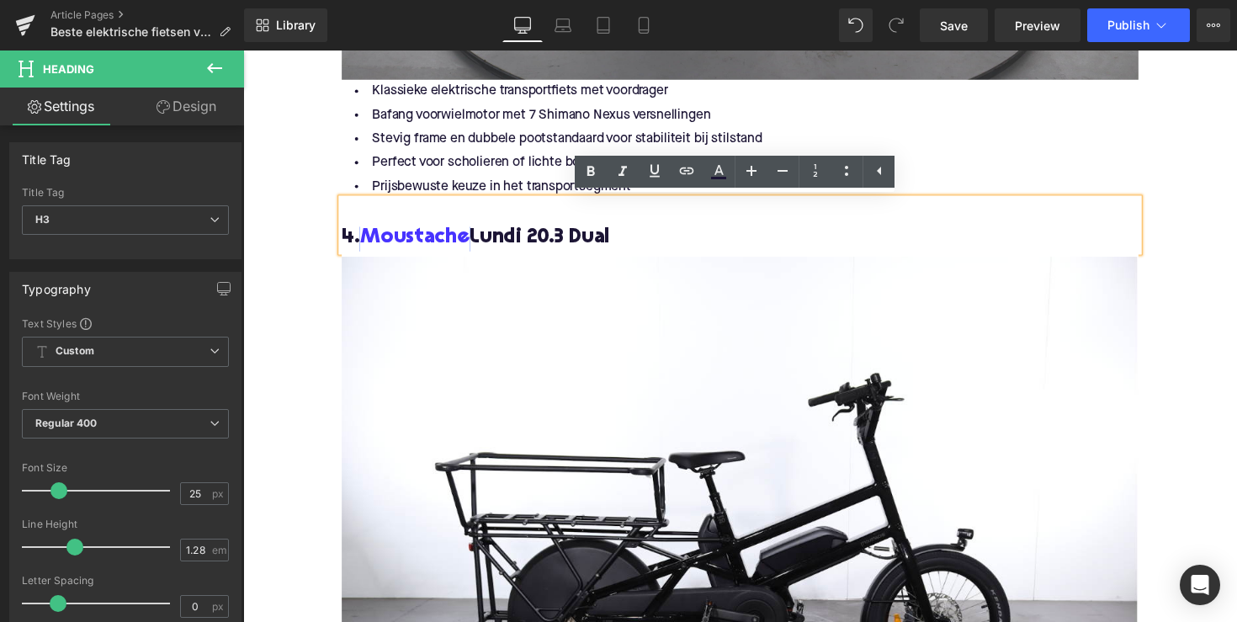
copy h3 "Moustache Lundi 20.3 Dual"
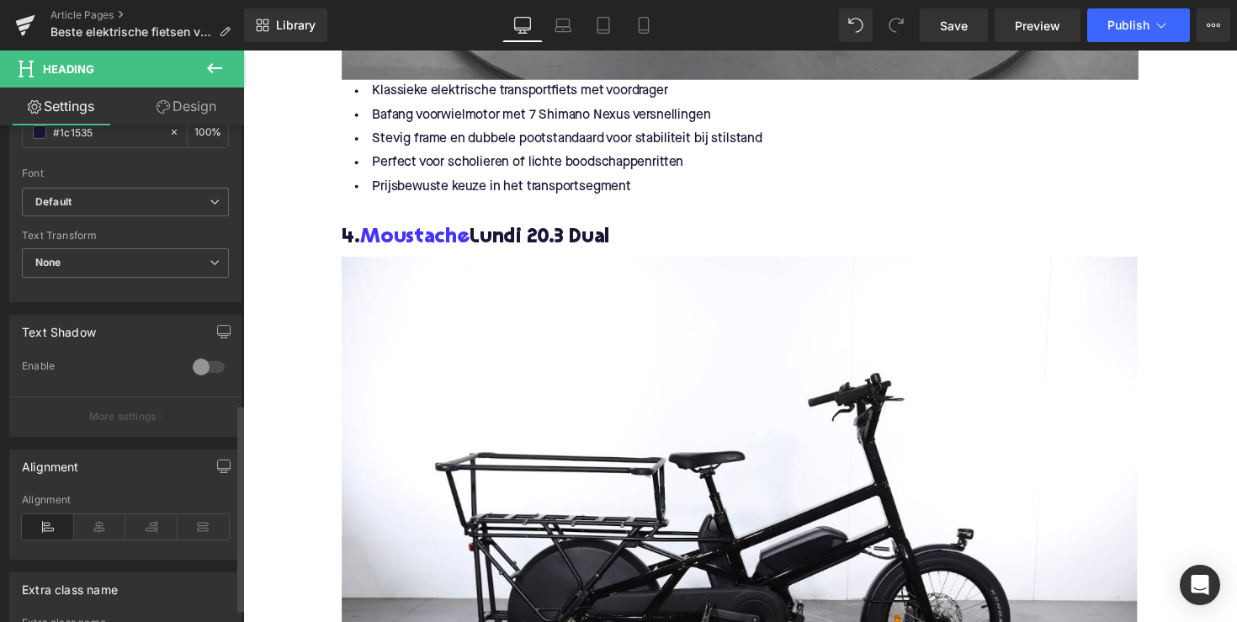
scroll to position [696, 0]
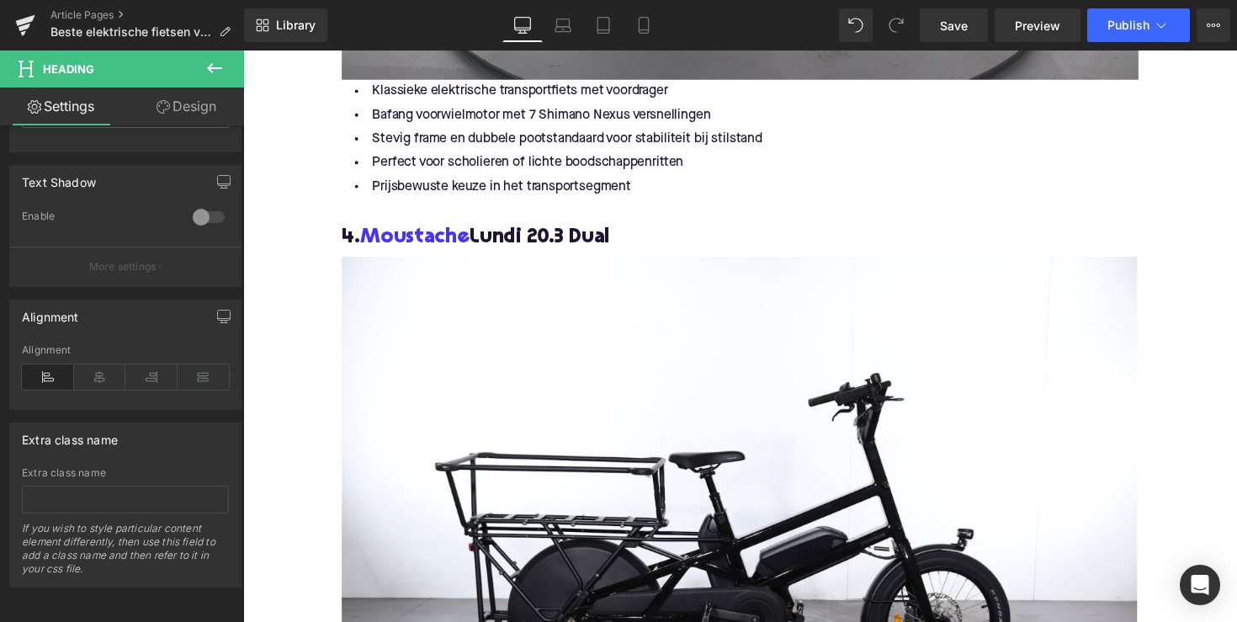
click at [505, 464] on img at bounding box center [752, 529] width 817 height 545
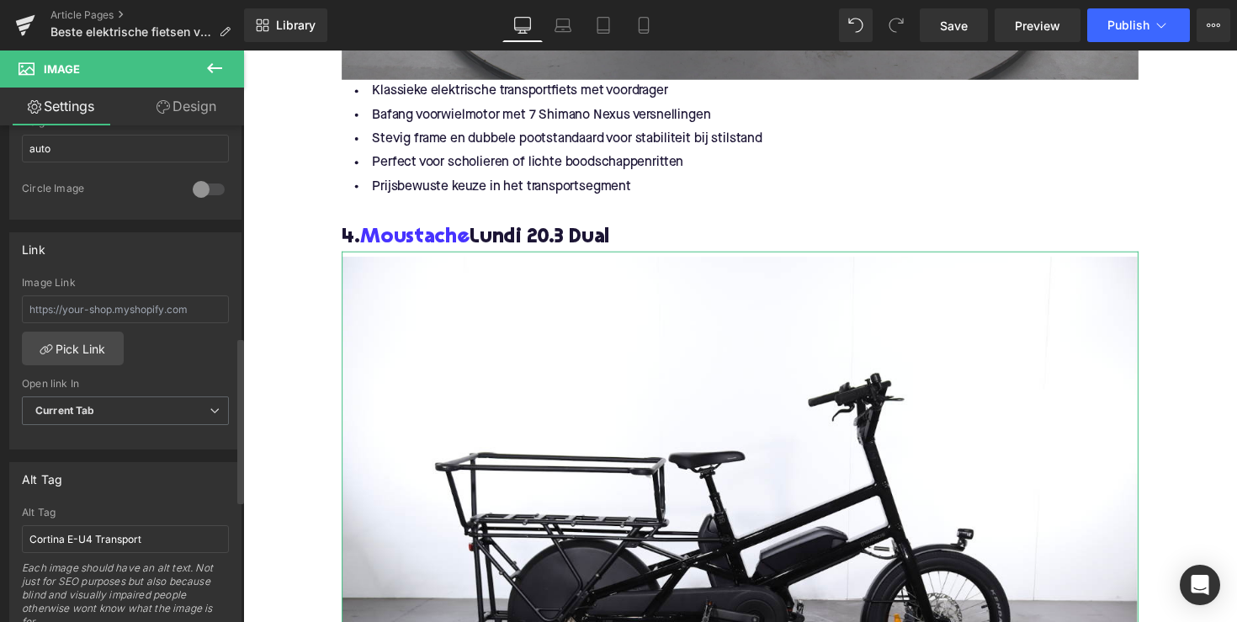
scroll to position [623, 0]
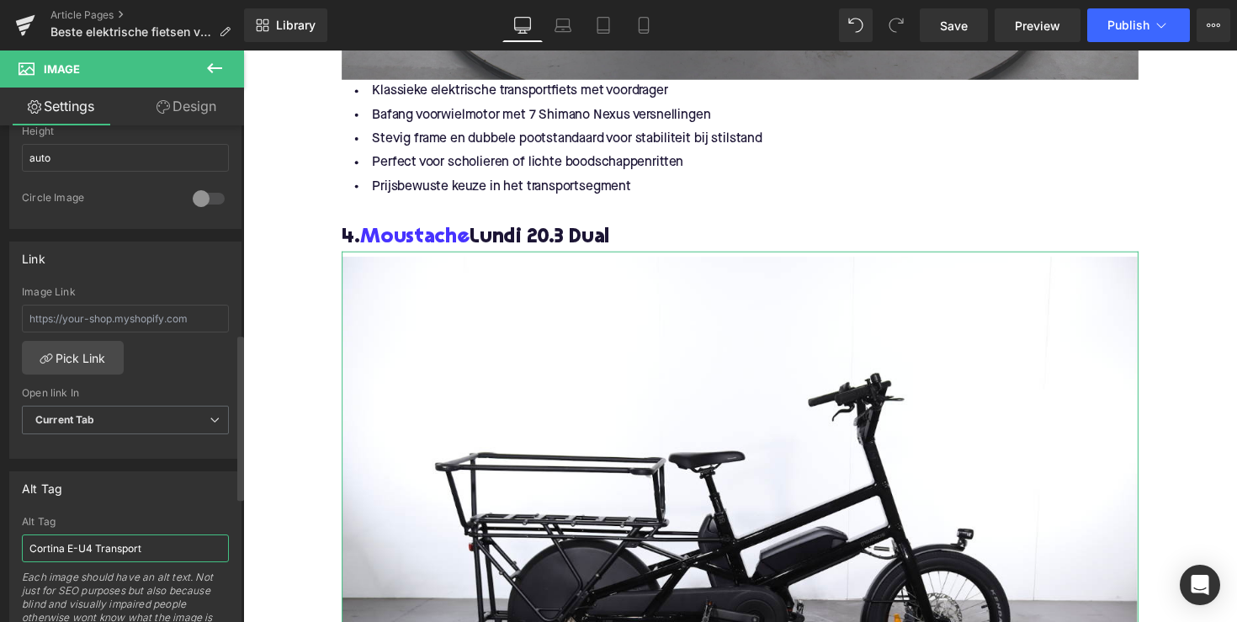
click at [121, 554] on input "Cortina E-U4 Transport" at bounding box center [125, 549] width 207 height 28
paste input "Moustache Lundi 20.3 Dual"
type input "Moustache Lundi 20.3 Dual"
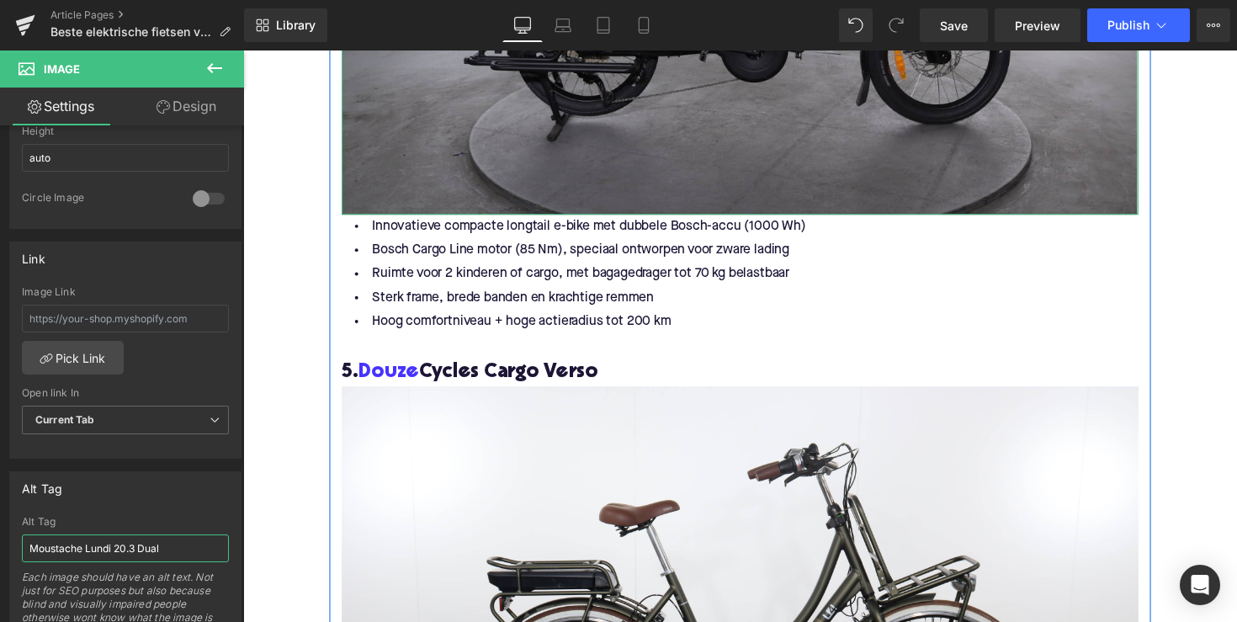
scroll to position [4843, 0]
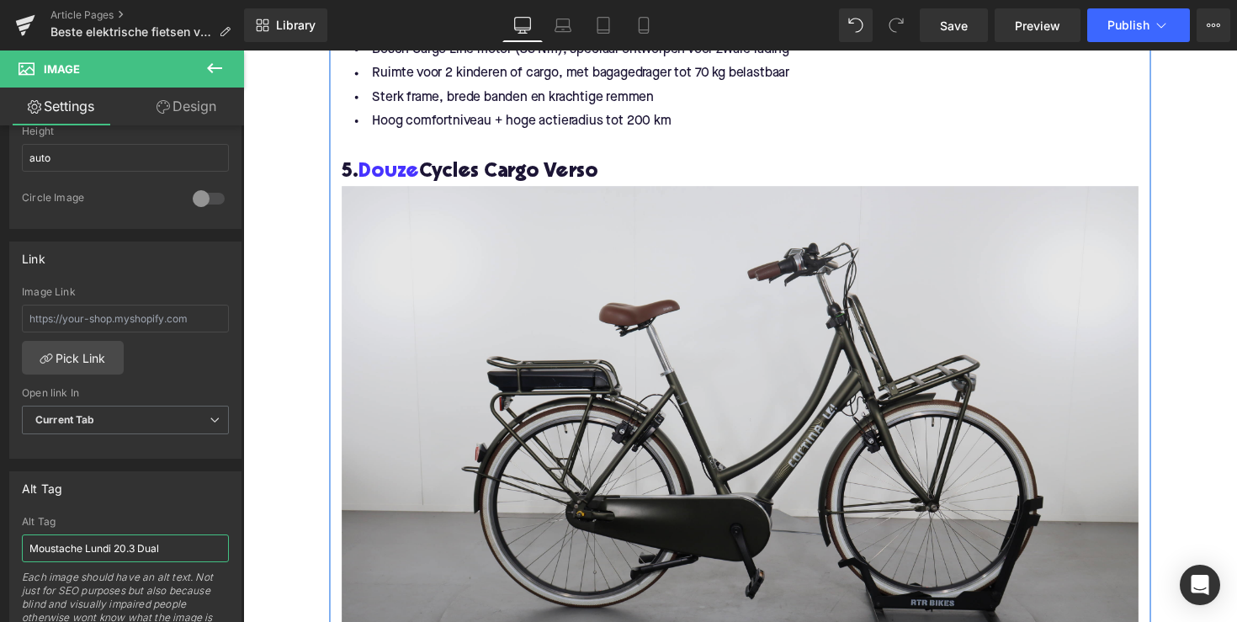
click at [511, 334] on img at bounding box center [752, 461] width 817 height 545
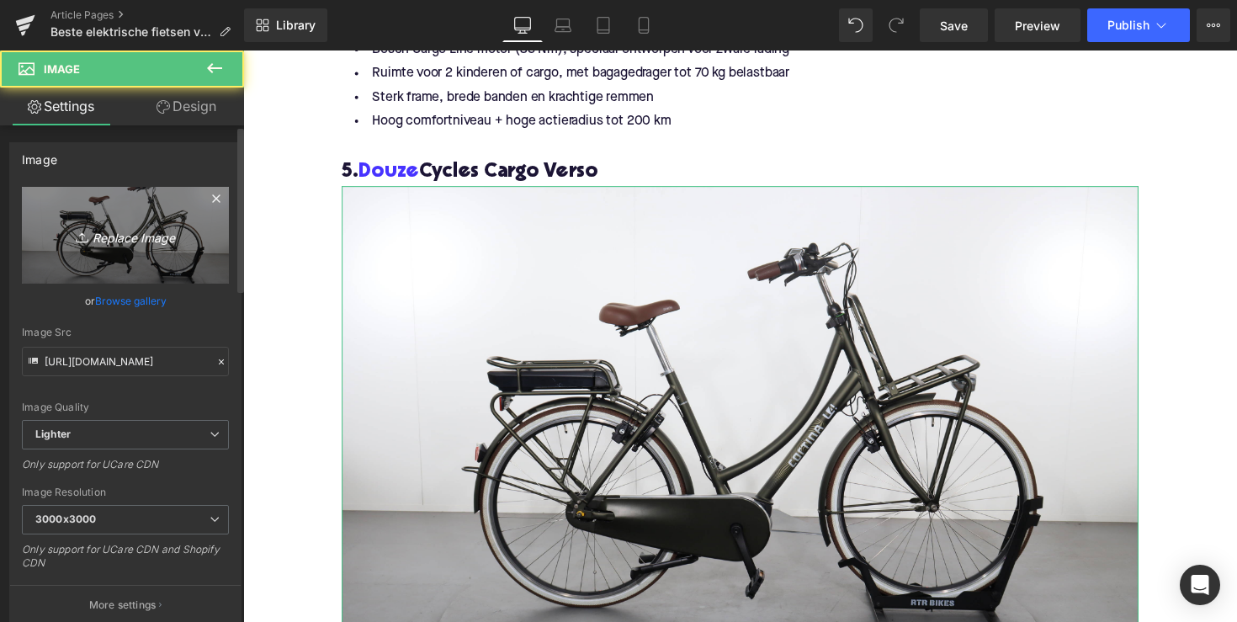
click at [158, 237] on icon "Replace Image" at bounding box center [125, 235] width 135 height 21
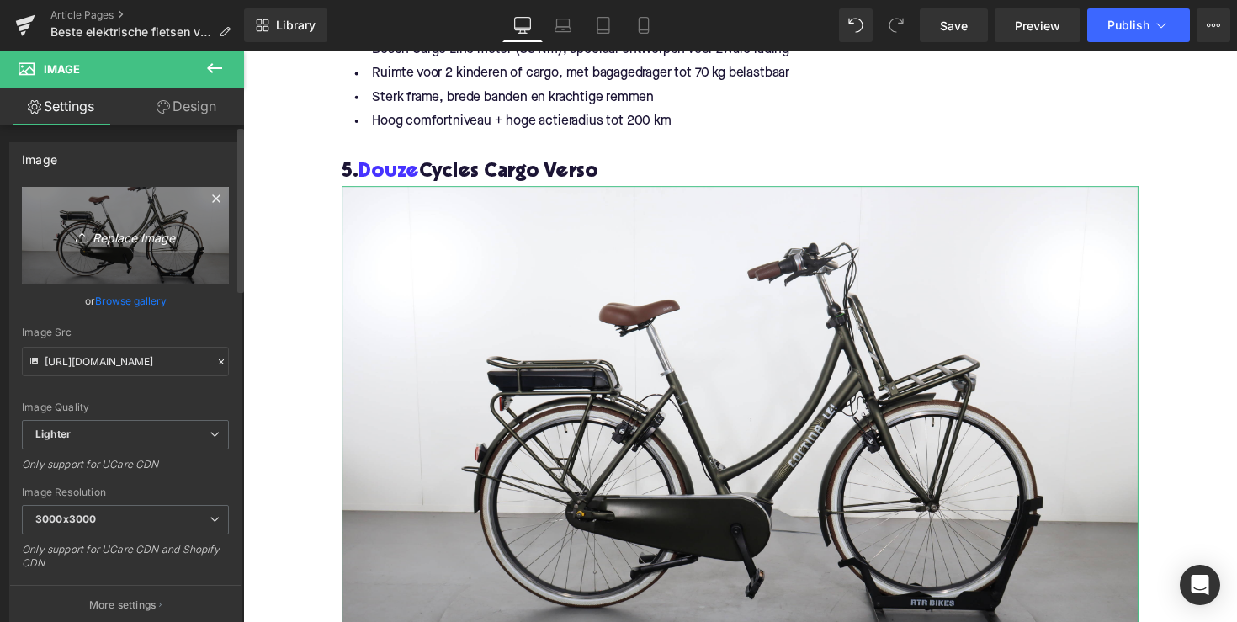
type input "C:\fakepath\ML59-1.jpg"
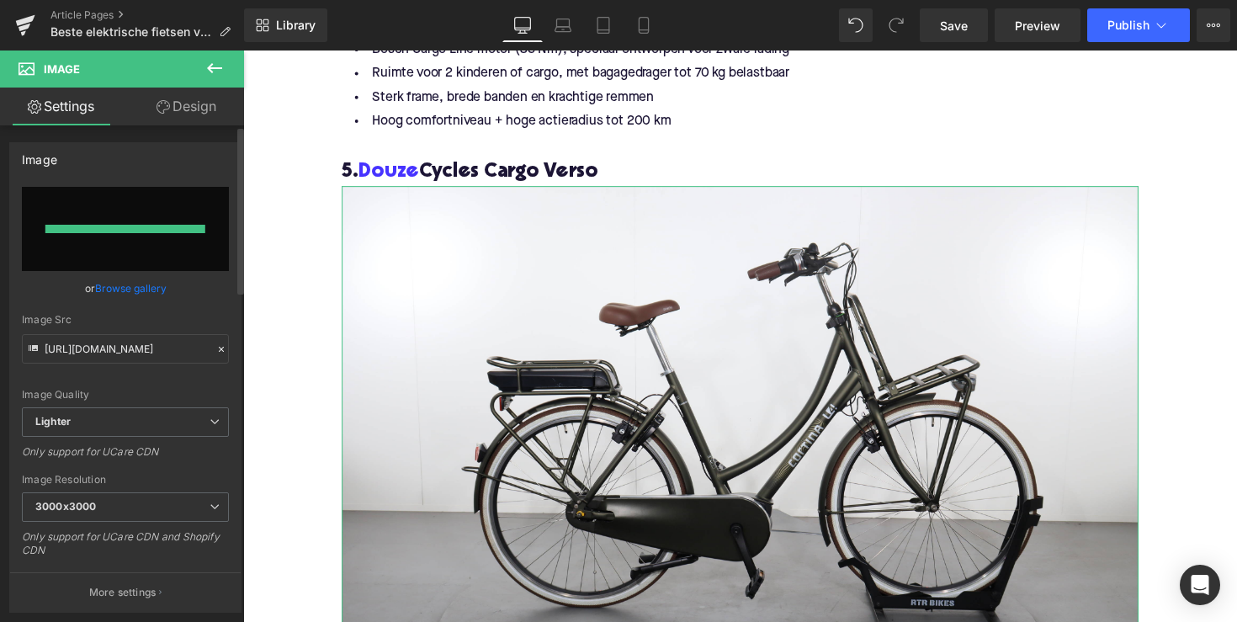
type input "[URL][DOMAIN_NAME]"
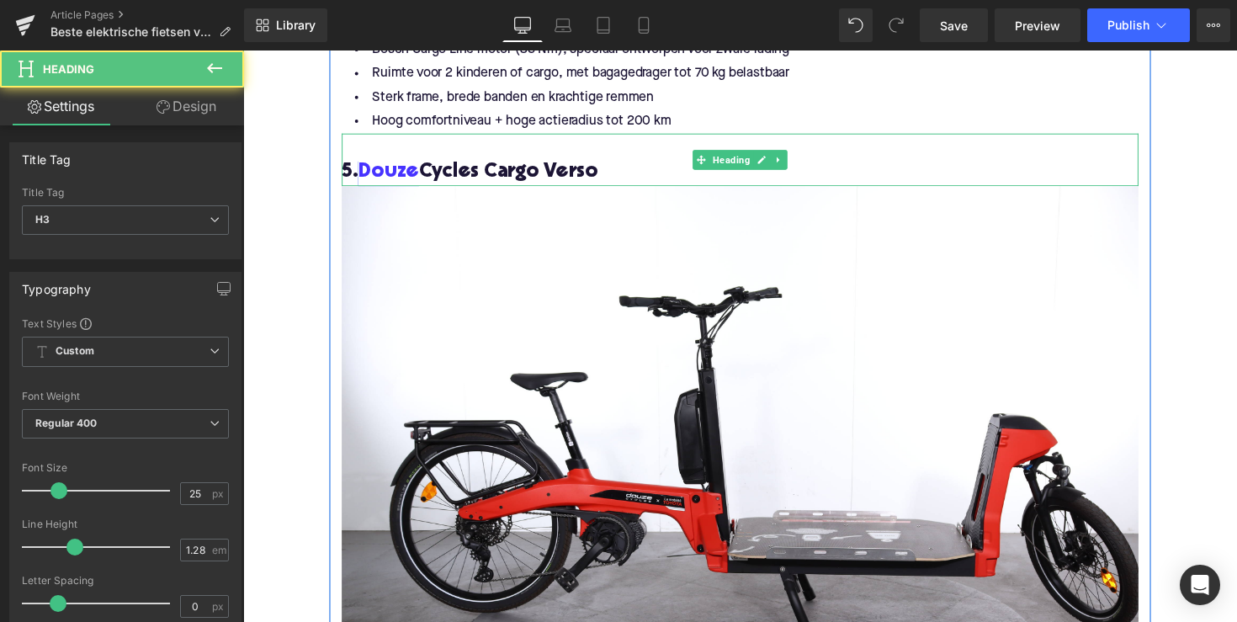
drag, startPoint x: 619, startPoint y: 177, endPoint x: 364, endPoint y: 176, distance: 254.2
click at [364, 176] on h3 "5. Douze Cycles Cargo Verso" at bounding box center [752, 175] width 817 height 27
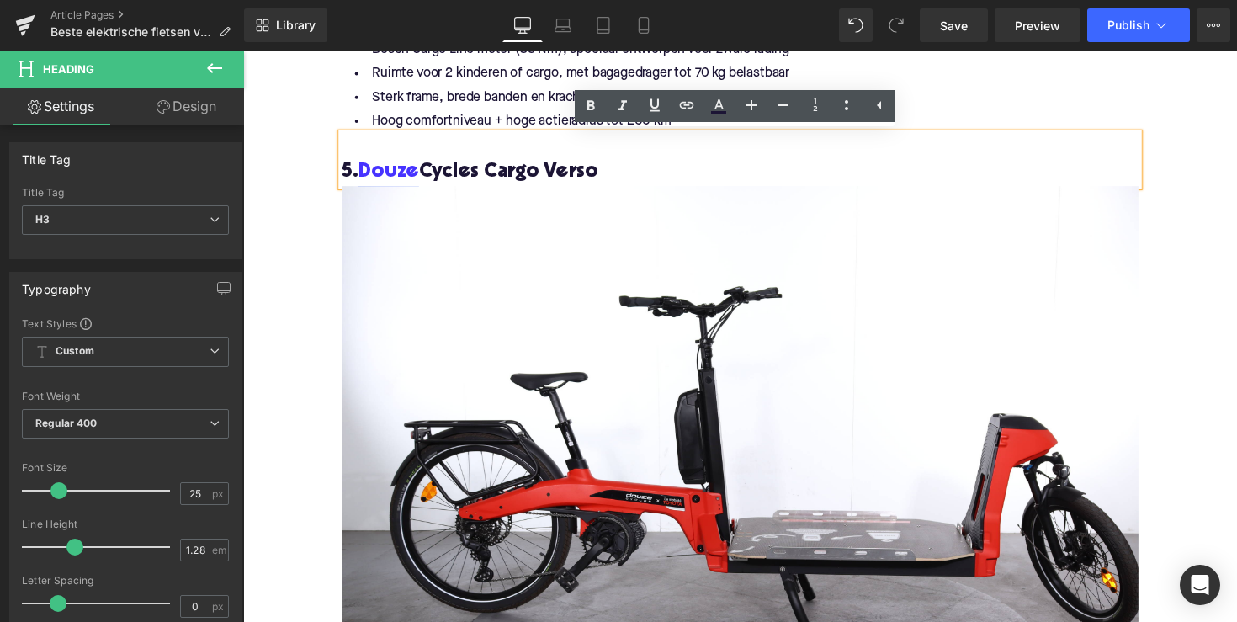
copy h3 "Douze Cycles Cargo Verso"
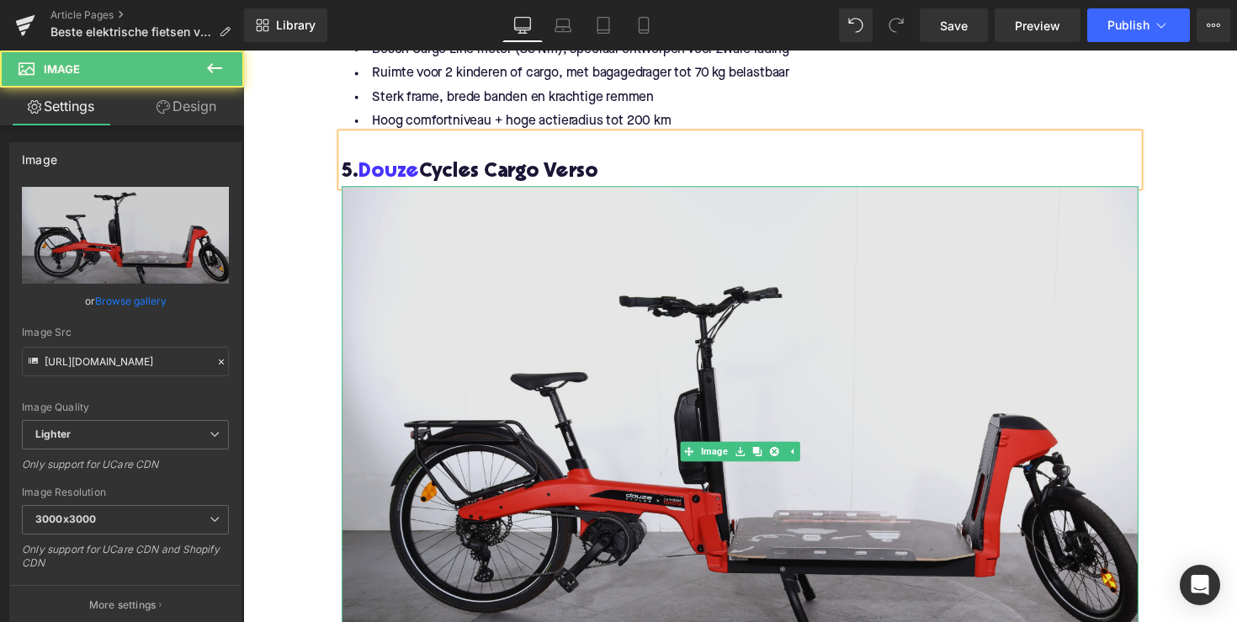
click at [539, 493] on img at bounding box center [752, 461] width 817 height 545
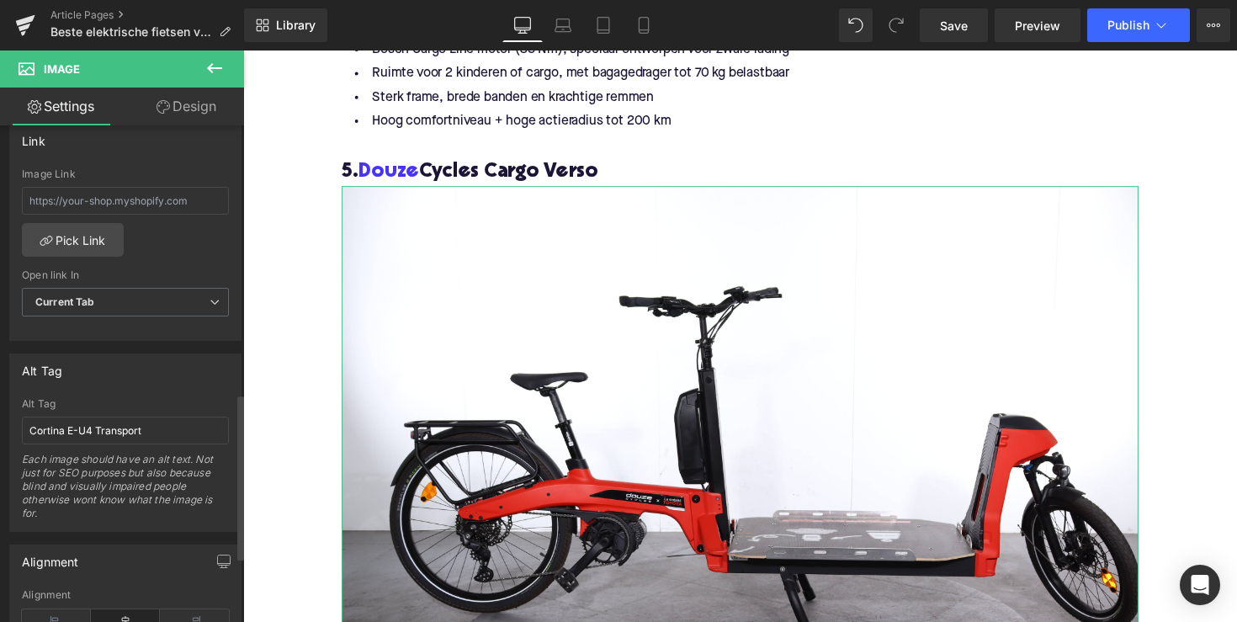
scroll to position [801, 0]
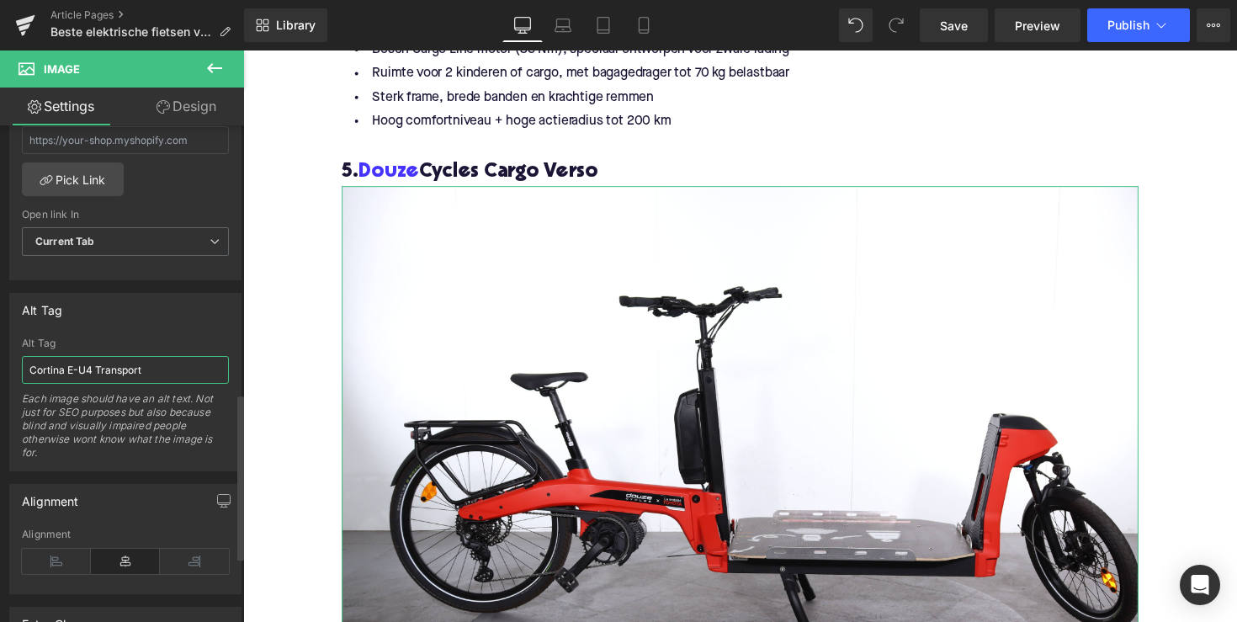
click at [104, 380] on input "Cortina E-U4 Transport" at bounding box center [125, 370] width 207 height 28
paste input "Douze Cycles Cargo Verso"
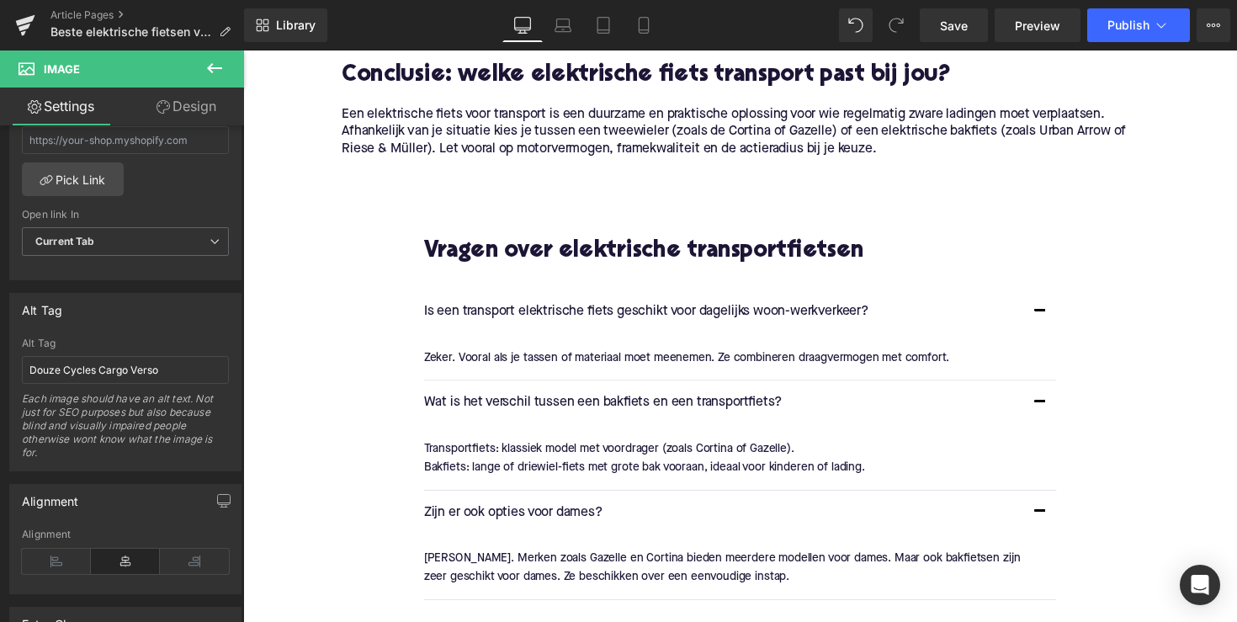
scroll to position [5759, 0]
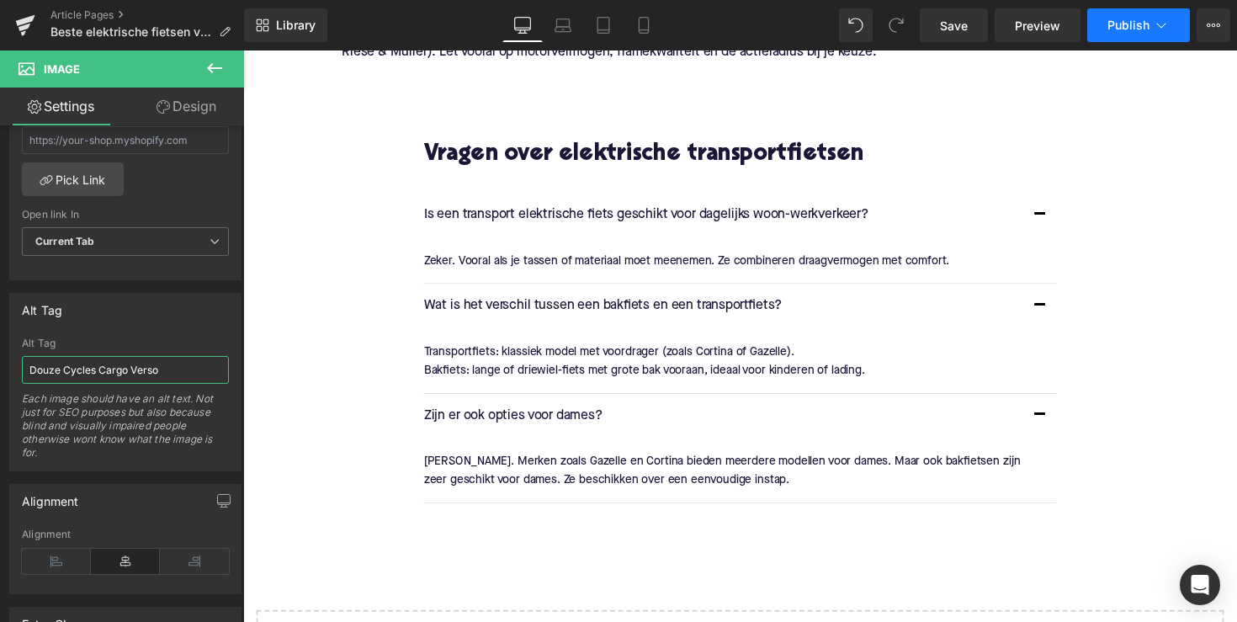
type input "Douze Cycles Cargo Verso"
click at [1112, 38] on button "Publish" at bounding box center [1139, 25] width 103 height 34
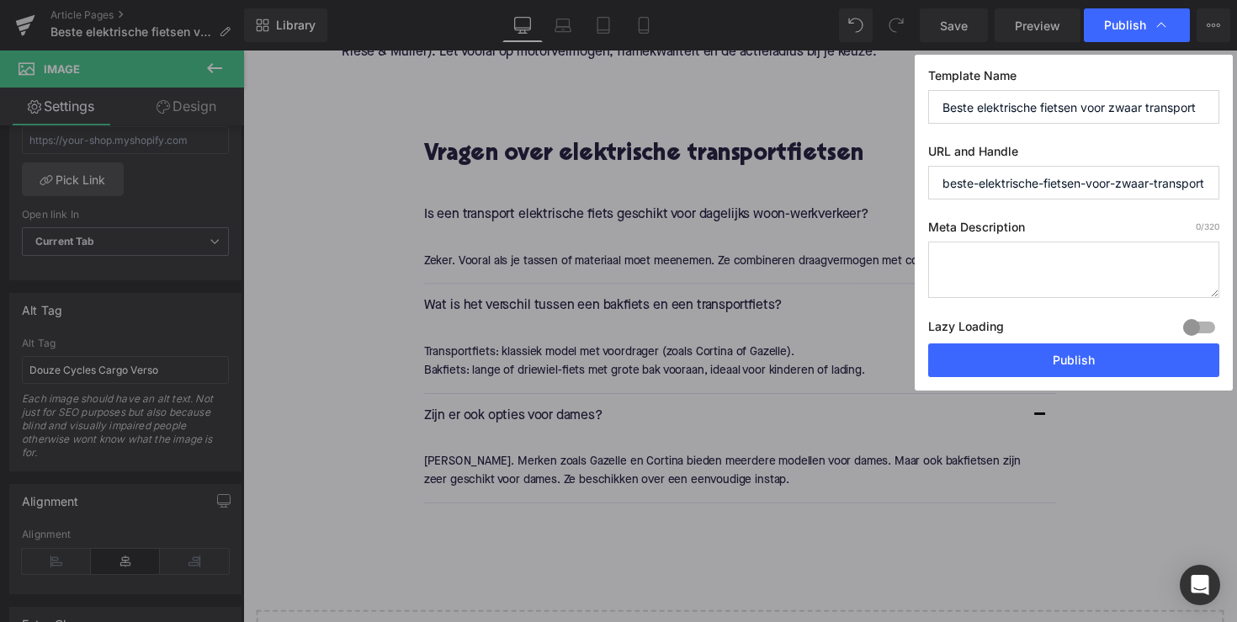
click at [1050, 289] on textarea at bounding box center [1073, 270] width 291 height 56
paste textarea "Ontdek de beste elektrische fietsen voor zwaar transport: krachtig, stabiel en …"
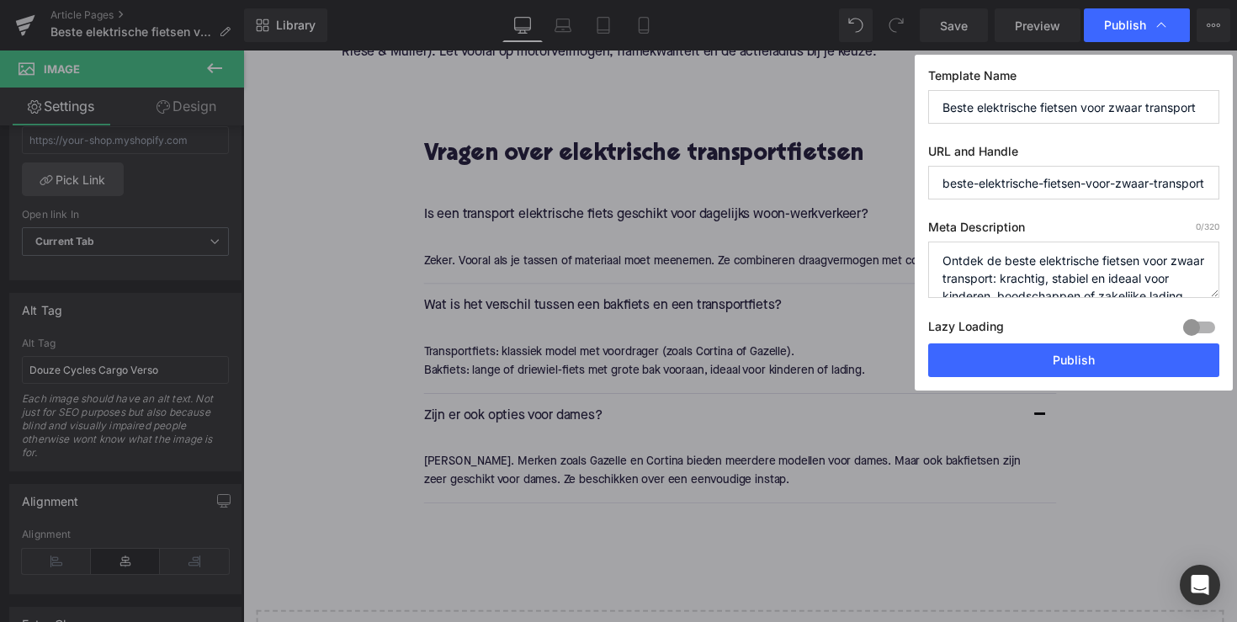
scroll to position [35, 0]
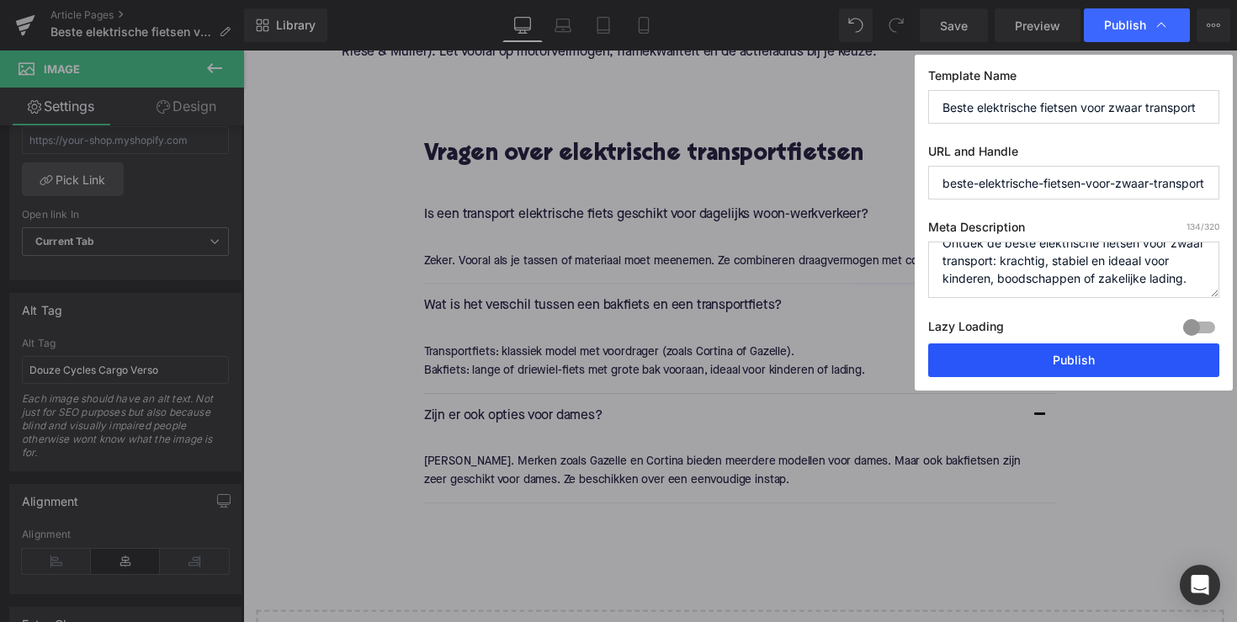
type textarea "Ontdek de beste elektrische fietsen voor zwaar transport: krachtig, stabiel en …"
click at [1070, 350] on button "Publish" at bounding box center [1073, 360] width 291 height 34
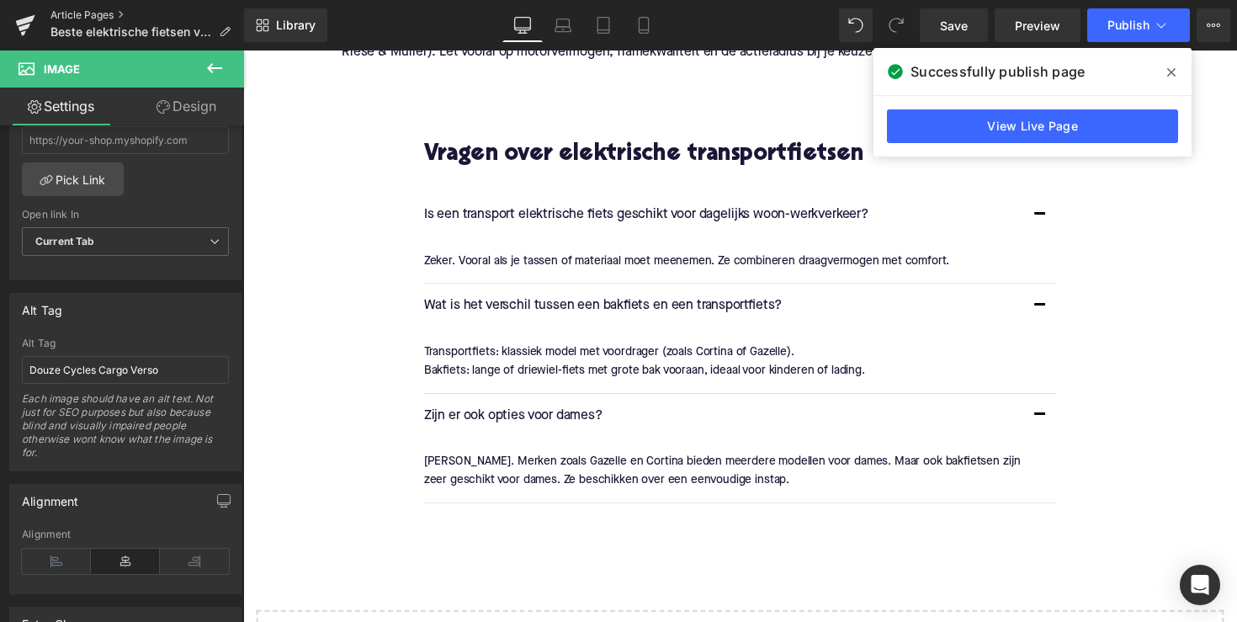
click at [78, 14] on link "Article Pages" at bounding box center [148, 14] width 194 height 13
